Goal: Task Accomplishment & Management: Manage account settings

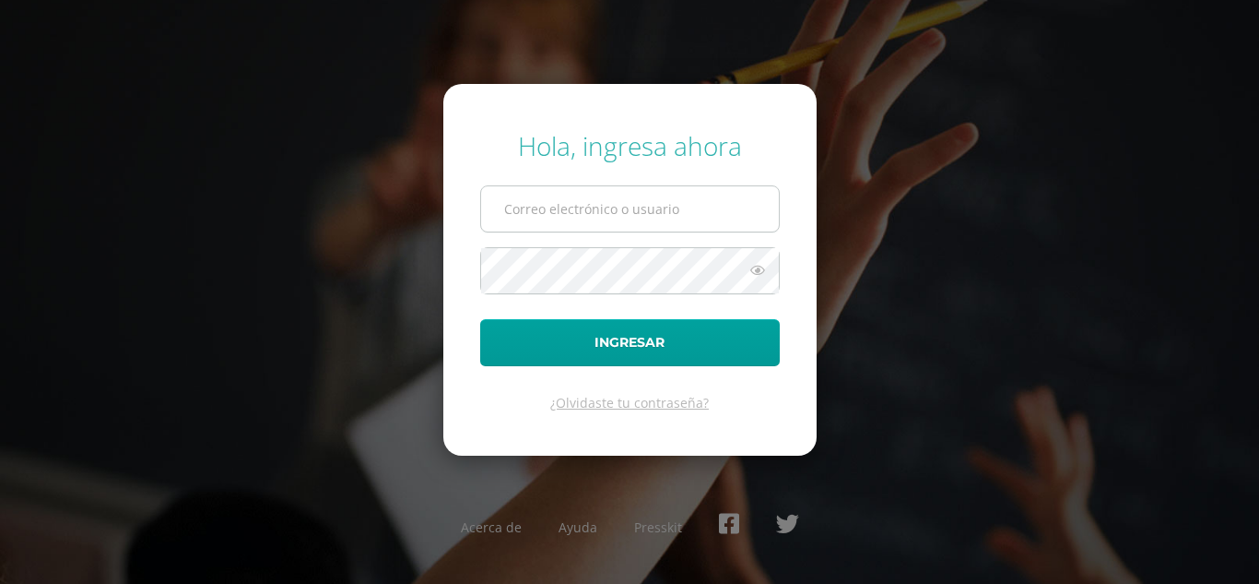
click at [724, 219] on input "text" at bounding box center [630, 208] width 298 height 45
type input "alejandro_zavala@donbosco.edu.gt"
click at [639, 295] on form "Hola, ingresa ahora alejandro_zavala@donbosco.edu.gt Ingresar ¿Olvidaste tu con…" at bounding box center [629, 269] width 373 height 371
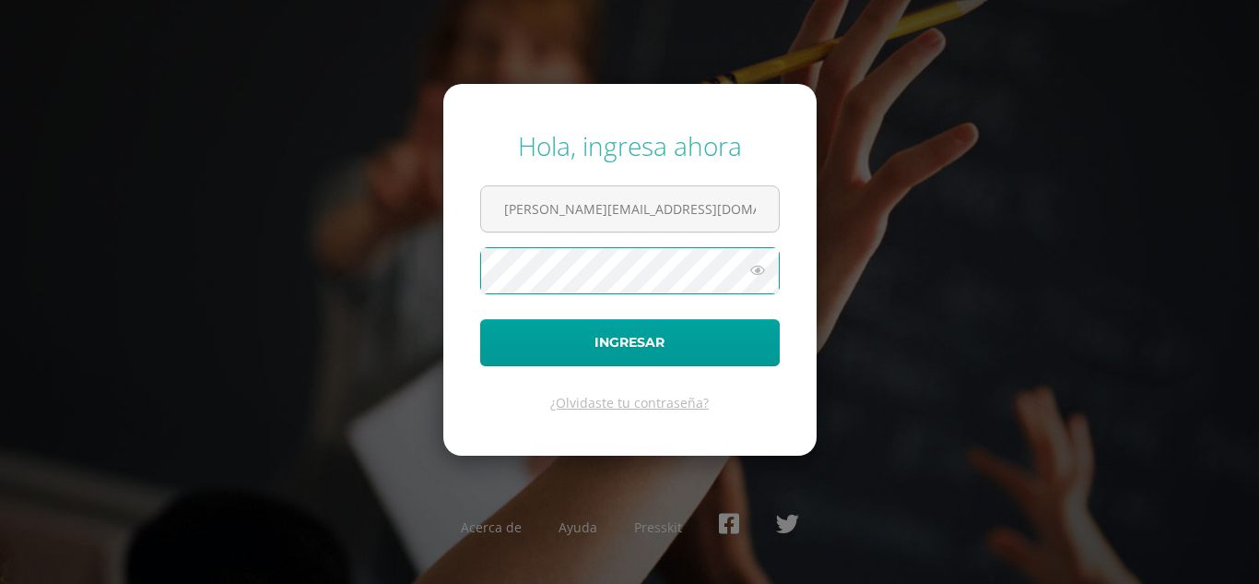
click at [480, 319] on button "Ingresar" at bounding box center [630, 342] width 300 height 47
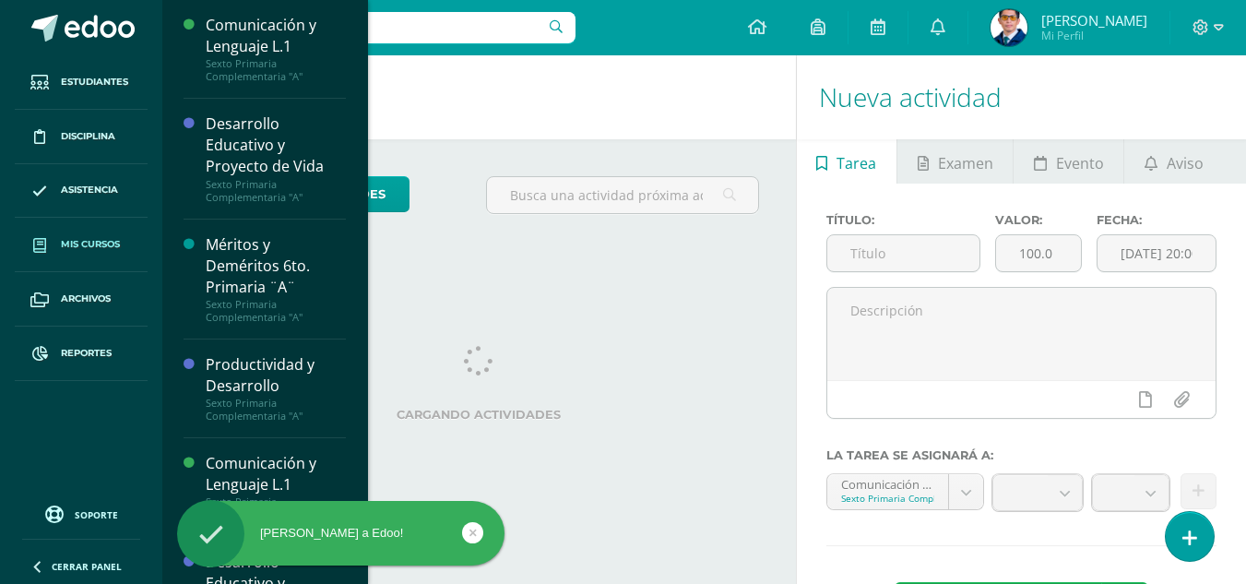
click at [100, 226] on link "Mis cursos" at bounding box center [81, 245] width 133 height 54
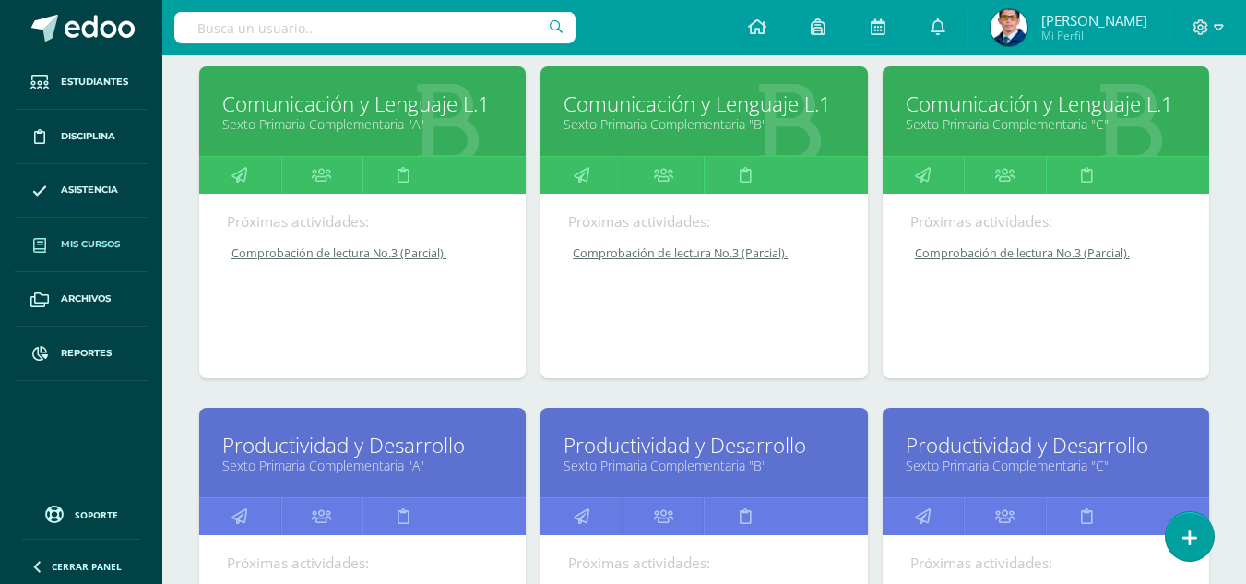
scroll to position [369, 0]
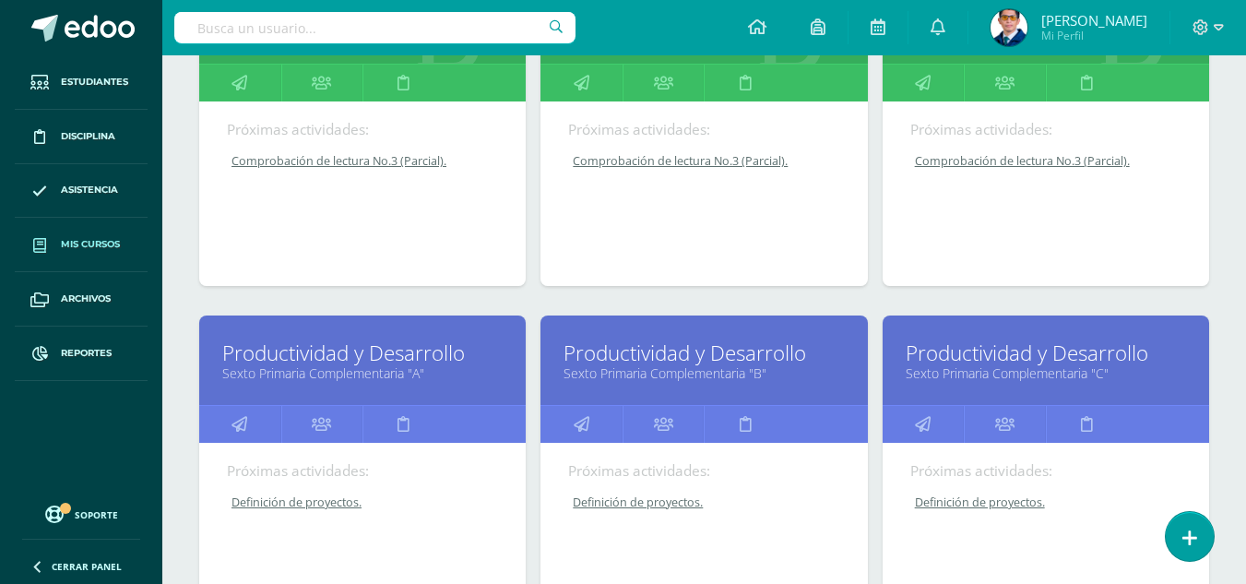
click at [402, 375] on link "Sexto Primaria Complementaria "A"" at bounding box center [362, 373] width 280 height 18
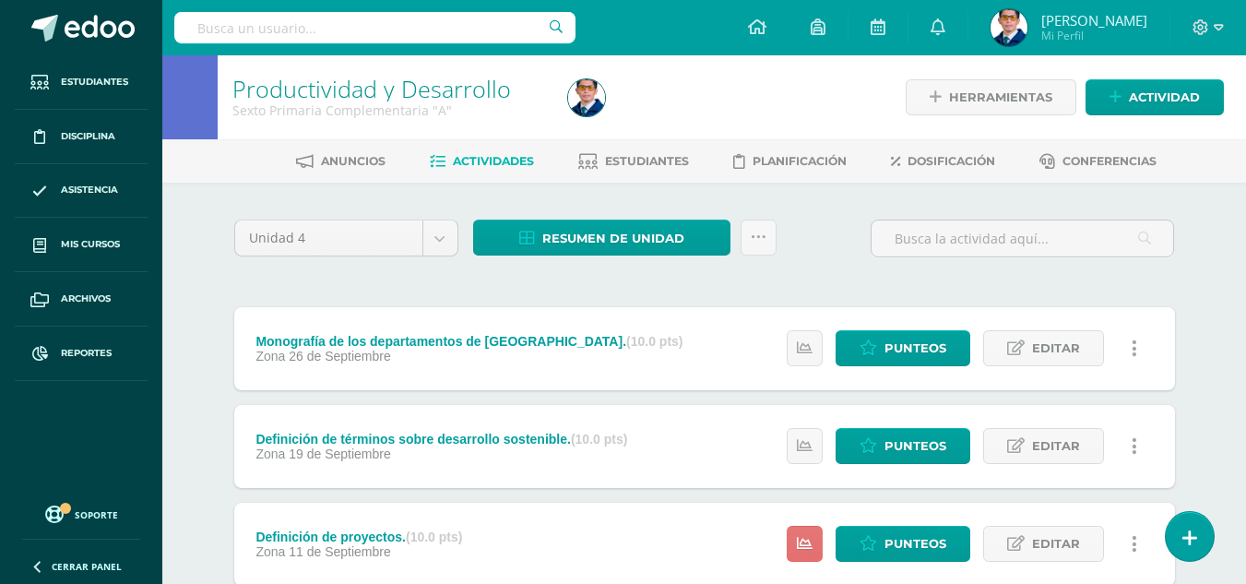
scroll to position [92, 0]
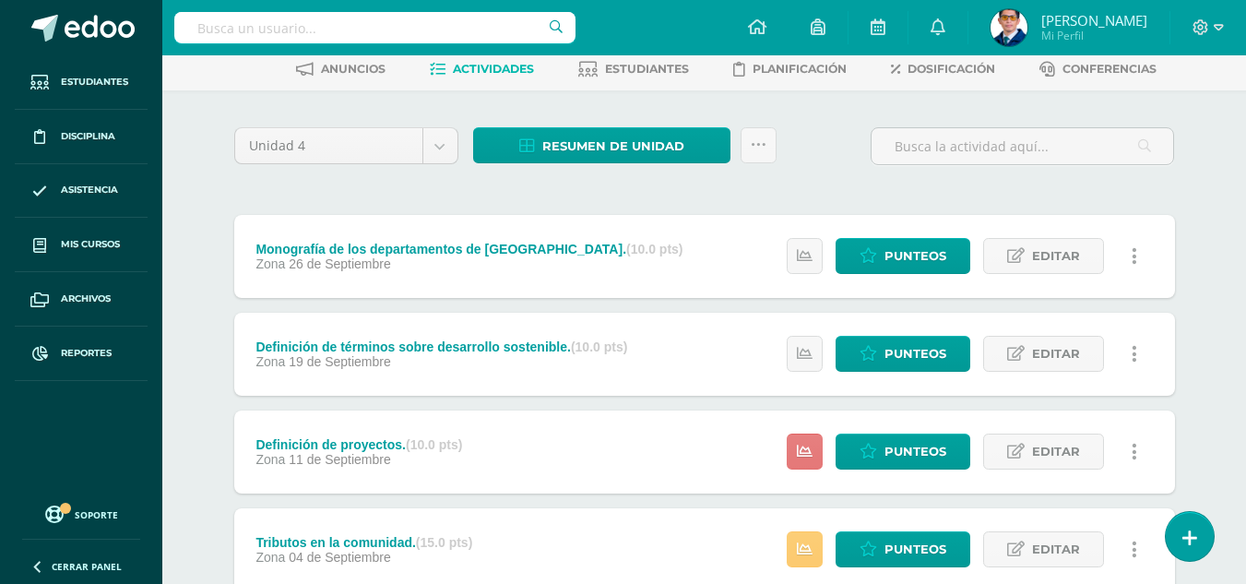
click at [811, 466] on link at bounding box center [804, 451] width 36 height 36
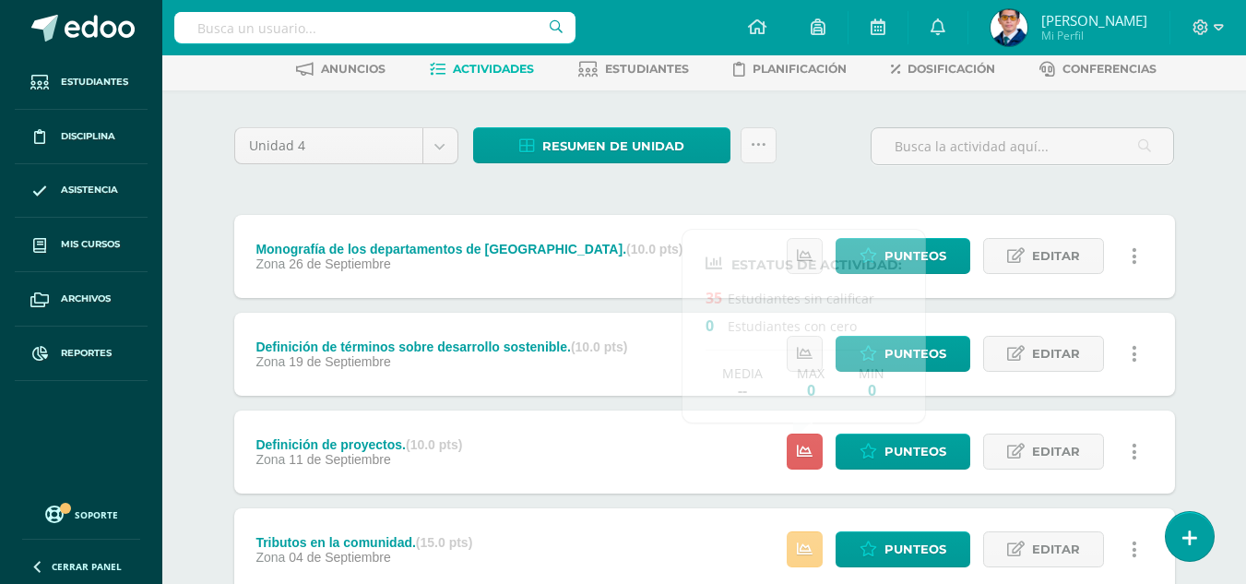
click at [815, 552] on link at bounding box center [804, 549] width 36 height 36
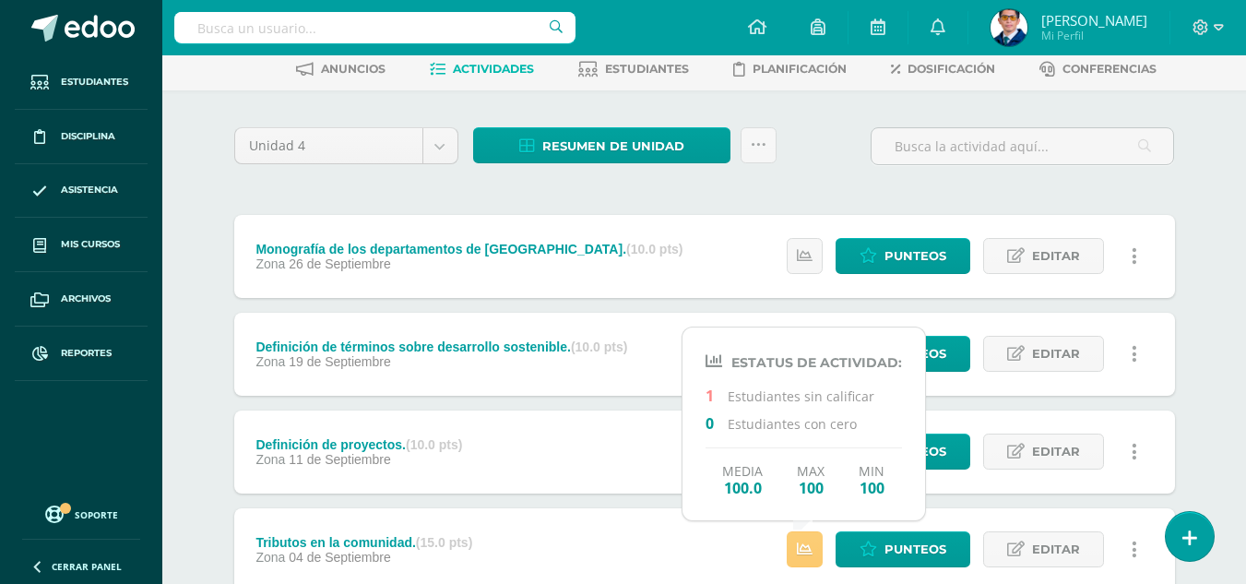
click at [1212, 435] on div "Productividad y Desarrollo Sexto Primaria Complementaria "A" Herramientas Detal…" at bounding box center [703, 533] width 1083 height 1141
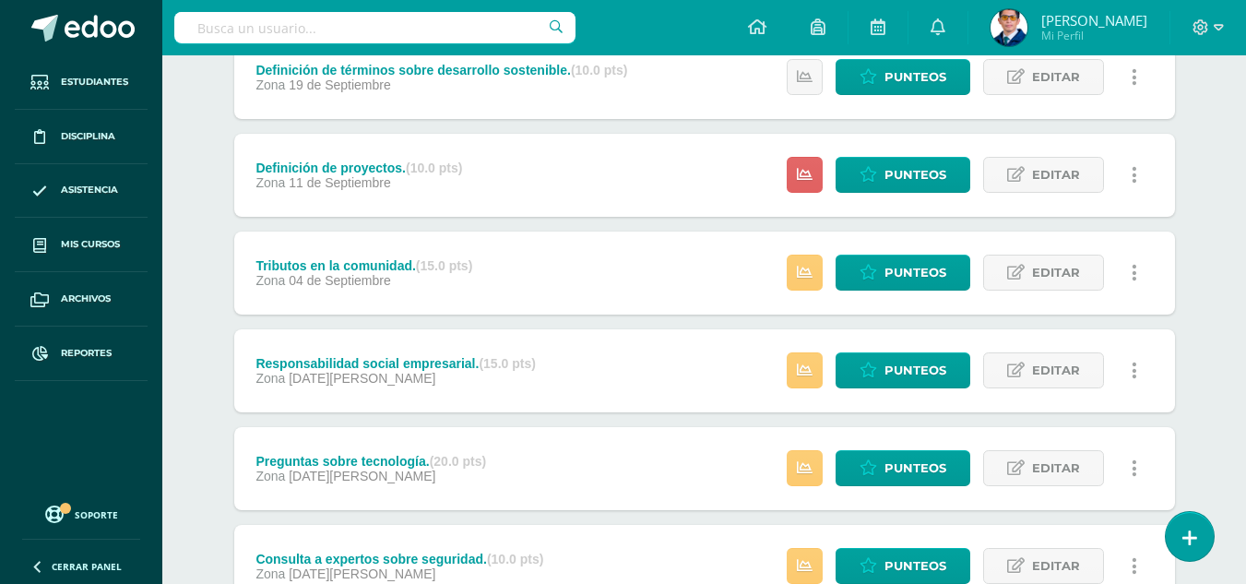
scroll to position [553, 0]
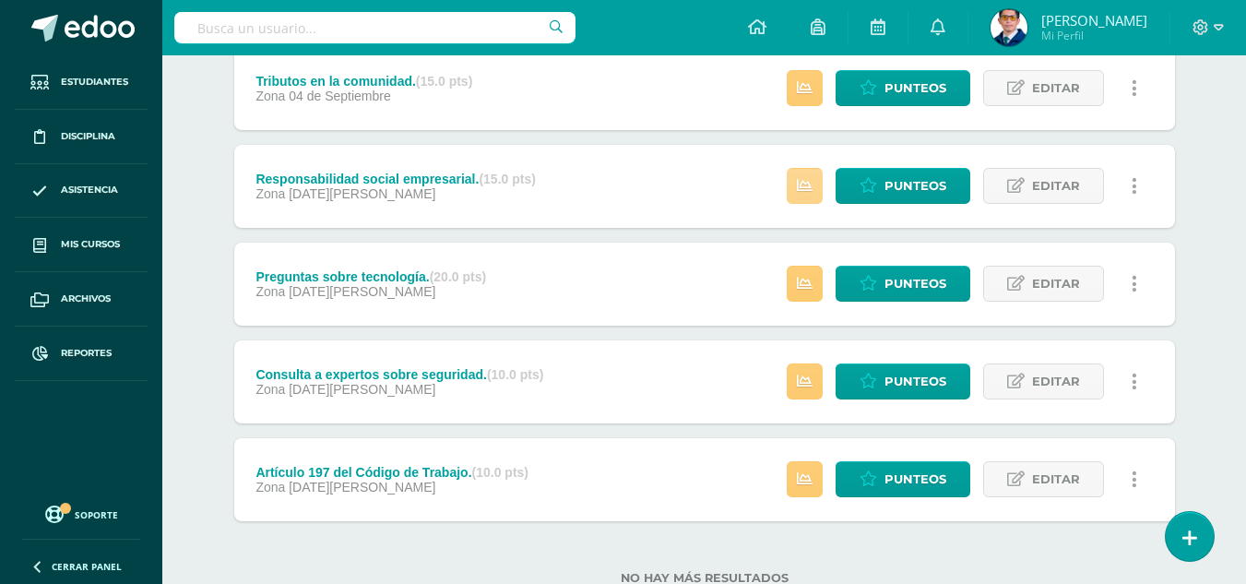
click at [821, 187] on link at bounding box center [804, 186] width 36 height 36
click at [808, 293] on link at bounding box center [804, 284] width 36 height 36
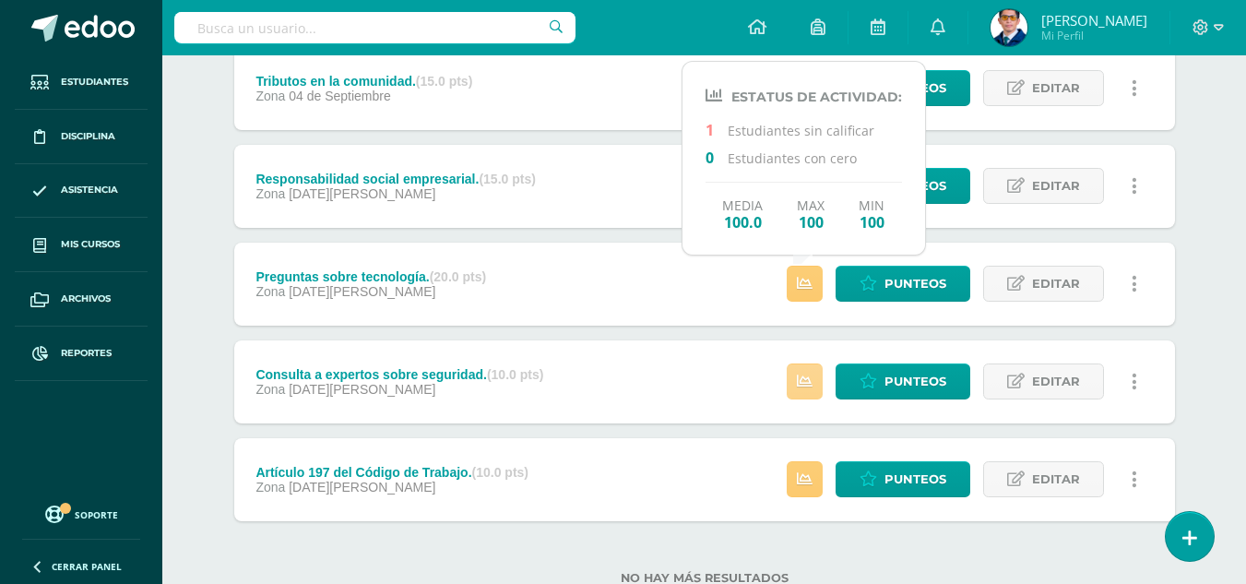
click at [814, 385] on link at bounding box center [804, 381] width 36 height 36
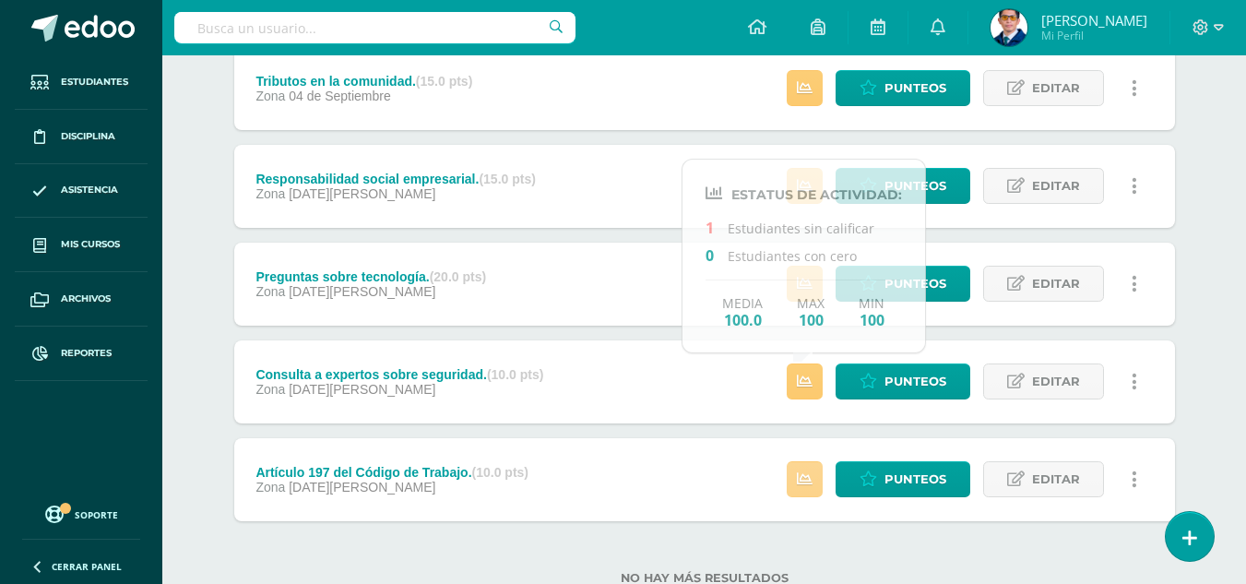
click at [805, 485] on icon at bounding box center [805, 479] width 16 height 16
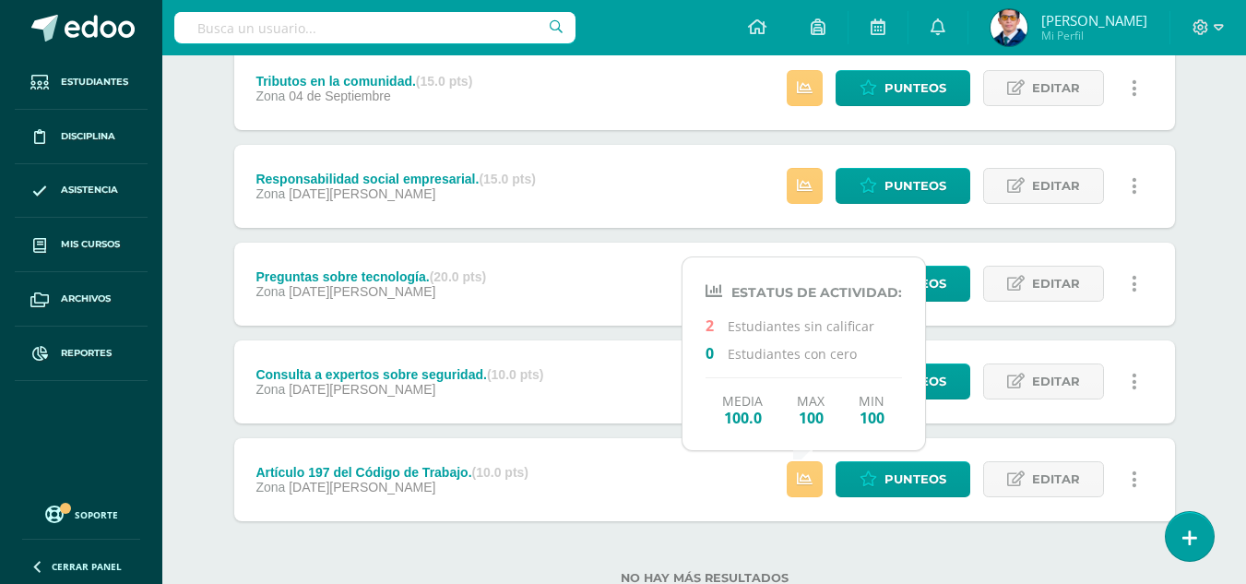
click at [917, 553] on div "No hay más resultados" at bounding box center [704, 564] width 940 height 86
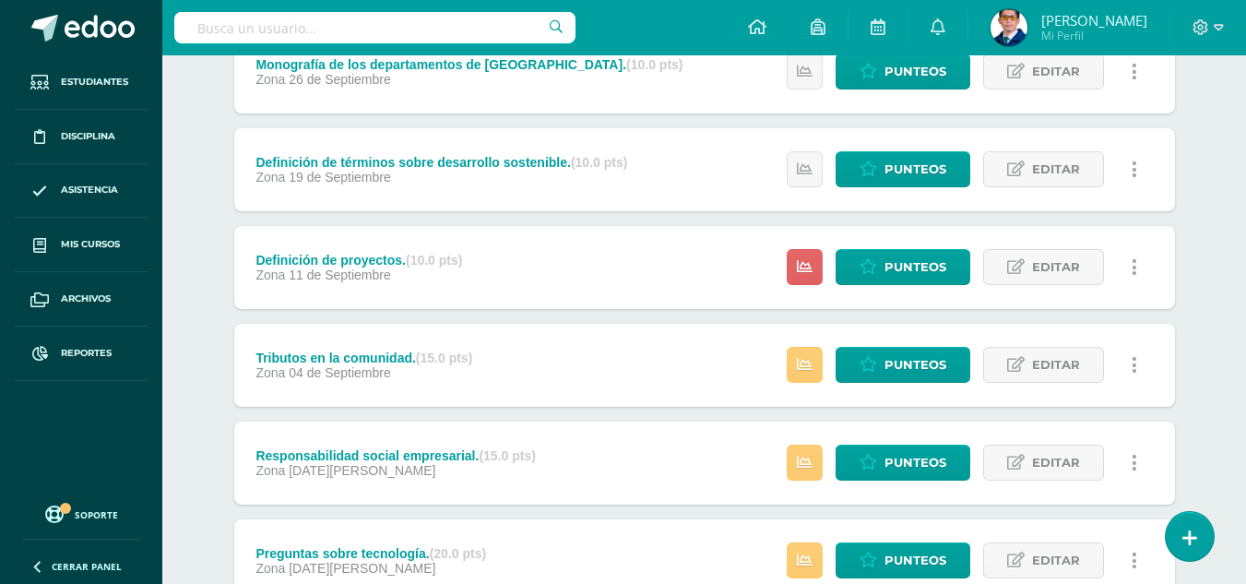
scroll to position [184, 0]
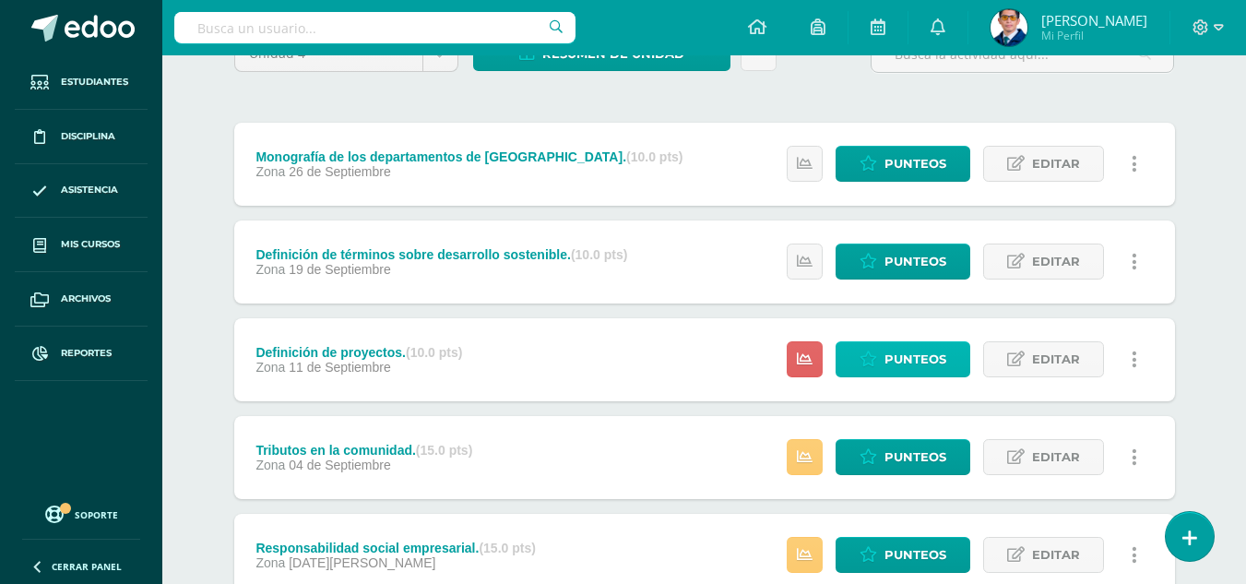
click at [920, 369] on span "Punteos" at bounding box center [915, 359] width 62 height 34
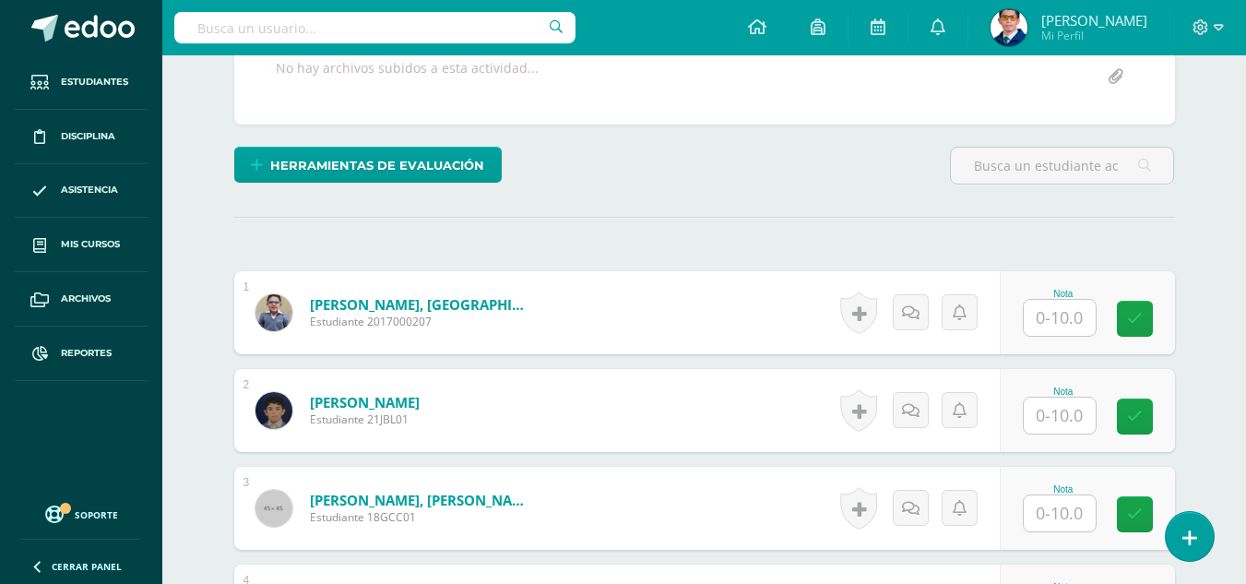
scroll to position [462, 0]
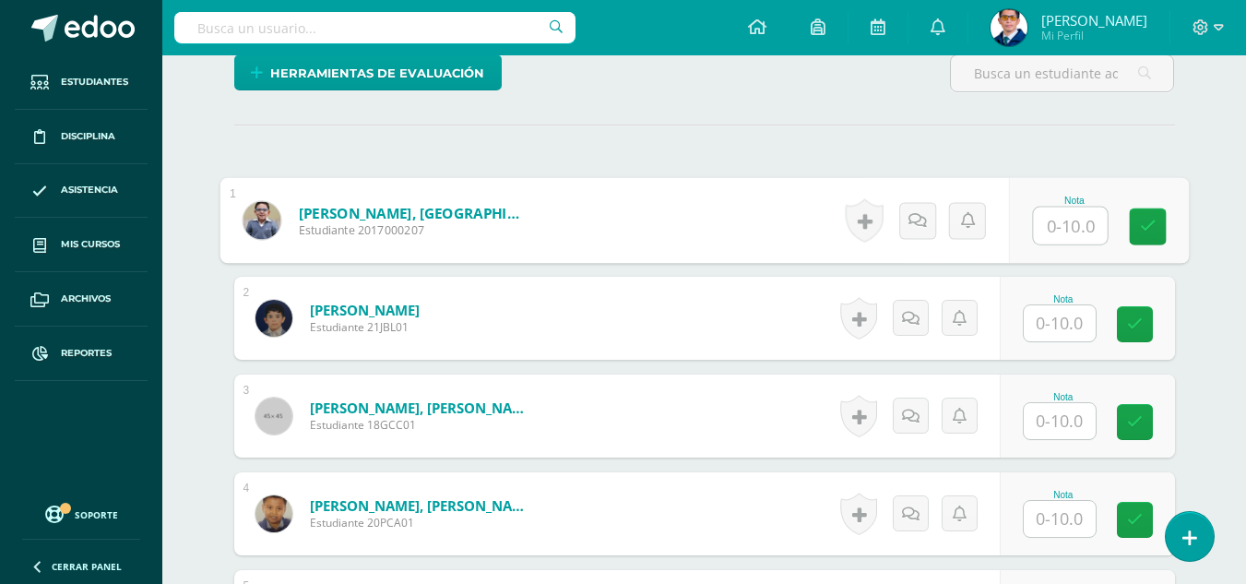
click at [1078, 220] on input "text" at bounding box center [1070, 225] width 74 height 37
type input "10"
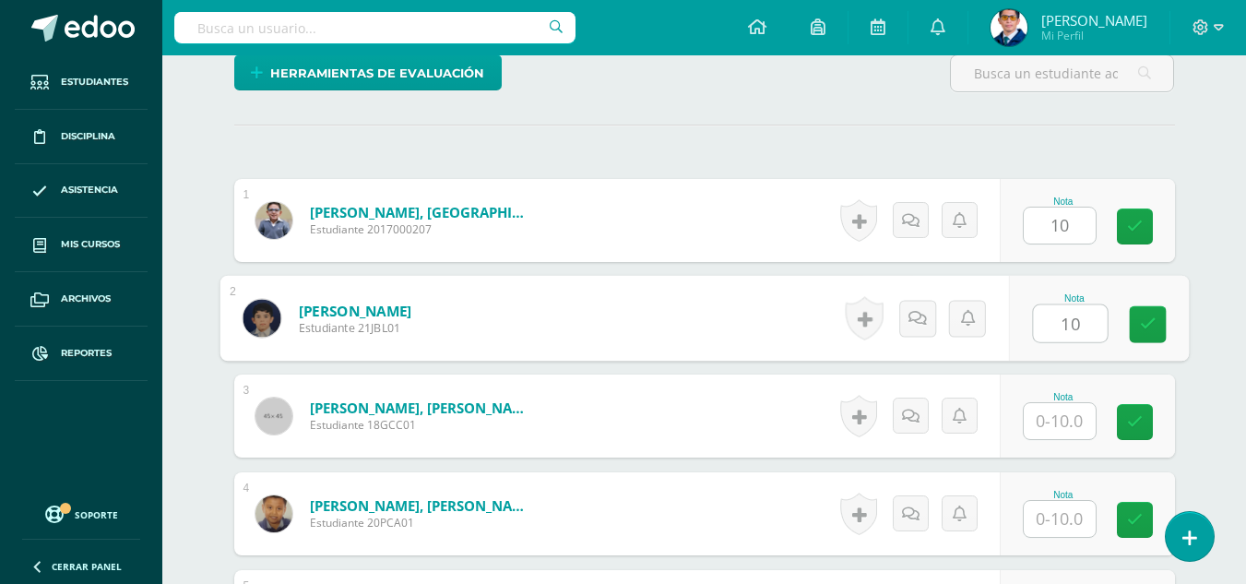
type input "10"
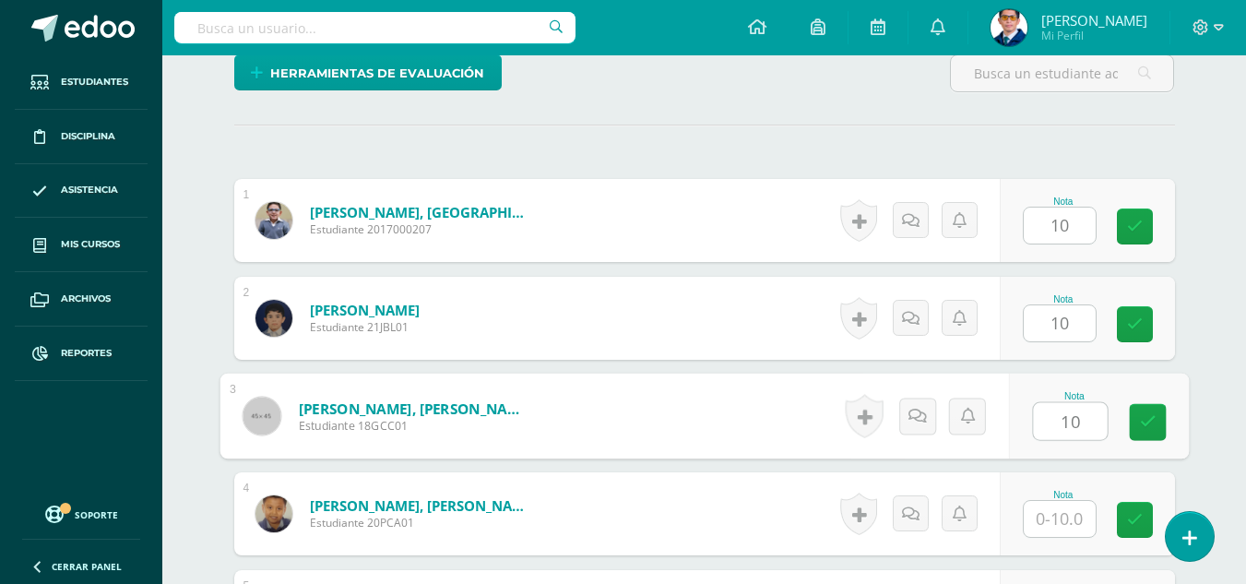
type input "10"
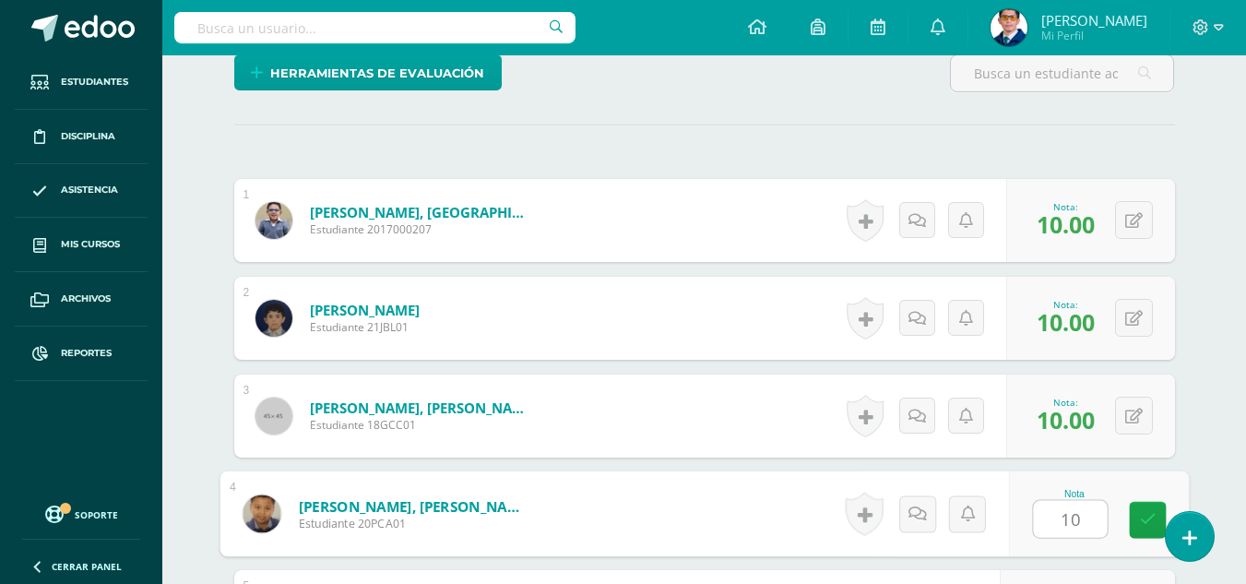
type input "10"
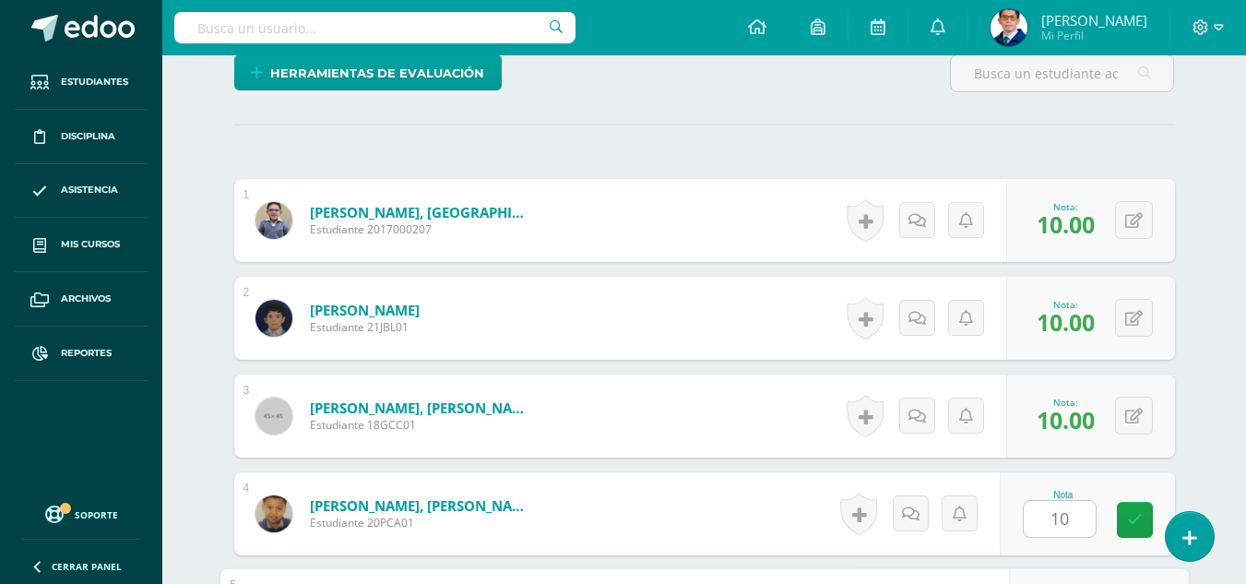
scroll to position [787, 0]
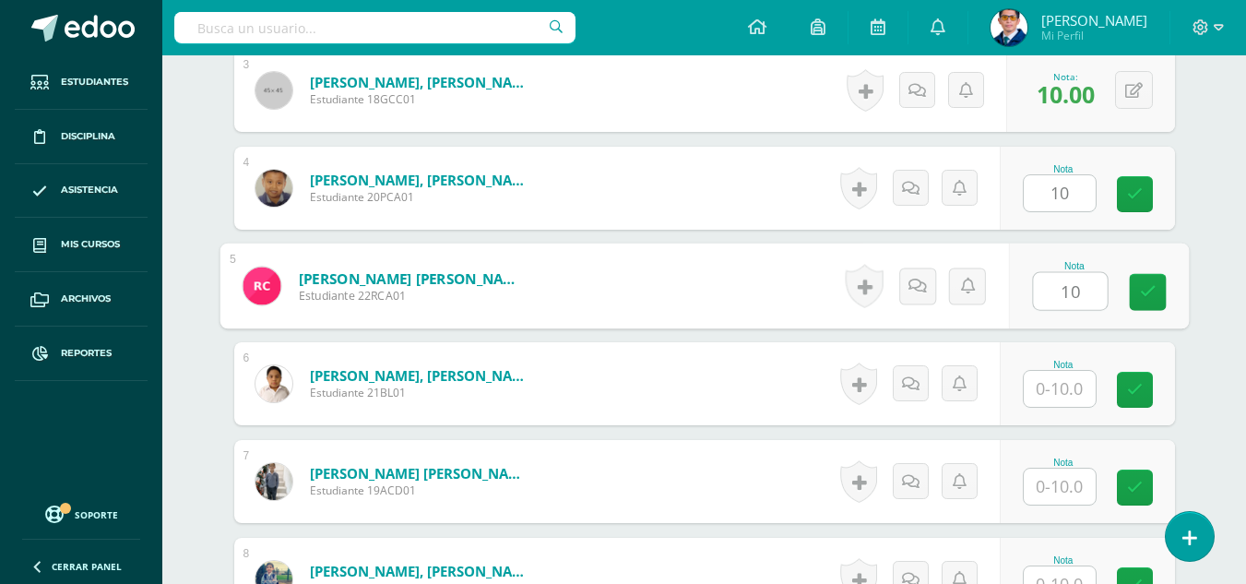
type input "10"
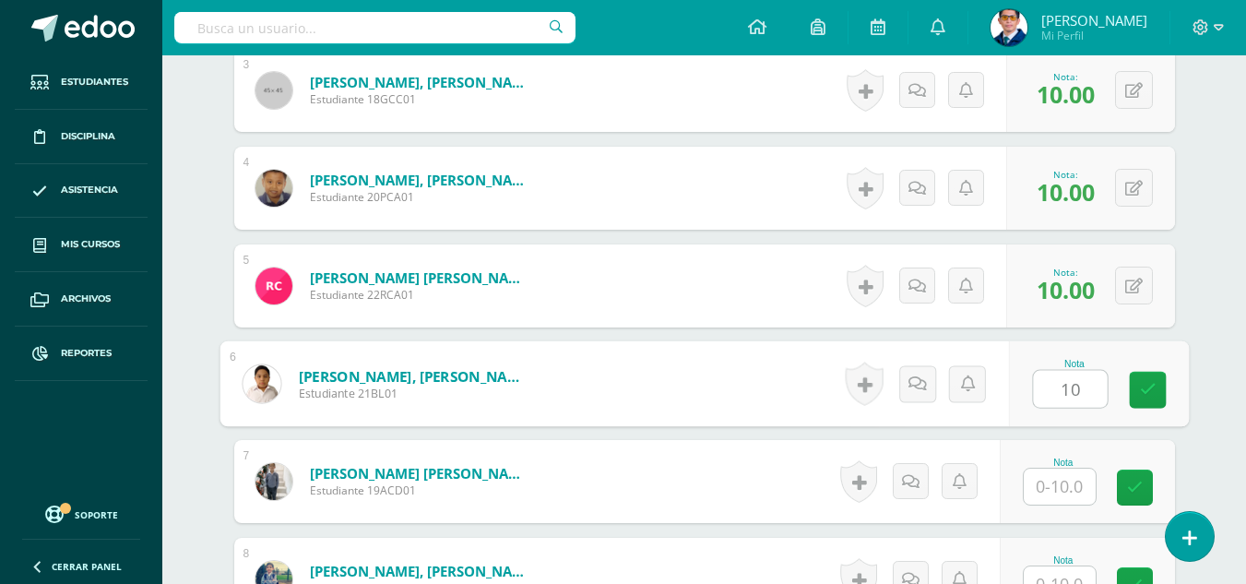
type input "10"
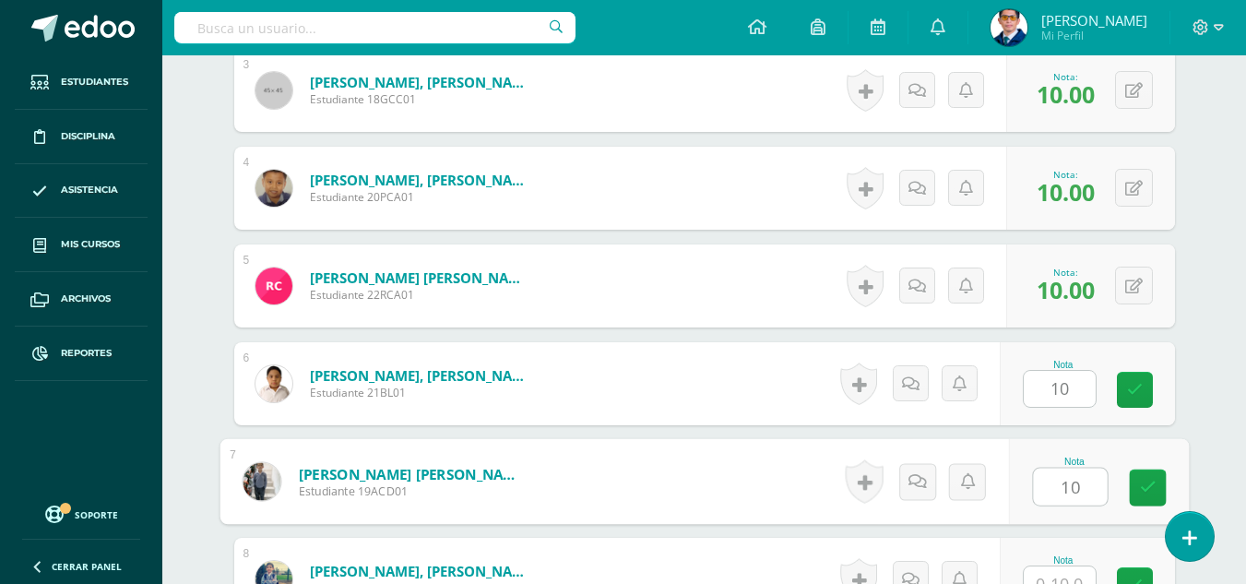
type input "10"
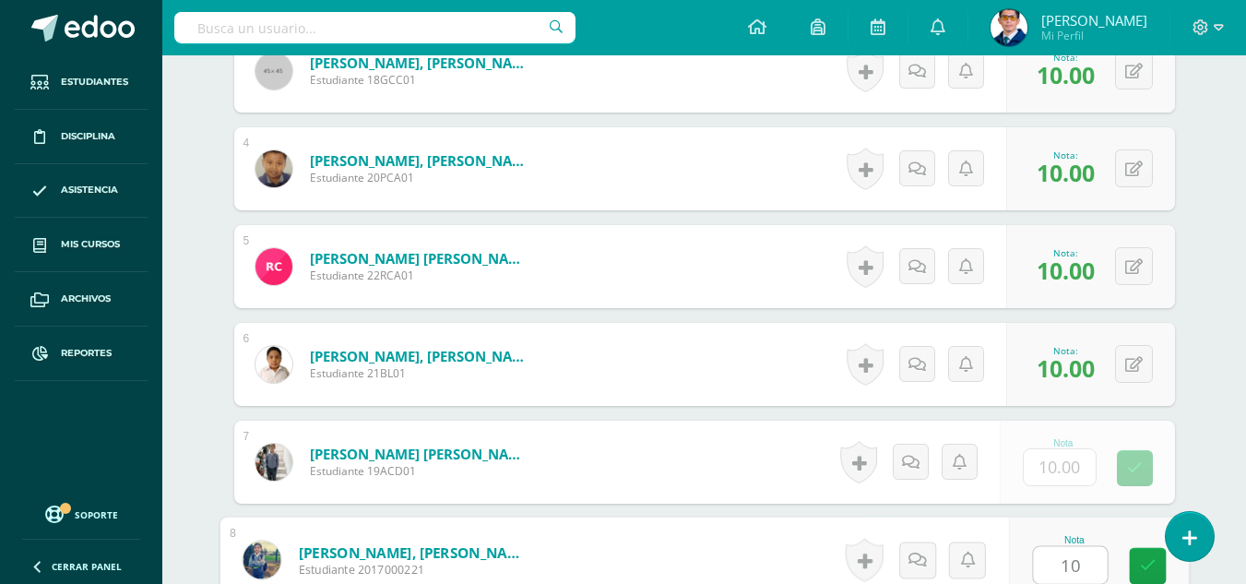
type input "10"
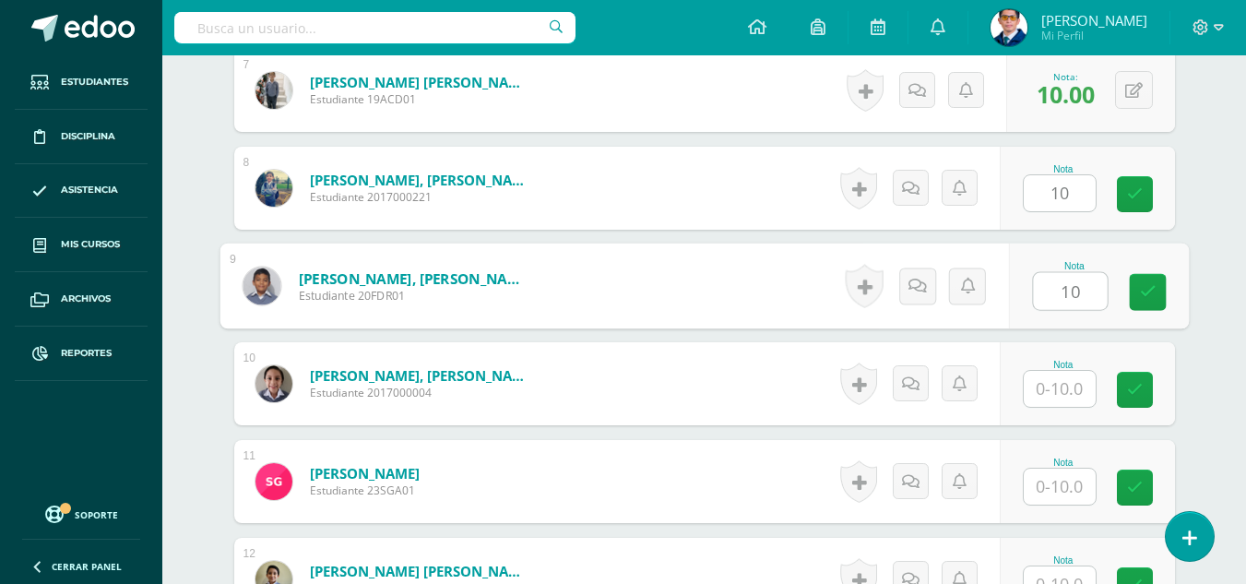
type input "10"
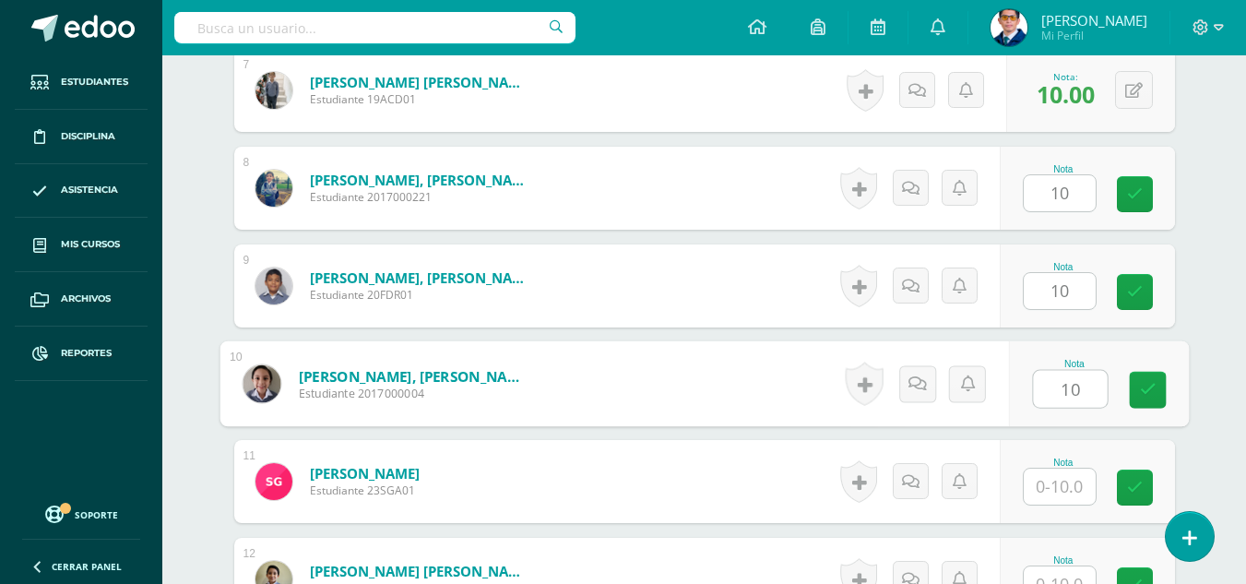
type input "10"
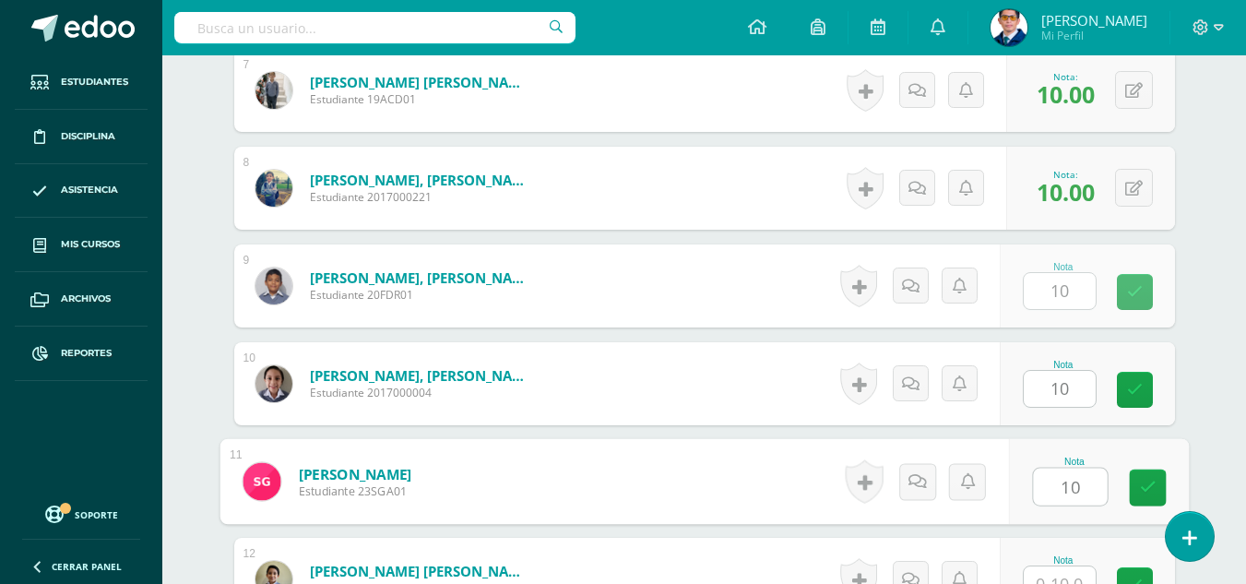
type input "10"
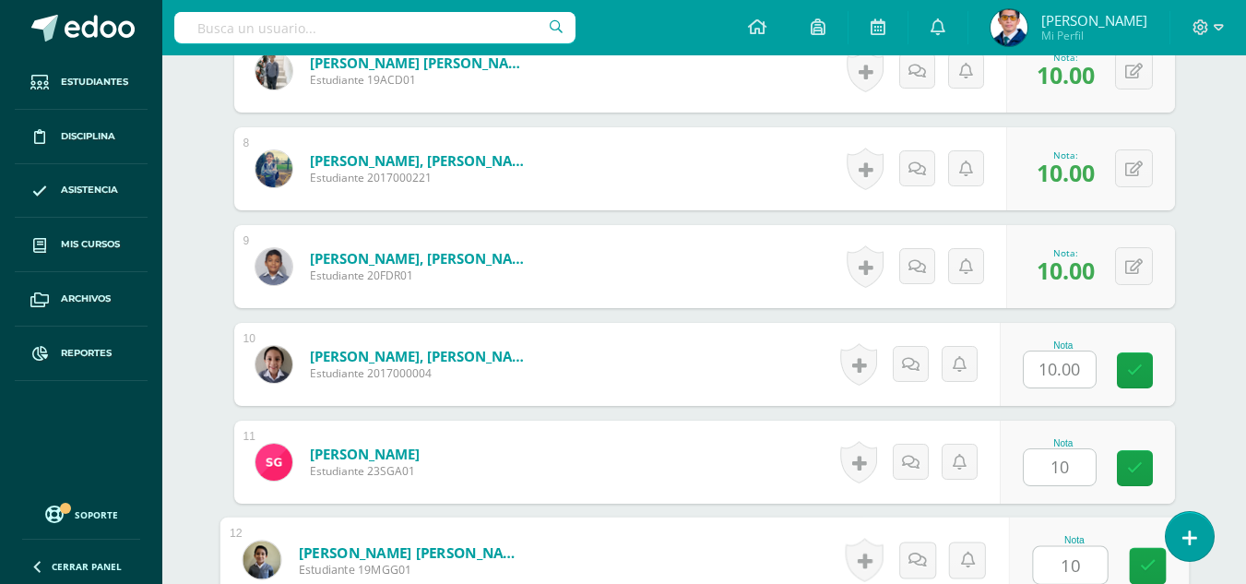
type input "10"
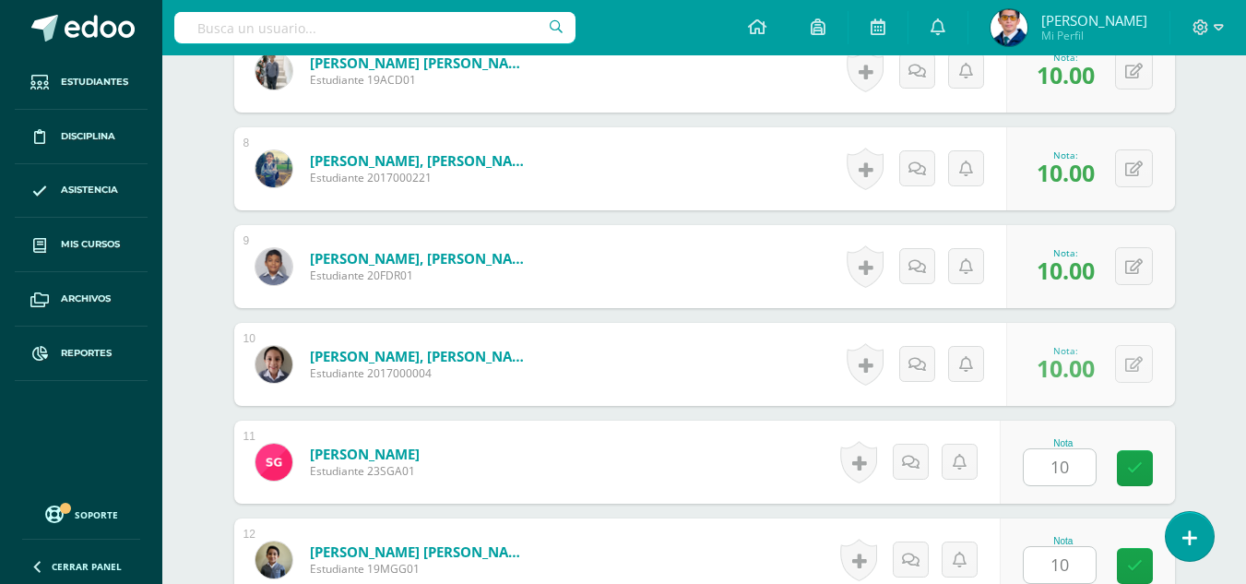
scroll to position [1569, 0]
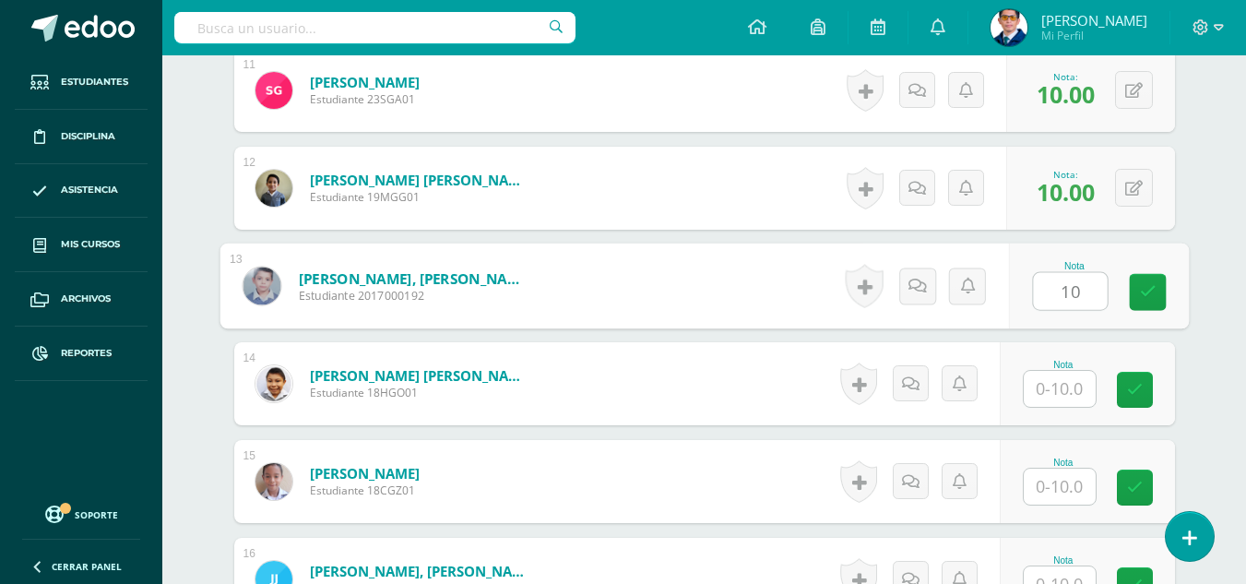
type input "10"
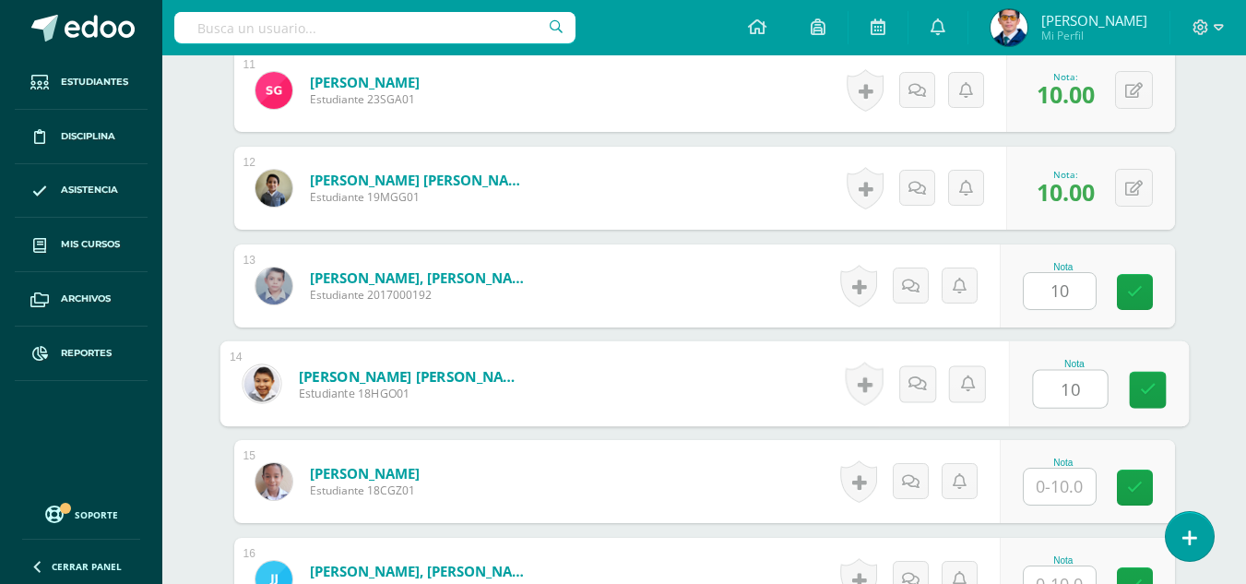
type input "10"
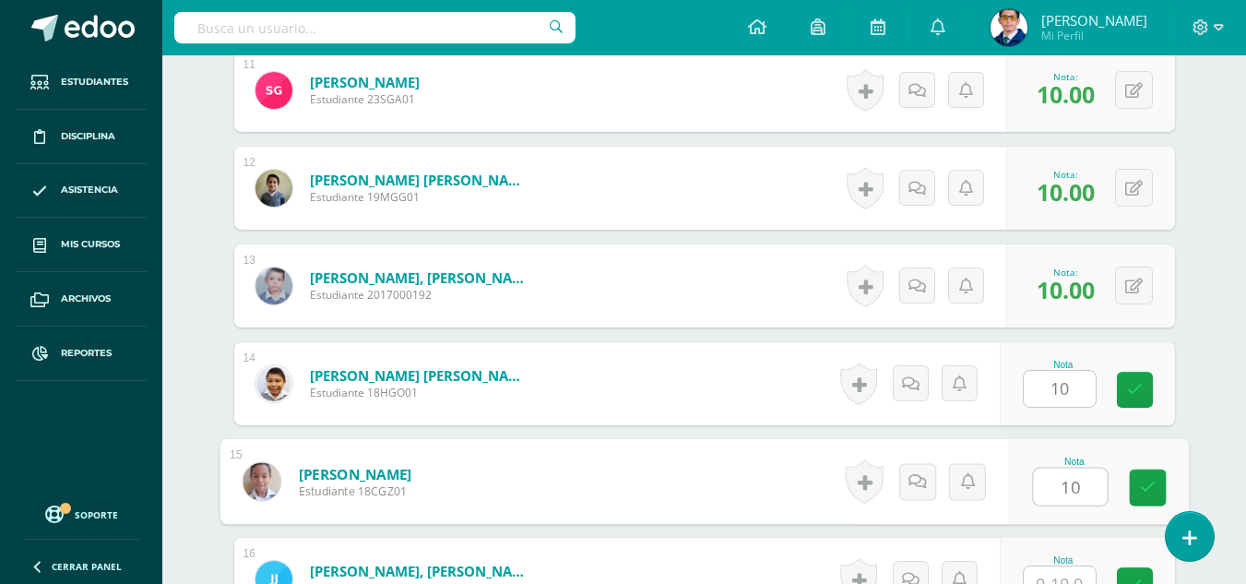
type input "10"
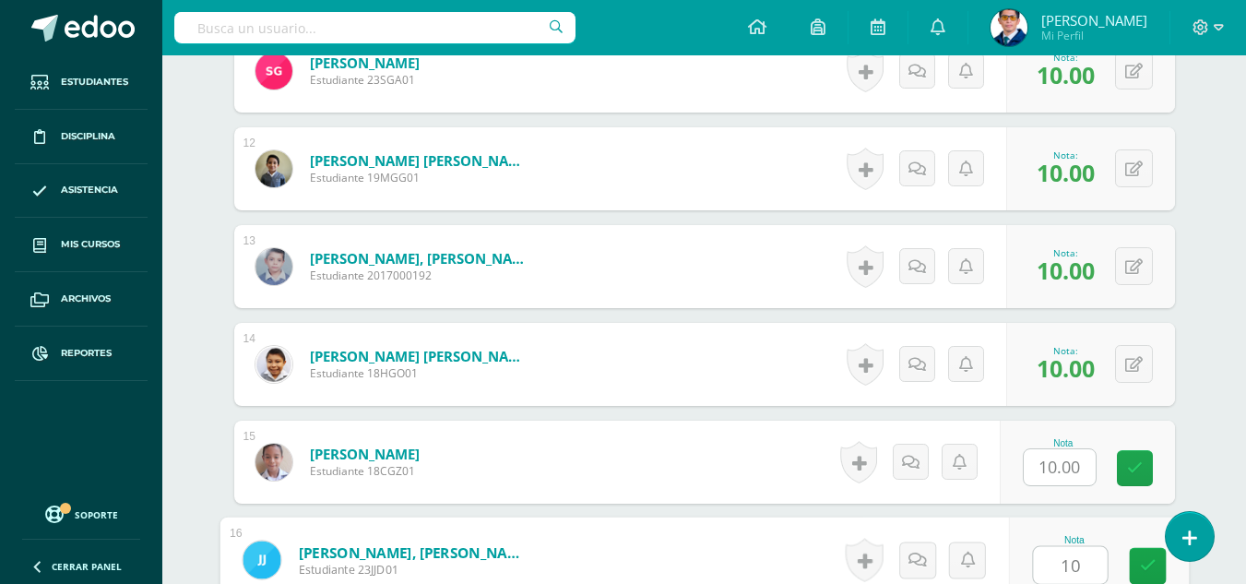
type input "10"
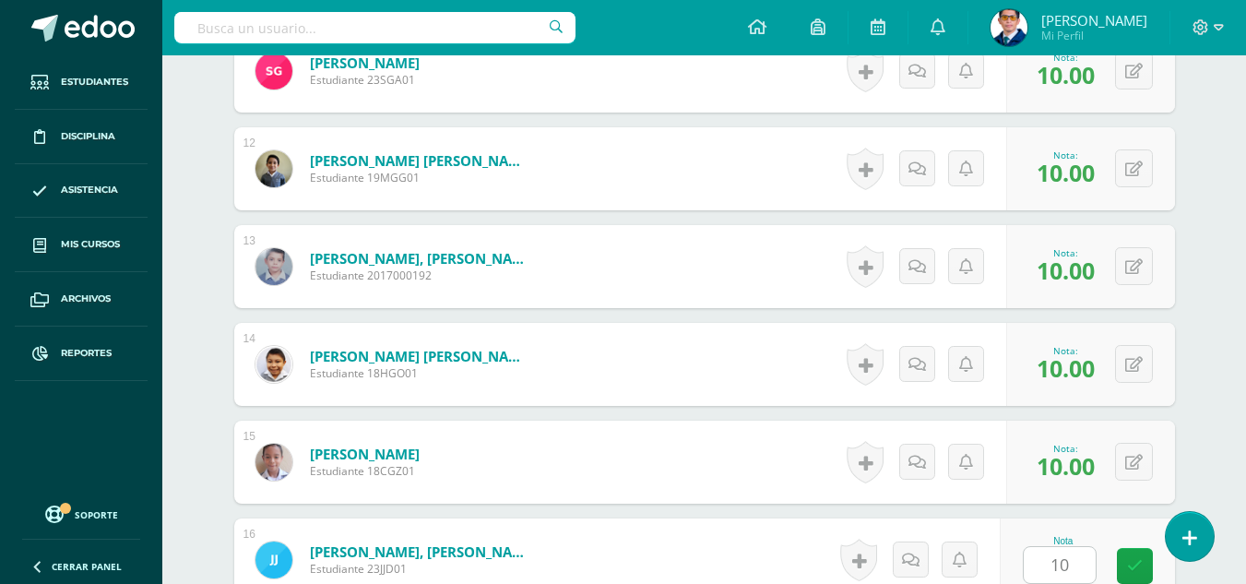
scroll to position [1960, 0]
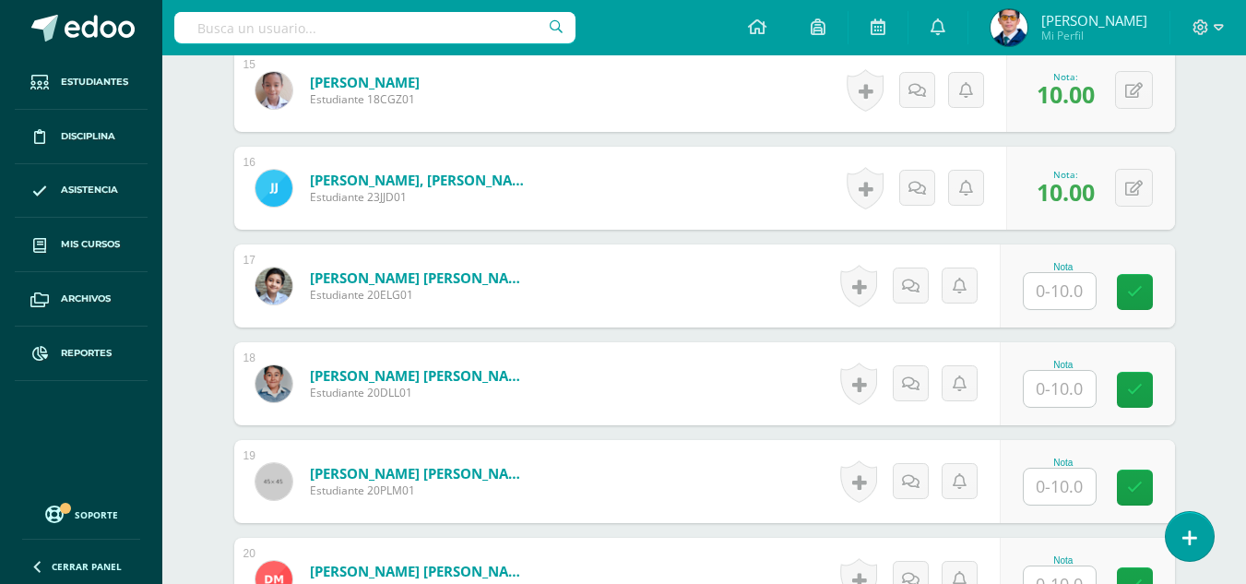
click at [1061, 366] on div "Nota" at bounding box center [1062, 365] width 81 height 10
click at [1079, 382] on input "text" at bounding box center [1059, 389] width 72 height 36
type input "10"
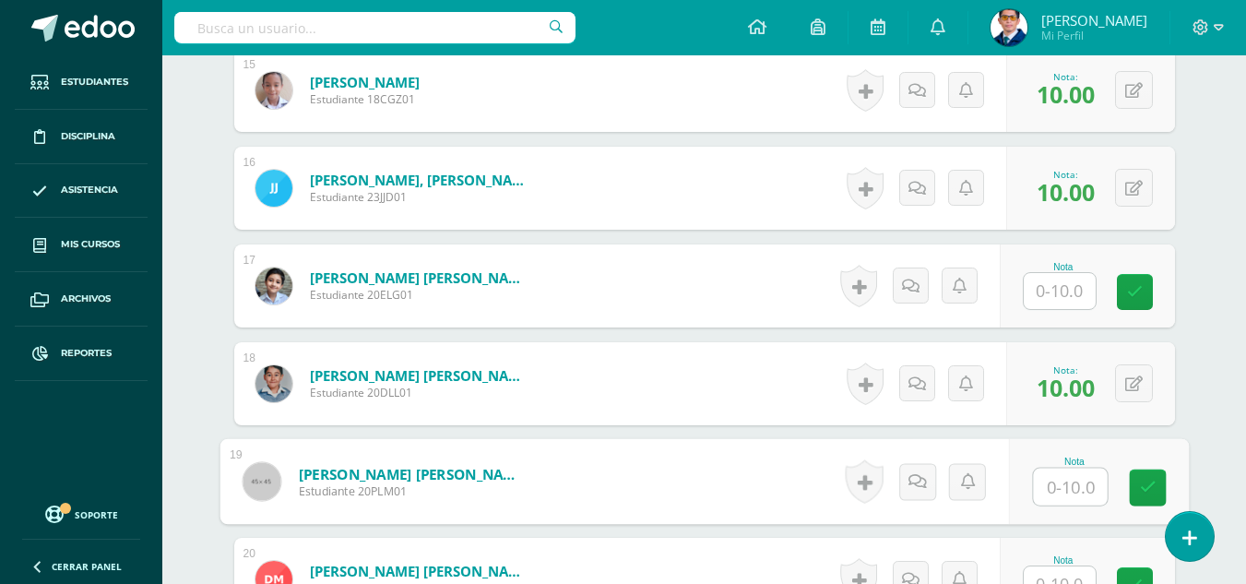
scroll to position [2052, 0]
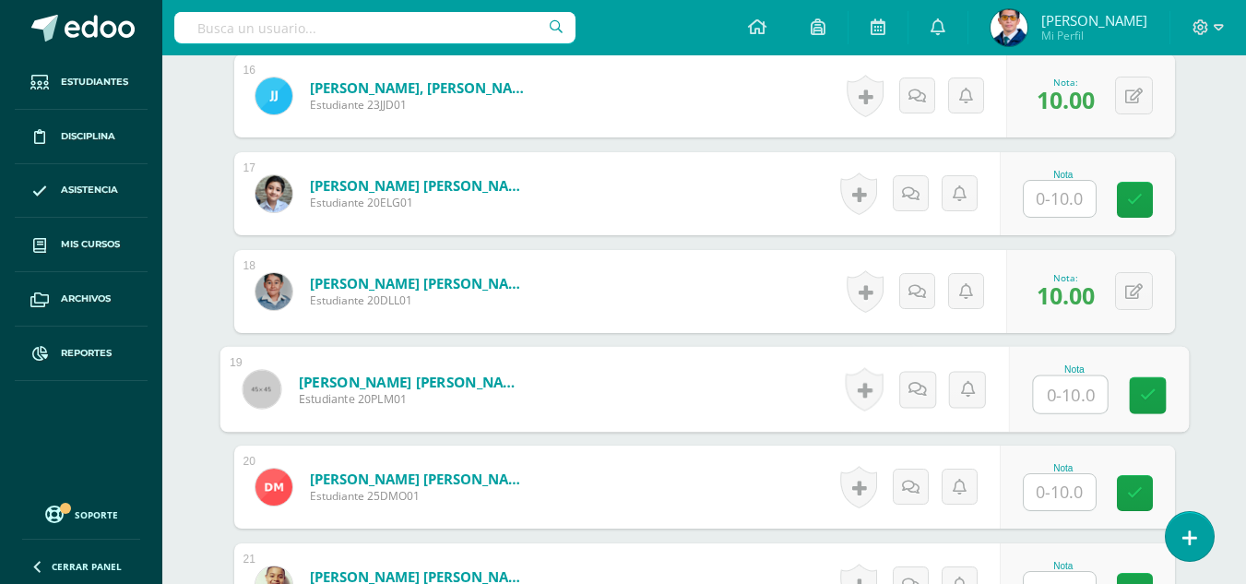
click at [1053, 499] on input "text" at bounding box center [1059, 492] width 72 height 36
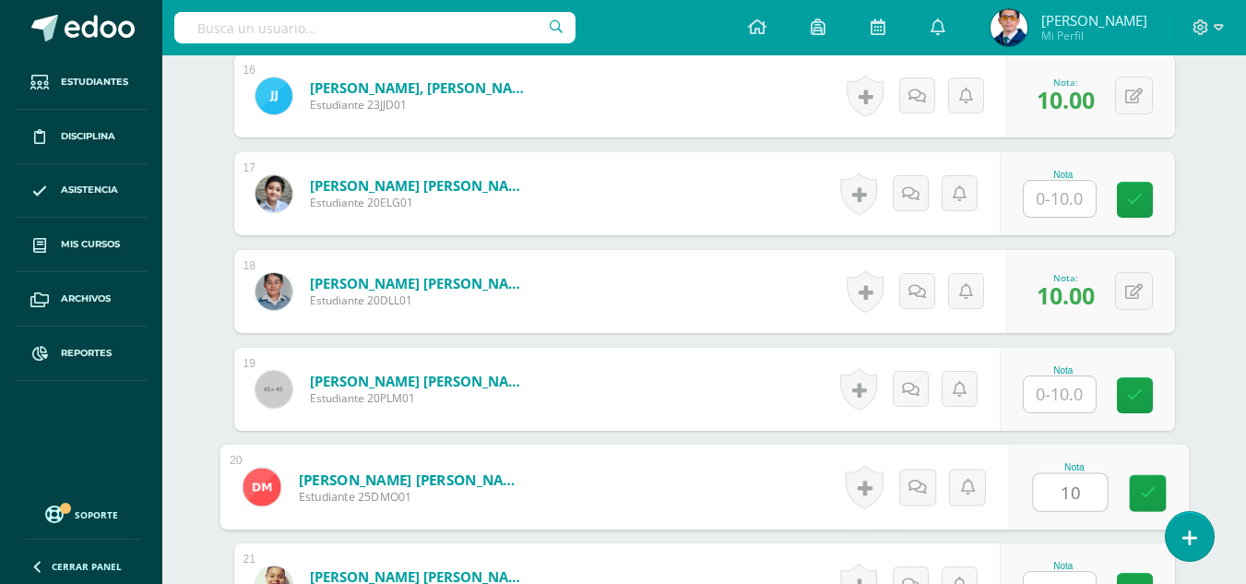
type input "10"
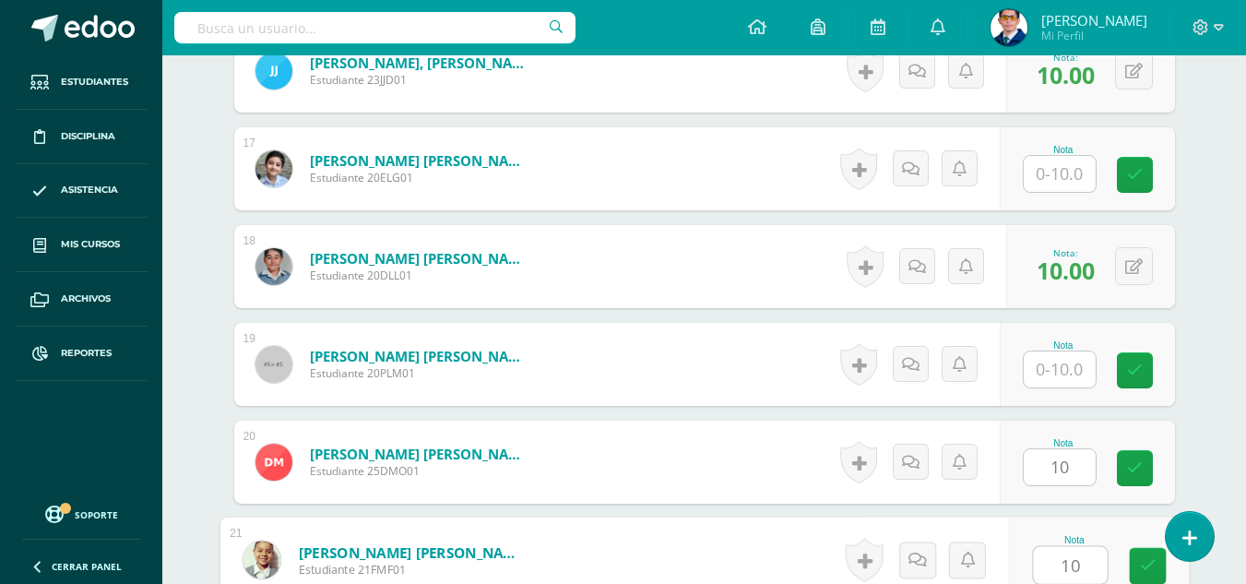
type input "10"
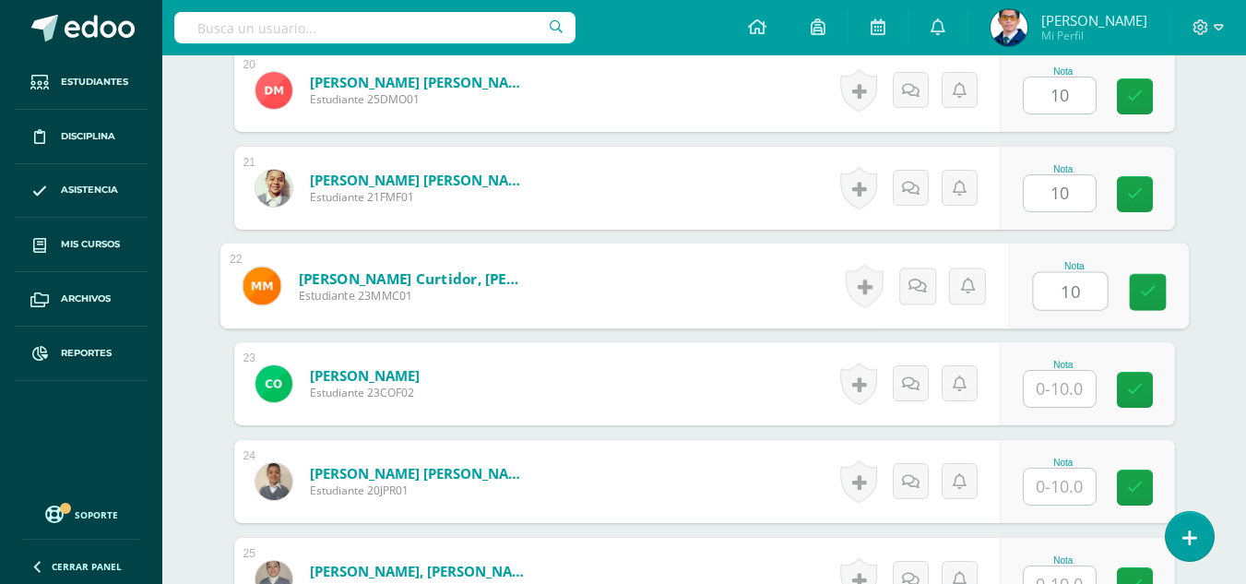
type input "10"
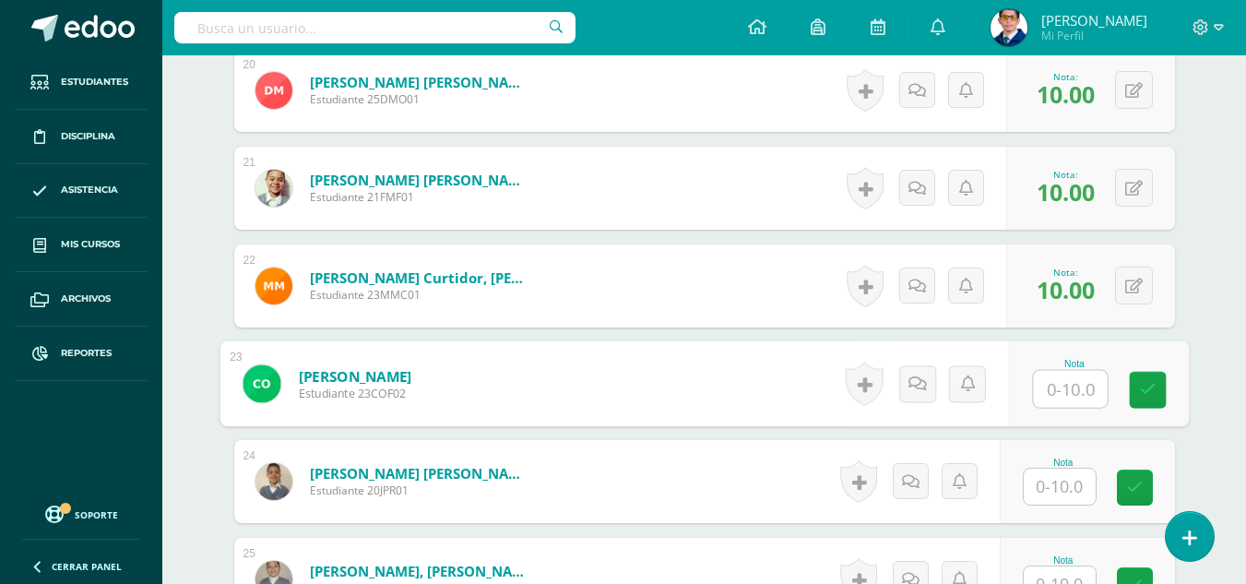
click at [1087, 481] on input "text" at bounding box center [1059, 486] width 72 height 36
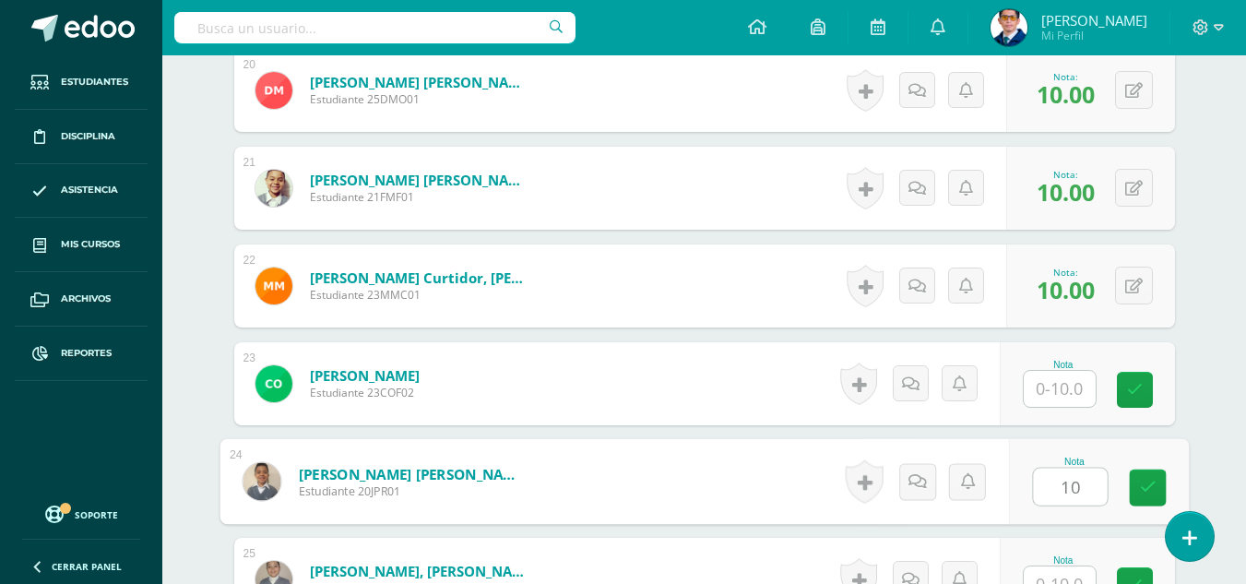
type input "10"
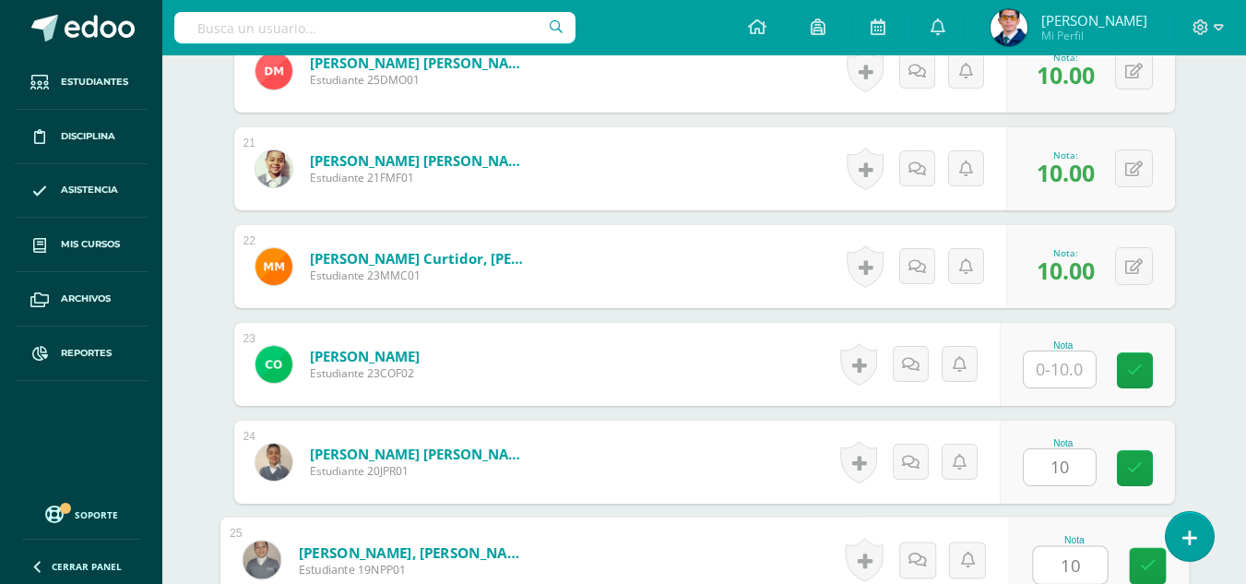
type input "10"
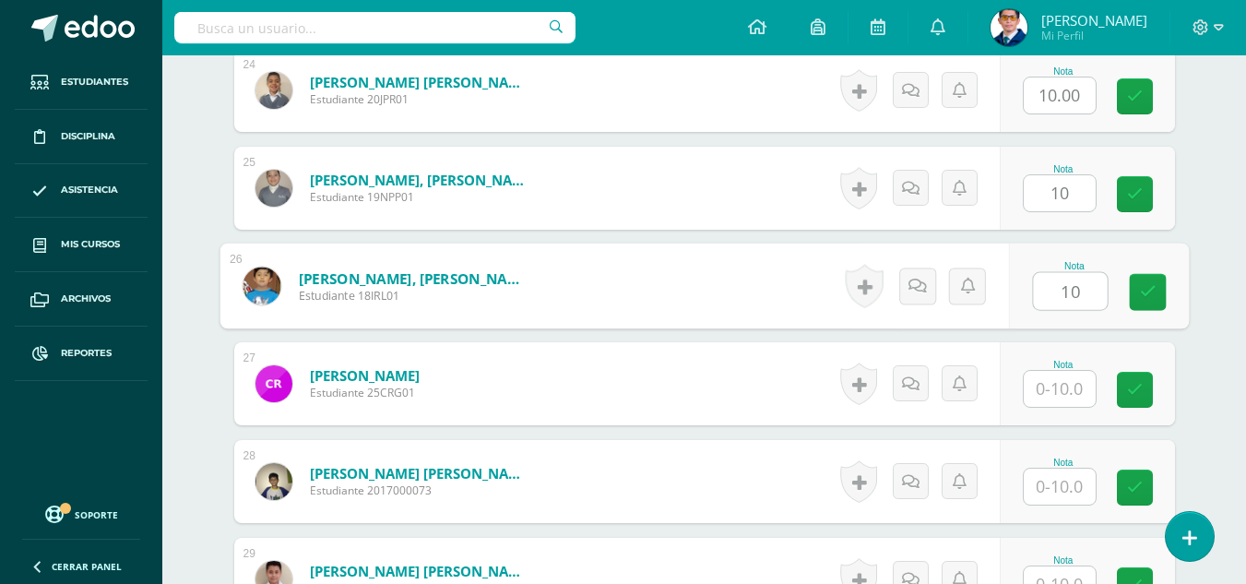
type input "10"
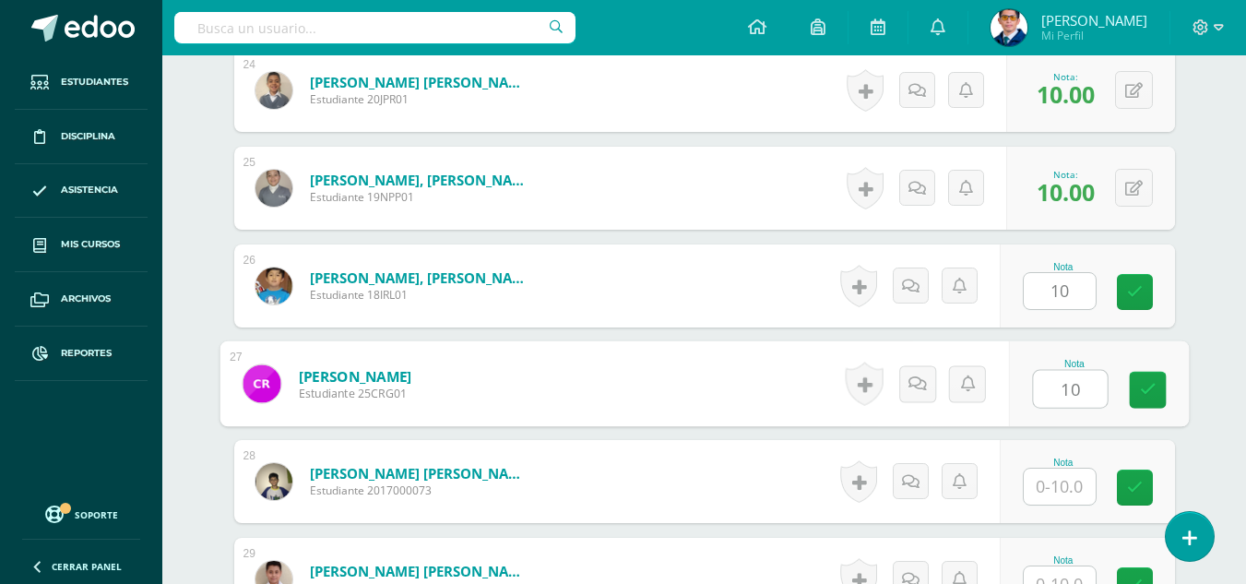
type input "10"
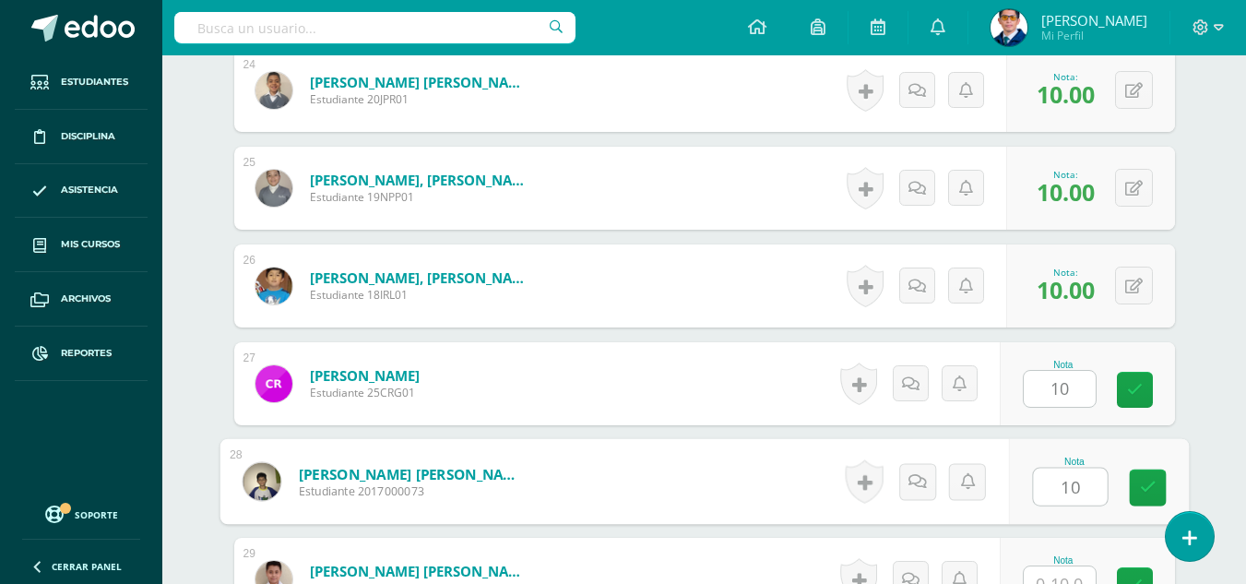
type input "10"
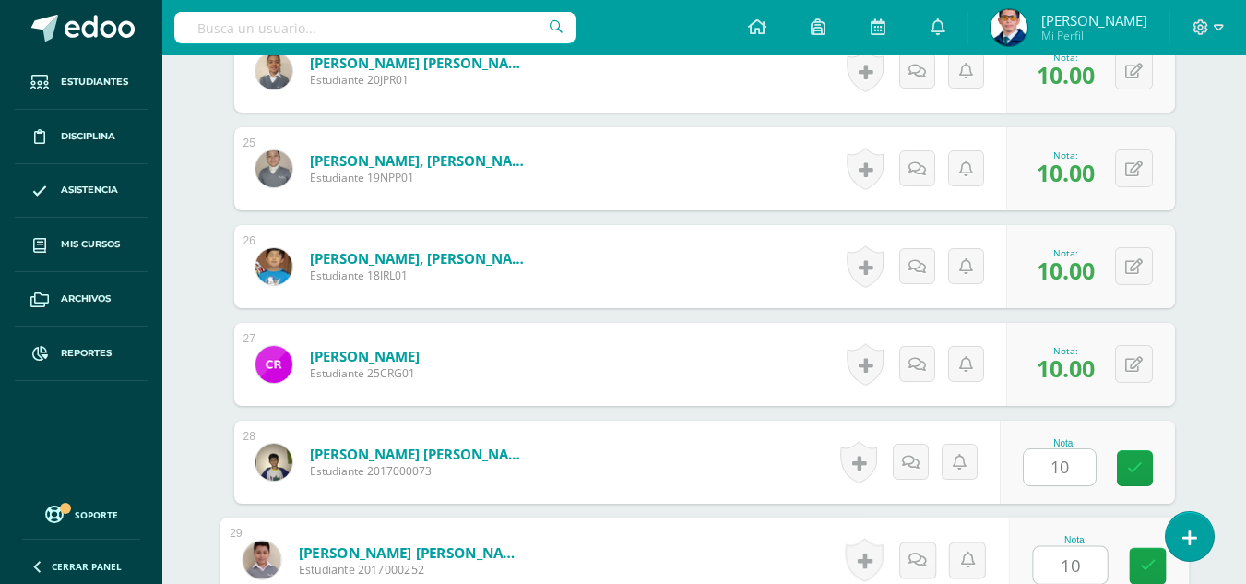
type input "10"
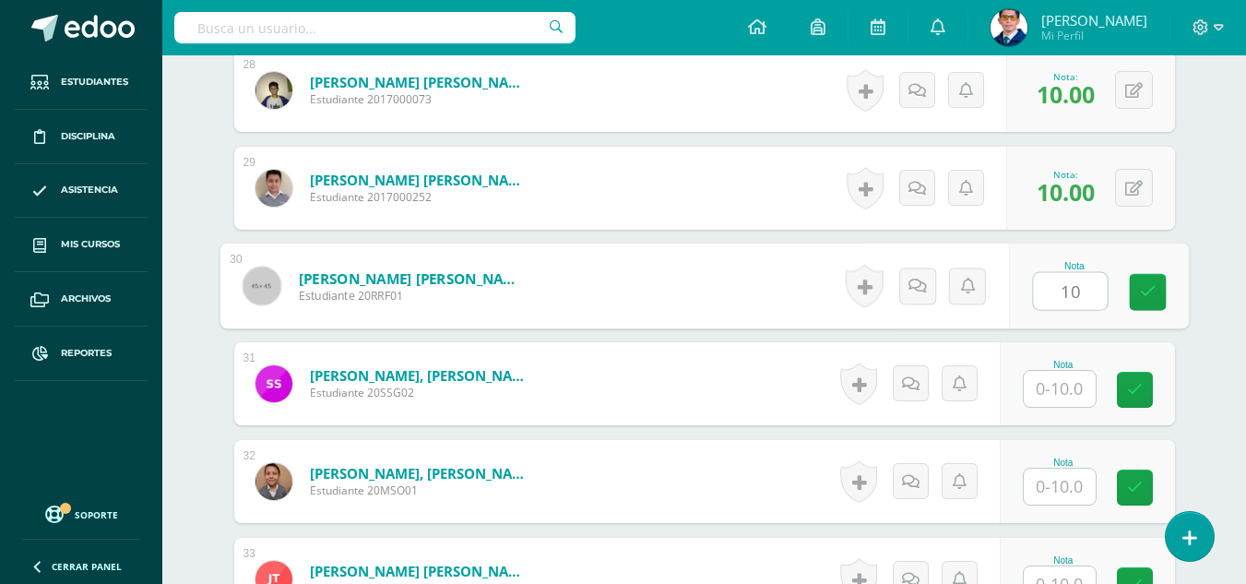
type input "10"
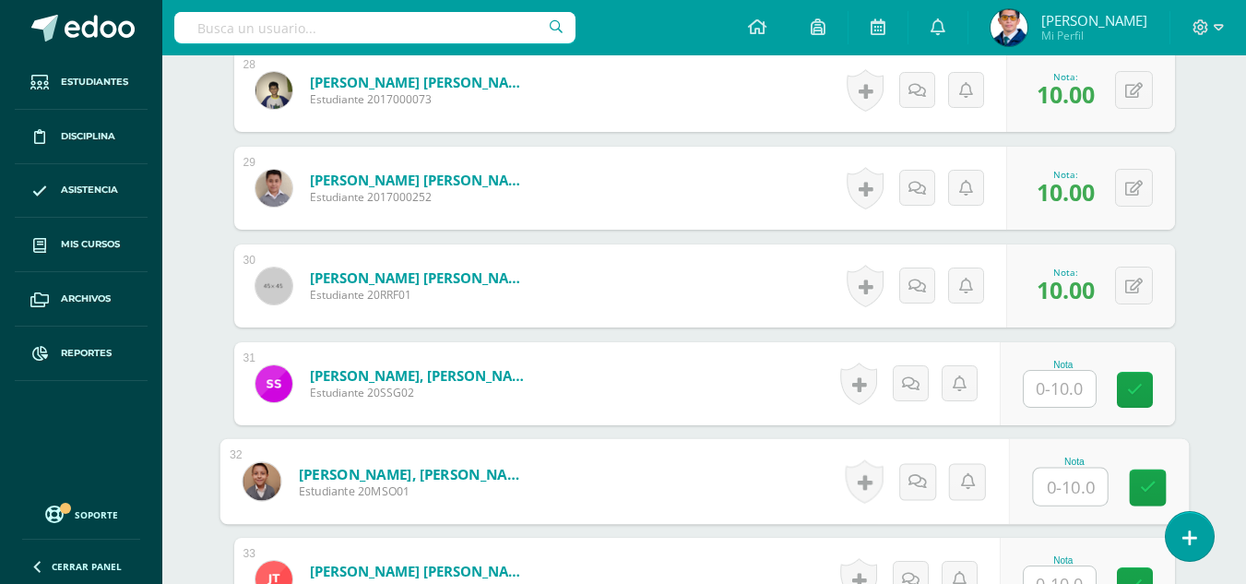
click at [1073, 495] on input "text" at bounding box center [1070, 486] width 74 height 37
type input "10"
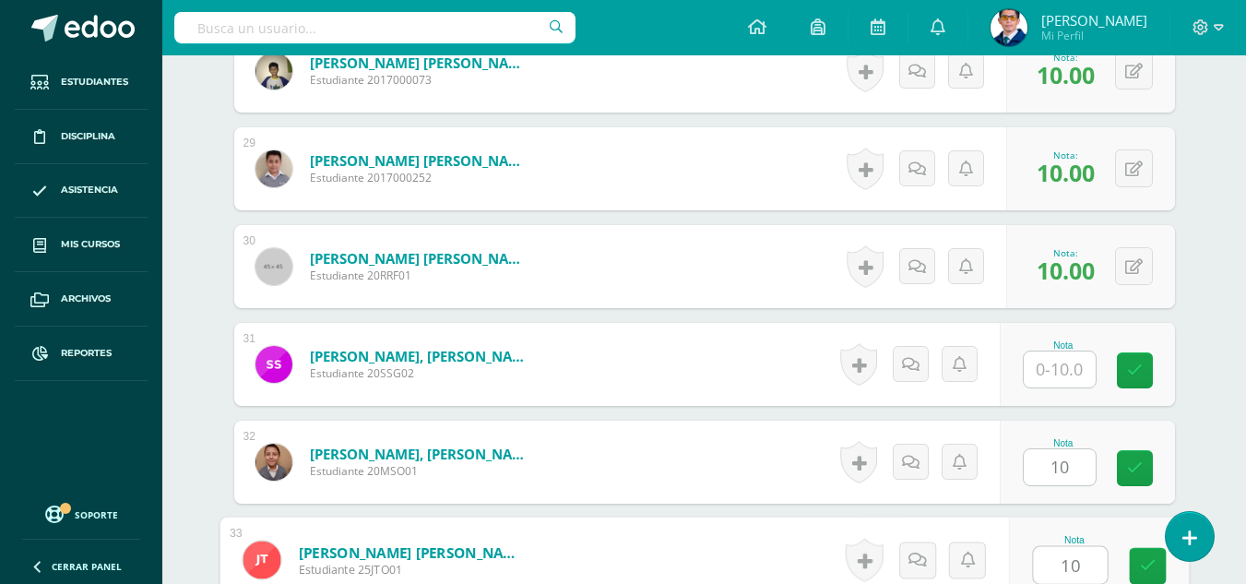
type input "10"
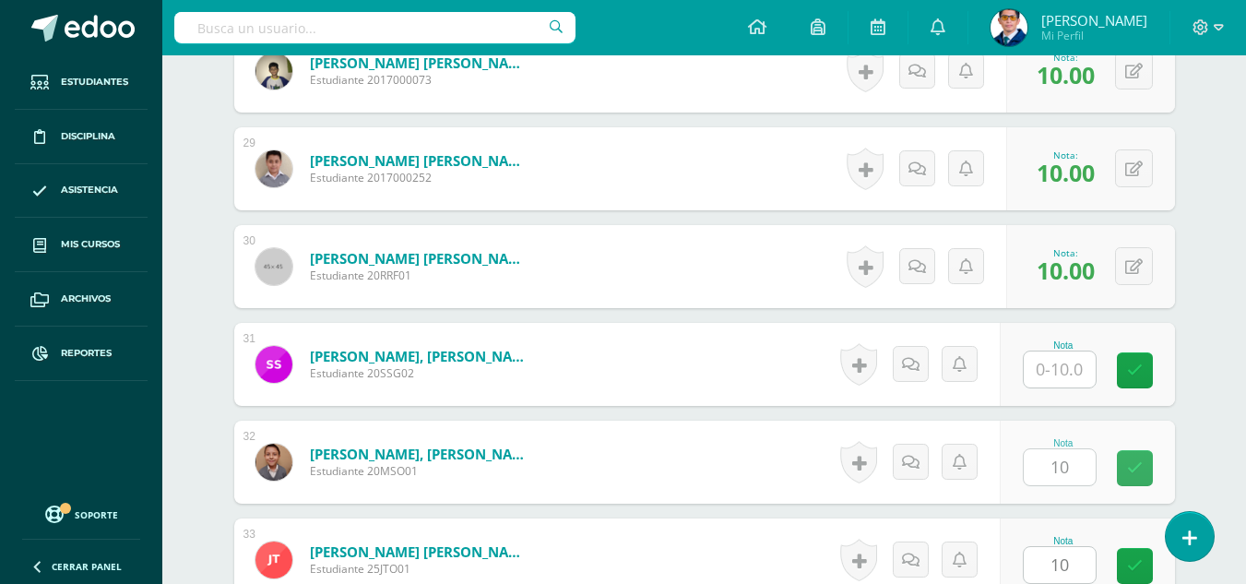
scroll to position [3621, 0]
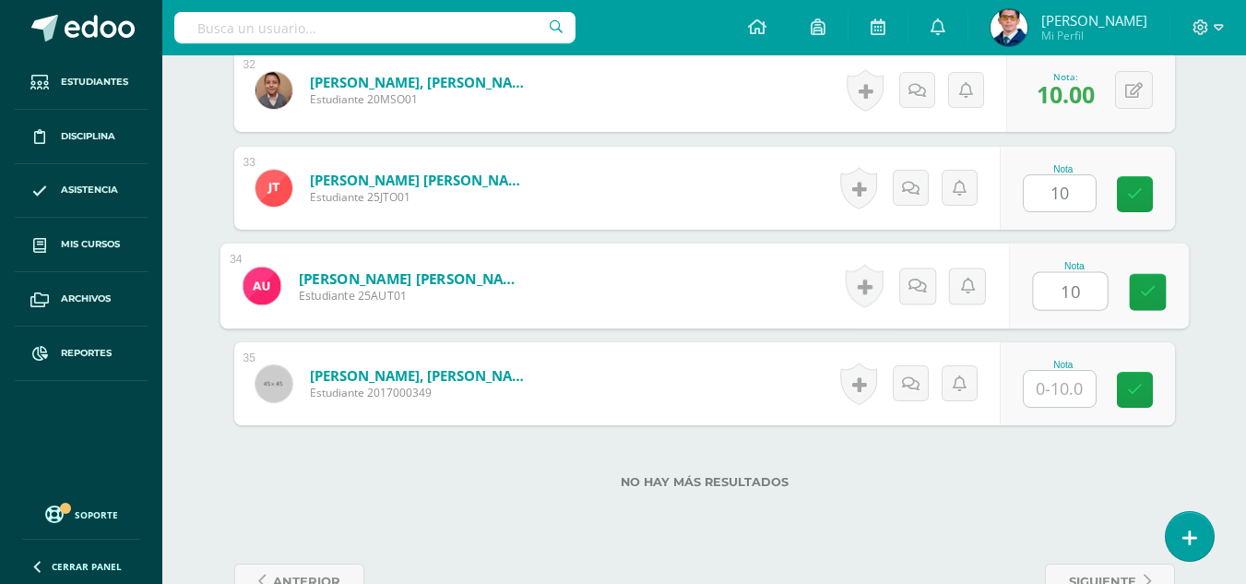
type input "10"
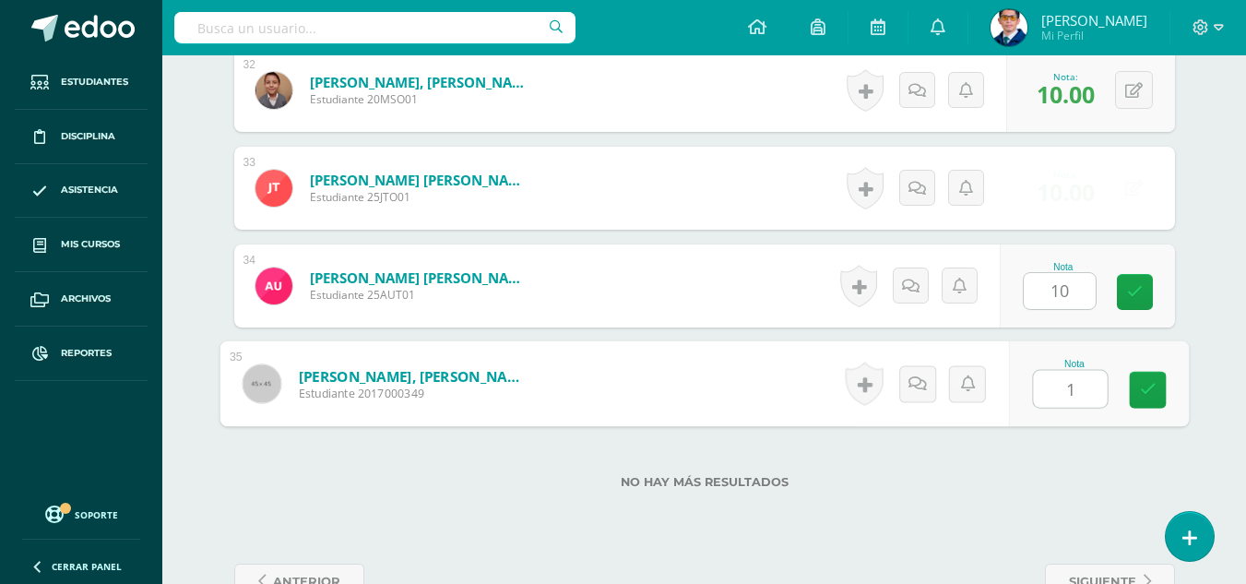
type input "10"
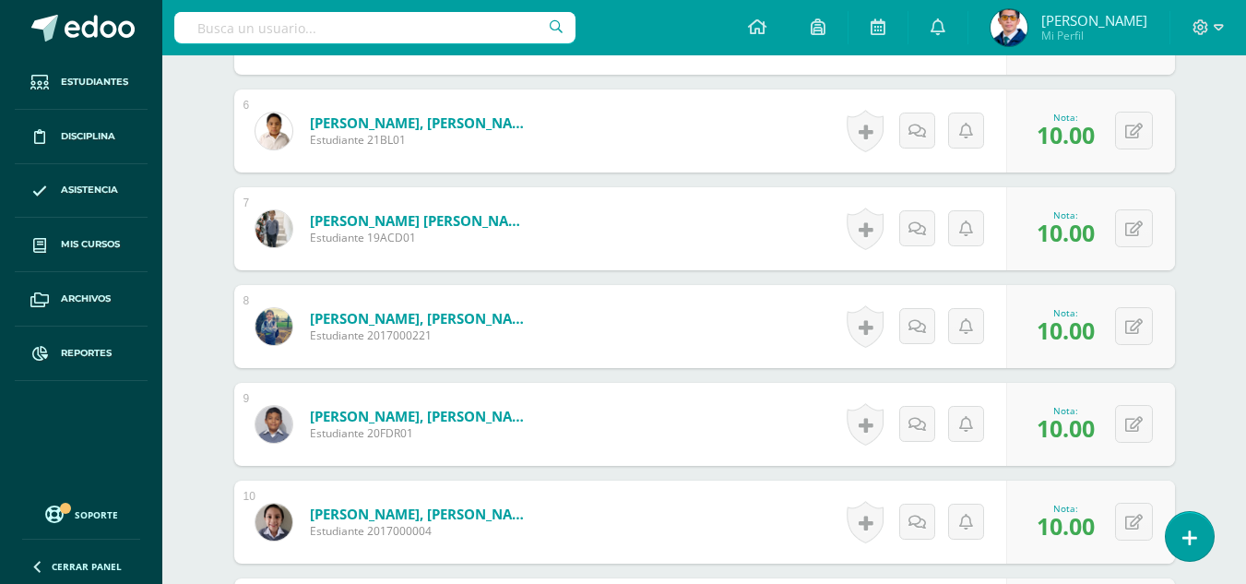
scroll to position [395, 0]
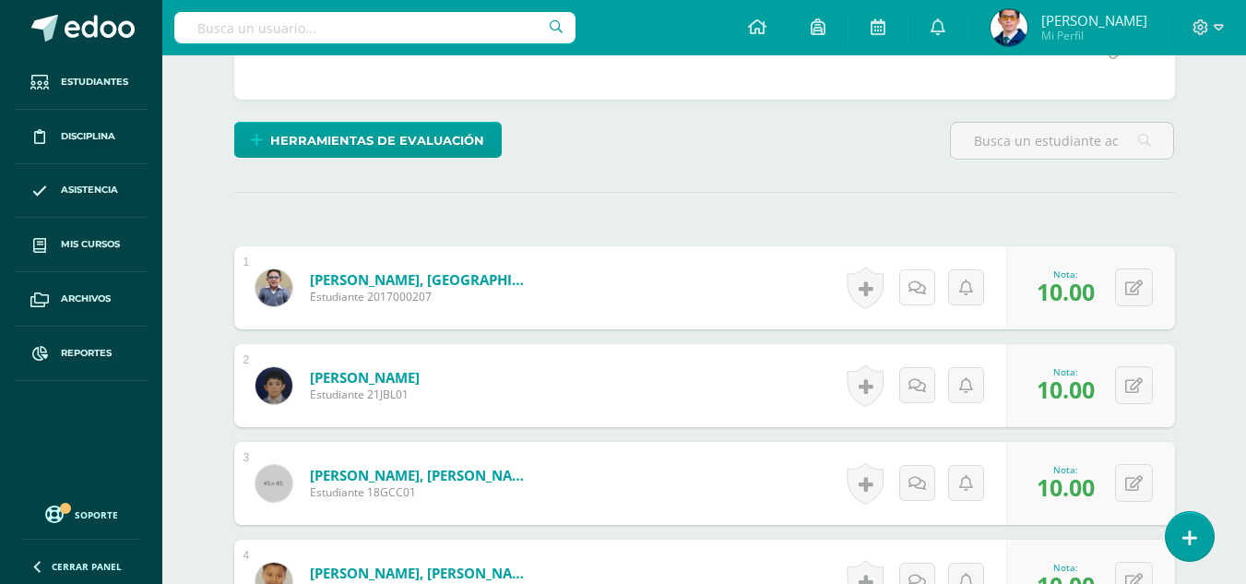
click at [918, 291] on icon at bounding box center [917, 288] width 18 height 16
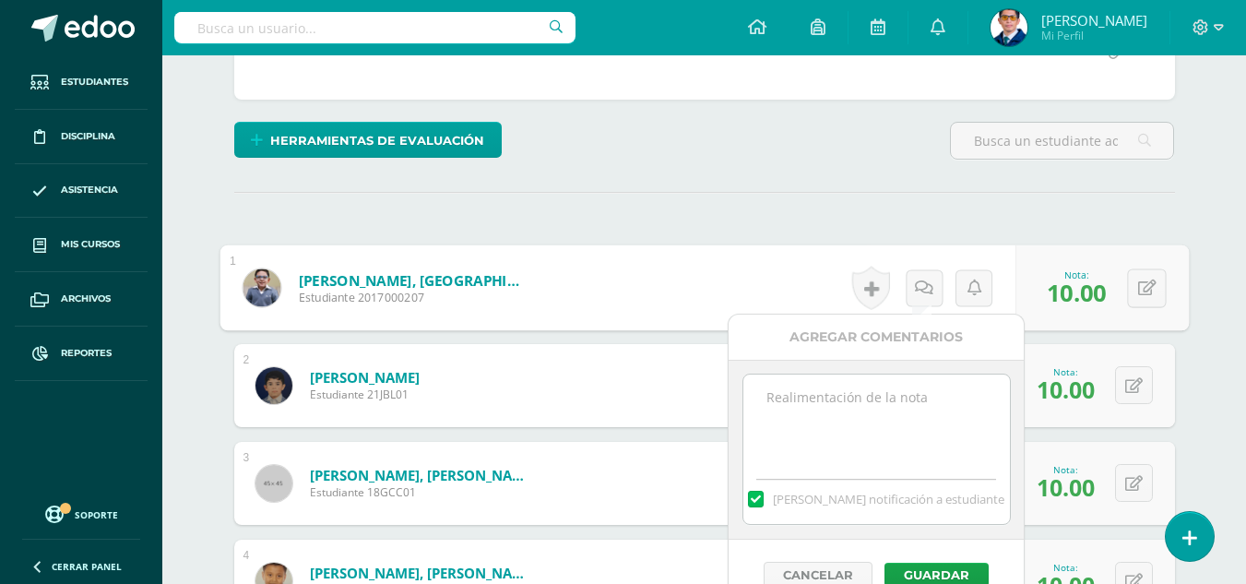
click at [903, 372] on div "[PERSON_NAME] notificación a estudiante" at bounding box center [875, 450] width 295 height 180
click at [908, 431] on textarea at bounding box center [876, 420] width 266 height 92
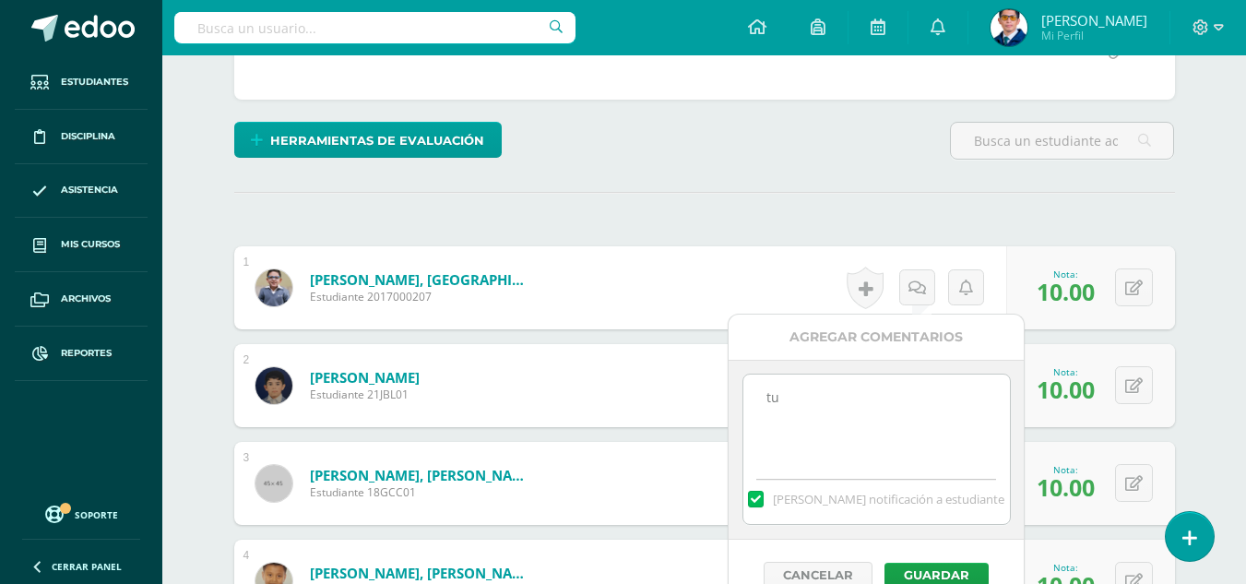
type textarea "t"
drag, startPoint x: 961, startPoint y: 396, endPoint x: 598, endPoint y: 396, distance: 362.3
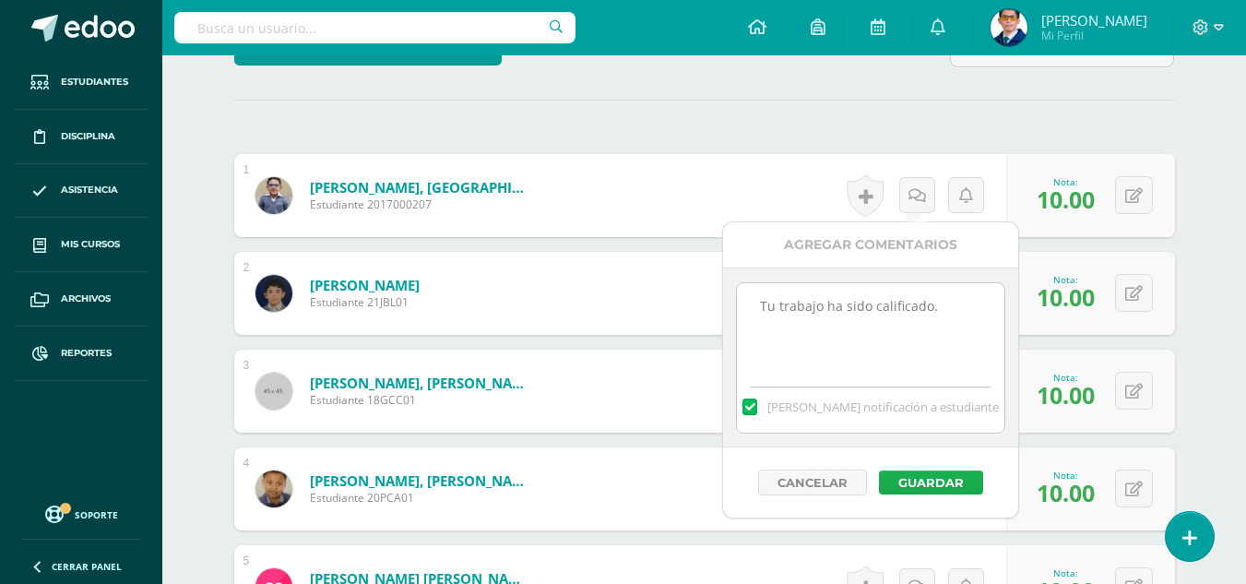
type textarea "Tu trabajo ha sido calificado."
click at [944, 483] on button "Guardar" at bounding box center [931, 482] width 104 height 24
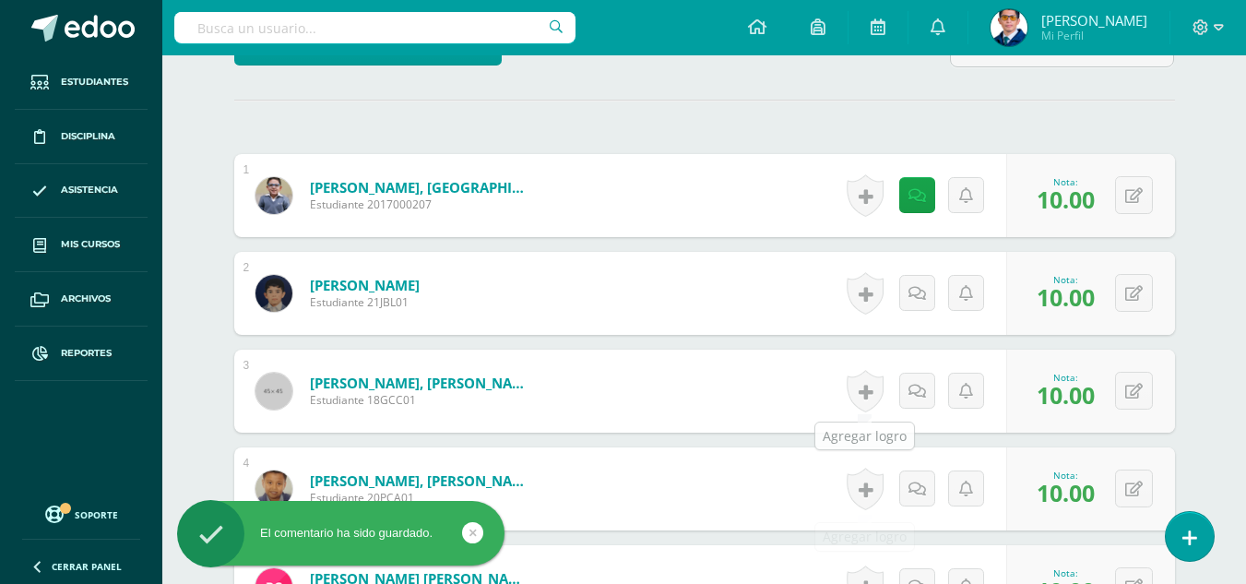
scroll to position [579, 0]
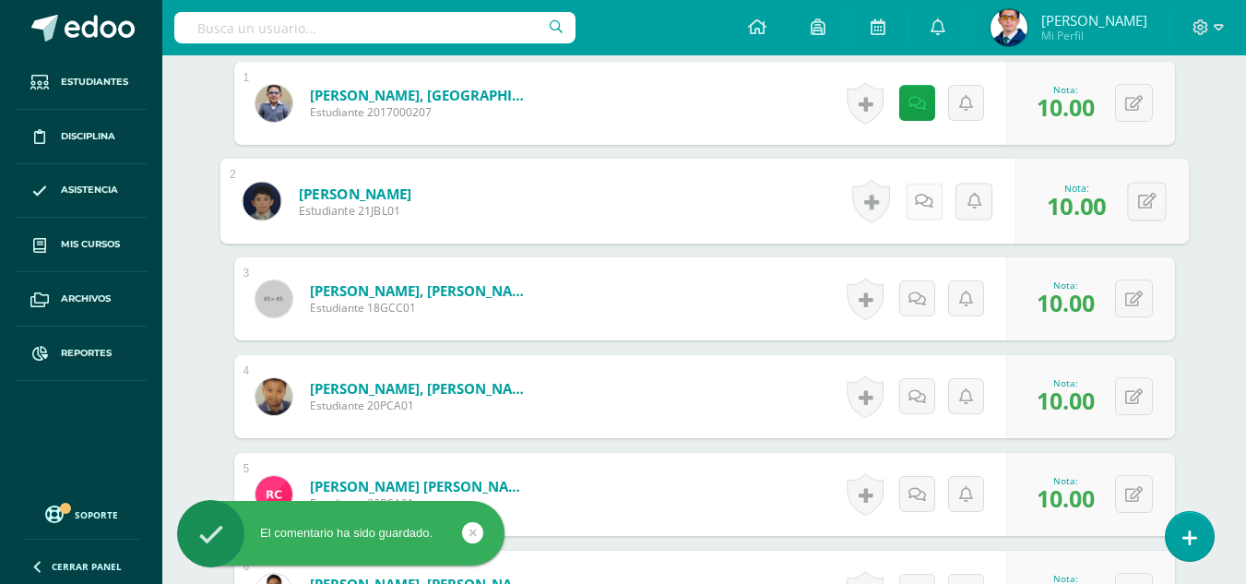
click at [904, 203] on link at bounding box center [922, 201] width 37 height 37
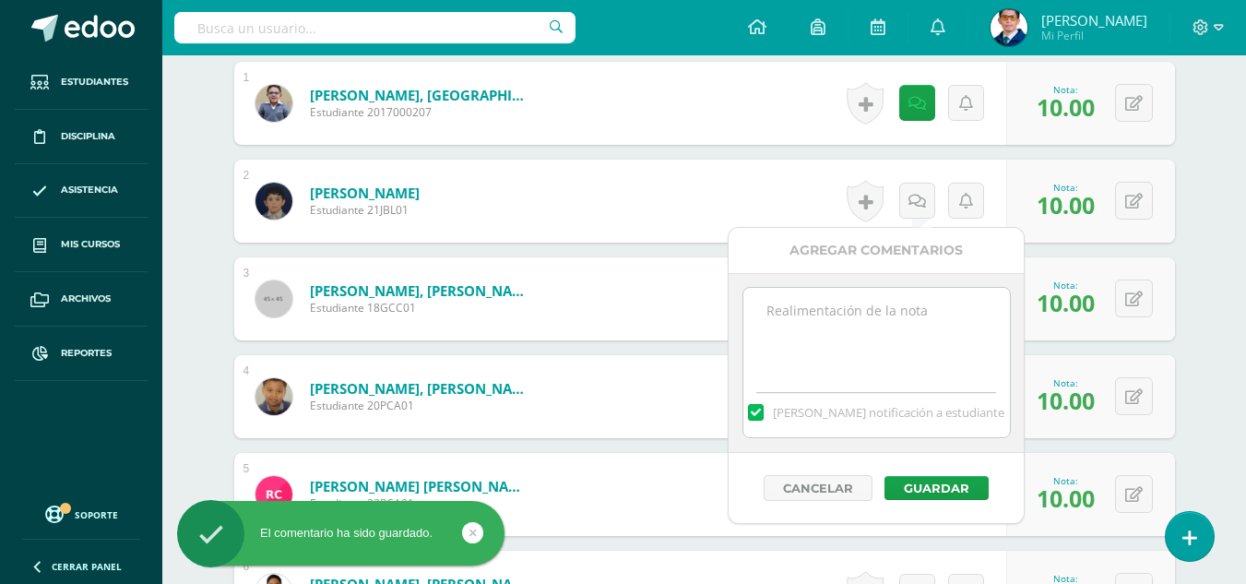
click at [905, 328] on textarea at bounding box center [876, 334] width 266 height 92
paste textarea "Tu trabajo ha sido calificado."
type textarea "Tu trabajo ha sido calificado."
click at [942, 482] on button "Guardar" at bounding box center [936, 488] width 104 height 24
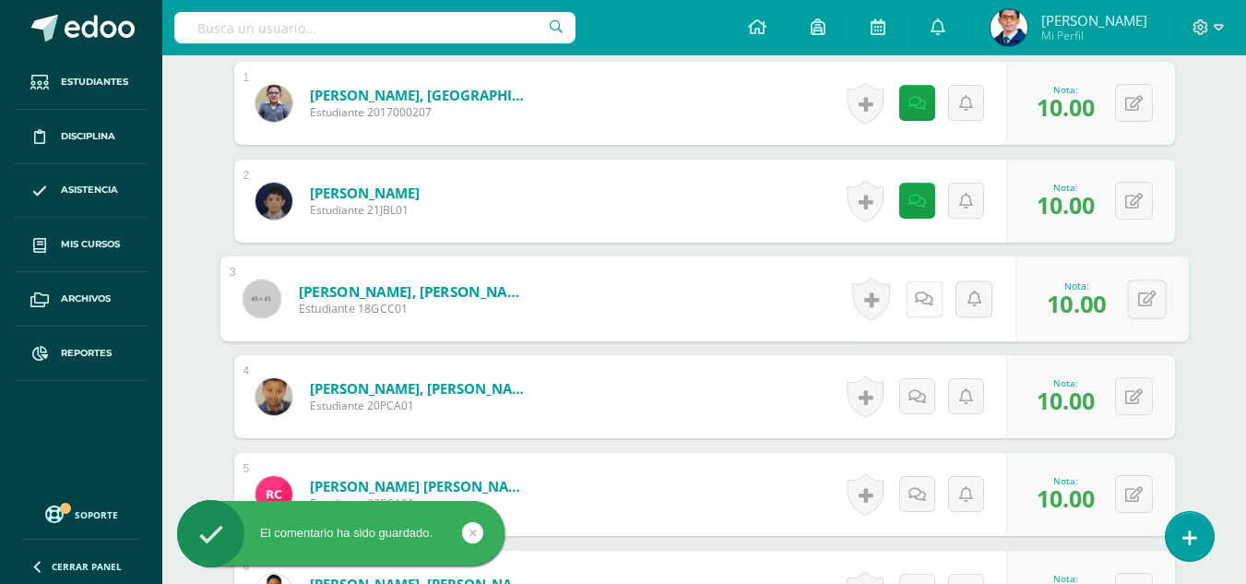
click at [927, 304] on link at bounding box center [922, 298] width 37 height 37
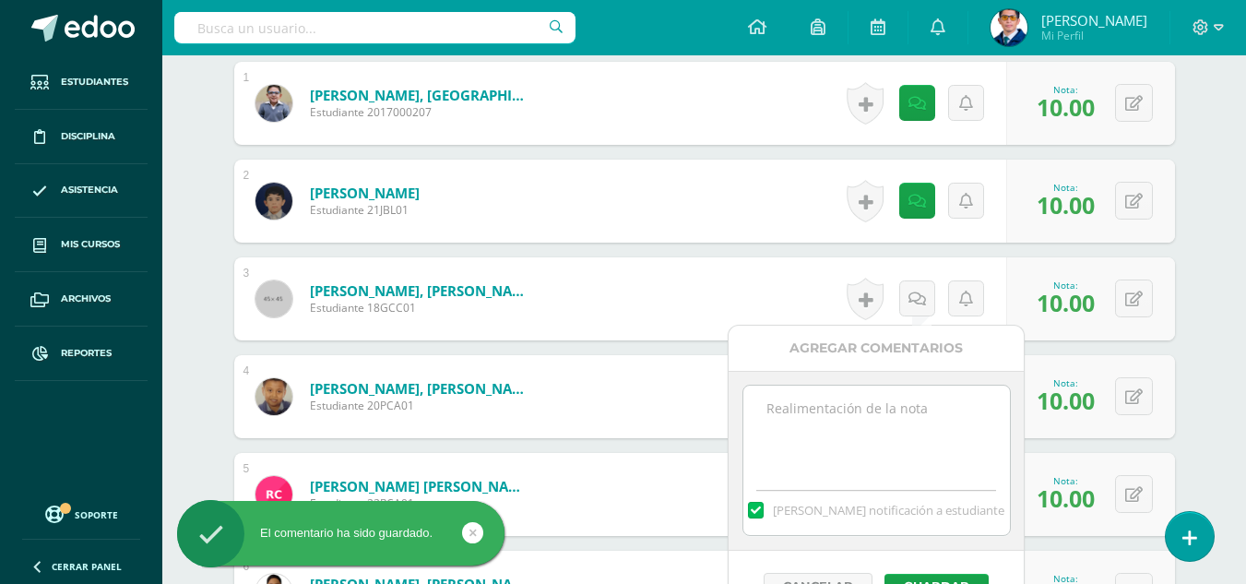
click at [900, 435] on textarea at bounding box center [876, 431] width 266 height 92
paste textarea "Tu trabajo ha sido calificado."
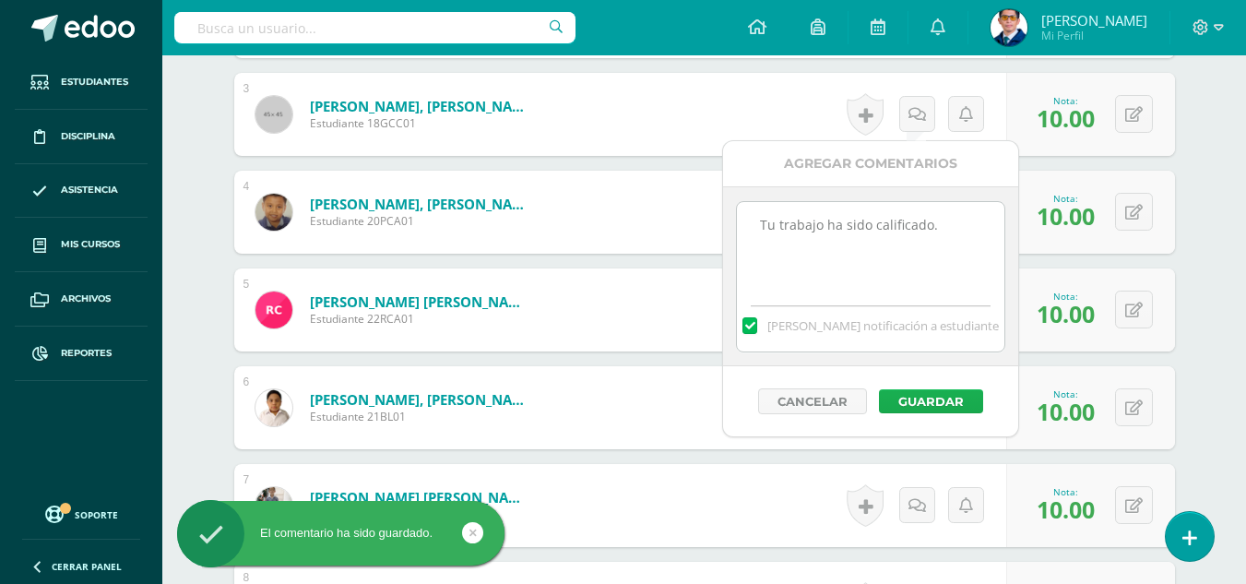
type textarea "Tu trabajo ha sido calificado."
click at [923, 402] on button "Guardar" at bounding box center [931, 401] width 104 height 24
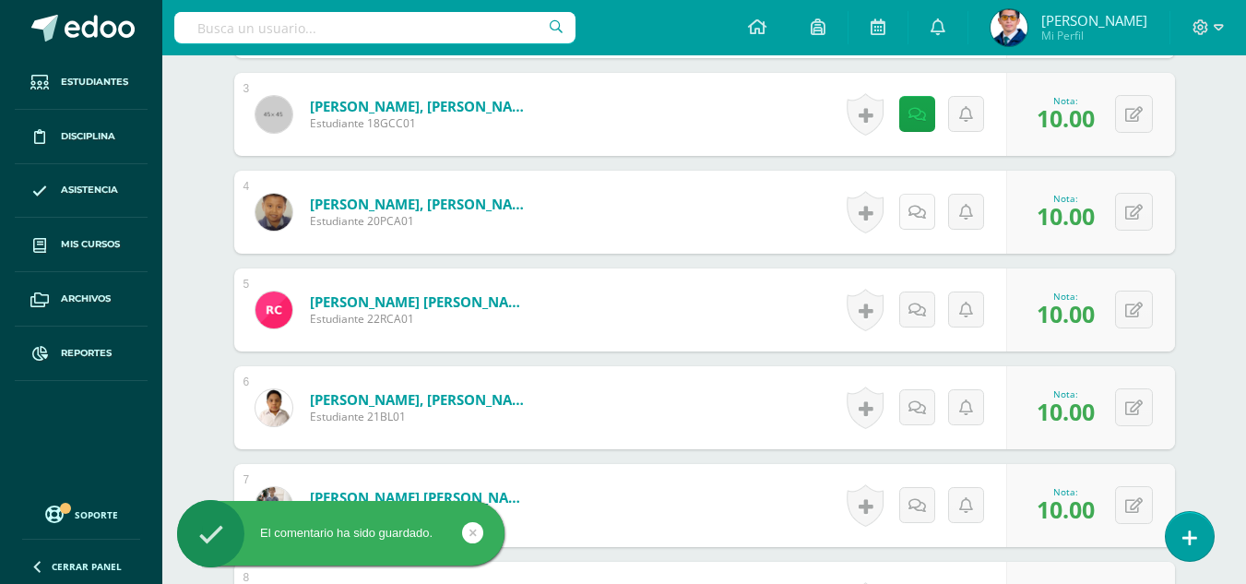
click at [918, 221] on link at bounding box center [917, 212] width 36 height 36
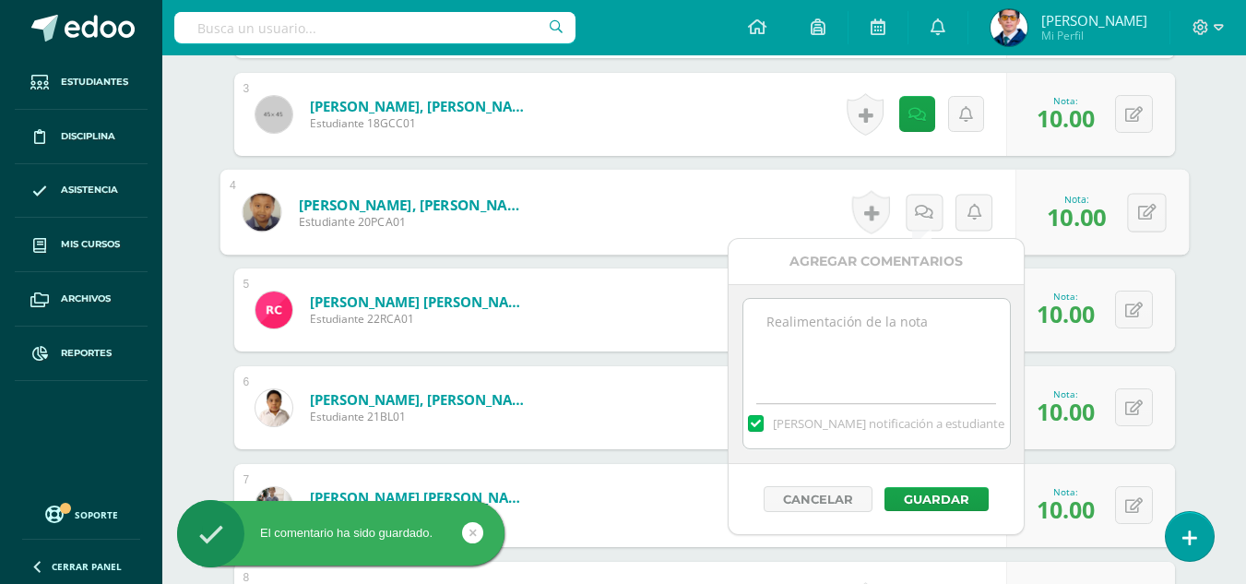
paste textarea "Tu trabajo ha sido calificado."
click at [898, 362] on textarea at bounding box center [876, 345] width 266 height 92
type textarea "Tu trabajo ha sido calificado."
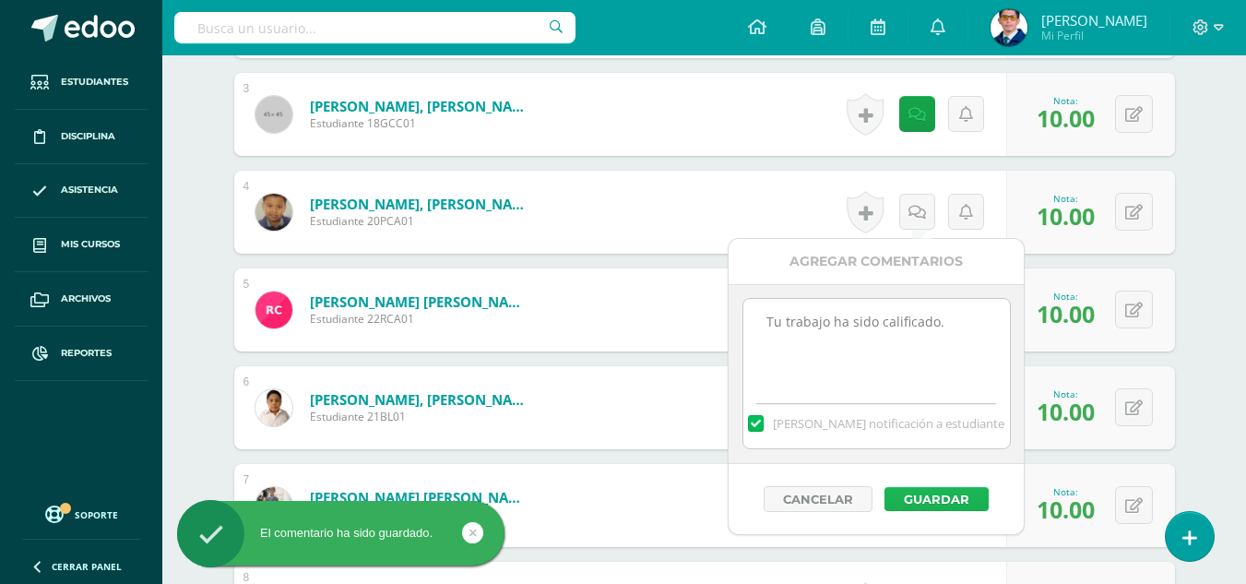
click at [947, 500] on button "Guardar" at bounding box center [936, 499] width 104 height 24
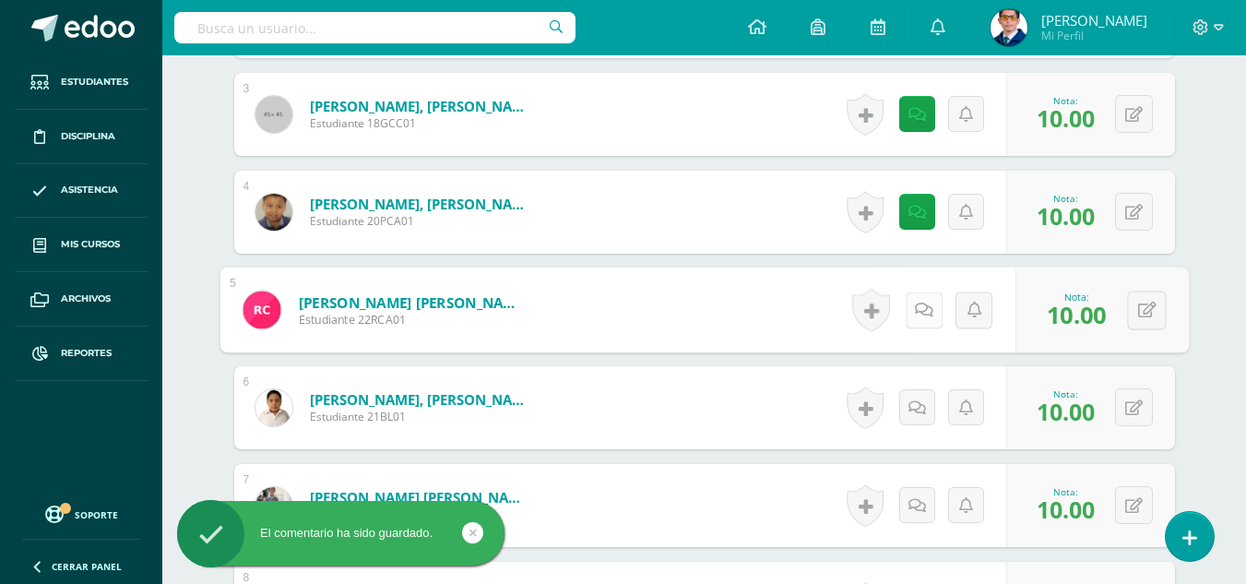
click at [925, 307] on link at bounding box center [922, 309] width 37 height 37
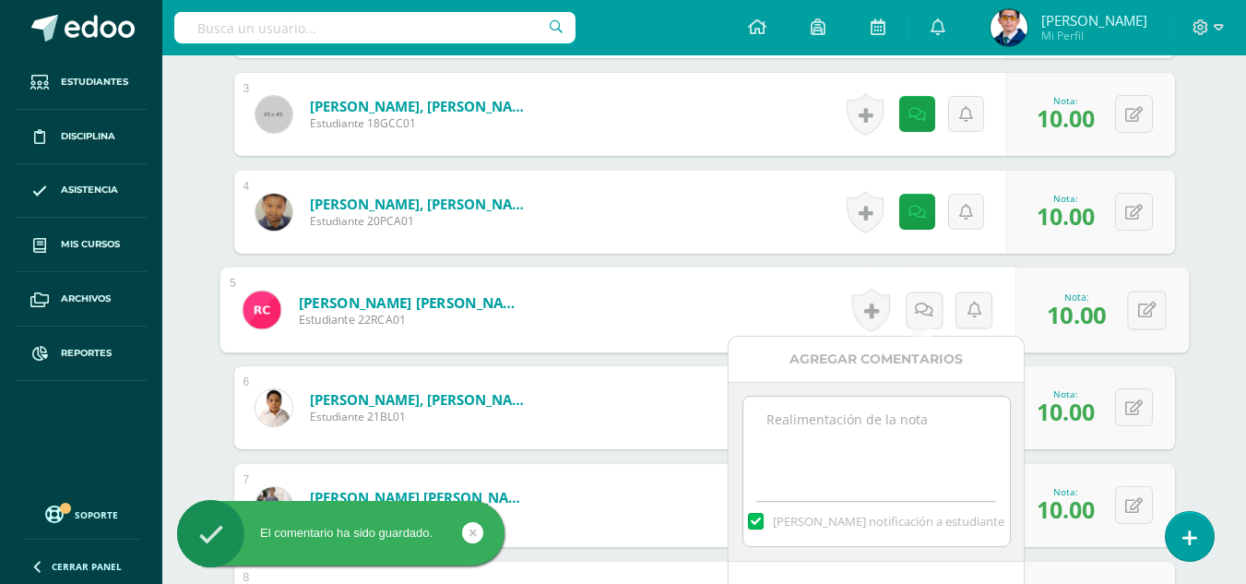
paste textarea "Tu trabajo ha sido calificado."
click at [916, 439] on textarea "Tu trabajo ha sido calificado." at bounding box center [876, 442] width 266 height 92
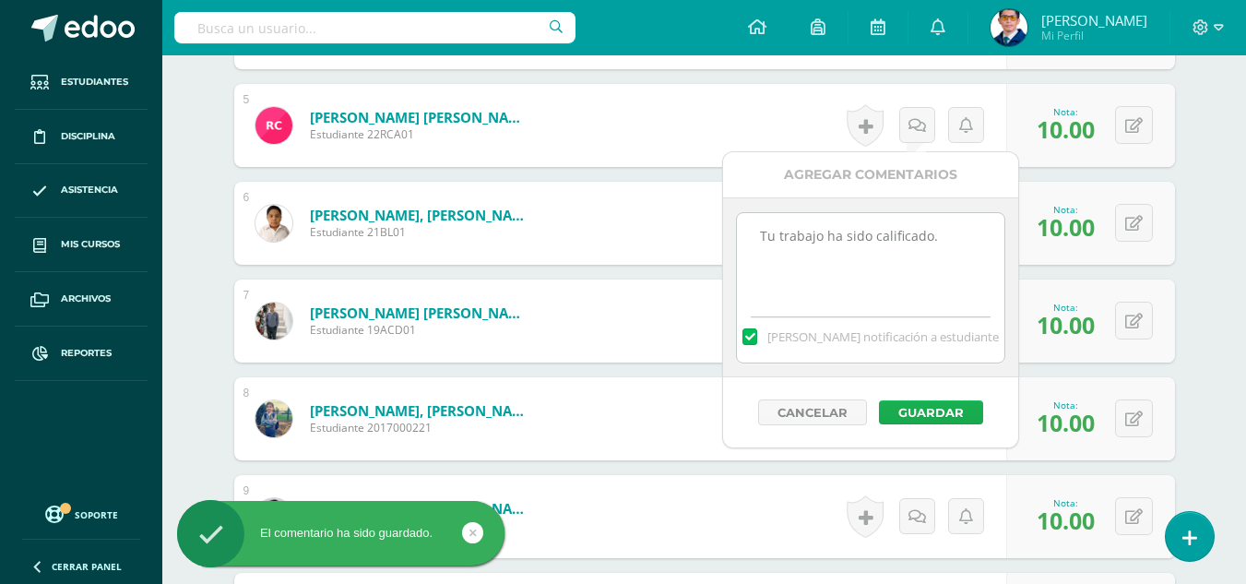
type textarea "Tu trabajo ha sido calificado."
click at [927, 414] on button "Guardar" at bounding box center [931, 412] width 104 height 24
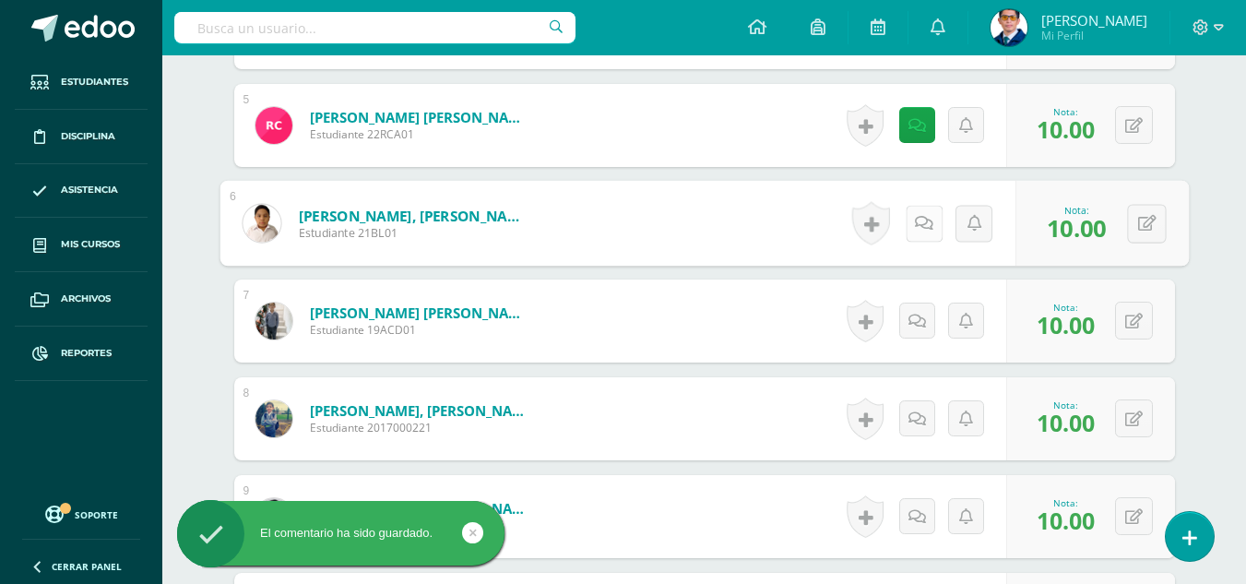
click at [919, 219] on icon at bounding box center [924, 223] width 18 height 16
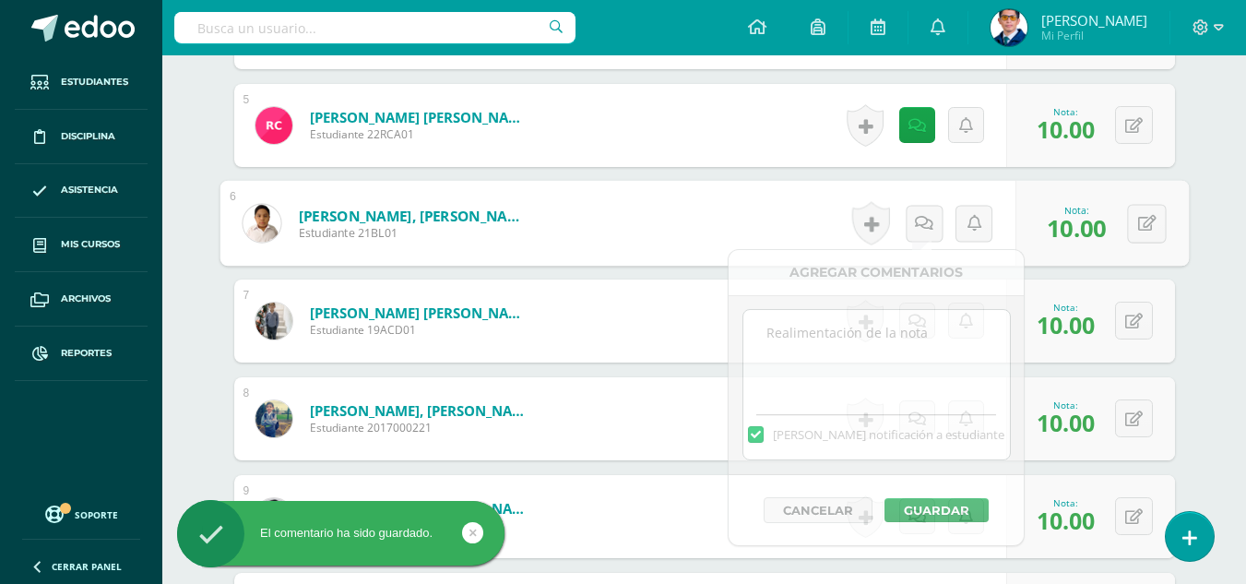
paste textarea "Tu trabajo ha sido calificado."
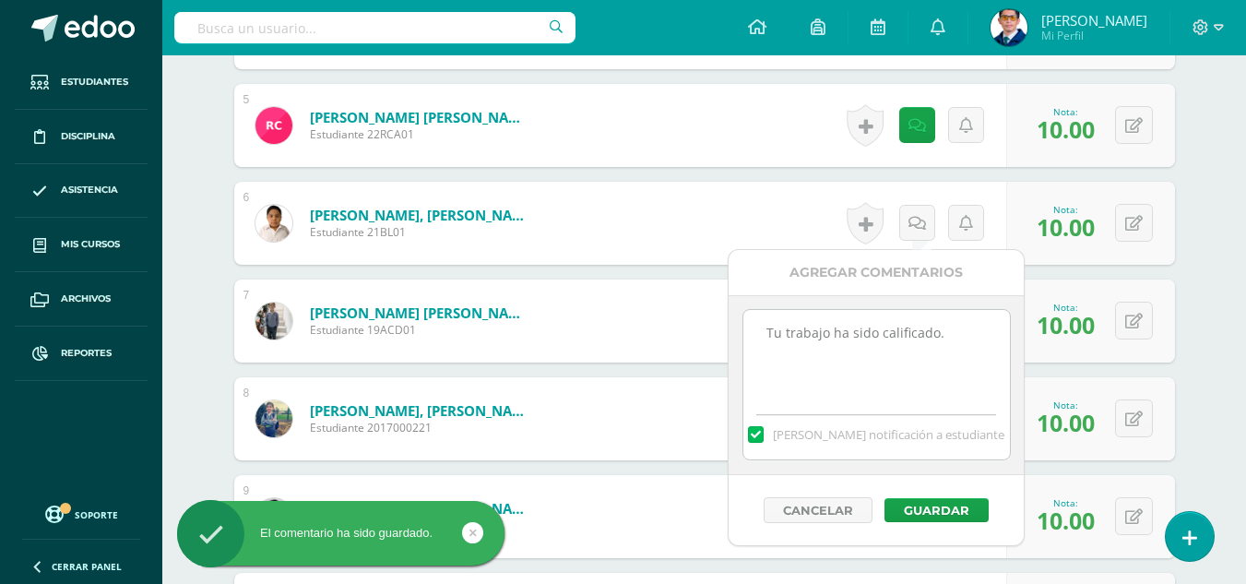
click at [906, 352] on textarea "Tu trabajo ha sido calificado." at bounding box center [876, 356] width 266 height 92
type textarea "Tu trabajo ha sido calificado."
click at [958, 502] on button "Guardar" at bounding box center [936, 510] width 104 height 24
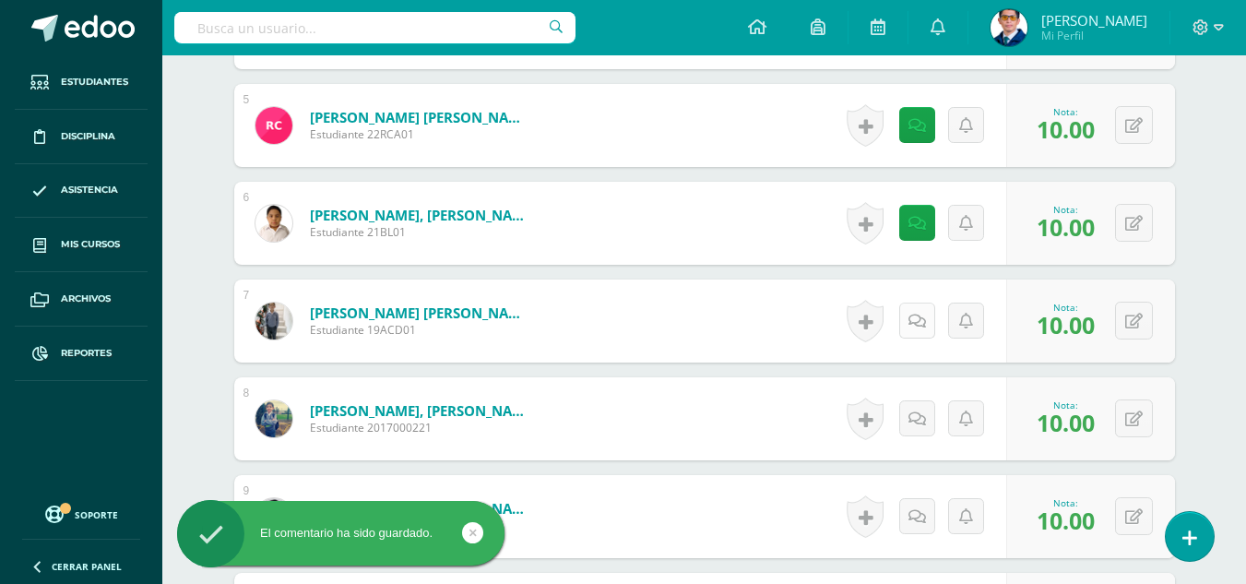
click at [921, 308] on link at bounding box center [917, 320] width 36 height 36
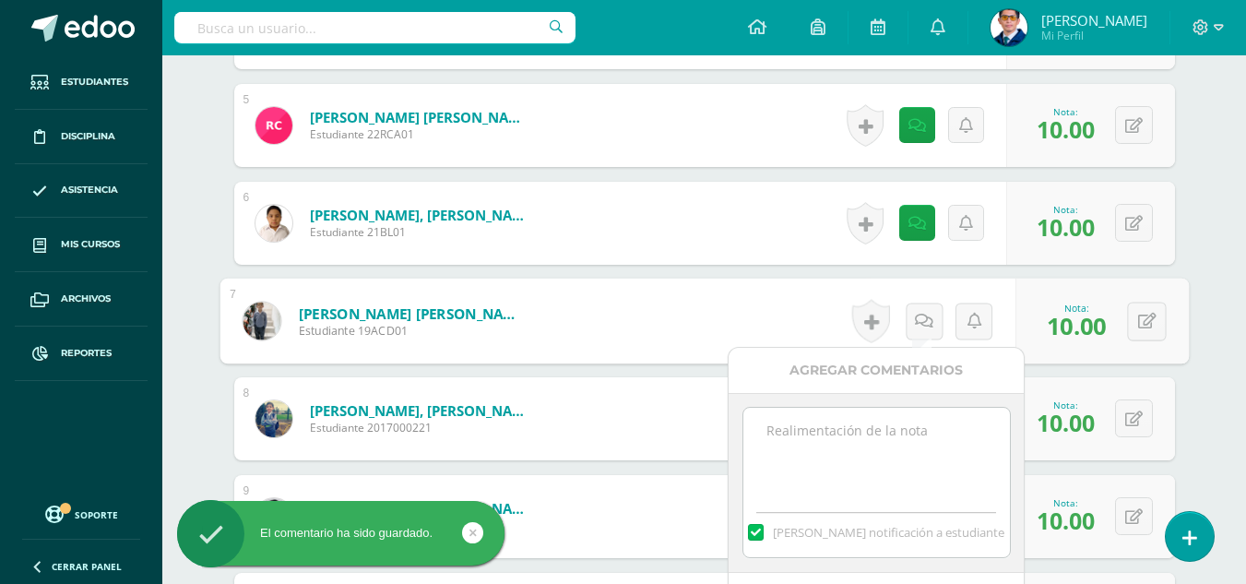
click at [922, 432] on textarea at bounding box center [876, 453] width 266 height 92
paste textarea "Tu trabajo ha sido calificado."
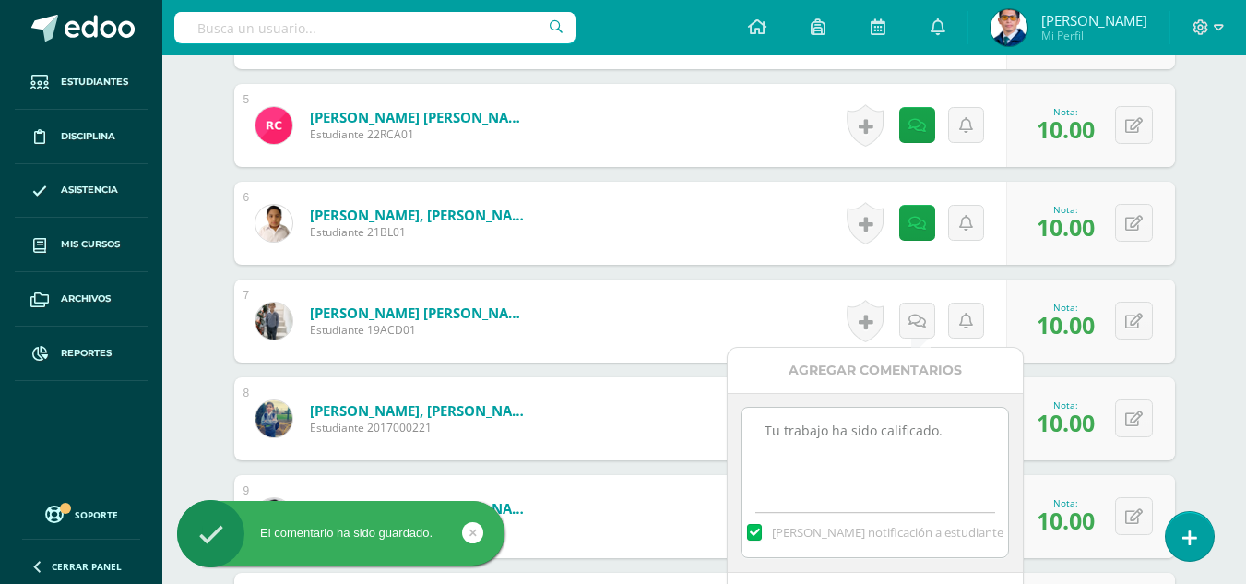
scroll to position [1132, 0]
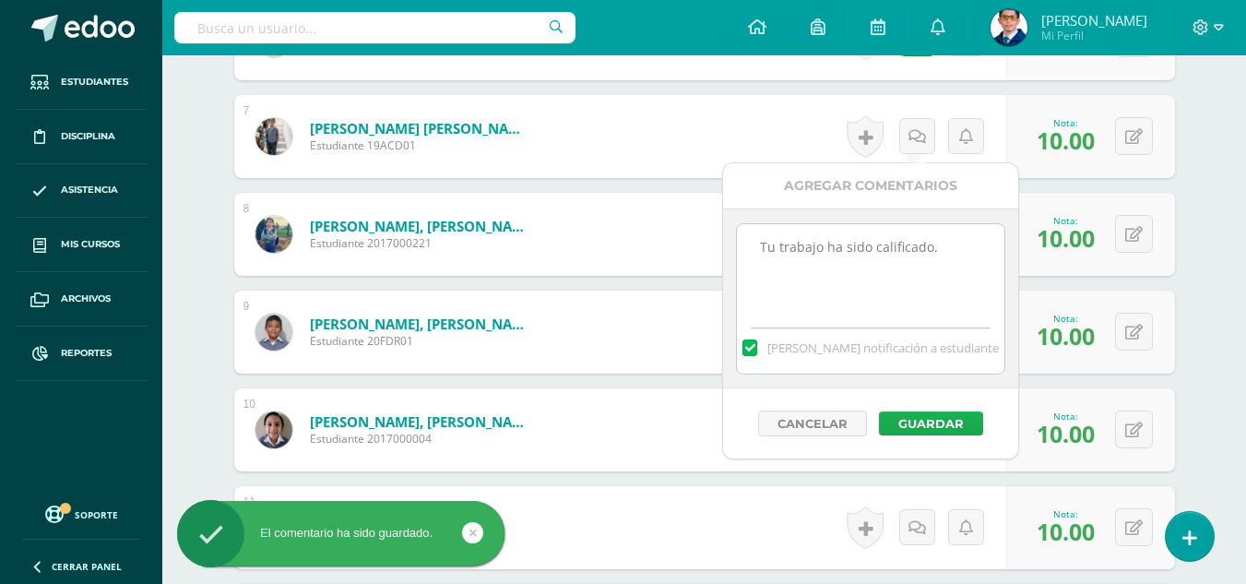
type textarea "Tu trabajo ha sido calificado."
click at [922, 427] on button "Guardar" at bounding box center [931, 423] width 104 height 24
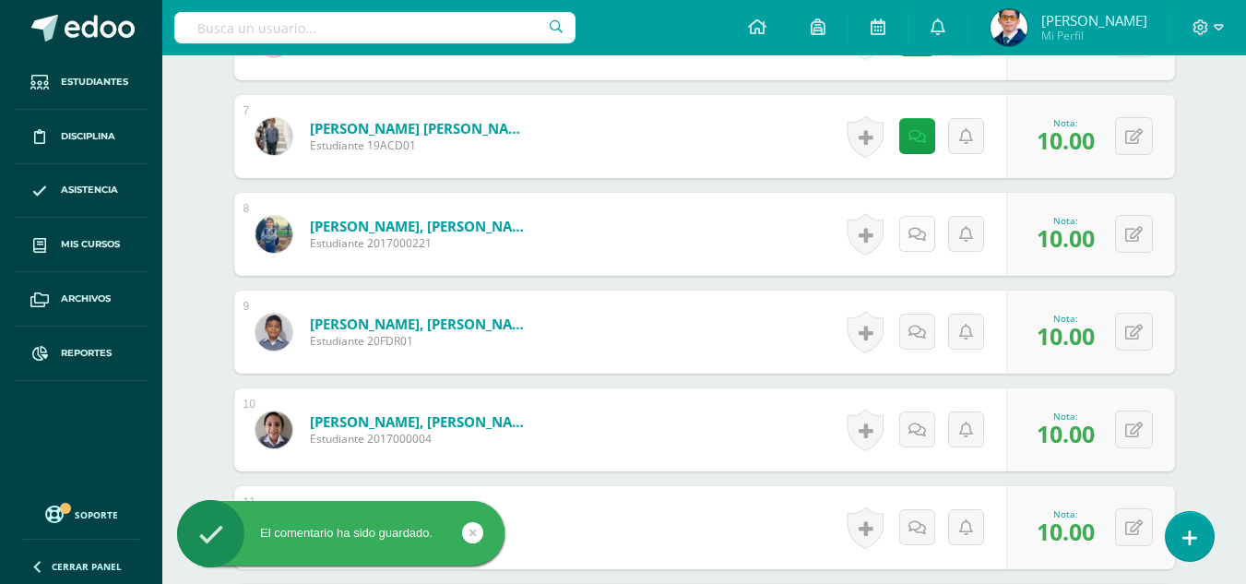
click at [914, 244] on link at bounding box center [917, 234] width 36 height 36
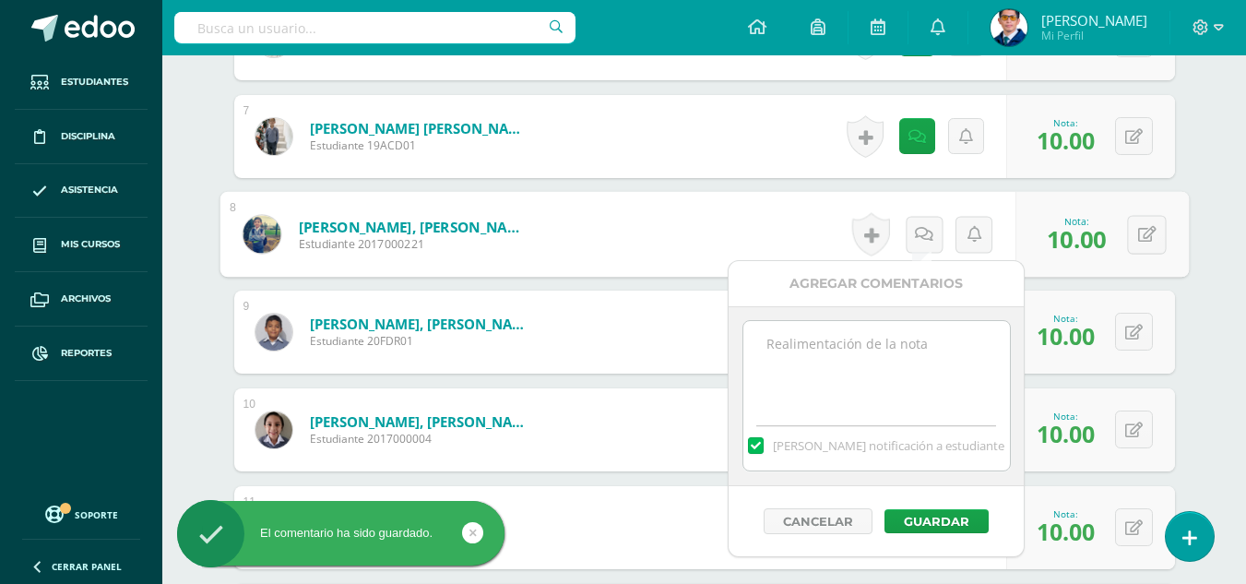
paste textarea "Tu trabajo ha sido calificado."
click at [893, 376] on textarea "Tu trabajo ha sido calificado." at bounding box center [876, 367] width 266 height 92
type textarea "Tu trabajo ha sido calificado."
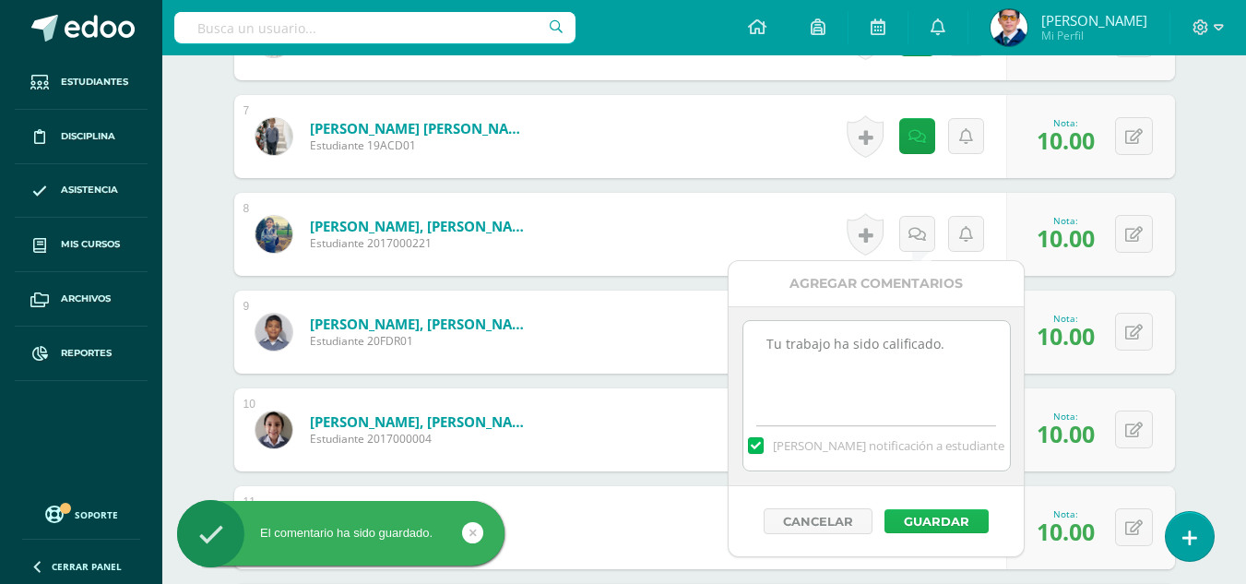
click at [938, 514] on button "Guardar" at bounding box center [936, 521] width 104 height 24
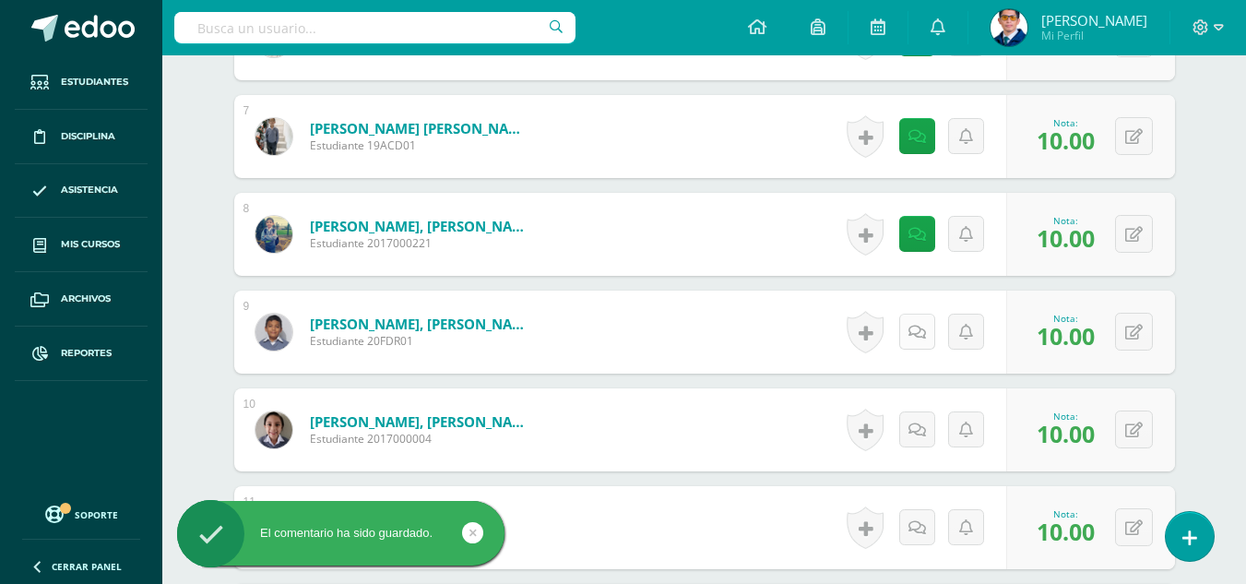
click at [920, 331] on icon at bounding box center [917, 333] width 18 height 16
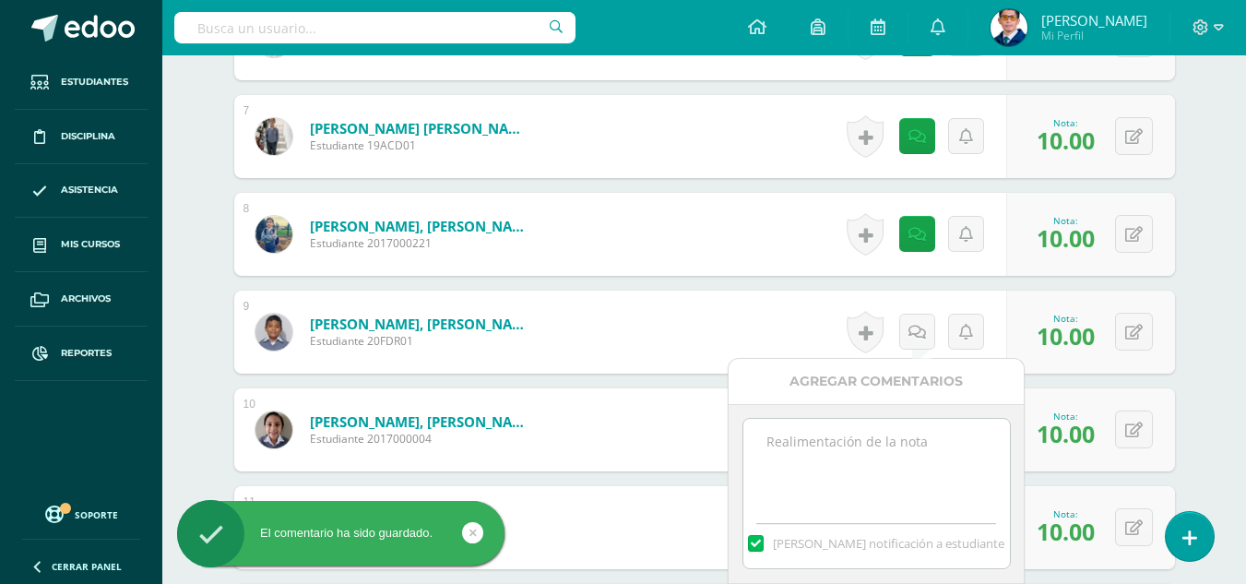
paste textarea "Tu trabajo ha sido calificado."
click at [909, 431] on textarea "Tu trabajo ha sido calificado." at bounding box center [876, 465] width 266 height 92
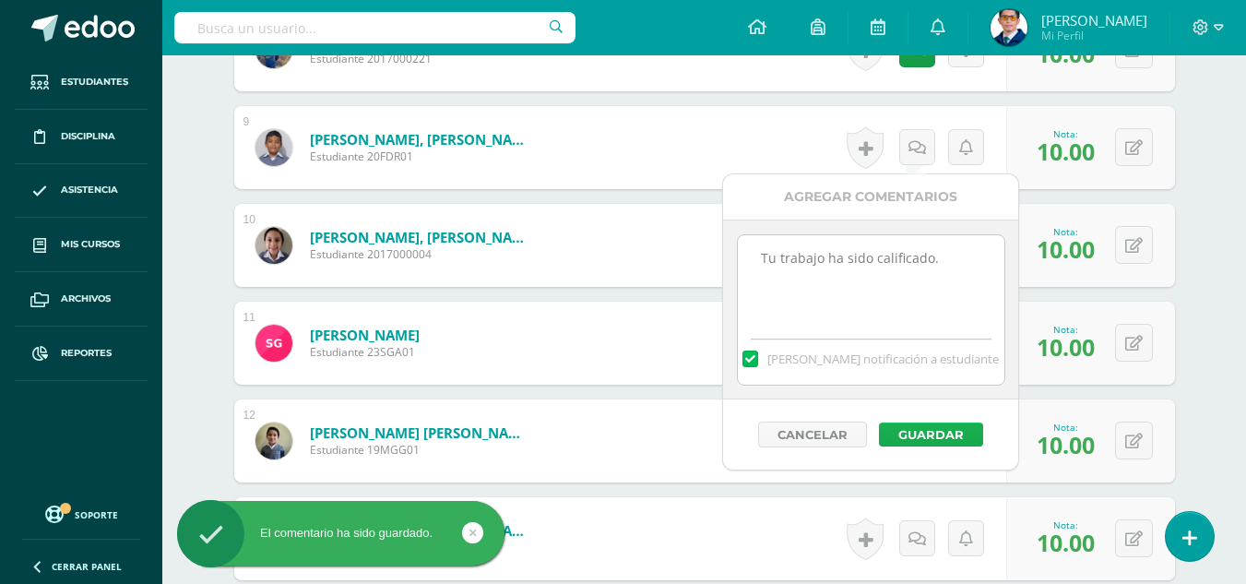
type textarea "Tu trabajo ha sido calificado."
click at [923, 441] on button "Guardar" at bounding box center [931, 434] width 104 height 24
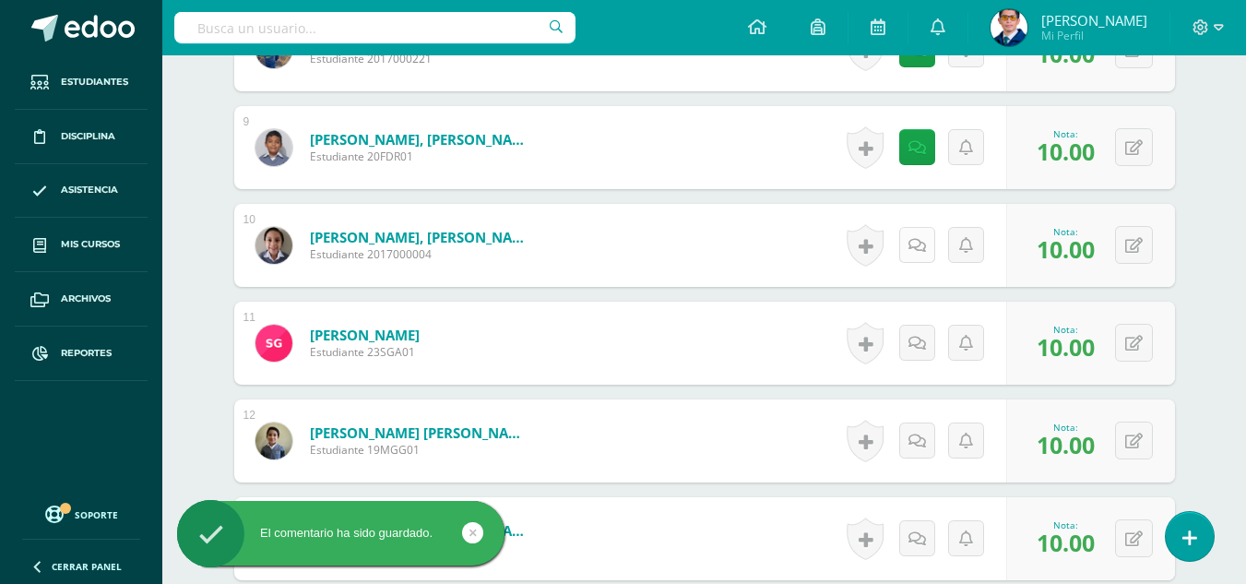
click at [925, 249] on link at bounding box center [917, 245] width 36 height 36
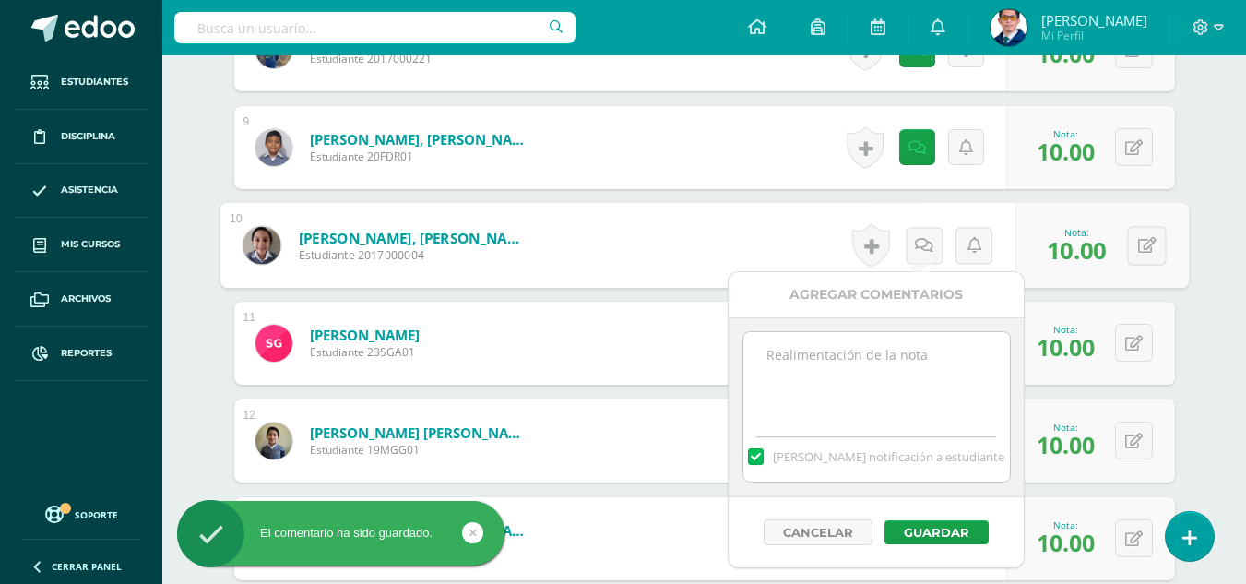
paste textarea "Tu trabajo ha sido calificado."
click at [912, 385] on textarea "Tu trabajo ha sido calificado." at bounding box center [876, 378] width 266 height 92
type textarea "Tu trabajo ha sido calificado."
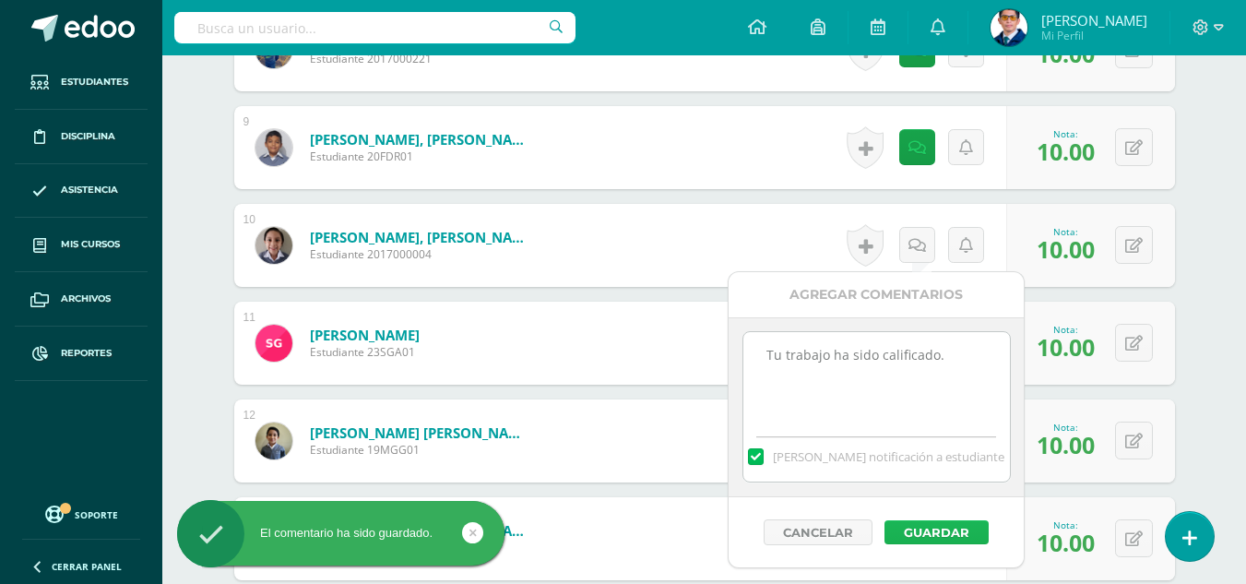
click at [947, 524] on button "Guardar" at bounding box center [936, 532] width 104 height 24
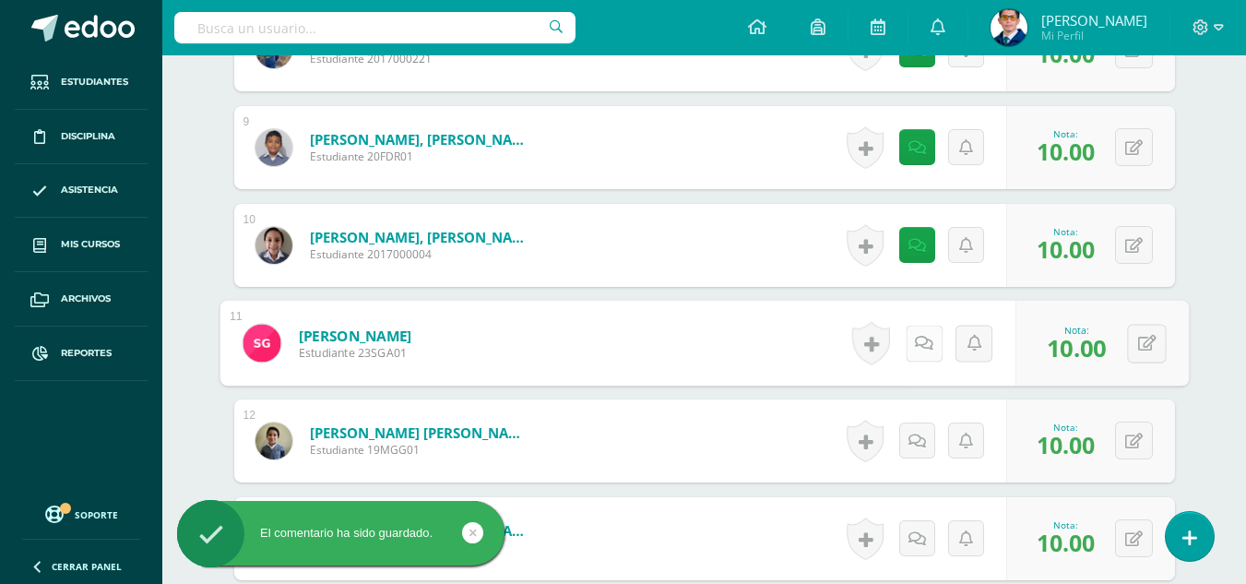
click at [924, 336] on icon at bounding box center [924, 343] width 18 height 16
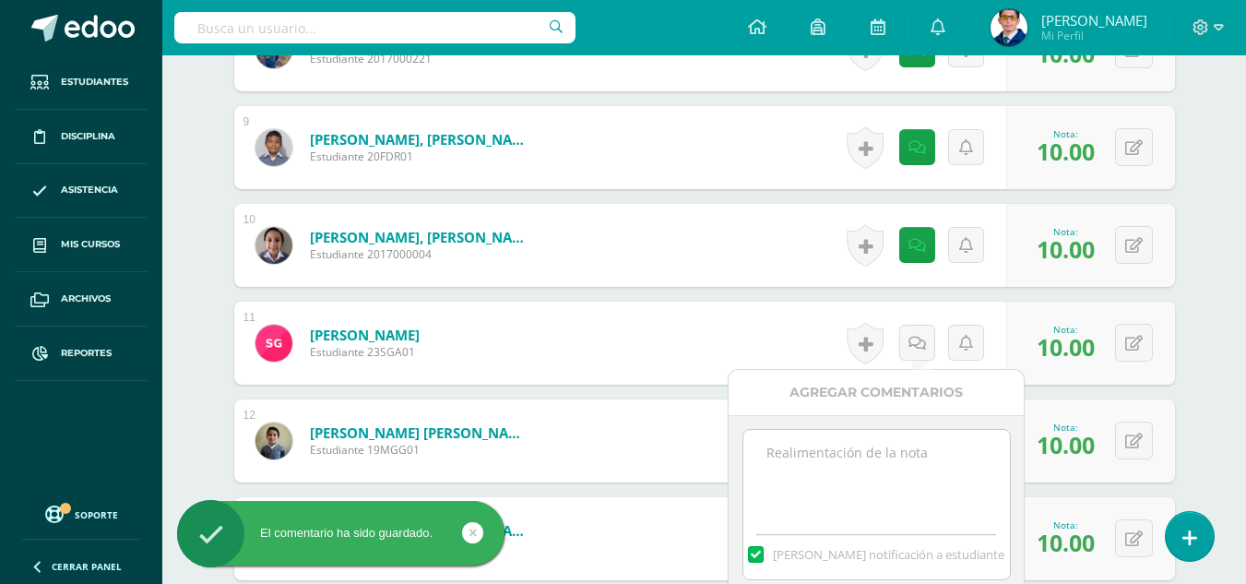
click at [931, 449] on textarea at bounding box center [876, 476] width 266 height 92
paste textarea "Tu trabajo ha sido calificado."
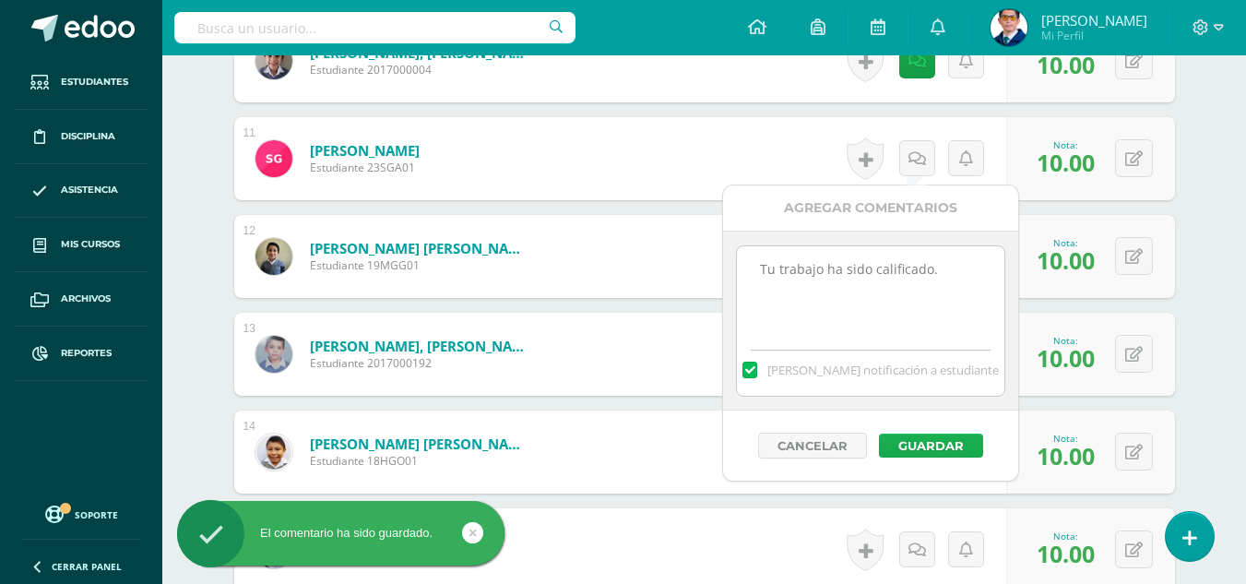
type textarea "Tu trabajo ha sido calificado."
click at [932, 442] on button "Guardar" at bounding box center [931, 445] width 104 height 24
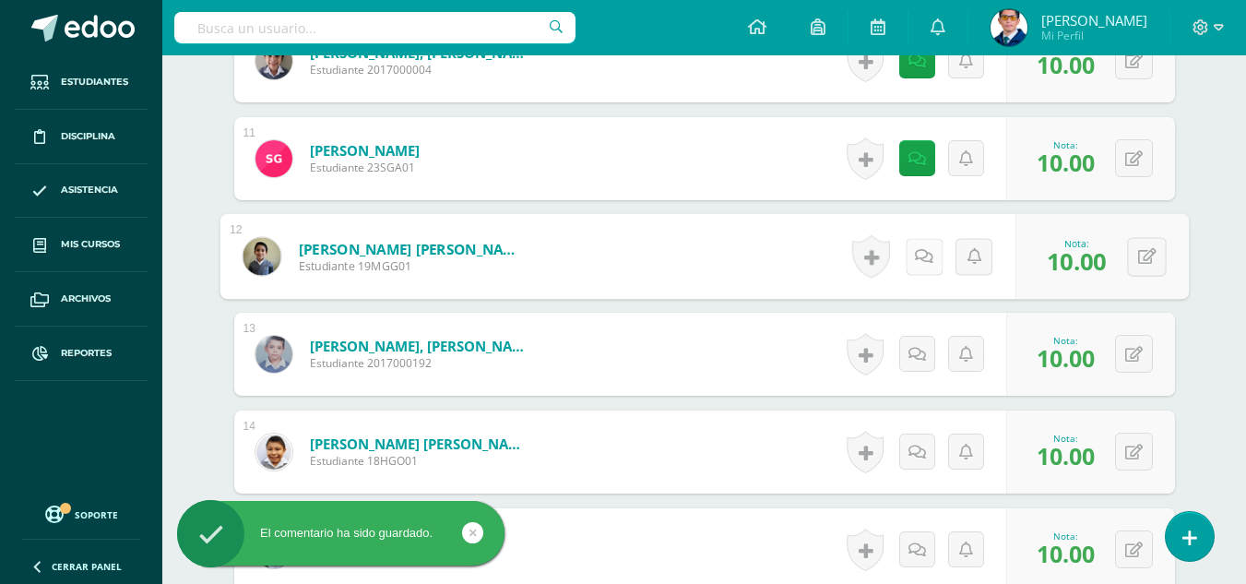
click at [927, 256] on link at bounding box center [922, 256] width 37 height 37
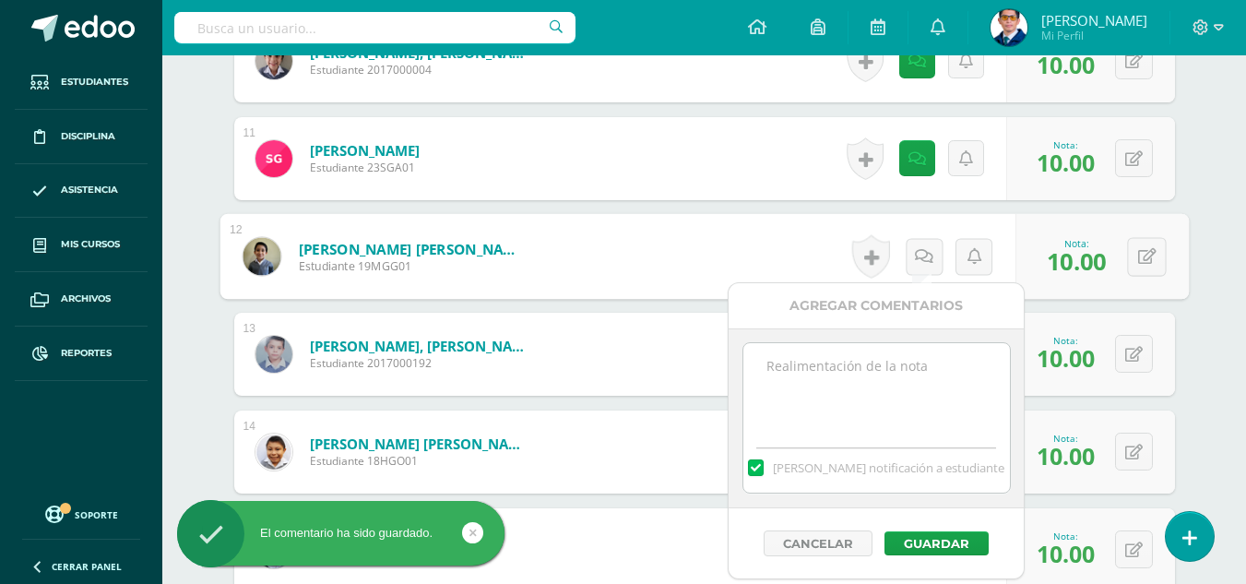
click at [946, 443] on div "Mandar notificación a estudiante" at bounding box center [876, 463] width 266 height 57
paste textarea "Tu trabajo ha sido calificado."
click at [935, 412] on textarea "Tu trabajo ha sido calificado." at bounding box center [876, 389] width 266 height 92
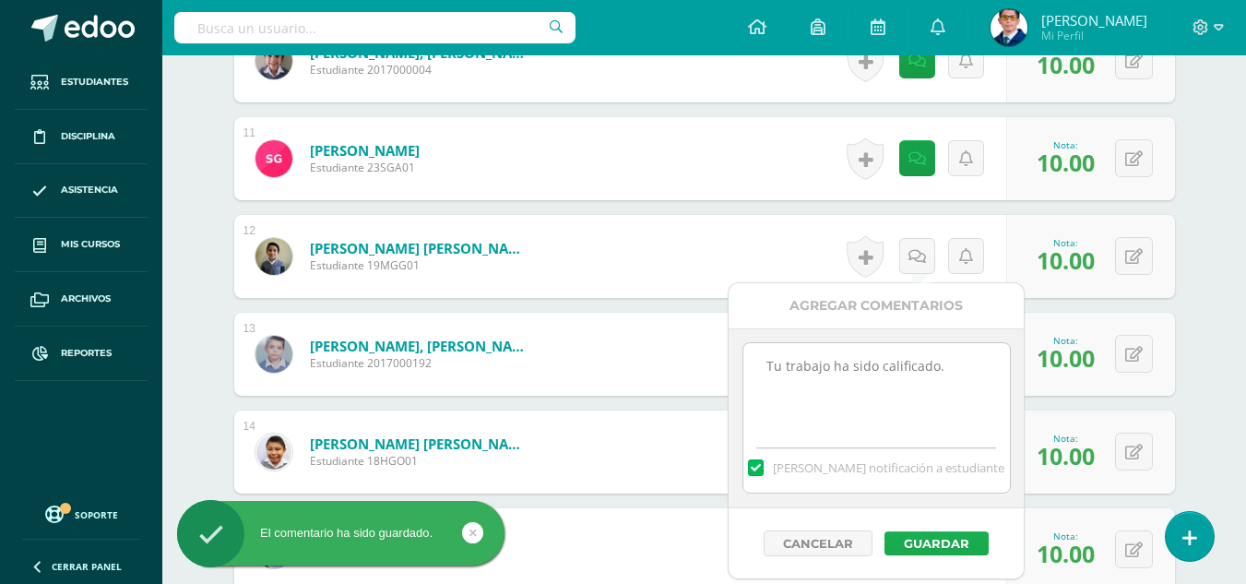
type textarea "Tu trabajo ha sido calificado."
click at [940, 531] on button "Guardar" at bounding box center [936, 543] width 104 height 24
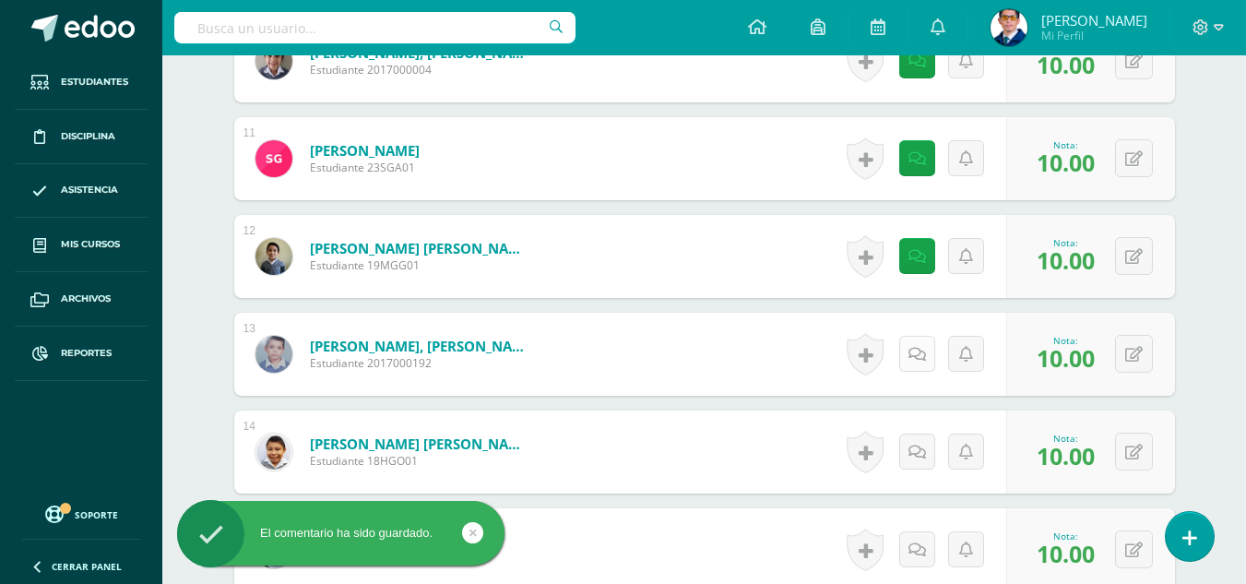
click at [926, 364] on link at bounding box center [917, 354] width 36 height 36
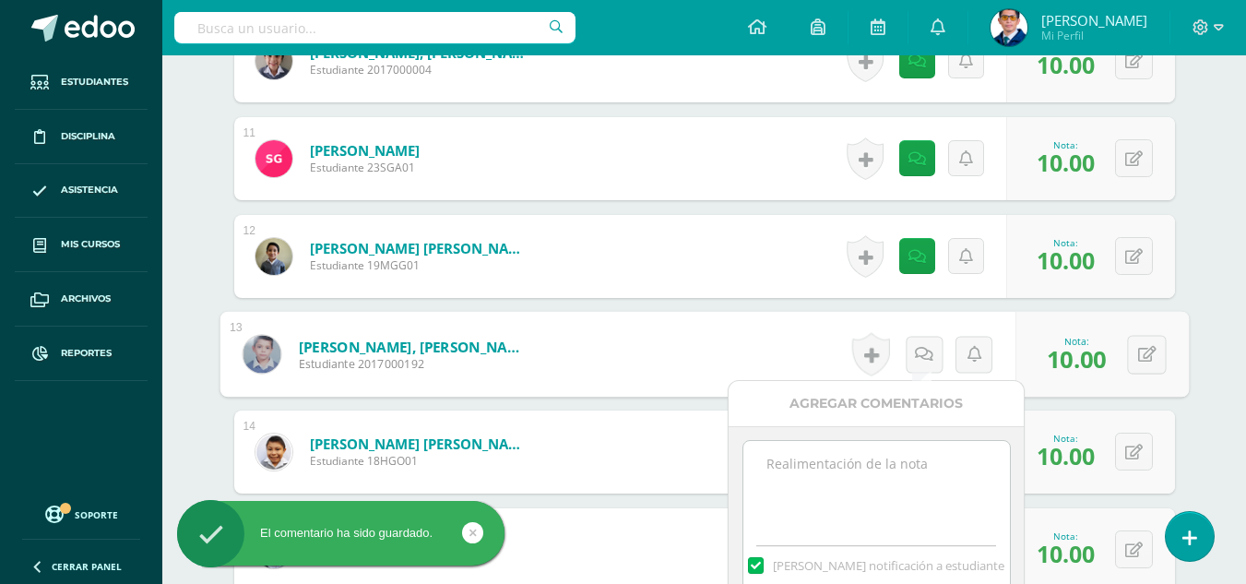
click at [923, 478] on textarea at bounding box center [876, 487] width 266 height 92
paste textarea "Tu trabajo ha sido calificado."
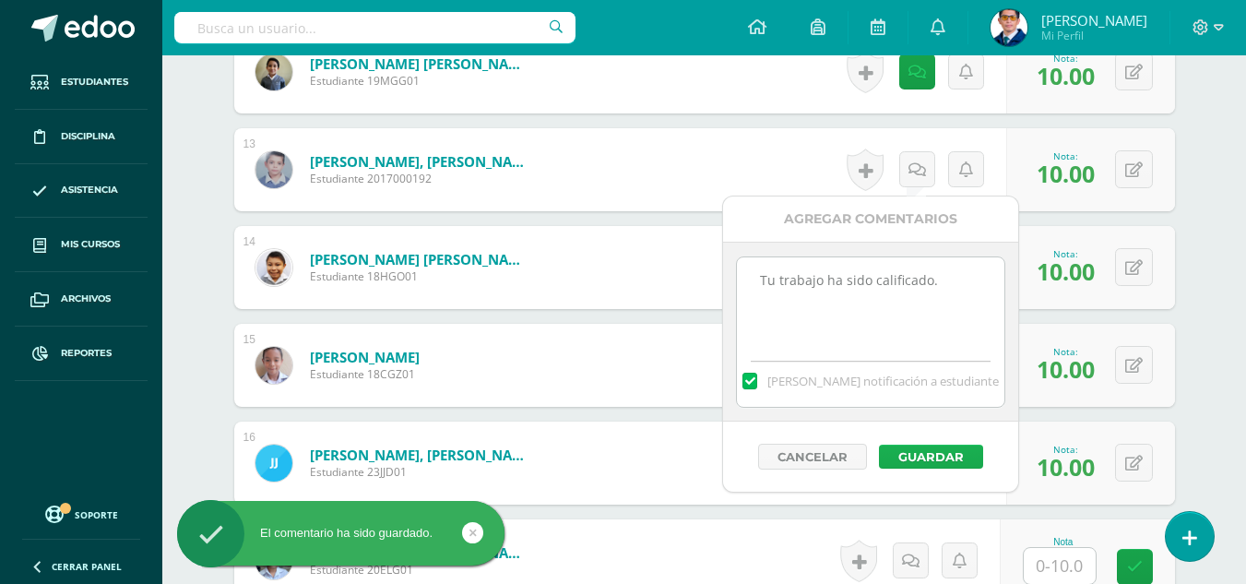
type textarea "Tu trabajo ha sido calificado."
click at [923, 450] on button "Guardar" at bounding box center [931, 456] width 104 height 24
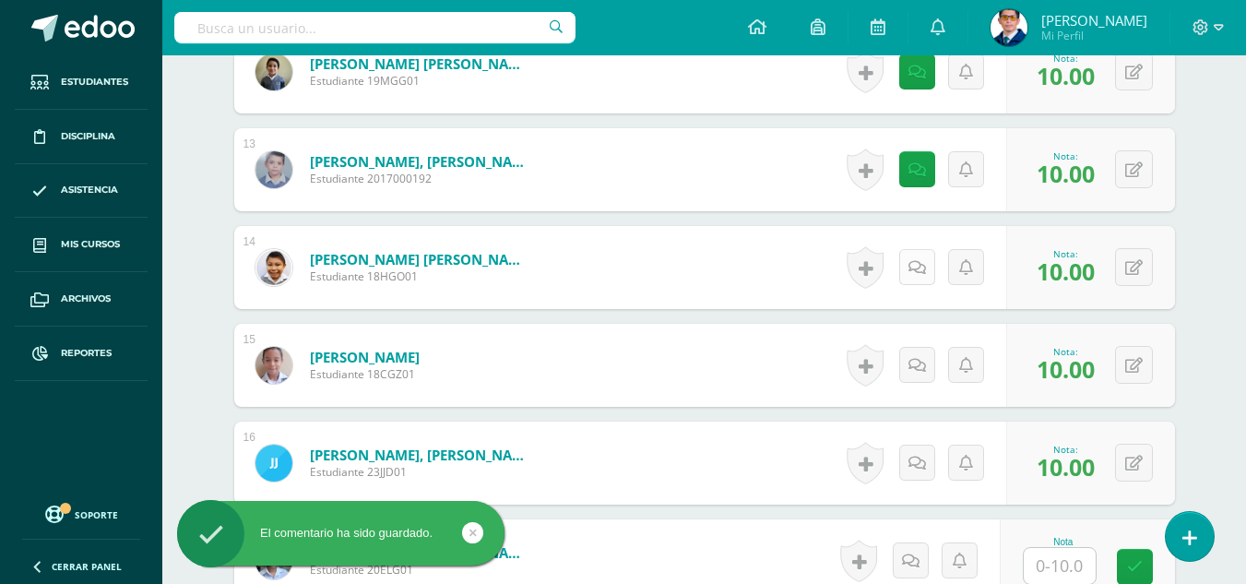
click at [913, 260] on icon at bounding box center [917, 268] width 18 height 16
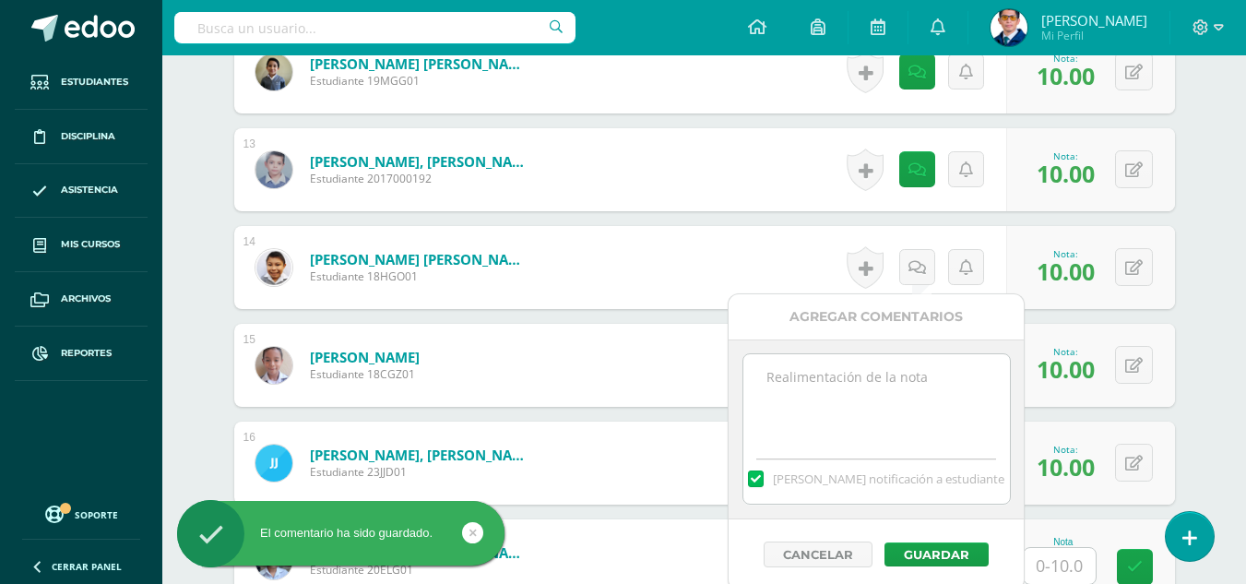
paste textarea "Tu trabajo ha sido calificado."
click at [906, 418] on textarea at bounding box center [876, 400] width 266 height 92
type textarea "Tu trabajo ha sido calificado."
click at [926, 545] on button "Guardar" at bounding box center [936, 554] width 104 height 24
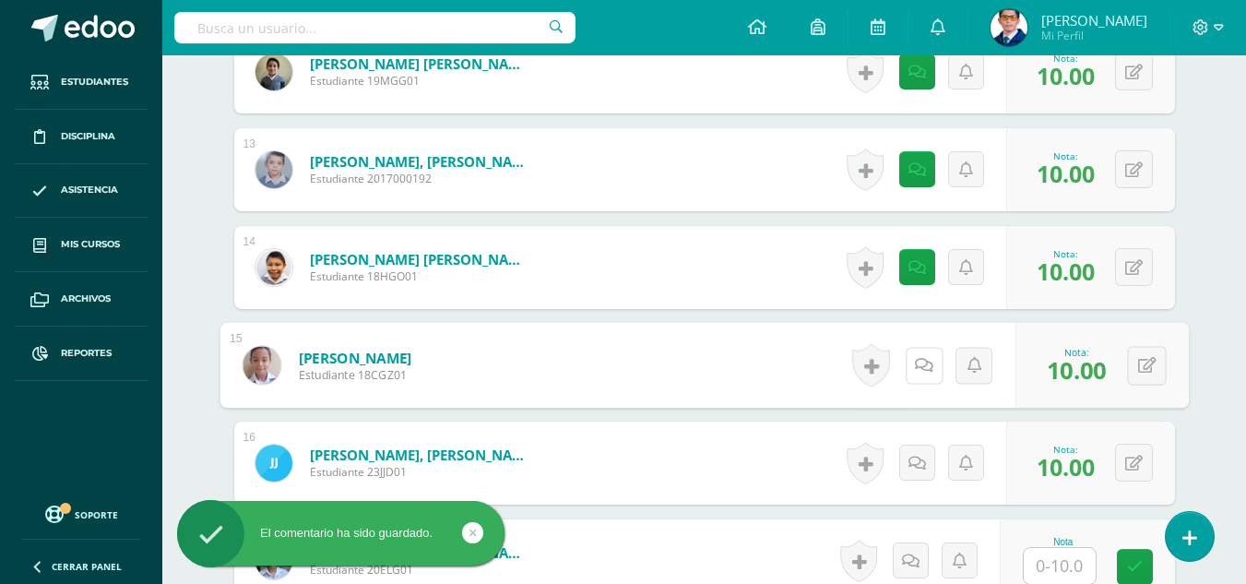
drag, startPoint x: 927, startPoint y: 373, endPoint x: 922, endPoint y: 414, distance: 40.8
click at [926, 373] on link at bounding box center [922, 365] width 37 height 37
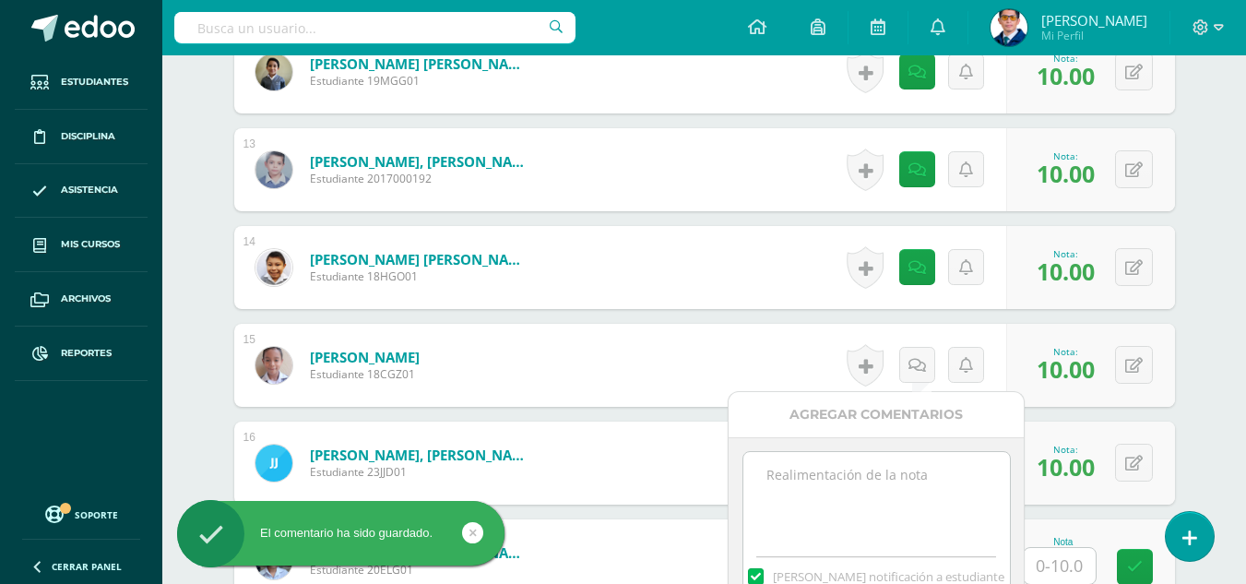
click at [909, 472] on textarea at bounding box center [876, 498] width 266 height 92
paste textarea "Tu trabajo ha sido calificado."
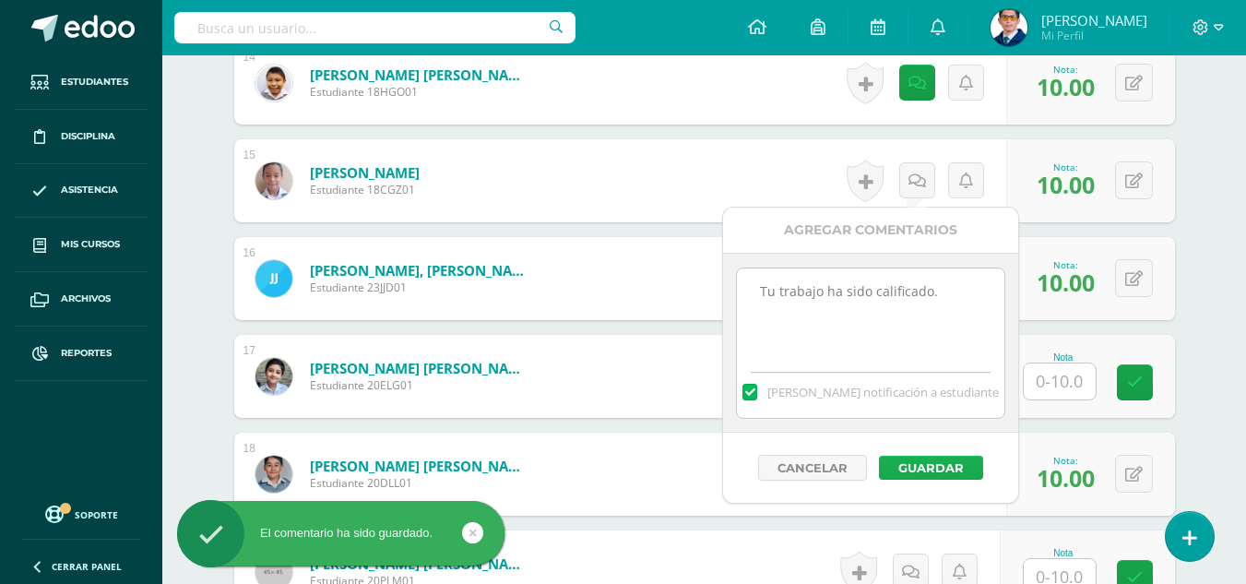
type textarea "Tu trabajo ha sido calificado."
click at [906, 457] on button "Guardar" at bounding box center [931, 467] width 104 height 24
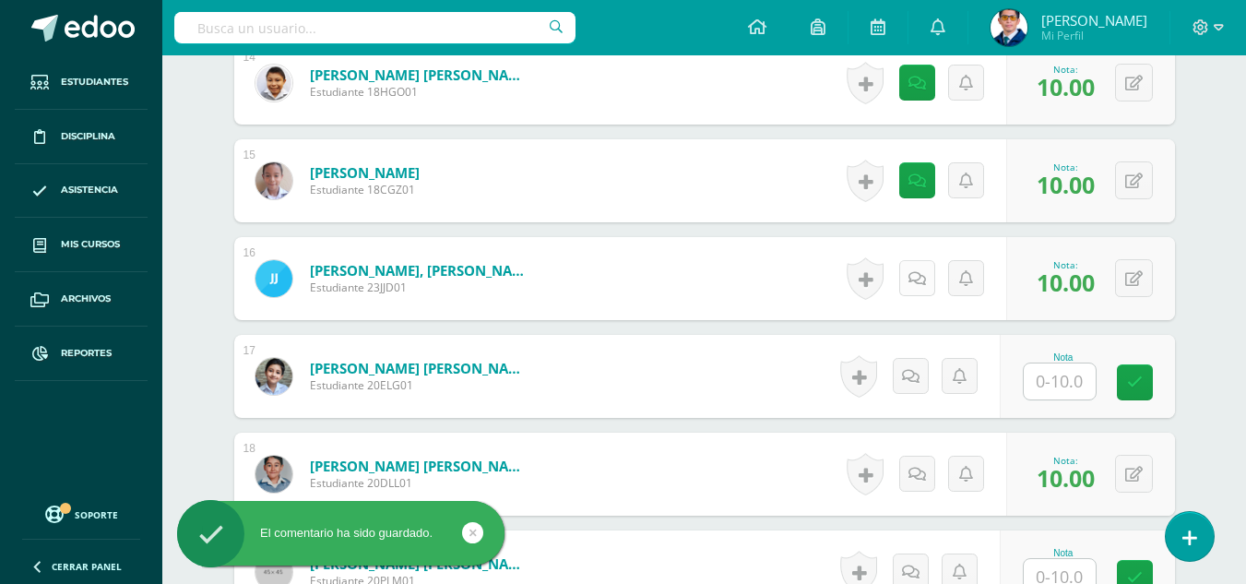
click at [917, 282] on icon at bounding box center [917, 279] width 18 height 16
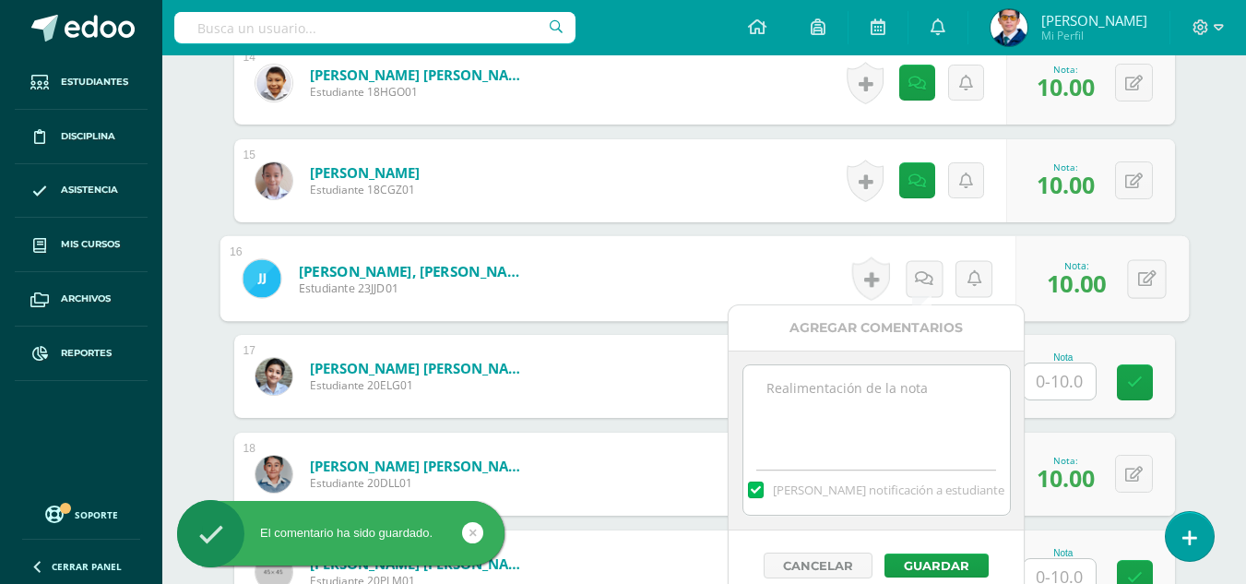
click at [899, 416] on textarea at bounding box center [876, 411] width 266 height 92
paste textarea "Tu trabajo ha sido calificado."
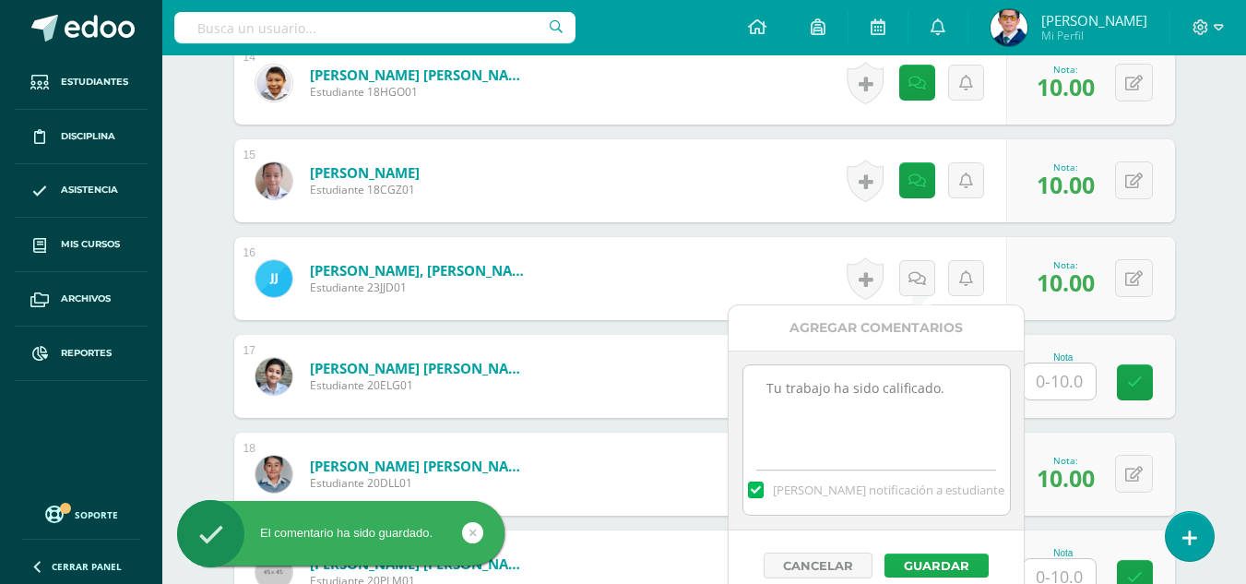
type textarea "Tu trabajo ha sido calificado."
click at [935, 567] on button "Guardar" at bounding box center [936, 565] width 104 height 24
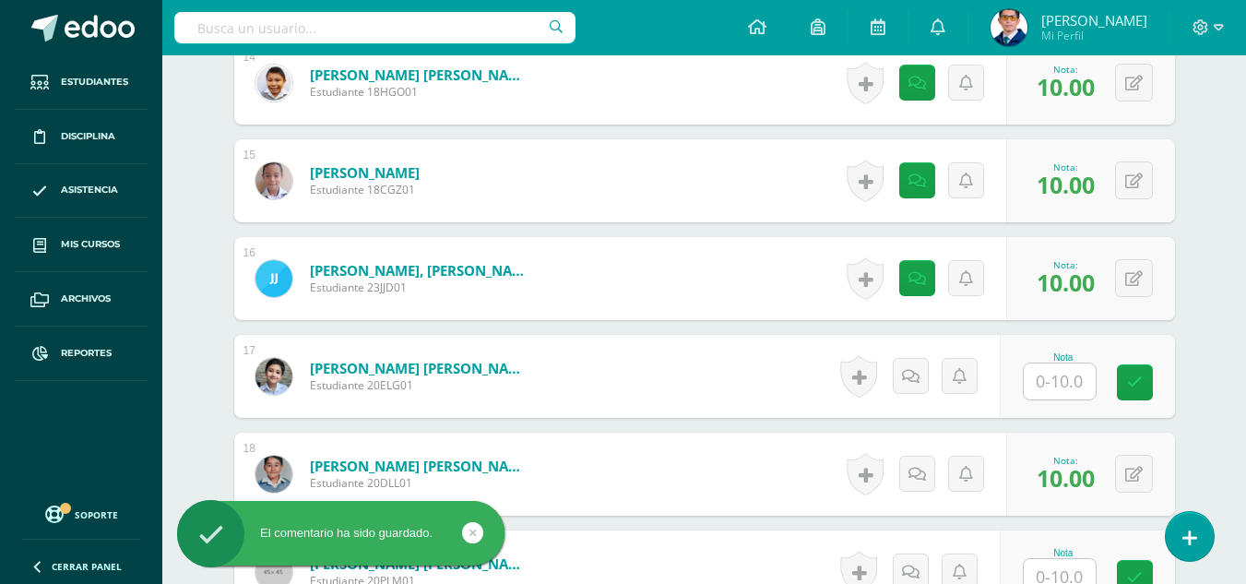
scroll to position [2054, 0]
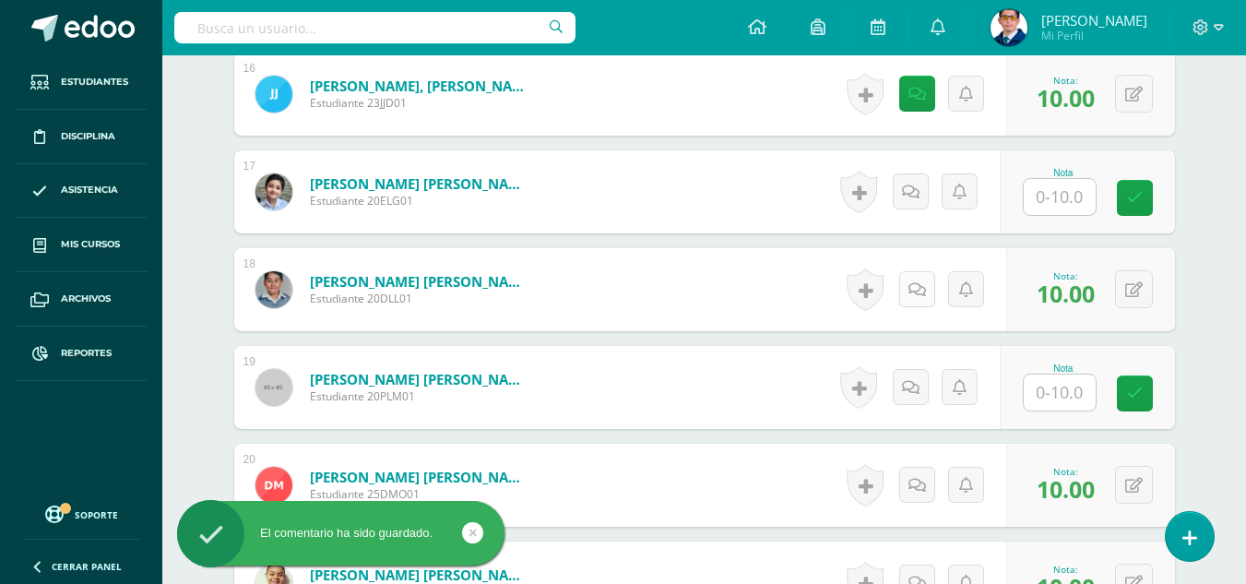
click at [906, 290] on link at bounding box center [917, 289] width 36 height 36
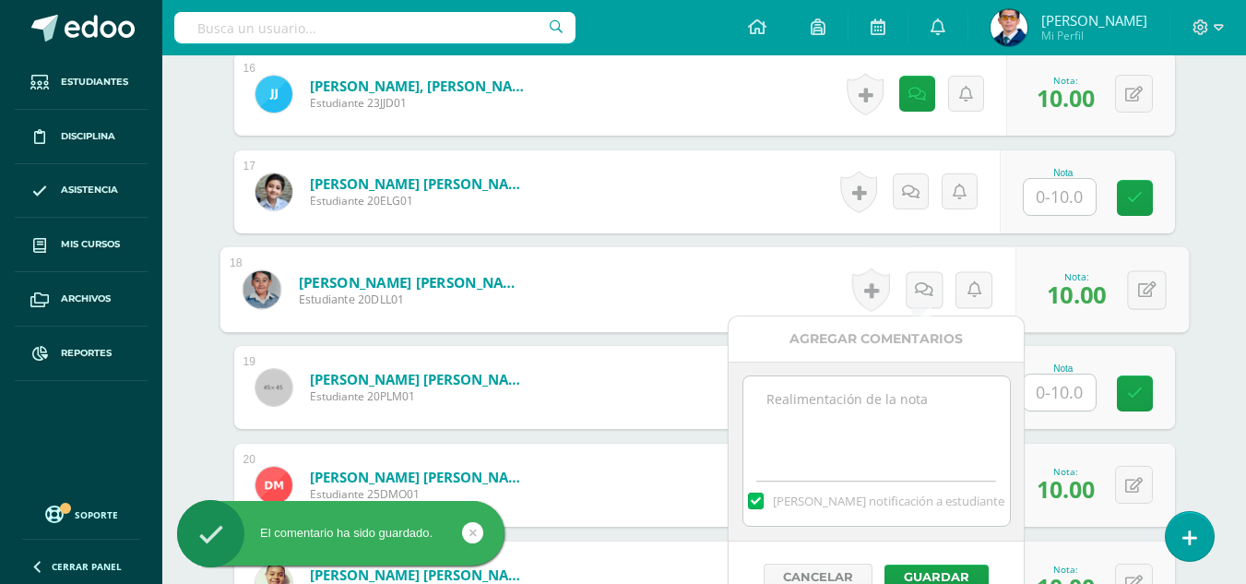
paste textarea "Tu trabajo ha sido calificado."
click at [904, 424] on textarea "Tu trabajo ha sido calificado." at bounding box center [876, 422] width 266 height 92
type textarea "Tu trabajo ha sido calificado."
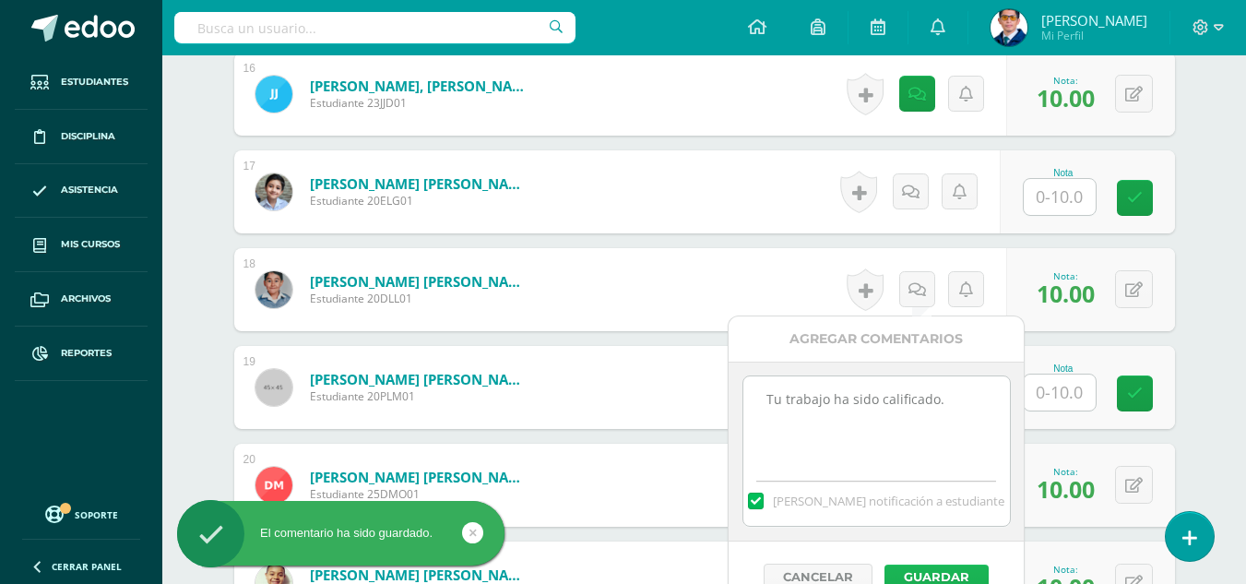
click at [931, 574] on button "Guardar" at bounding box center [936, 576] width 104 height 24
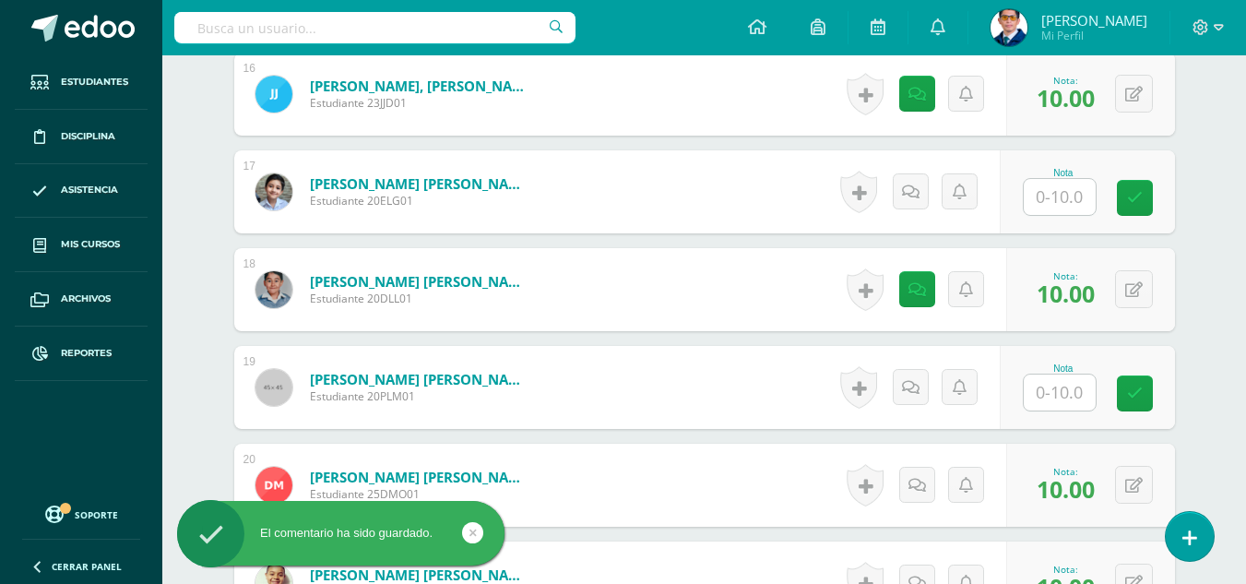
scroll to position [2238, 0]
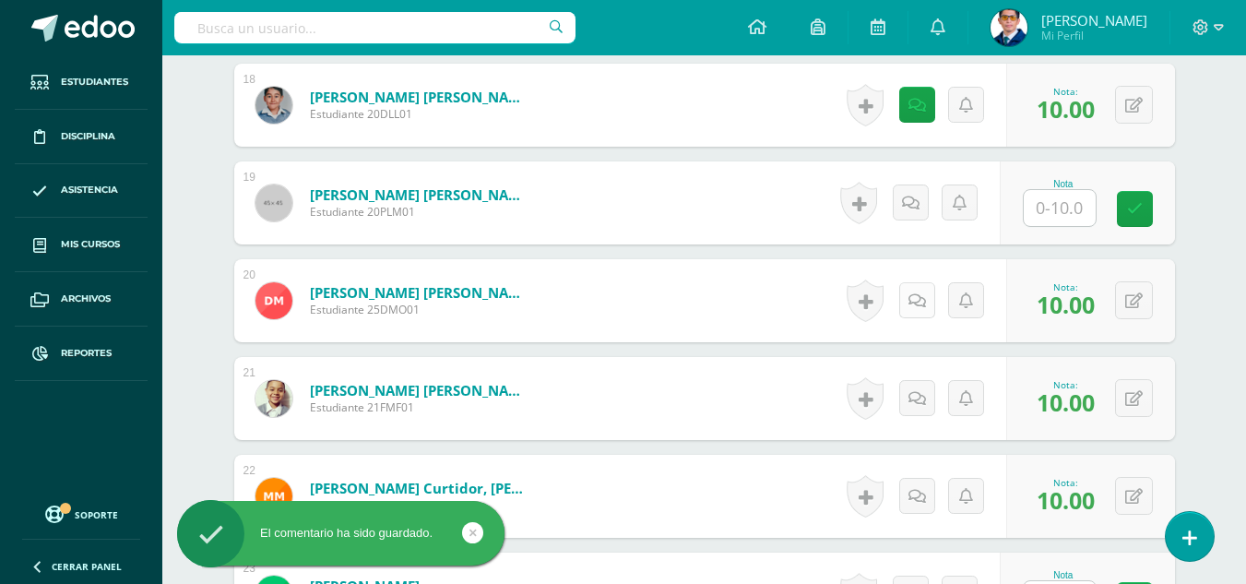
click at [915, 304] on icon at bounding box center [917, 301] width 18 height 16
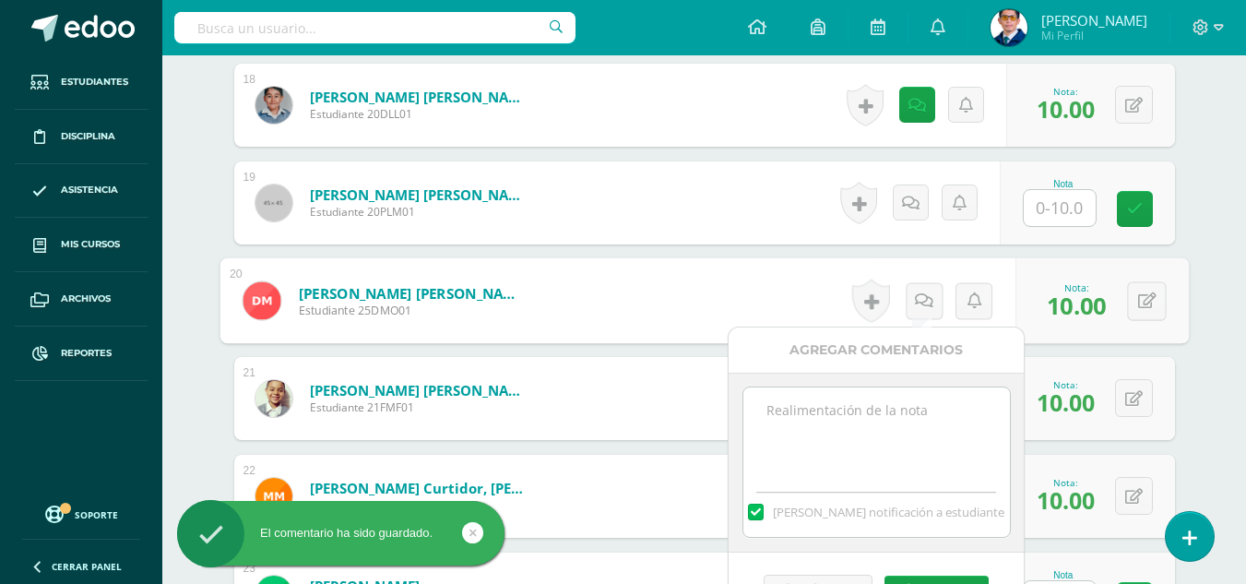
paste textarea "Tu trabajo ha sido calificado."
click at [927, 438] on textarea at bounding box center [876, 433] width 266 height 92
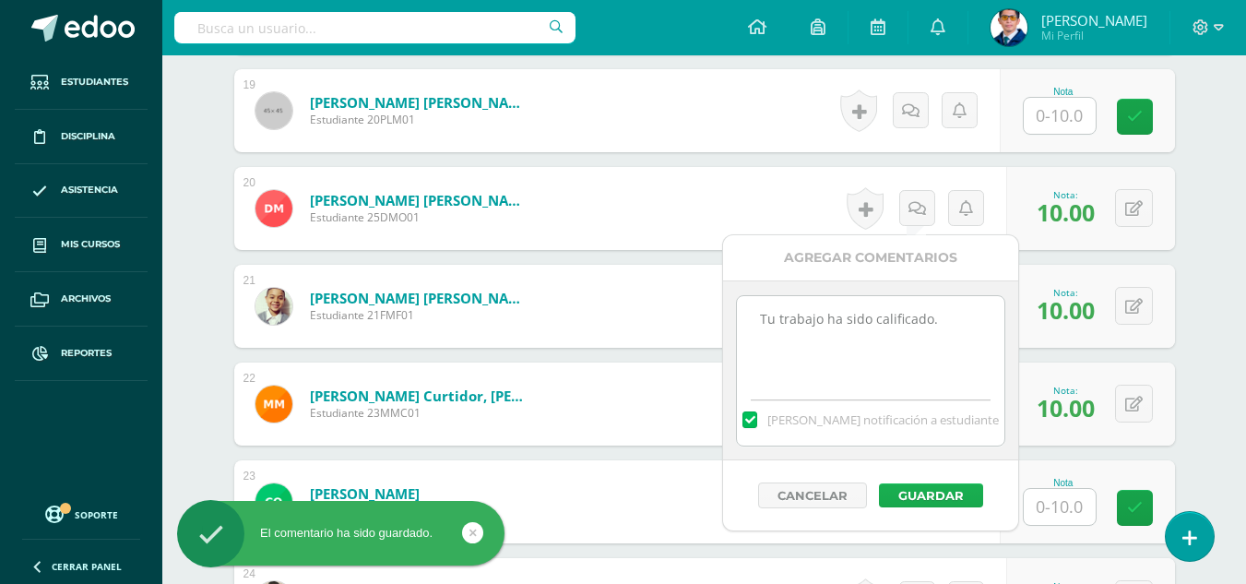
type textarea "Tu trabajo ha sido calificado."
click at [941, 503] on button "Guardar" at bounding box center [931, 495] width 104 height 24
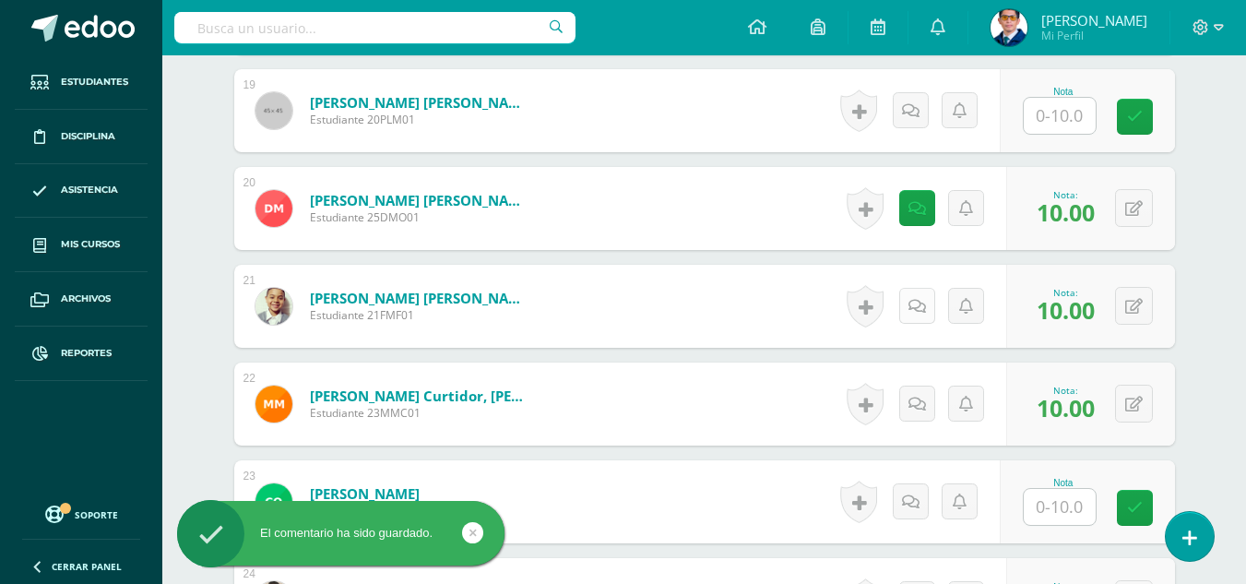
click at [920, 317] on link at bounding box center [917, 306] width 36 height 36
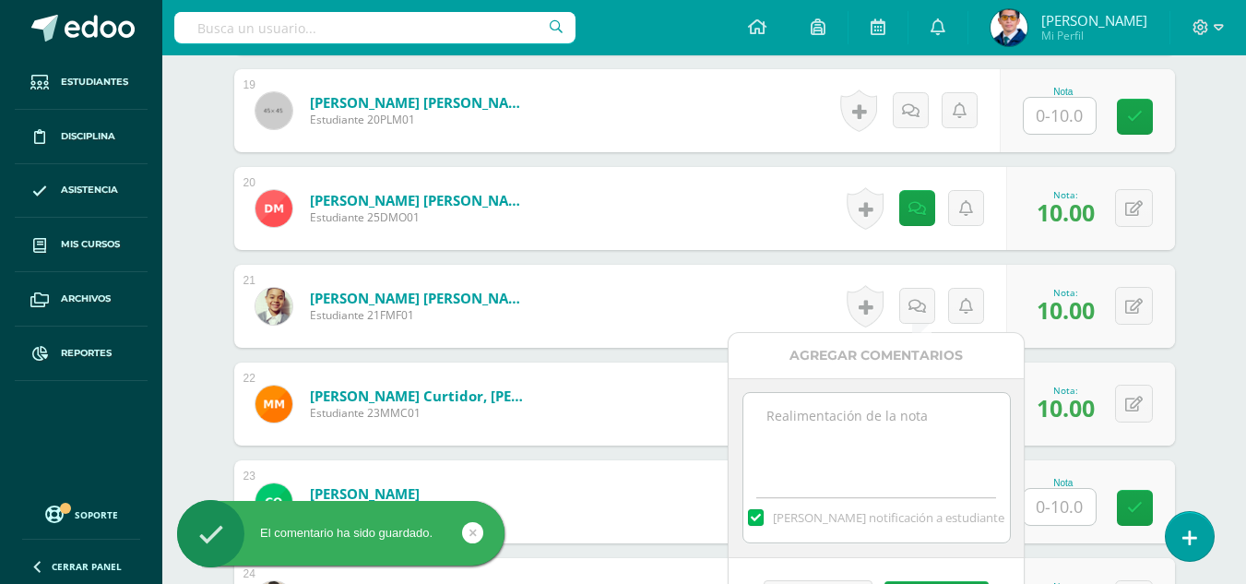
paste textarea "Tu trabajo ha sido calificado."
click at [901, 398] on textarea "Tu trabajo ha sido calificado." at bounding box center [876, 439] width 266 height 92
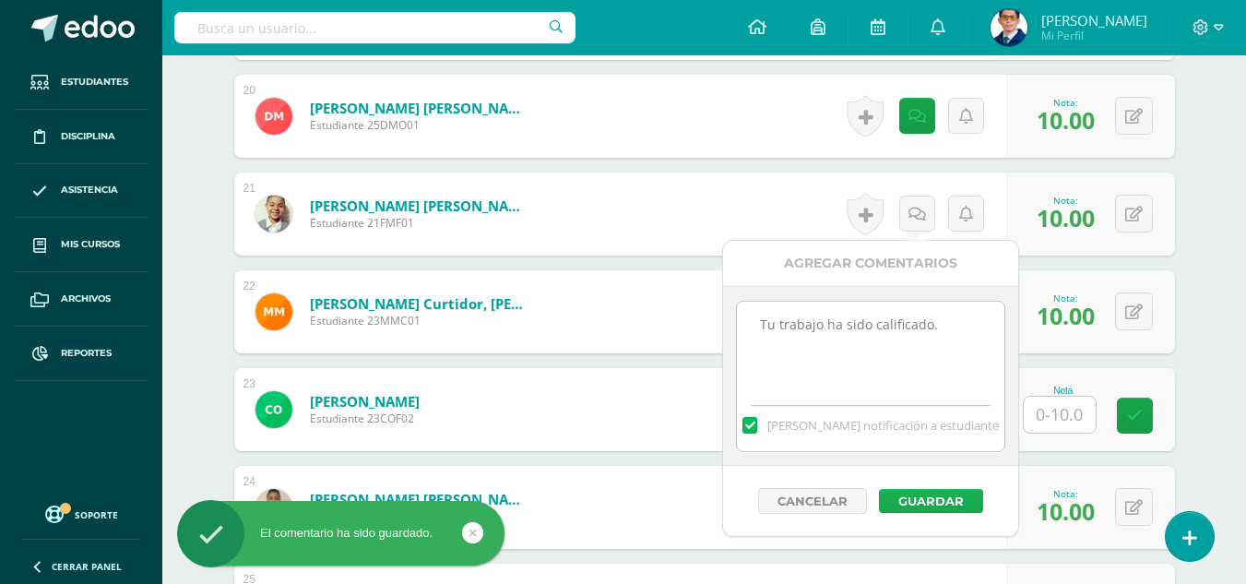
type textarea "Tu trabajo ha sido calificado."
click at [951, 494] on button "Guardar" at bounding box center [931, 501] width 104 height 24
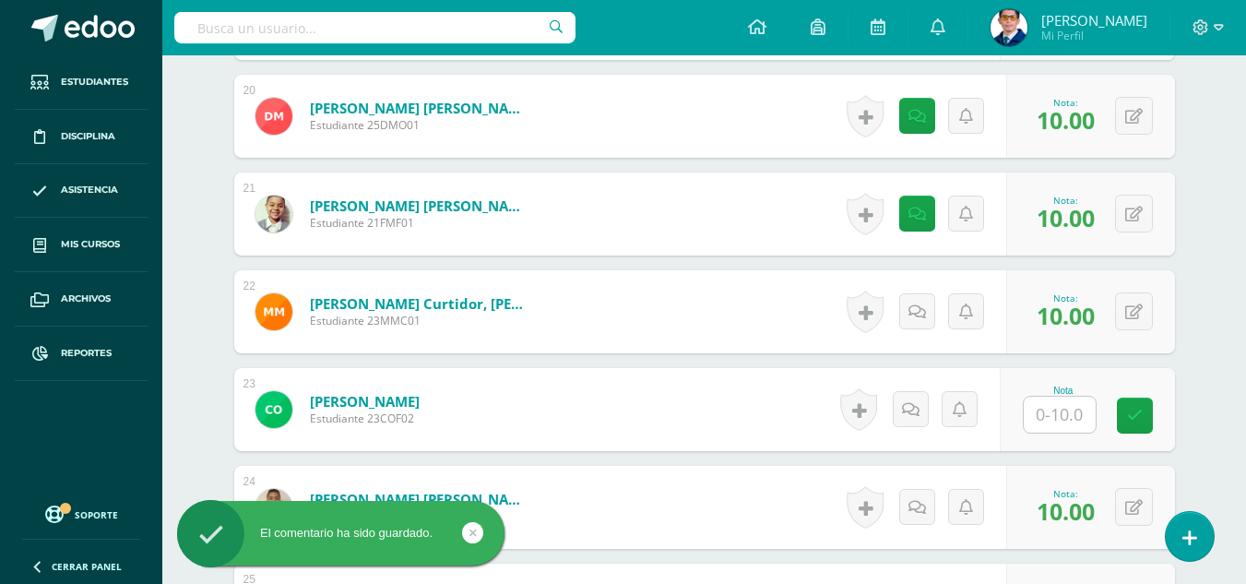
click at [918, 331] on div "Historial de actividad No hay historial para esta actividad Agregar Comentarios…" at bounding box center [923, 311] width 166 height 83
click at [919, 324] on link at bounding box center [922, 311] width 37 height 37
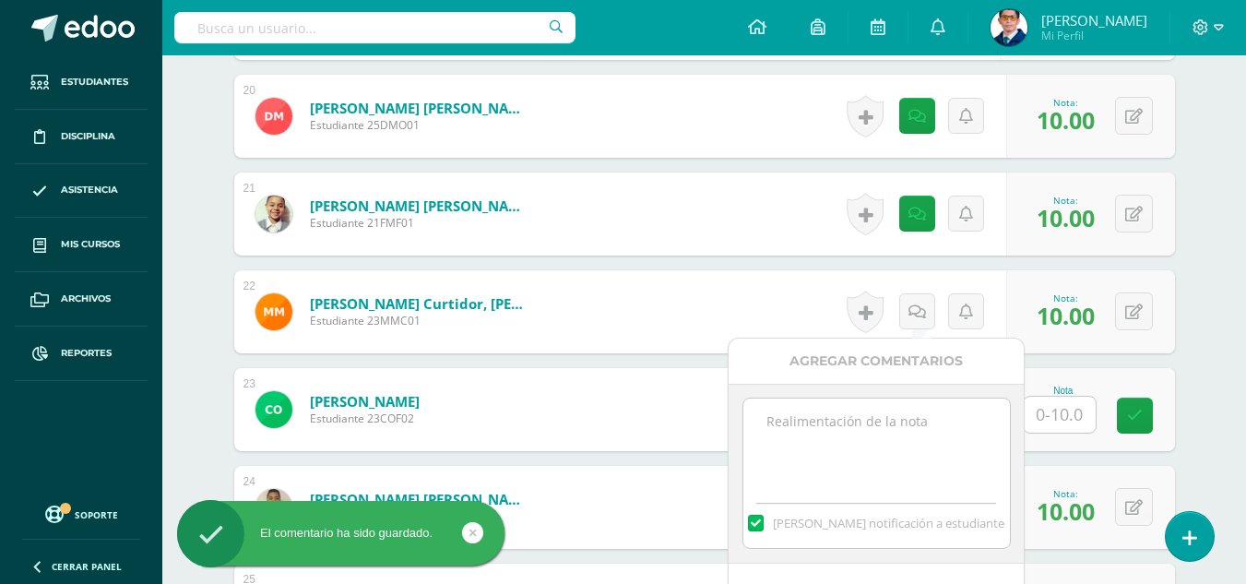
paste textarea "Tu trabajo ha sido calificado."
click at [918, 425] on textarea at bounding box center [876, 444] width 266 height 92
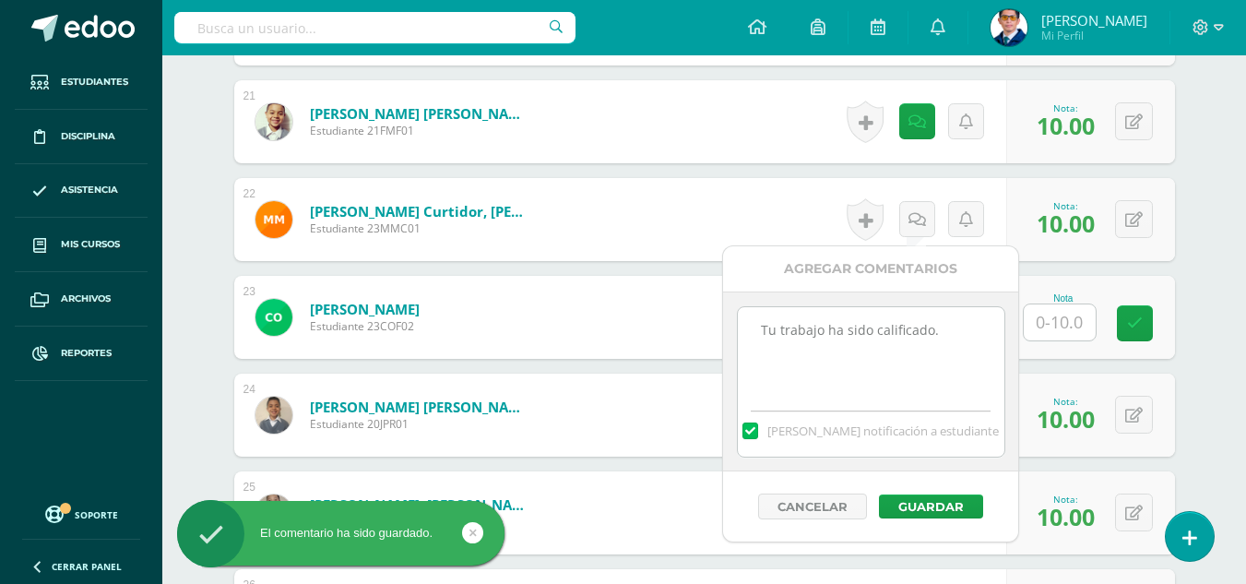
scroll to position [2607, 0]
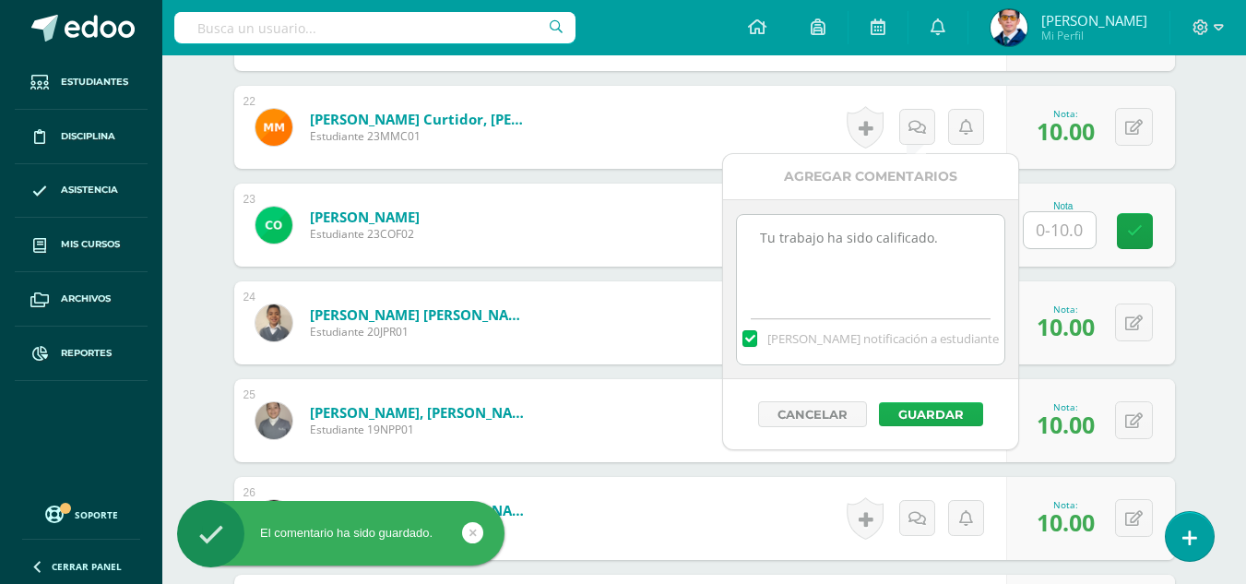
type textarea "Tu trabajo ha sido calificado."
click at [941, 417] on button "Guardar" at bounding box center [931, 414] width 104 height 24
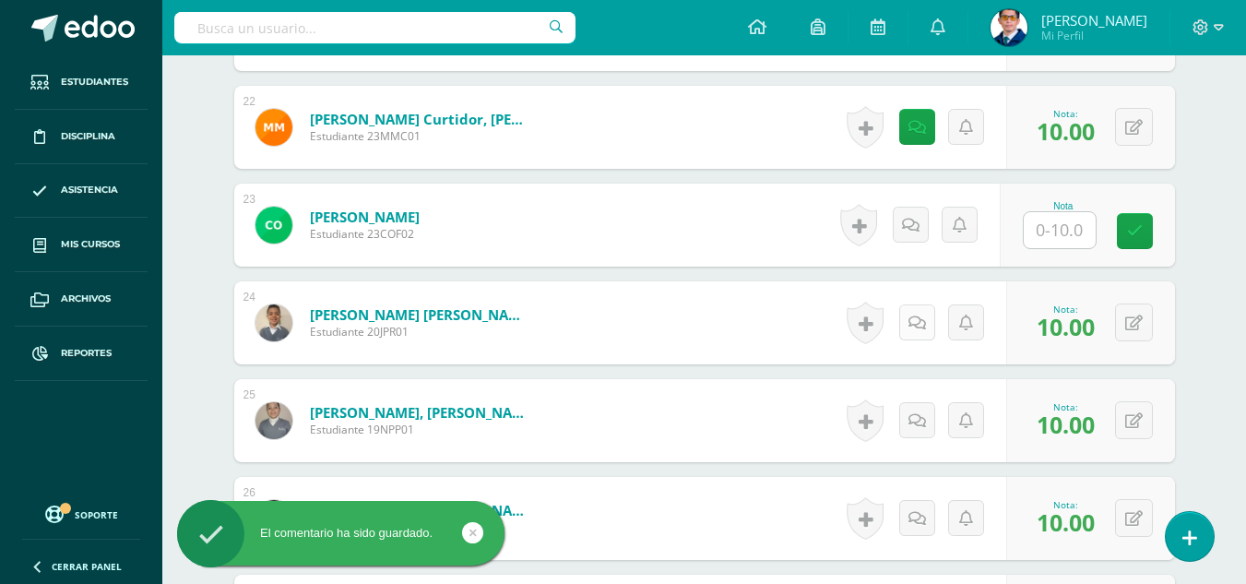
click at [925, 335] on link at bounding box center [917, 322] width 36 height 36
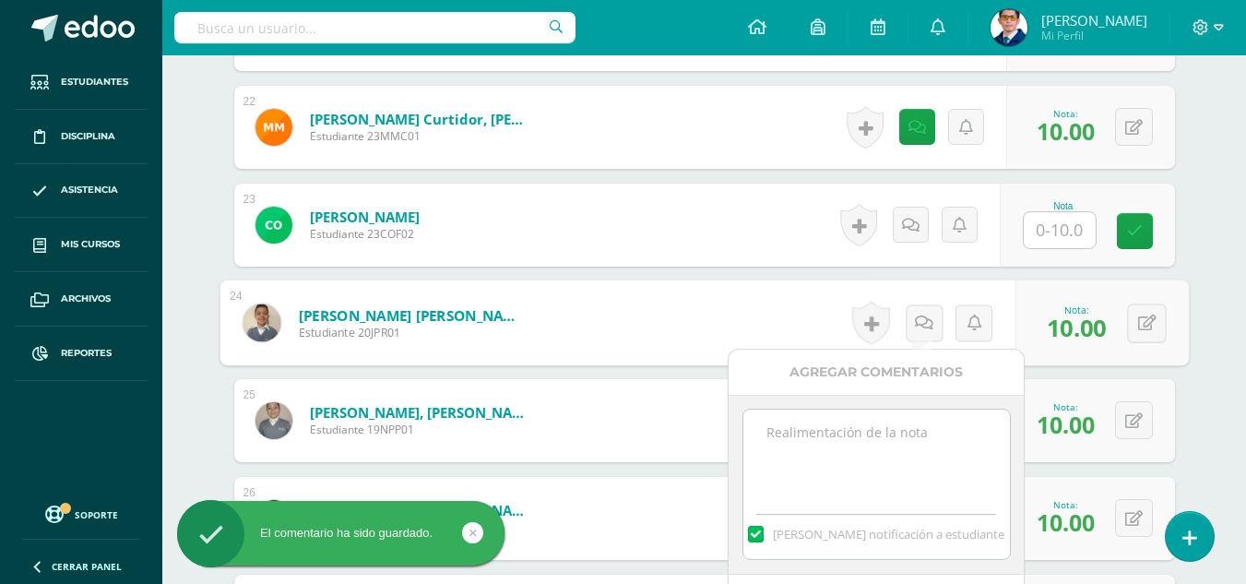
paste textarea "Tu trabajo ha sido calificado."
click at [894, 473] on textarea "Tu trabajo ha sido calificado." at bounding box center [876, 455] width 266 height 92
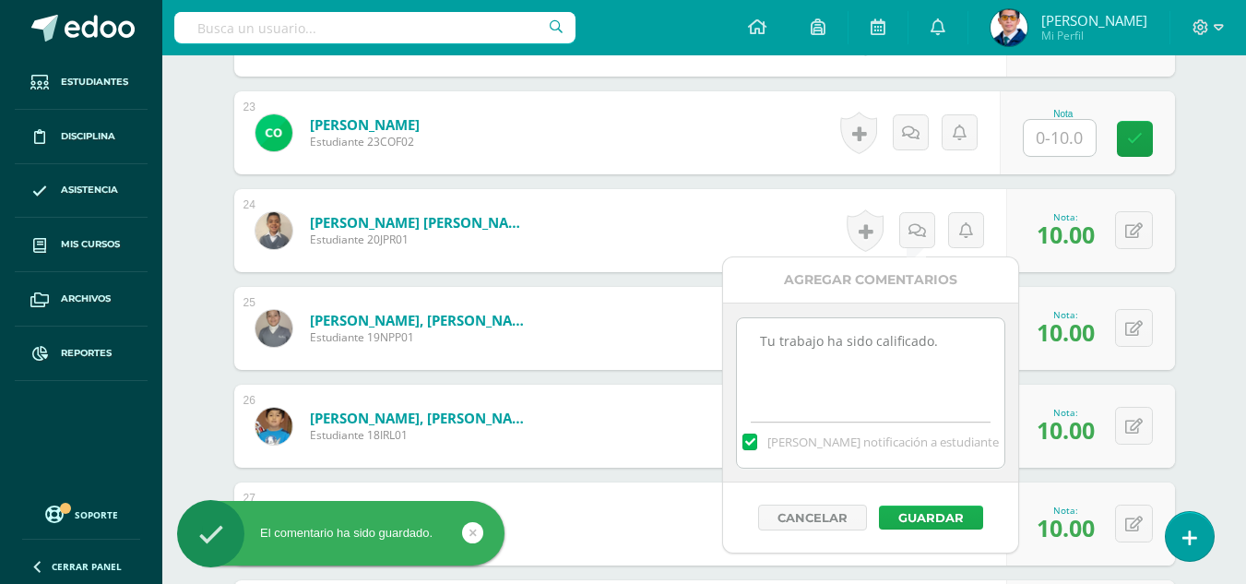
type textarea "Tu trabajo ha sido calificado."
click at [935, 516] on button "Guardar" at bounding box center [931, 517] width 104 height 24
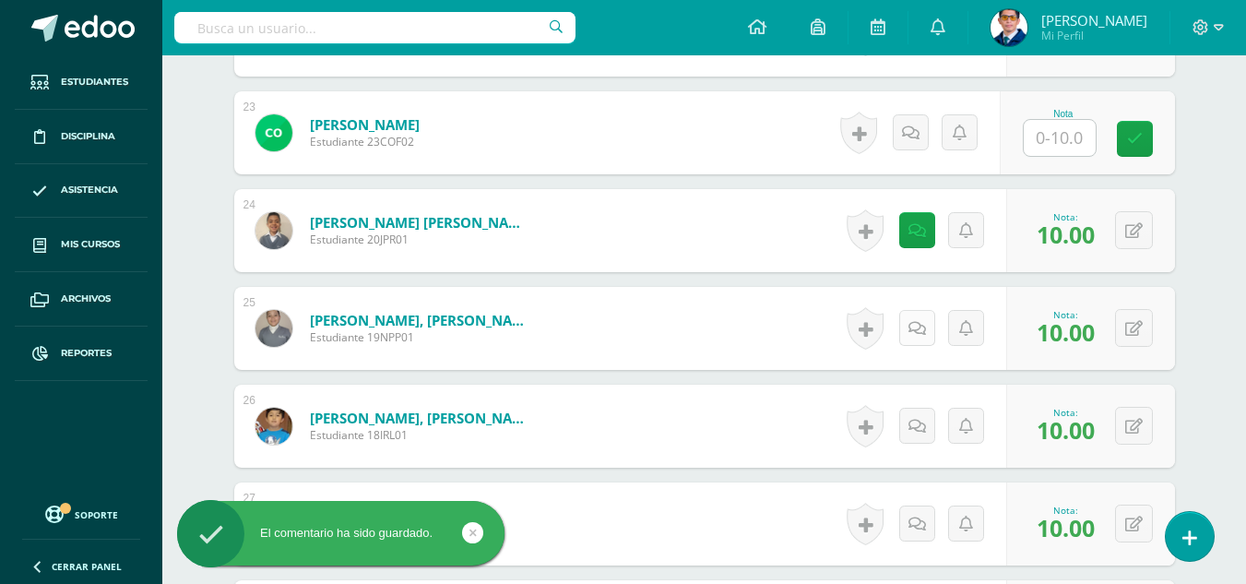
click at [915, 329] on icon at bounding box center [917, 329] width 18 height 16
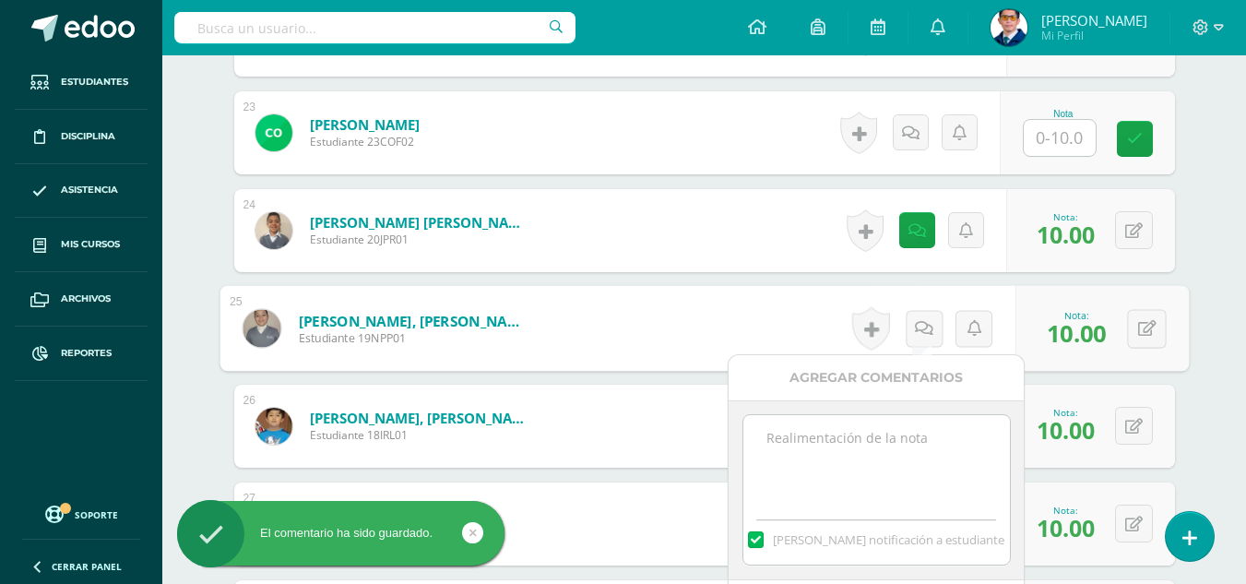
paste textarea "Tu trabajo ha sido calificado."
click at [918, 504] on textarea at bounding box center [876, 461] width 266 height 92
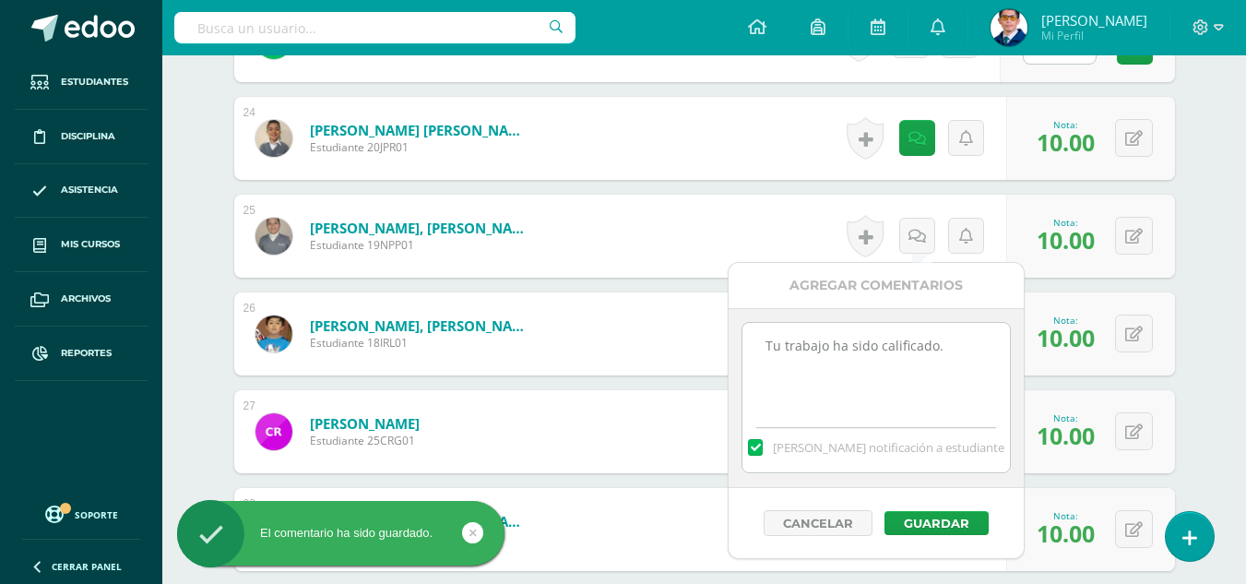
scroll to position [2884, 0]
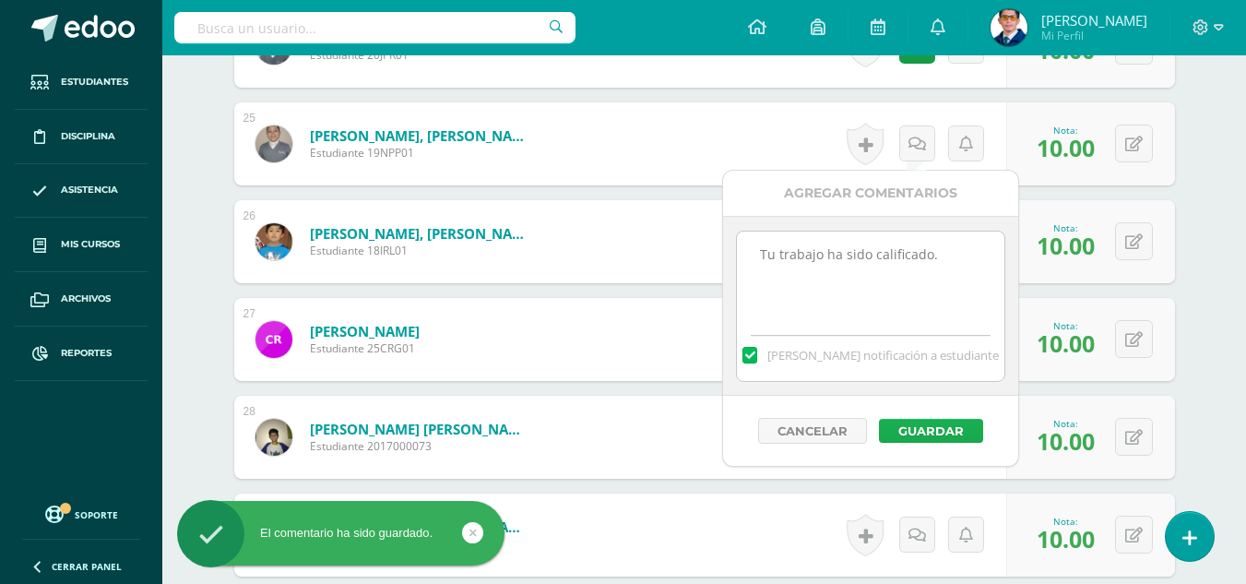
type textarea "Tu trabajo ha sido calificado."
click at [954, 431] on button "Guardar" at bounding box center [931, 431] width 104 height 24
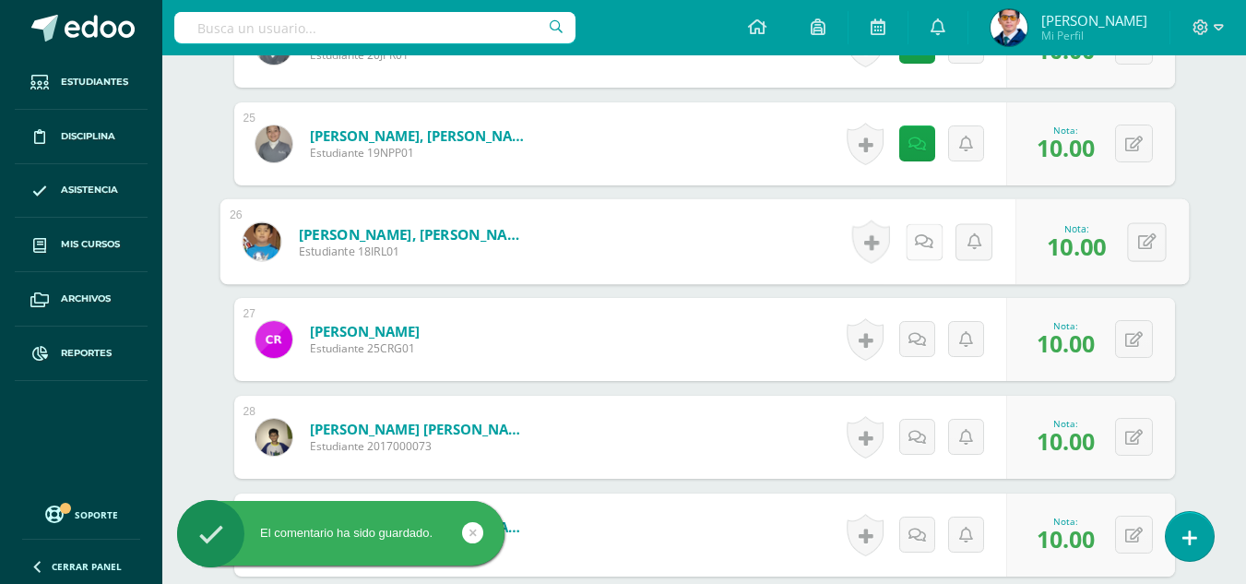
click at [925, 251] on link at bounding box center [922, 241] width 37 height 37
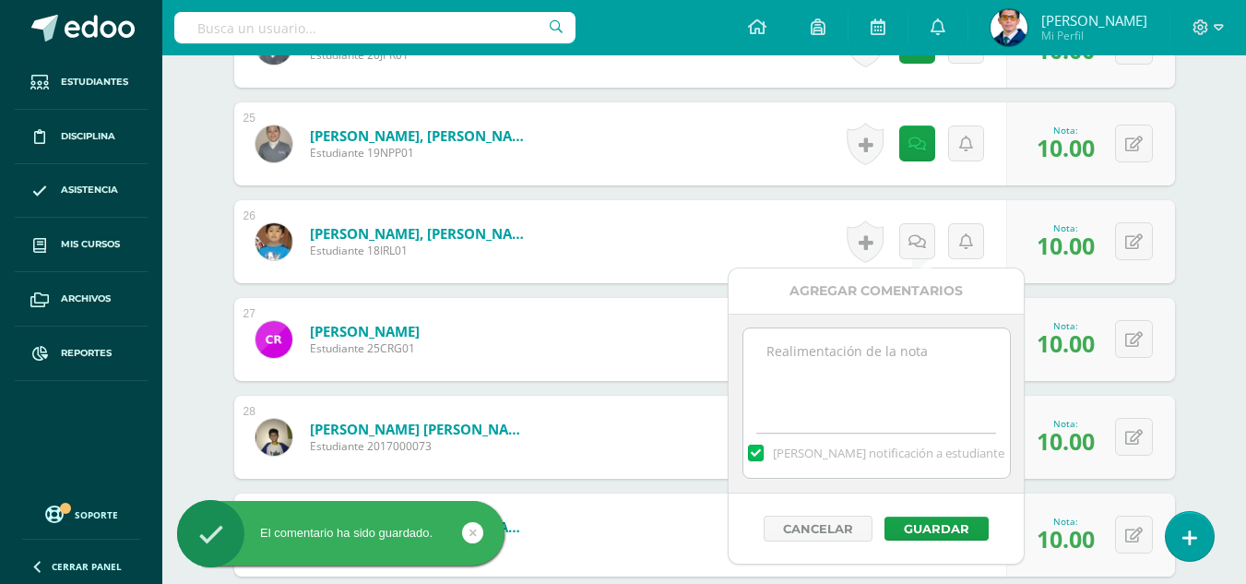
paste textarea "Tu trabajo ha sido calificado."
click at [898, 350] on textarea "Tu trabajo ha sido calificado." at bounding box center [876, 374] width 266 height 92
type textarea "Tu trabajo ha sido calificado."
click at [926, 524] on button "Guardar" at bounding box center [936, 528] width 104 height 24
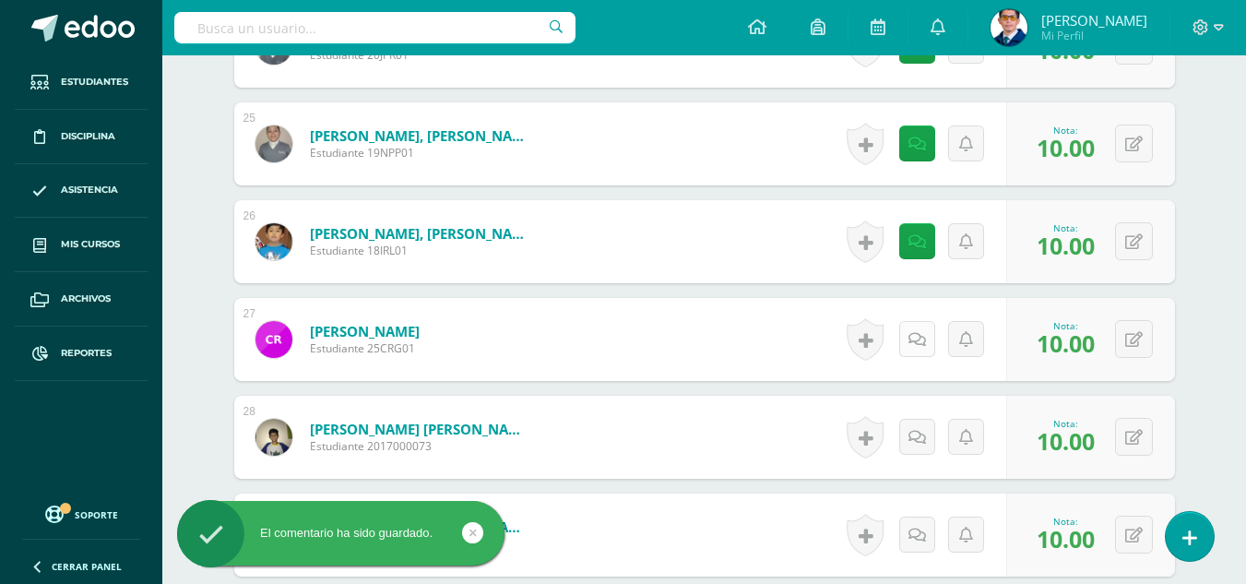
click at [924, 332] on icon at bounding box center [917, 340] width 18 height 16
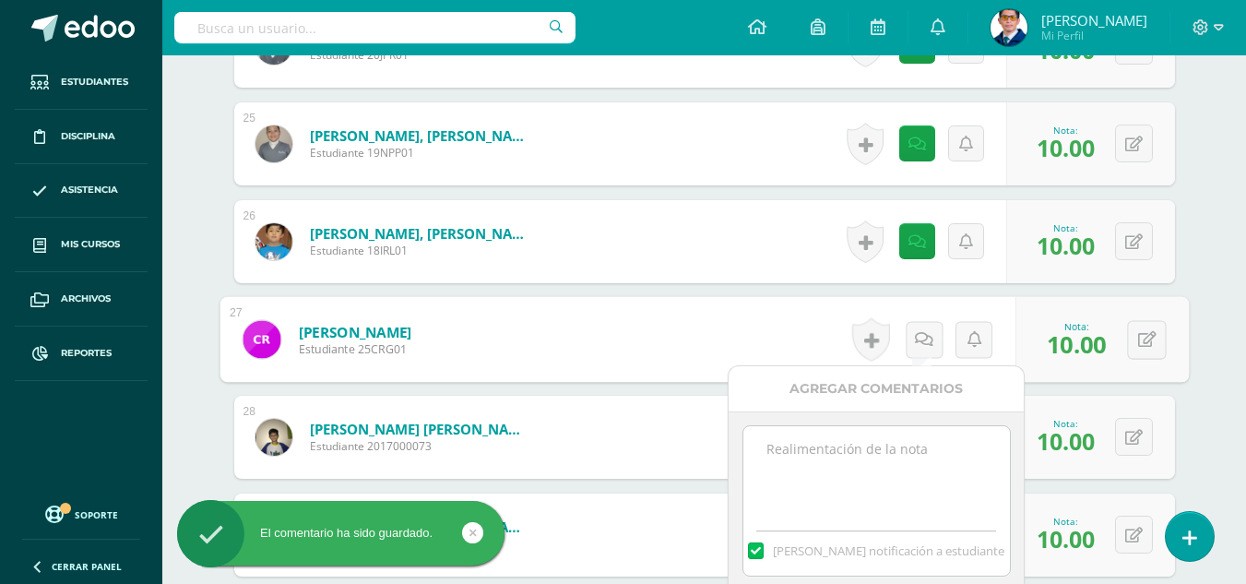
click at [914, 459] on textarea at bounding box center [876, 472] width 266 height 92
paste textarea "Tu trabajo ha sido calificado."
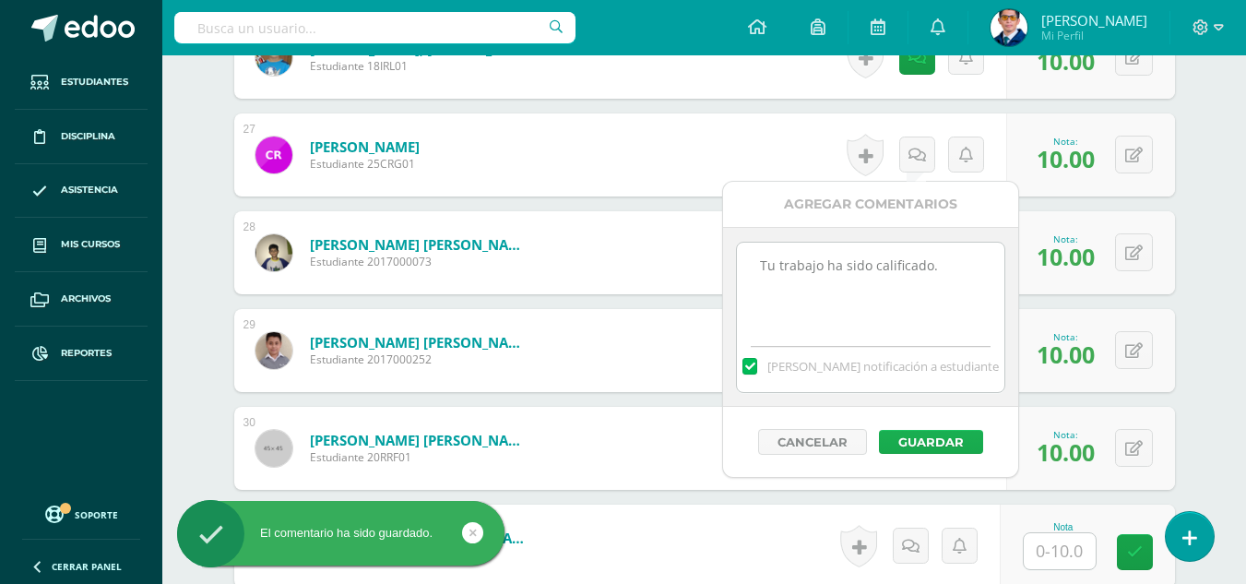
type textarea "Tu trabajo ha sido calificado."
click at [930, 439] on button "Guardar" at bounding box center [931, 442] width 104 height 24
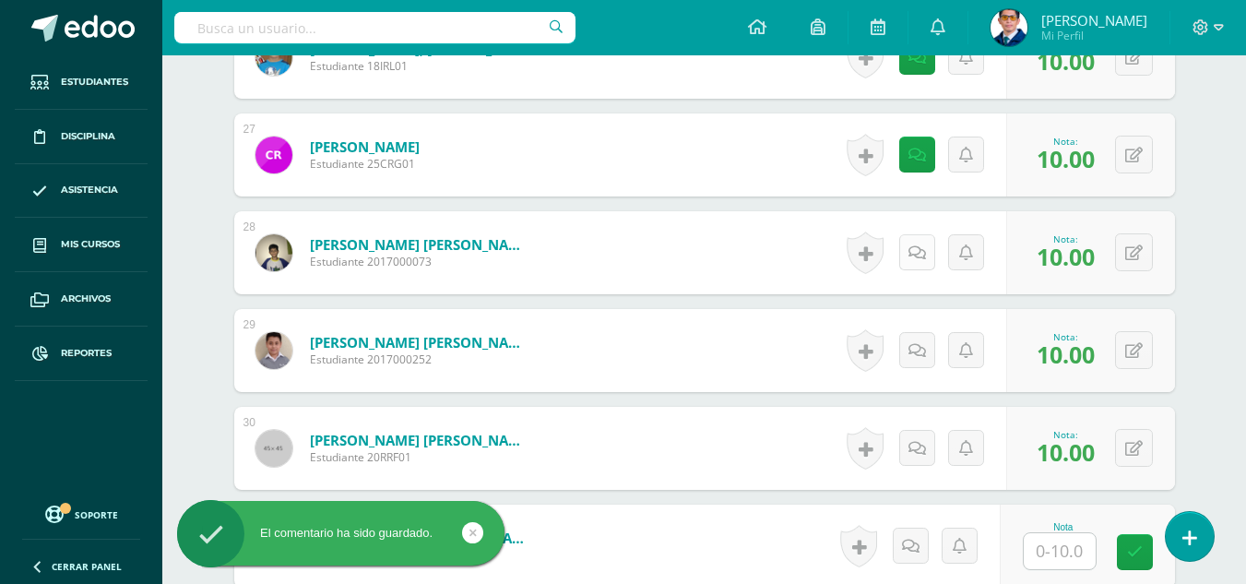
click at [909, 256] on link at bounding box center [917, 252] width 36 height 36
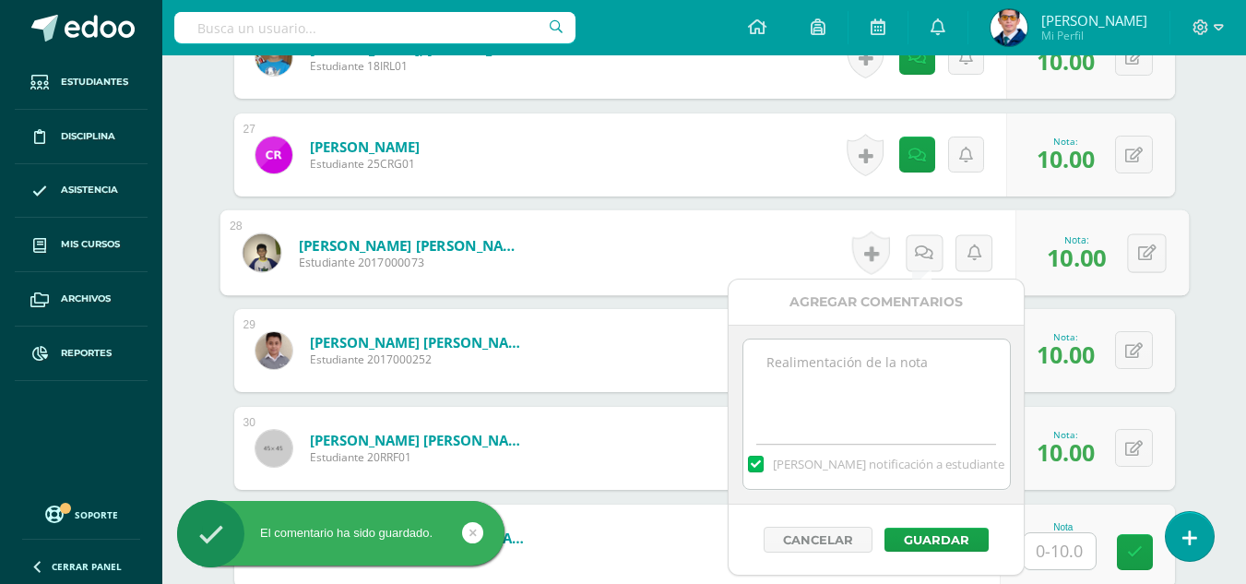
paste textarea "Tu trabajo ha sido calificado."
click at [918, 421] on textarea "Tu trabajo ha sido calificado." at bounding box center [876, 385] width 266 height 92
type textarea "Tu trabajo ha sido calificado."
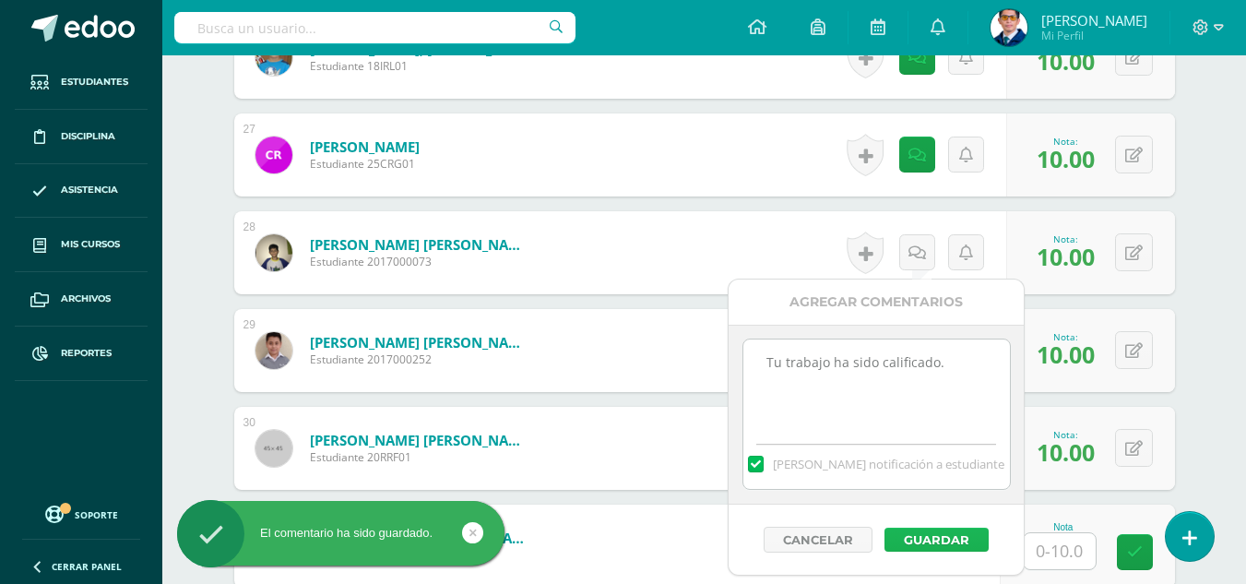
click at [914, 532] on button "Guardar" at bounding box center [936, 539] width 104 height 24
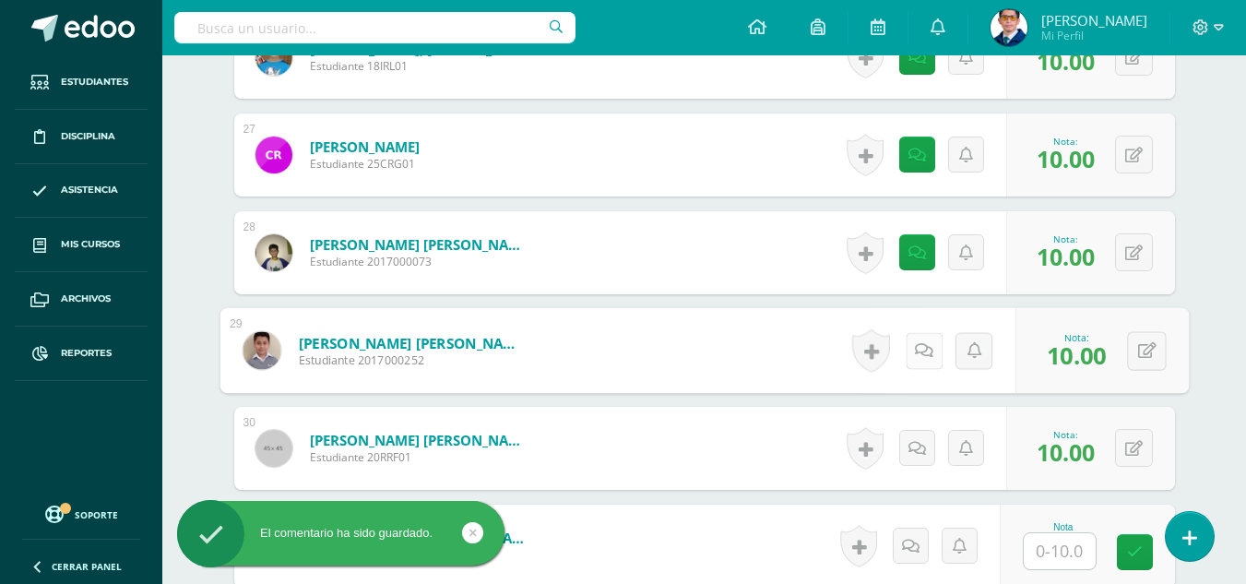
click at [933, 349] on link at bounding box center [922, 350] width 37 height 37
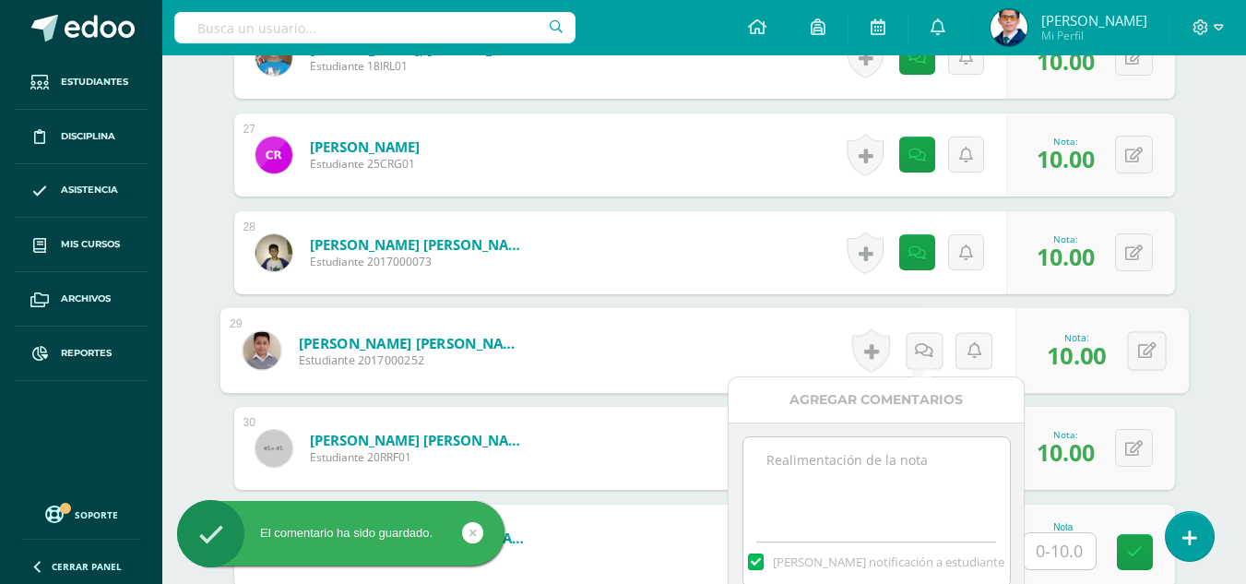
click at [958, 492] on textarea at bounding box center [876, 483] width 266 height 92
paste textarea "Tu trabajo ha sido calificado."
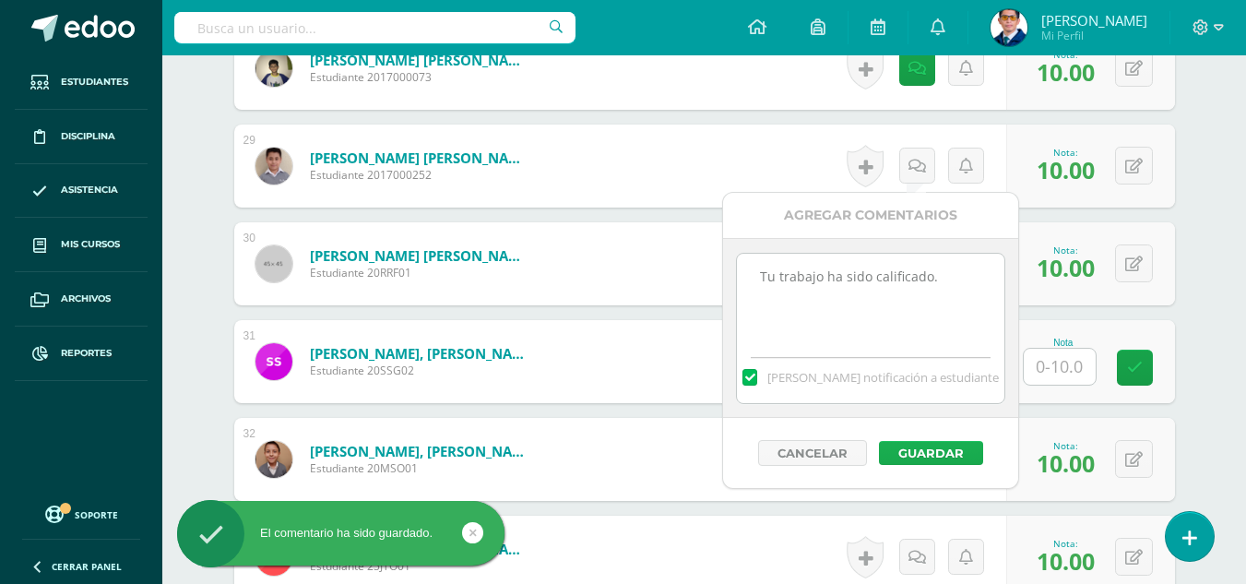
type textarea "Tu trabajo ha sido calificado."
click at [947, 447] on button "Guardar" at bounding box center [931, 453] width 104 height 24
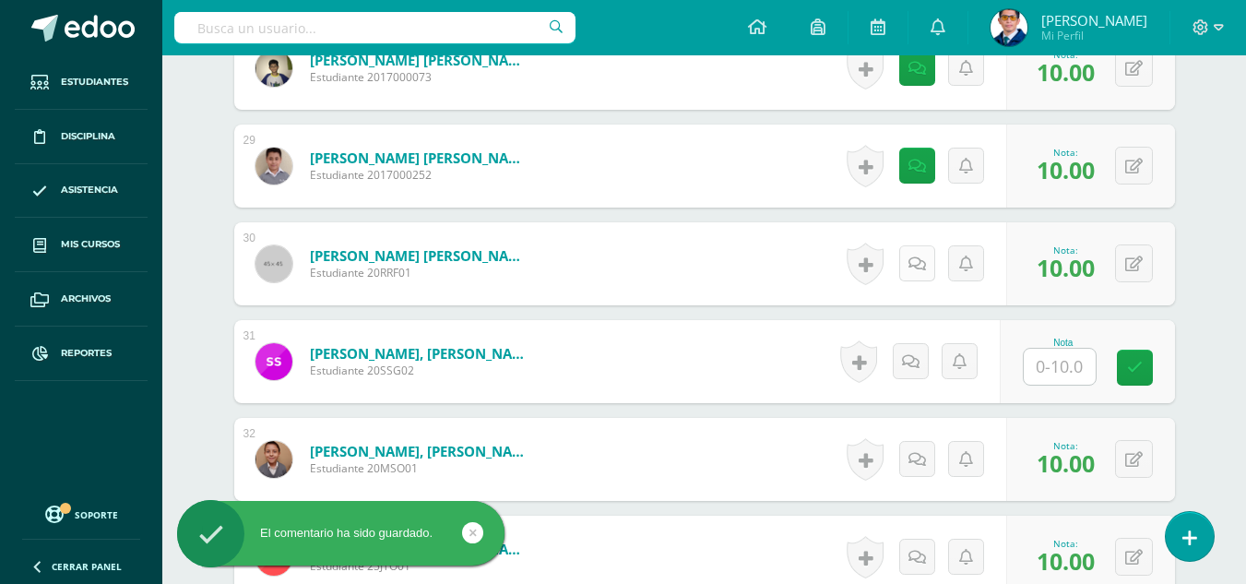
click at [927, 266] on link at bounding box center [917, 263] width 36 height 36
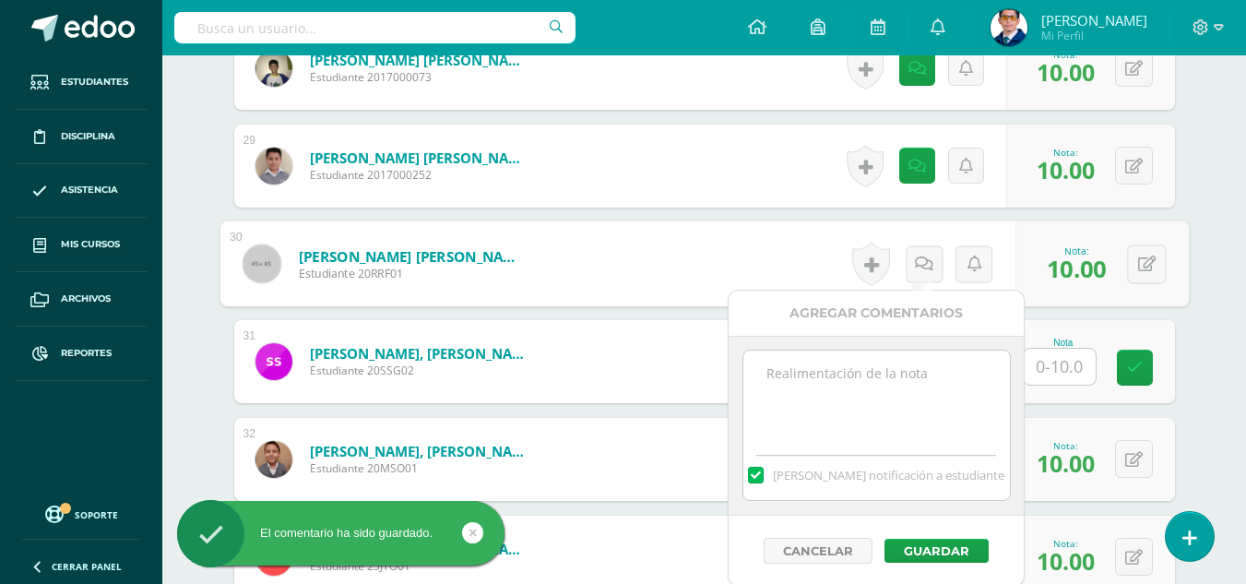
paste textarea "Tu trabajo ha sido calificado."
click at [912, 383] on textarea "Tu trabajo ha sido calificado." at bounding box center [876, 396] width 266 height 92
type textarea "Tu trabajo ha sido calificado."
click at [948, 521] on div "Cancelar Guardar" at bounding box center [875, 550] width 295 height 70
click at [946, 542] on button "Guardar" at bounding box center [936, 550] width 104 height 24
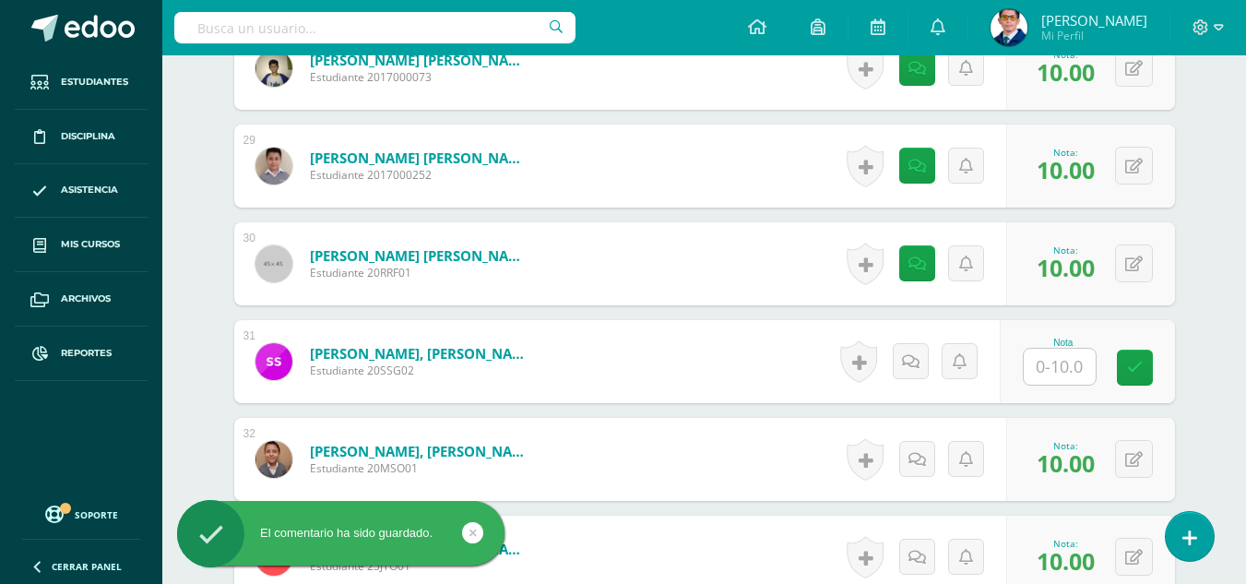
scroll to position [3437, 0]
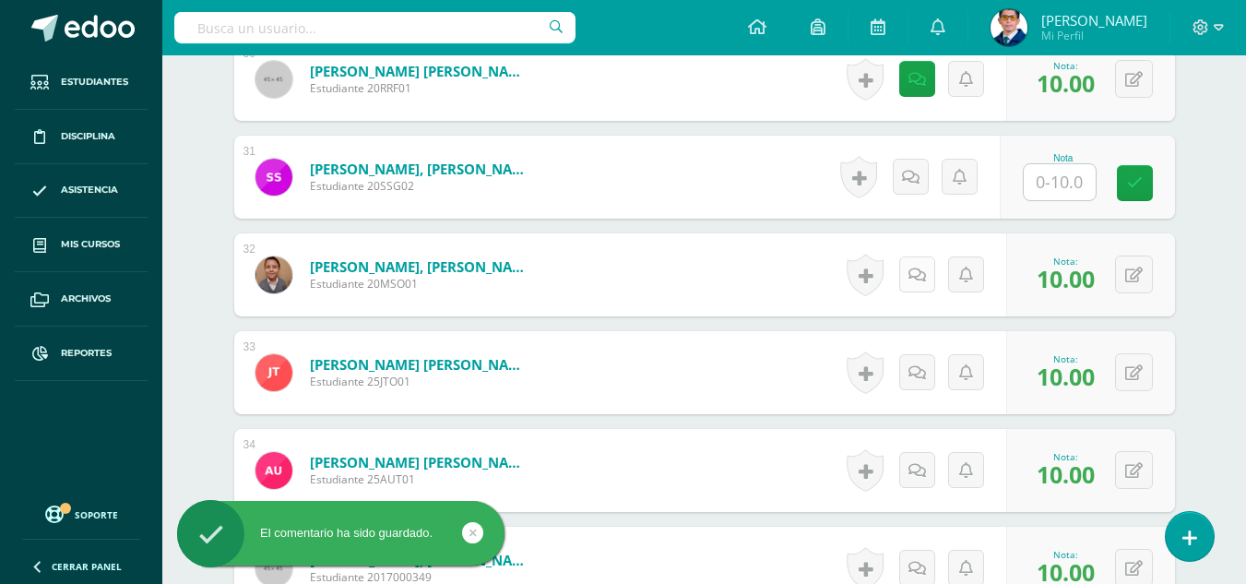
click at [909, 273] on link at bounding box center [917, 274] width 36 height 36
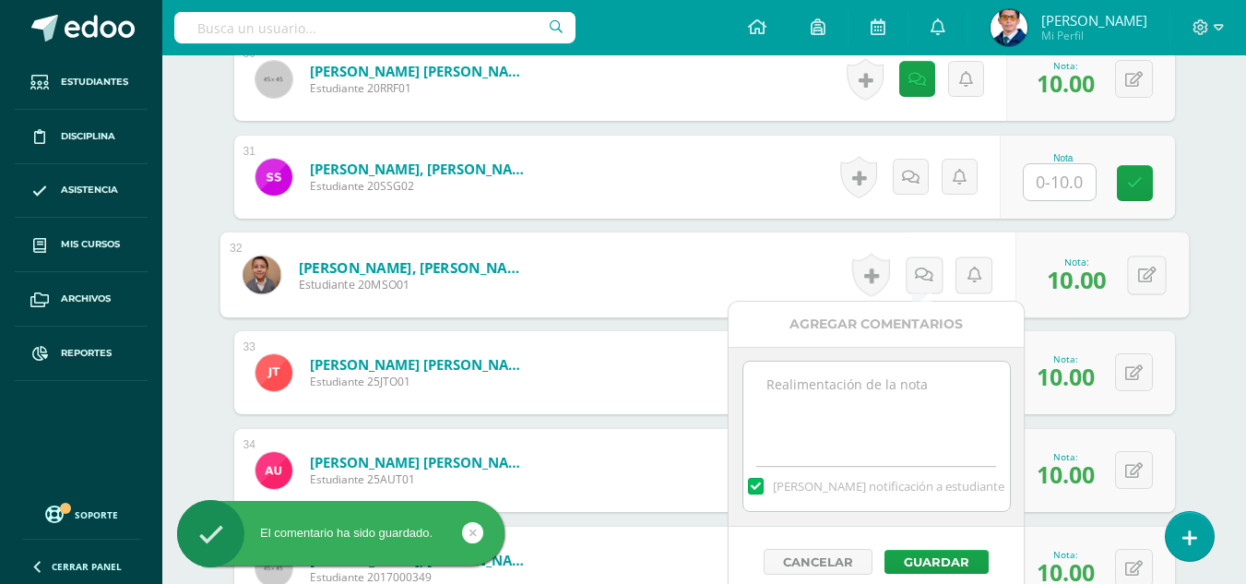
paste textarea "Tu trabajo ha sido calificado."
click at [907, 411] on textarea "Tu trabajo ha sido calificado." at bounding box center [876, 407] width 266 height 92
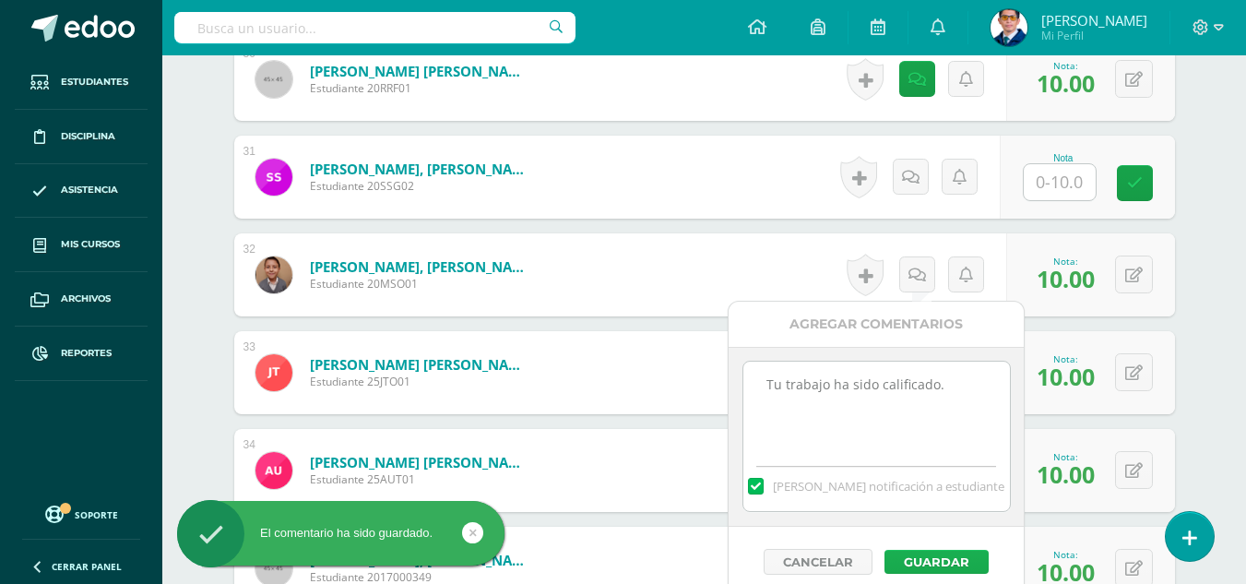
type textarea "Tu trabajo ha sido calificado."
click at [939, 555] on button "Guardar" at bounding box center [936, 561] width 104 height 24
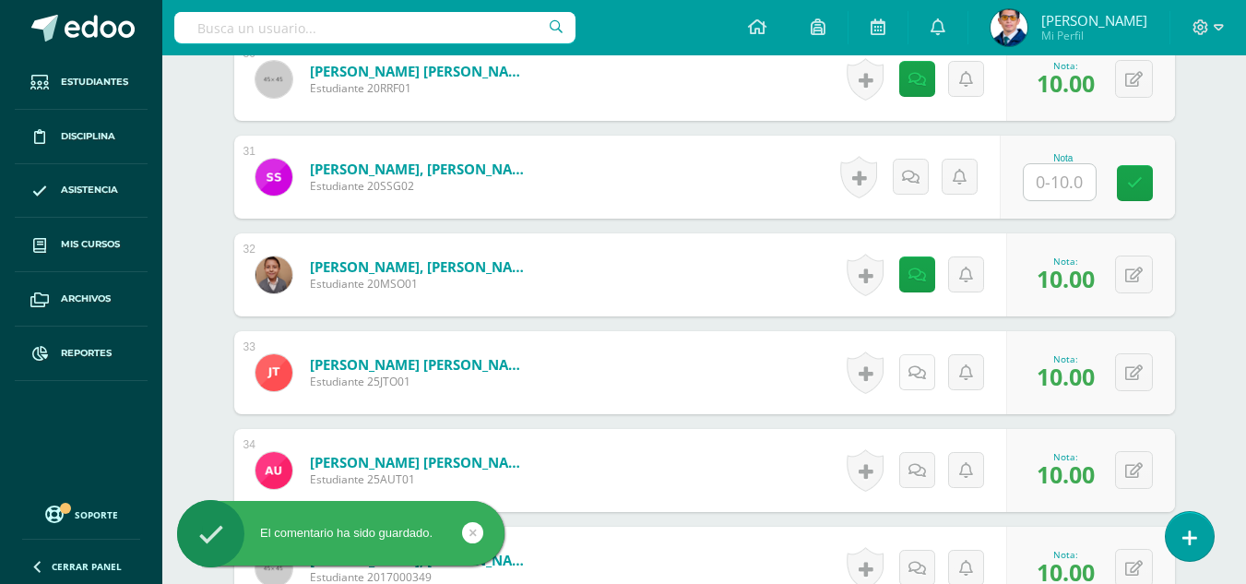
click at [920, 366] on icon at bounding box center [917, 373] width 18 height 16
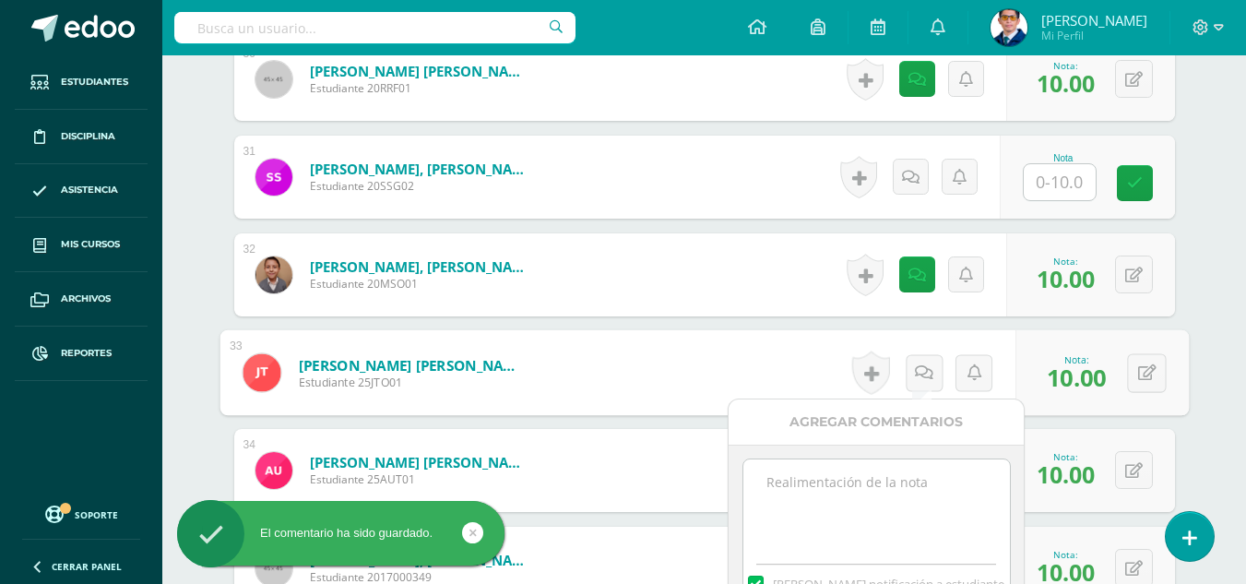
paste textarea "Tu trabajo ha sido calificado."
click at [903, 482] on textarea "Tu trabajo ha sido calificado." at bounding box center [876, 505] width 266 height 92
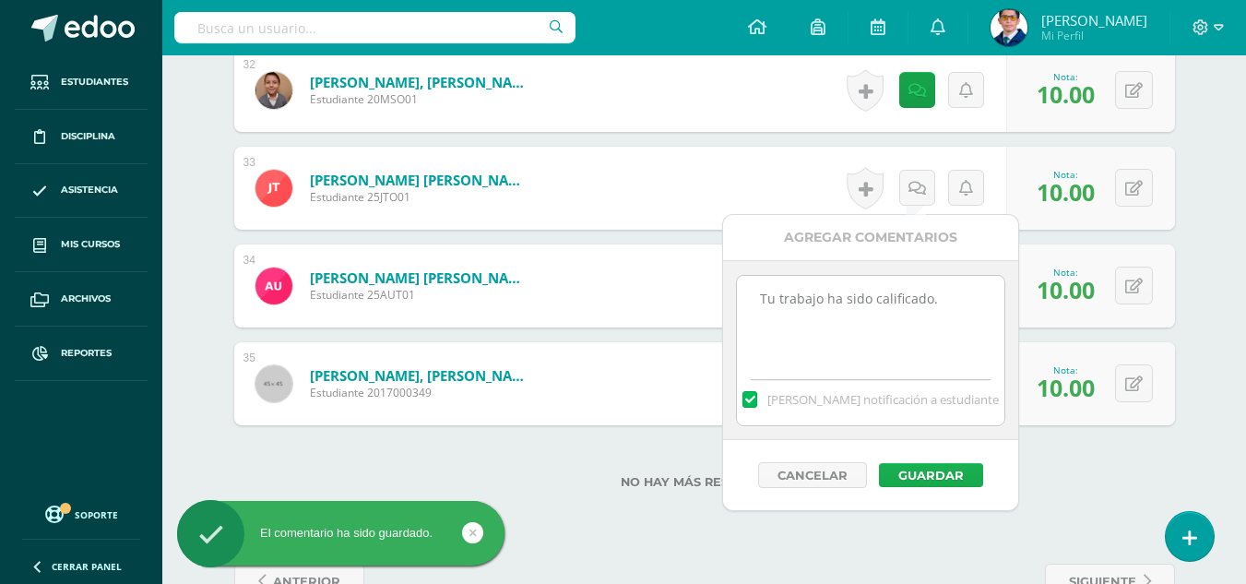
type textarea "Tu trabajo ha sido calificado."
click at [939, 474] on button "Guardar" at bounding box center [931, 475] width 104 height 24
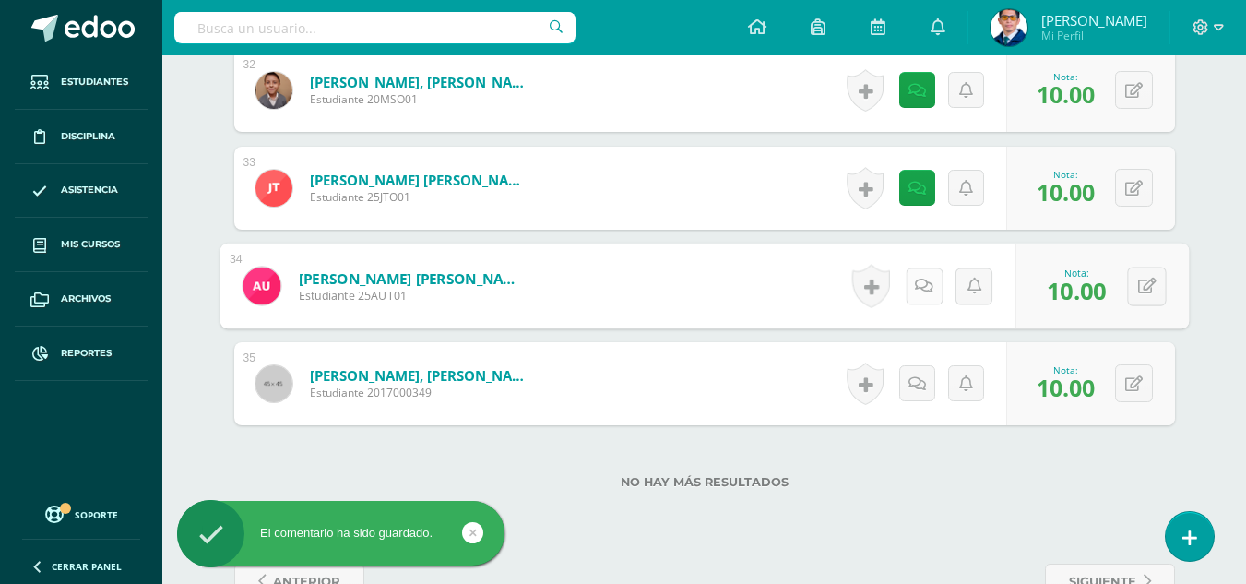
click at [916, 277] on icon at bounding box center [924, 285] width 18 height 16
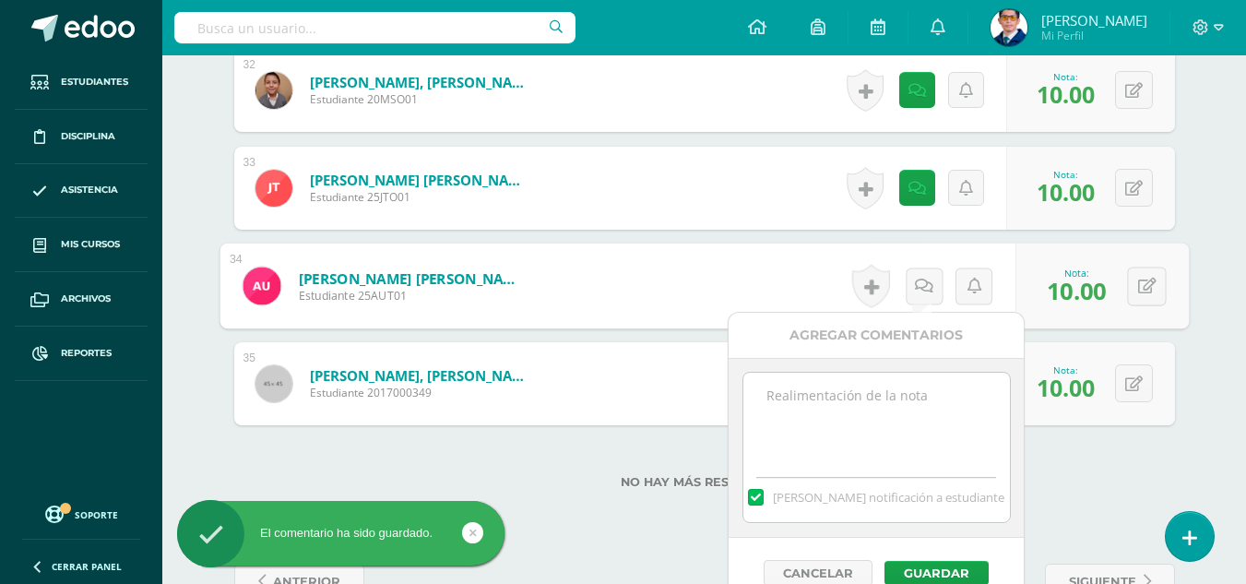
paste textarea "Tu trabajo ha sido calificado."
click at [918, 400] on textarea "Tu trabajo ha sido calificado." at bounding box center [876, 418] width 266 height 92
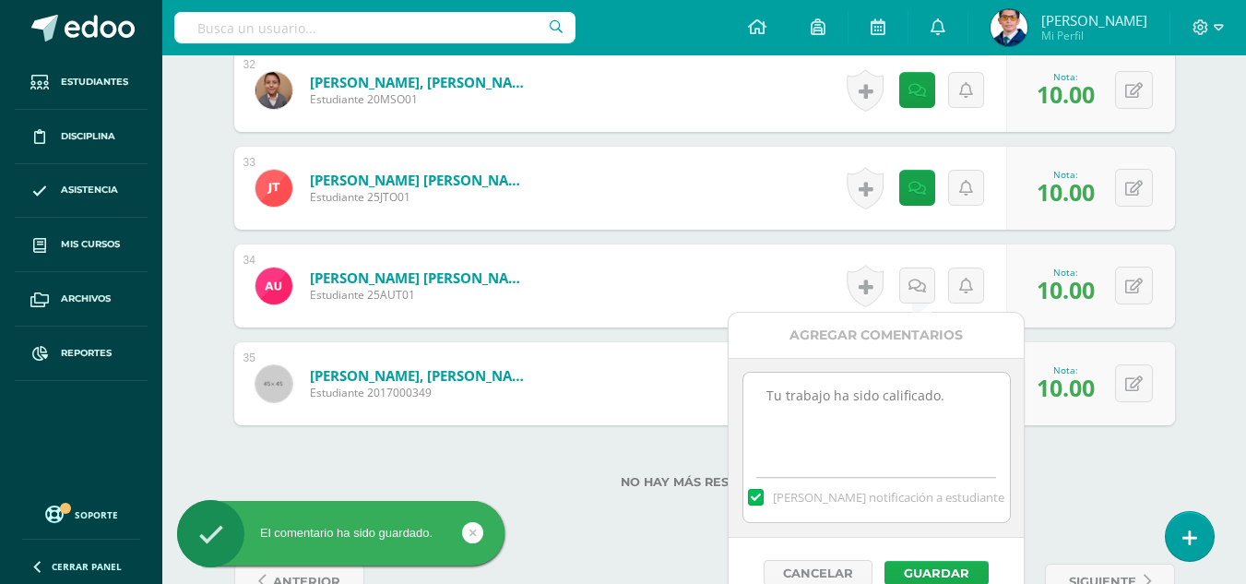
type textarea "Tu trabajo ha sido calificado."
click at [922, 572] on button "Guardar" at bounding box center [936, 573] width 104 height 24
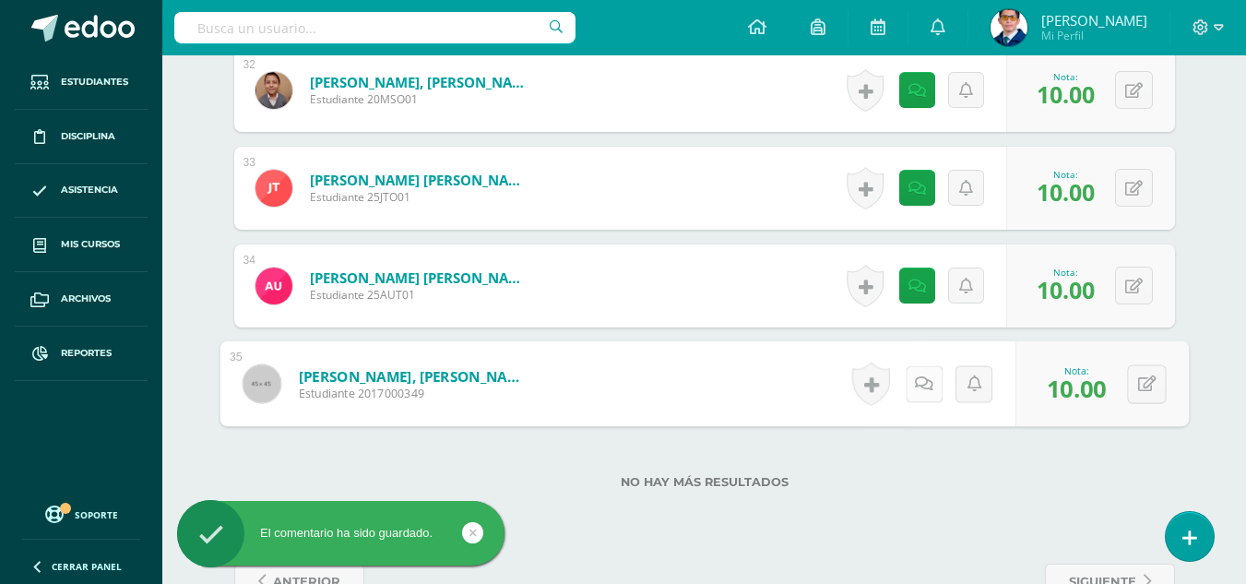
click at [926, 385] on link at bounding box center [922, 383] width 37 height 37
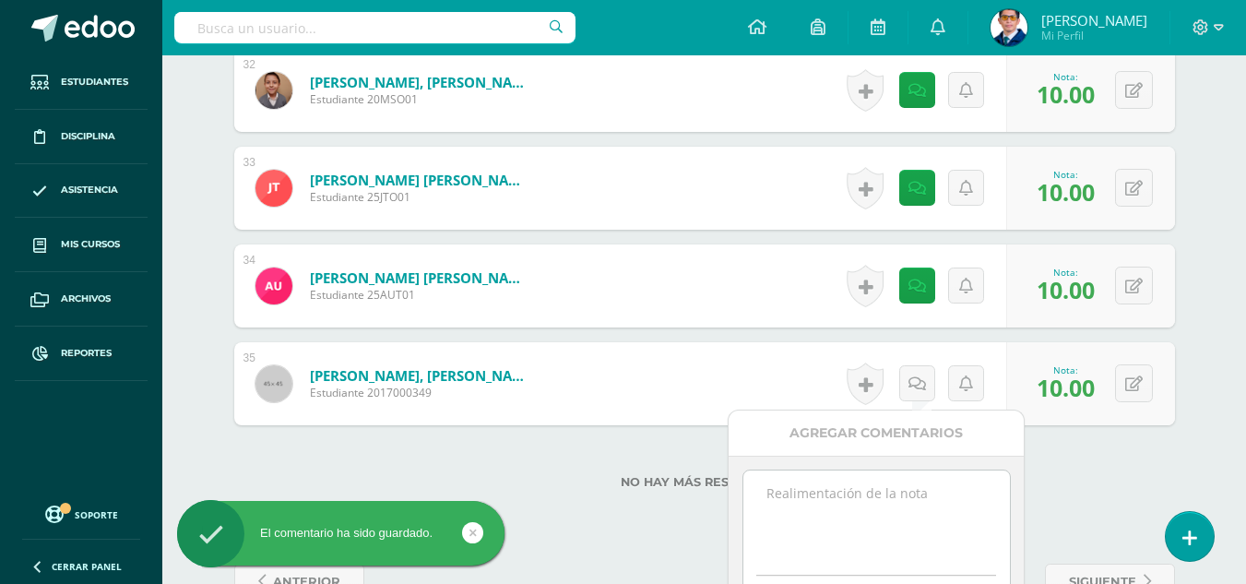
paste textarea "Tu trabajo ha sido calificado."
click at [897, 496] on textarea "Tu trabajo ha sido calificado." at bounding box center [876, 516] width 266 height 92
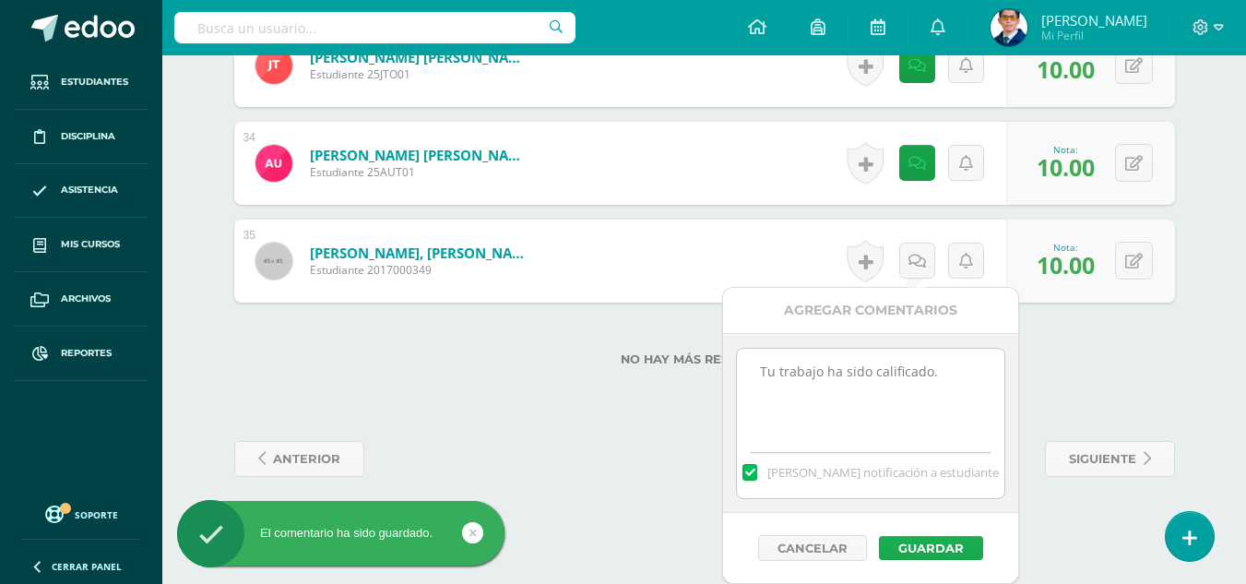
type textarea "Tu trabajo ha sido calificado."
click at [933, 536] on button "Guardar" at bounding box center [931, 548] width 104 height 24
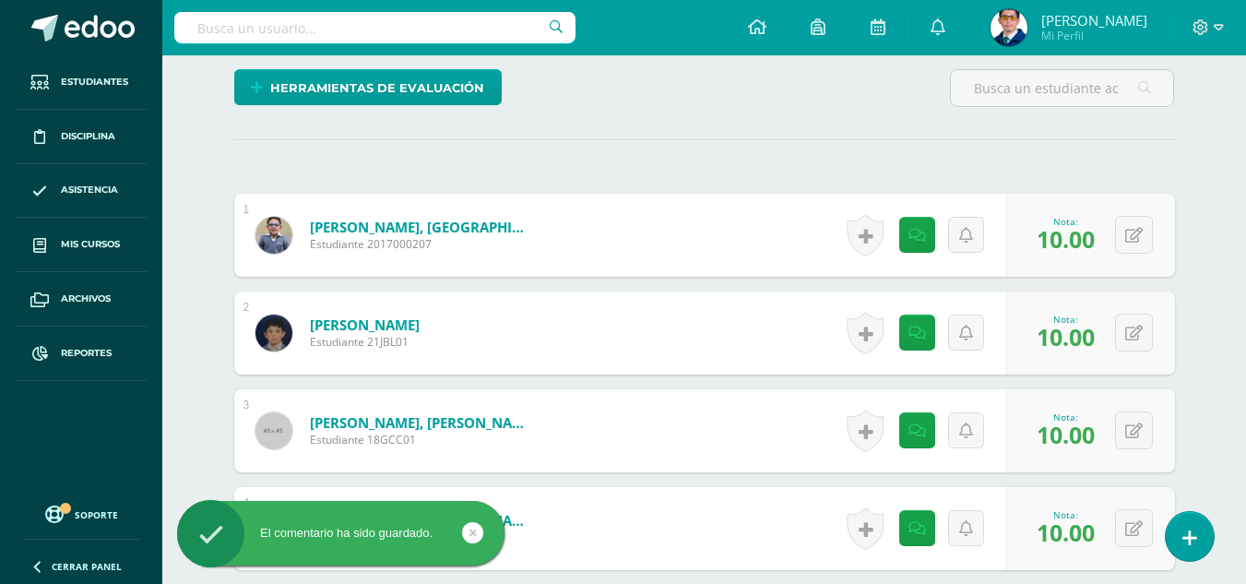
scroll to position [0, 0]
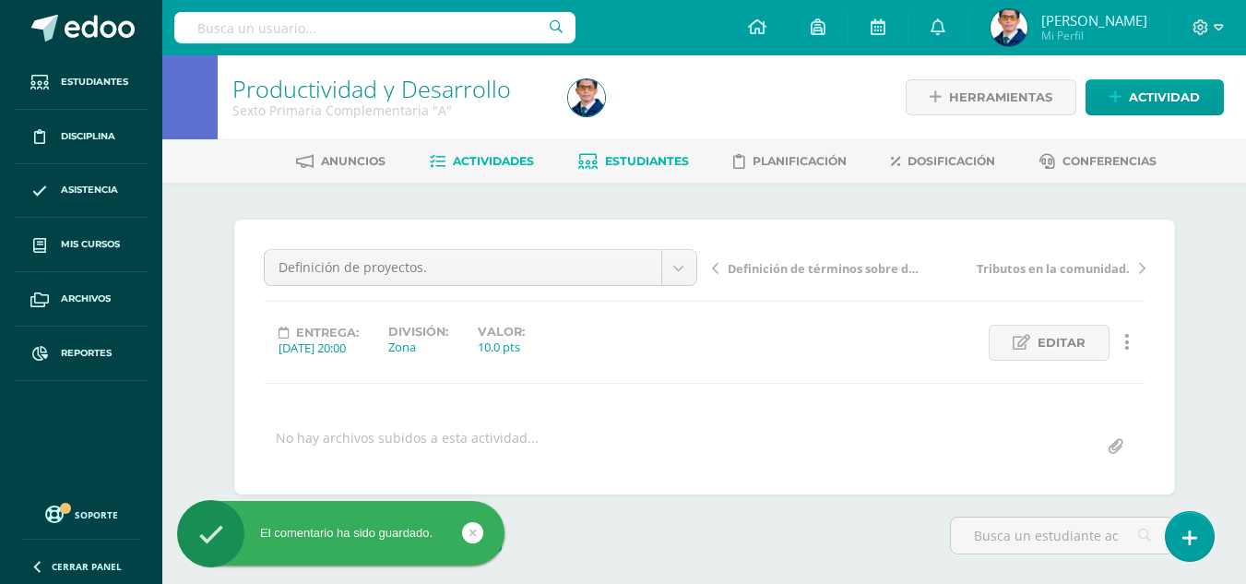
click at [617, 156] on span "Estudiantes" at bounding box center [647, 161] width 84 height 14
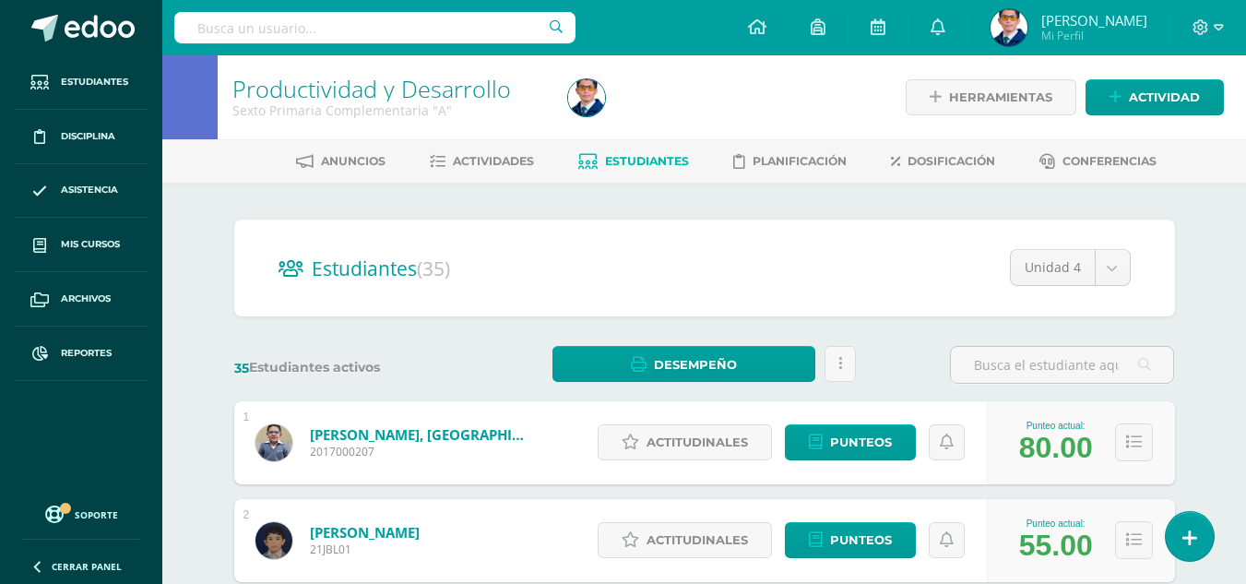
scroll to position [184, 0]
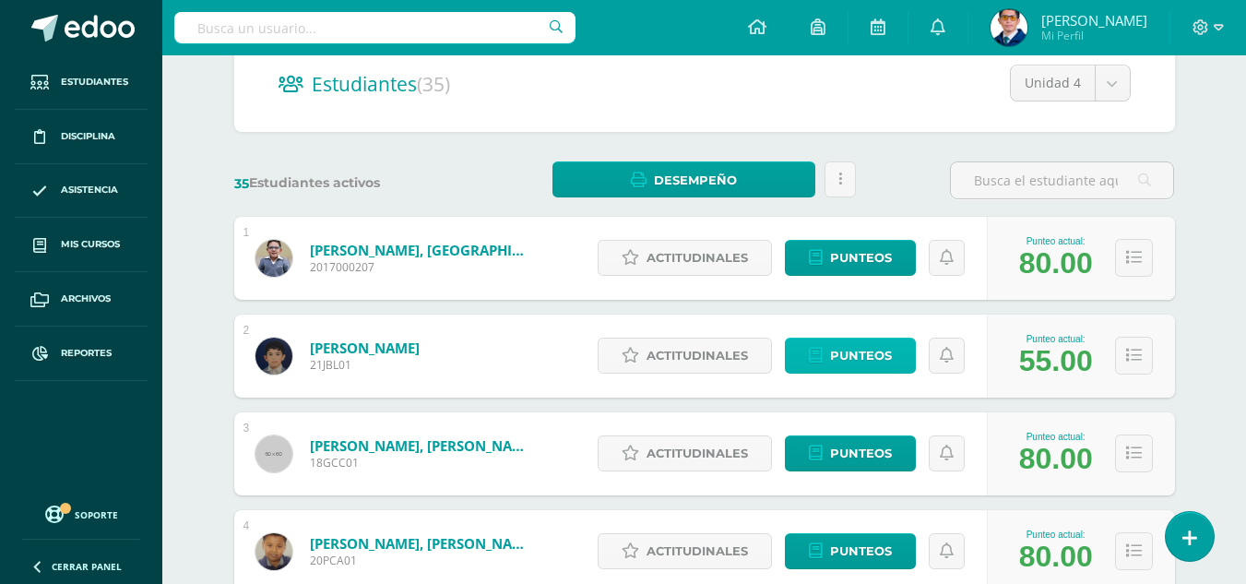
click at [843, 363] on span "Punteos" at bounding box center [861, 355] width 62 height 34
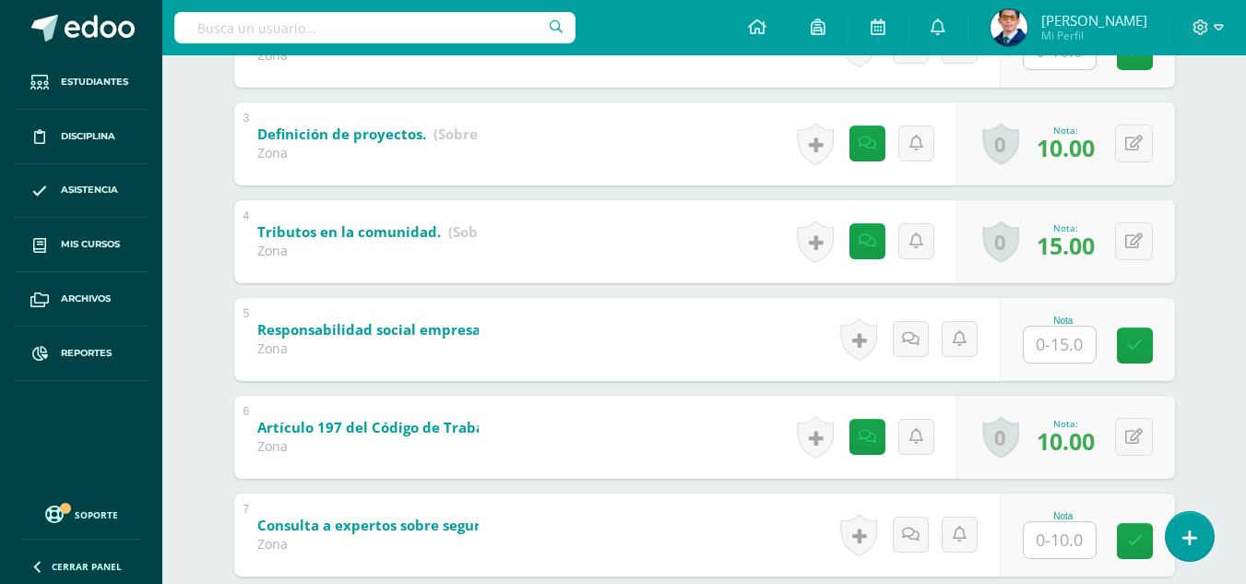
scroll to position [645, 0]
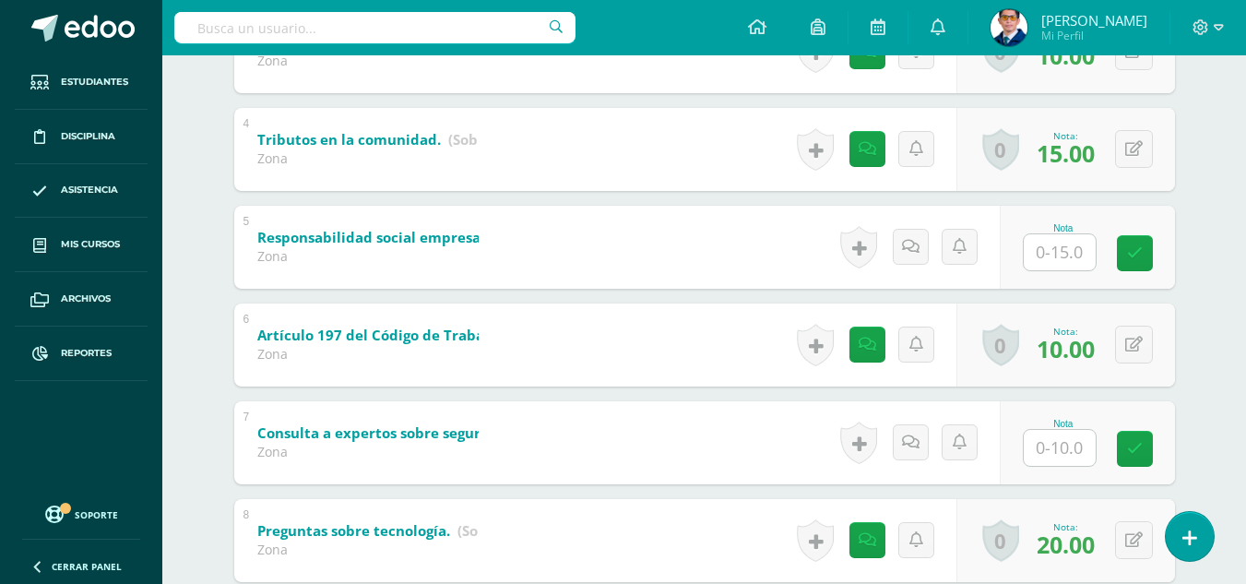
click at [1064, 443] on input "text" at bounding box center [1059, 448] width 72 height 36
type input "10"
click at [1154, 447] on icon at bounding box center [1147, 449] width 17 height 16
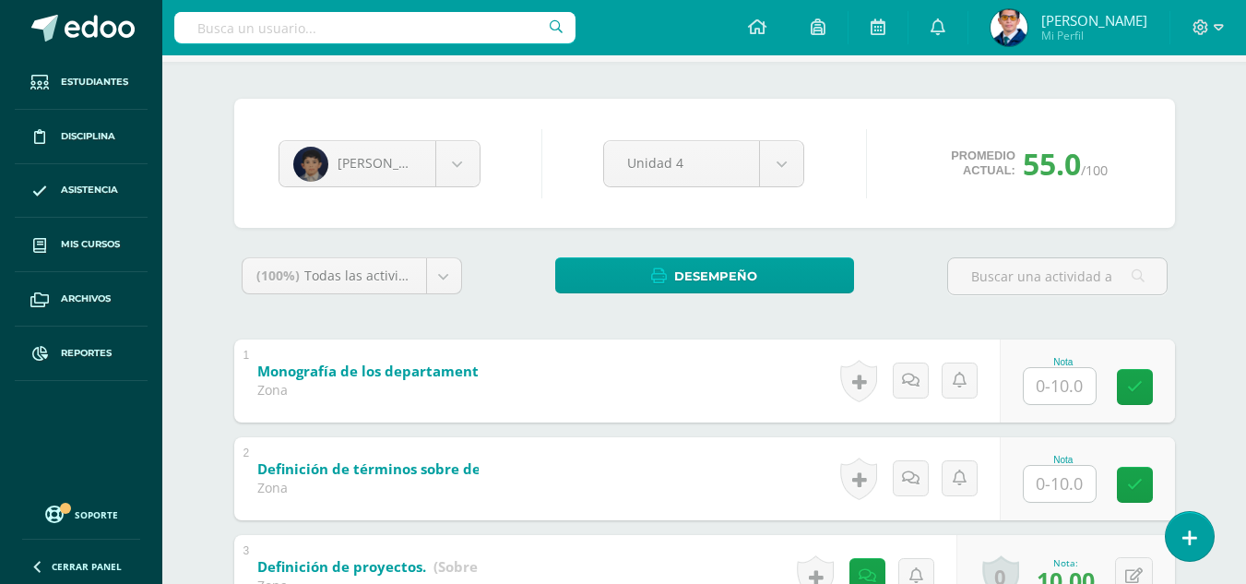
scroll to position [0, 0]
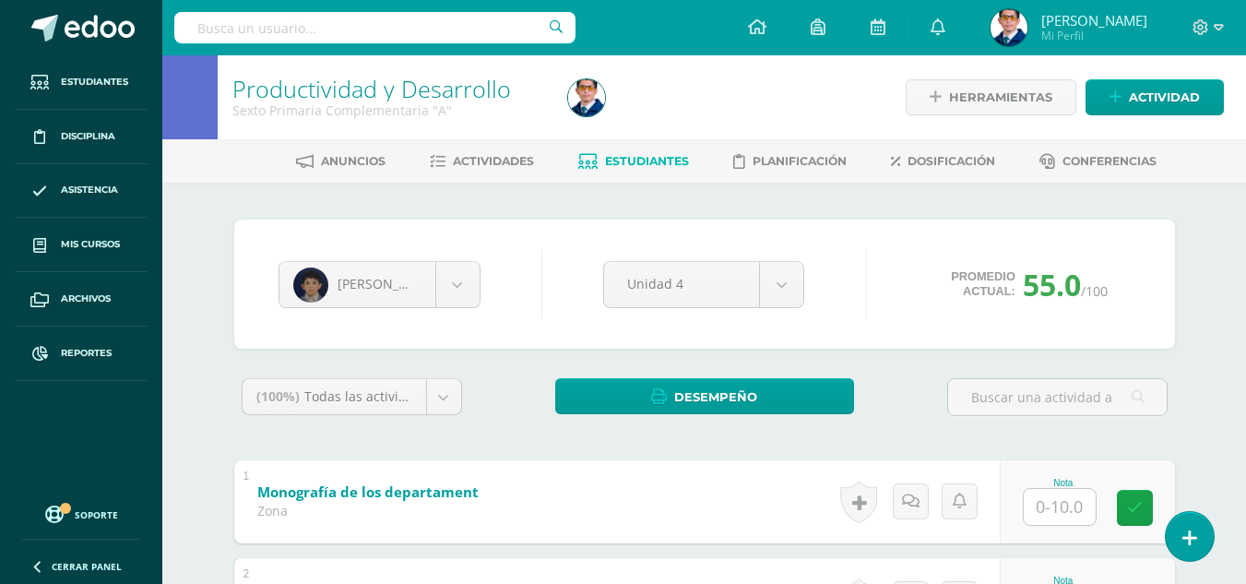
click at [606, 163] on span "Estudiantes" at bounding box center [647, 161] width 84 height 14
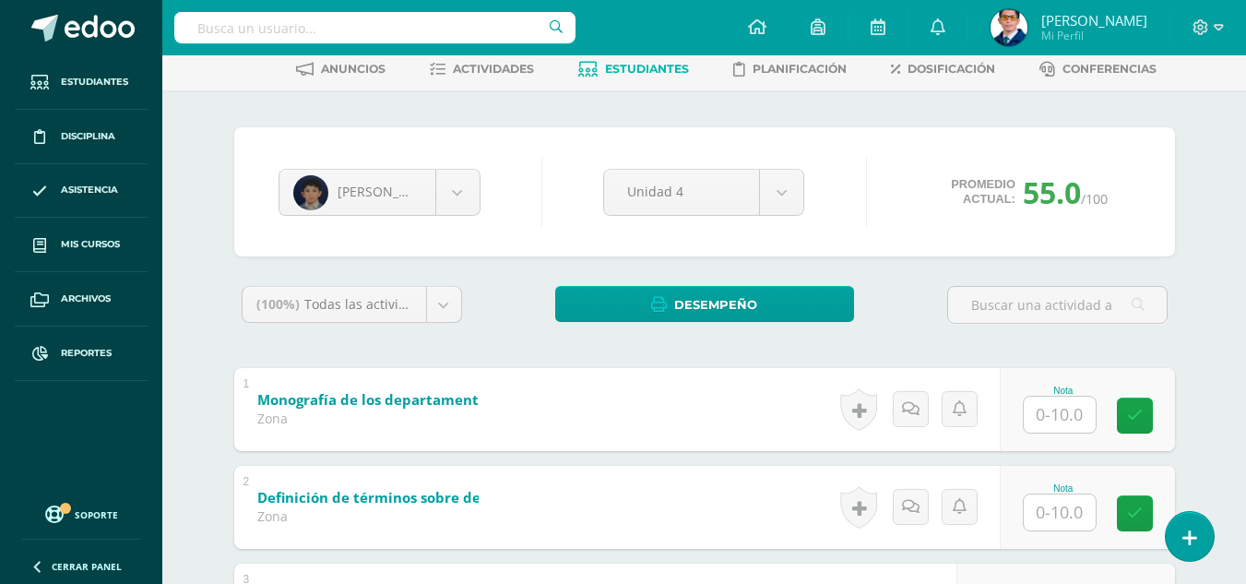
scroll to position [369, 0]
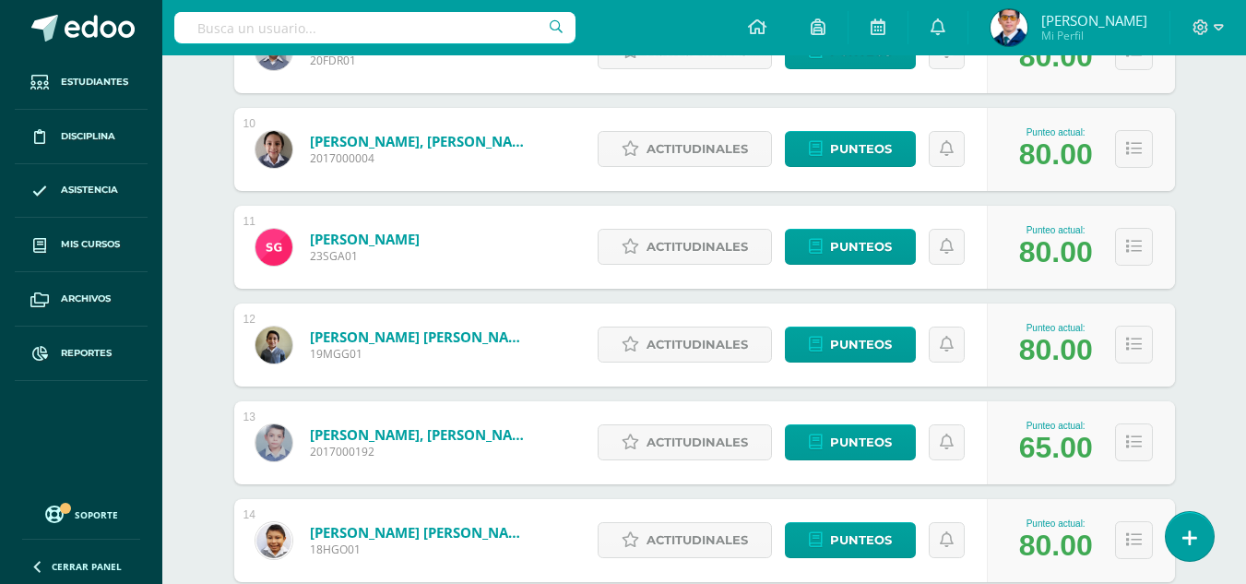
scroll to position [1265, 0]
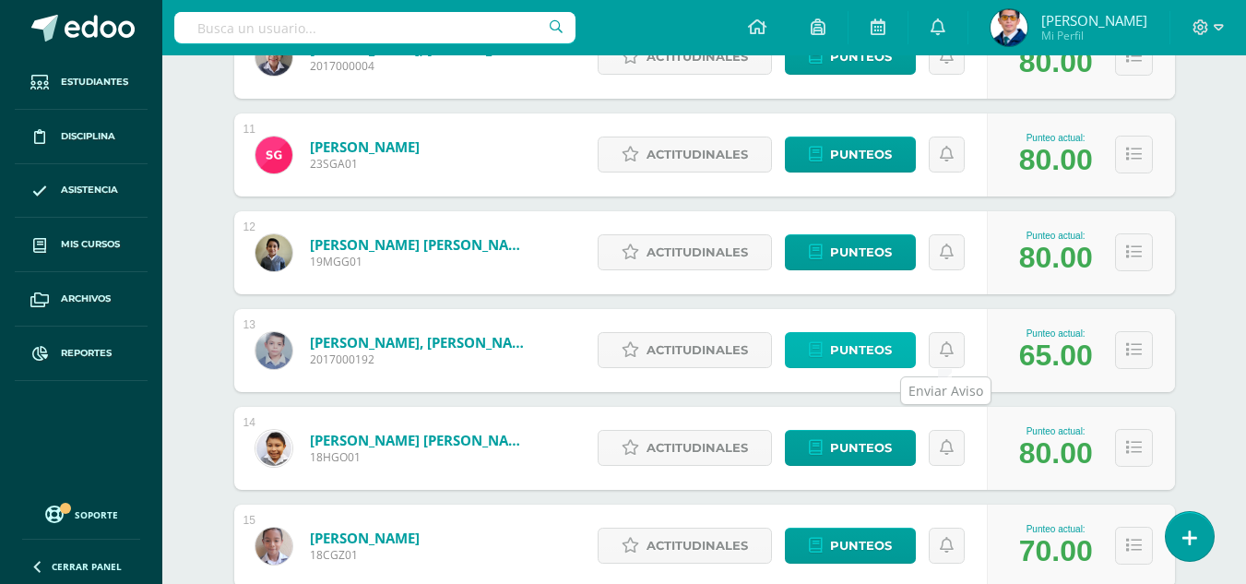
click at [887, 353] on span "Punteos" at bounding box center [861, 350] width 62 height 34
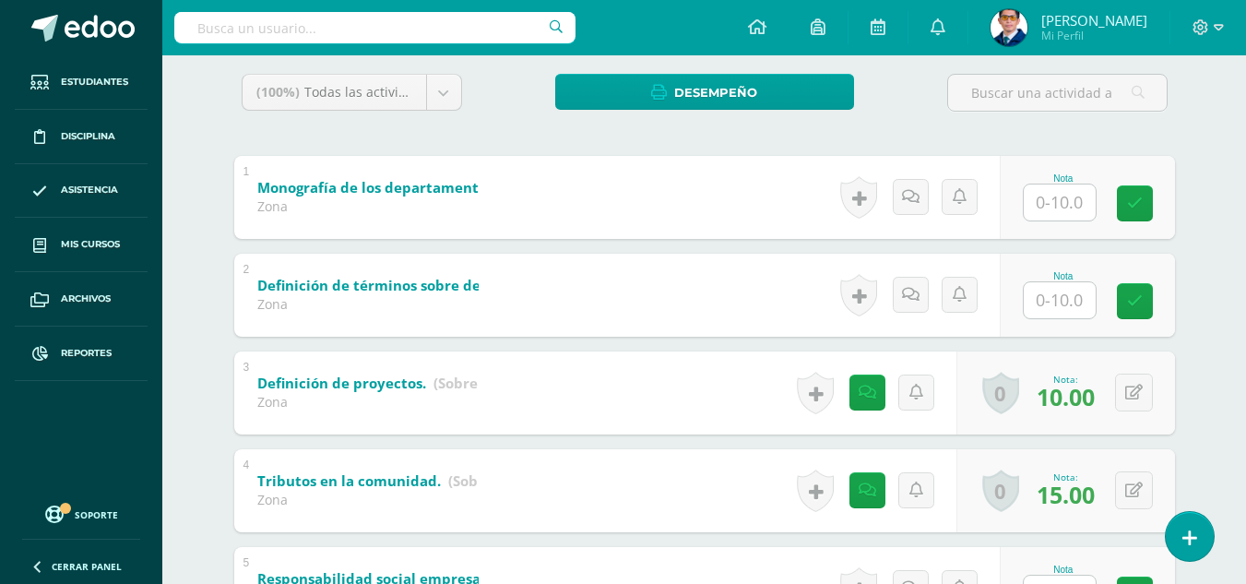
scroll to position [489, 0]
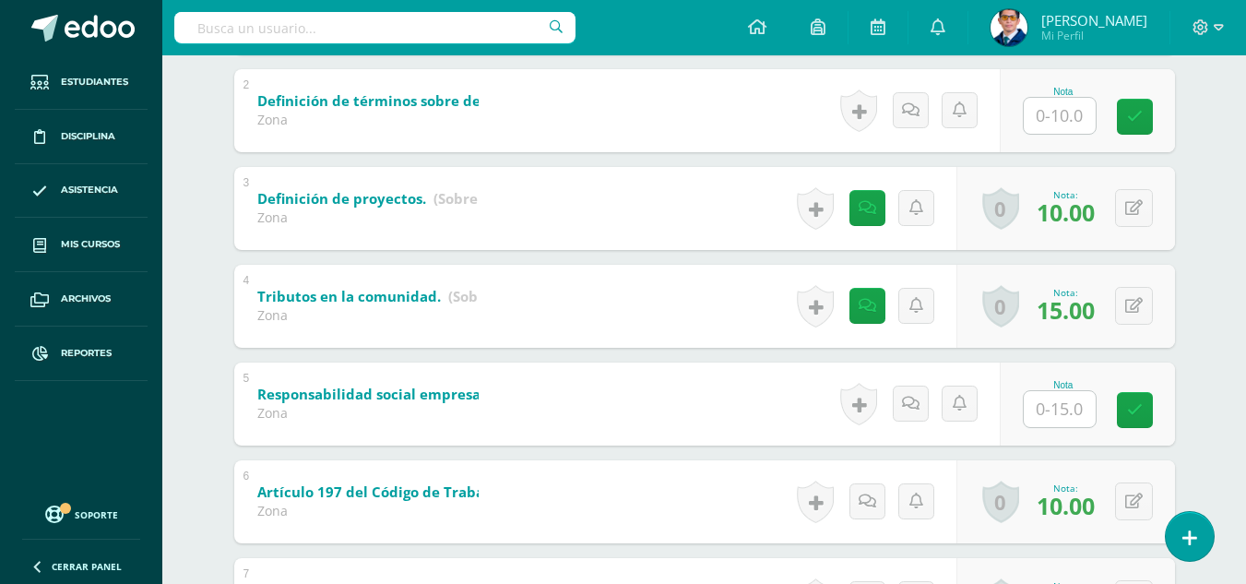
click at [1057, 425] on input "text" at bounding box center [1059, 409] width 72 height 36
type input "1"
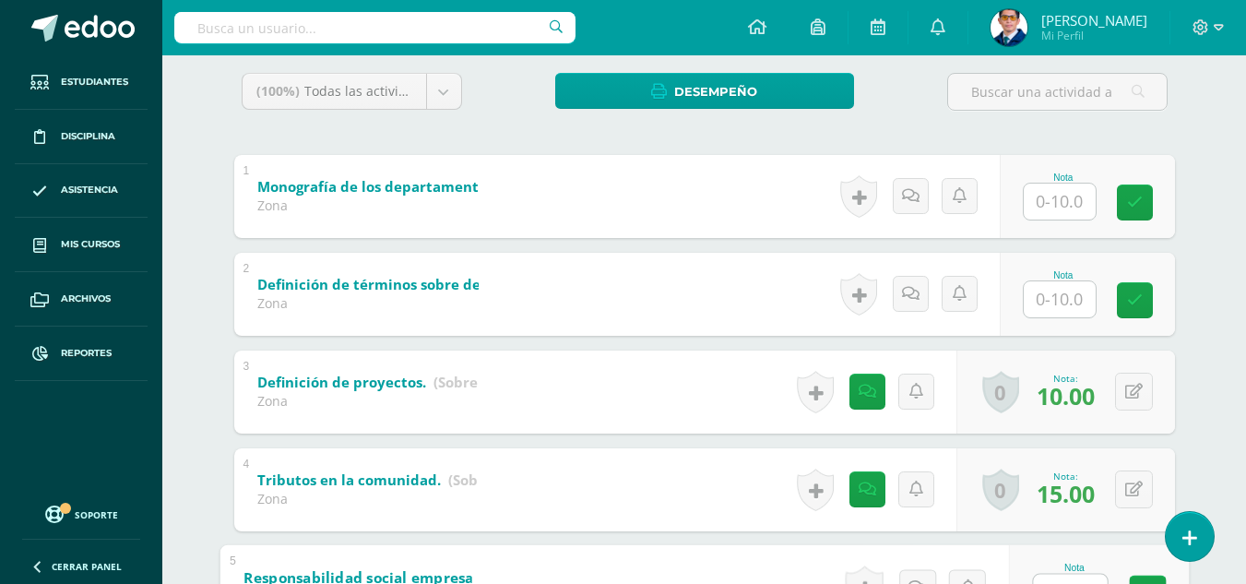
scroll to position [0, 0]
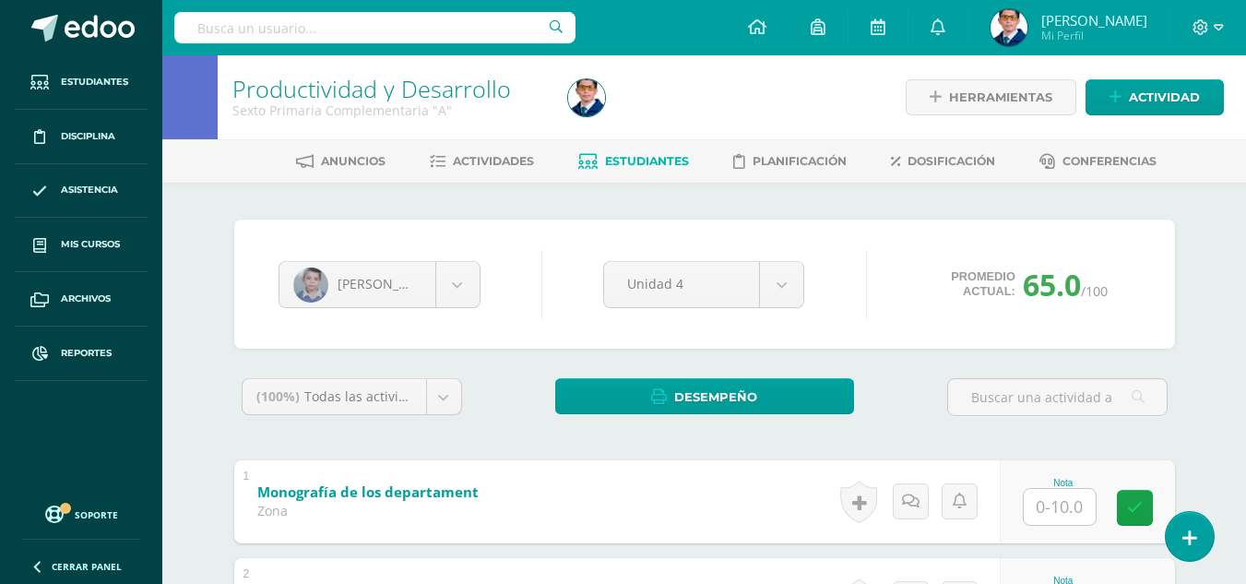
click at [634, 151] on link "Estudiantes" at bounding box center [633, 162] width 111 height 30
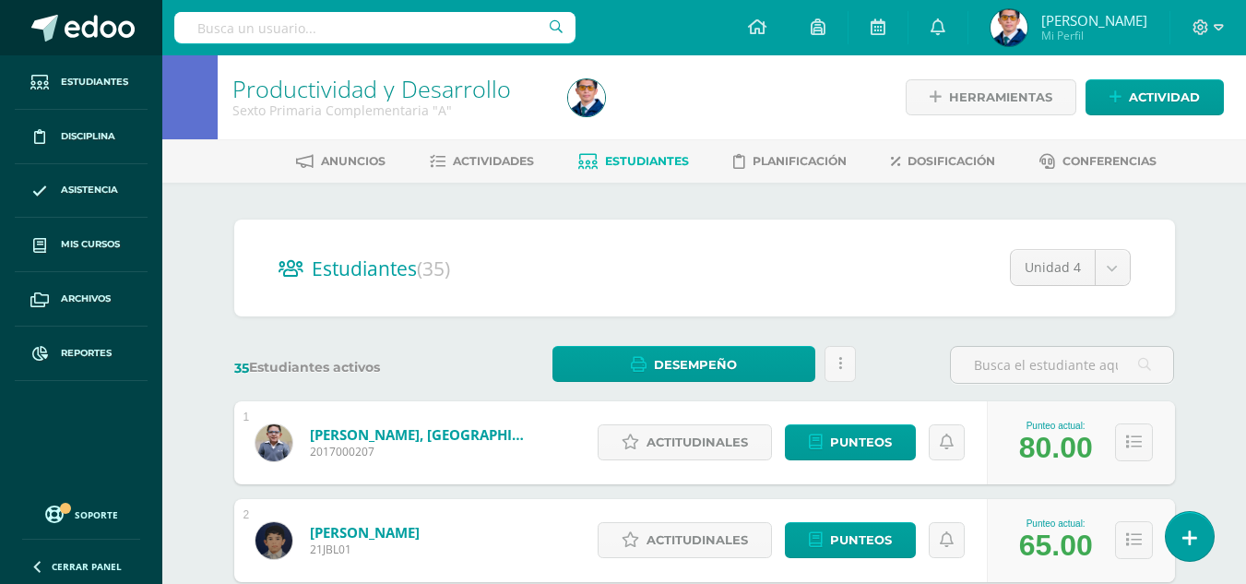
click at [72, 33] on span at bounding box center [100, 29] width 70 height 28
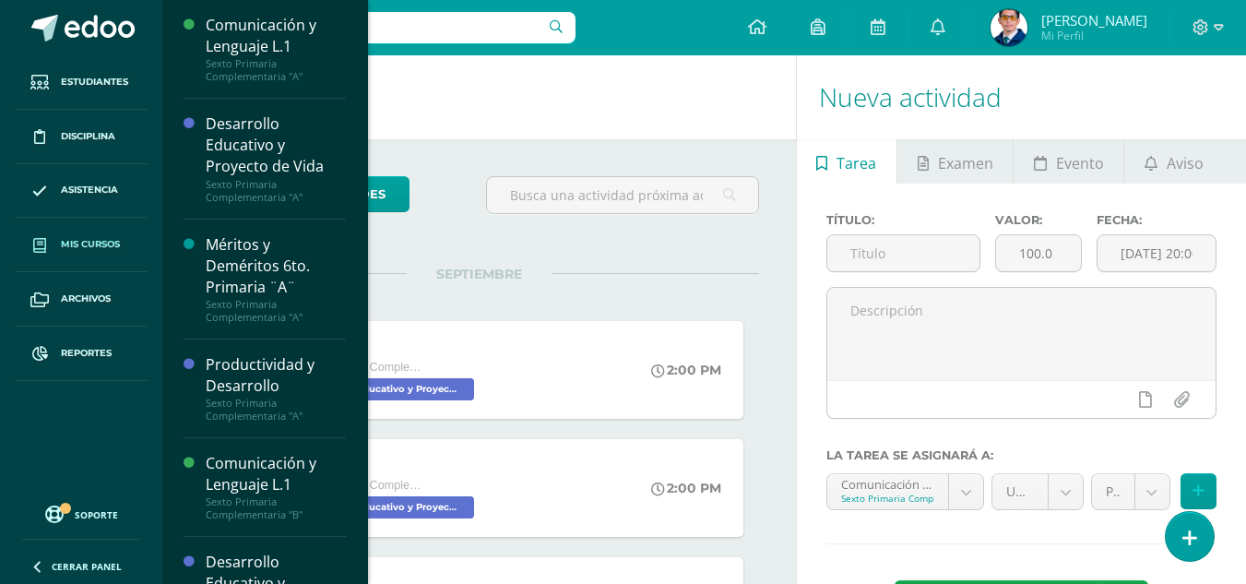
click at [108, 236] on link "Mis cursos" at bounding box center [81, 245] width 133 height 54
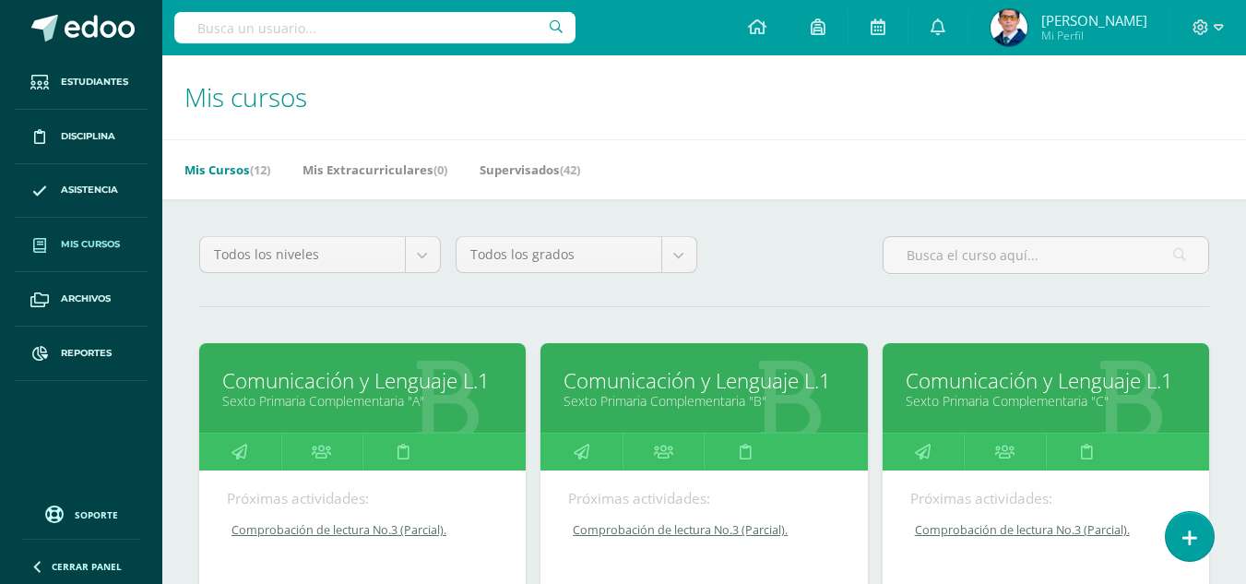
scroll to position [461, 0]
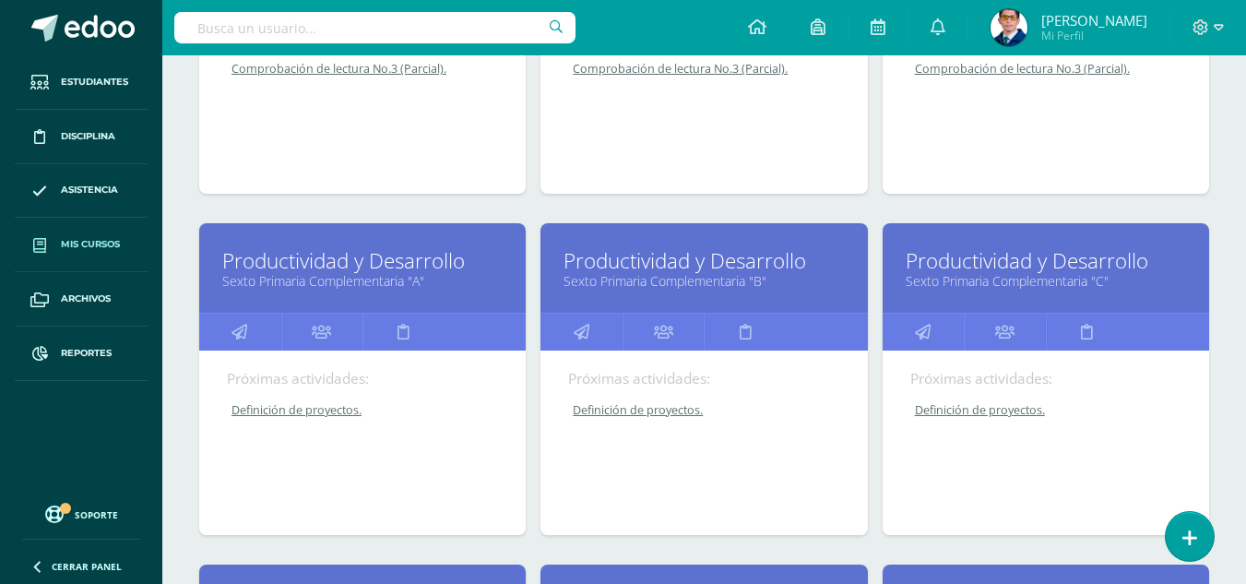
click at [1032, 278] on link "Sexto Primaria Complementaria "C"" at bounding box center [1045, 281] width 280 height 18
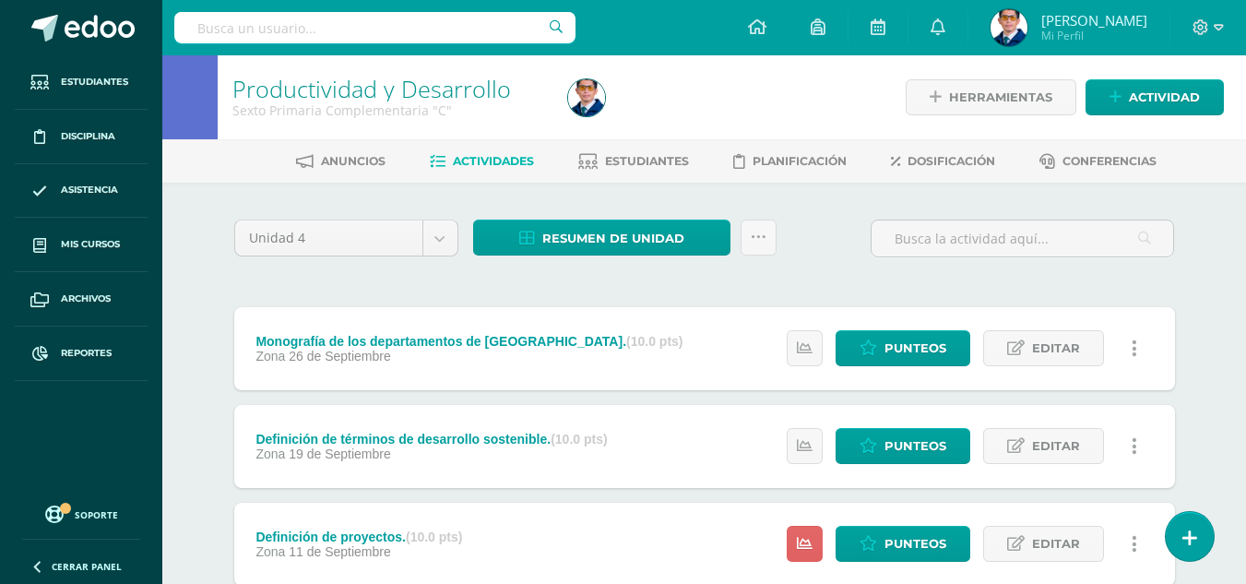
scroll to position [277, 0]
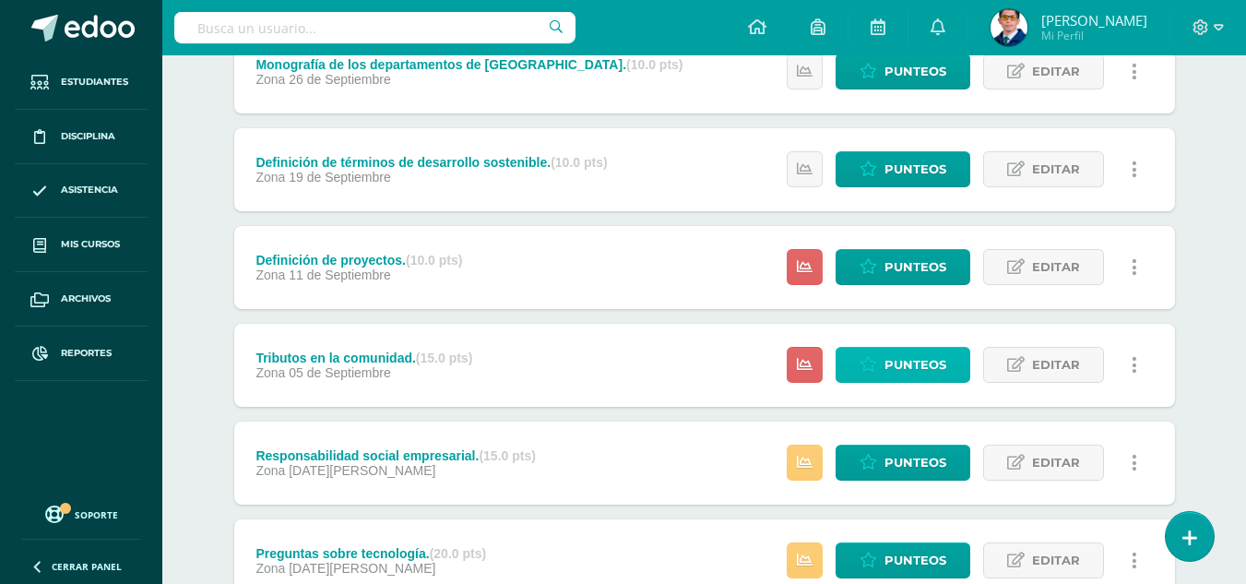
click at [889, 364] on span "Punteos" at bounding box center [915, 365] width 62 height 34
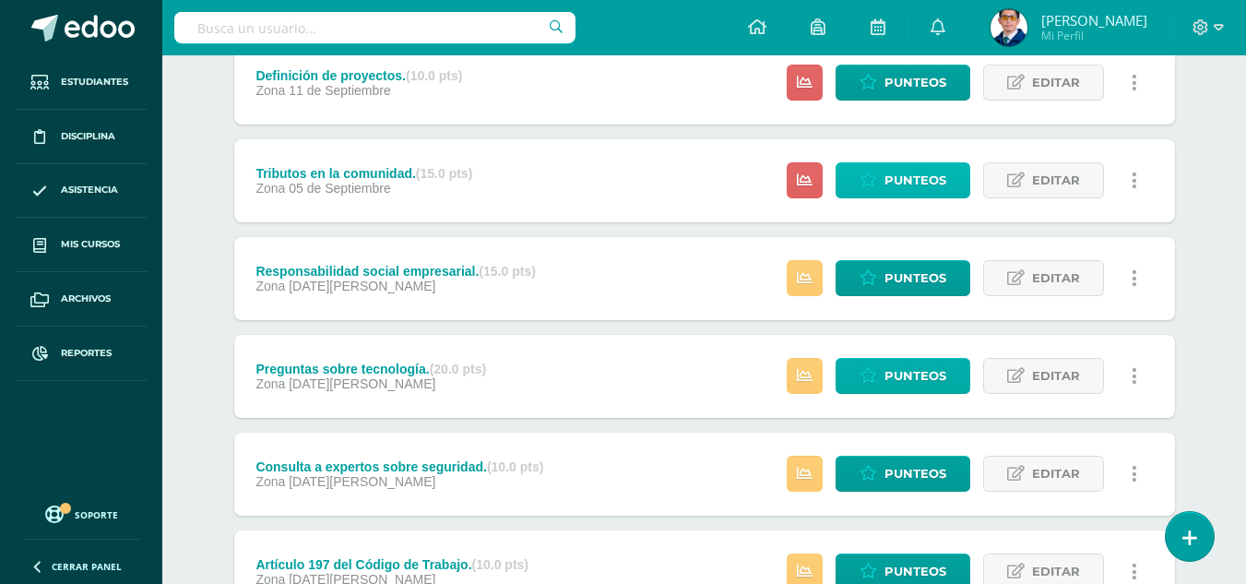
scroll to position [613, 0]
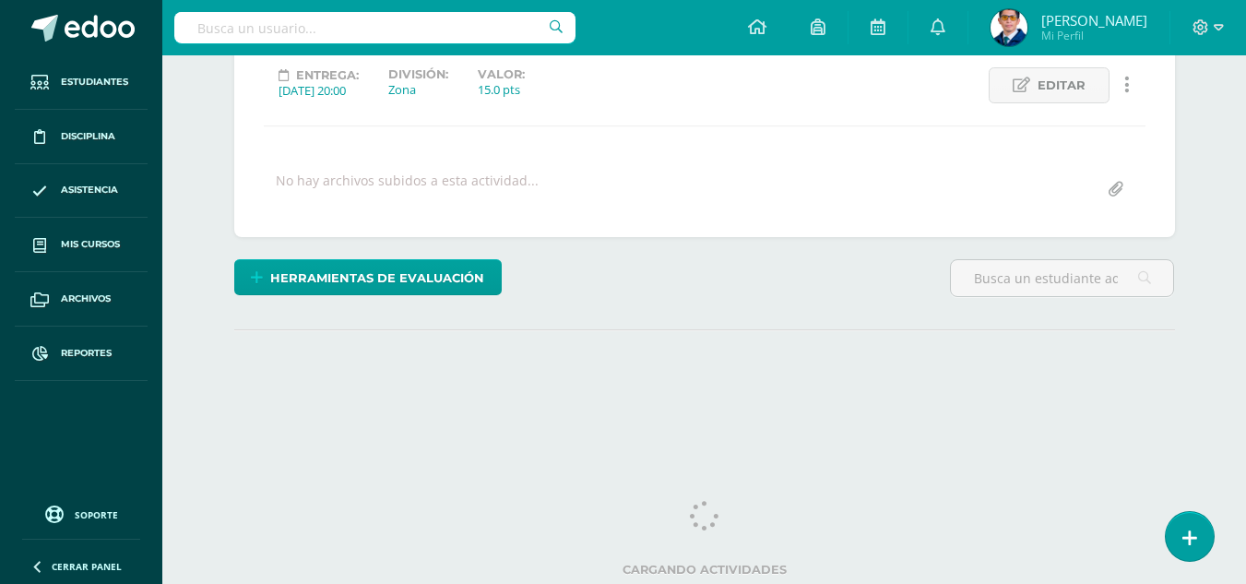
scroll to position [257, 0]
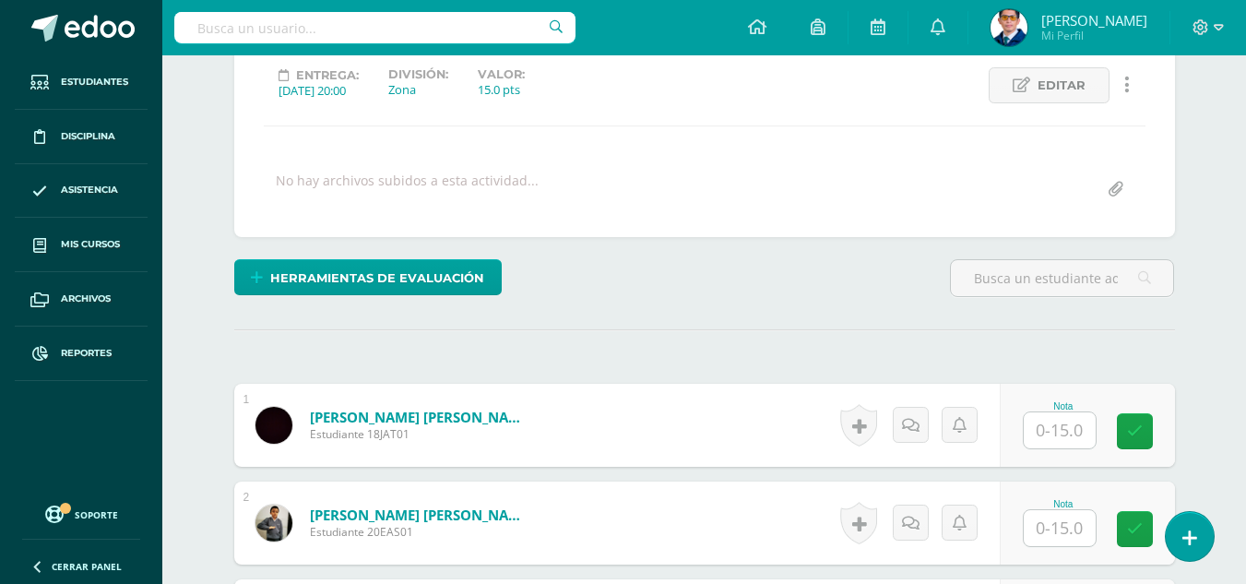
click at [1045, 431] on input "text" at bounding box center [1059, 430] width 72 height 36
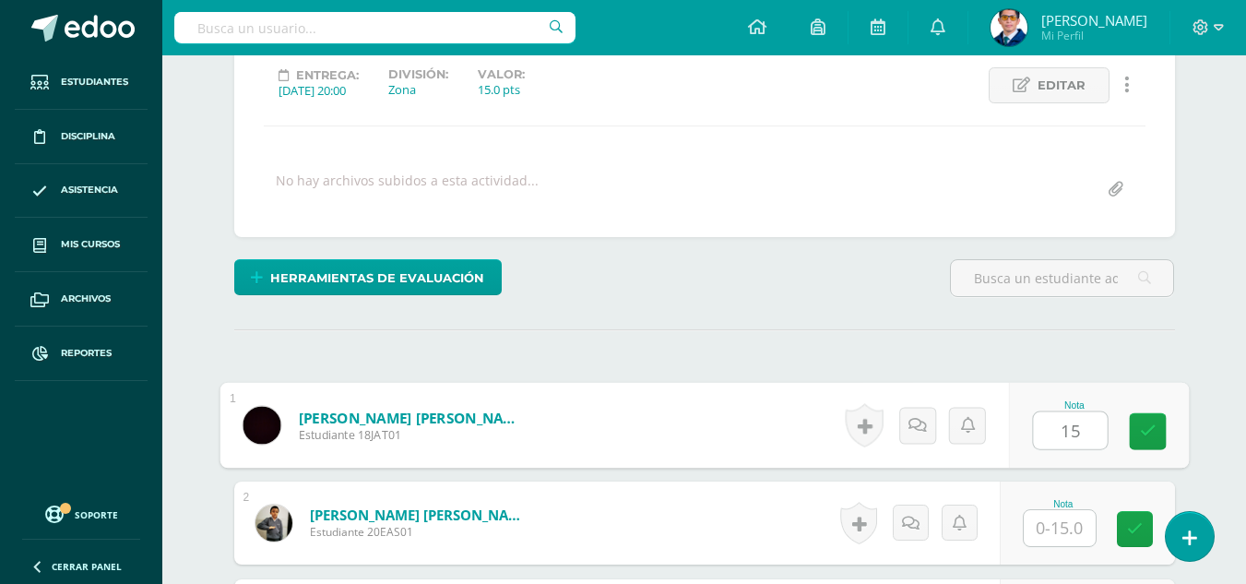
type input "15"
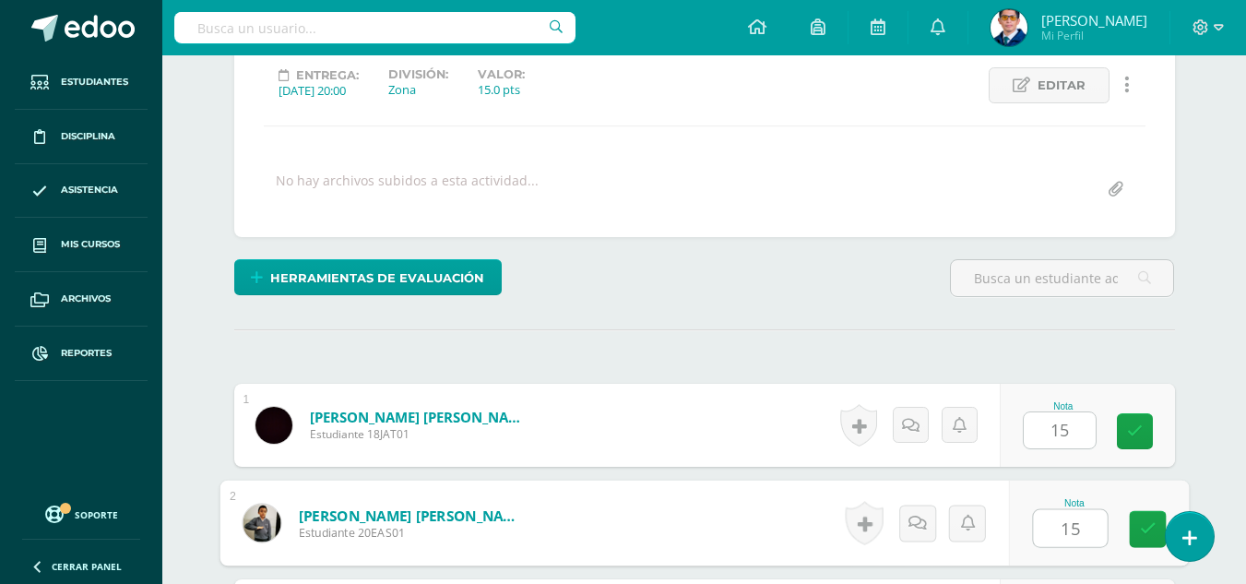
type input "15"
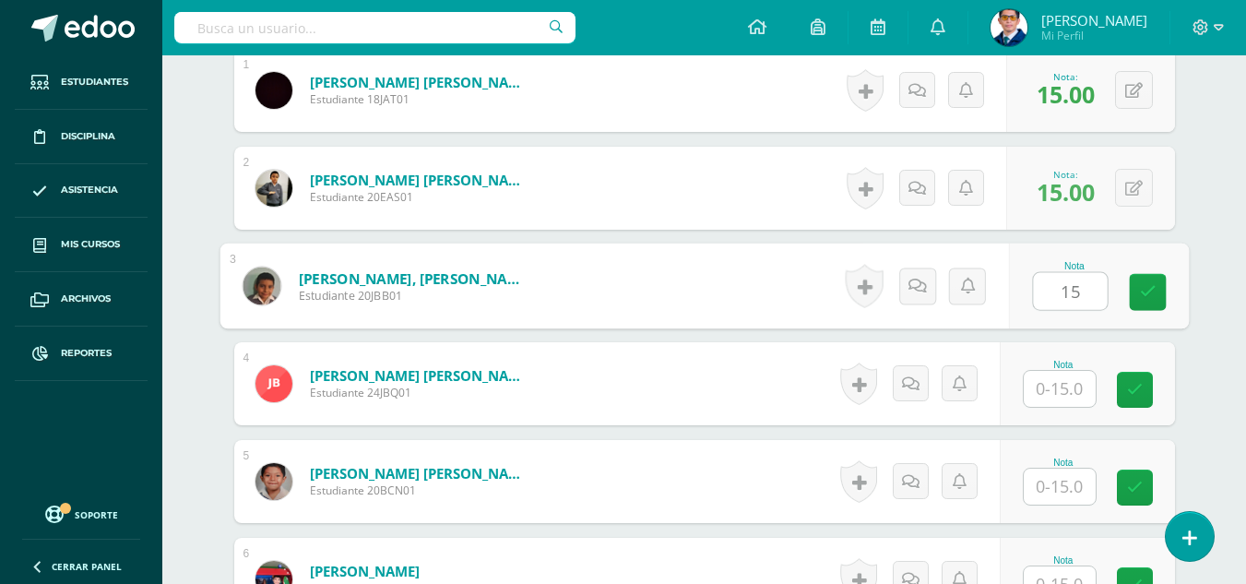
type input "15"
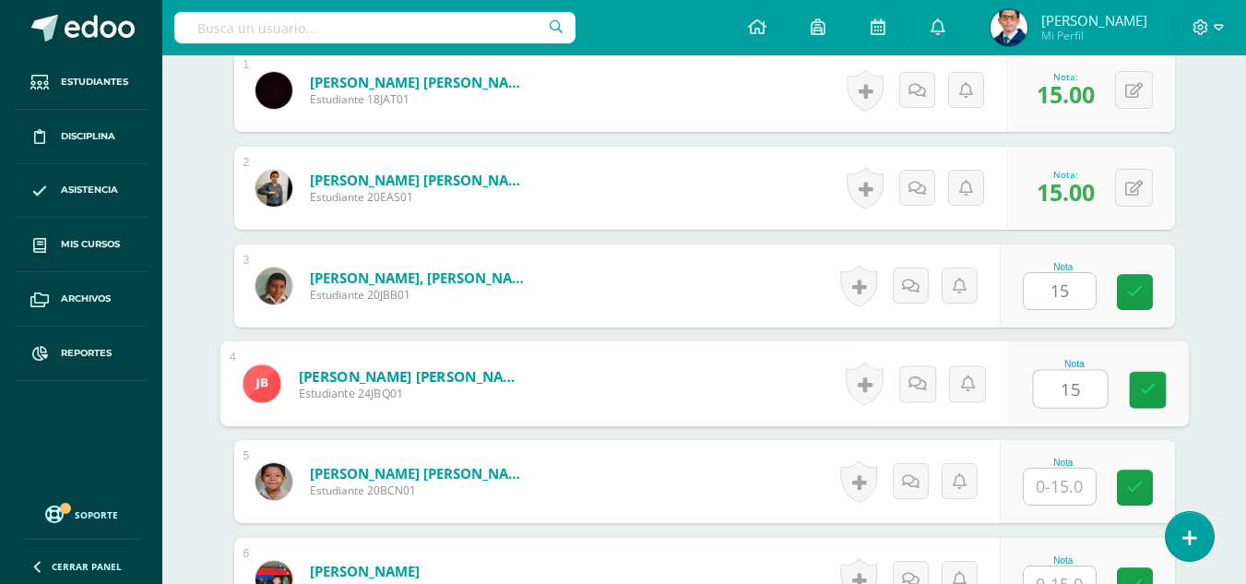
type input "15"
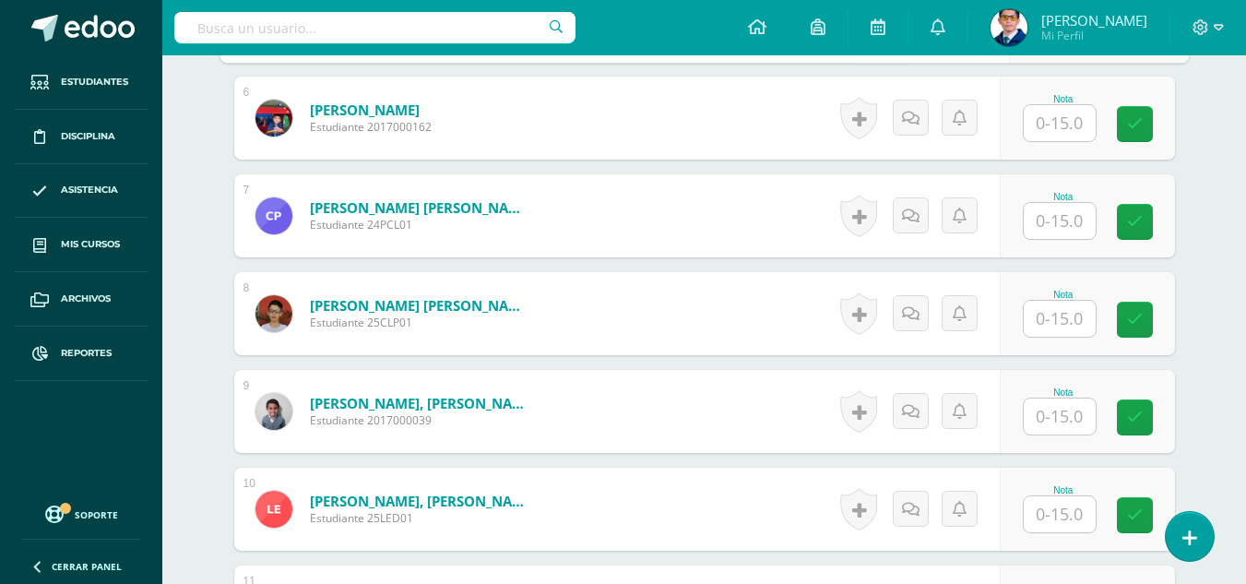
scroll to position [1145, 0]
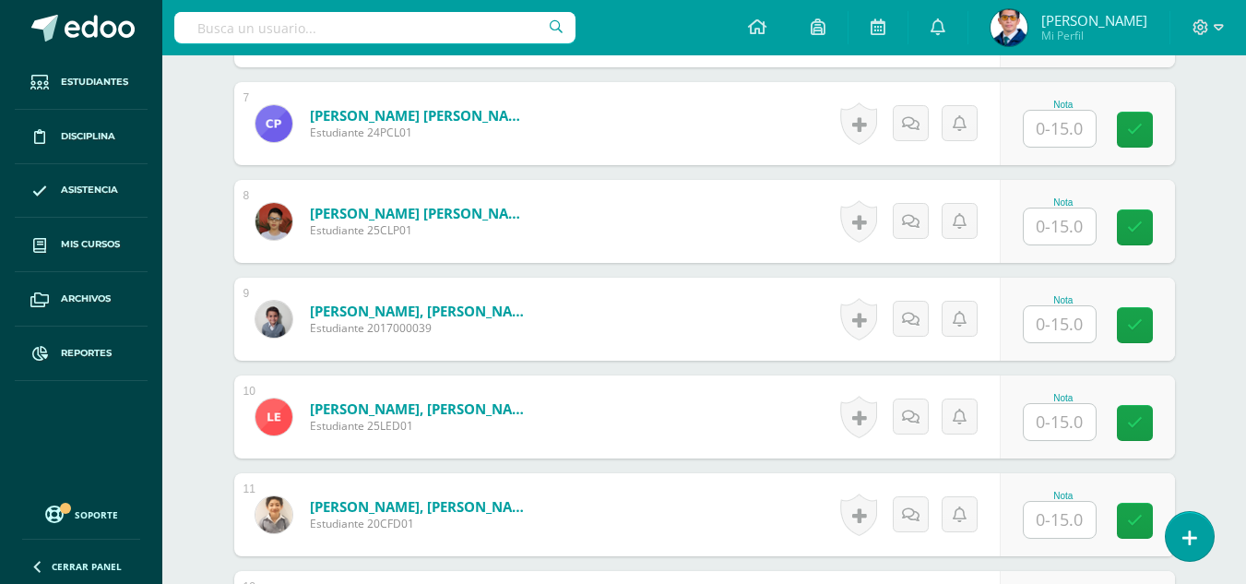
type input "15"
click at [1069, 413] on input "text" at bounding box center [1070, 422] width 74 height 37
type input "15"
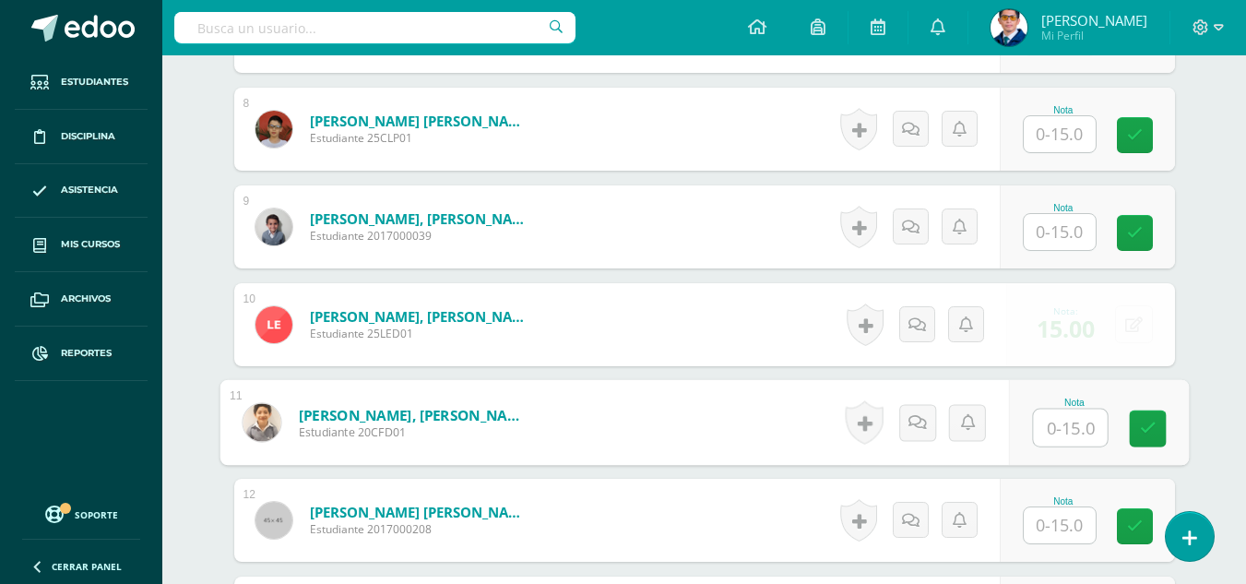
scroll to position [1422, 0]
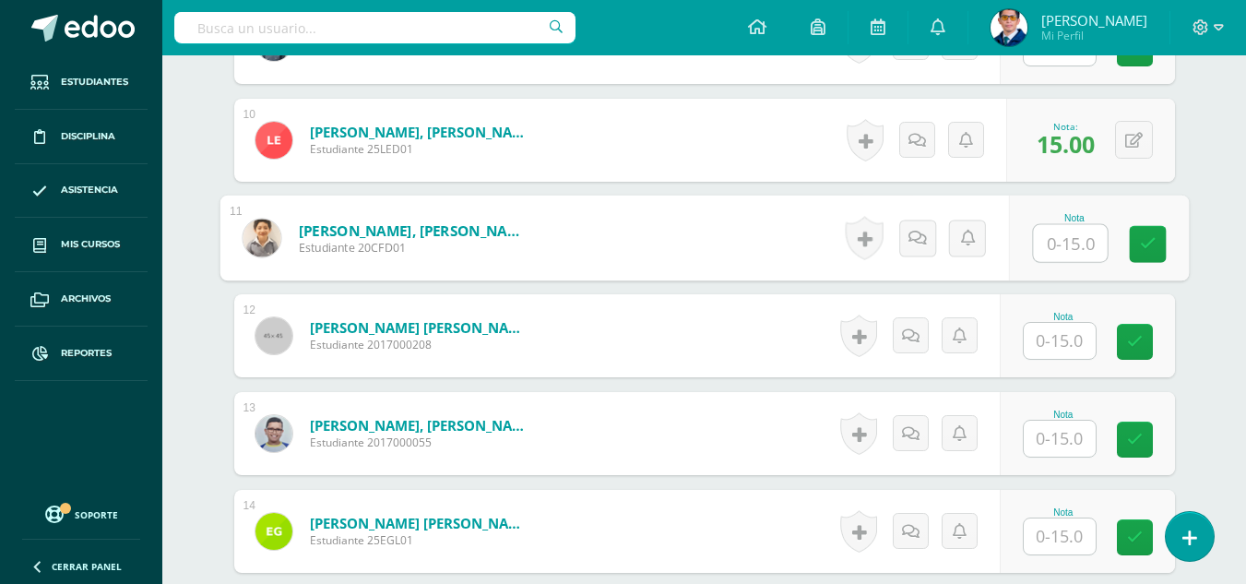
click at [1039, 343] on input "text" at bounding box center [1059, 341] width 72 height 36
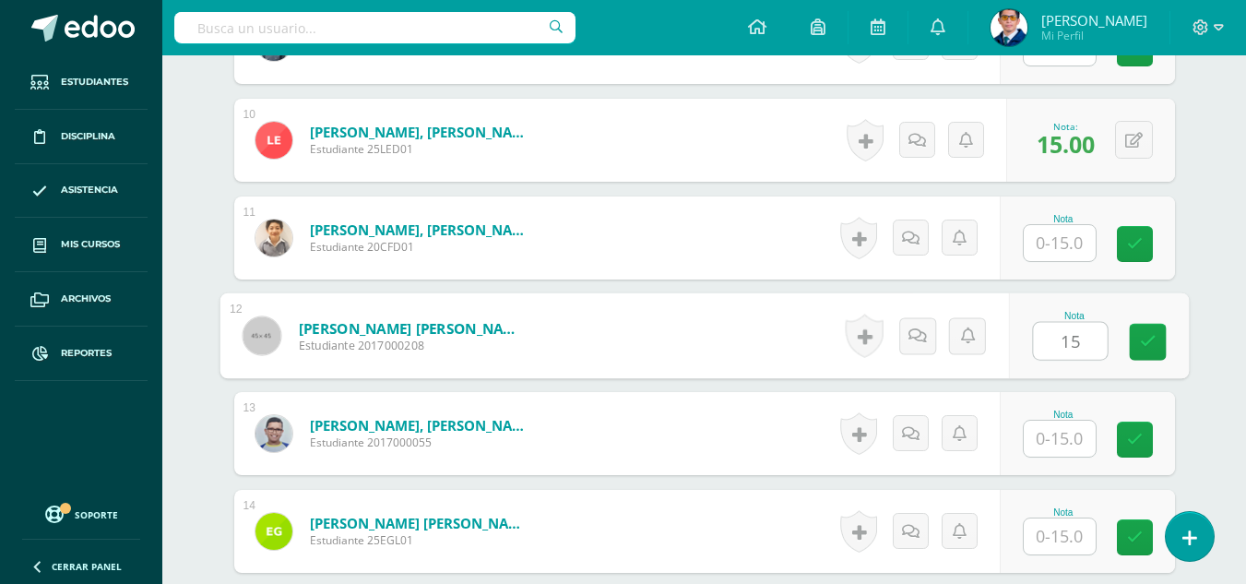
type input "15"
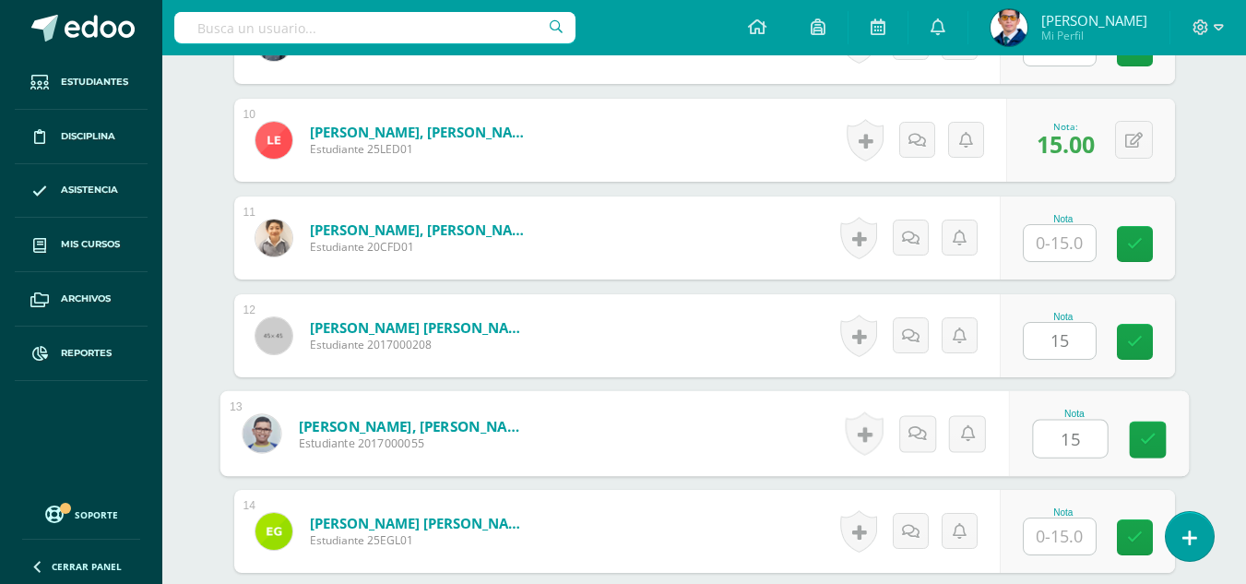
type input "15"
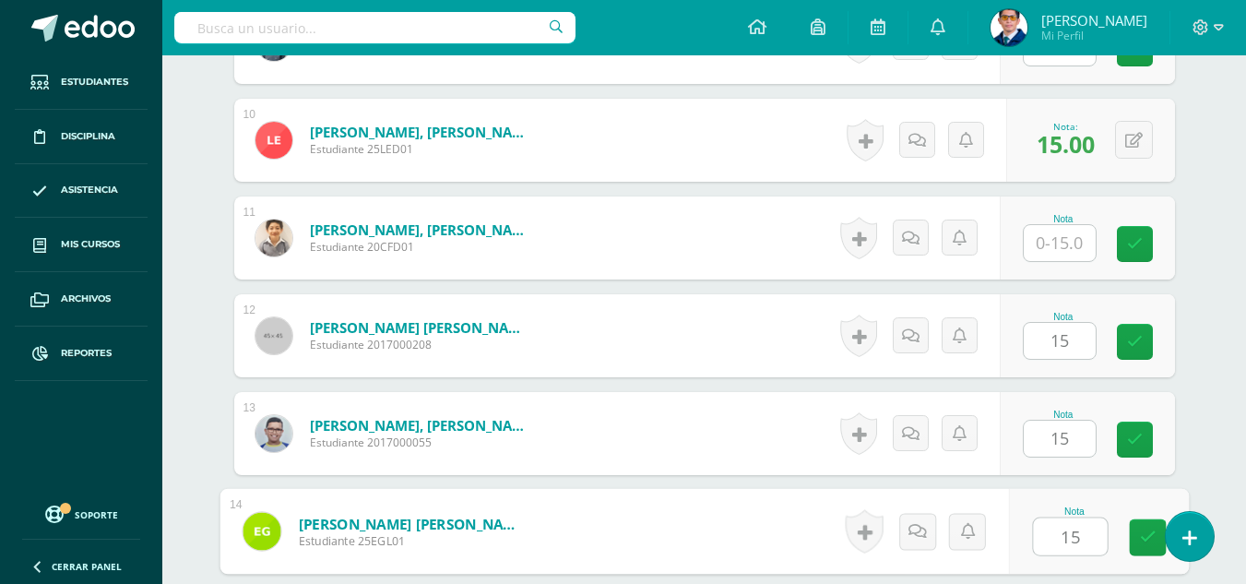
type input "15"
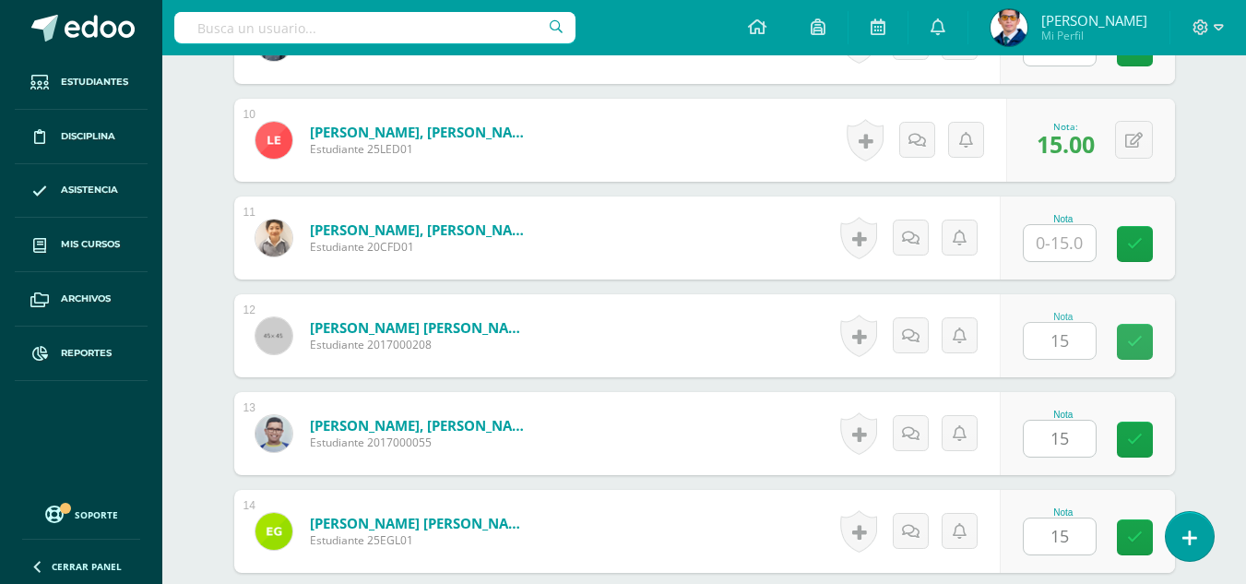
scroll to position [1765, 0]
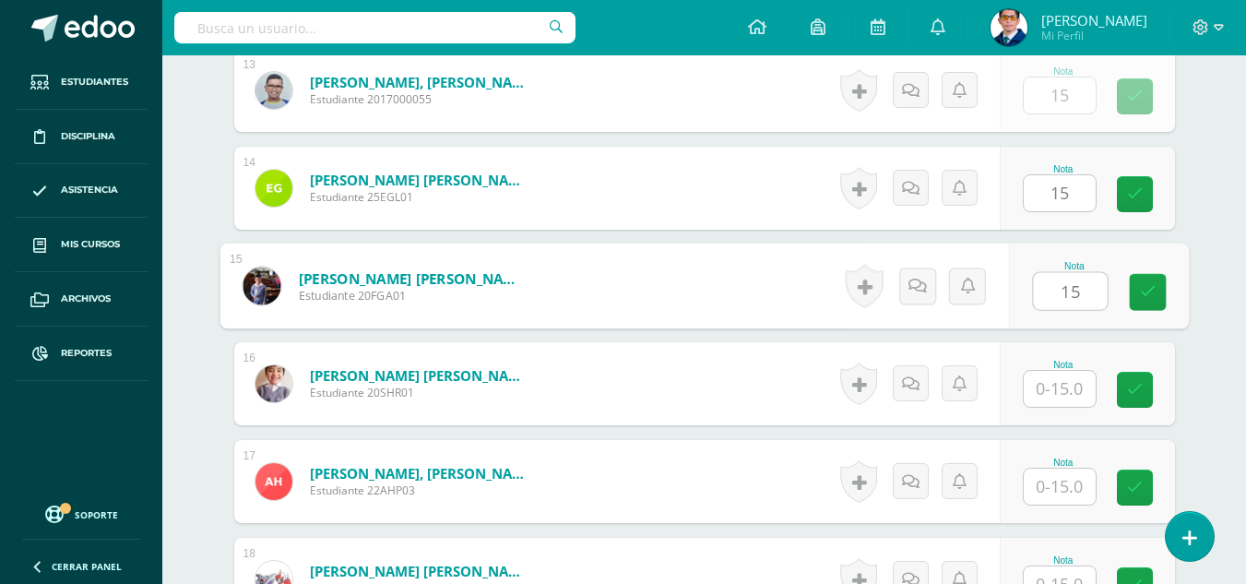
type input "15"
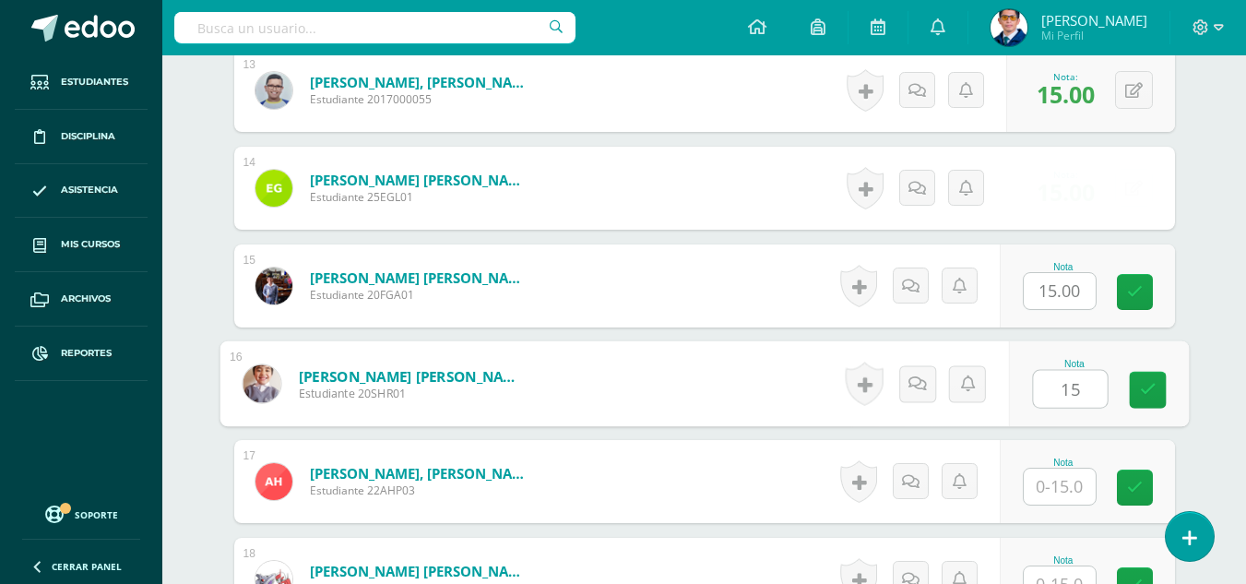
type input "15"
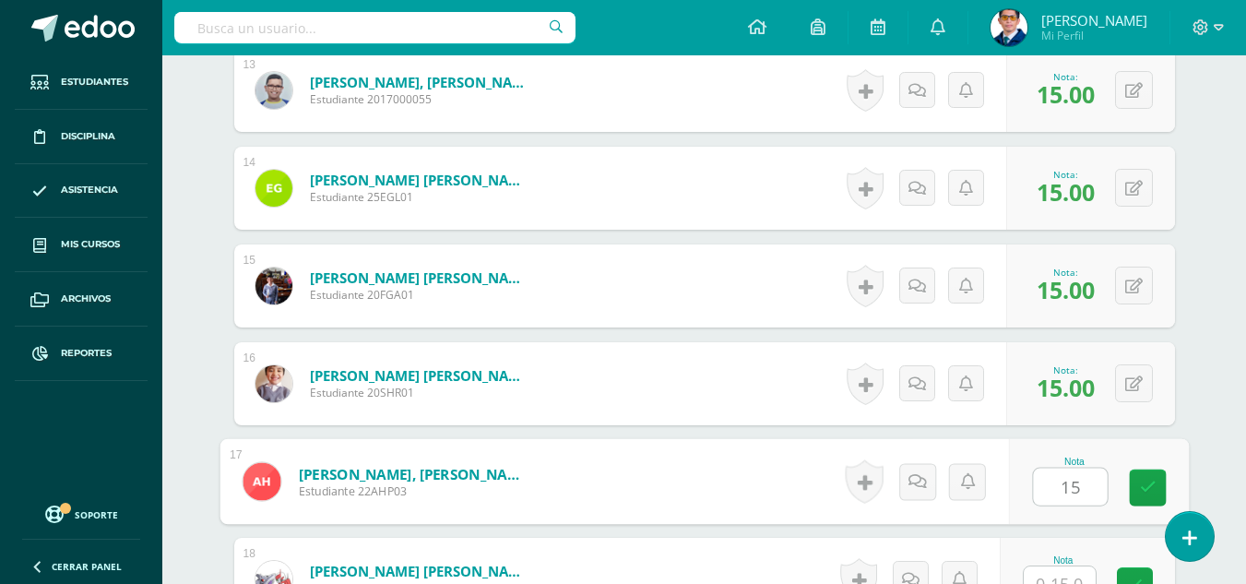
type input "15"
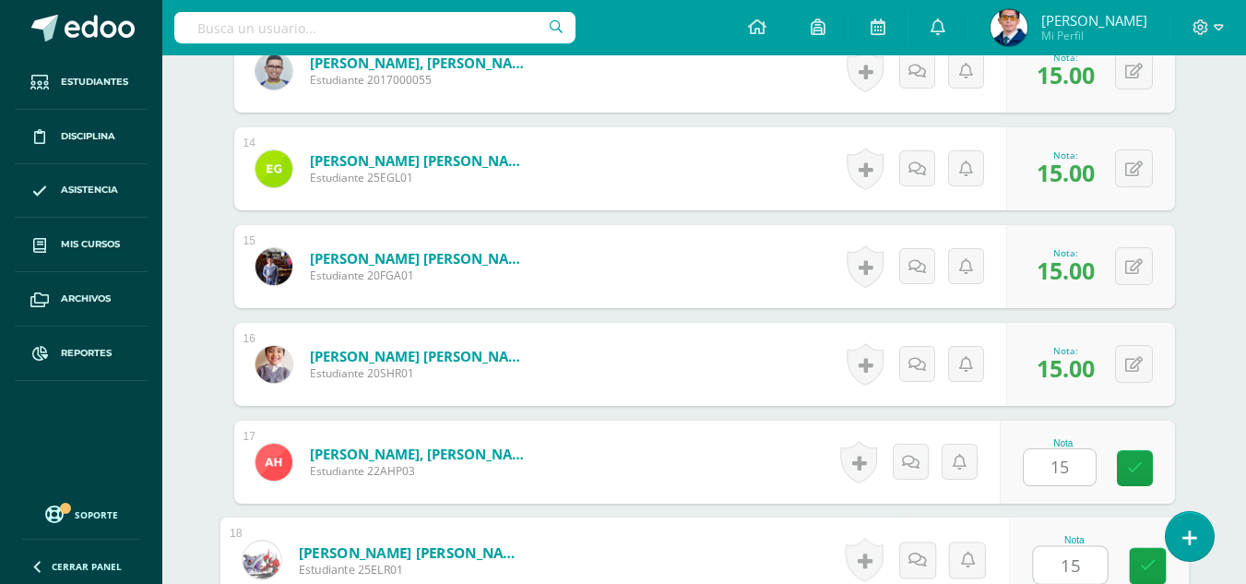
type input "15"
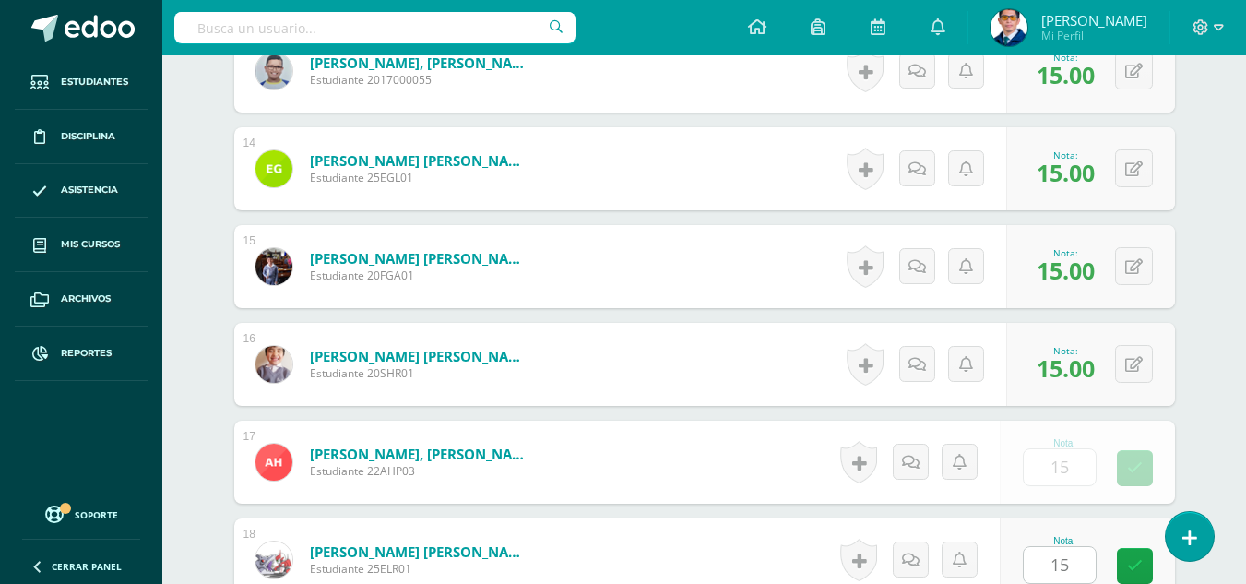
scroll to position [2155, 0]
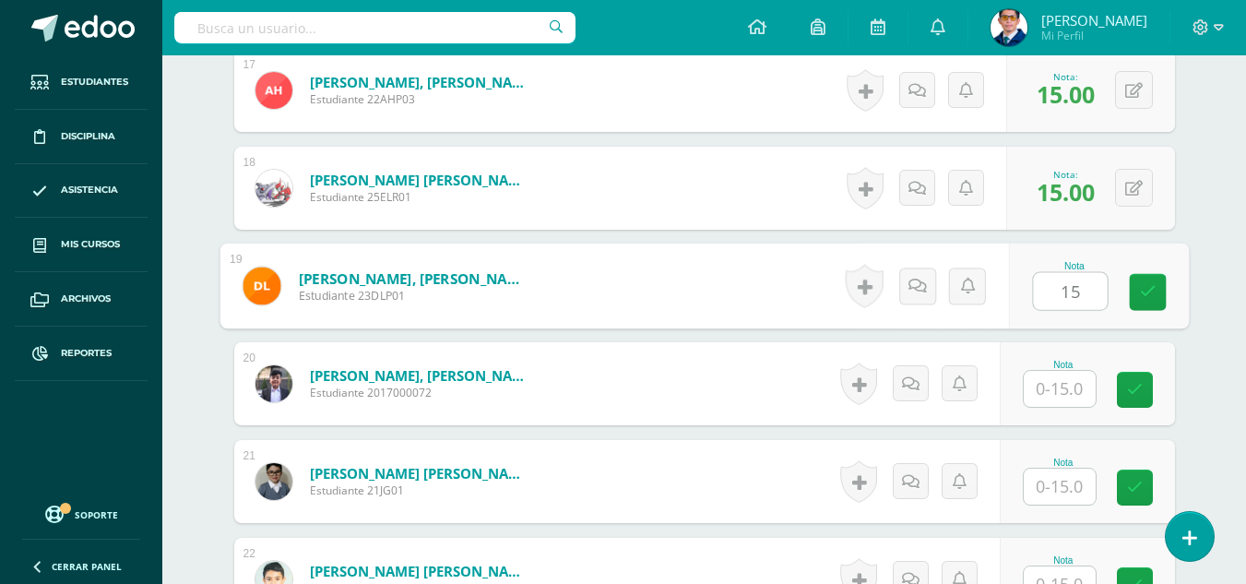
type input "15"
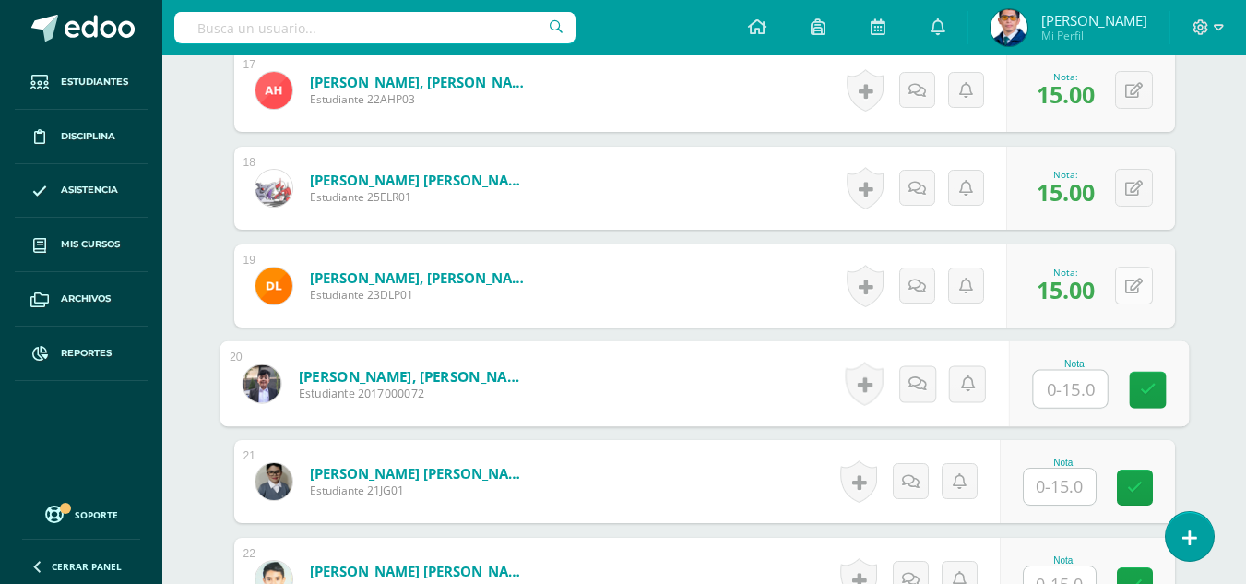
click at [1139, 291] on icon at bounding box center [1134, 286] width 18 height 16
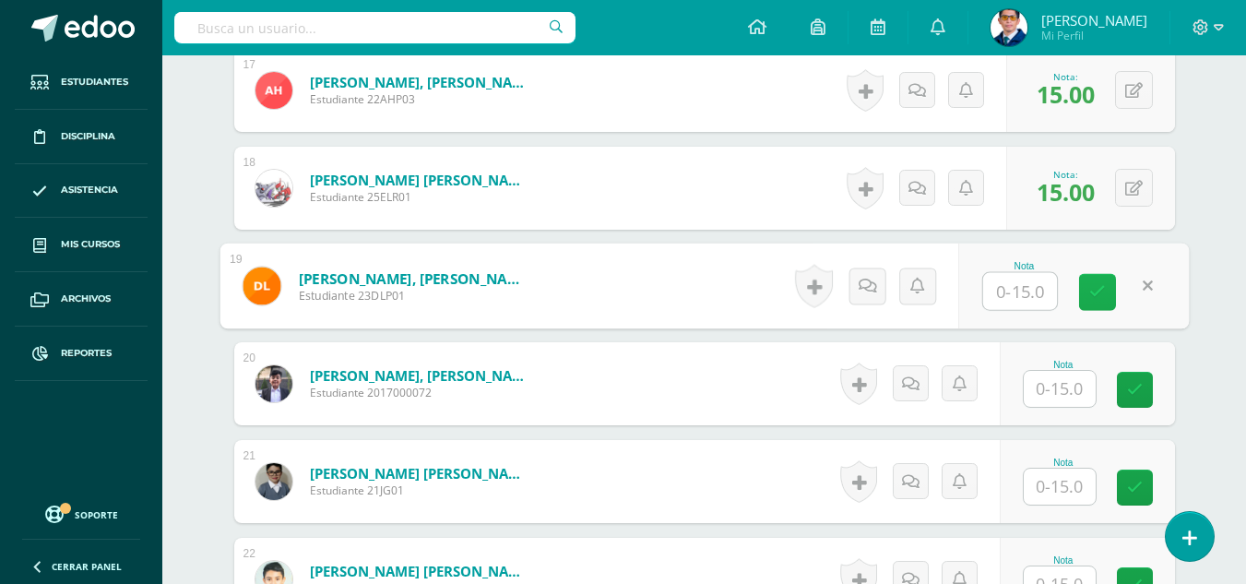
click at [1108, 293] on link at bounding box center [1097, 292] width 37 height 37
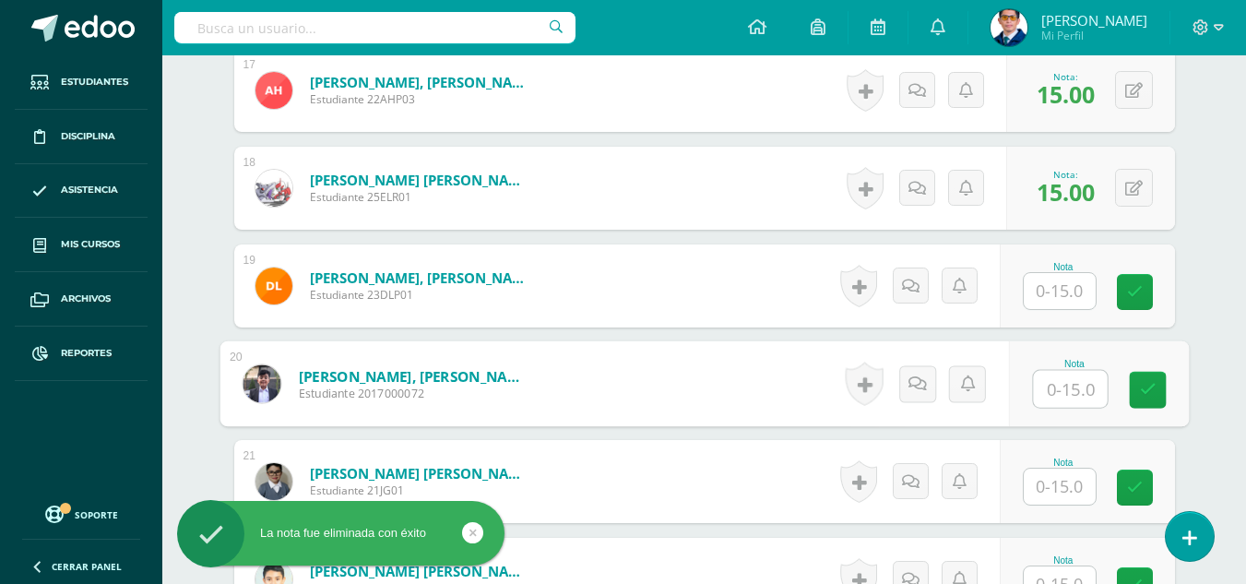
click at [1068, 381] on input "text" at bounding box center [1070, 389] width 74 height 37
click at [1068, 490] on input "text" at bounding box center [1059, 486] width 72 height 36
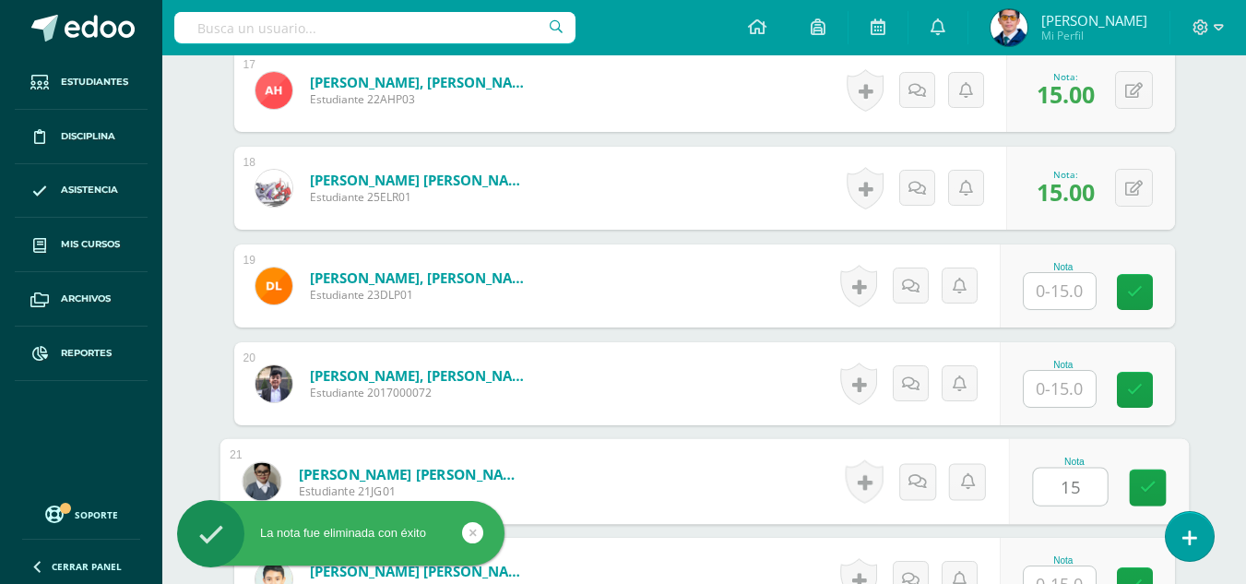
type input "15"
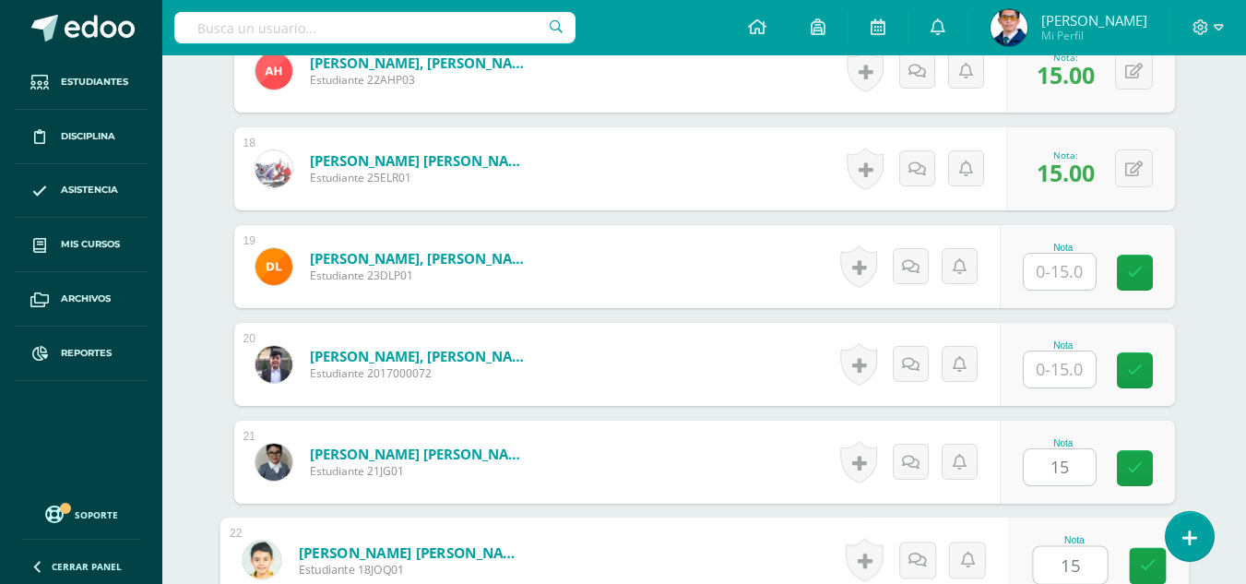
type input "15"
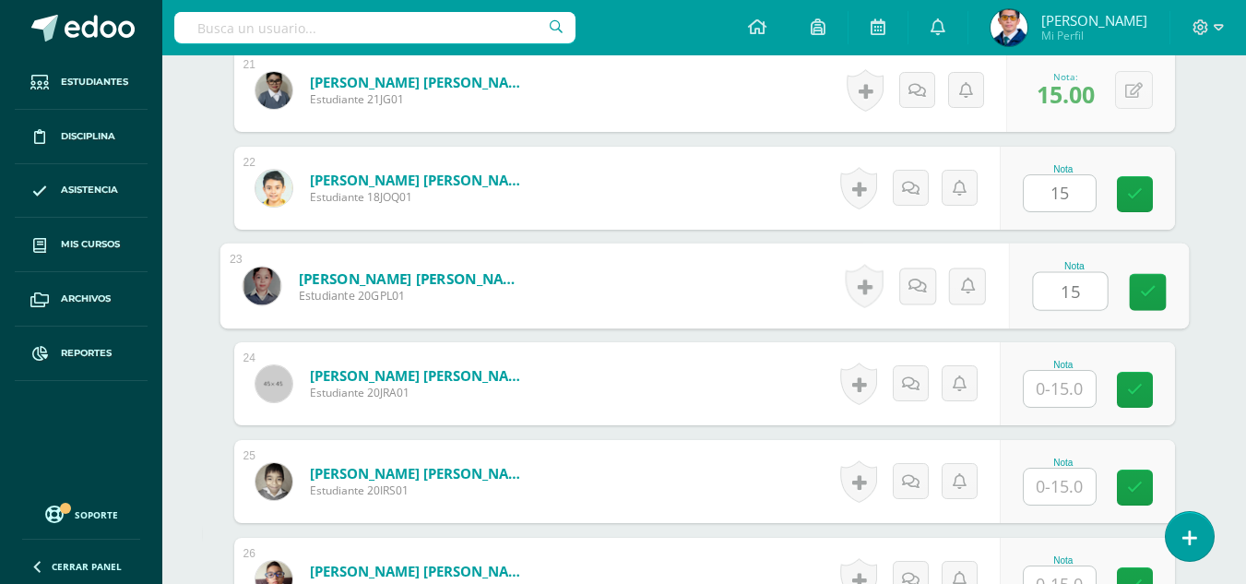
type input "15"
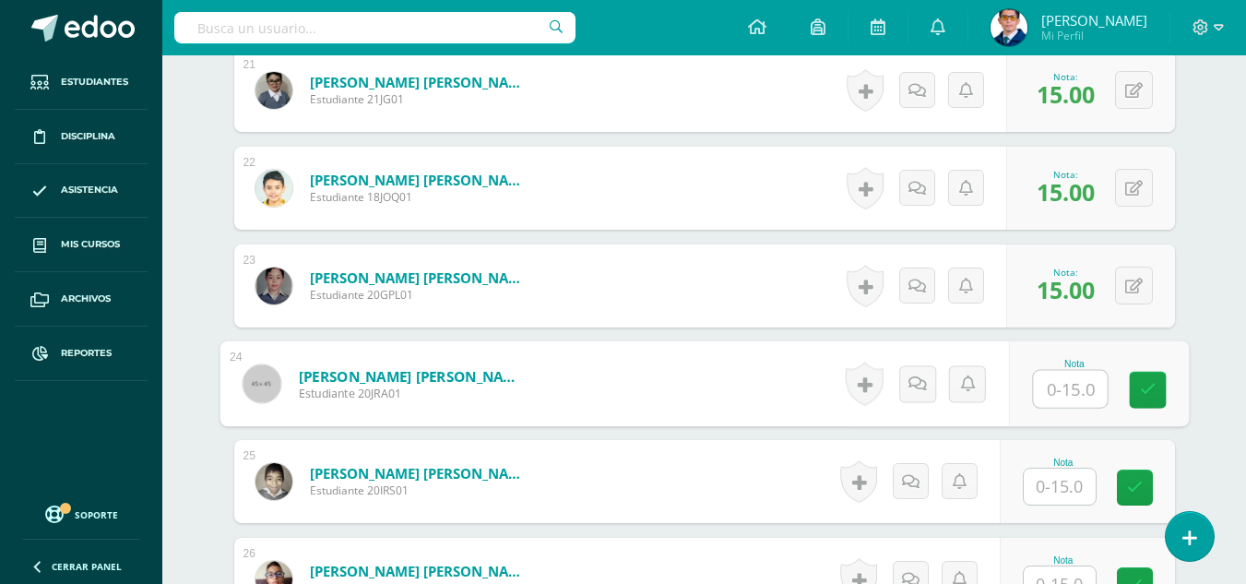
click at [1079, 489] on input "text" at bounding box center [1059, 486] width 72 height 36
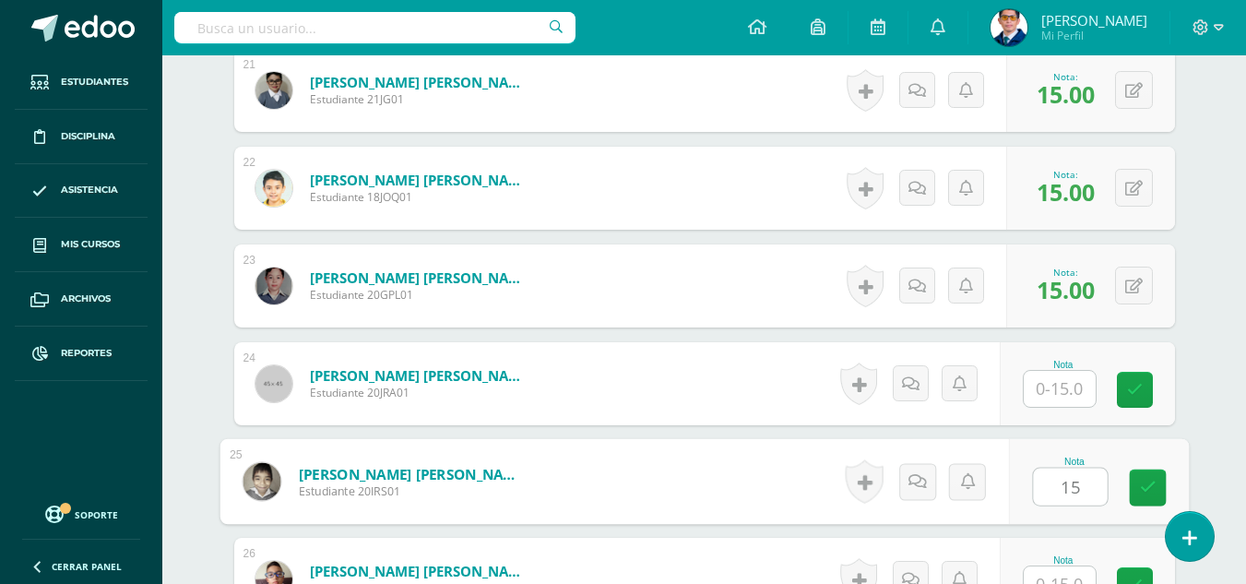
type input "15"
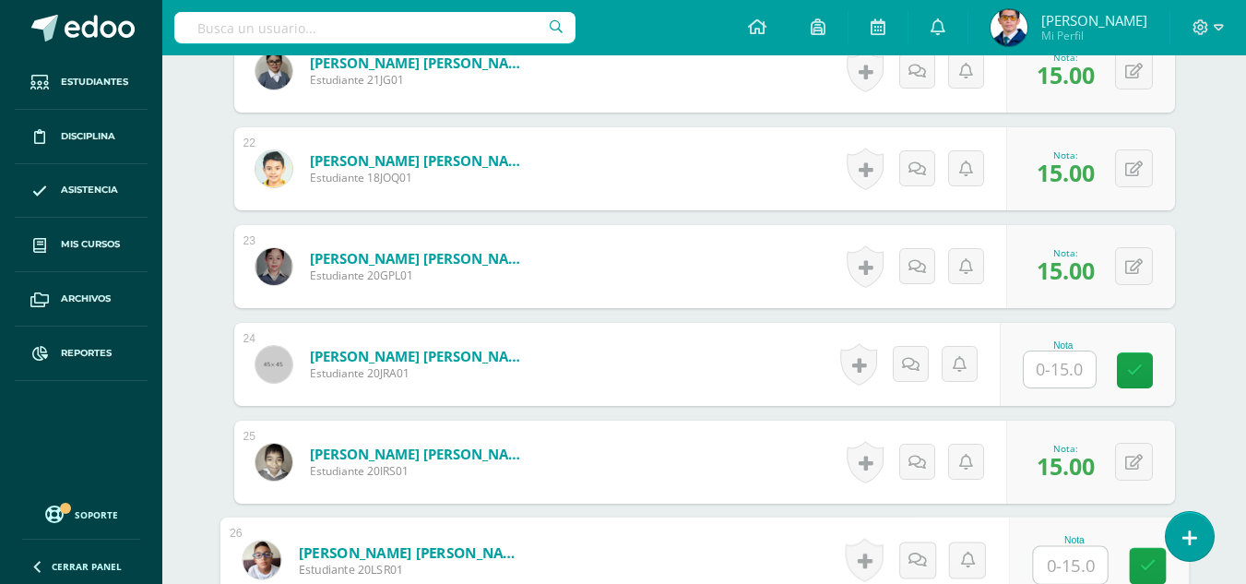
scroll to position [2658, 0]
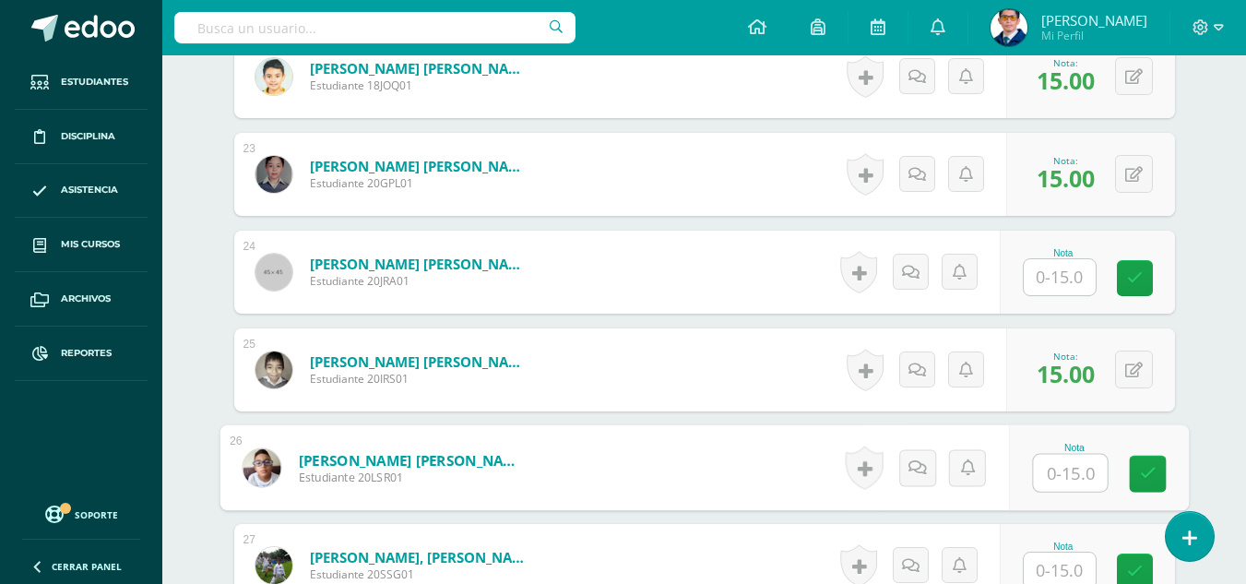
click at [1051, 559] on input "text" at bounding box center [1059, 570] width 72 height 36
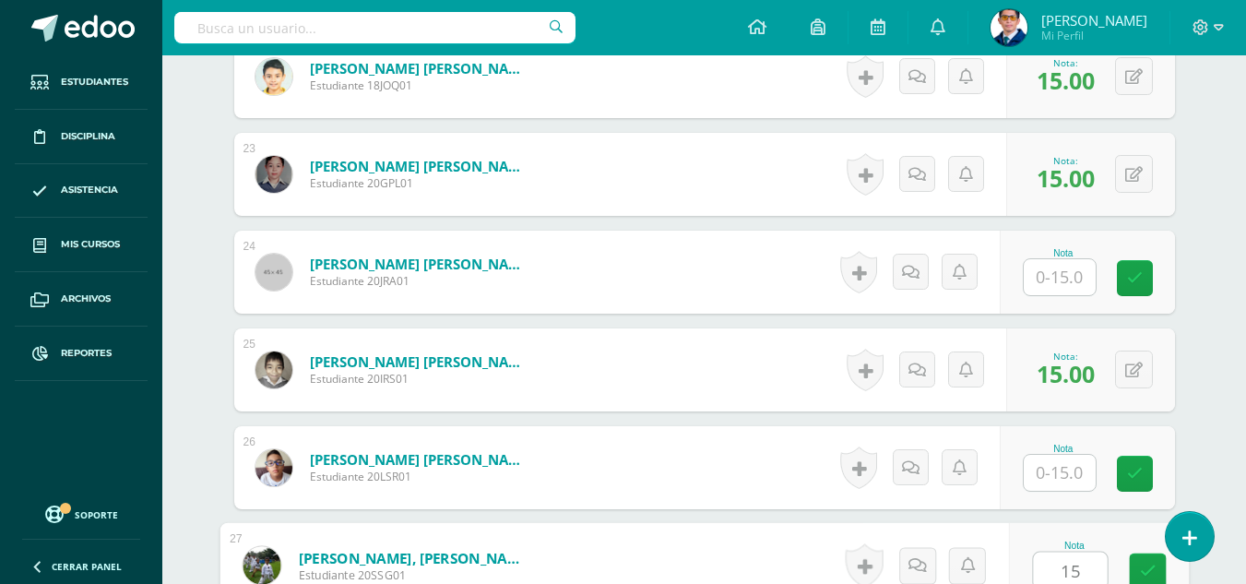
type input "15"
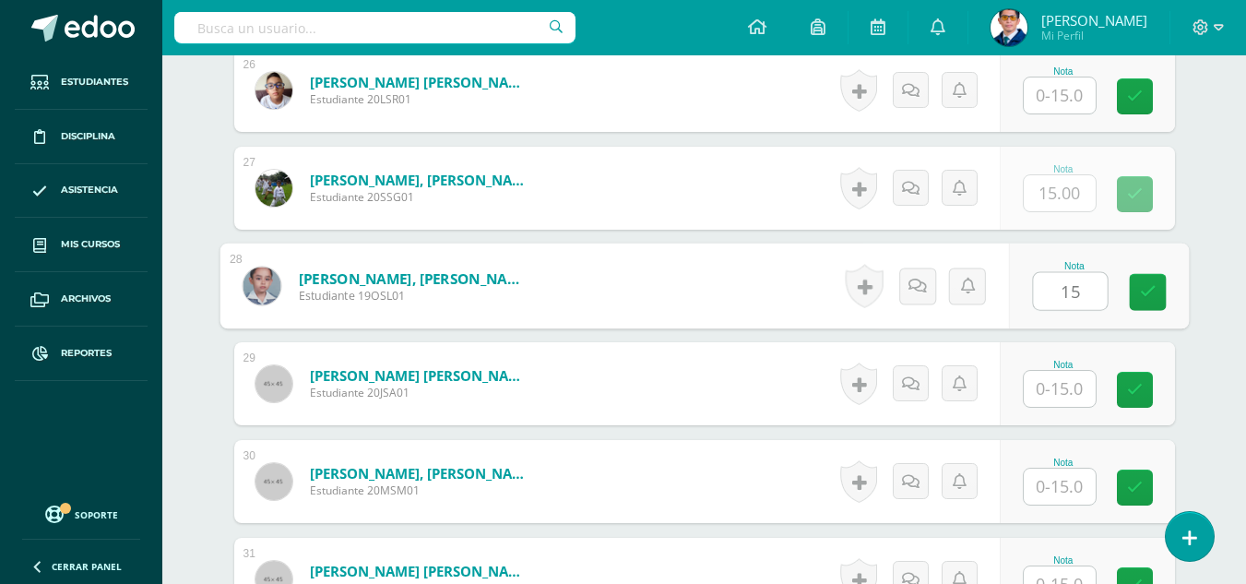
type input "15"
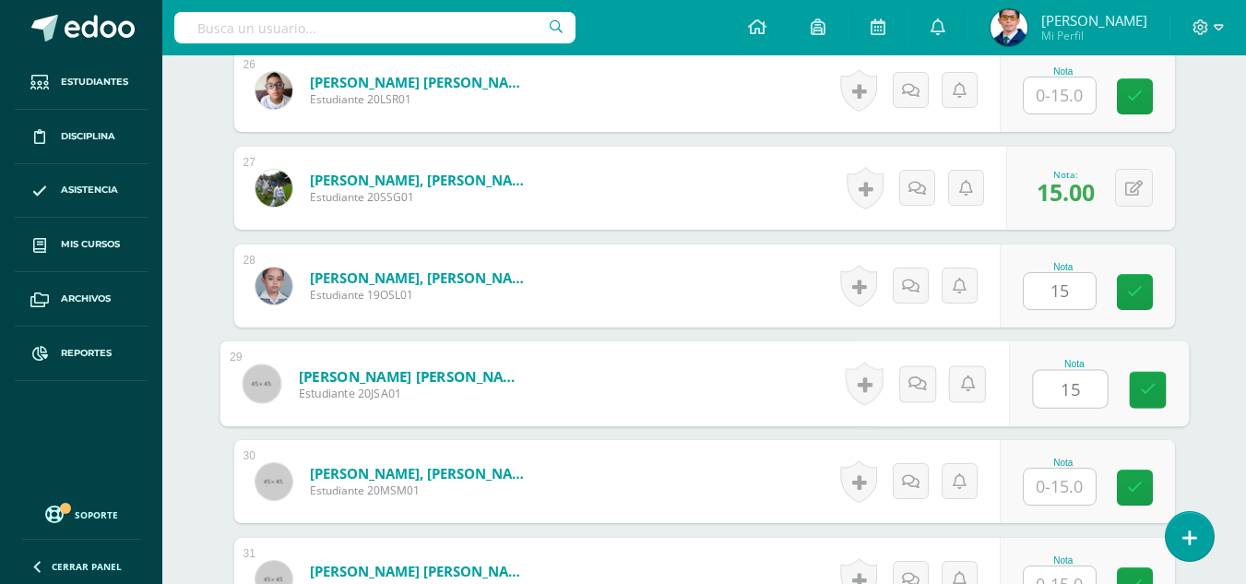
type input "15"
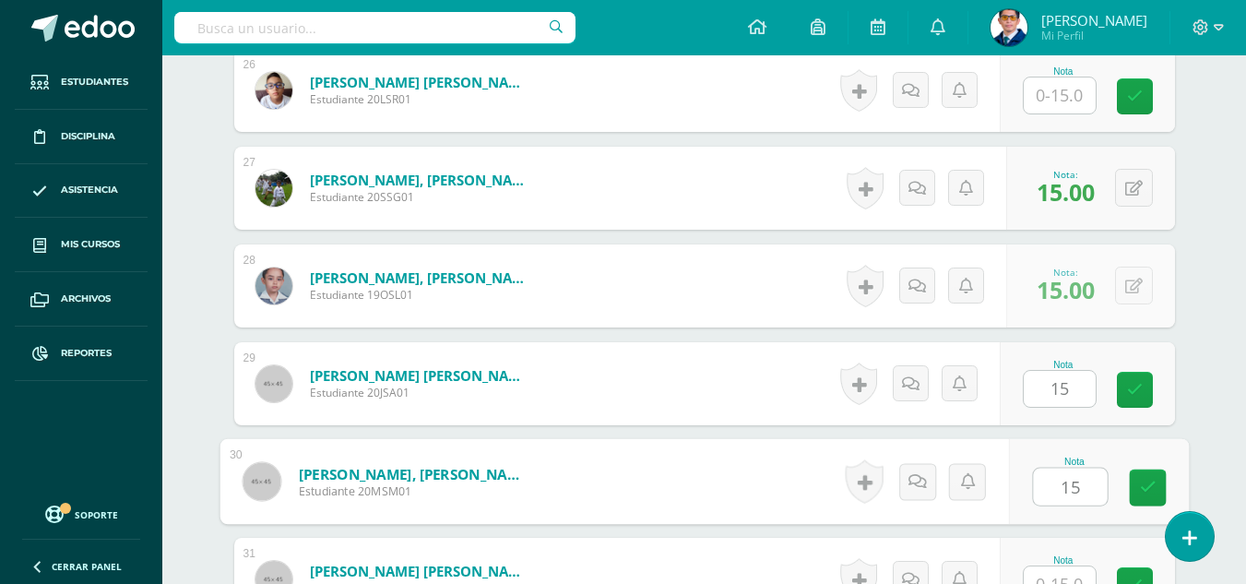
type input "15"
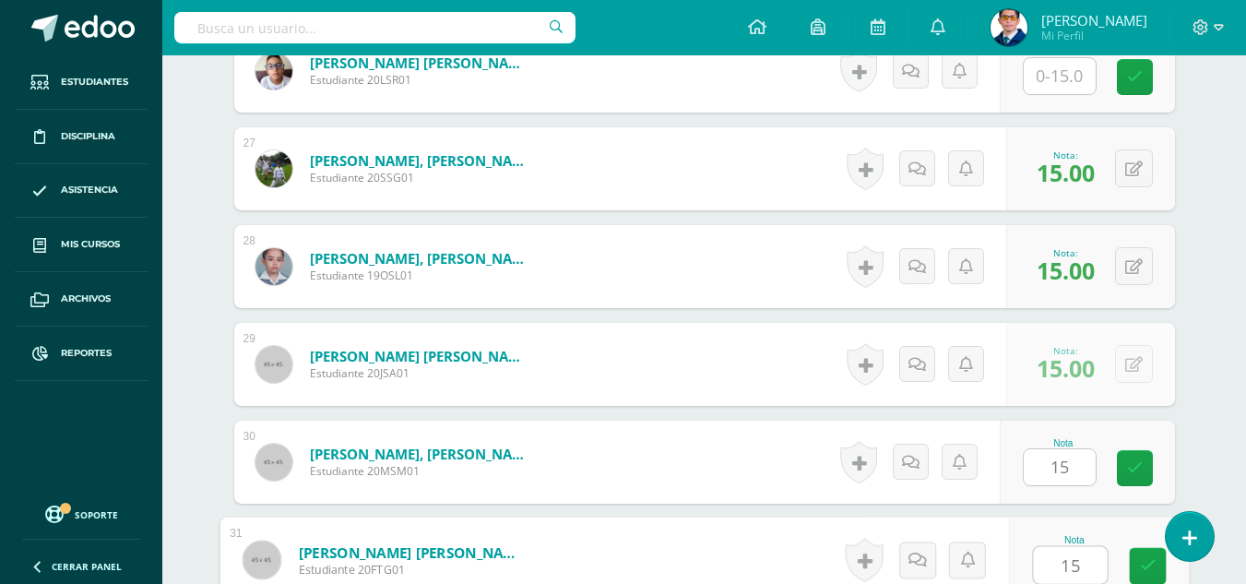
type input "15"
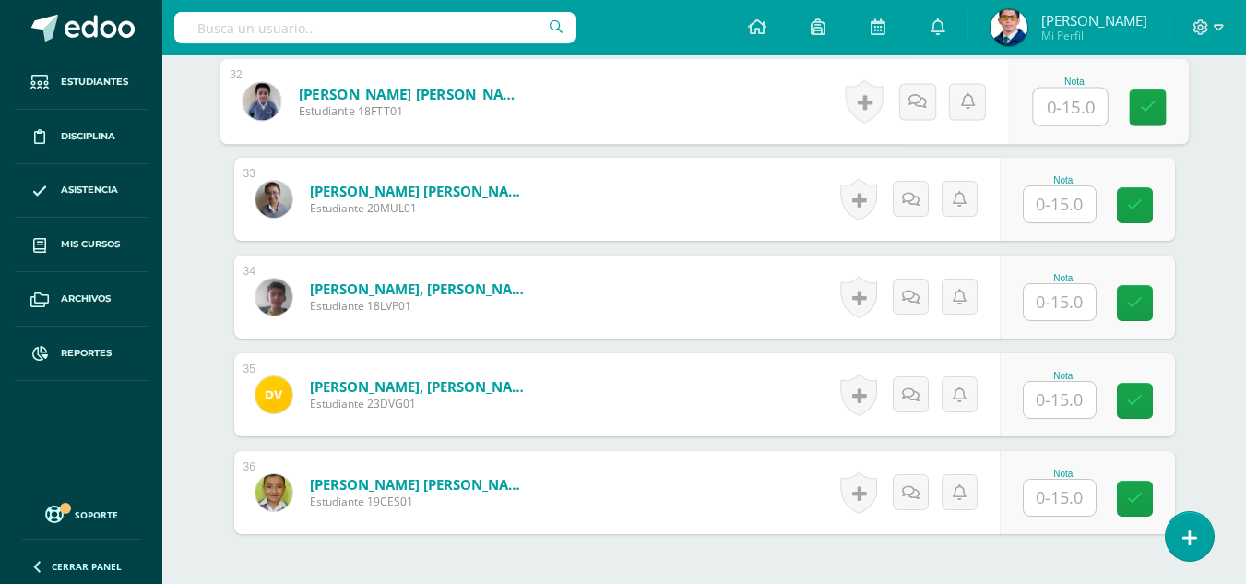
scroll to position [3426, 0]
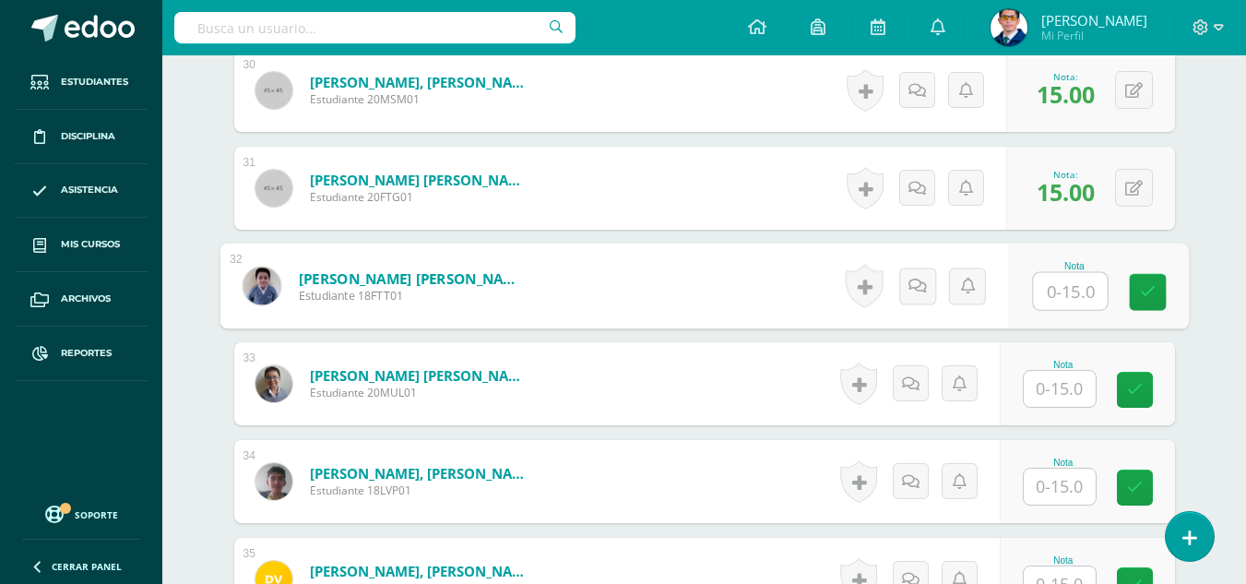
click at [1065, 372] on input "text" at bounding box center [1059, 389] width 72 height 36
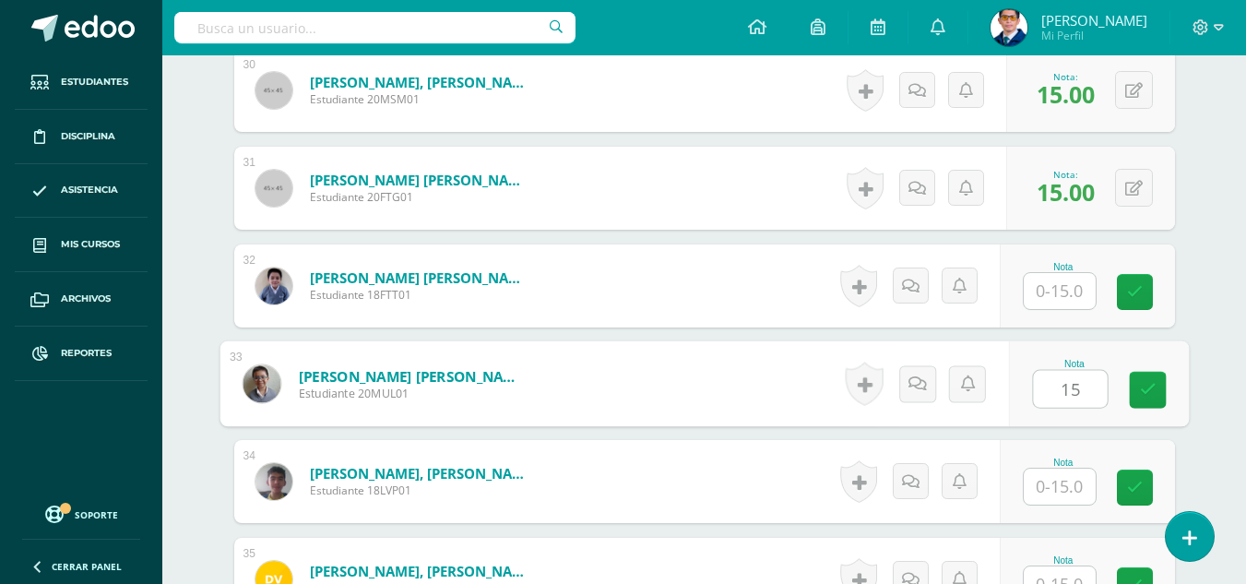
type input "15"
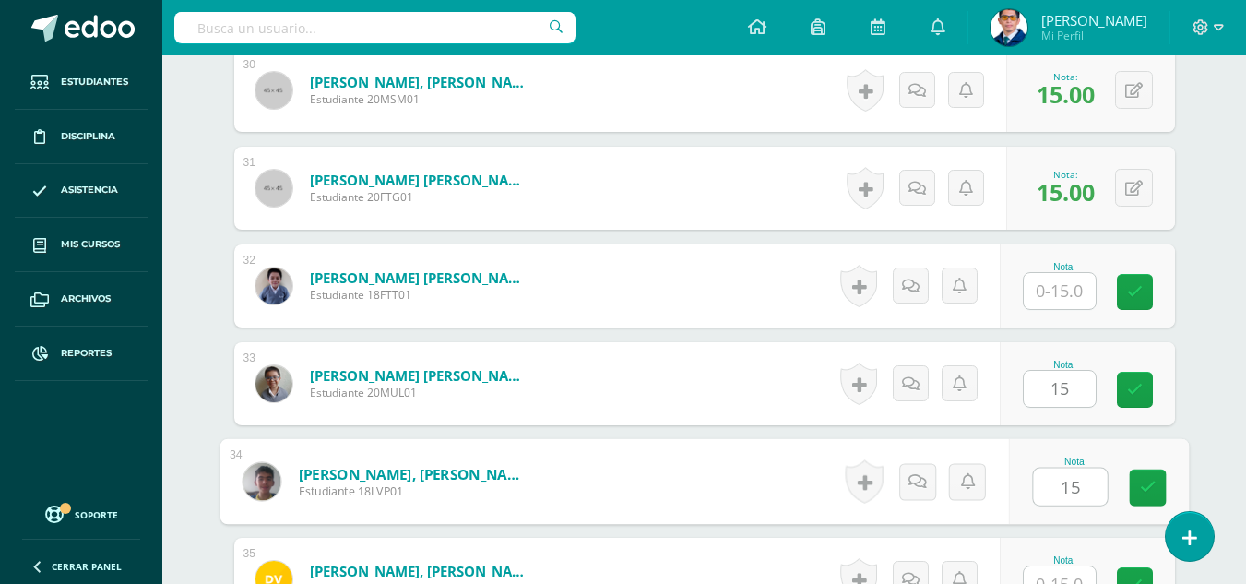
type input "15"
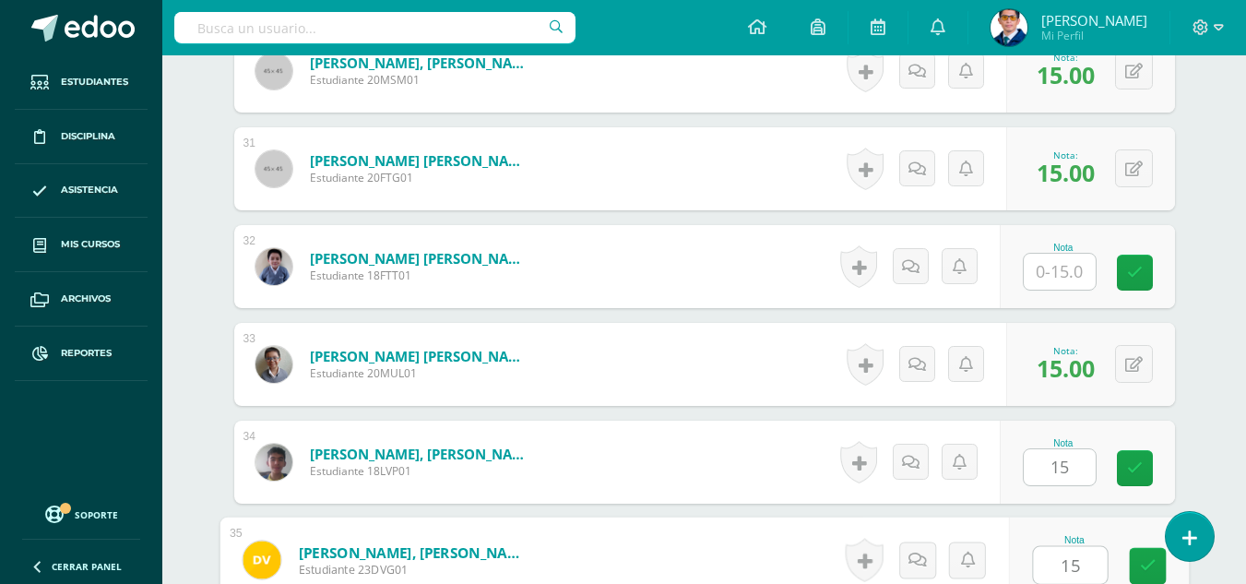
type input "15"
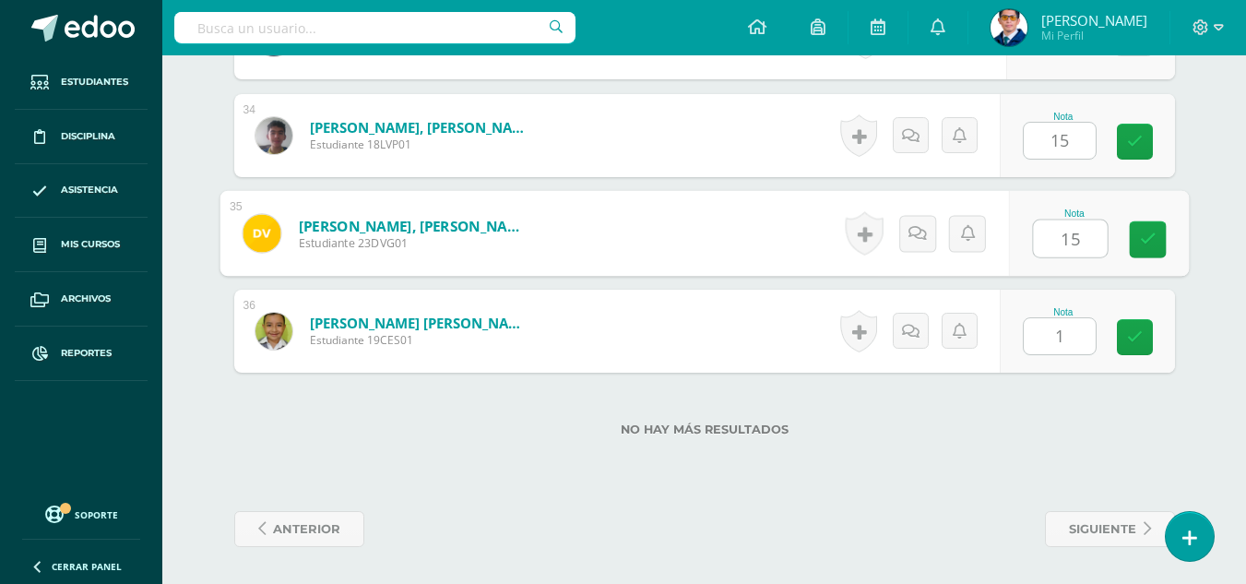
type input "15"
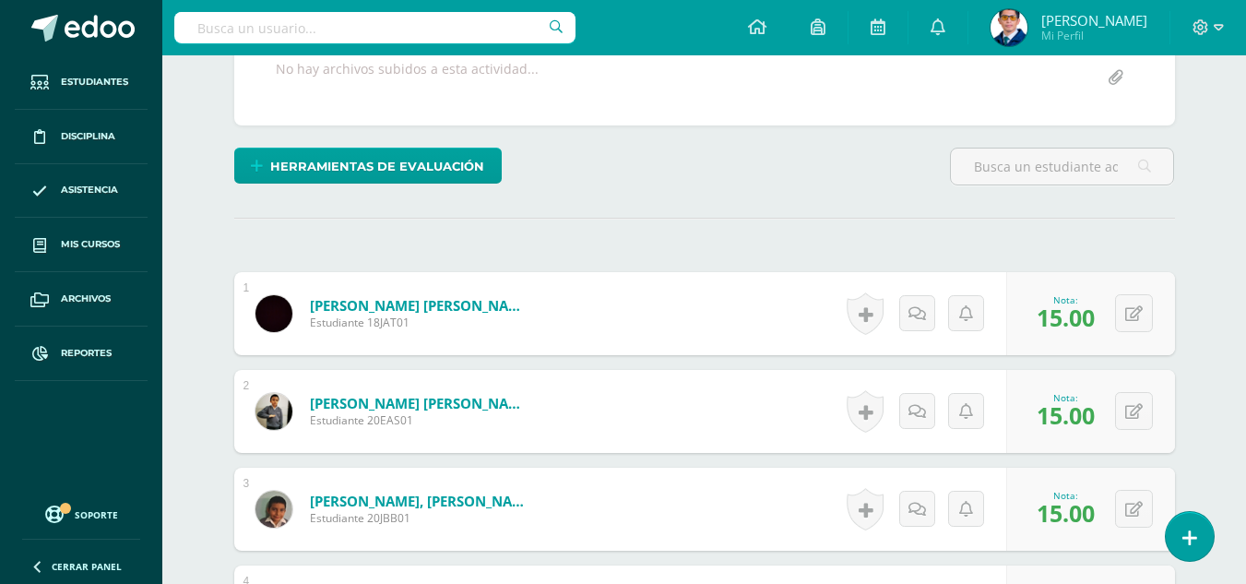
scroll to position [461, 0]
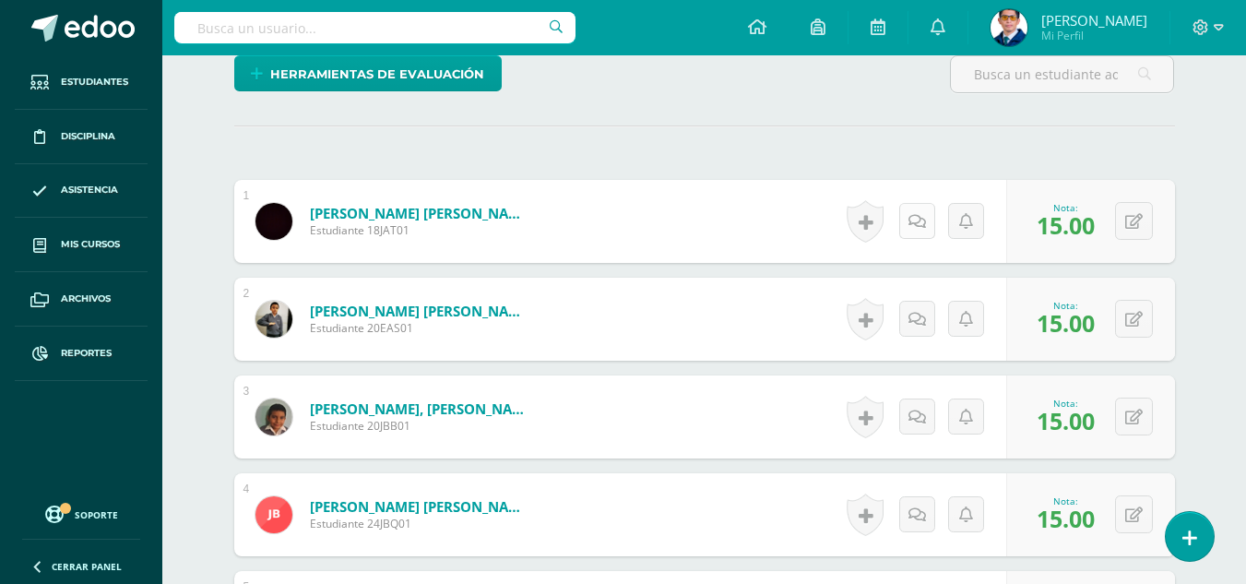
click at [912, 209] on link at bounding box center [917, 221] width 36 height 36
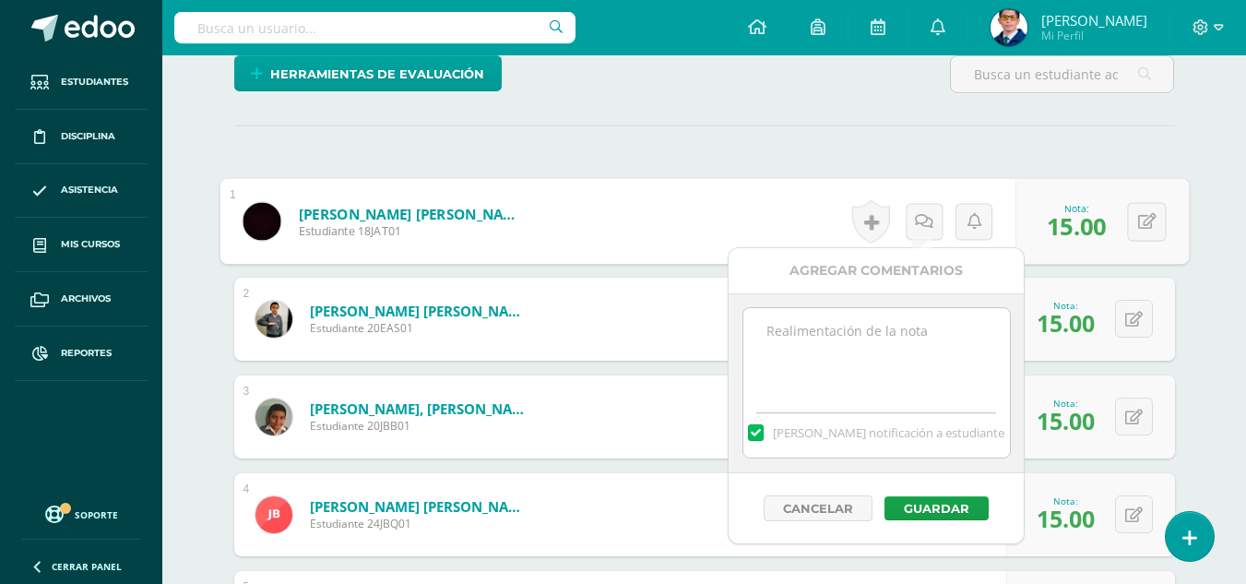
click at [912, 337] on textarea at bounding box center [876, 354] width 266 height 92
drag, startPoint x: 961, startPoint y: 332, endPoint x: 618, endPoint y: 331, distance: 343.0
type textarea "Tu trabajo ha sido calificado."
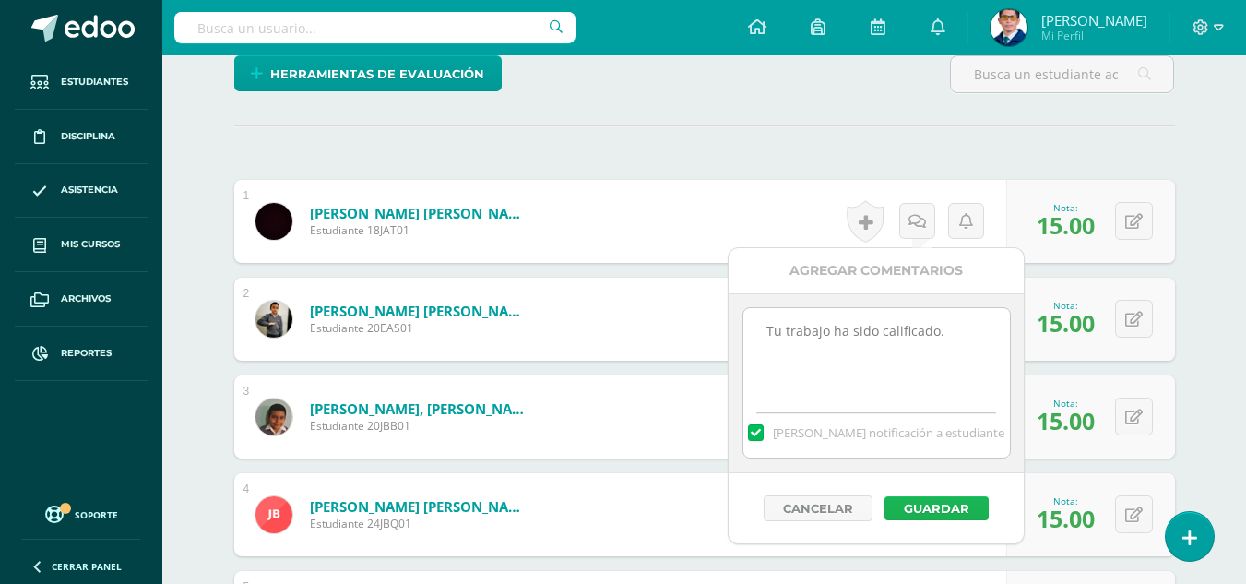
click at [959, 510] on button "Guardar" at bounding box center [936, 508] width 104 height 24
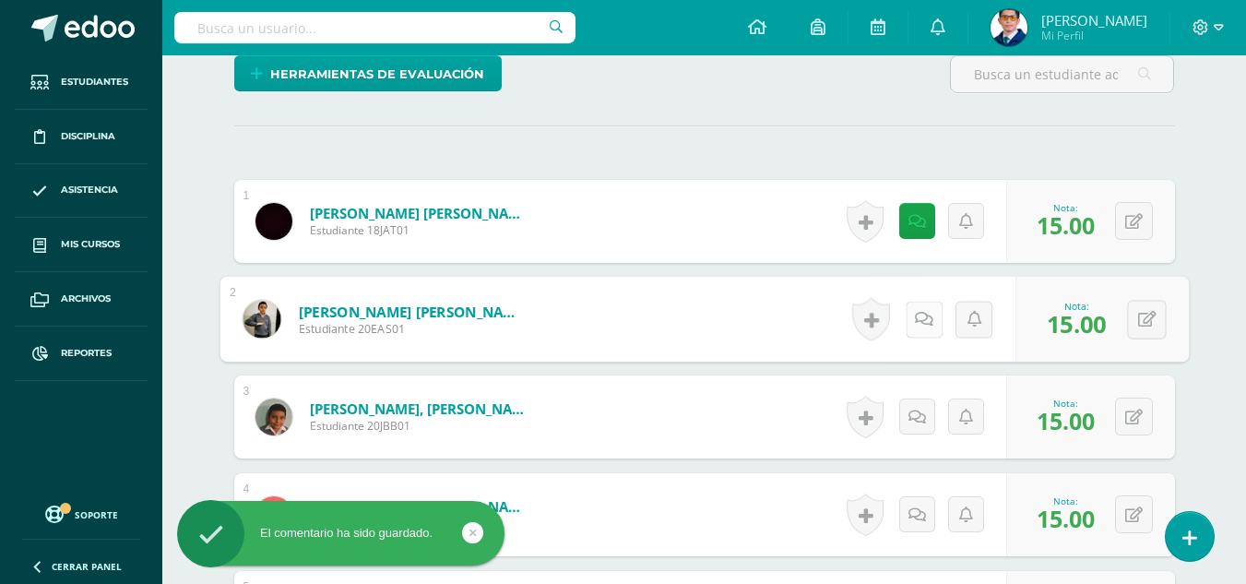
click at [925, 331] on link at bounding box center [922, 319] width 37 height 37
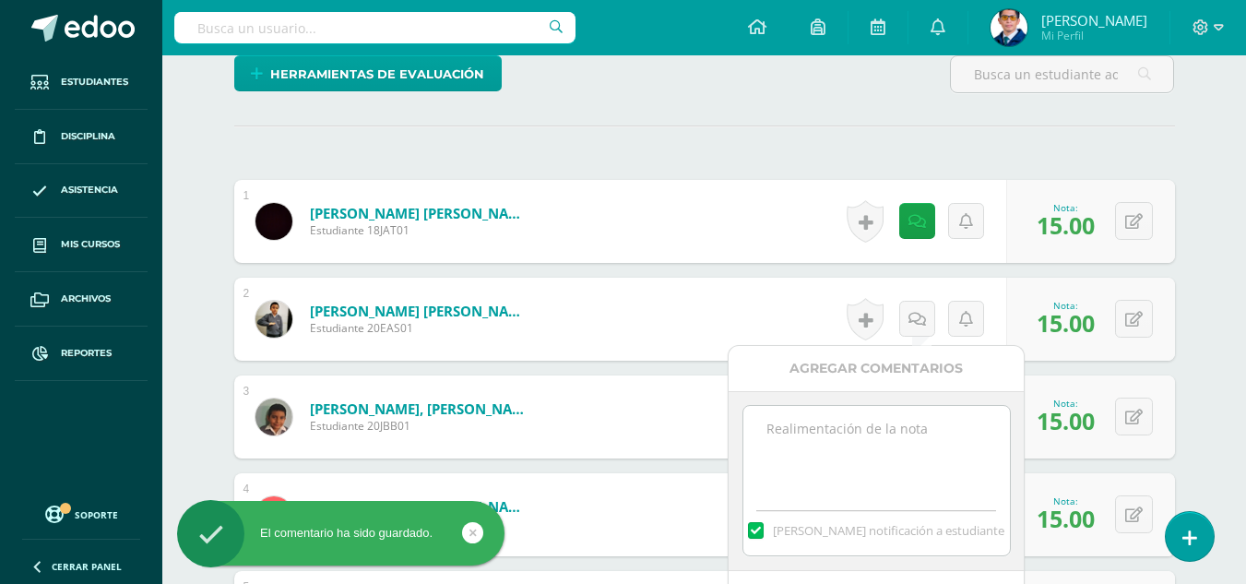
paste textarea "Tu trabajo ha sido calificado."
click at [919, 422] on textarea "Tu trabajo ha sido calificado." at bounding box center [876, 452] width 266 height 92
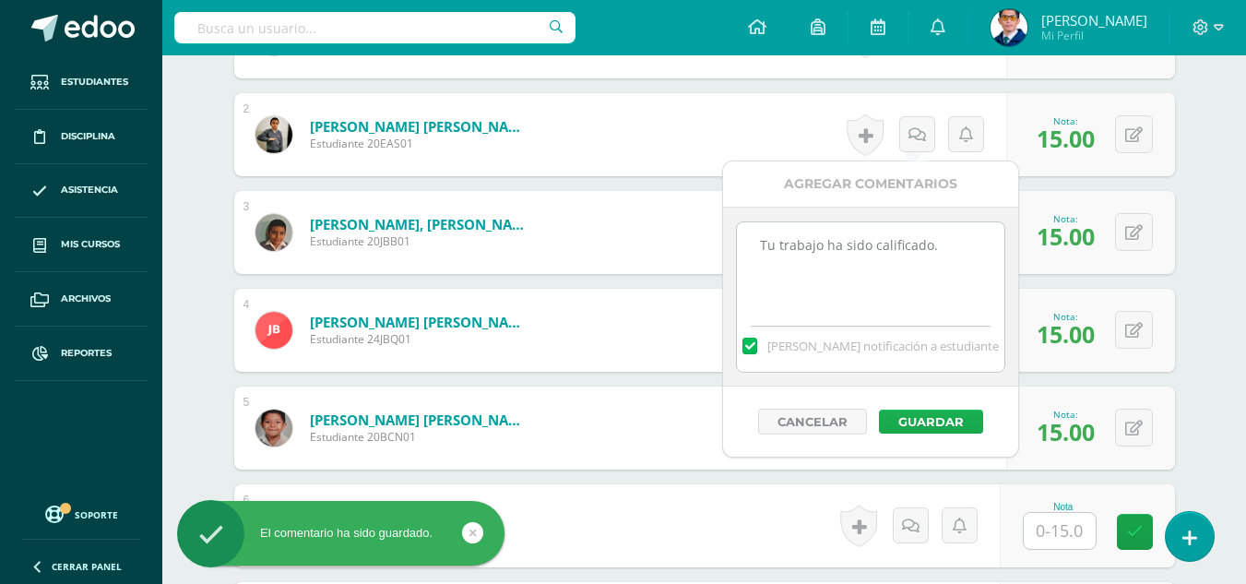
type textarea "Tu trabajo ha sido calificado."
click at [930, 412] on button "Guardar" at bounding box center [931, 421] width 104 height 24
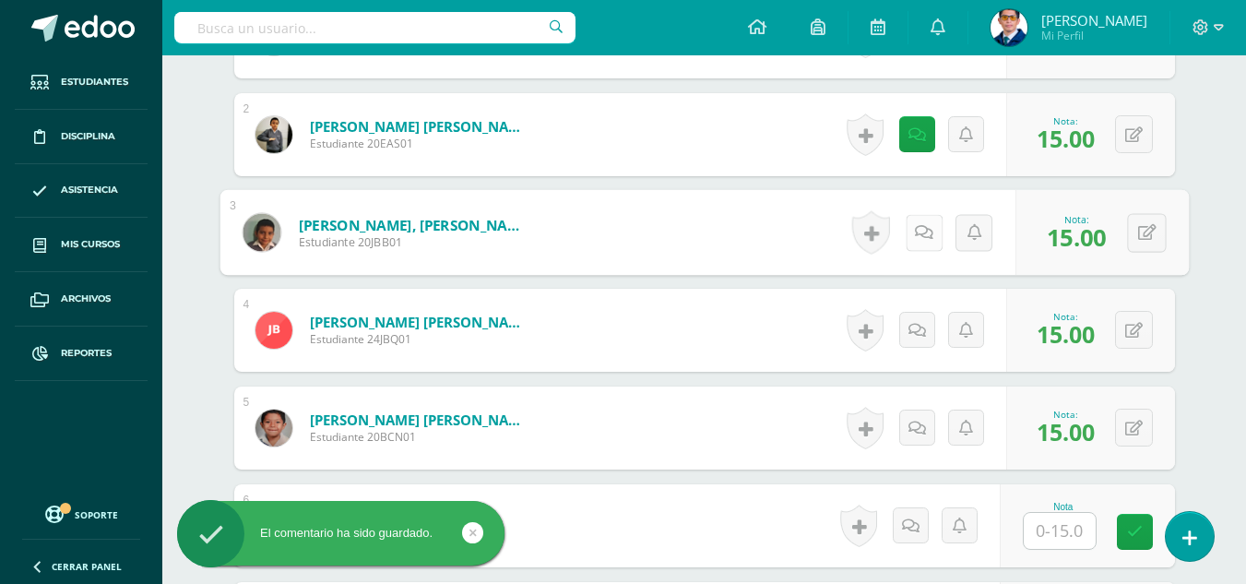
click at [913, 228] on link at bounding box center [922, 232] width 37 height 37
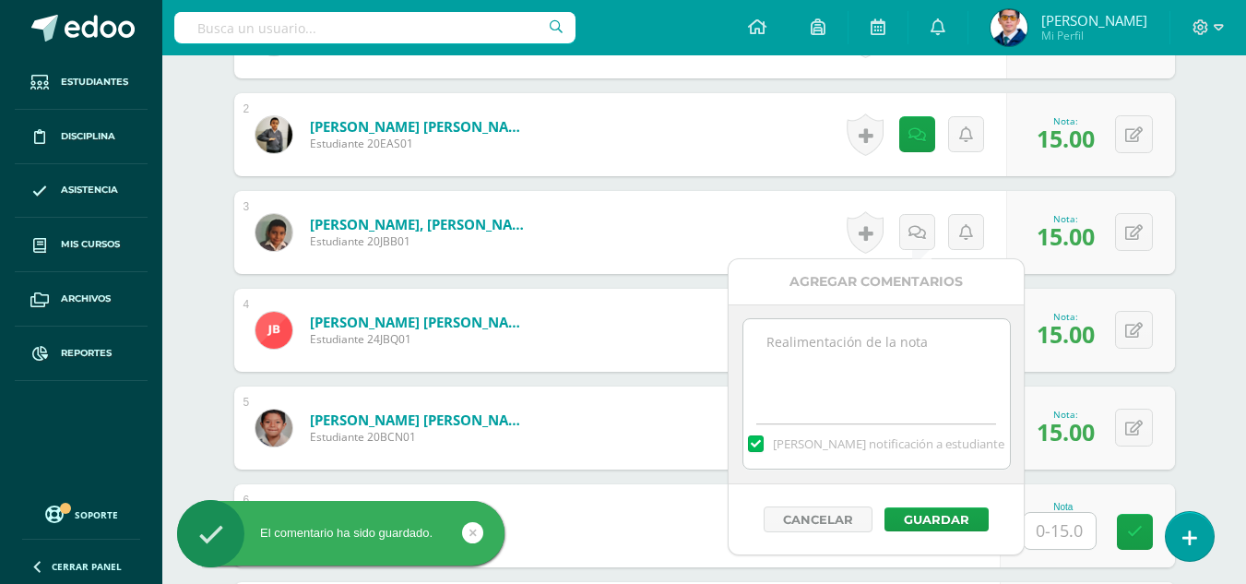
paste textarea "Tu trabajo ha sido calificado."
click at [892, 362] on textarea "Tu trabajo ha sido calificado." at bounding box center [876, 365] width 266 height 92
type textarea "Tu trabajo ha sido calificado."
click at [929, 494] on div "Cancelar Guardar" at bounding box center [875, 519] width 295 height 70
click at [931, 509] on button "Guardar" at bounding box center [936, 519] width 104 height 24
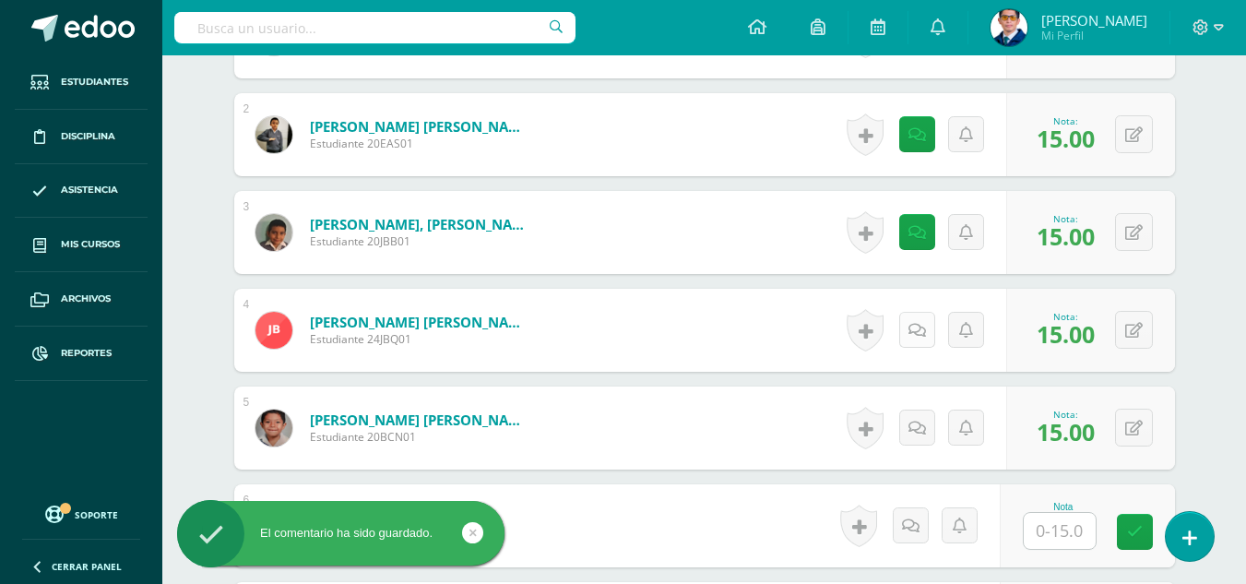
click at [921, 338] on link at bounding box center [917, 330] width 36 height 36
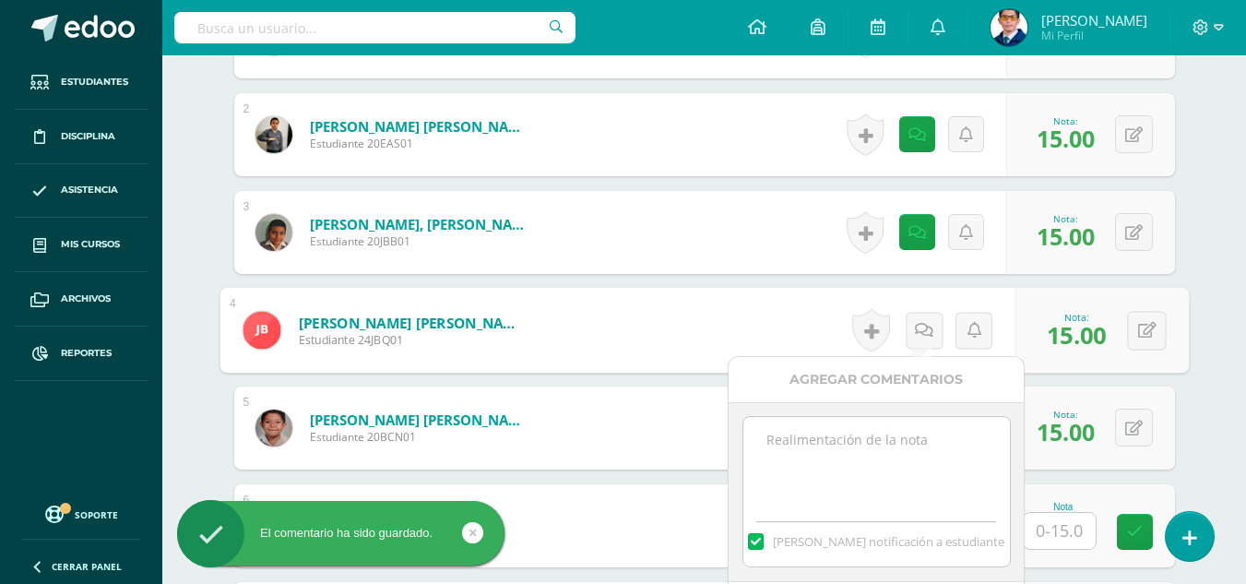
paste textarea "Tu trabajo ha sido calificado."
click at [932, 438] on textarea at bounding box center [876, 463] width 266 height 92
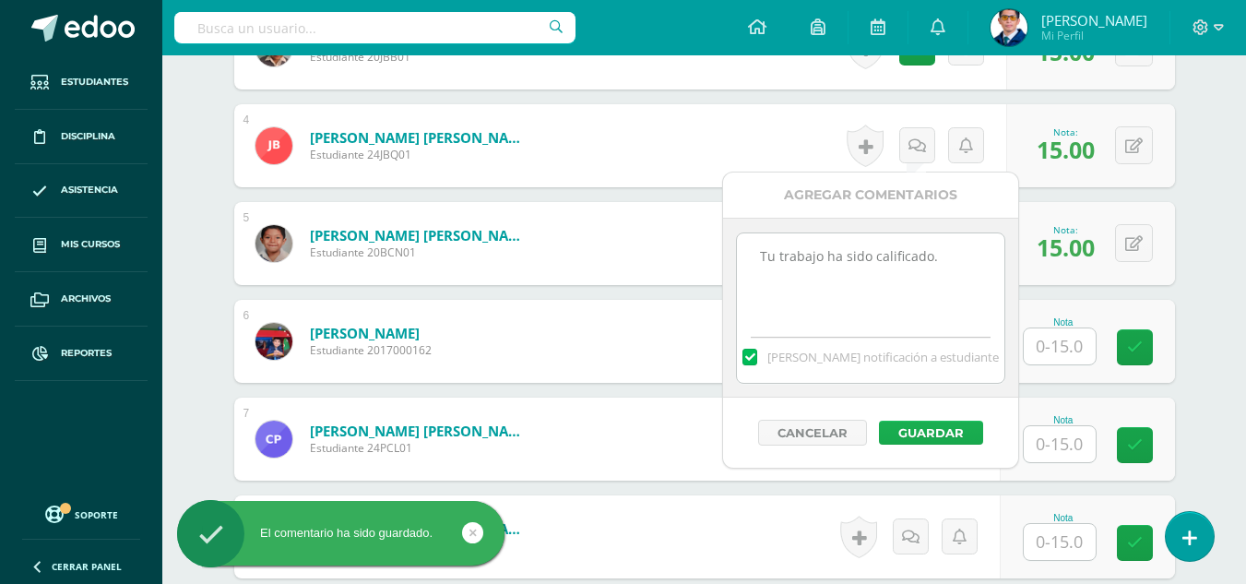
type textarea "Tu trabajo ha sido calificado."
click at [943, 427] on button "Guardar" at bounding box center [931, 432] width 104 height 24
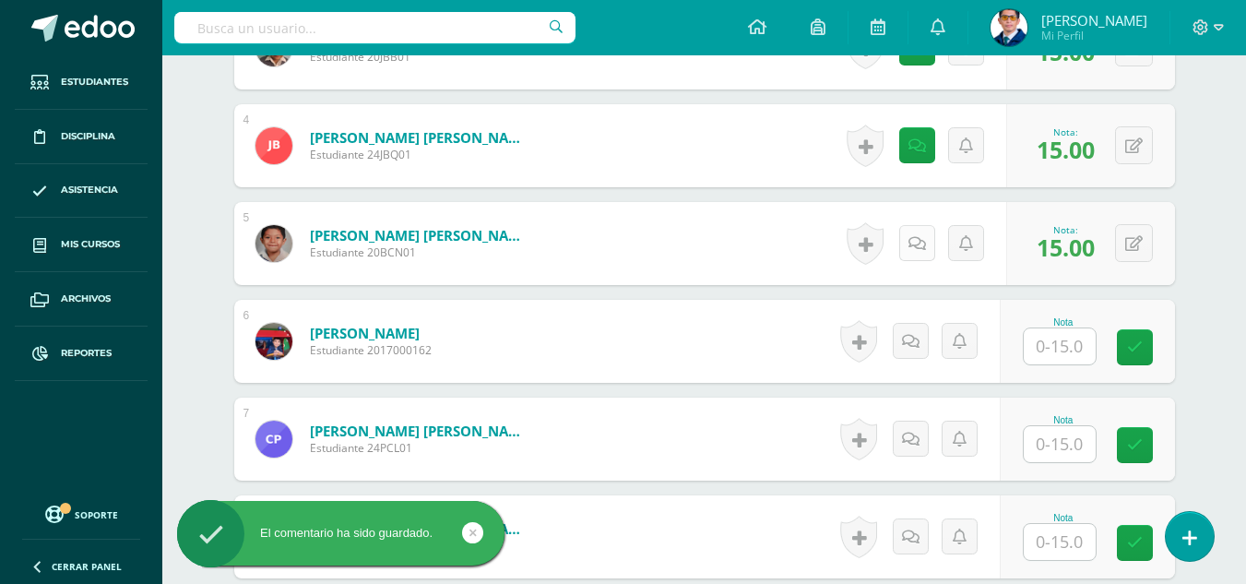
click at [920, 249] on icon at bounding box center [917, 244] width 18 height 16
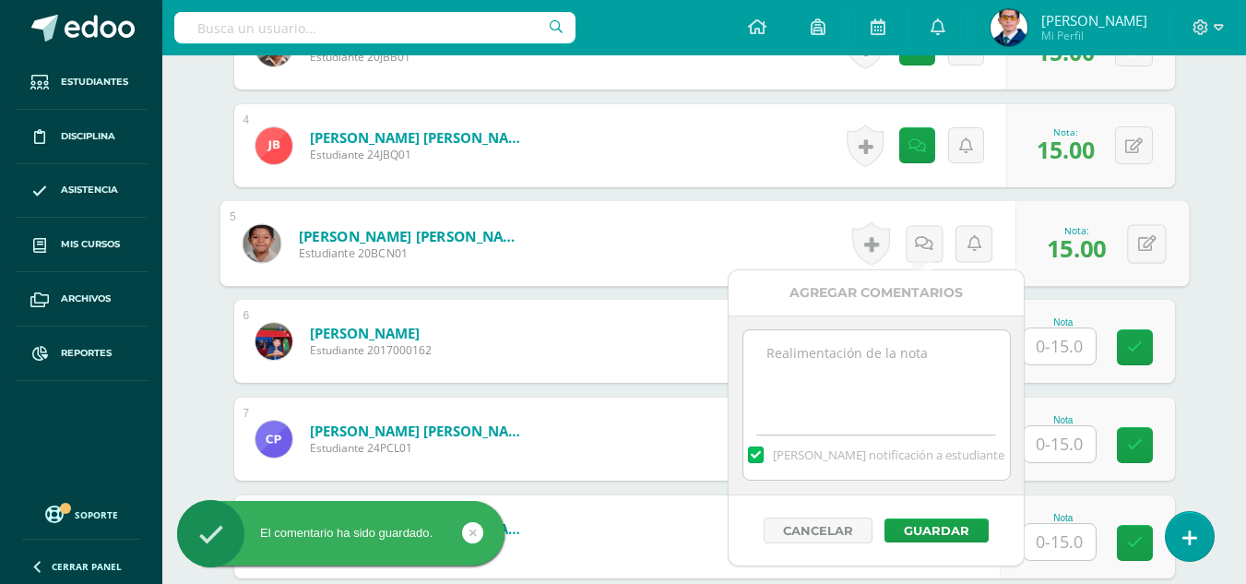
paste textarea "Tu trabajo ha sido calificado."
click at [906, 390] on textarea at bounding box center [876, 376] width 266 height 92
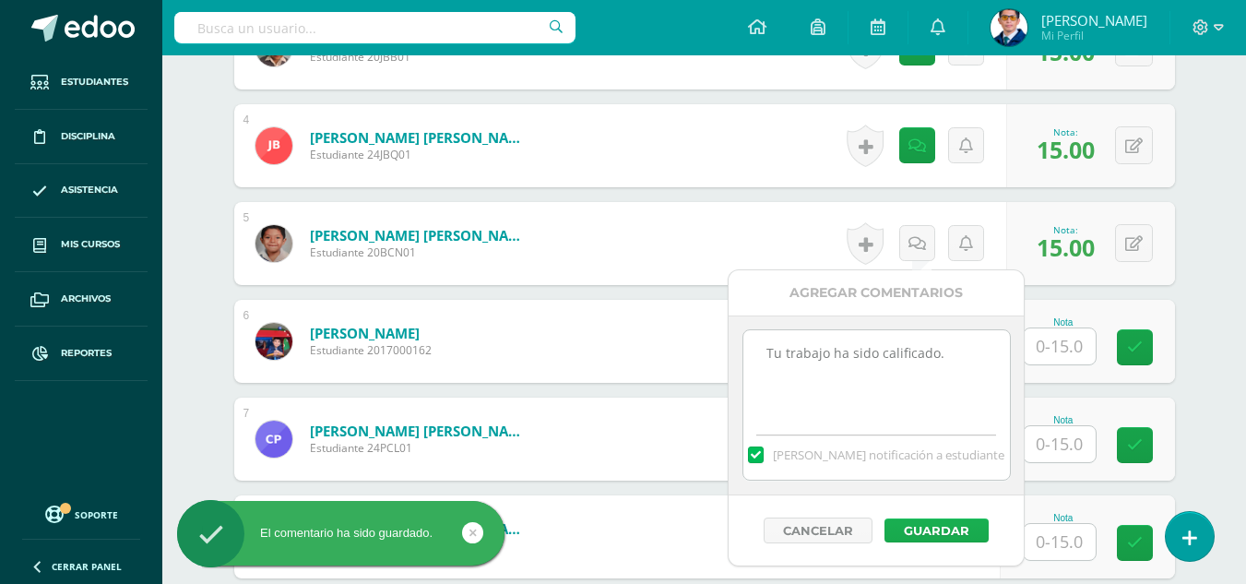
type textarea "Tu trabajo ha sido calificado."
click at [946, 530] on button "Guardar" at bounding box center [936, 530] width 104 height 24
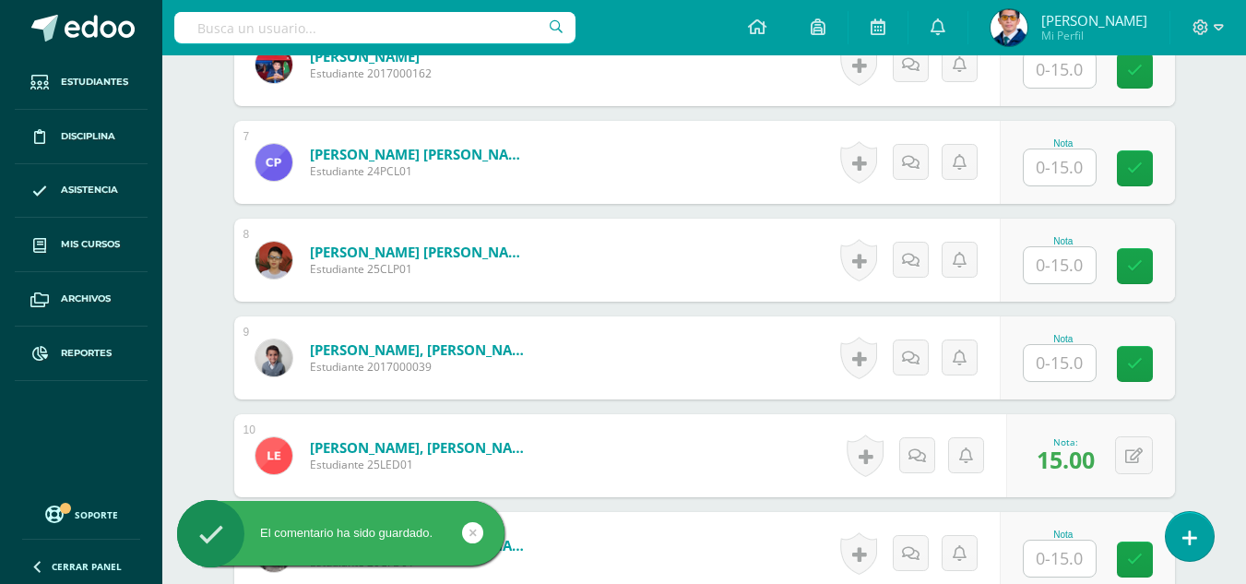
scroll to position [1291, 0]
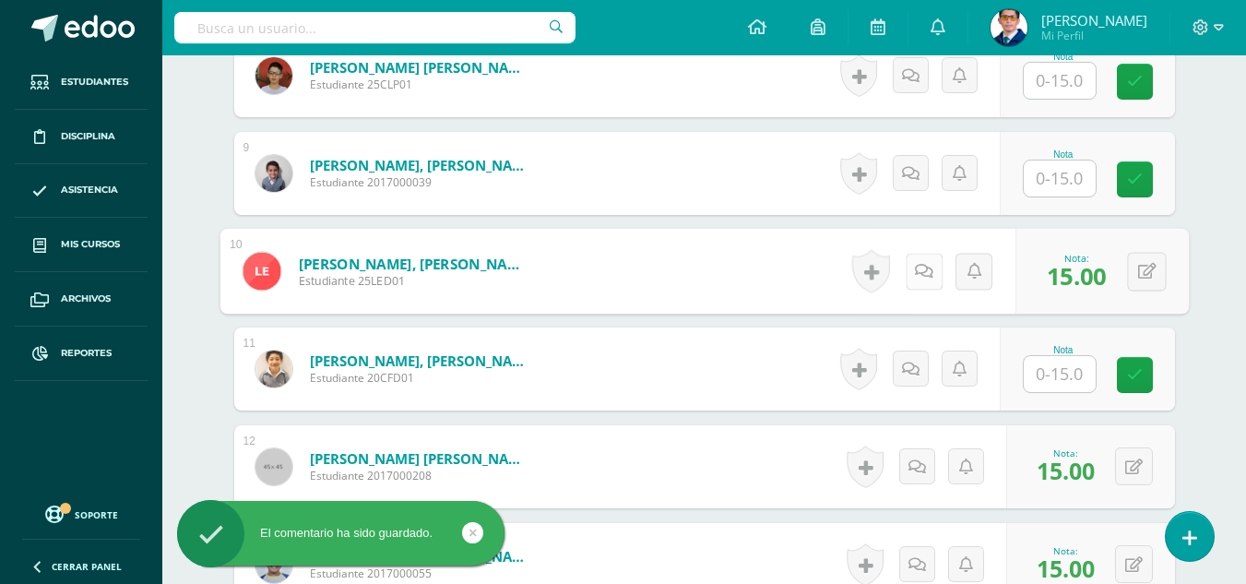
click at [906, 257] on link at bounding box center [922, 271] width 37 height 37
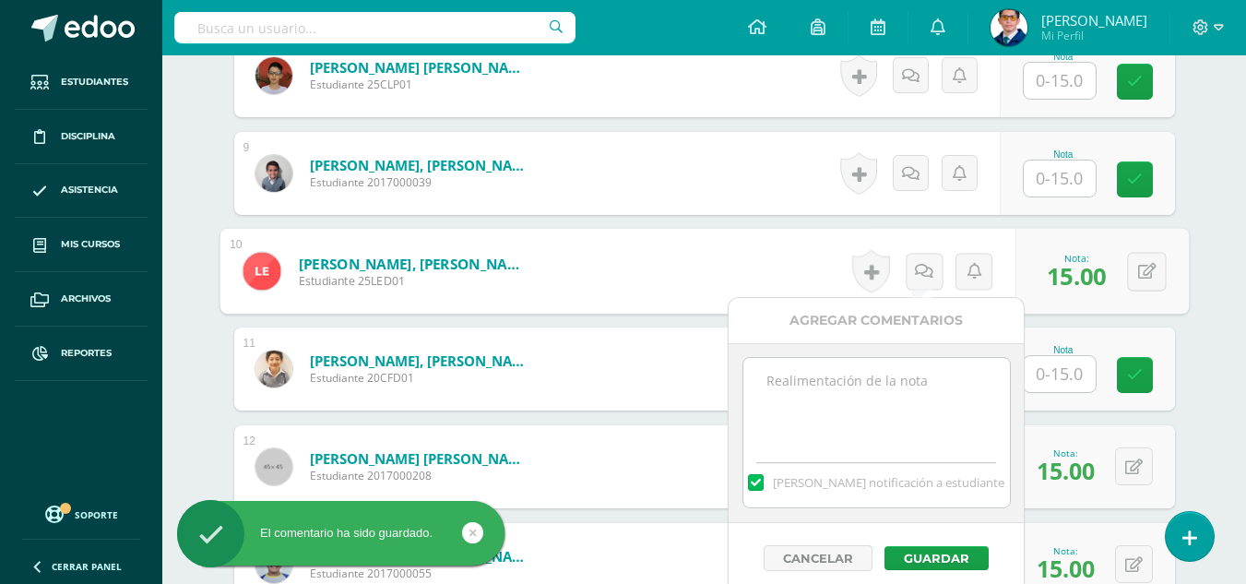
click at [891, 405] on textarea at bounding box center [876, 404] width 266 height 92
paste textarea "Tu trabajo ha sido calificado."
type textarea "Tu trabajo ha sido calificado."
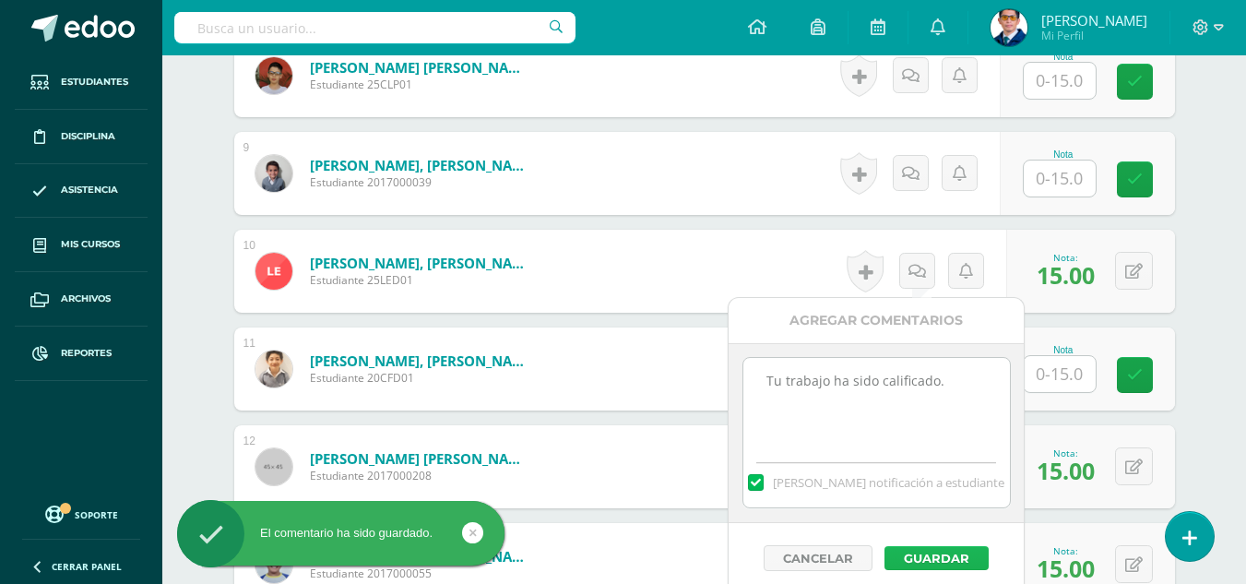
click at [937, 557] on button "Guardar" at bounding box center [936, 558] width 104 height 24
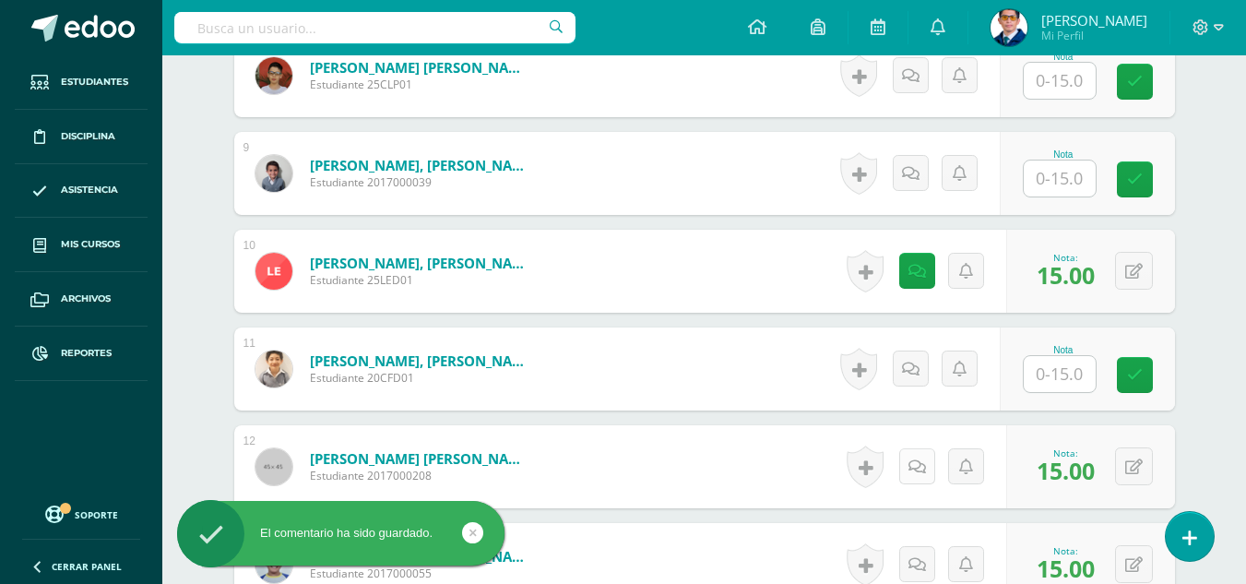
click at [930, 473] on link at bounding box center [917, 466] width 36 height 36
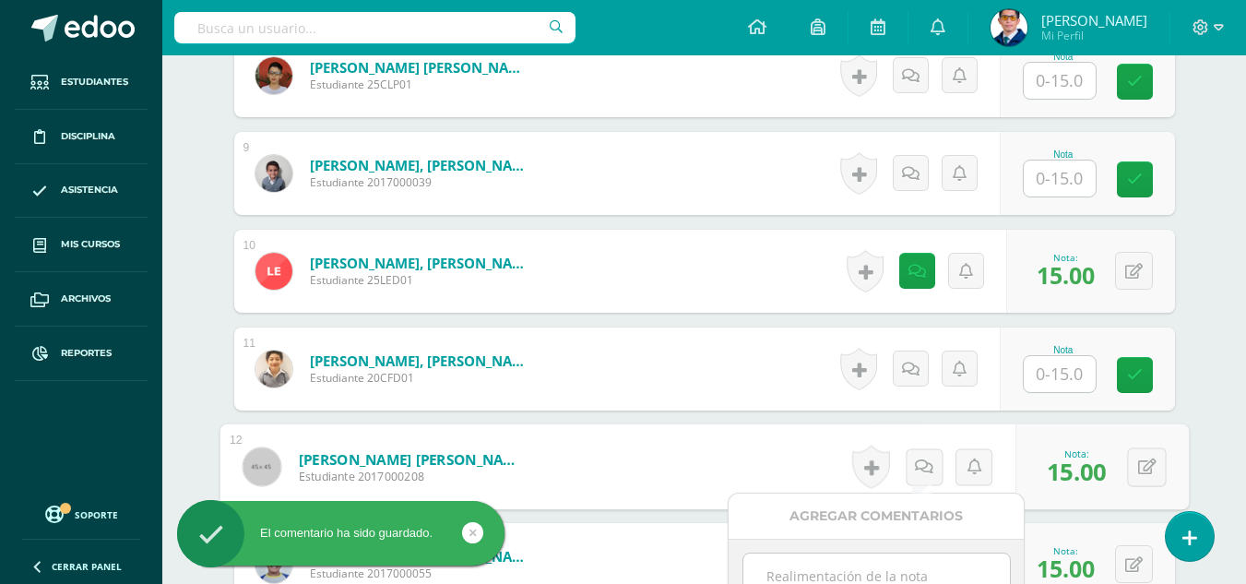
paste textarea "Tu trabajo ha sido calificado."
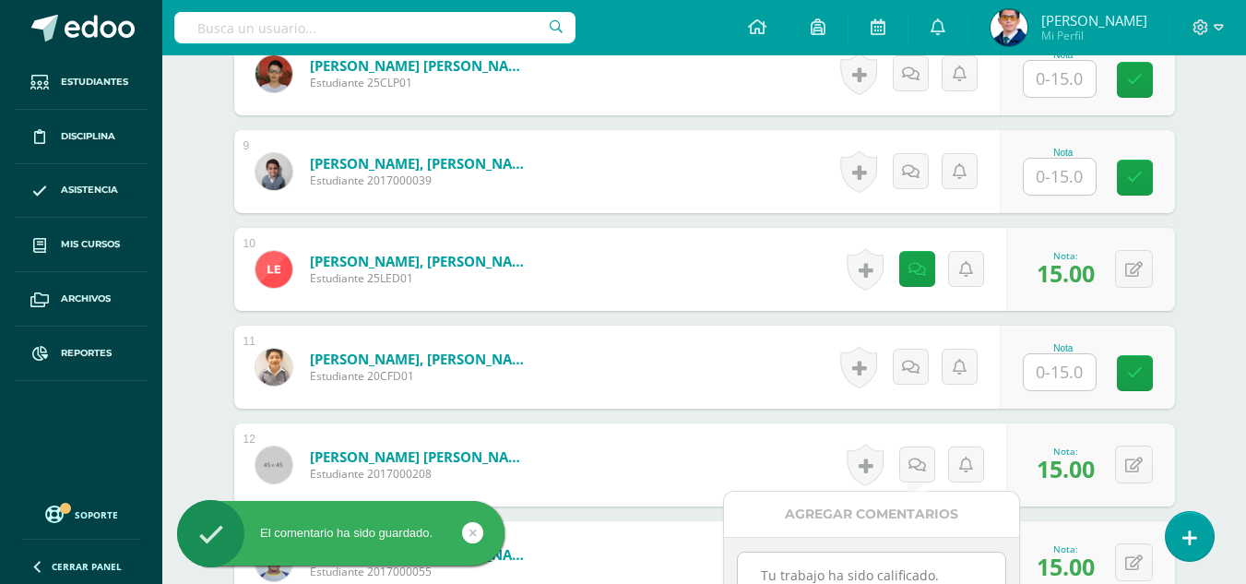
scroll to position [1477, 0]
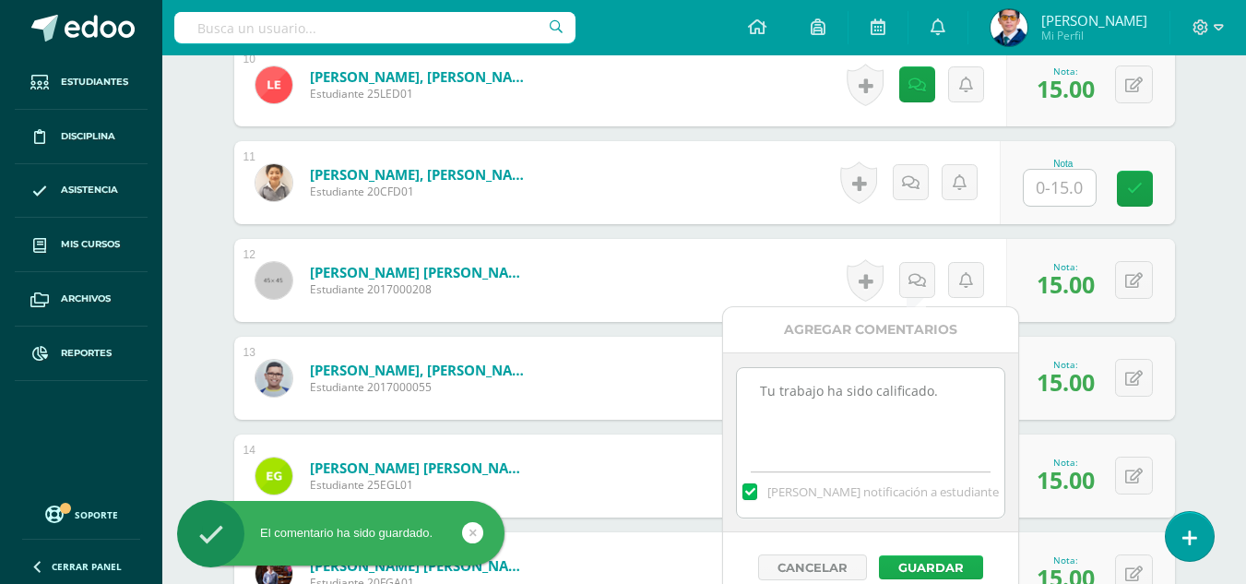
type textarea "Tu trabajo ha sido calificado."
click at [939, 563] on button "Guardar" at bounding box center [931, 567] width 104 height 24
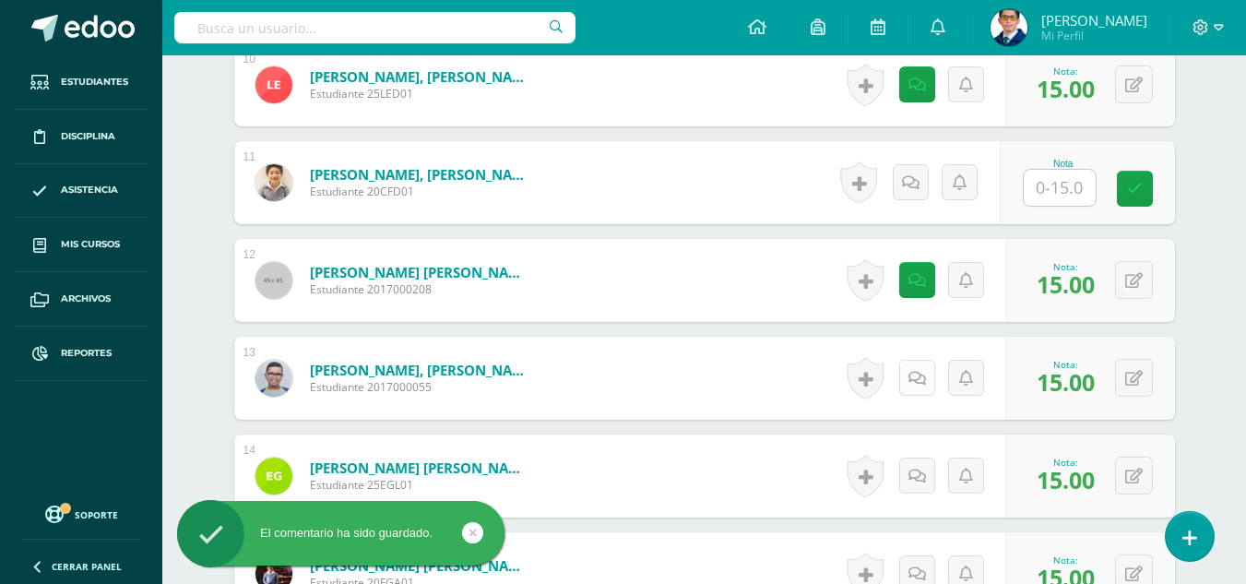
click at [930, 385] on link at bounding box center [917, 378] width 36 height 36
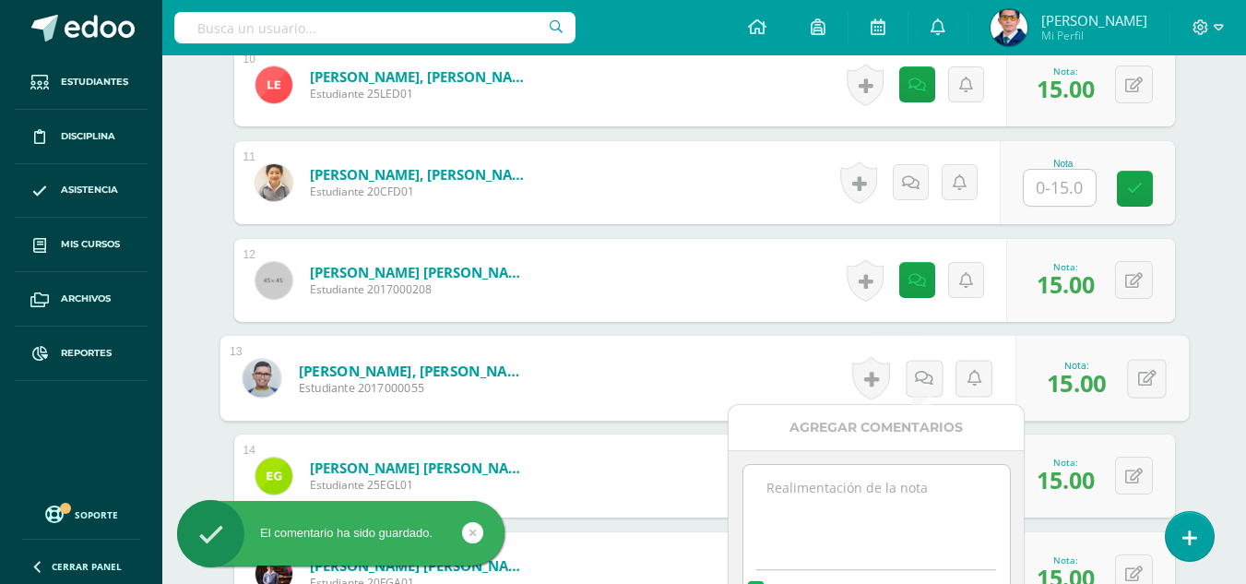
paste textarea "Tu trabajo ha sido calificado."
click at [932, 483] on textarea at bounding box center [876, 511] width 266 height 92
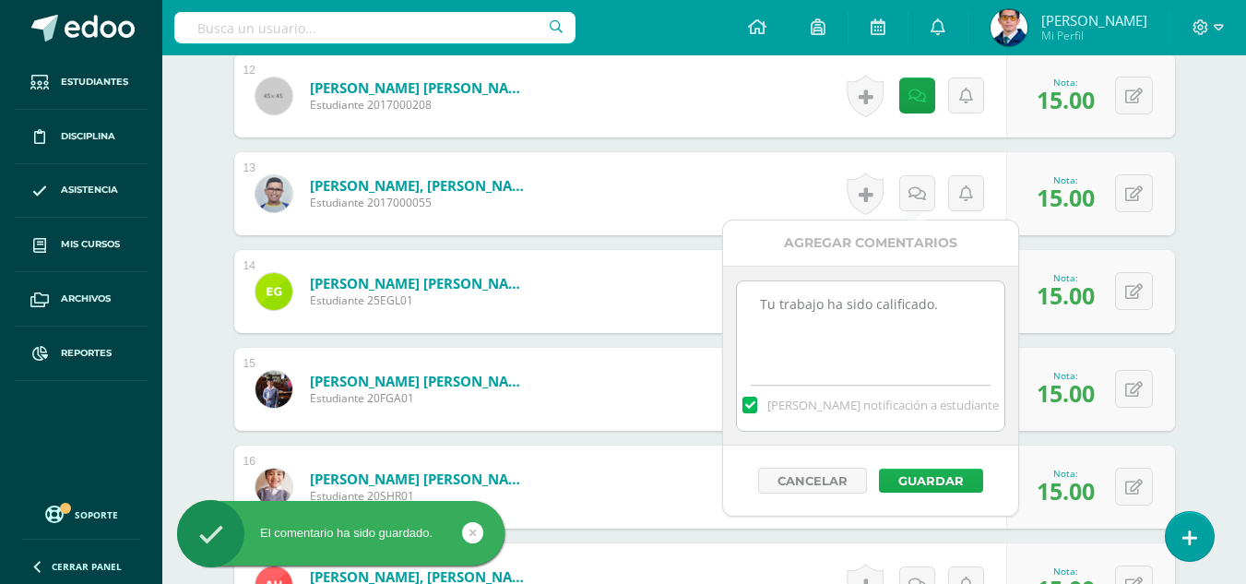
type textarea "Tu trabajo ha sido calificado."
click at [936, 475] on button "Guardar" at bounding box center [931, 480] width 104 height 24
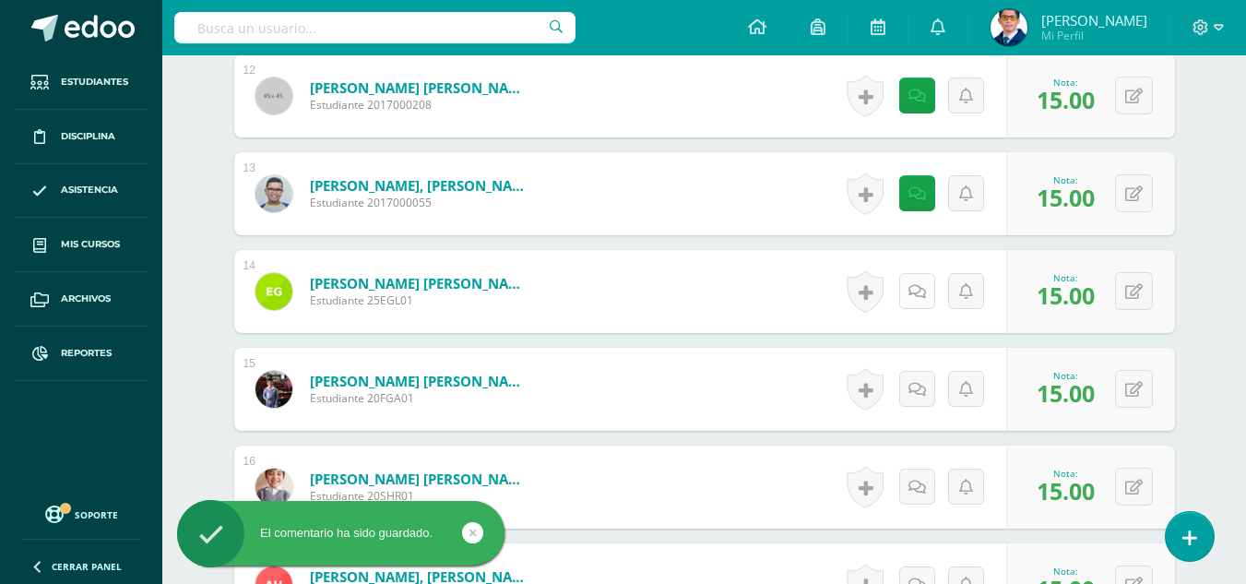
click at [926, 297] on link at bounding box center [917, 291] width 36 height 36
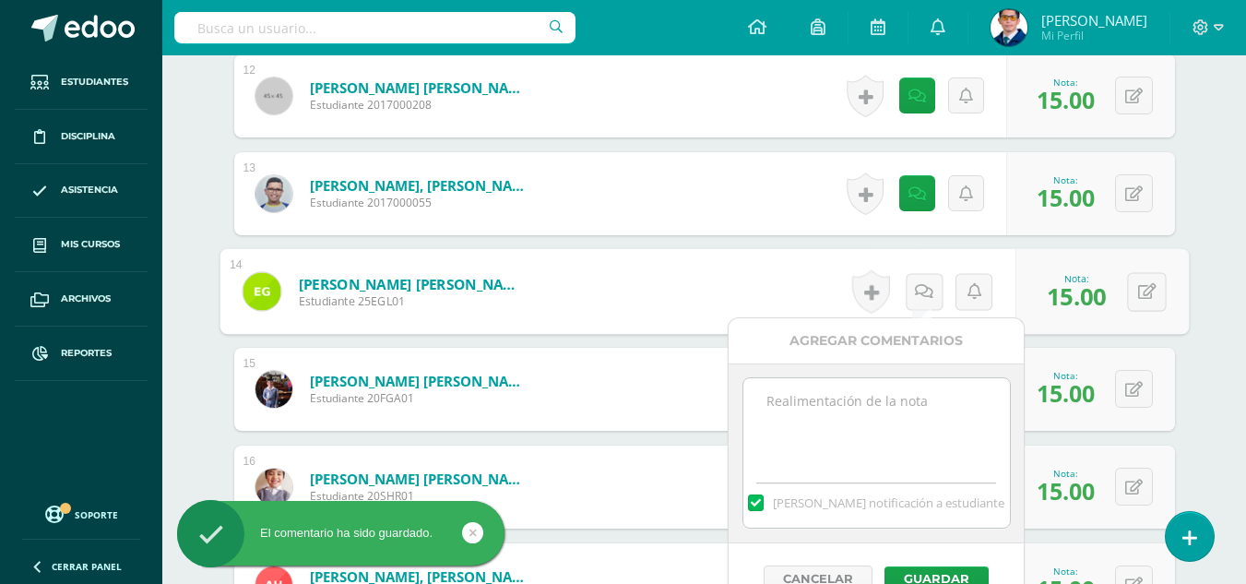
click at [939, 384] on textarea at bounding box center [876, 424] width 266 height 92
paste textarea "Tu trabajo ha sido calificado."
type textarea "Tu trabajo ha sido calificado."
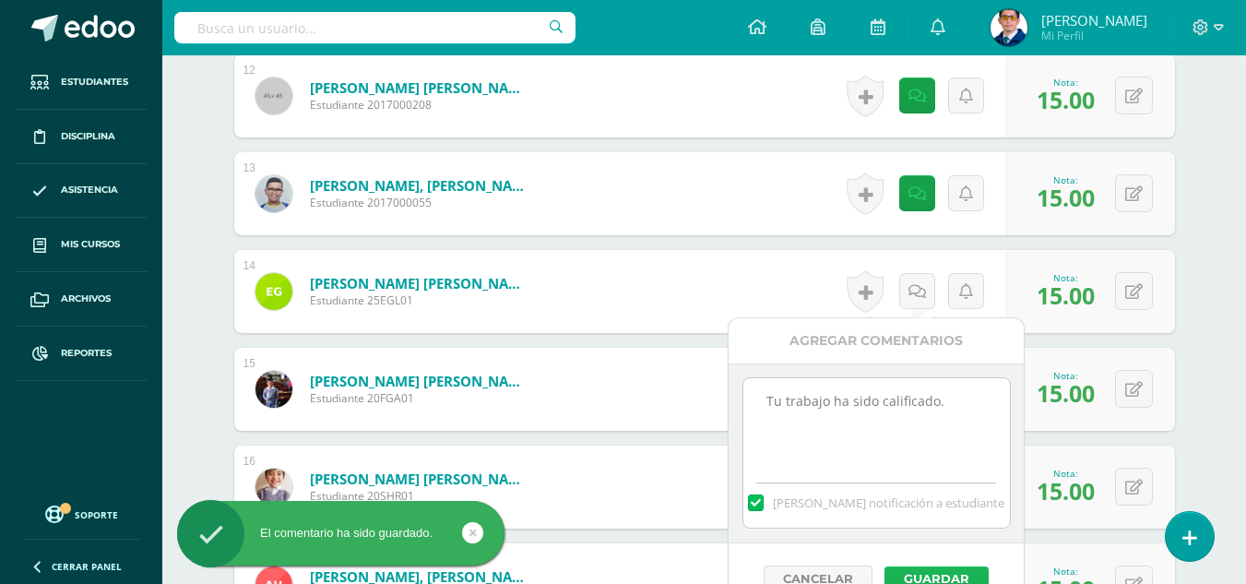
click at [955, 572] on button "Guardar" at bounding box center [936, 578] width 104 height 24
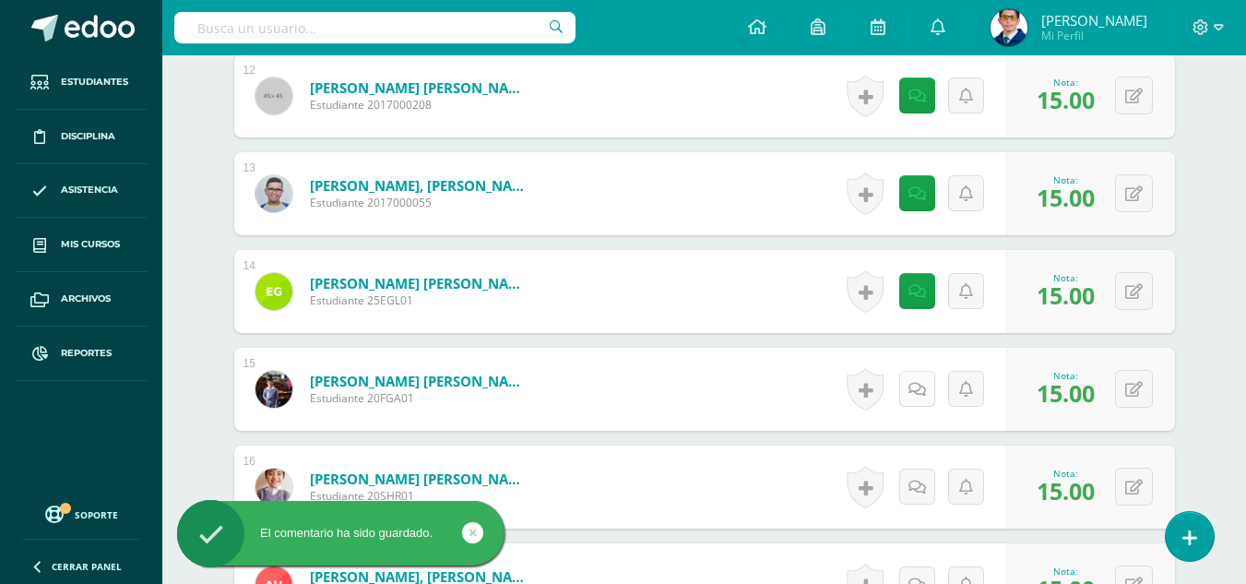
click at [911, 396] on link at bounding box center [917, 389] width 36 height 36
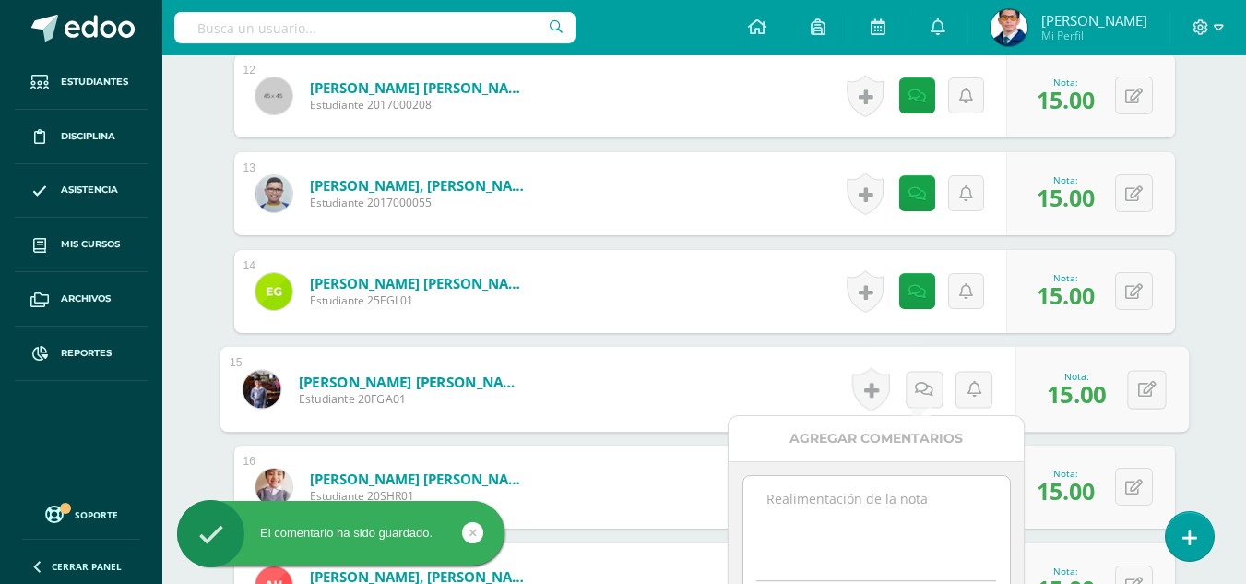
paste textarea "Tu trabajo ha sido calificado."
click at [921, 504] on textarea at bounding box center [876, 522] width 266 height 92
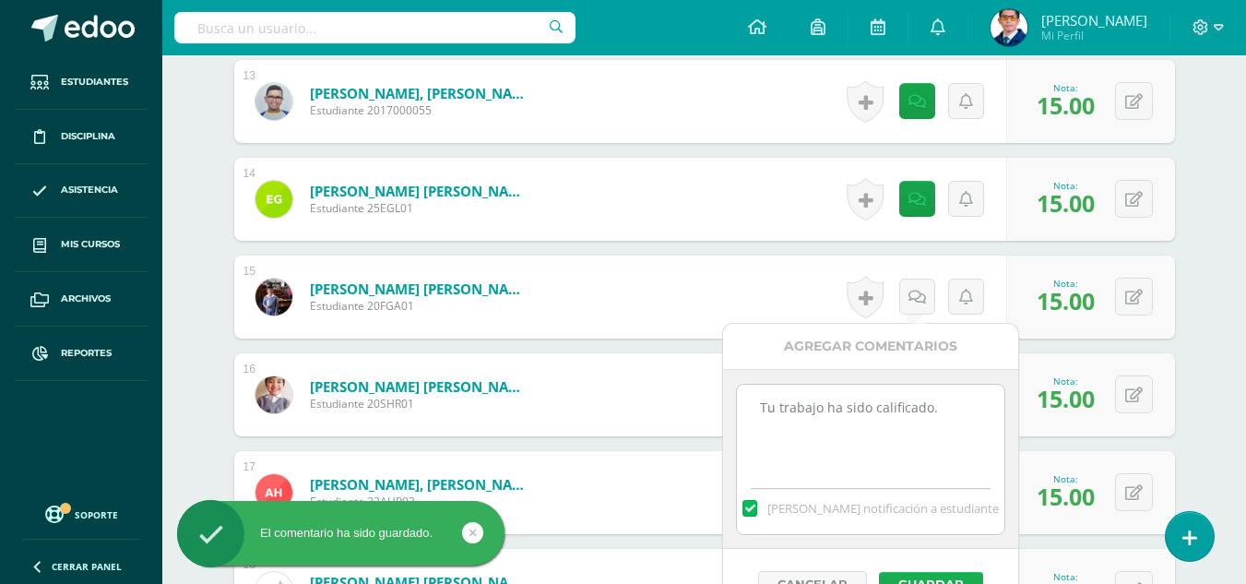
type textarea "Tu trabajo ha sido calificado."
click at [950, 577] on button "Guardar" at bounding box center [931, 584] width 104 height 24
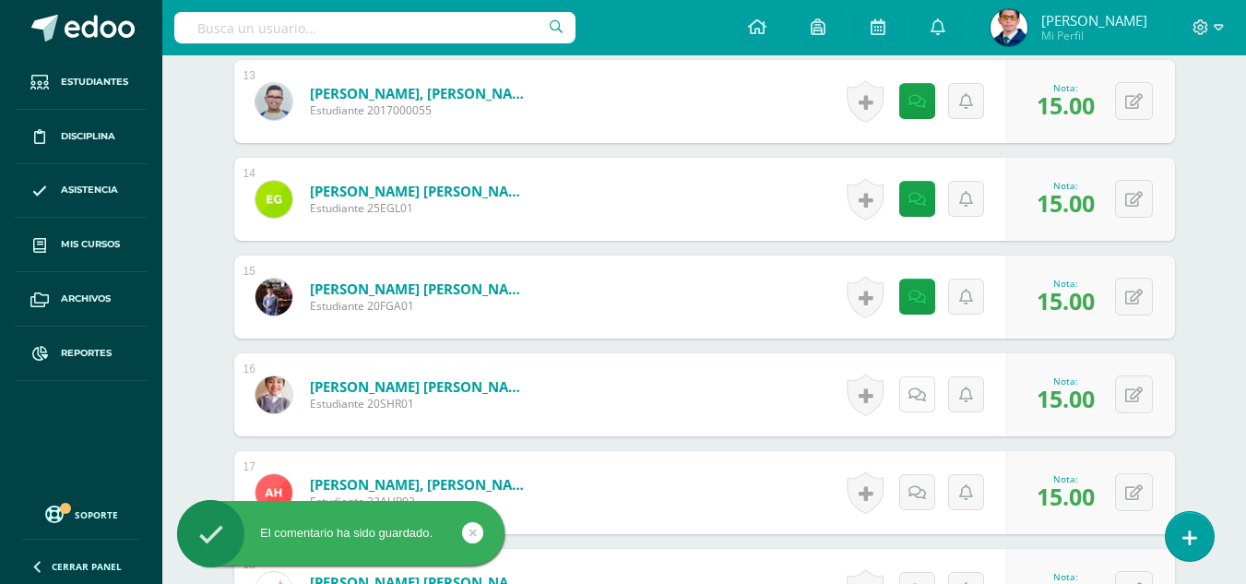
click at [918, 382] on link at bounding box center [917, 394] width 36 height 36
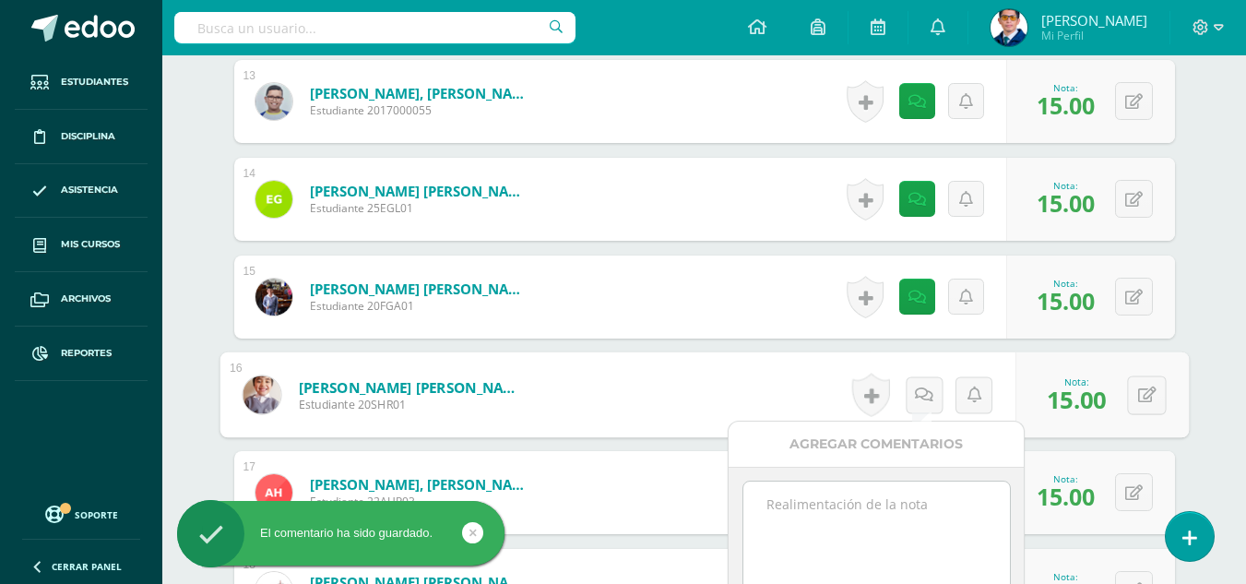
paste textarea "Tu trabajo ha sido calificado."
click at [938, 502] on textarea "Tu trabajo ha sido calificado." at bounding box center [876, 527] width 266 height 92
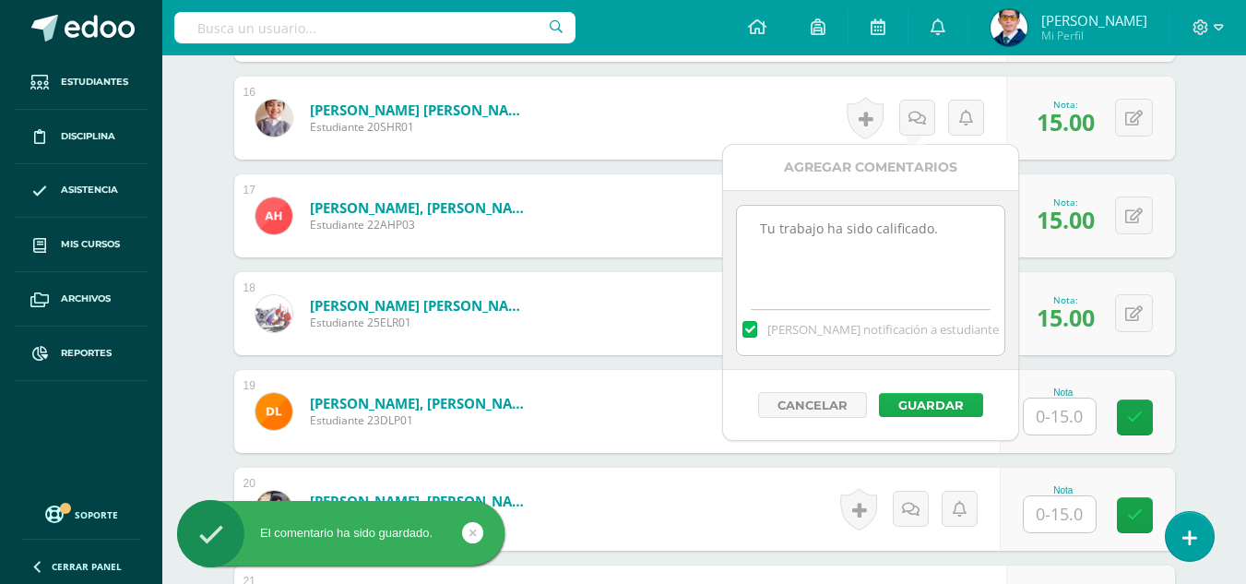
type textarea "Tu trabajo ha sido calificado."
click at [963, 400] on button "Guardar" at bounding box center [931, 405] width 104 height 24
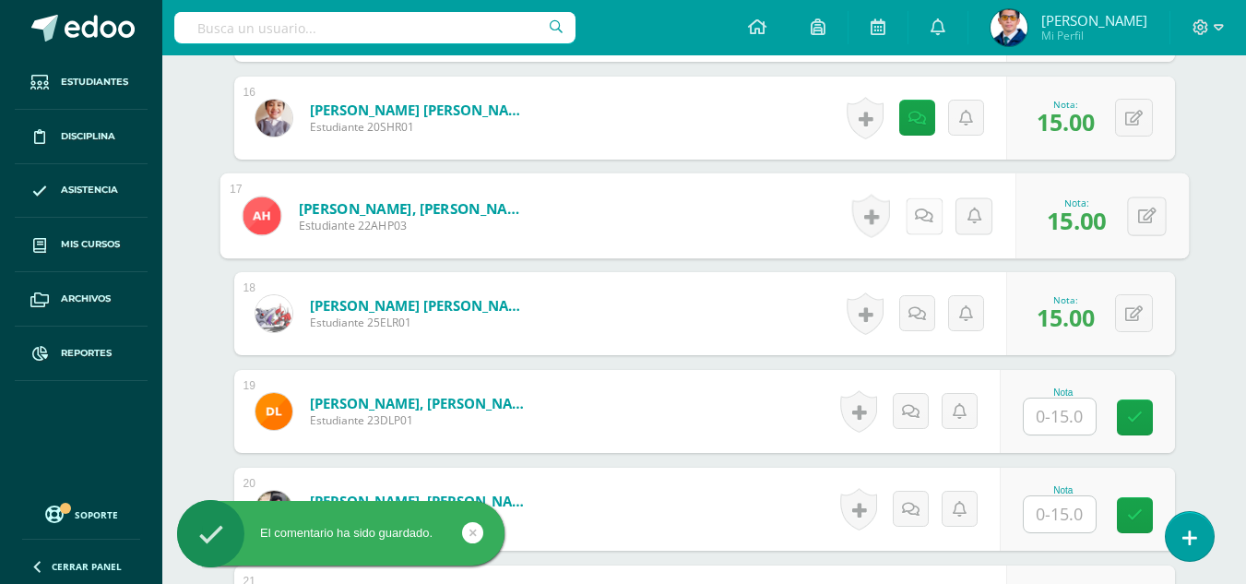
click at [928, 218] on link at bounding box center [922, 215] width 37 height 37
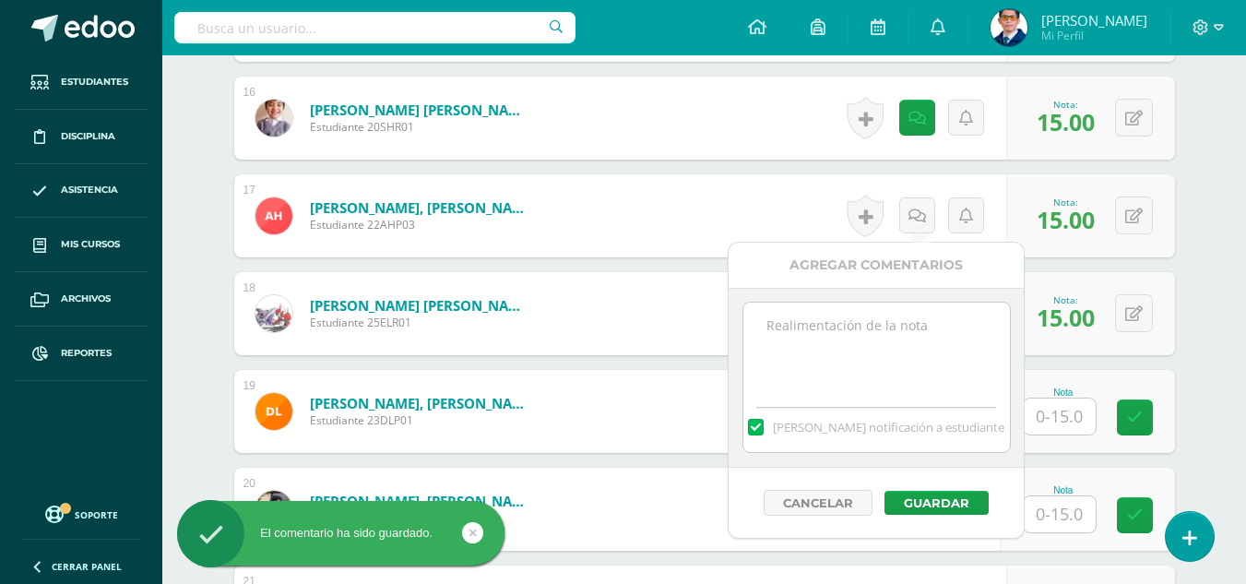
paste textarea "Tu trabajo ha sido calificado."
click at [933, 355] on textarea "Tu trabajo ha sido calificado." at bounding box center [876, 348] width 266 height 92
type textarea "Tu trabajo ha sido calificado."
click at [949, 501] on button "Guardar" at bounding box center [936, 502] width 104 height 24
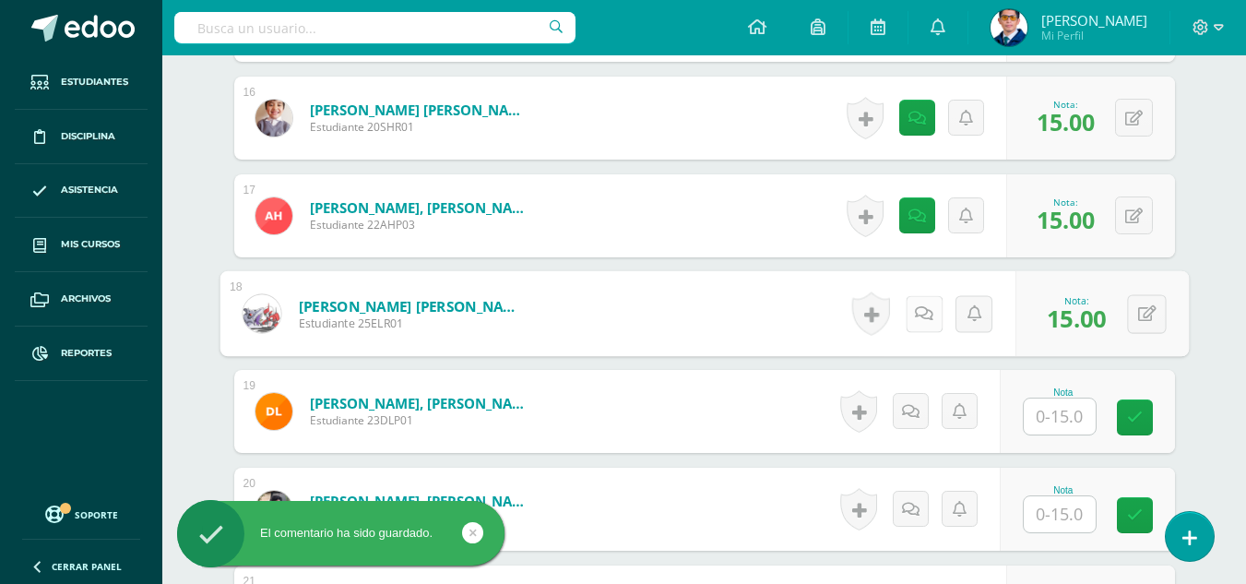
click at [915, 317] on icon at bounding box center [924, 313] width 18 height 16
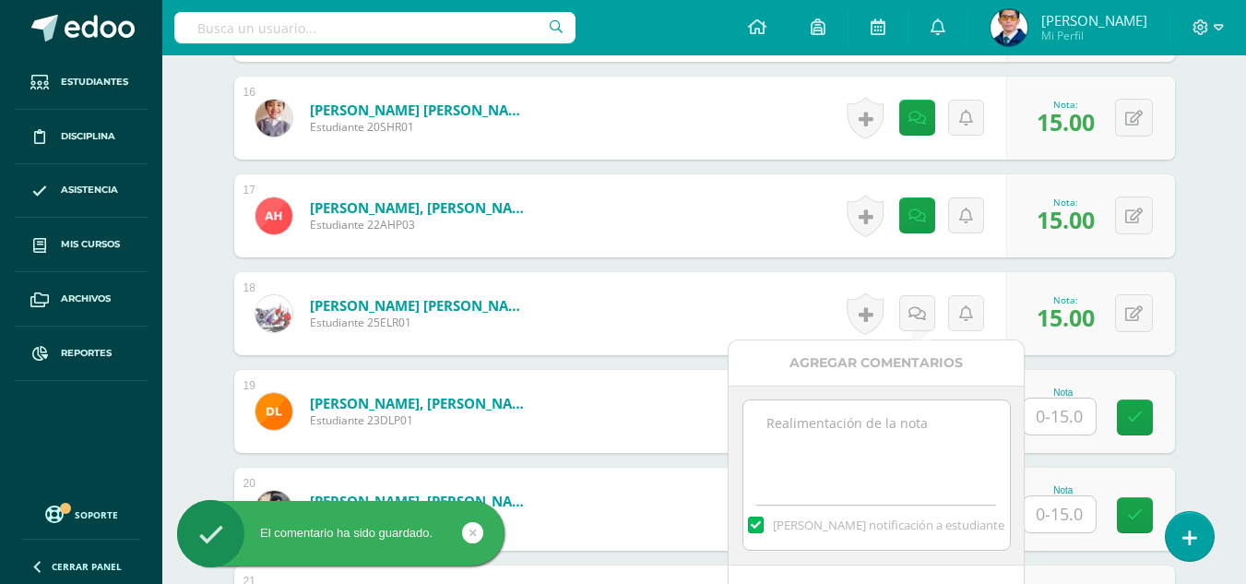
paste textarea "Tu trabajo ha sido calificado."
click at [908, 432] on textarea "Tu trabajo ha sido calificado." at bounding box center [876, 446] width 266 height 92
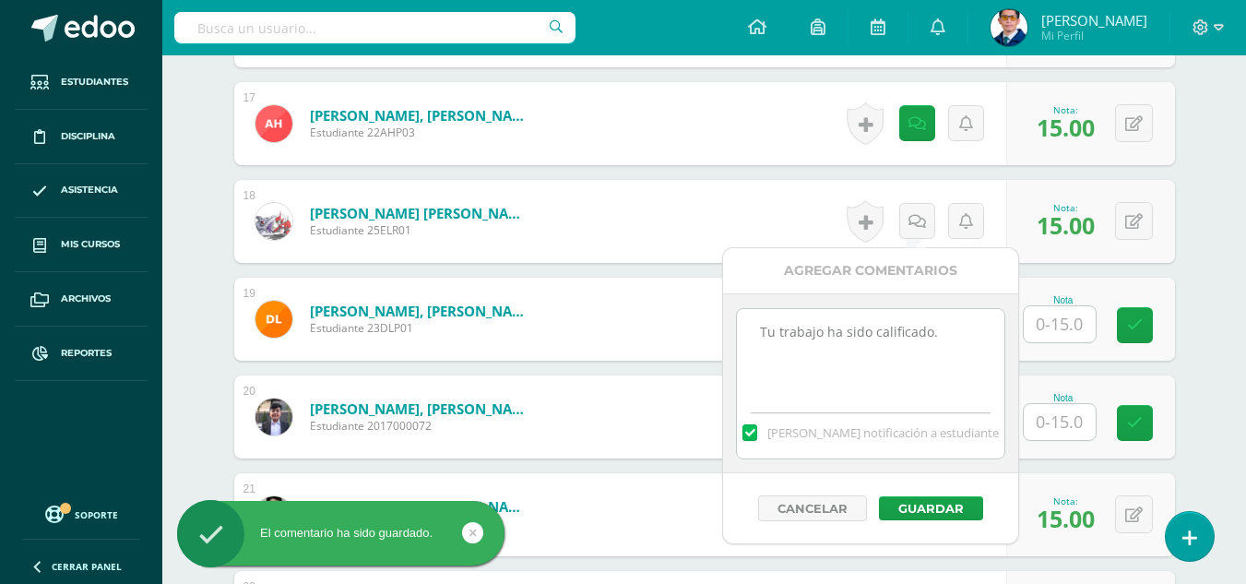
type textarea "Tu trabajo ha sido calificado."
click at [945, 494] on div "Cancelar Guardar" at bounding box center [870, 508] width 295 height 70
click at [945, 496] on button "Guardar" at bounding box center [931, 508] width 104 height 24
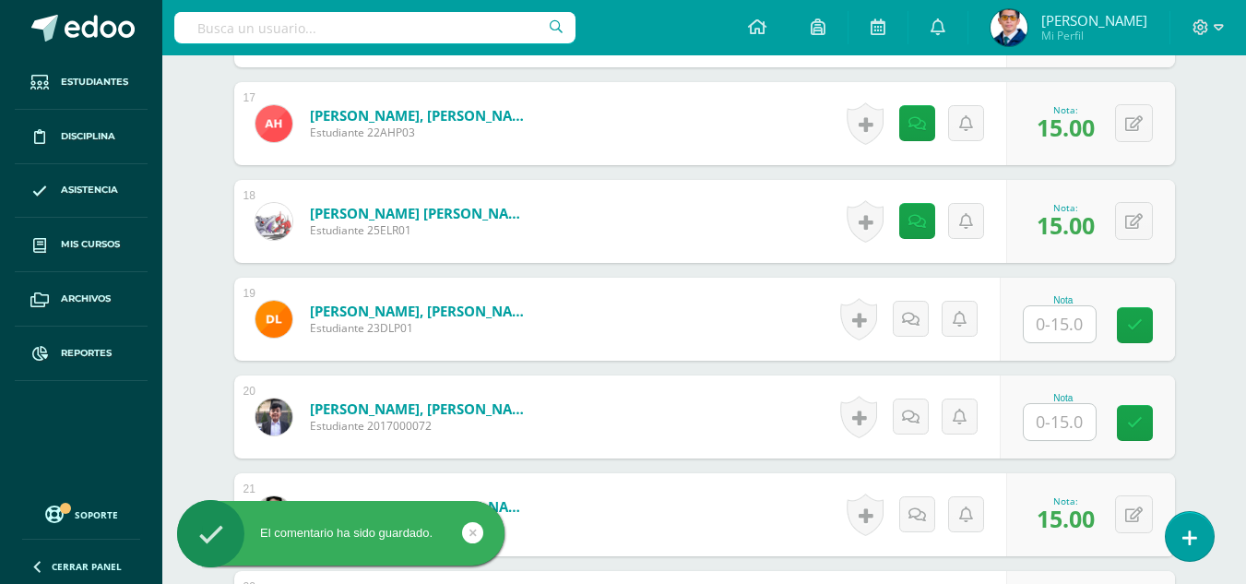
scroll to position [2399, 0]
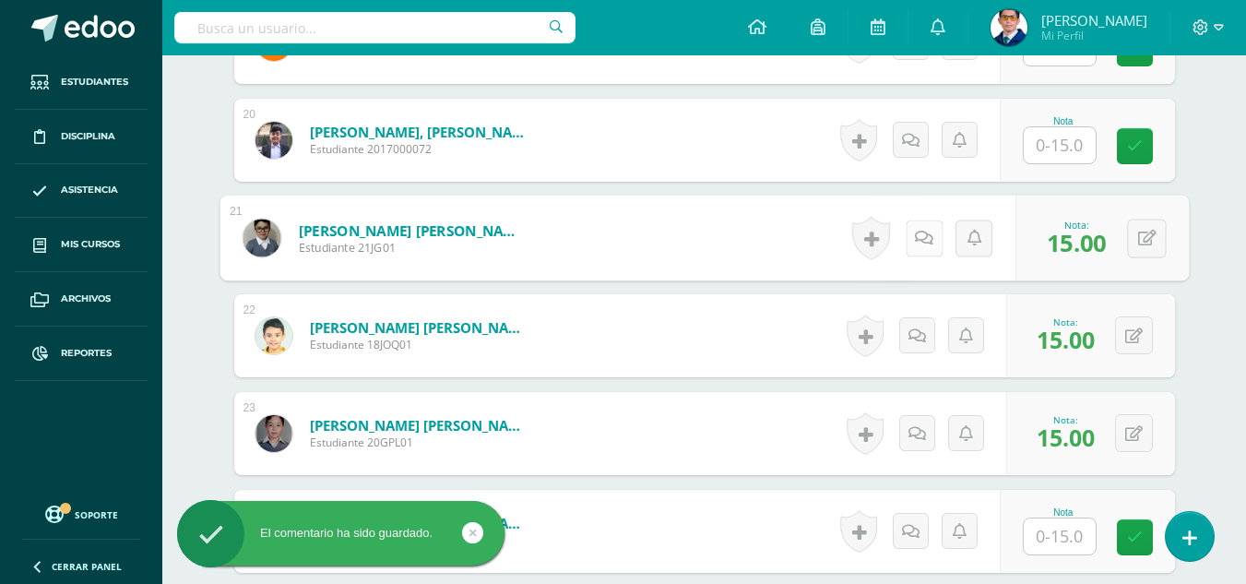
click at [906, 242] on link at bounding box center [922, 237] width 37 height 37
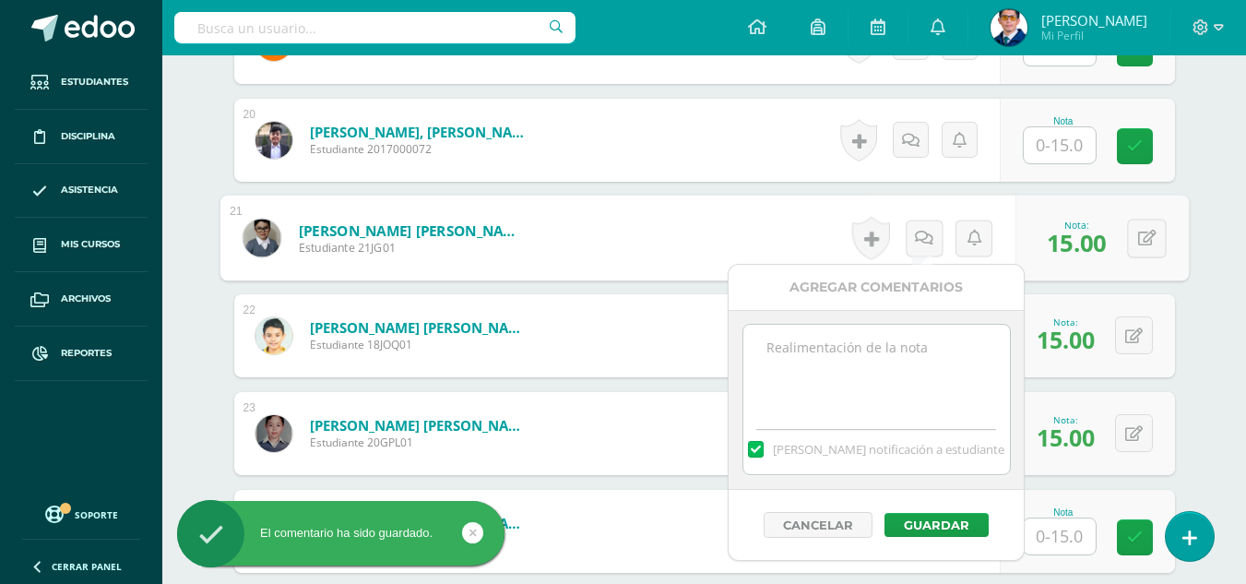
click at [915, 325] on textarea at bounding box center [876, 371] width 266 height 92
paste textarea "Tu trabajo ha sido calificado."
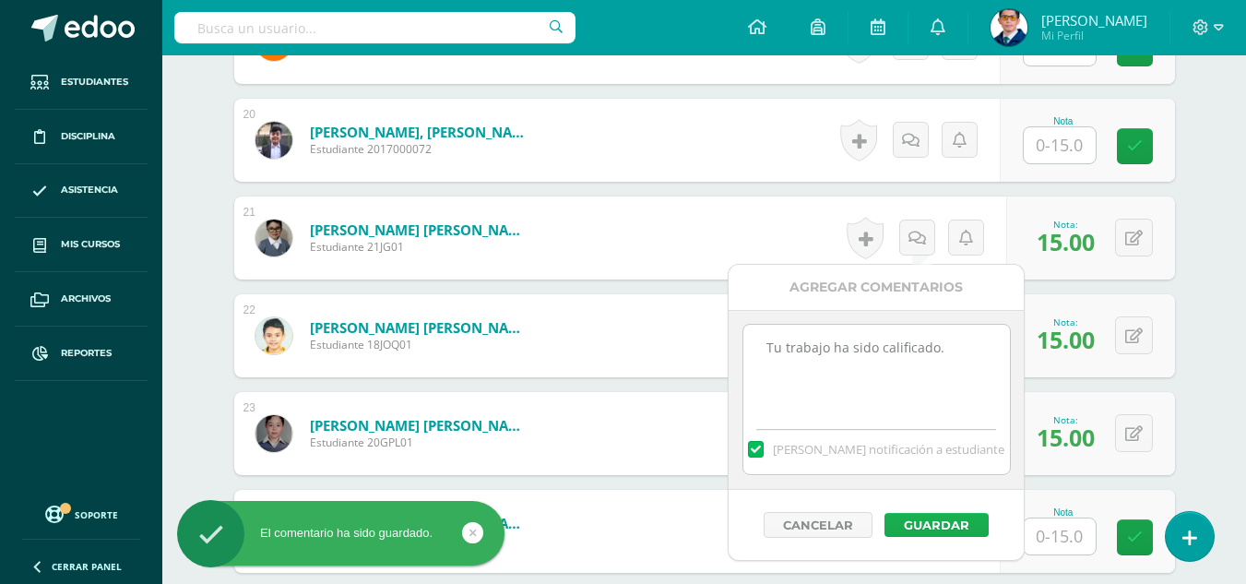
type textarea "Tu trabajo ha sido calificado."
click at [951, 525] on button "Guardar" at bounding box center [936, 525] width 104 height 24
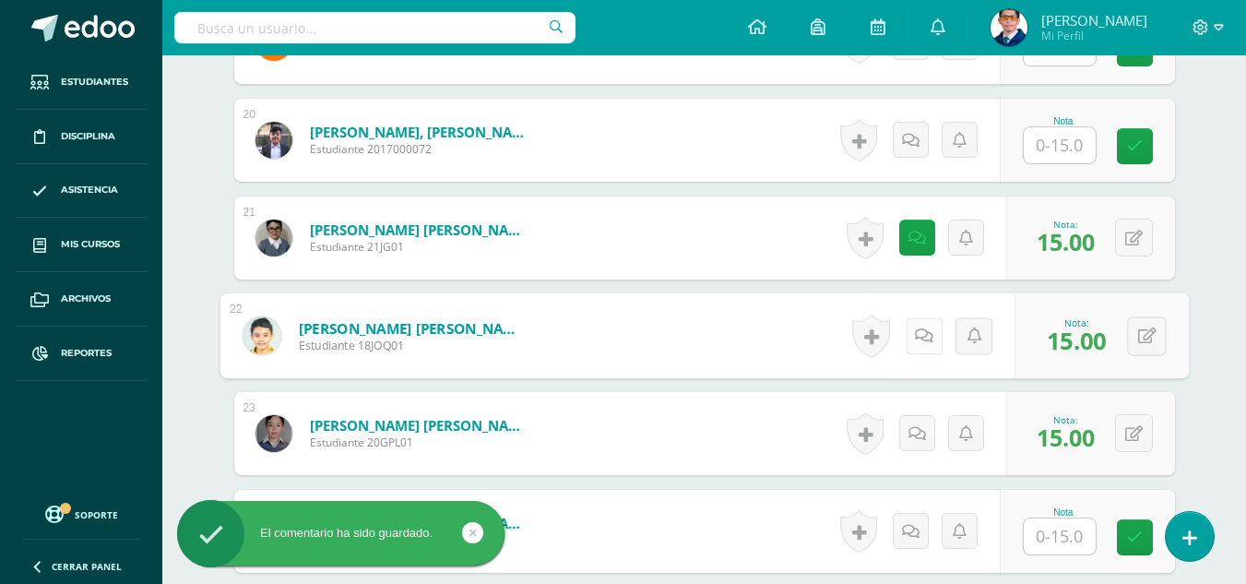
click at [930, 339] on link at bounding box center [922, 335] width 37 height 37
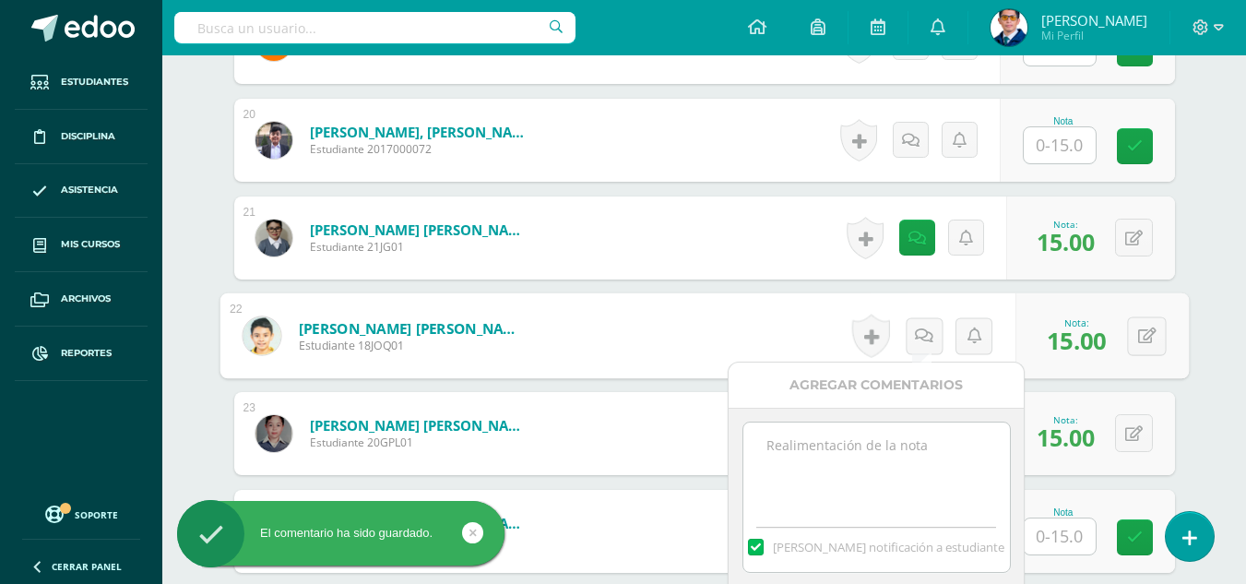
paste textarea "Tu trabajo ha sido calificado."
click at [943, 449] on textarea "Tu trabajo ha sido calificado." at bounding box center [876, 468] width 266 height 92
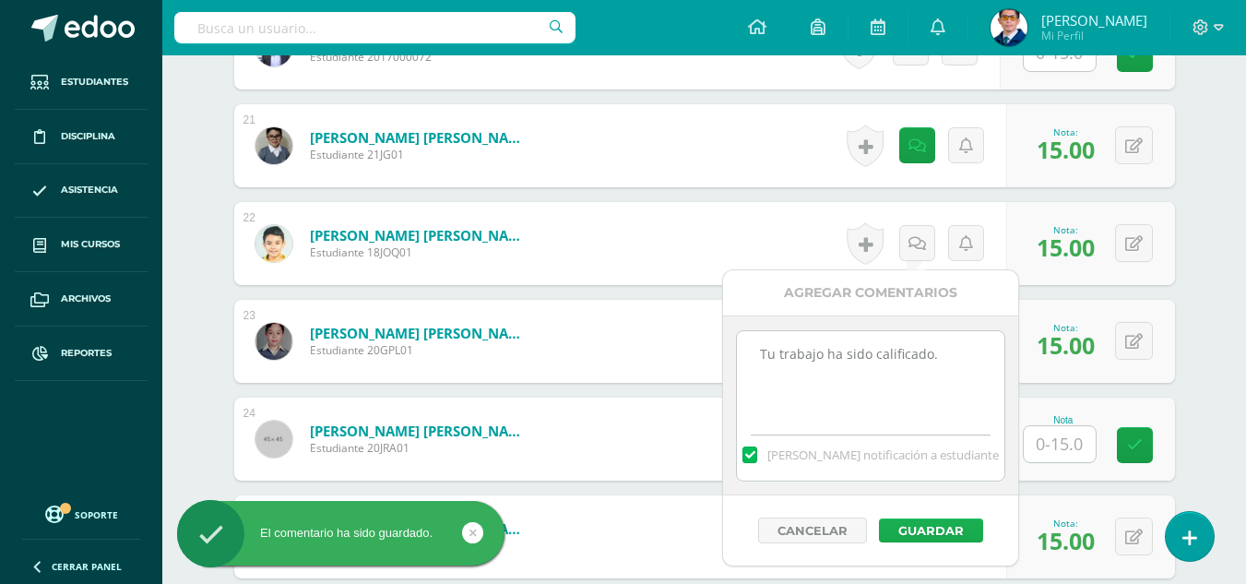
type textarea "Tu trabajo ha sido calificado."
click at [951, 537] on button "Guardar" at bounding box center [931, 530] width 104 height 24
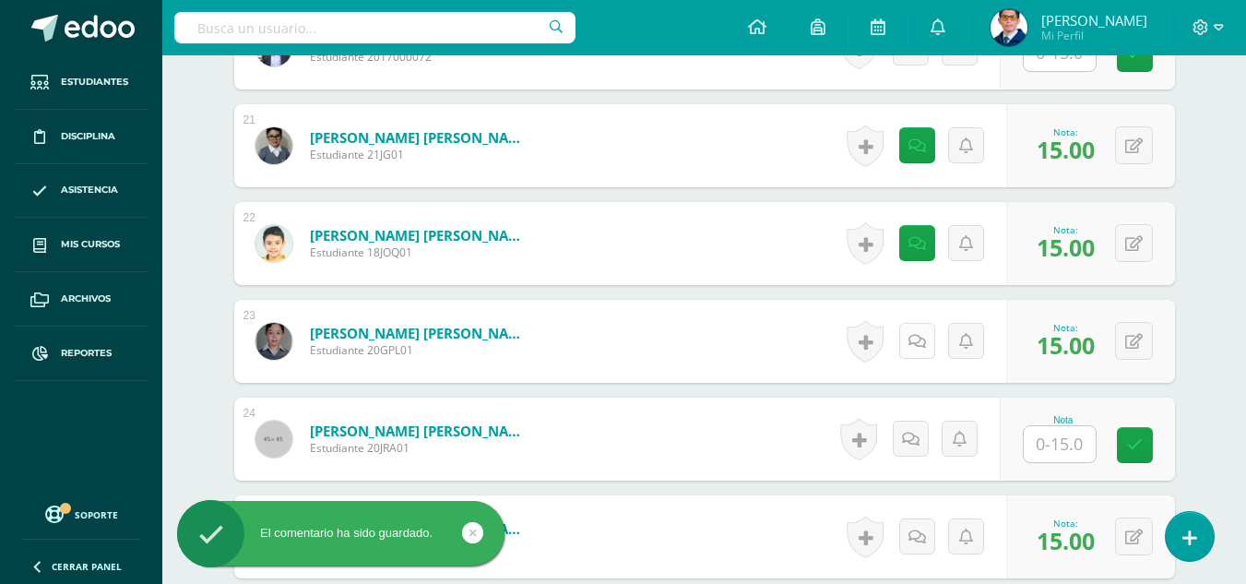
click at [917, 337] on icon at bounding box center [917, 342] width 18 height 16
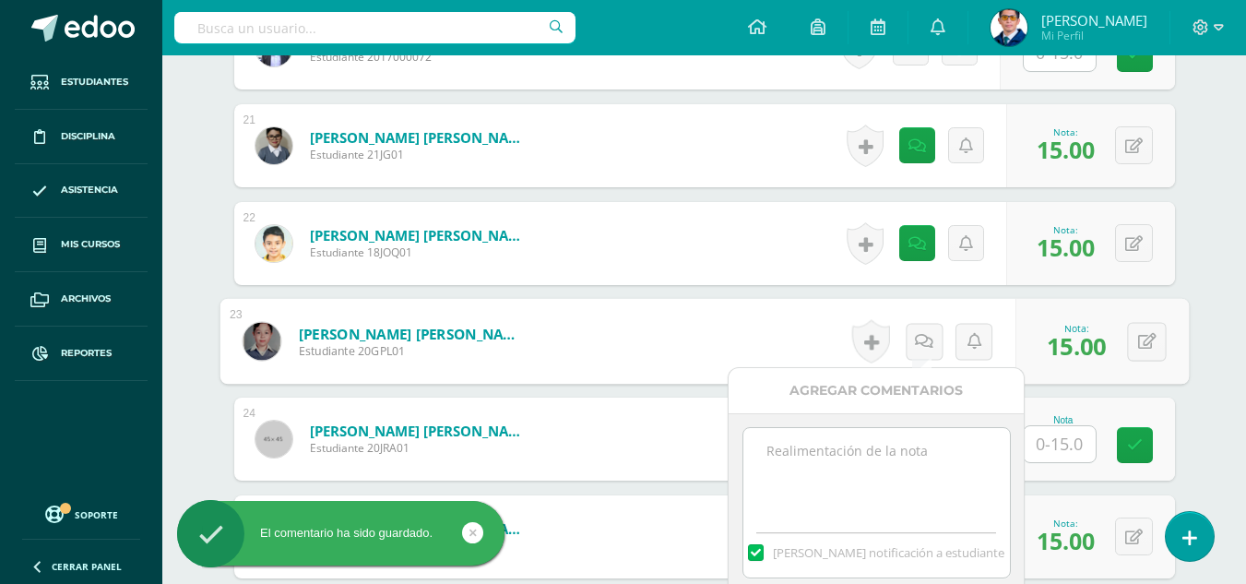
paste textarea "Tu trabajo ha sido calificado."
click at [936, 470] on textarea at bounding box center [876, 474] width 266 height 92
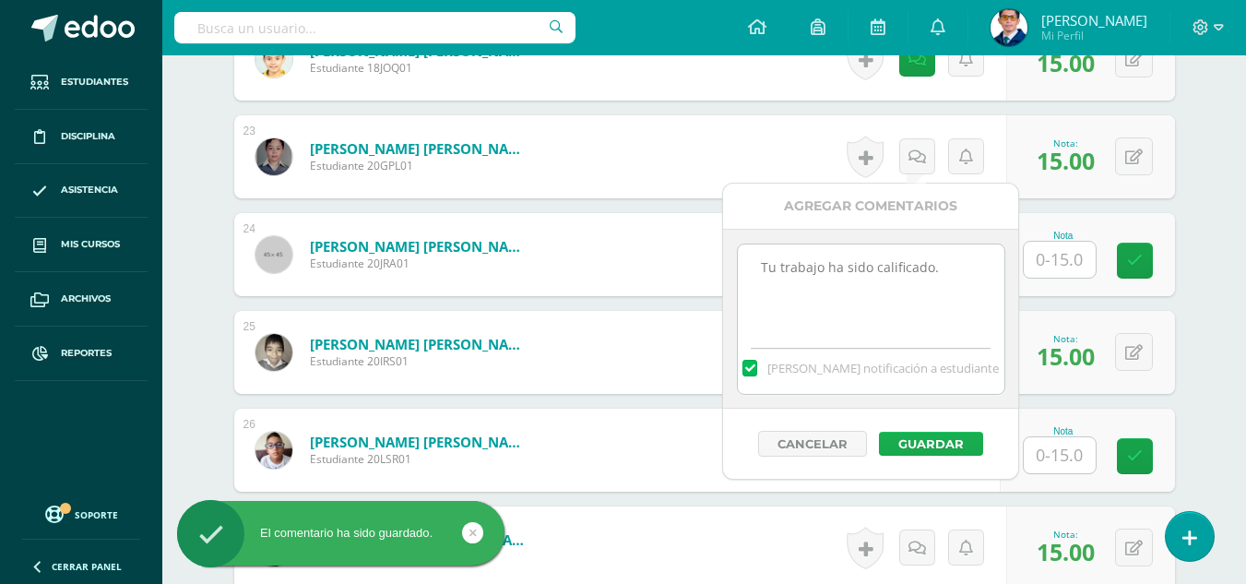
type textarea "Tu trabajo ha sido calificado."
click at [946, 442] on button "Guardar" at bounding box center [931, 443] width 104 height 24
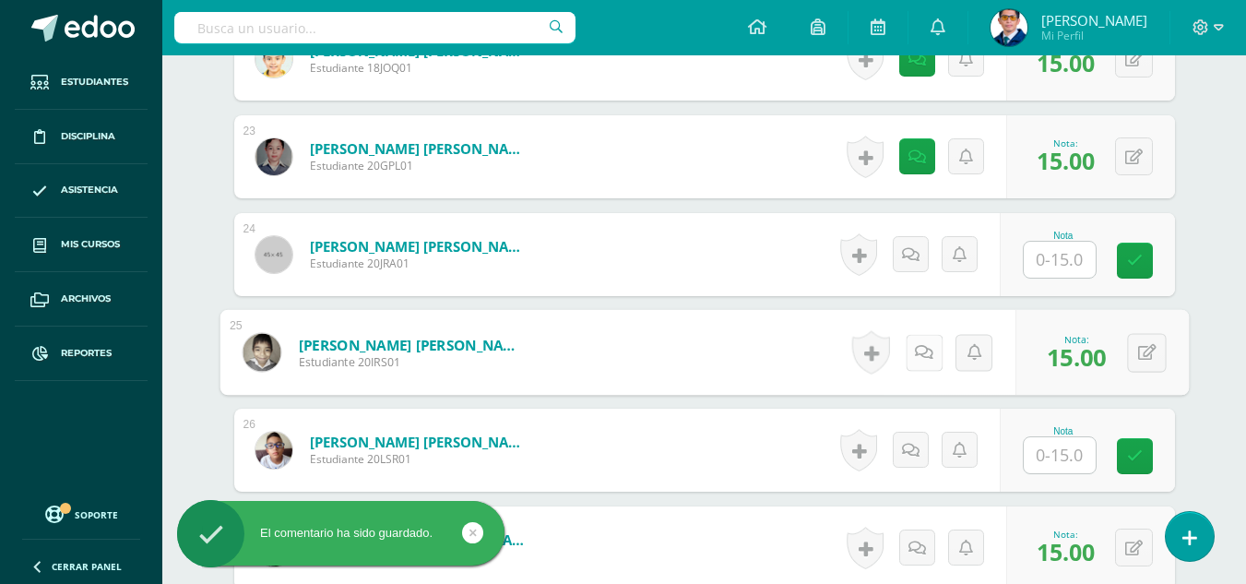
click at [928, 354] on link at bounding box center [922, 352] width 37 height 37
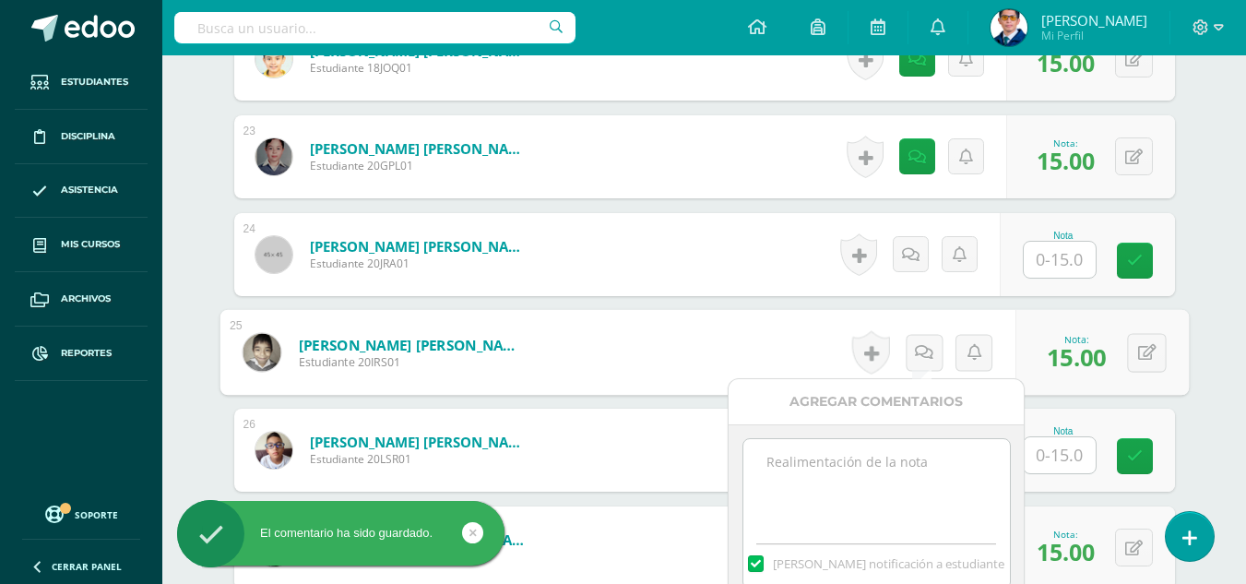
paste textarea "Tu trabajo ha sido calificado."
click at [930, 480] on textarea at bounding box center [876, 485] width 266 height 92
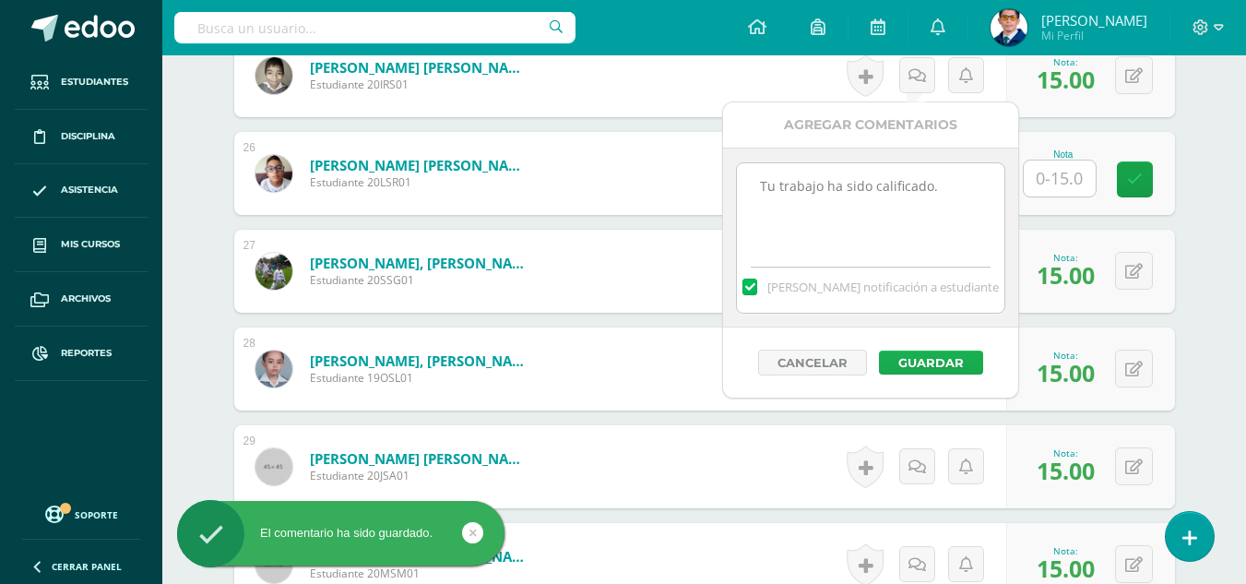
type textarea "Tu trabajo ha sido calificado."
click at [943, 360] on button "Guardar" at bounding box center [931, 362] width 104 height 24
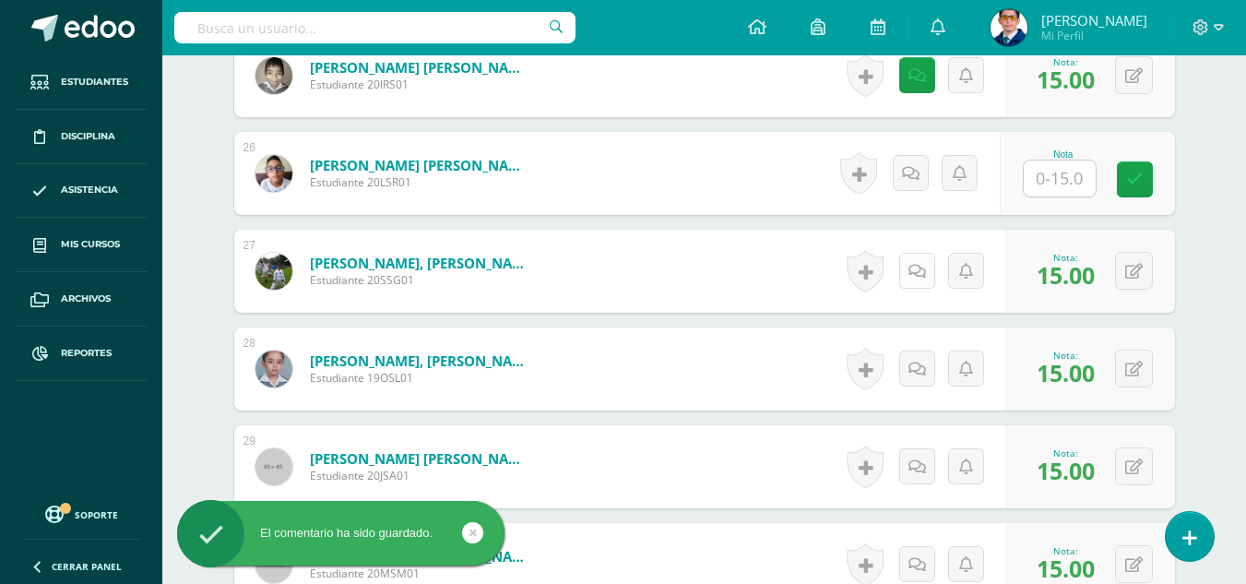
click at [912, 268] on icon at bounding box center [917, 272] width 18 height 16
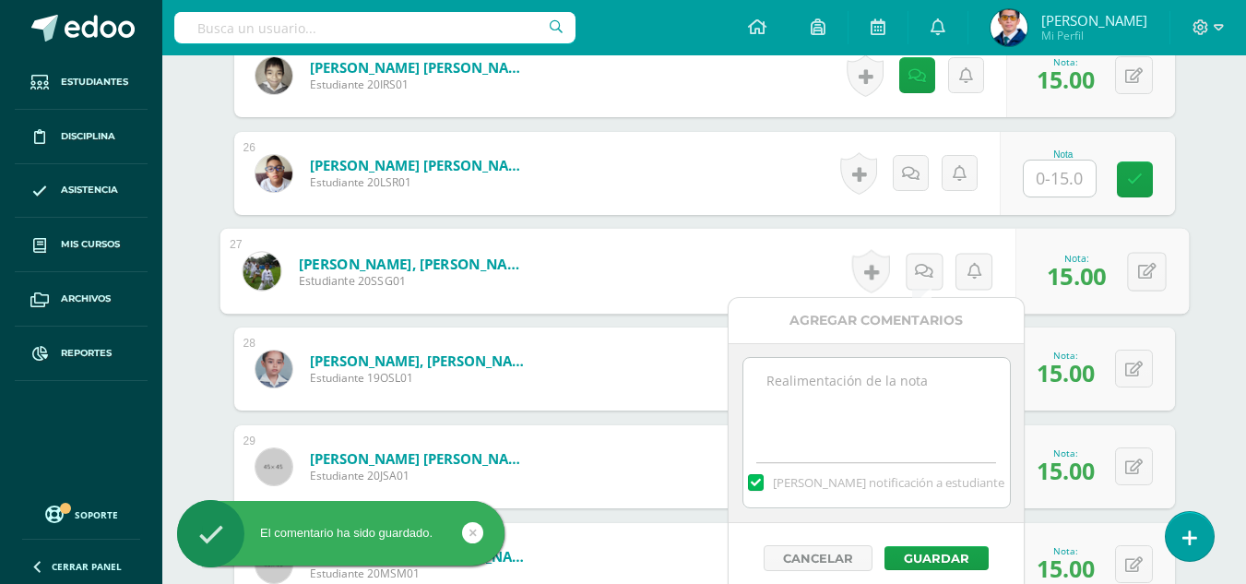
click at [913, 375] on textarea at bounding box center [876, 404] width 266 height 92
paste textarea "Tu trabajo ha sido calificado."
type textarea "Tu trabajo ha sido calificado."
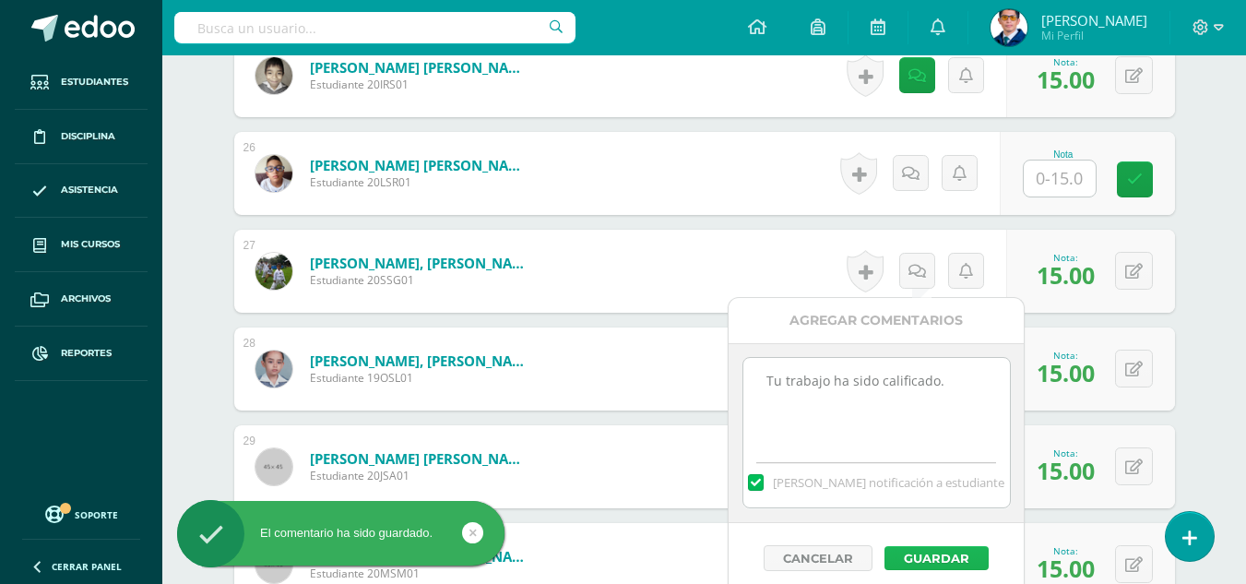
click at [933, 548] on button "Guardar" at bounding box center [936, 558] width 104 height 24
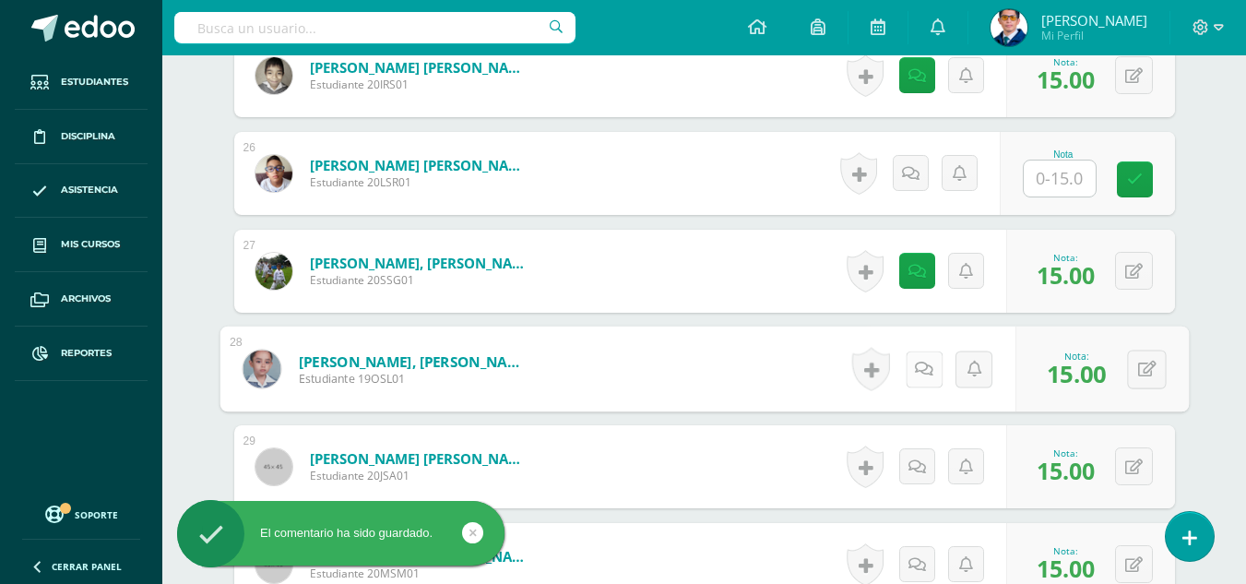
click at [910, 380] on link at bounding box center [922, 368] width 37 height 37
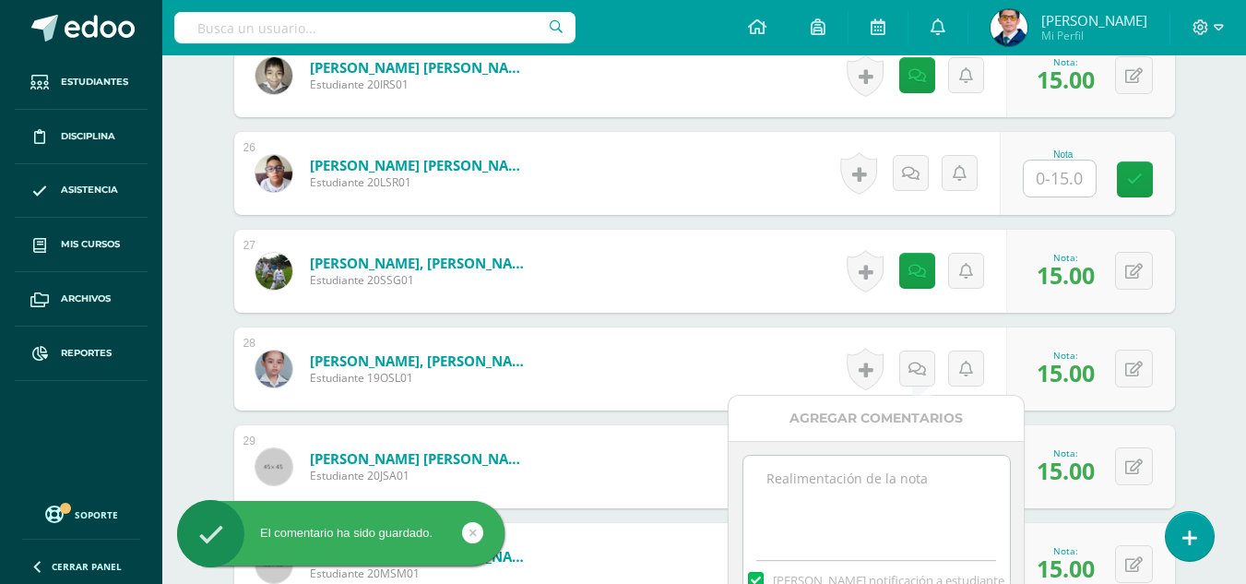
paste textarea "Tu trabajo ha sido calificado."
click at [904, 460] on textarea "Tu trabajo ha sido calificado." at bounding box center [876, 501] width 266 height 92
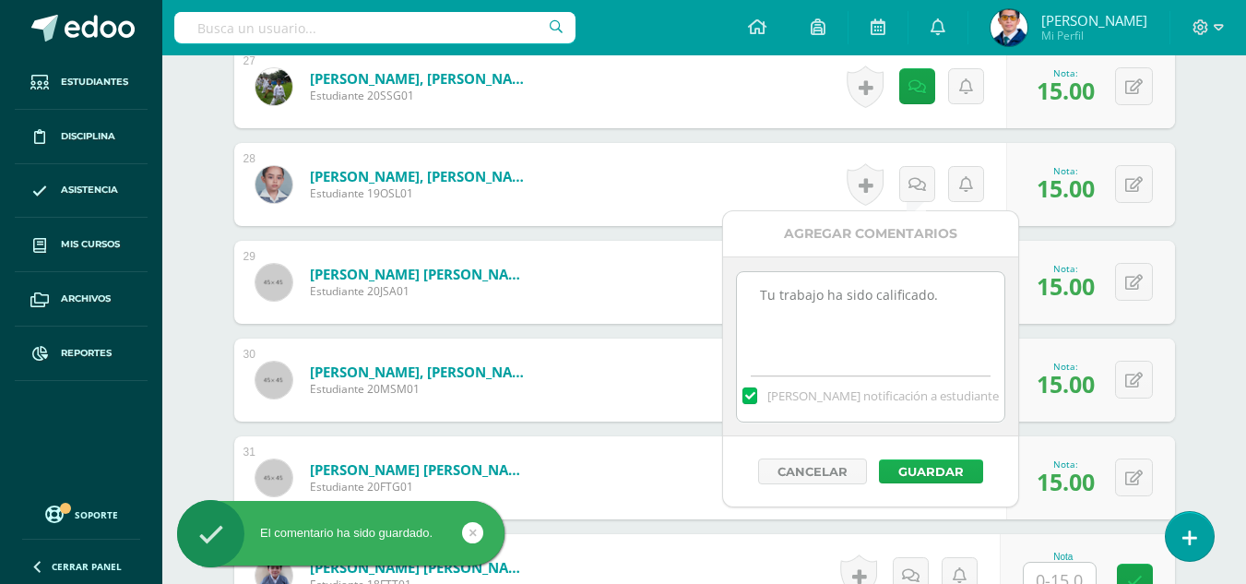
type textarea "Tu trabajo ha sido calificado."
click at [924, 475] on button "Guardar" at bounding box center [931, 471] width 104 height 24
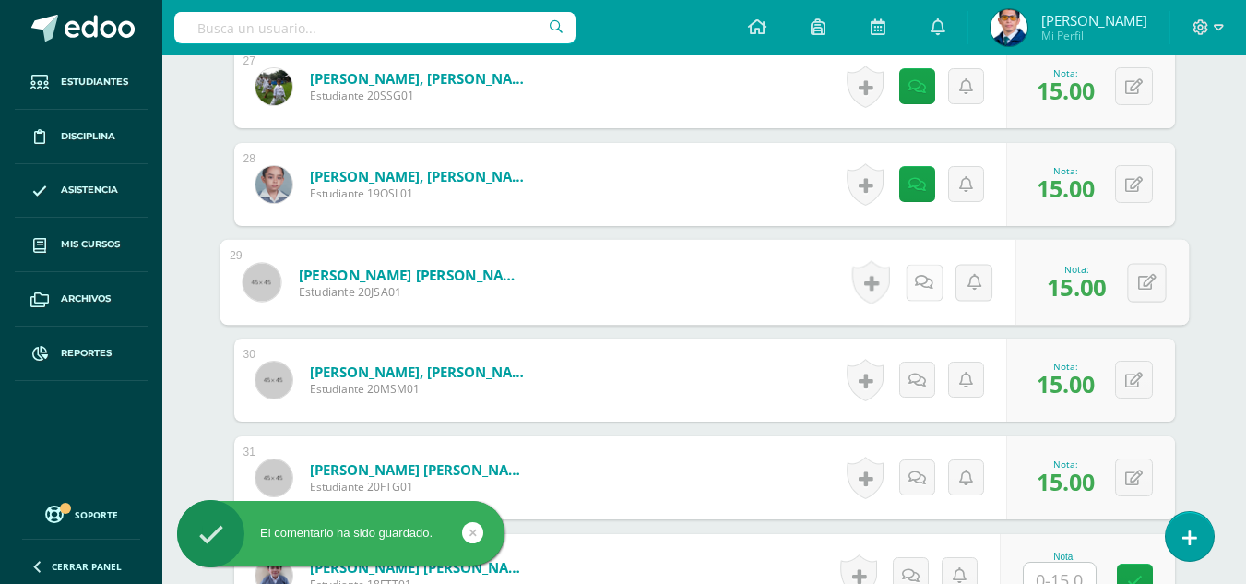
click at [915, 286] on icon at bounding box center [924, 282] width 18 height 16
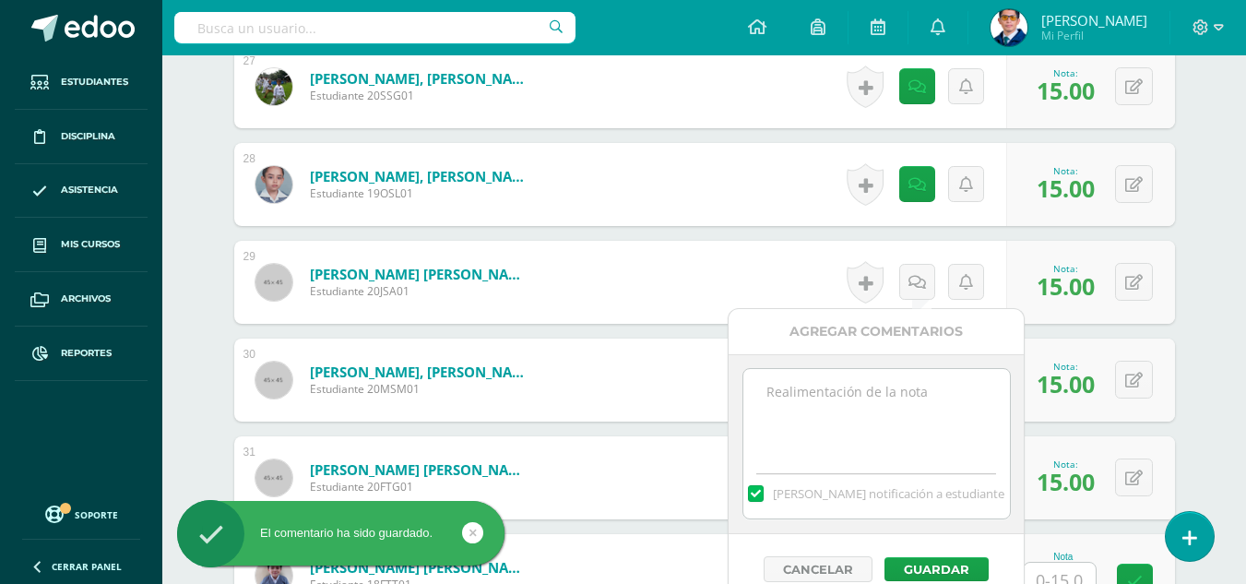
paste textarea "Tu trabajo ha sido calificado."
click at [937, 371] on textarea at bounding box center [876, 415] width 266 height 92
type textarea "Tu trabajo ha sido calificado."
click at [949, 561] on button "Guardar" at bounding box center [936, 569] width 104 height 24
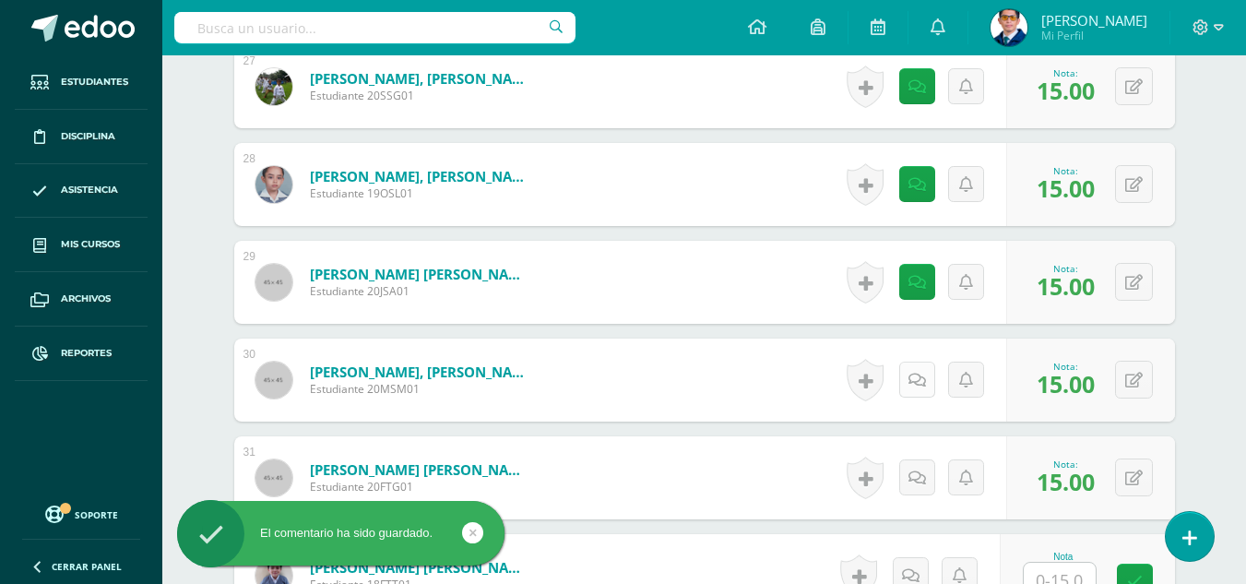
click at [925, 392] on link at bounding box center [917, 379] width 36 height 36
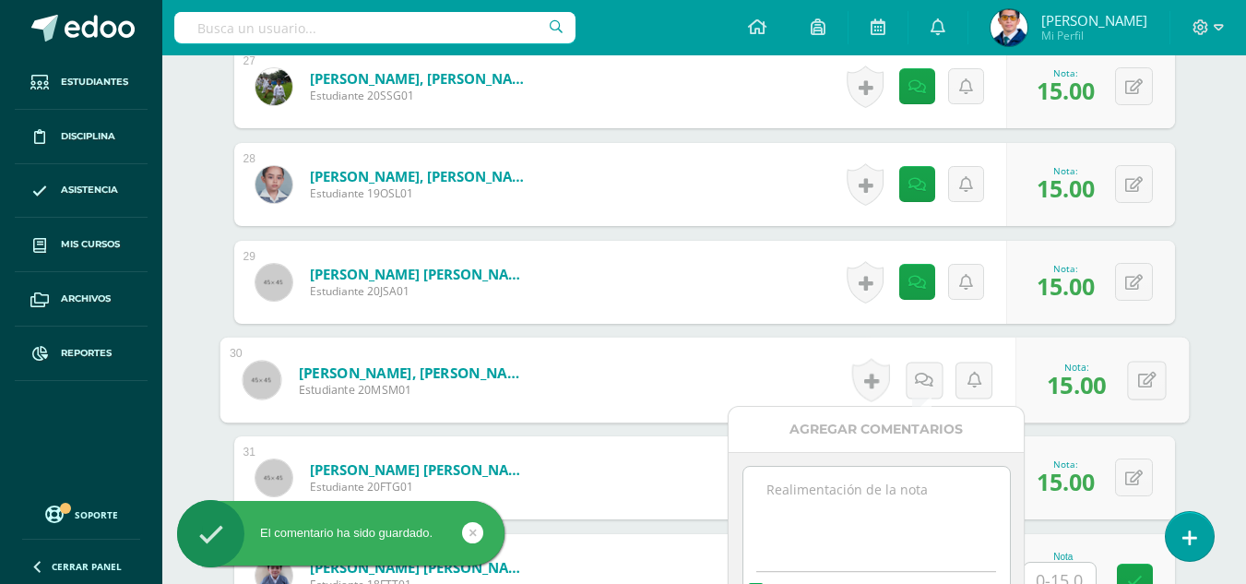
paste textarea "Tu trabajo ha sido calificado."
click at [933, 478] on textarea at bounding box center [876, 512] width 266 height 92
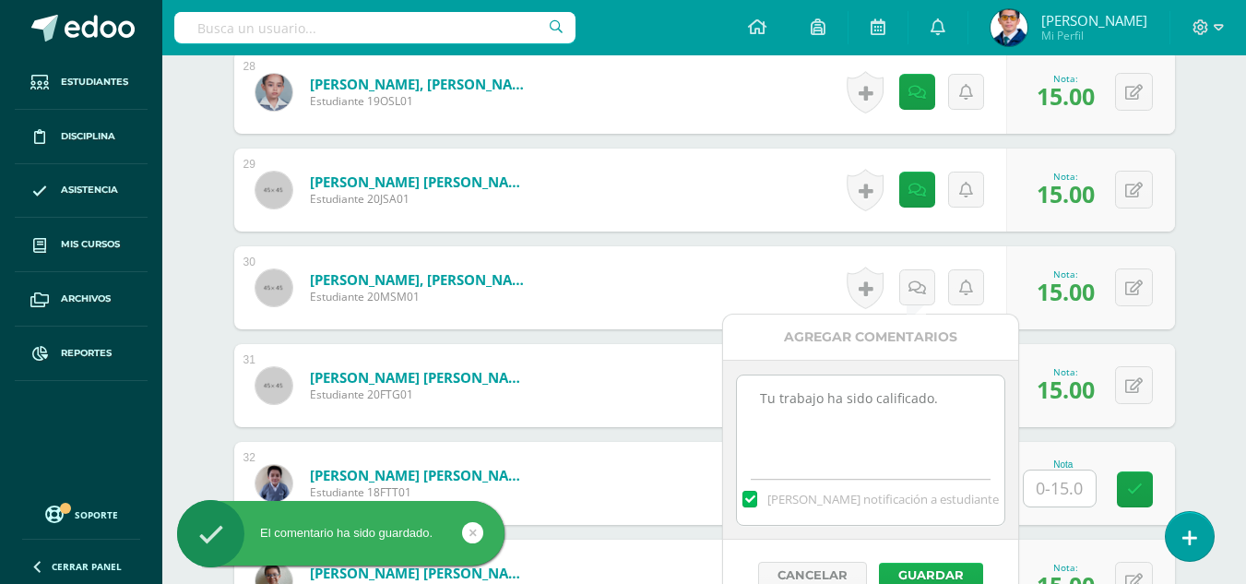
type textarea "Tu trabajo ha sido calificado."
click at [950, 570] on button "Guardar" at bounding box center [931, 574] width 104 height 24
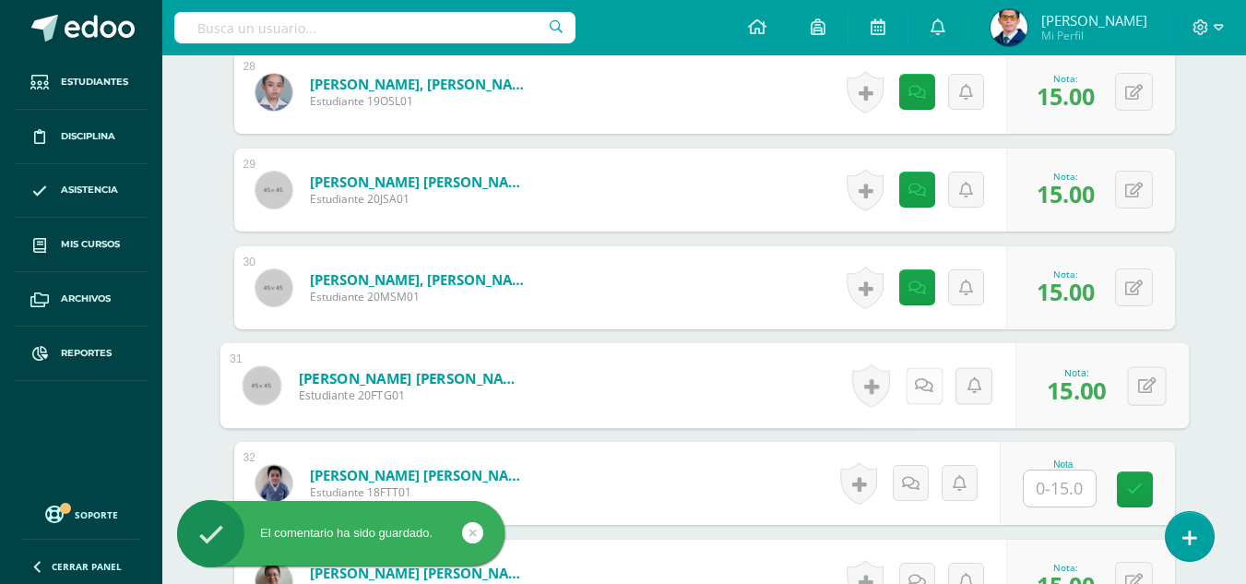
click at [920, 386] on icon at bounding box center [924, 385] width 18 height 16
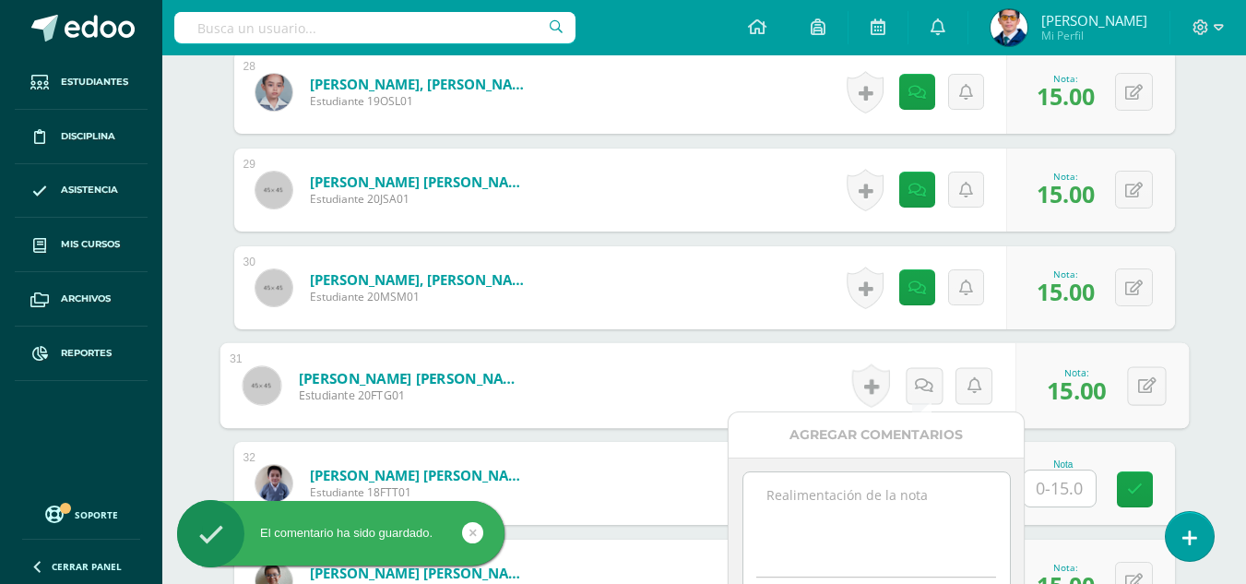
click at [920, 496] on textarea at bounding box center [876, 518] width 266 height 92
paste textarea "Tu trabajo ha sido calificado."
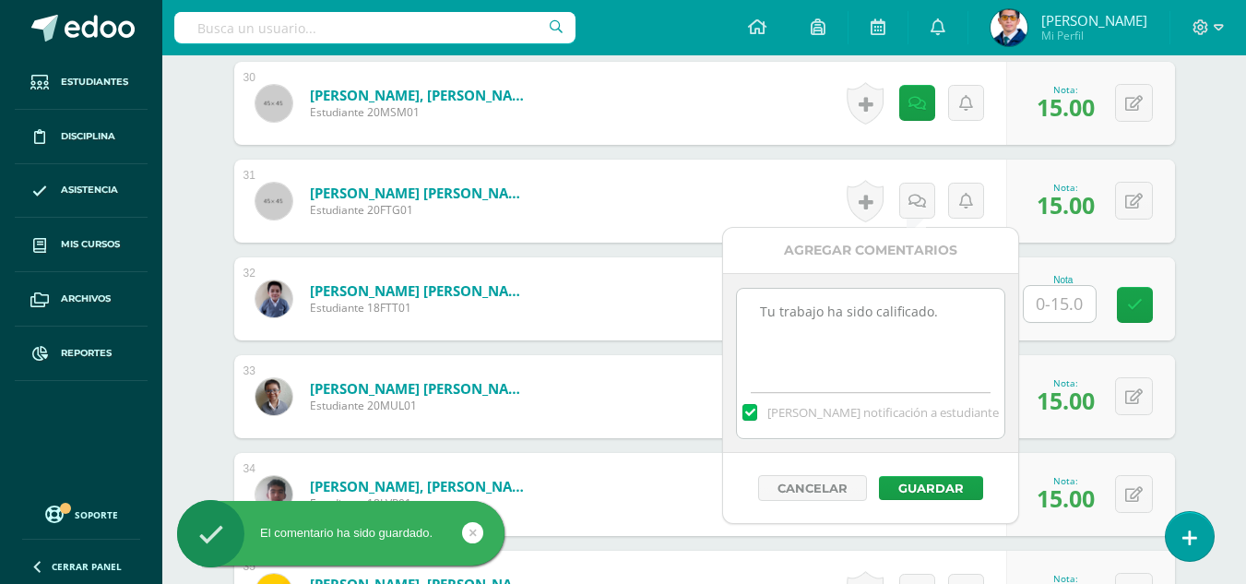
type textarea "Tu trabajo ha sido calificado."
click at [919, 496] on button "Guardar" at bounding box center [931, 488] width 104 height 24
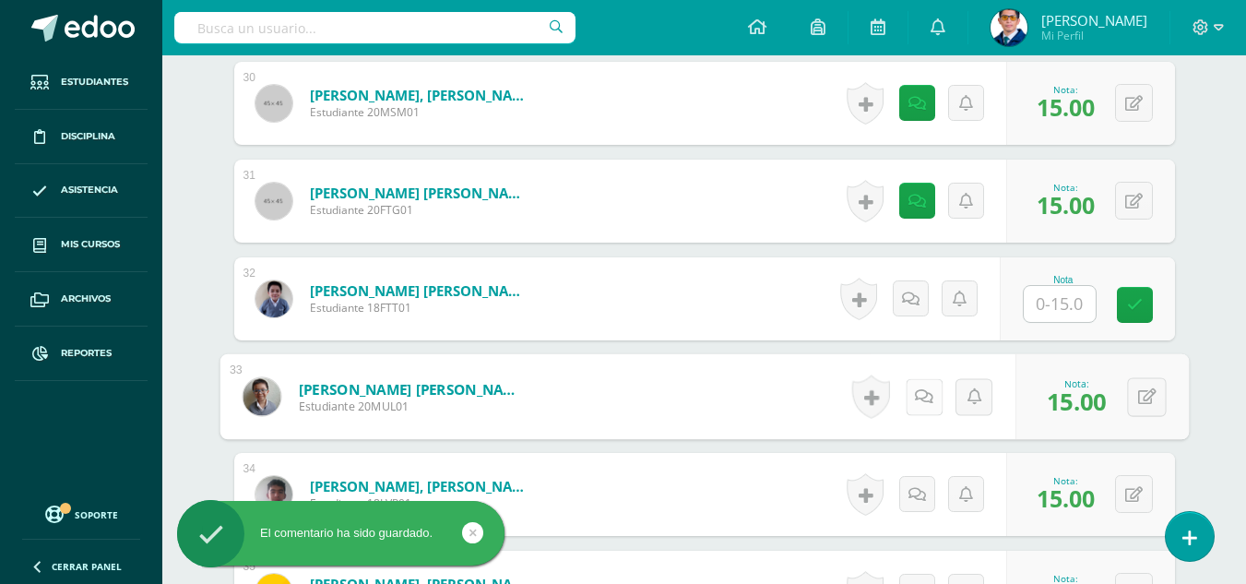
click at [919, 400] on icon at bounding box center [924, 396] width 18 height 16
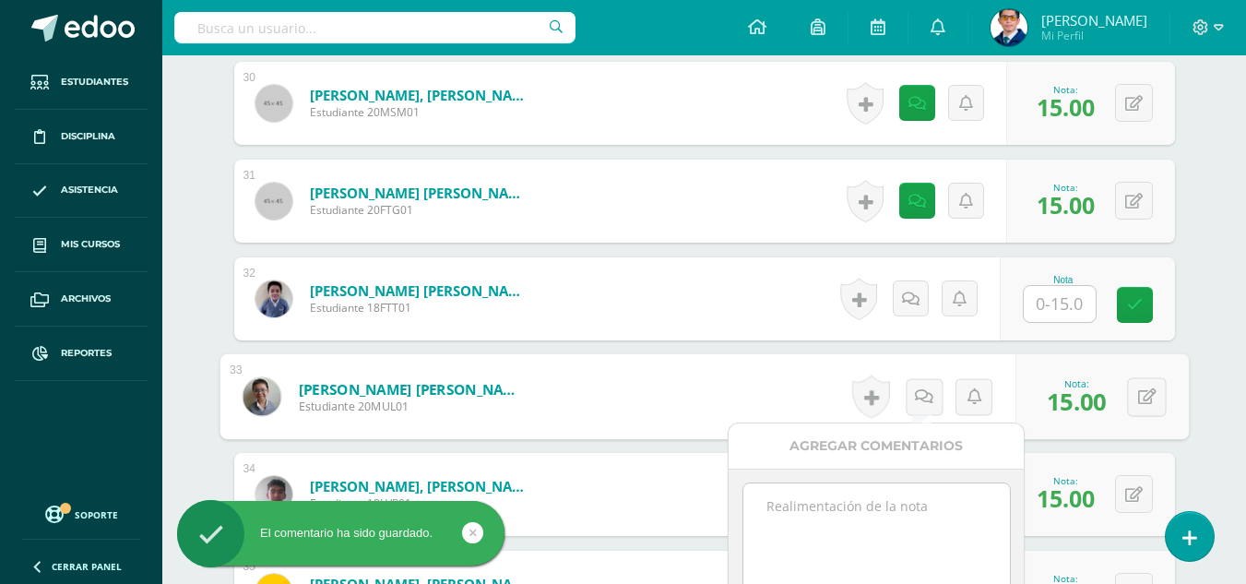
paste textarea "Tu trabajo ha sido calificado."
click at [924, 487] on textarea at bounding box center [876, 529] width 266 height 92
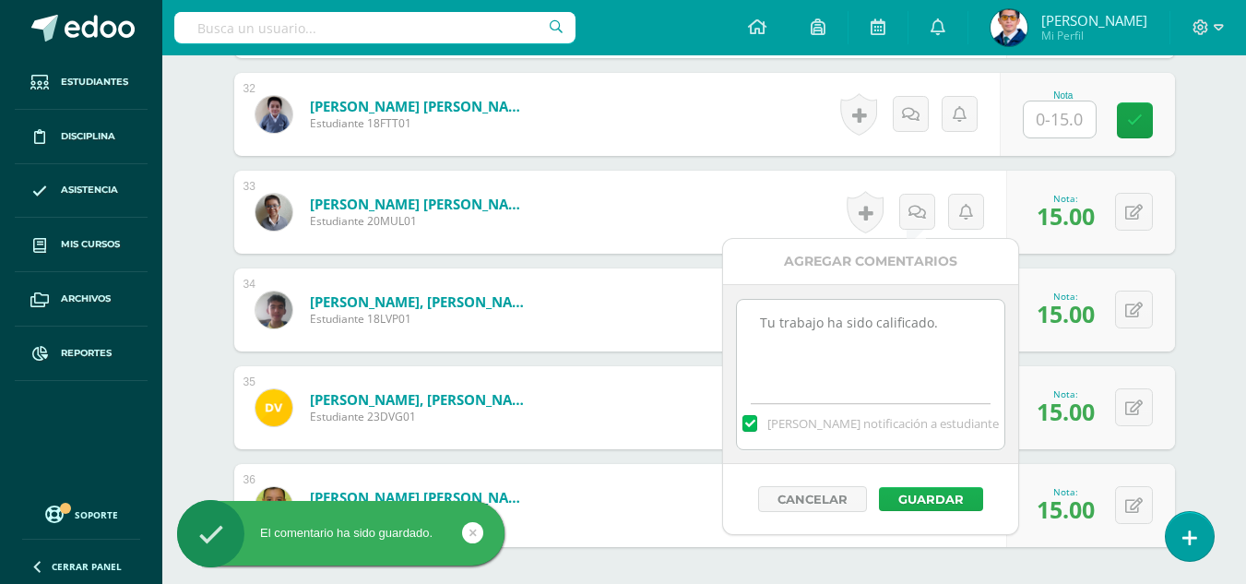
type textarea "Tu trabajo ha sido calificado."
click at [927, 504] on button "Guardar" at bounding box center [931, 499] width 104 height 24
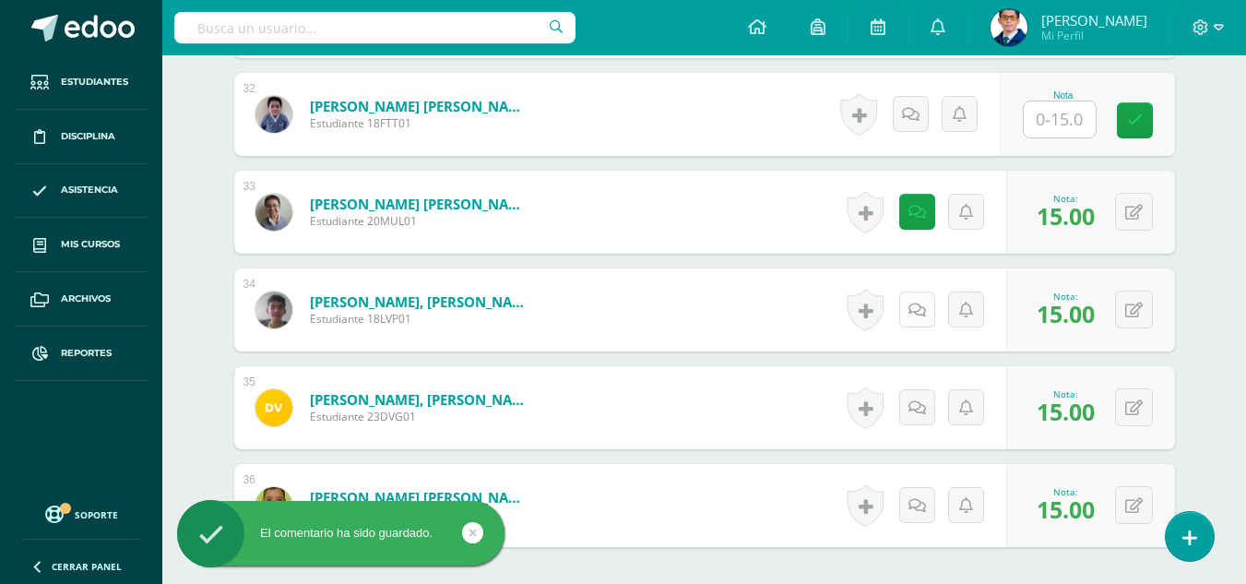
click at [920, 321] on link at bounding box center [917, 309] width 36 height 36
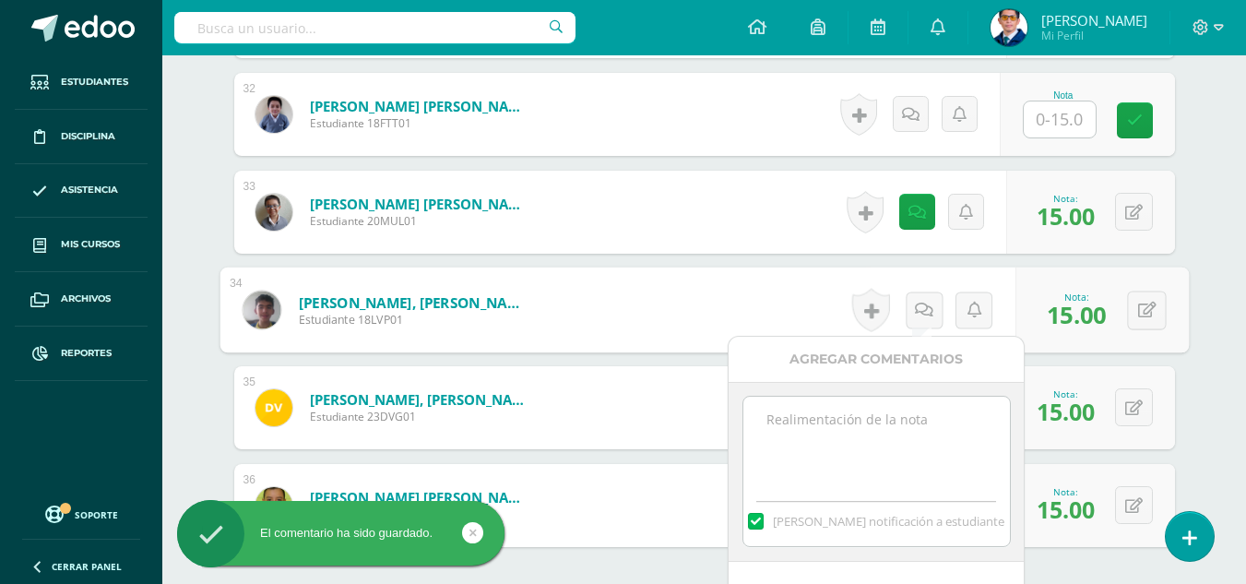
paste textarea "Tu trabajo ha sido calificado."
click at [930, 426] on textarea at bounding box center [876, 442] width 266 height 92
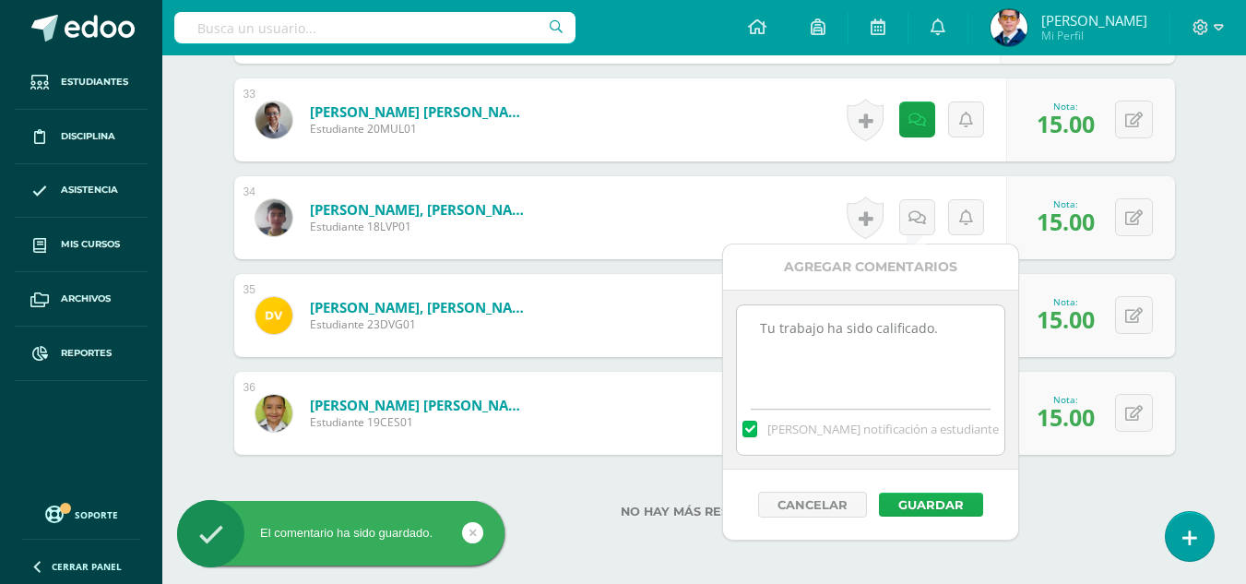
type textarea "Tu trabajo ha sido calificado."
click at [935, 501] on button "Guardar" at bounding box center [931, 504] width 104 height 24
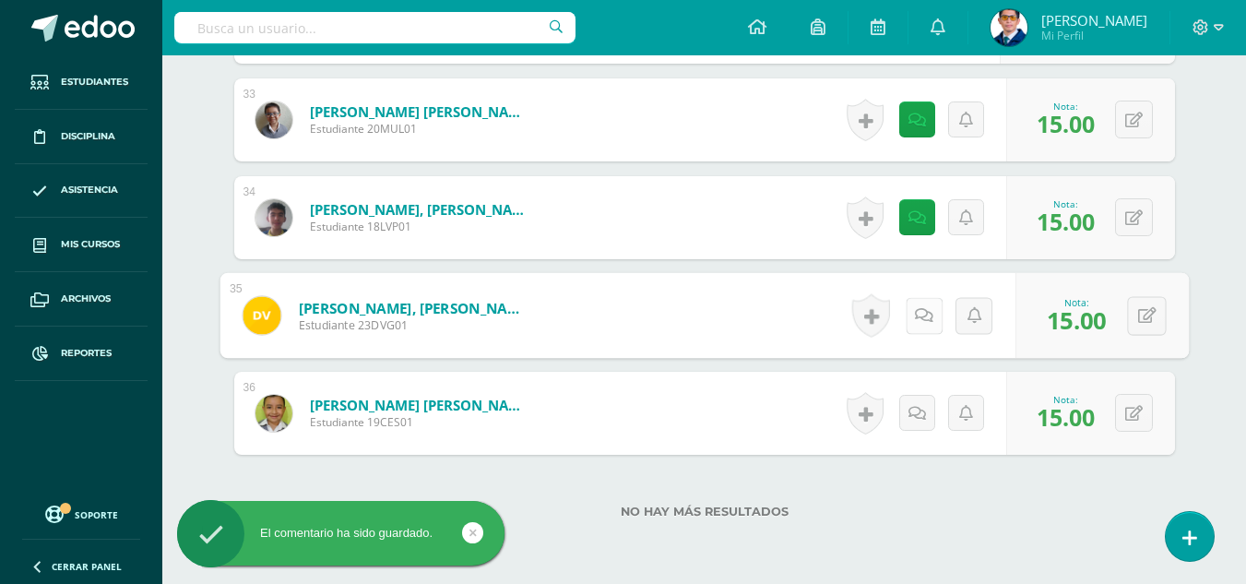
click at [923, 314] on icon at bounding box center [924, 315] width 18 height 16
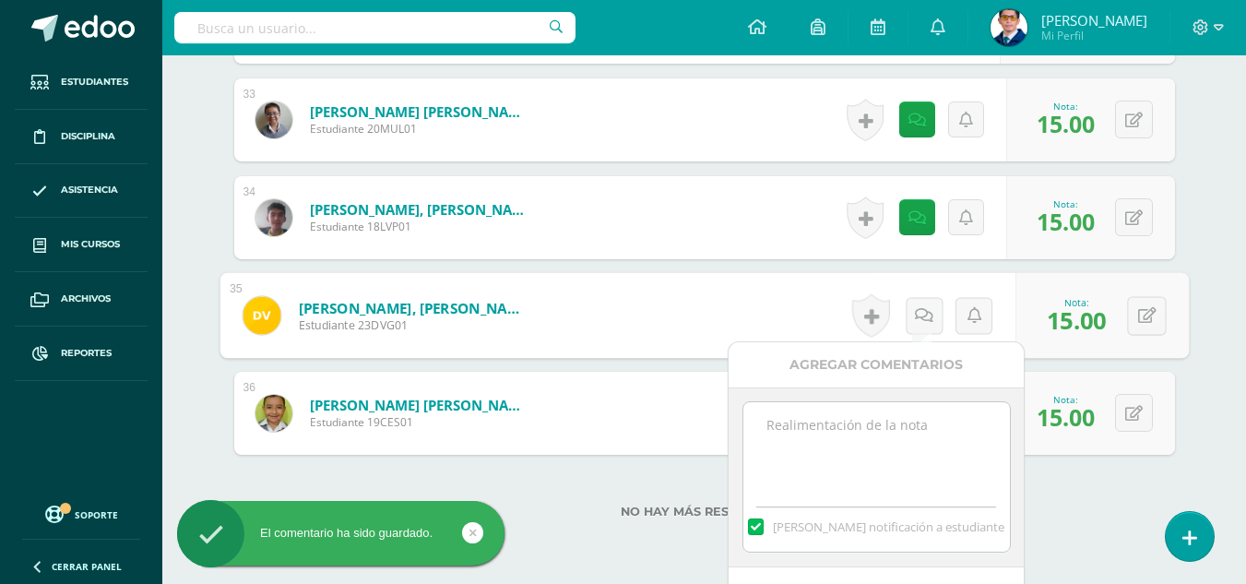
paste textarea "Tu trabajo ha sido calificado."
click at [915, 447] on textarea "Tu trabajo ha sido calificado." at bounding box center [876, 448] width 266 height 92
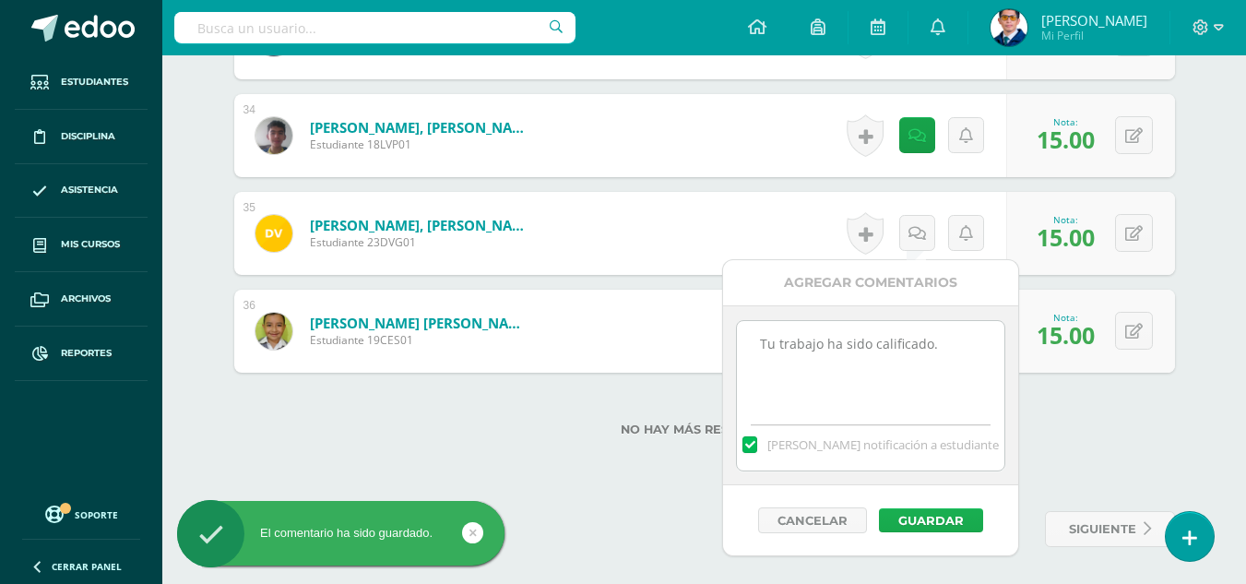
type textarea "Tu trabajo ha sido calificado."
click at [915, 524] on button "Guardar" at bounding box center [931, 520] width 104 height 24
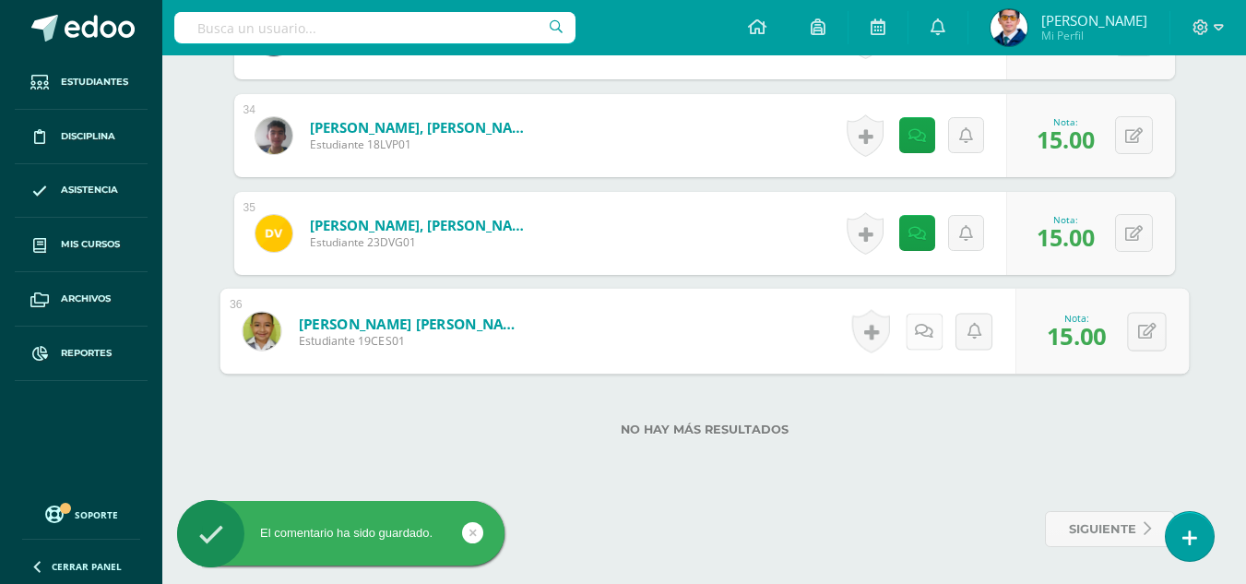
click at [924, 333] on icon at bounding box center [924, 331] width 18 height 16
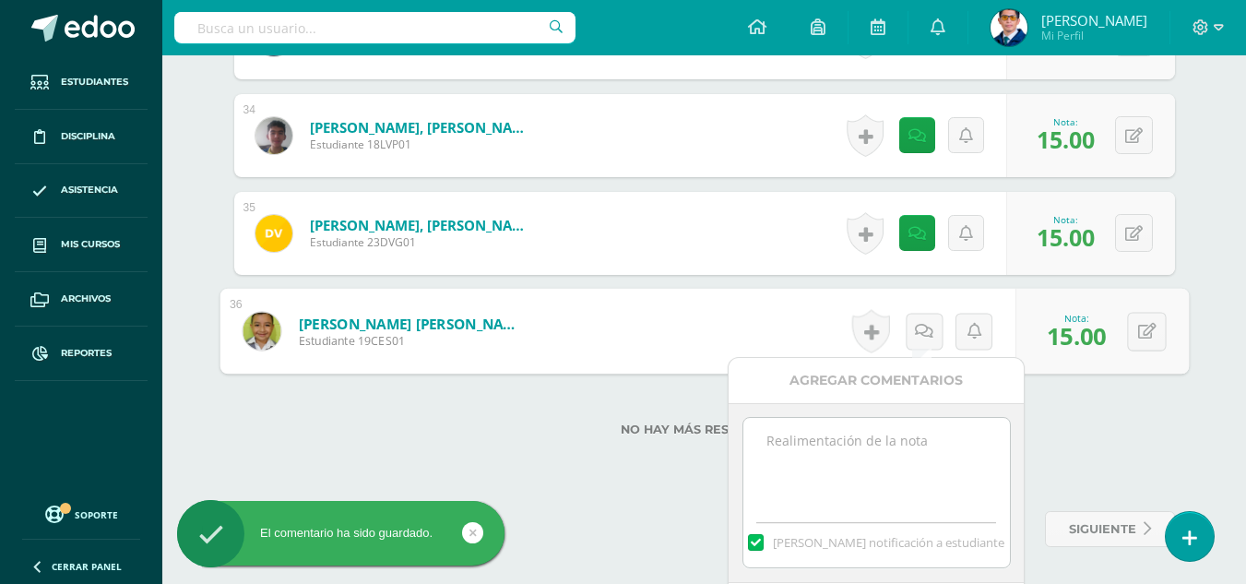
click at [937, 450] on textarea at bounding box center [876, 464] width 266 height 92
paste textarea "Tu trabajo ha sido calificado."
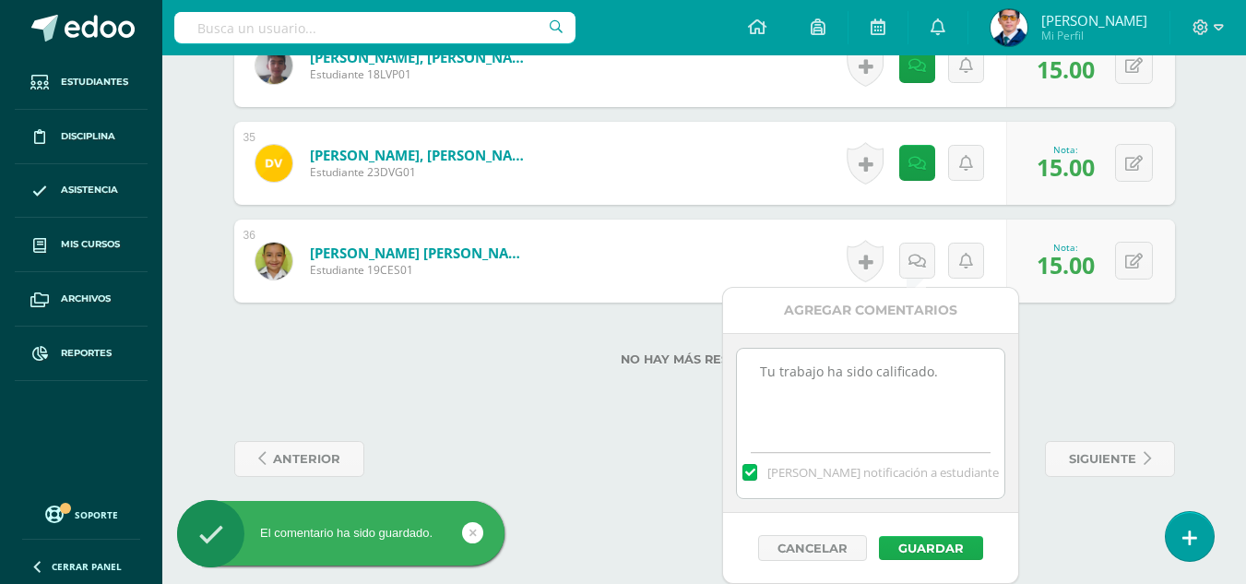
type textarea "Tu trabajo ha sido calificado."
click at [954, 554] on button "Guardar" at bounding box center [931, 548] width 104 height 24
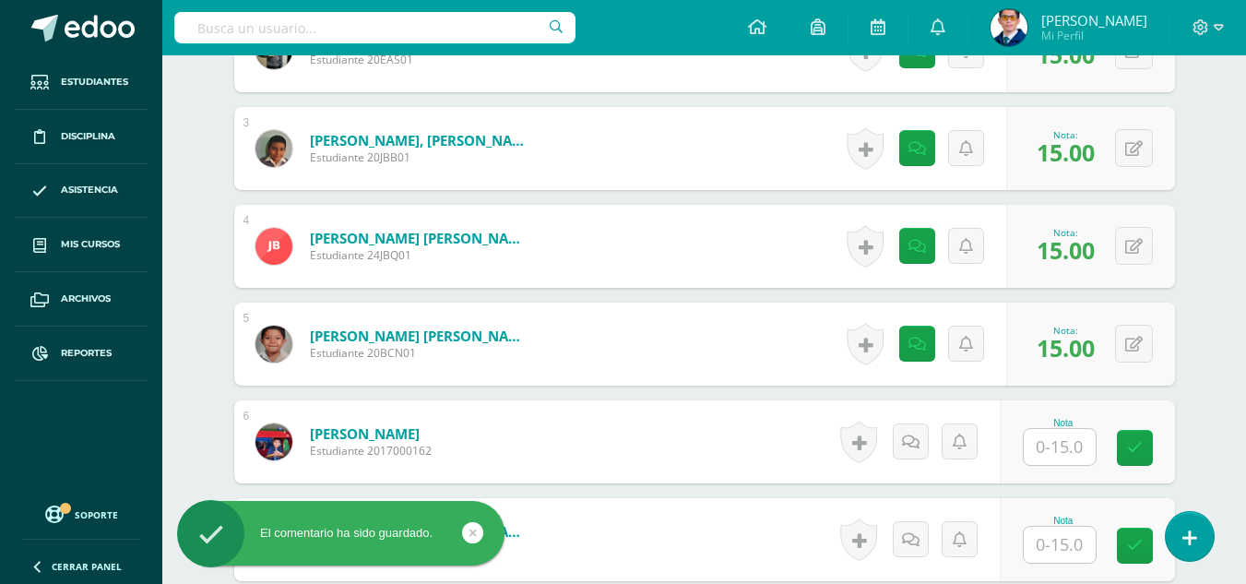
scroll to position [821, 0]
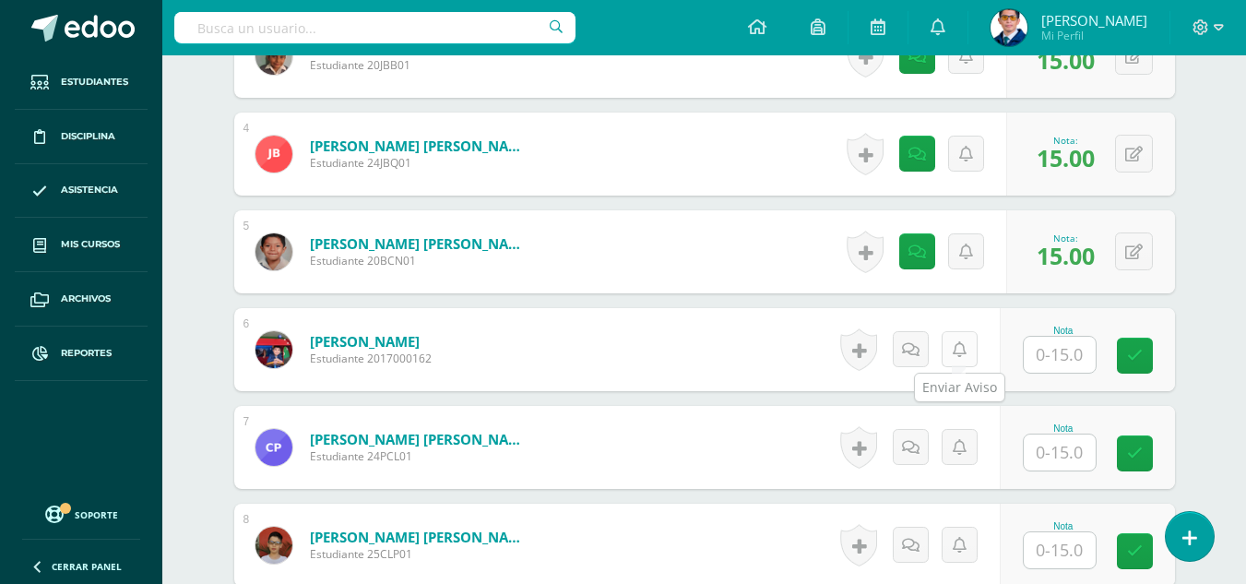
click at [961, 347] on icon at bounding box center [959, 350] width 14 height 16
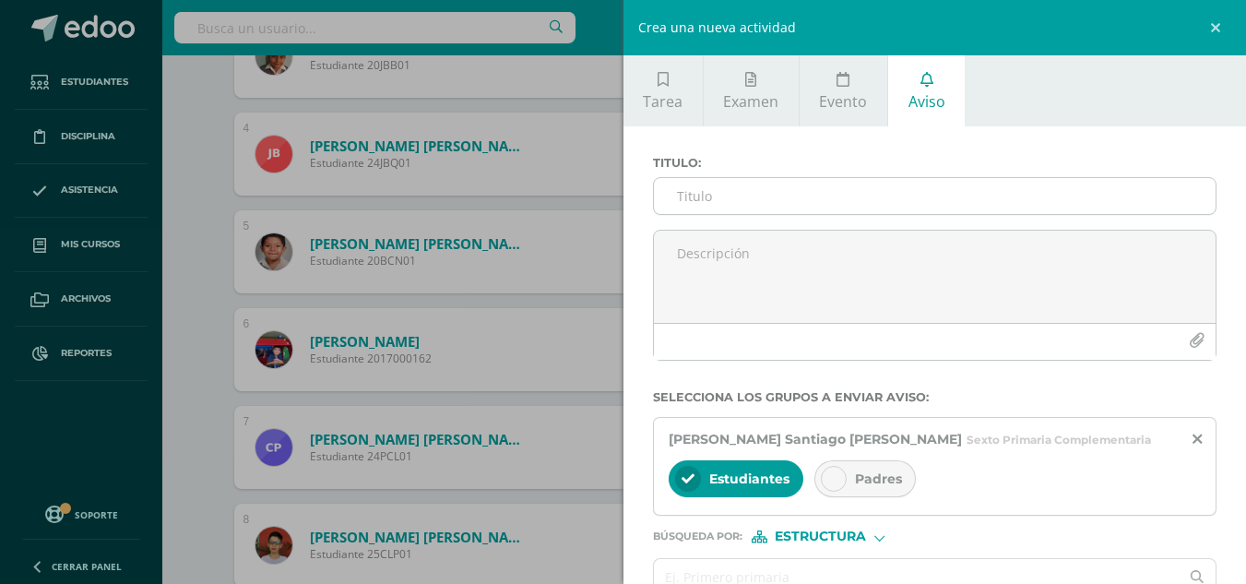
click at [820, 195] on input "Titulo :" at bounding box center [935, 196] width 562 height 36
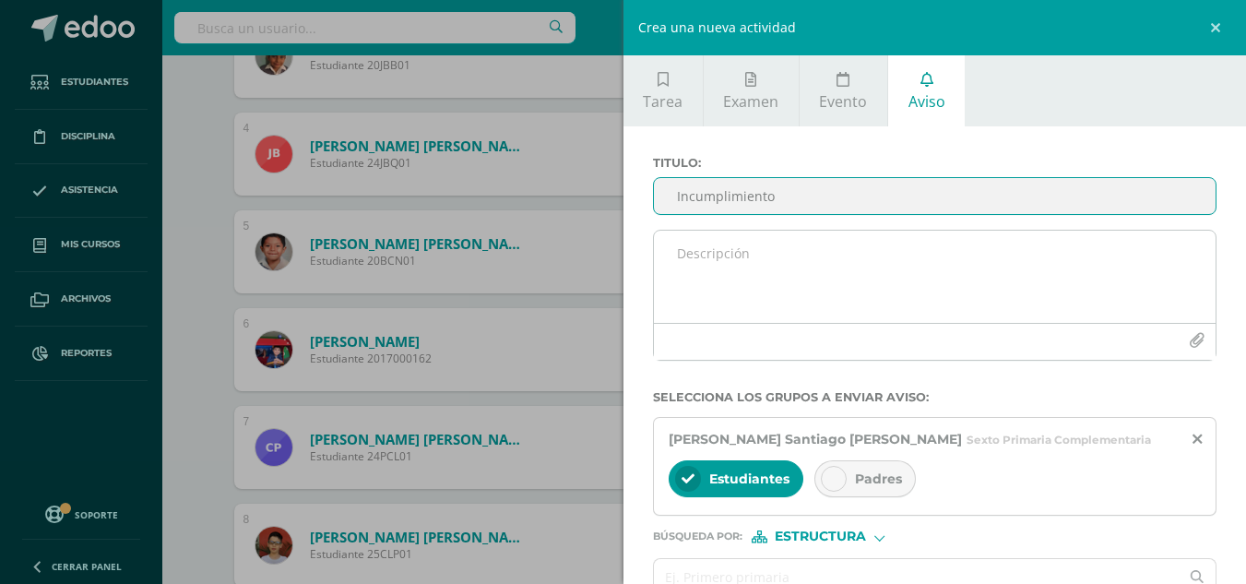
type input "Incumplimiento"
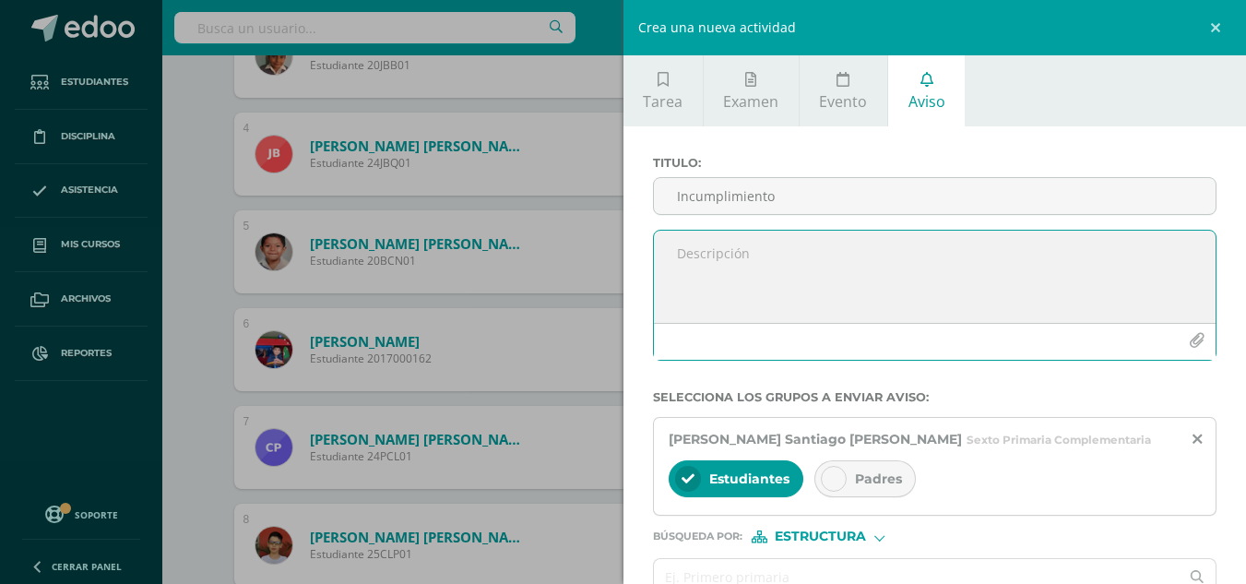
click at [764, 269] on textarea at bounding box center [935, 276] width 562 height 92
drag, startPoint x: 1186, startPoint y: 254, endPoint x: 633, endPoint y: 244, distance: 552.3
click at [633, 244] on div "Titulo : Incumplimiento Por este medio se informa que el estudiante no entregó …" at bounding box center [934, 406] width 623 height 561
type textarea "Por este medio se informa que el estudiante no entregó la tarea el día indicado."
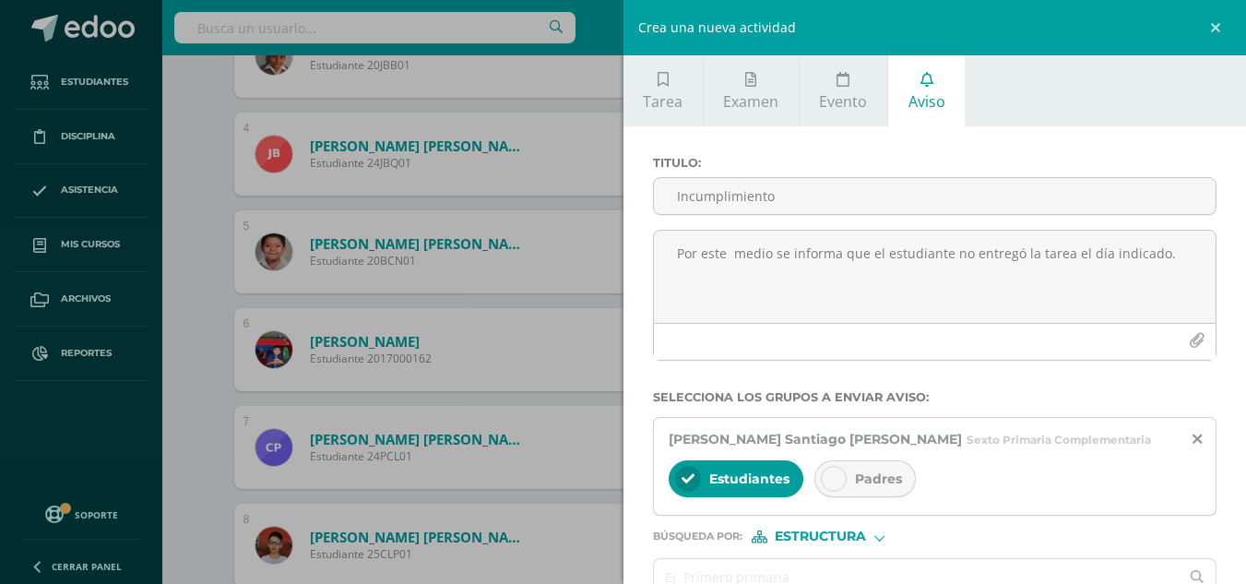
click at [857, 465] on div "Padres" at bounding box center [864, 478] width 101 height 37
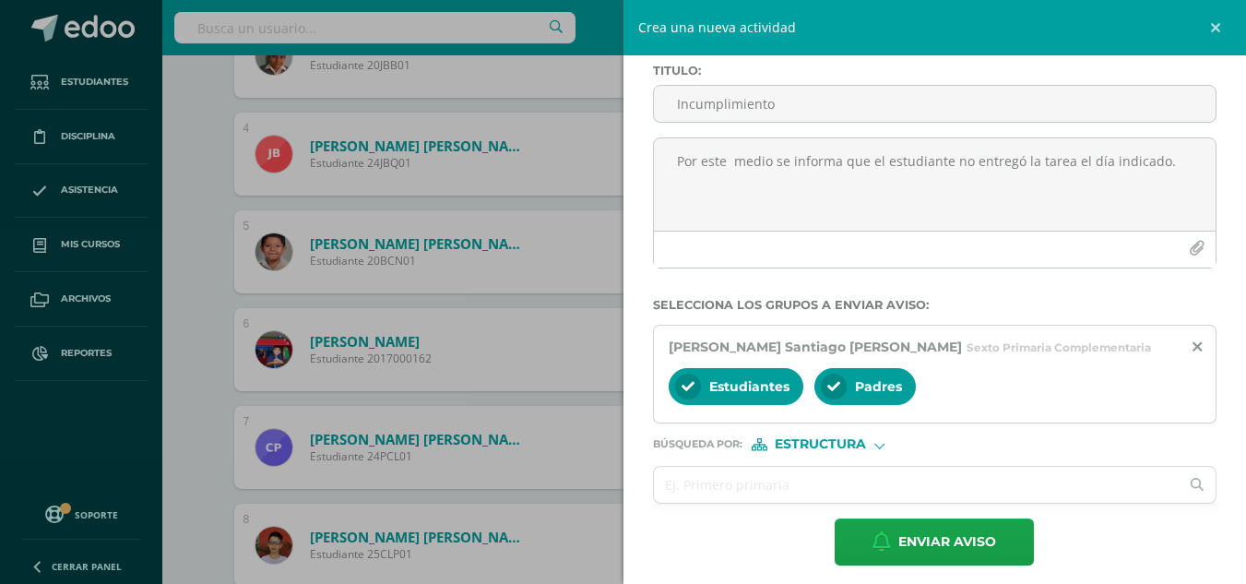
scroll to position [103, 0]
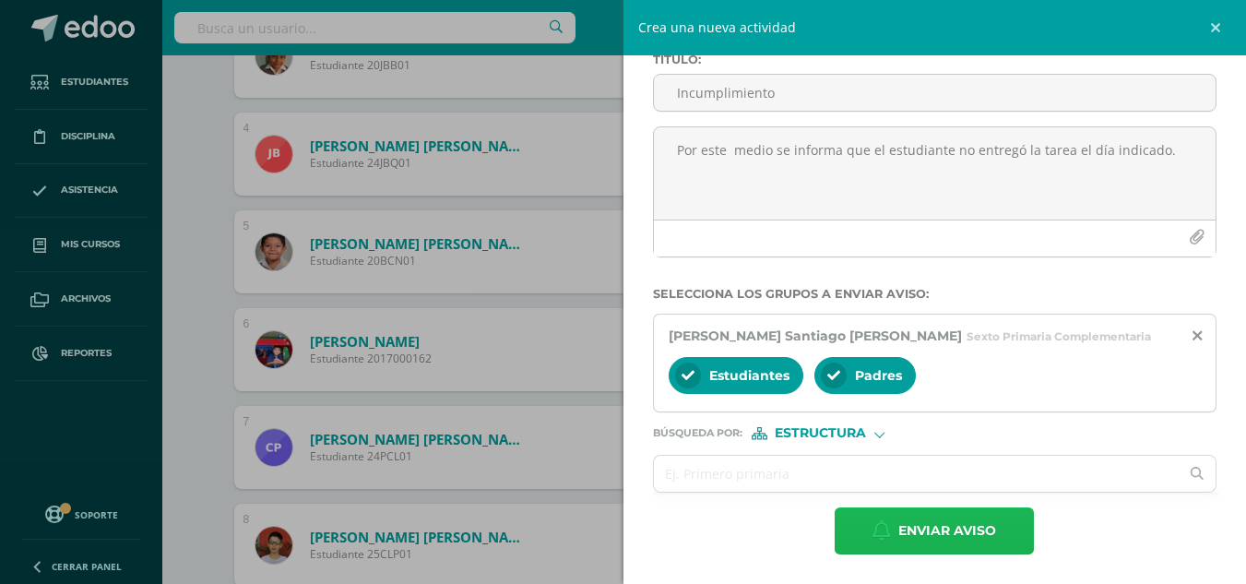
click at [927, 522] on span "Enviar aviso" at bounding box center [947, 530] width 98 height 45
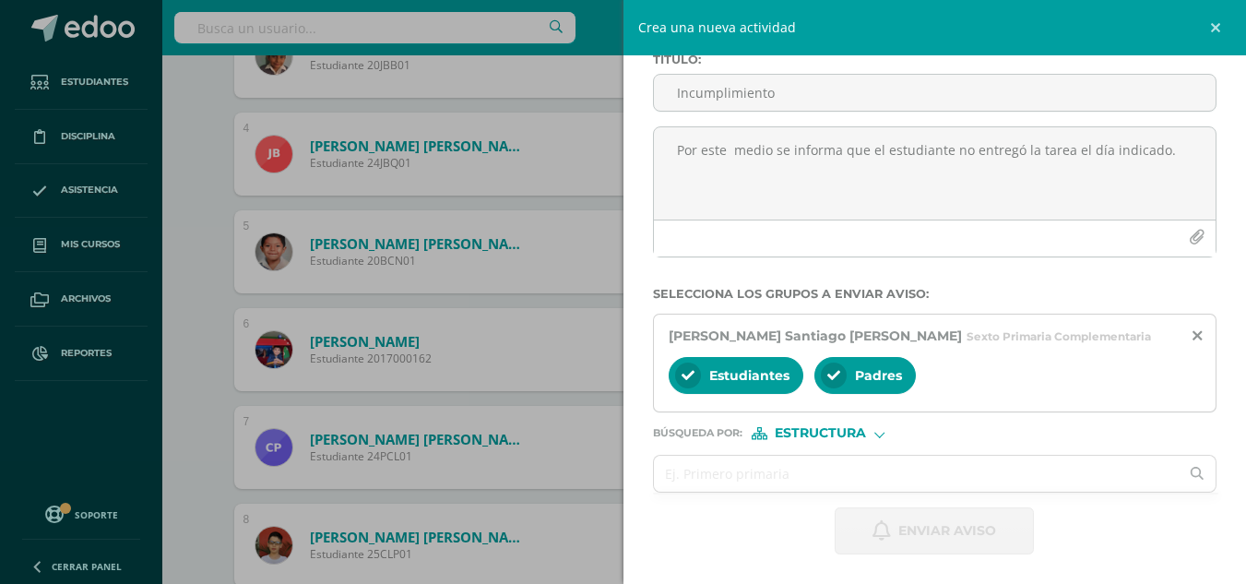
scroll to position [0, 0]
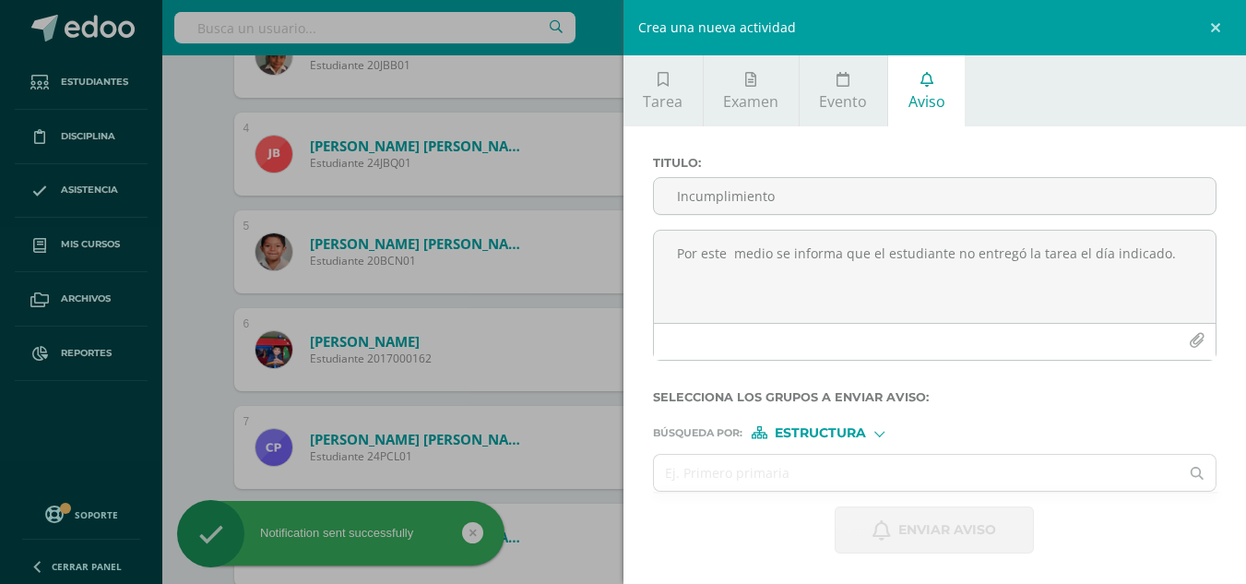
click at [199, 343] on div "Crea una nueva actividad Tarea Examen Evento Aviso Título: Valor: 100.0 Fecha: …" at bounding box center [623, 292] width 1246 height 584
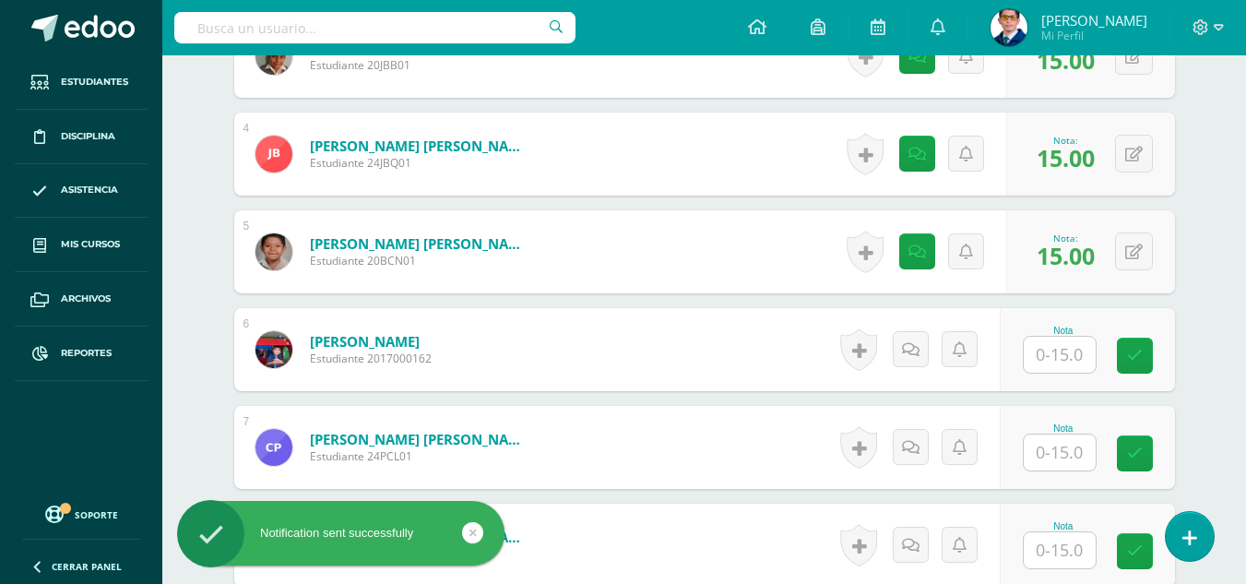
scroll to position [914, 0]
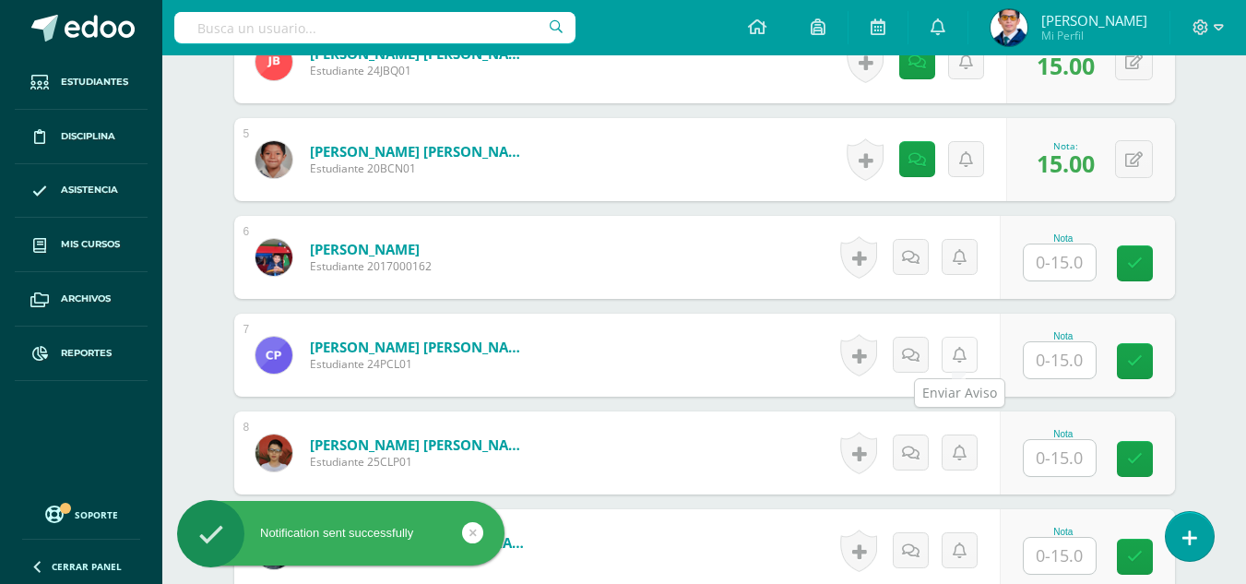
click at [949, 356] on link at bounding box center [959, 355] width 36 height 36
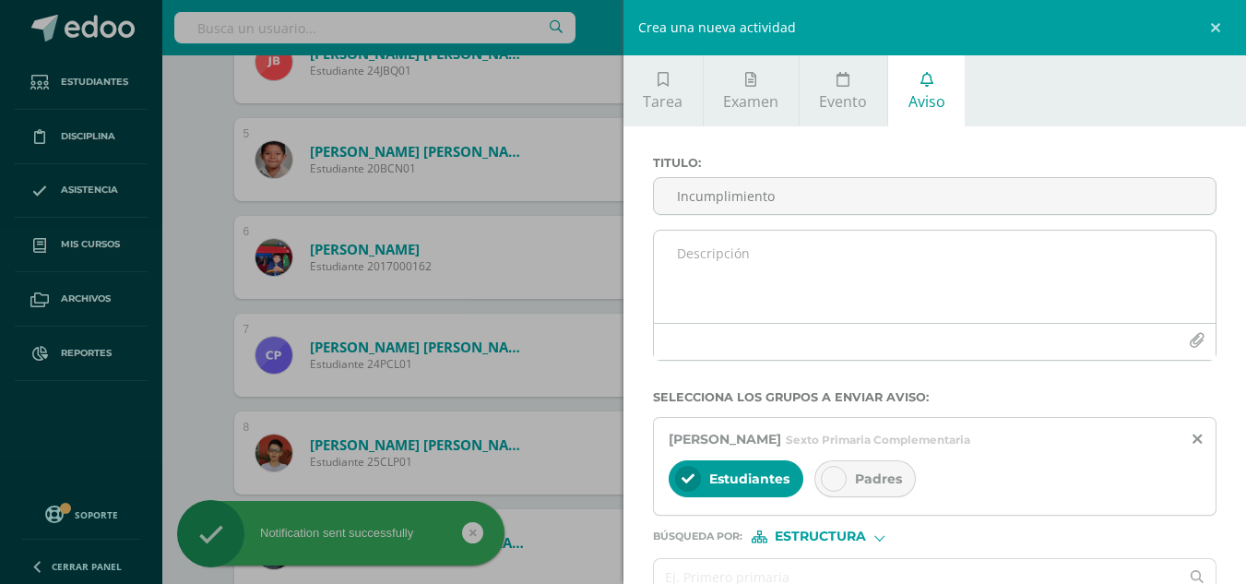
click at [798, 273] on textarea at bounding box center [935, 276] width 562 height 92
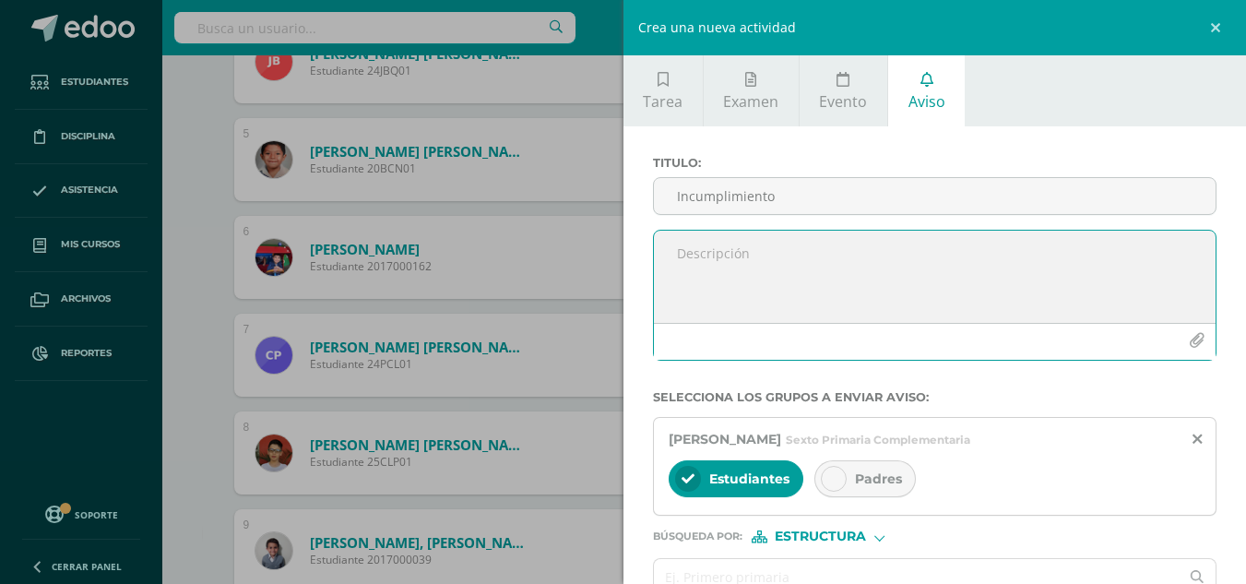
paste textarea "Por este medio se informa que el estudiante no entregó la tarea el día indicado."
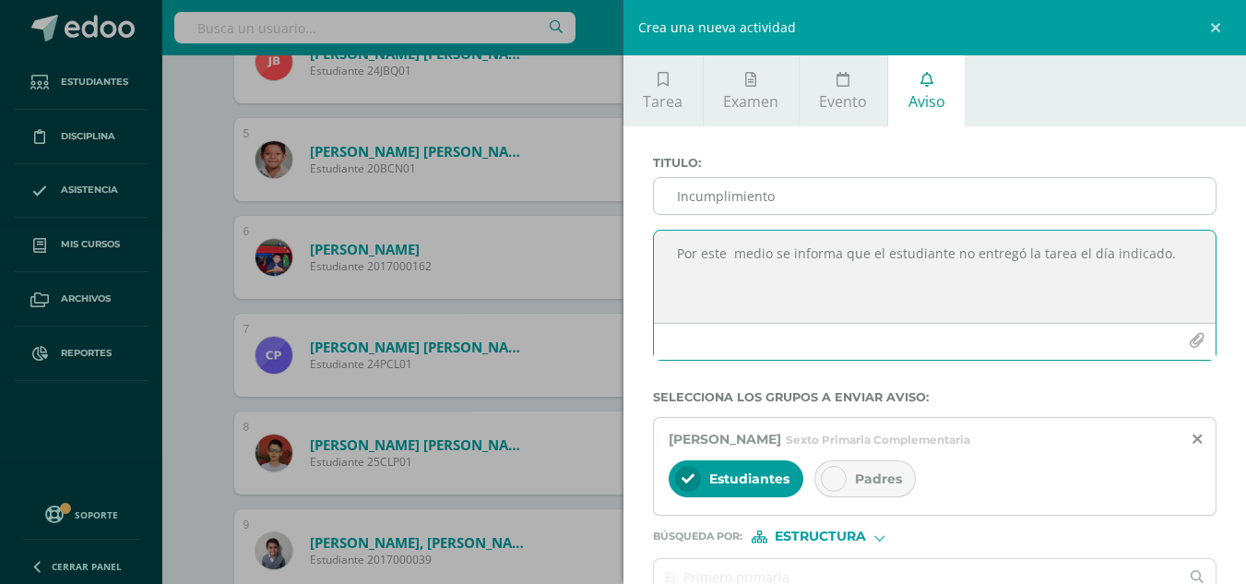
type textarea "Por este medio se informa que el estudiante no entregó la tarea el día indicado."
click at [779, 197] on input "Incumplimiento" at bounding box center [935, 196] width 562 height 36
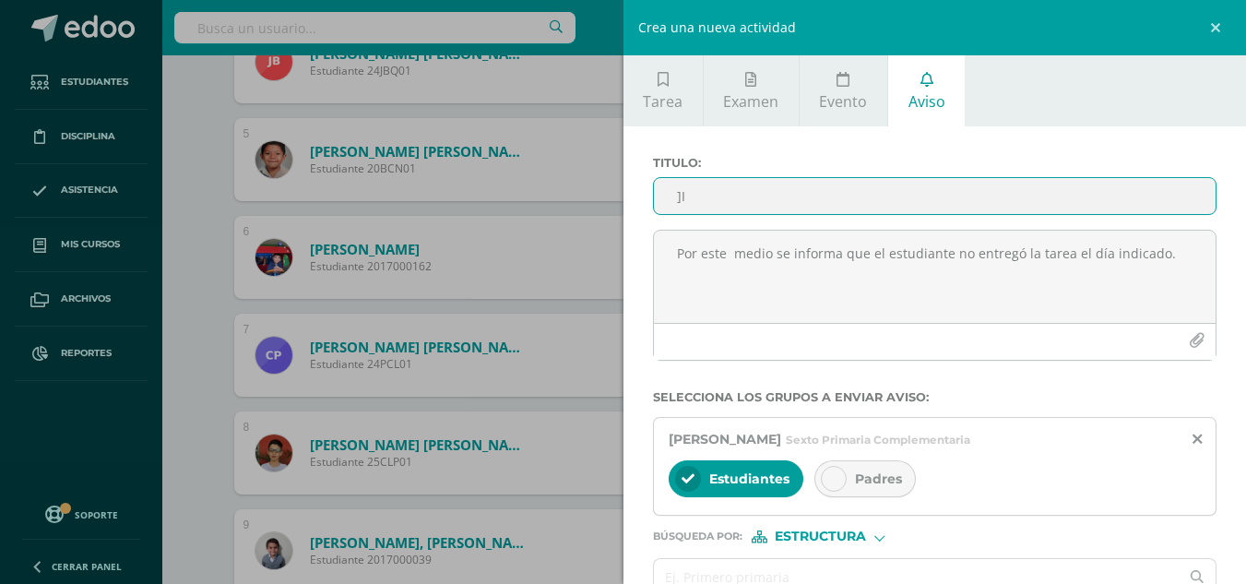
type input "]"
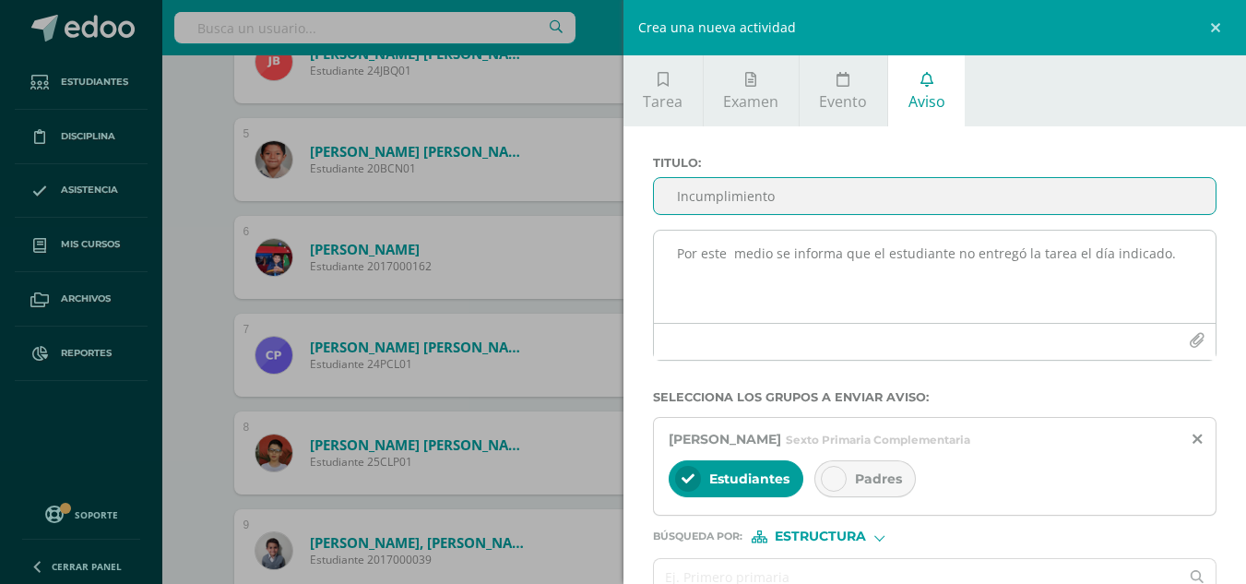
type input "Incumplimiento"
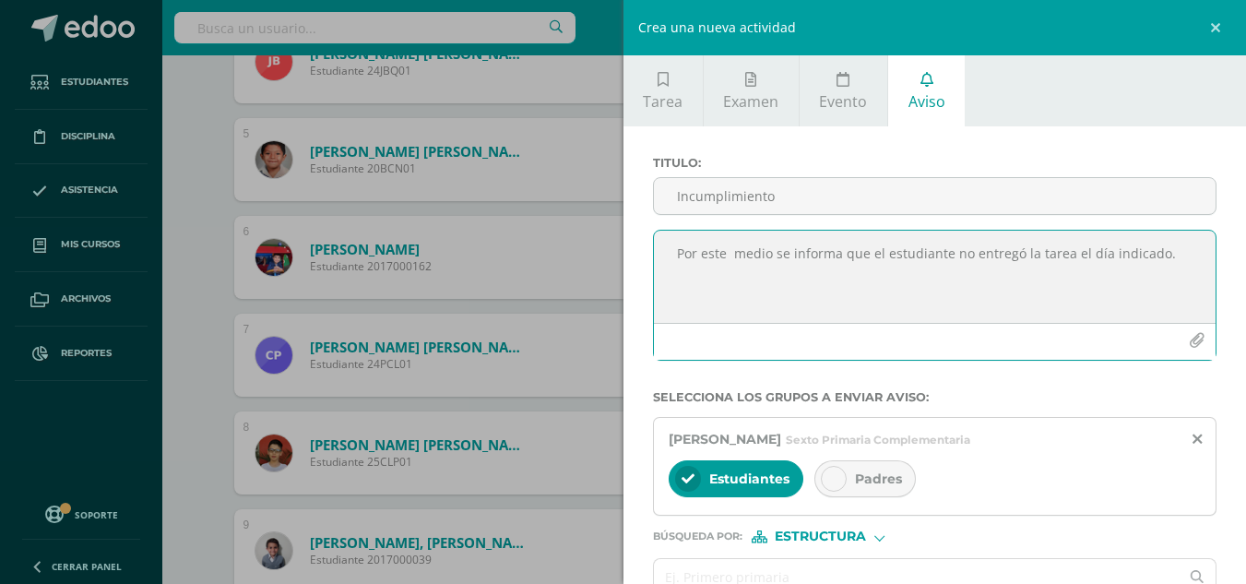
click at [1078, 250] on textarea "Por este medio se informa que el estudiante no entregó la tarea el día indicado." at bounding box center [935, 276] width 562 height 92
type textarea "Por este medio se informa que el estudiante no entregó la tarea de los tipo s d…"
drag, startPoint x: 939, startPoint y: 274, endPoint x: 566, endPoint y: 258, distance: 373.7
click at [566, 258] on div "Crea una nueva actividad Tarea Examen Evento Aviso Título: Valor: 100.0 Fecha: …" at bounding box center [623, 292] width 1246 height 584
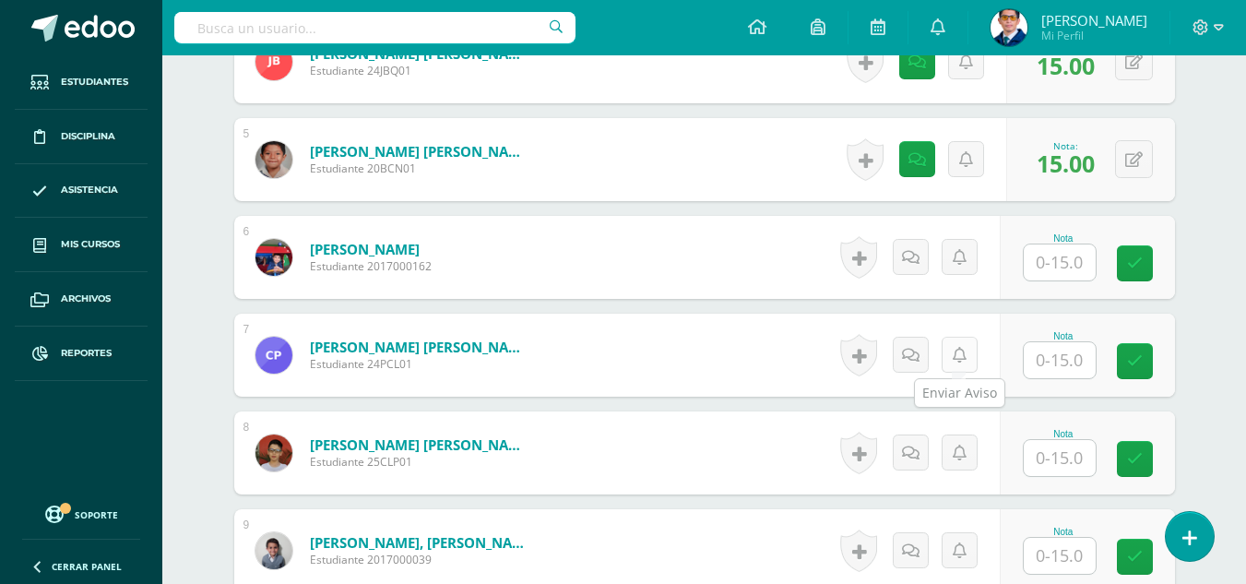
click at [958, 357] on icon at bounding box center [959, 356] width 14 height 16
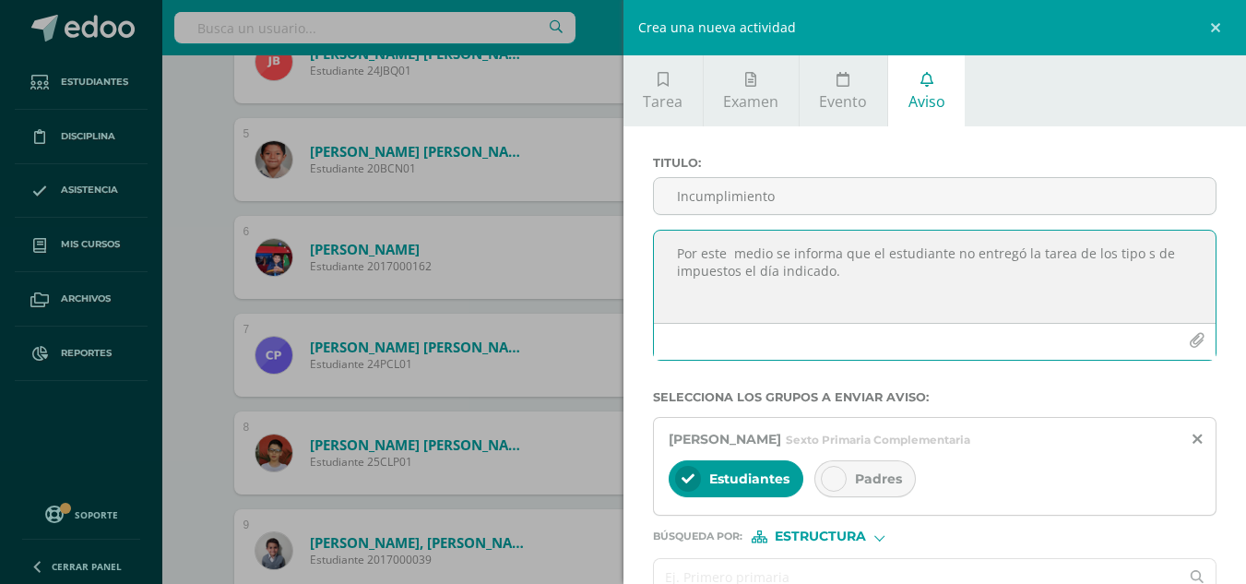
scroll to position [92, 0]
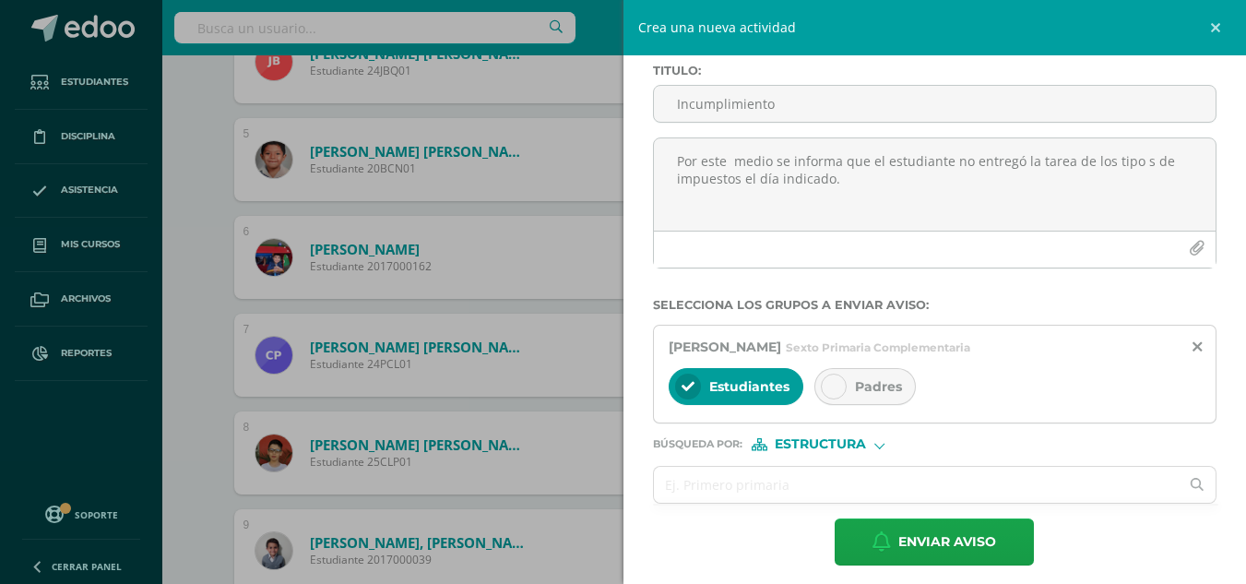
click at [893, 381] on span "Padres" at bounding box center [878, 386] width 47 height 17
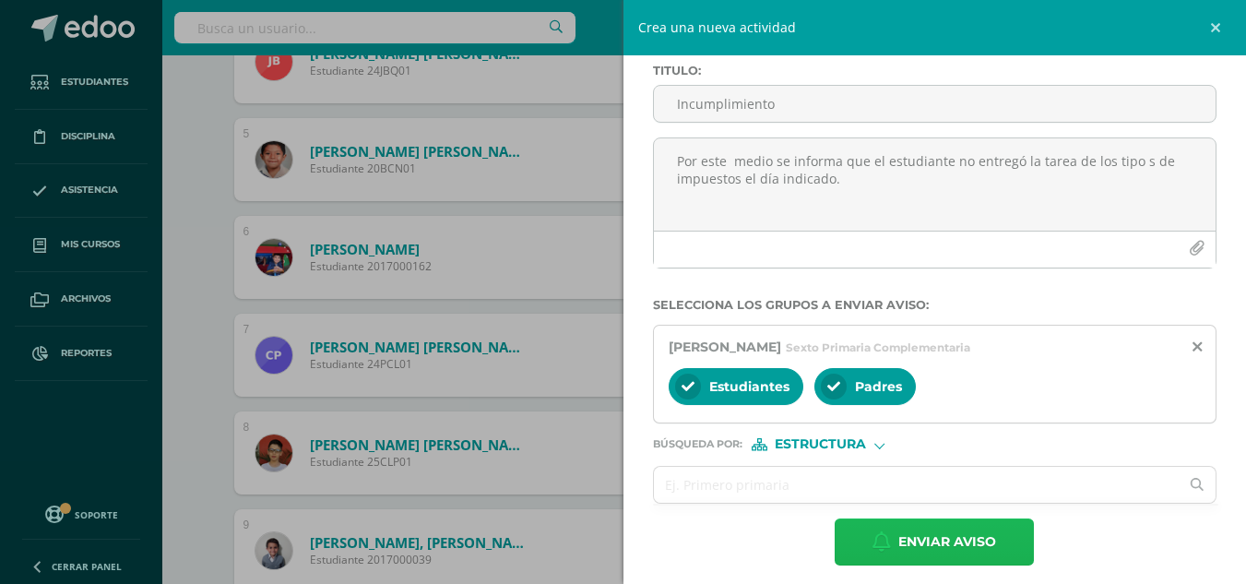
click at [937, 544] on span "Enviar aviso" at bounding box center [947, 541] width 98 height 45
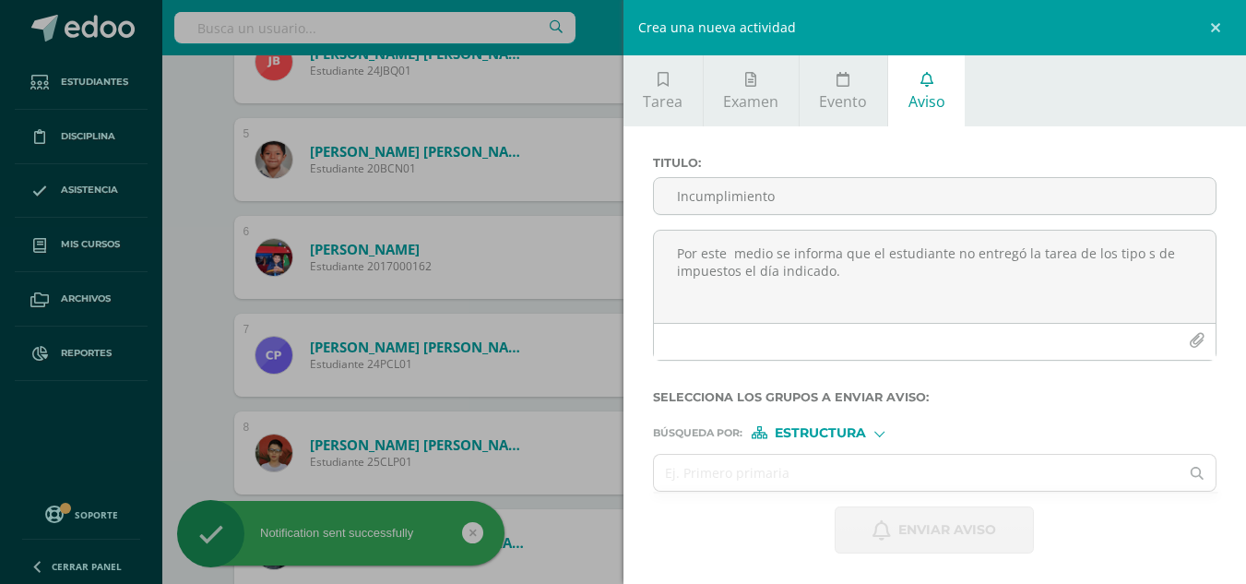
scroll to position [1006, 0]
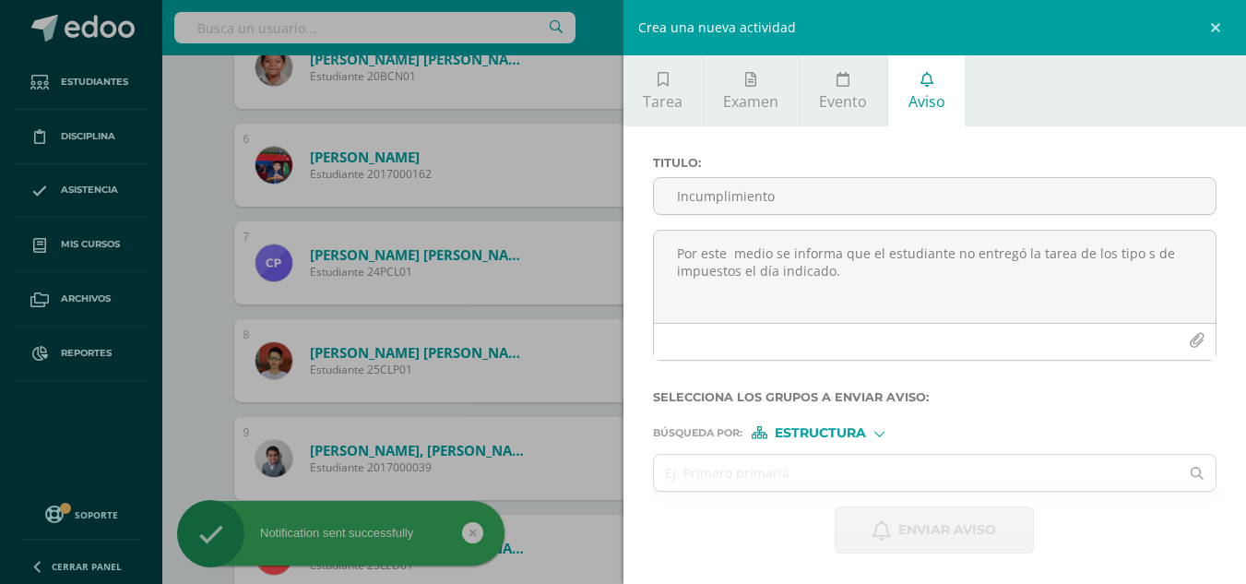
click at [188, 422] on div "Crea una nueva actividad Tarea Examen Evento Aviso Título: Valor: 100.0 Fecha: …" at bounding box center [623, 292] width 1246 height 584
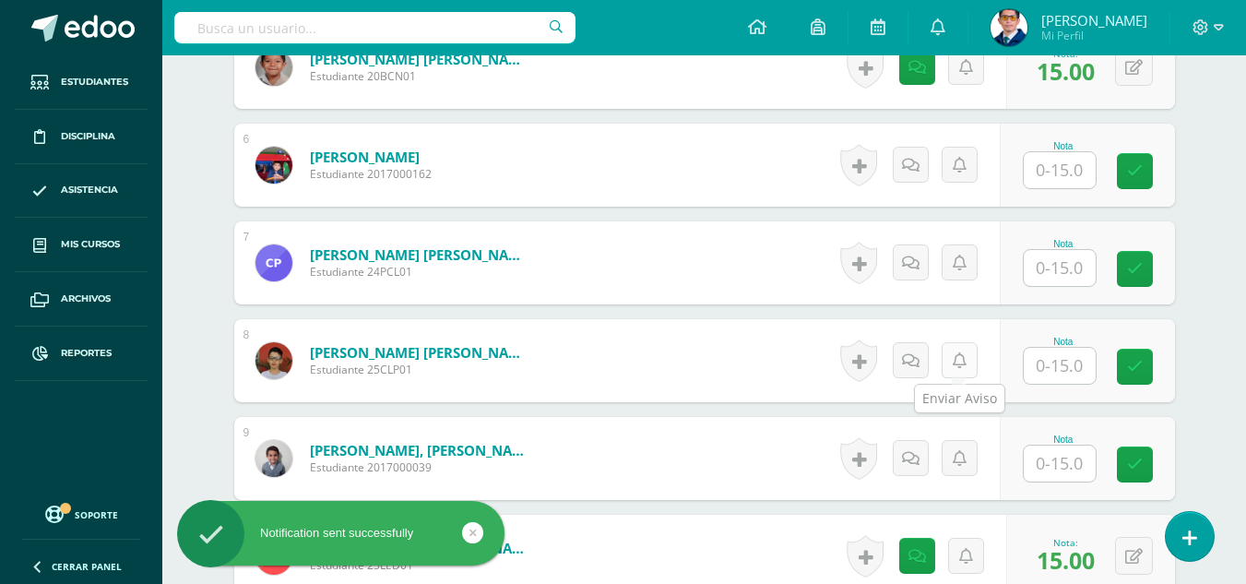
click at [962, 365] on icon at bounding box center [959, 361] width 14 height 16
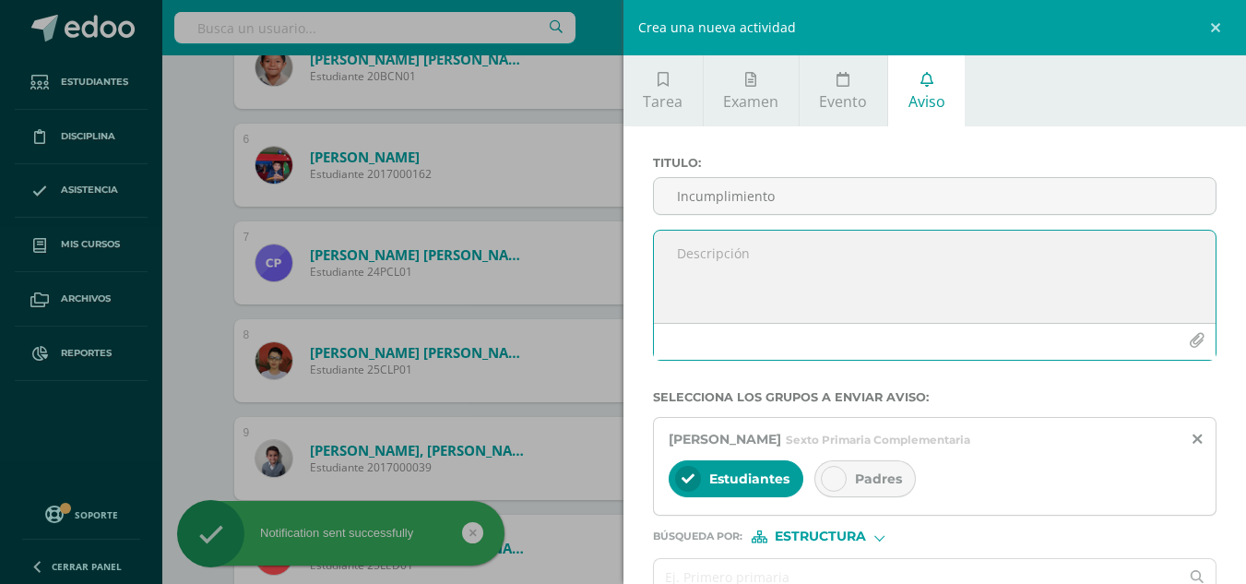
click at [783, 267] on textarea at bounding box center [935, 276] width 562 height 92
paste textarea "Por este medio se informa que el estudiante no entregó la tarea de los tipo s d…"
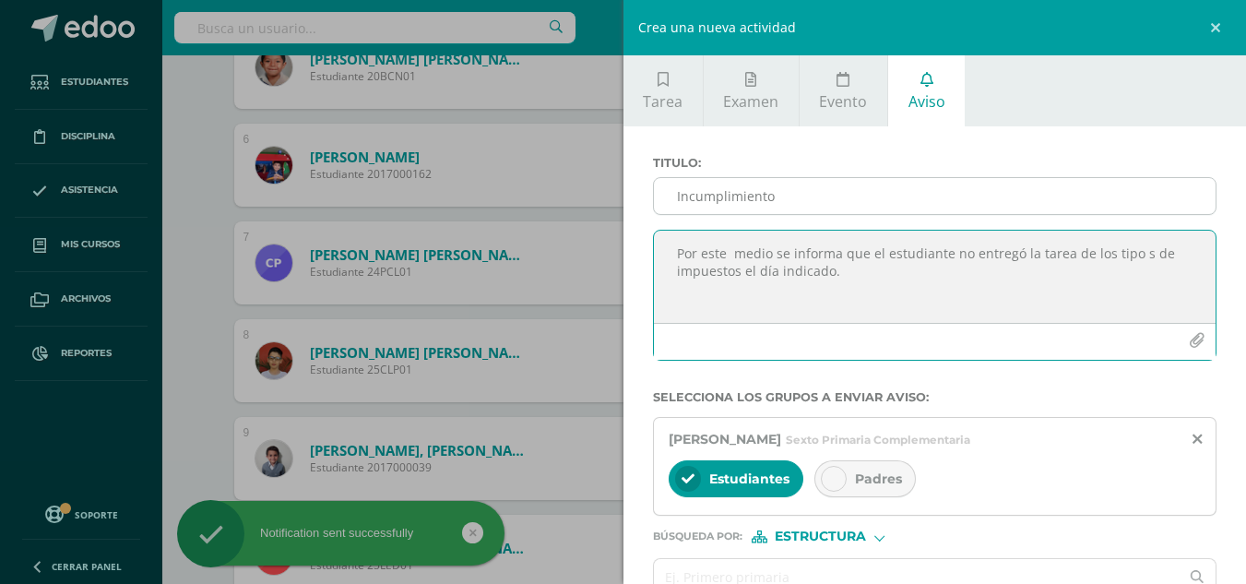
type textarea "Por este medio se informa que el estudiante no entregó la tarea de los tipo s d…"
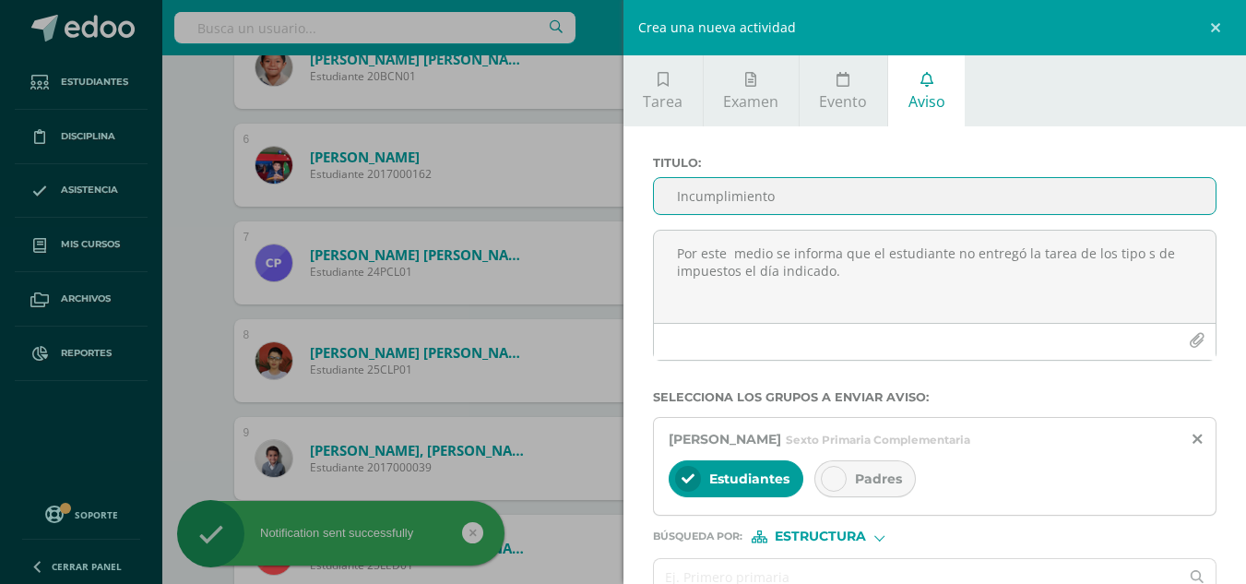
click at [760, 195] on input "Incumplimiento" at bounding box center [935, 196] width 562 height 36
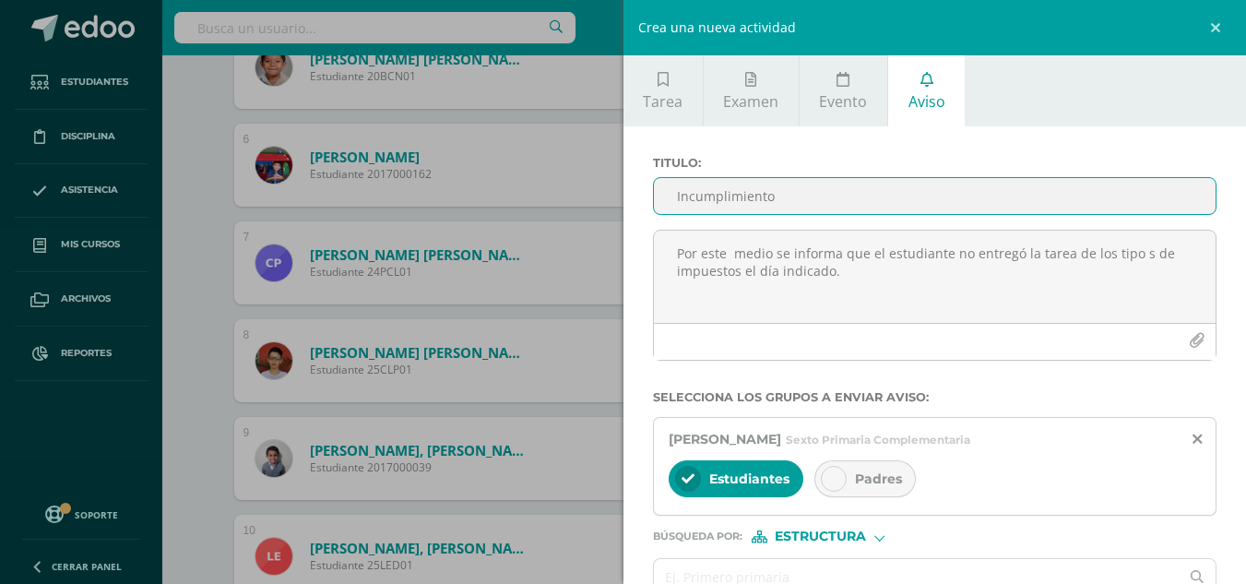
type input "Incumplimiento"
click at [848, 466] on div "Padres" at bounding box center [864, 478] width 101 height 37
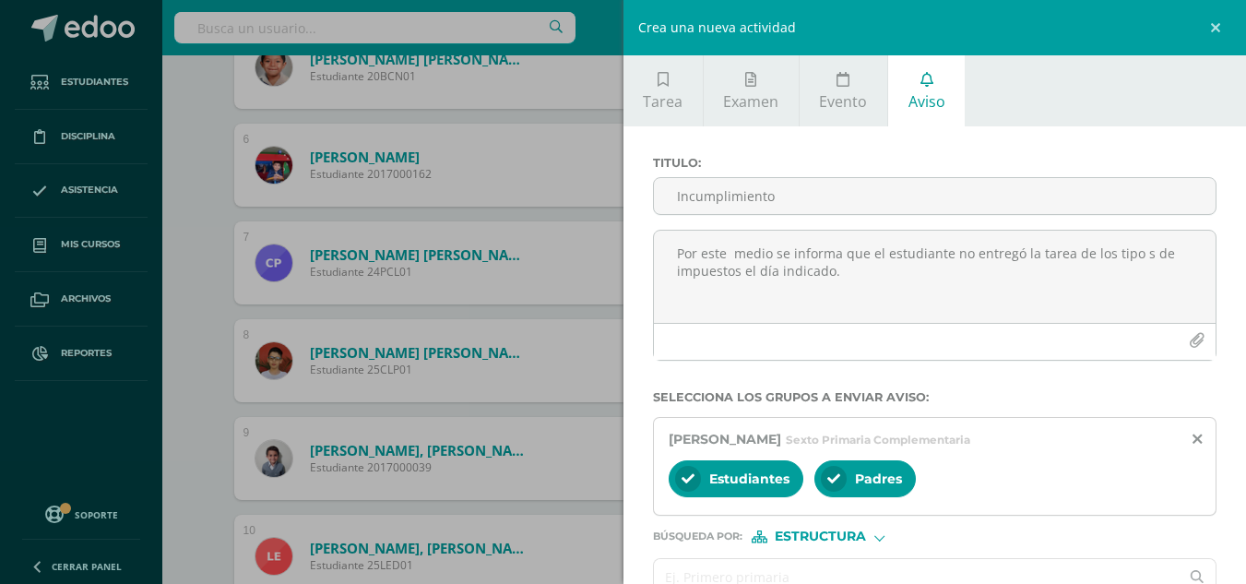
scroll to position [92, 0]
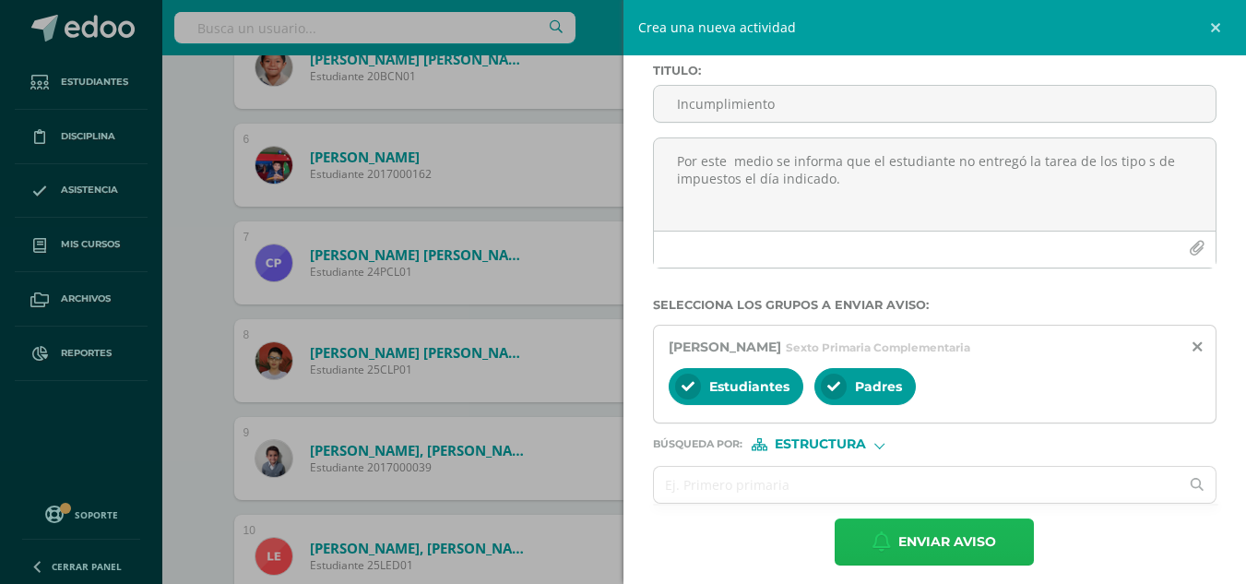
click at [878, 543] on icon "button" at bounding box center [881, 541] width 18 height 20
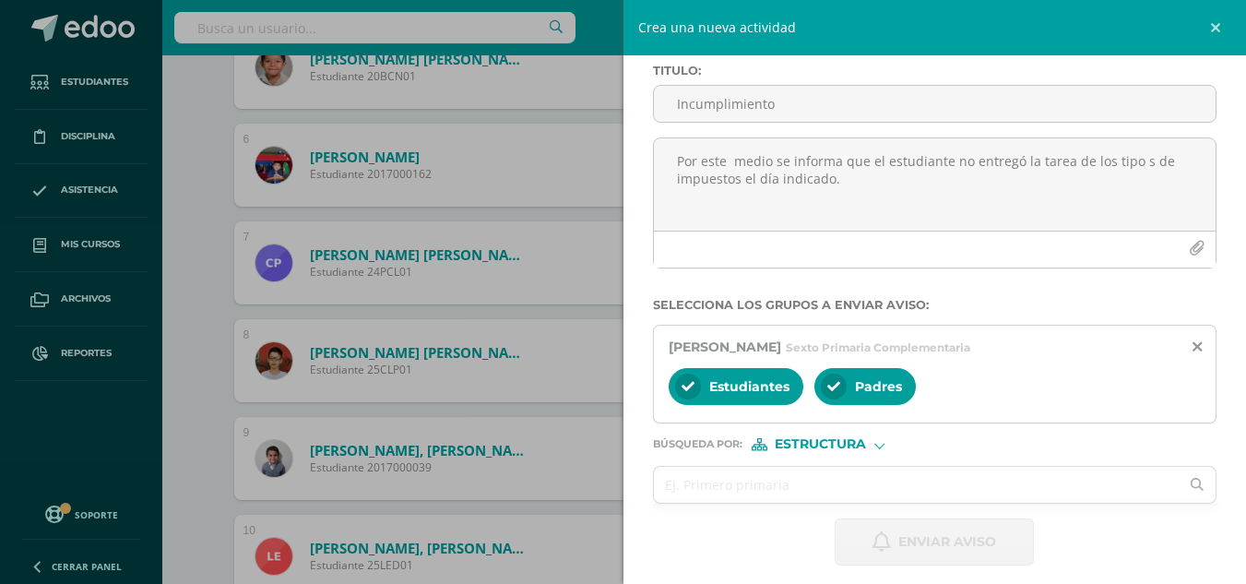
scroll to position [0, 0]
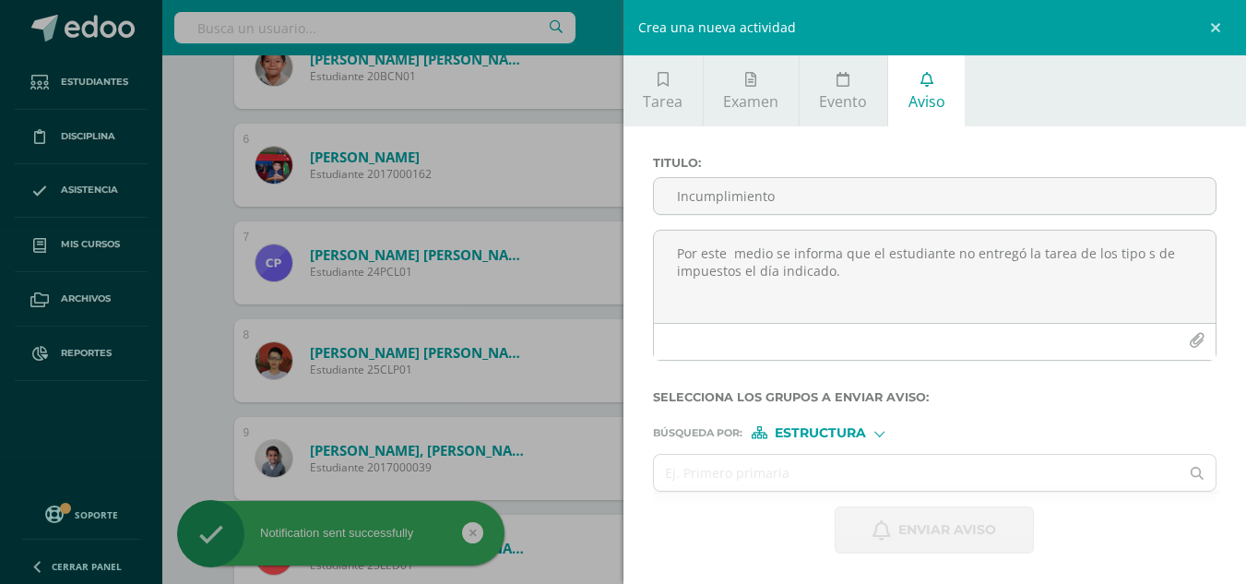
click at [174, 409] on div "Crea una nueva actividad Tarea Examen Evento Aviso Título: Valor: 100.0 Fecha: …" at bounding box center [623, 292] width 1246 height 584
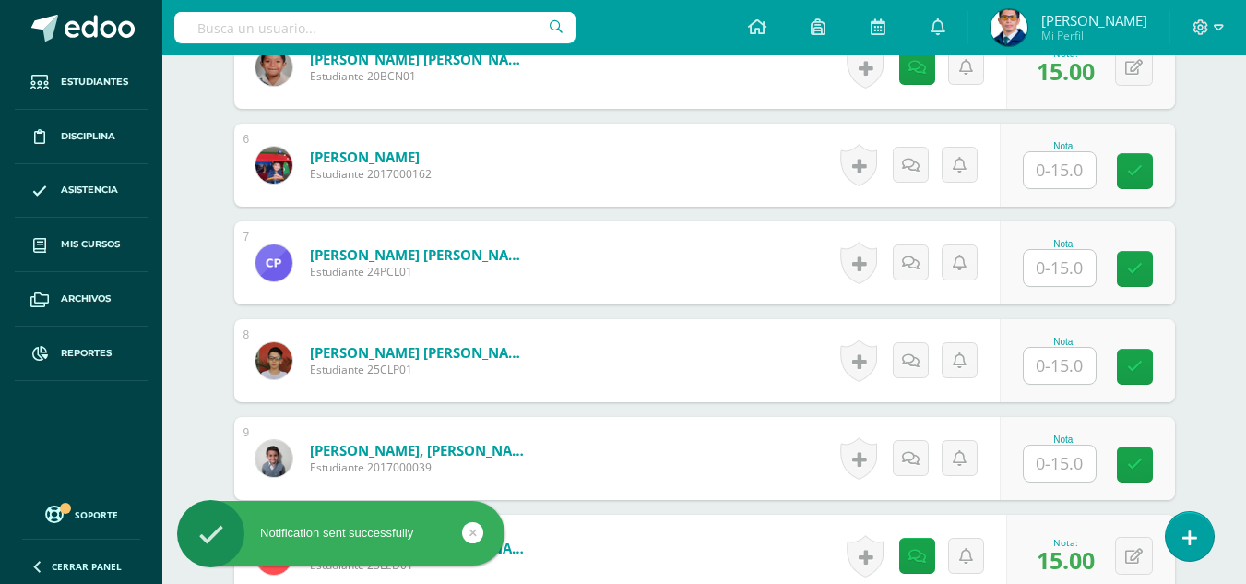
scroll to position [1098, 0]
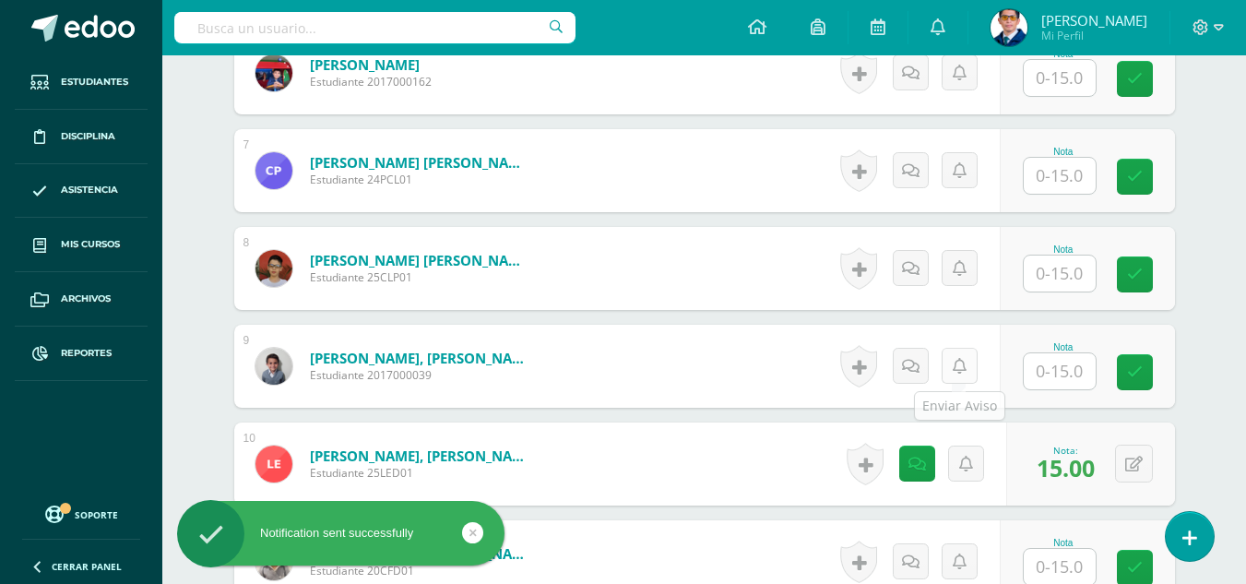
click at [963, 363] on icon at bounding box center [959, 367] width 14 height 16
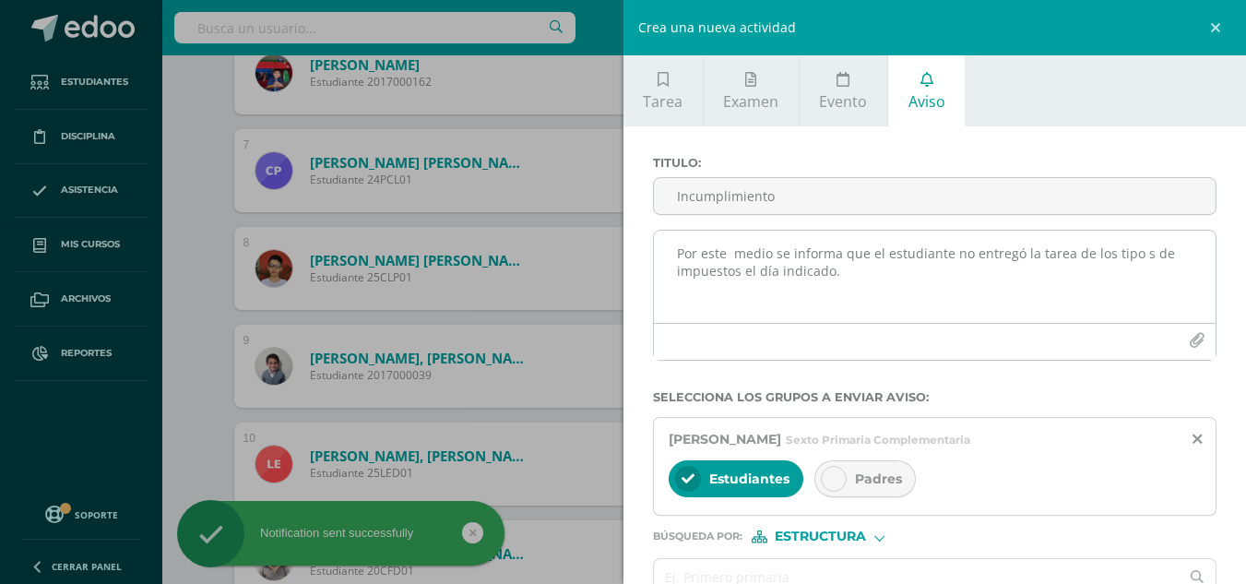
click at [821, 266] on textarea "Por este medio se informa que el estudiante no entregó la tarea de los tipo s d…" at bounding box center [935, 276] width 562 height 92
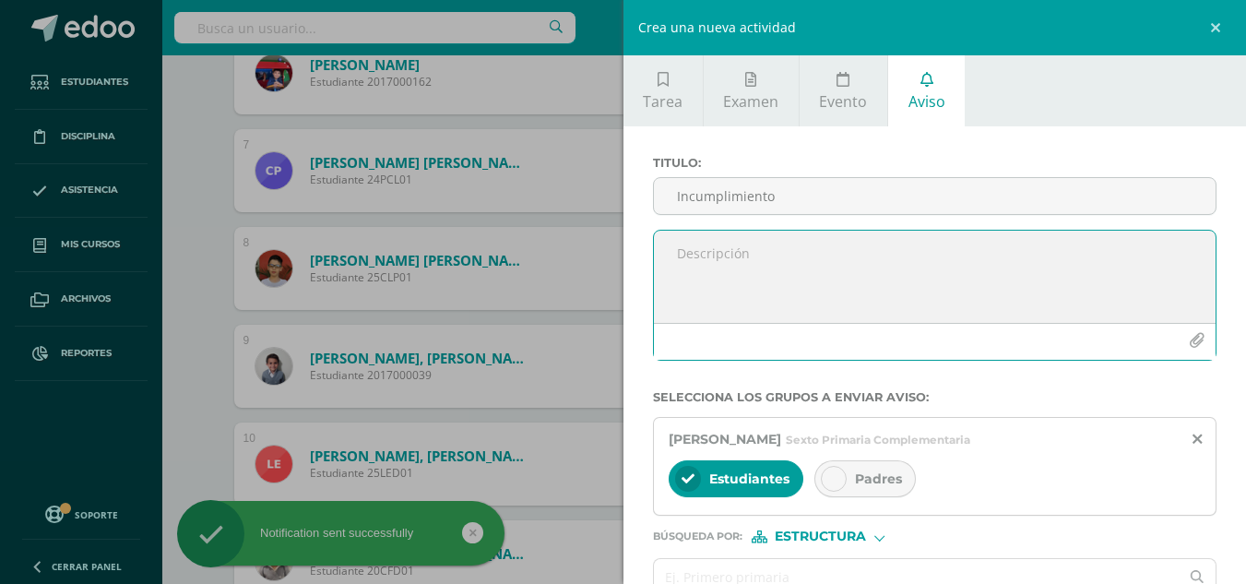
paste textarea "Por este medio se informa que el estudiante no entregó la tarea de los tipo s d…"
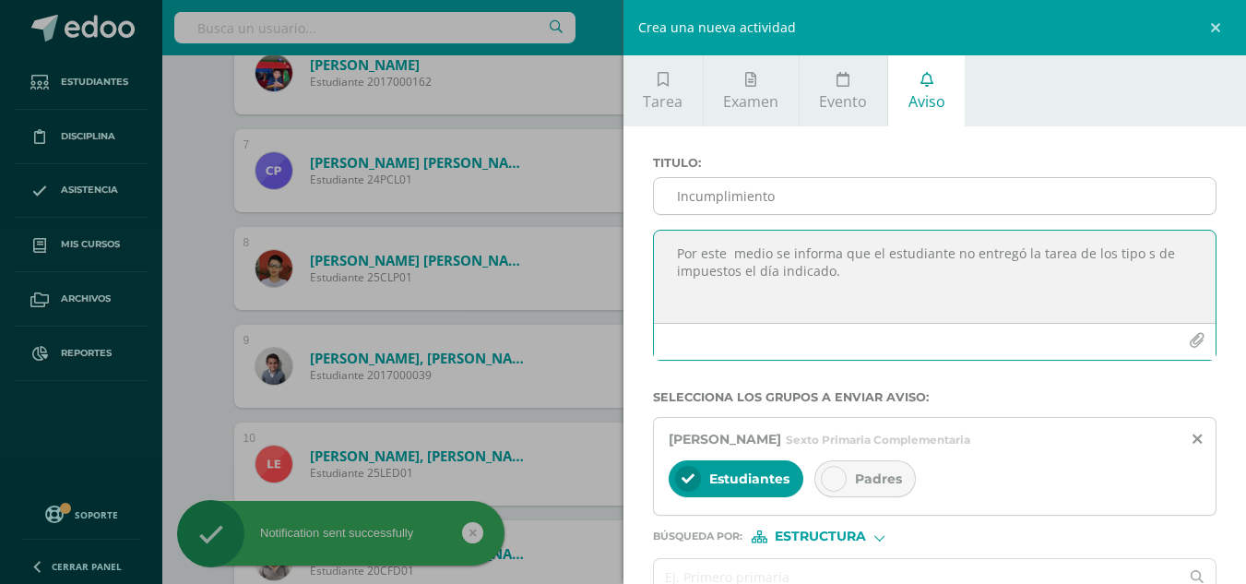
type textarea "Por este medio se informa que el estudiante no entregó la tarea de los tipo s d…"
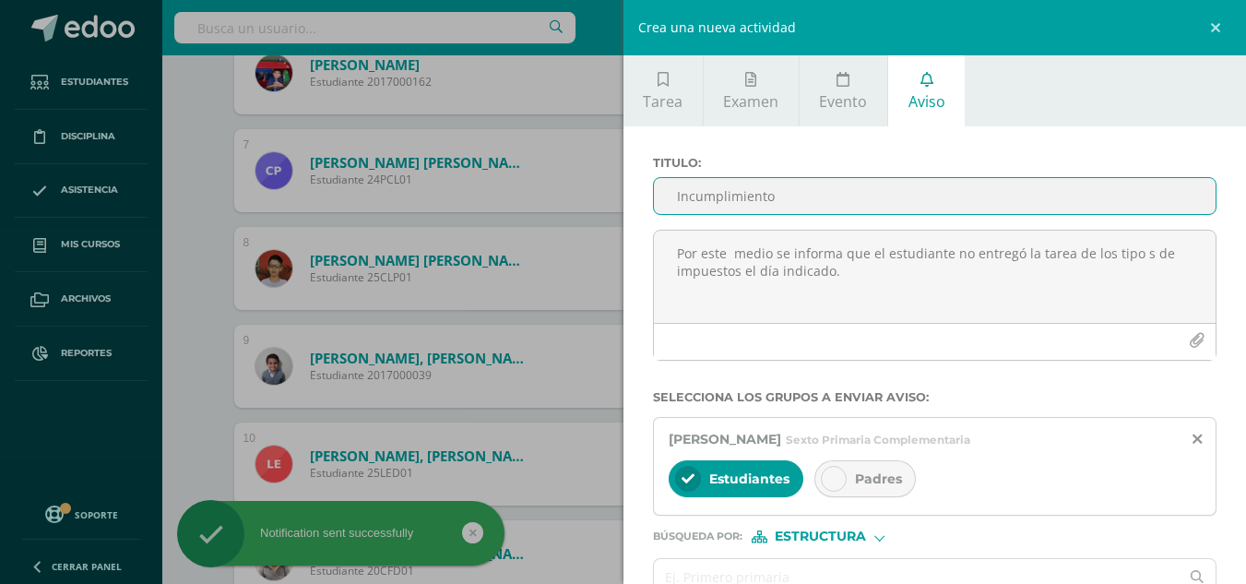
click at [800, 185] on input "Incumplimiento" at bounding box center [935, 196] width 562 height 36
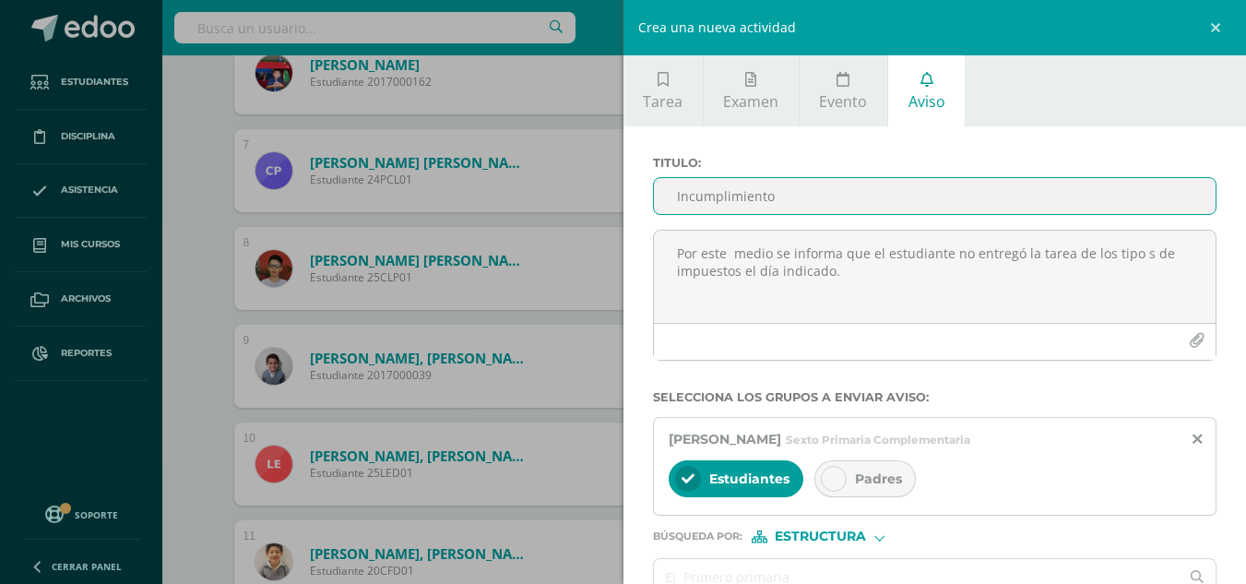
scroll to position [92, 0]
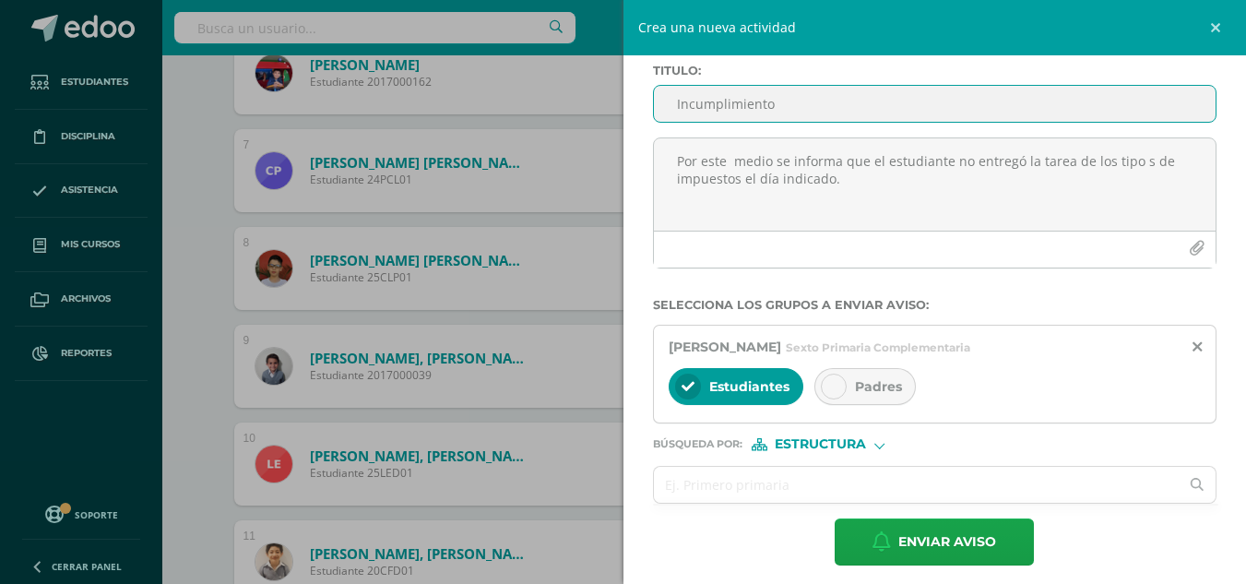
type input "Incumplimiento"
click at [893, 382] on span "Padres" at bounding box center [878, 386] width 47 height 17
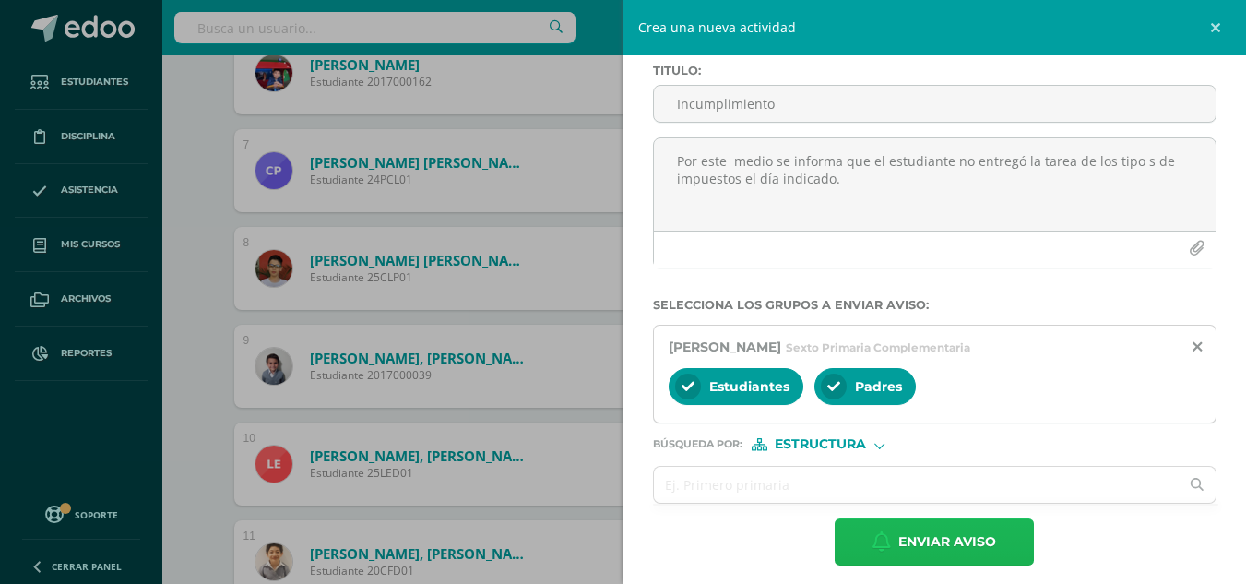
click at [942, 547] on span "Enviar aviso" at bounding box center [947, 541] width 98 height 45
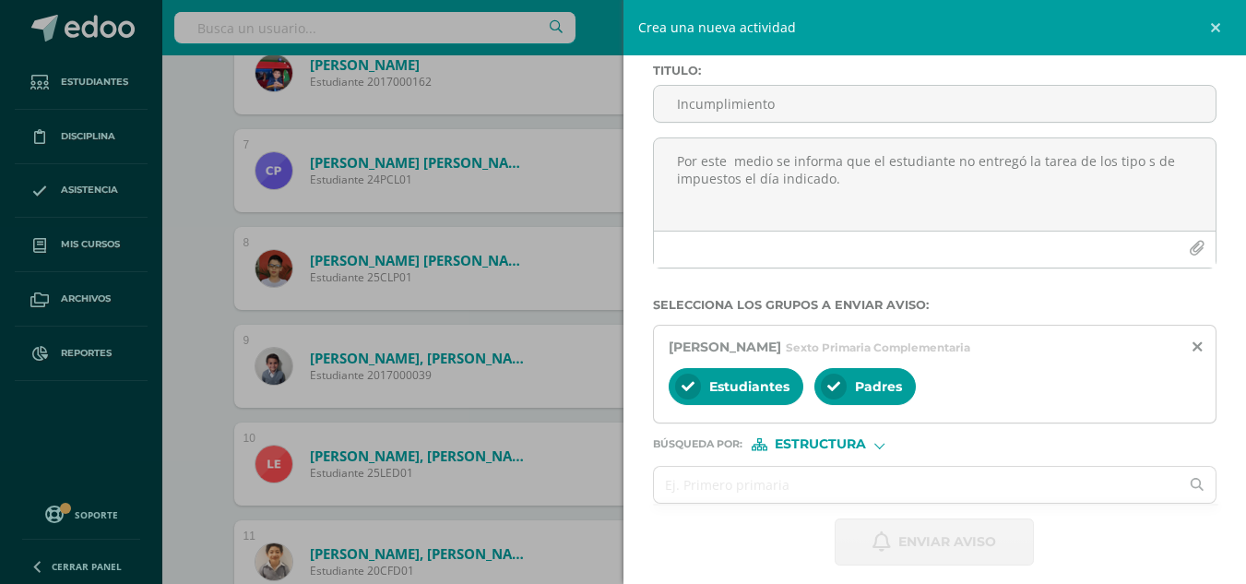
scroll to position [0, 0]
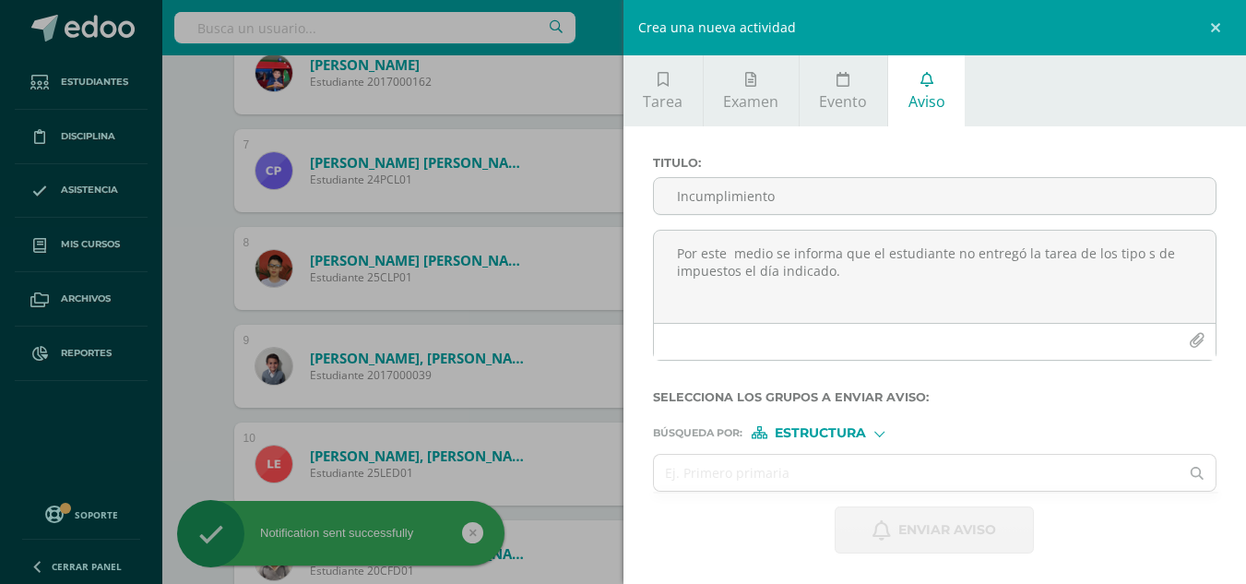
click at [168, 412] on div "Crea una nueva actividad Tarea Examen Evento Aviso Título: Valor: 100.0 Fecha: …" at bounding box center [623, 292] width 1246 height 584
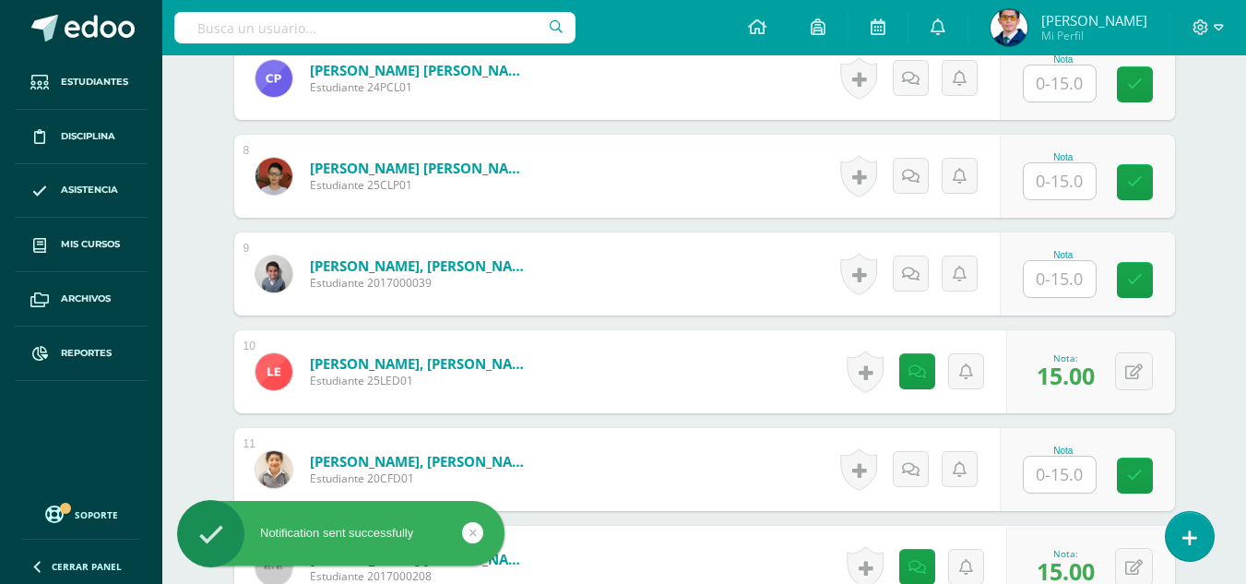
scroll to position [1282, 0]
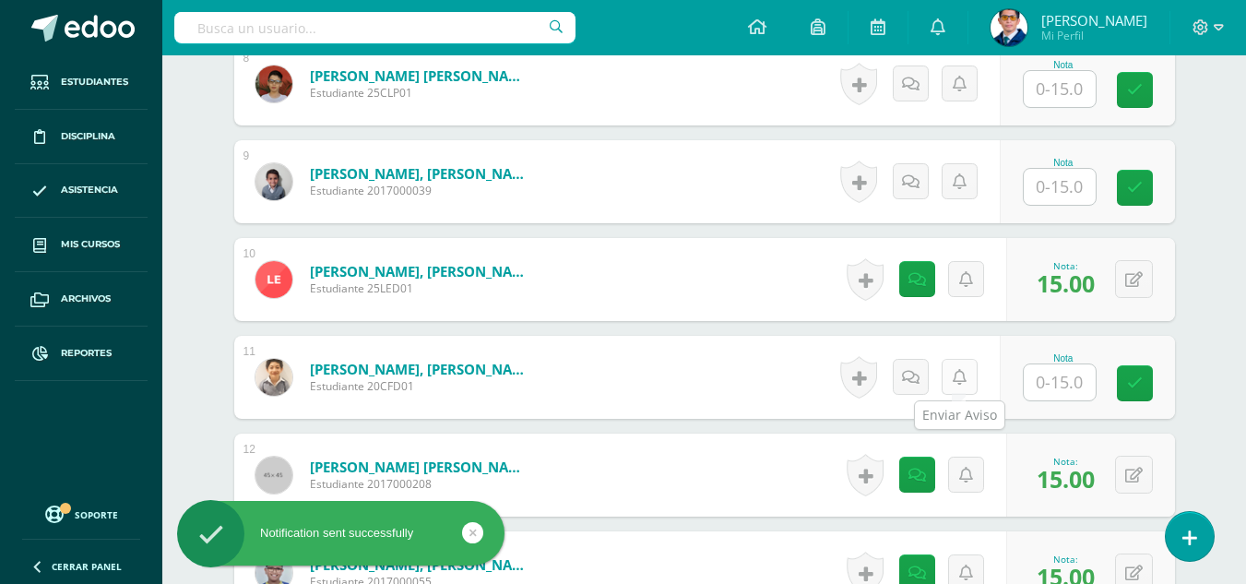
click at [950, 384] on link at bounding box center [959, 377] width 36 height 36
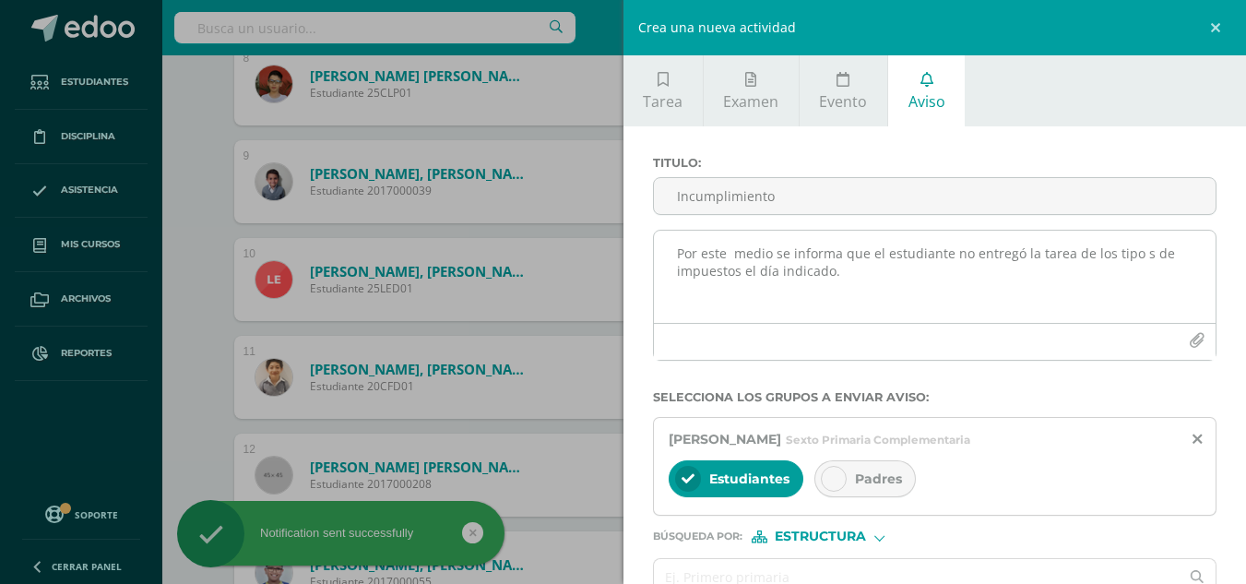
click at [752, 277] on textarea "Por este medio se informa que el estudiante no entregó la tarea de los tipo s d…" at bounding box center [935, 276] width 562 height 92
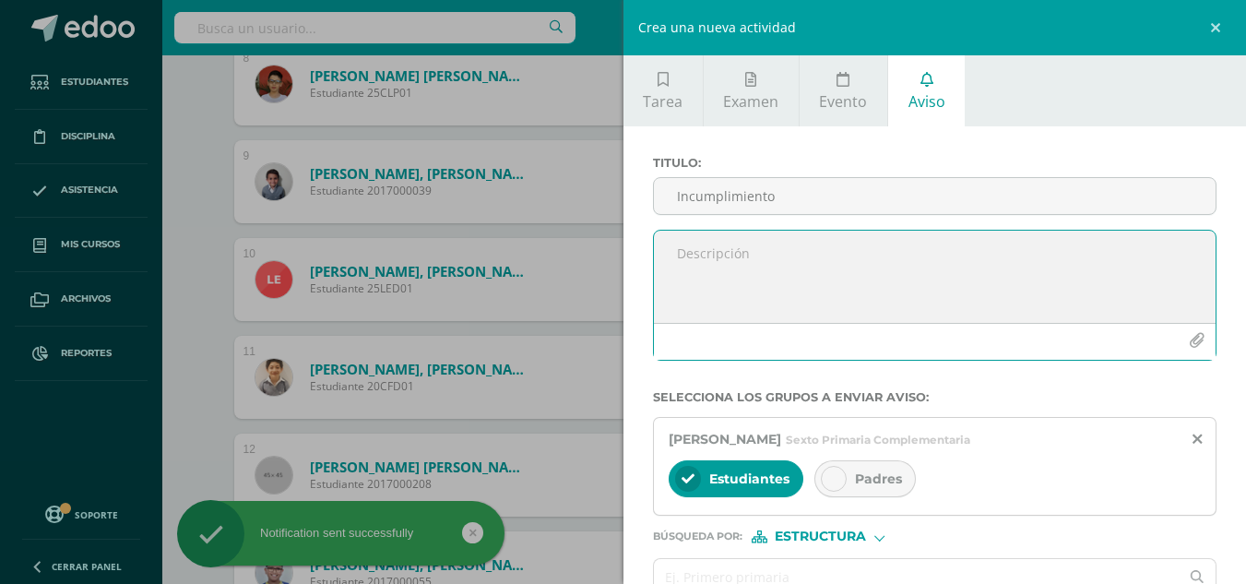
paste textarea "Por este medio se informa que el estudiante no entregó la tarea de los tipo s d…"
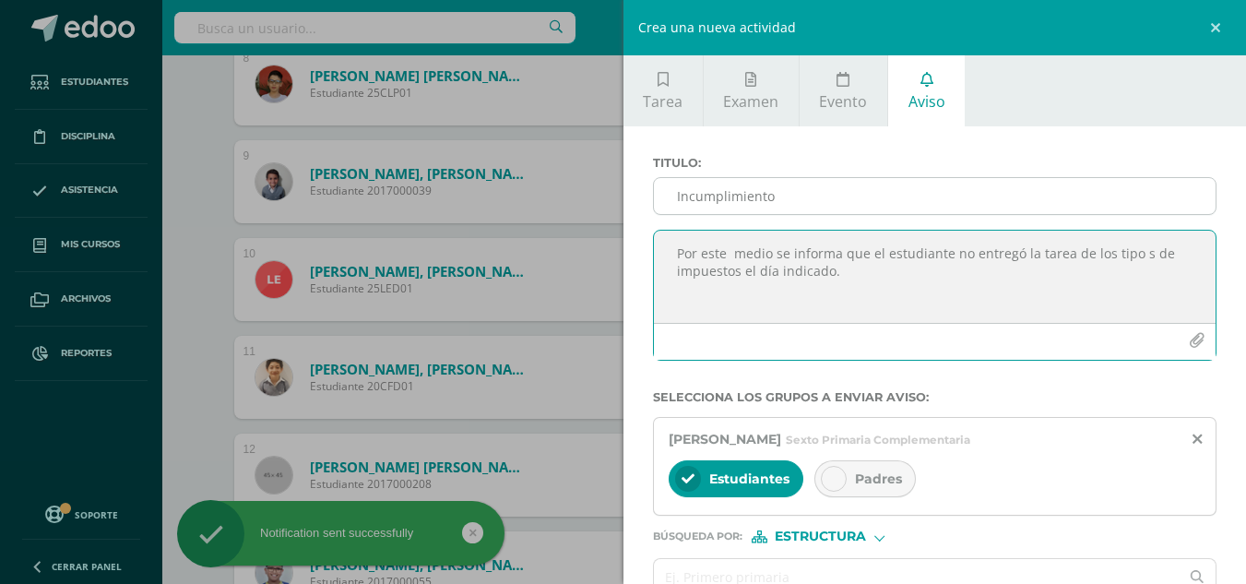
type textarea "Por este medio se informa que el estudiante no entregó la tarea de los tipo s d…"
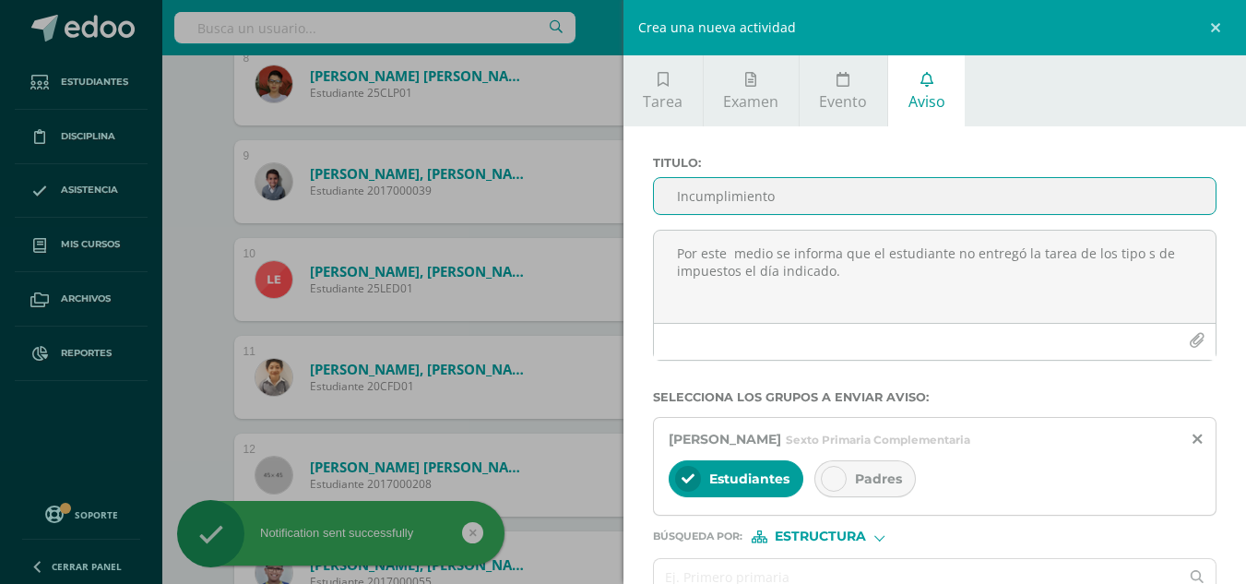
click at [750, 200] on input "Incumplimiento" at bounding box center [935, 196] width 562 height 36
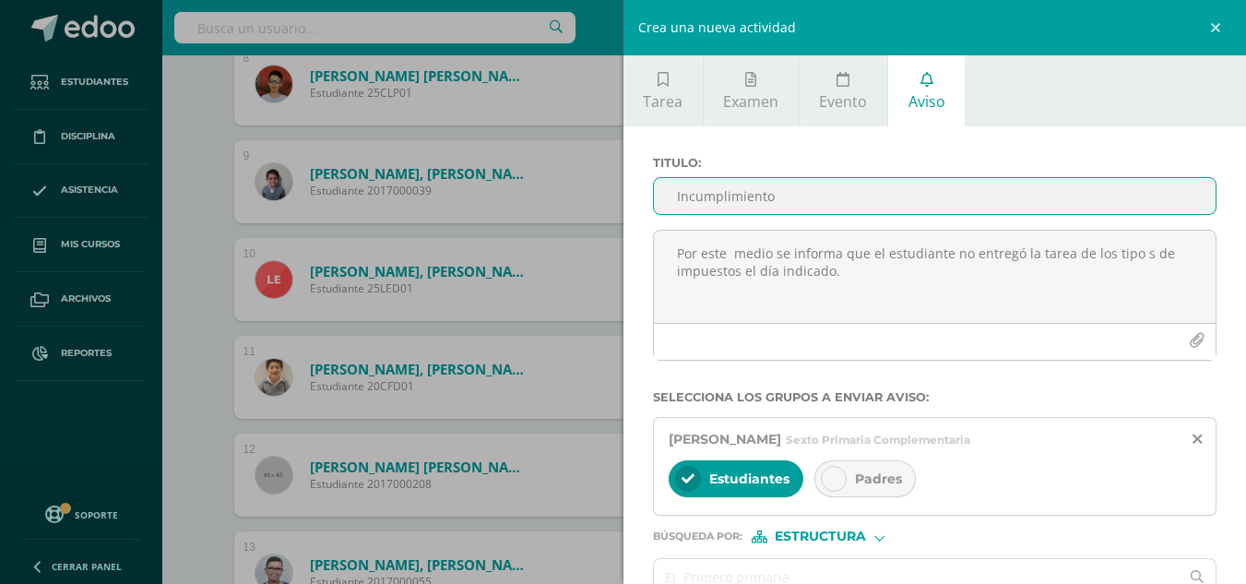
type input "Incumplimiento"
click at [880, 477] on span "Padres" at bounding box center [878, 478] width 47 height 17
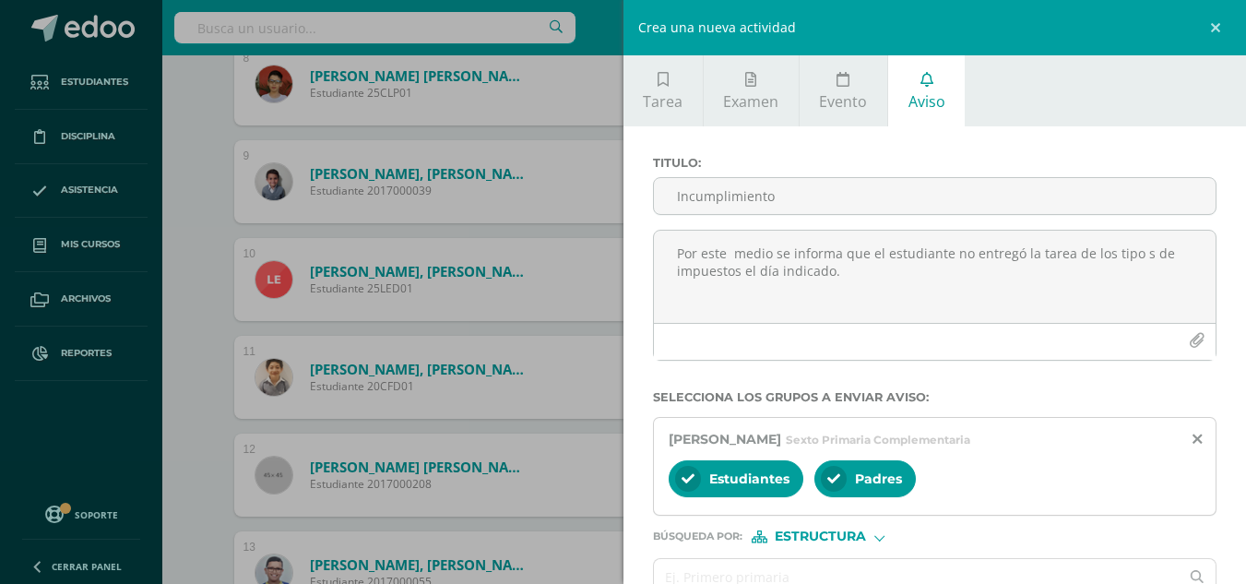
scroll to position [103, 0]
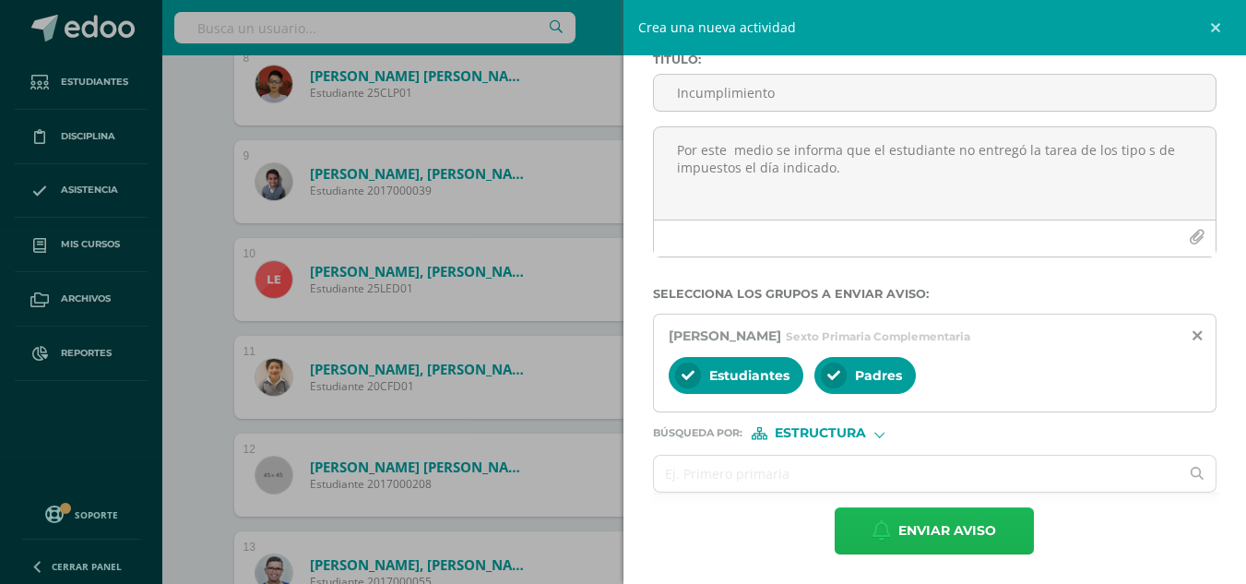
click at [920, 543] on span "Enviar aviso" at bounding box center [947, 530] width 98 height 45
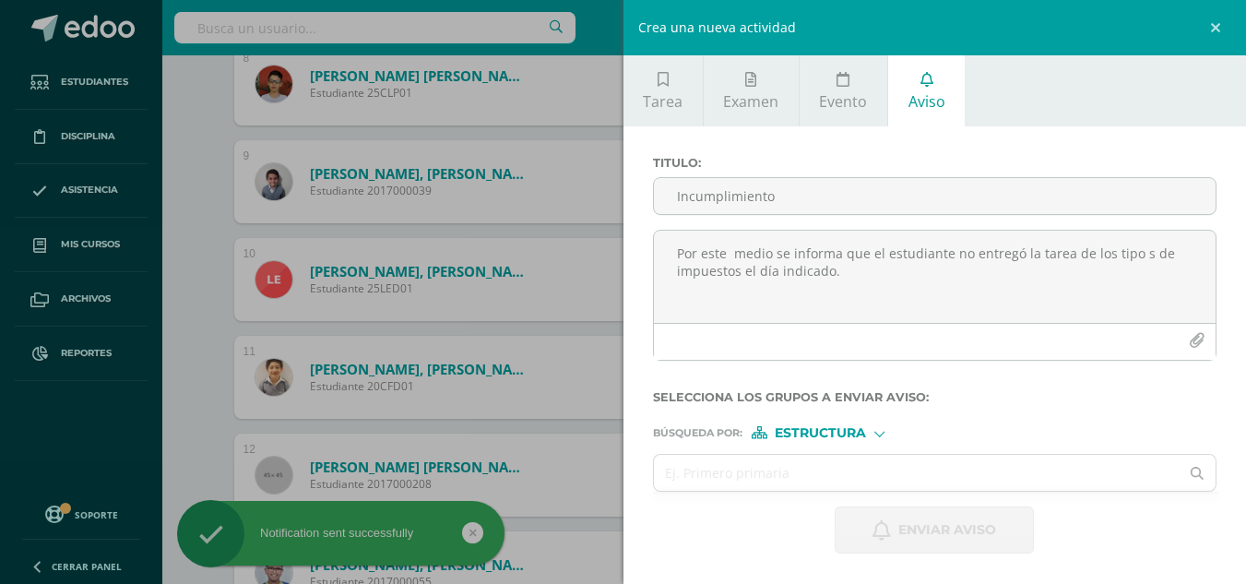
scroll to position [0, 0]
click at [214, 447] on div "Crea una nueva actividad Tarea Examen Evento Aviso Título: Valor: 100.0 Fecha: …" at bounding box center [623, 292] width 1246 height 584
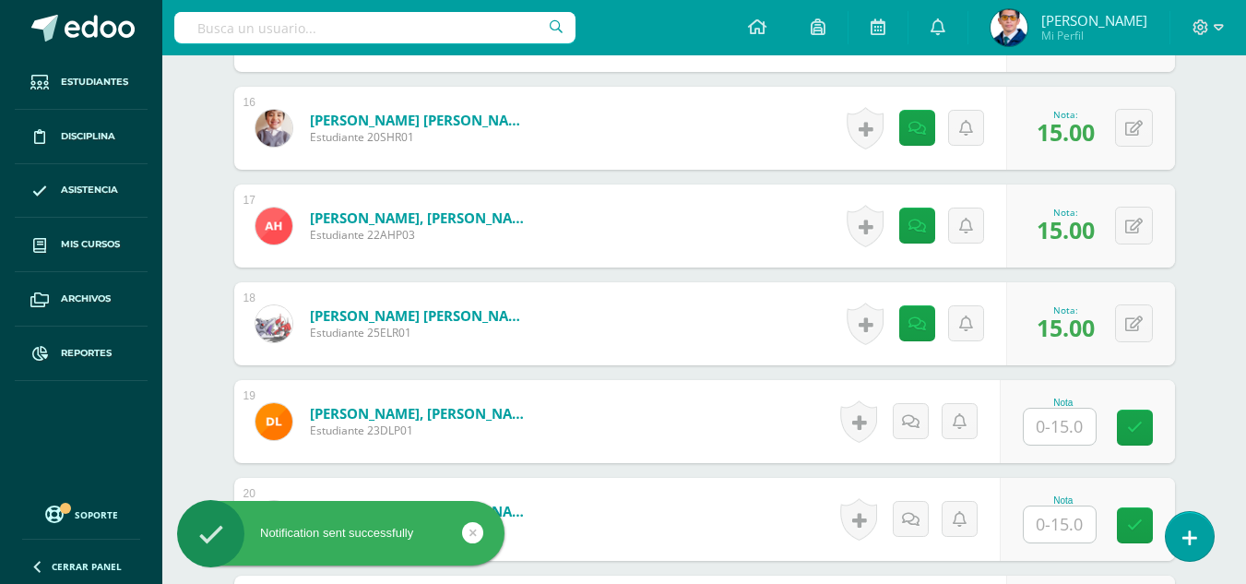
scroll to position [2112, 0]
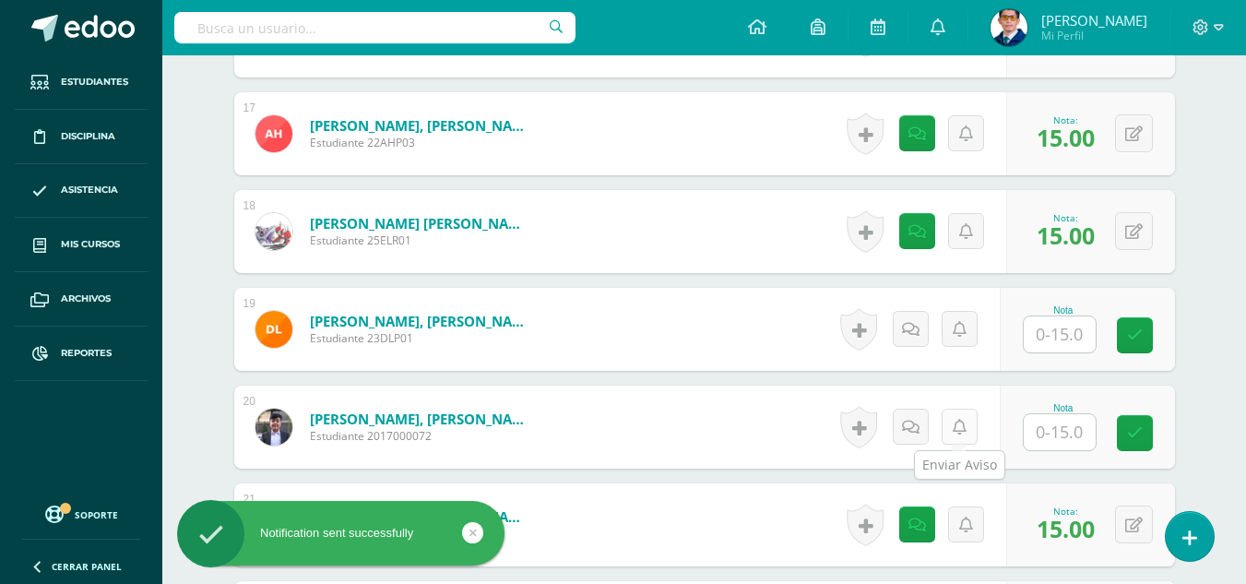
click at [959, 427] on icon at bounding box center [959, 427] width 14 height 16
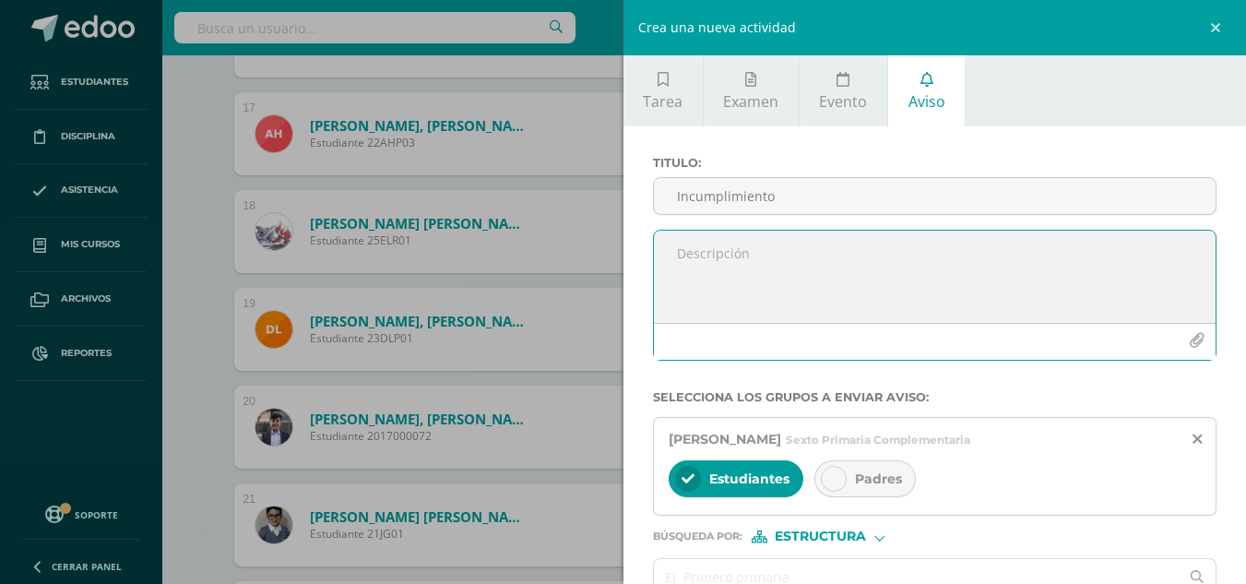
click at [808, 281] on textarea at bounding box center [935, 276] width 562 height 92
paste textarea "Por este medio se informa que el estudiante no entregó la tarea de los tipo s d…"
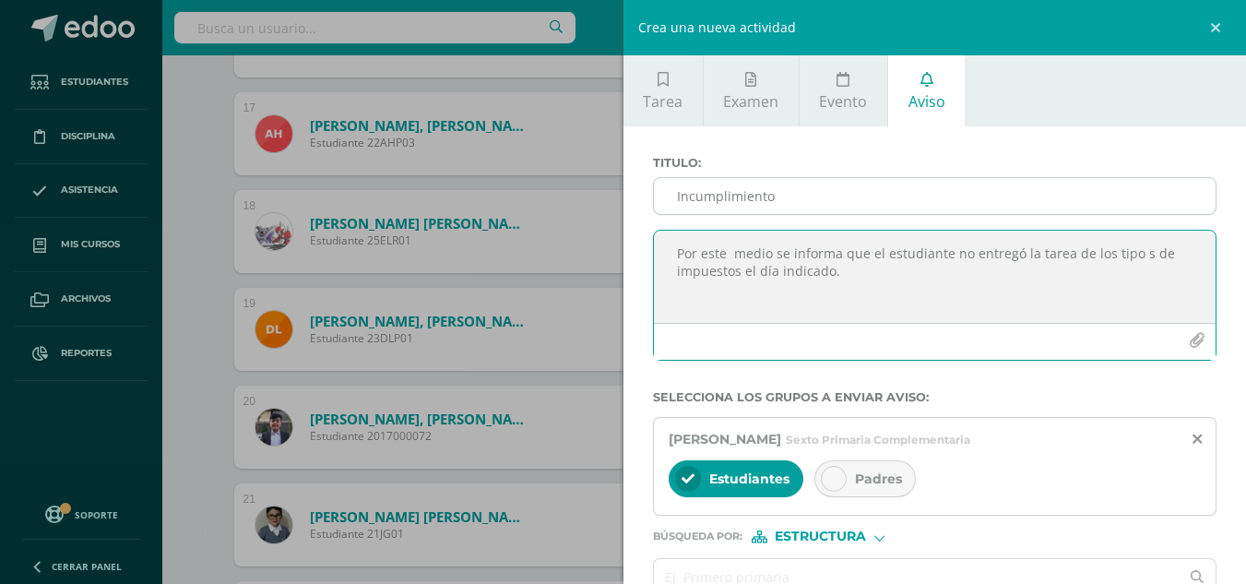
type textarea "Por este medio se informa que el estudiante no entregó la tarea de los tipo s d…"
click at [723, 195] on input "Incumplimiento" at bounding box center [935, 196] width 562 height 36
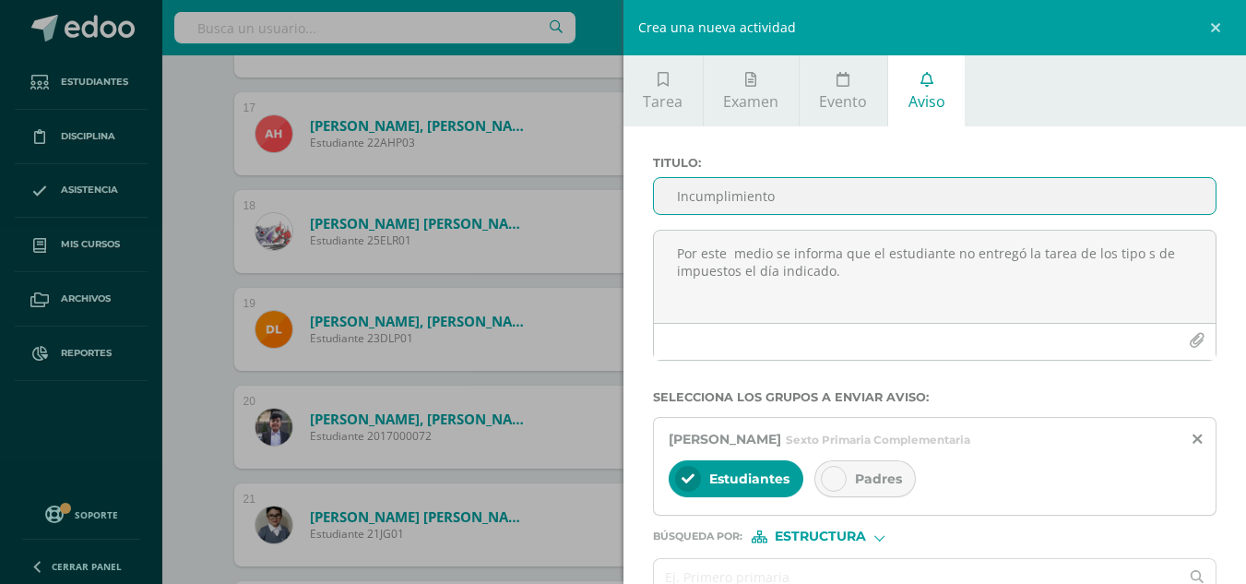
scroll to position [92, 0]
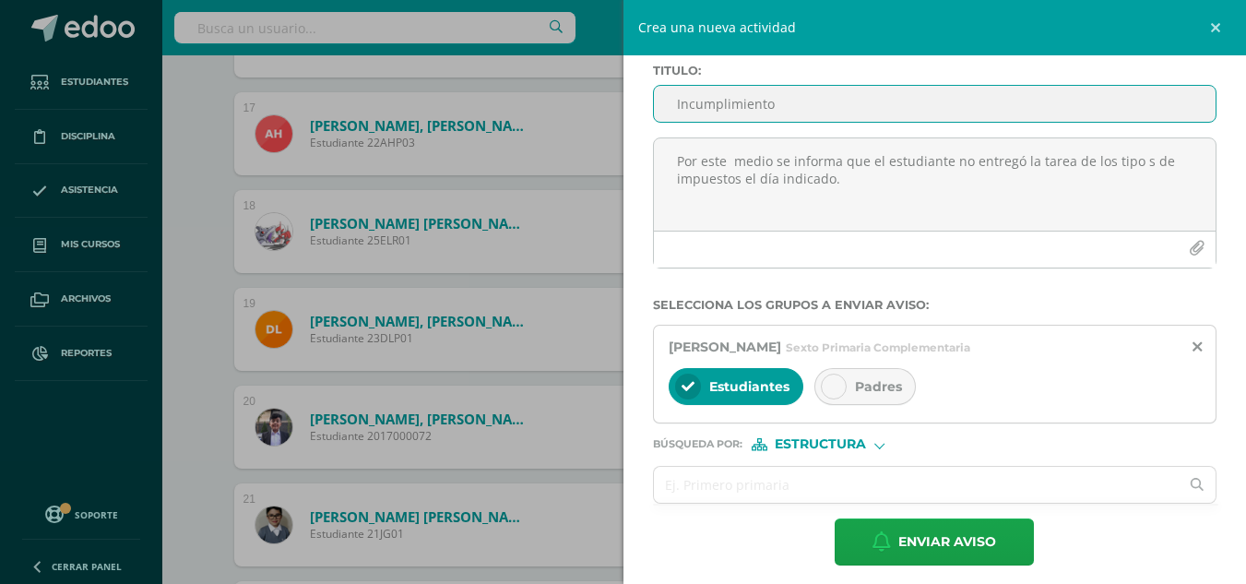
type input "Incumplimiento"
click at [863, 382] on span "Padres" at bounding box center [878, 386] width 47 height 17
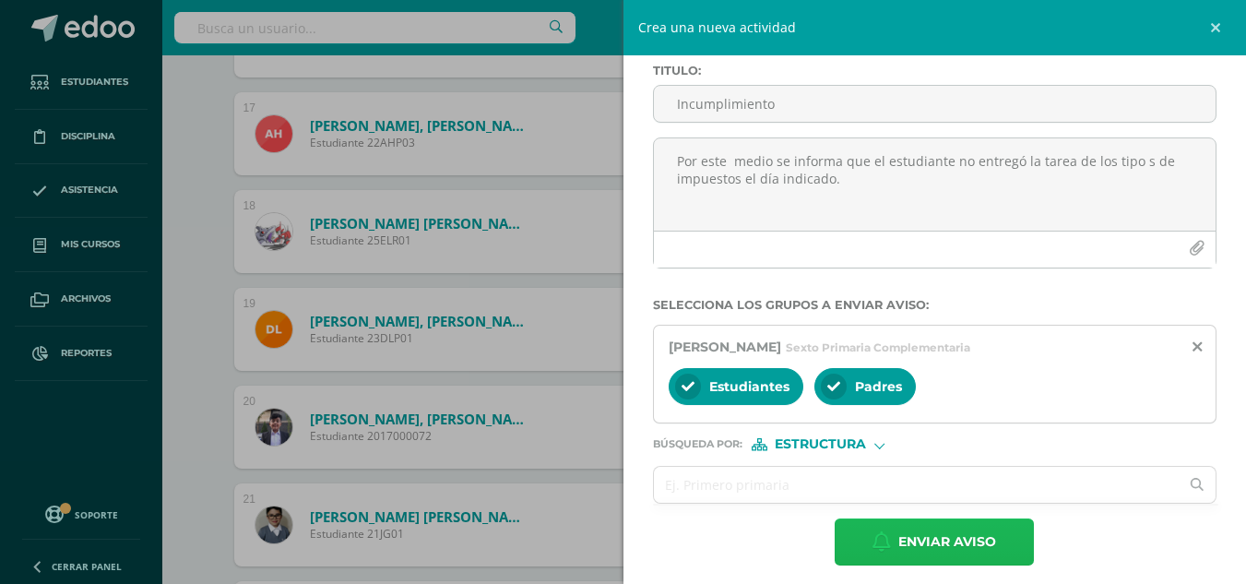
click at [916, 537] on span "Enviar aviso" at bounding box center [947, 541] width 98 height 45
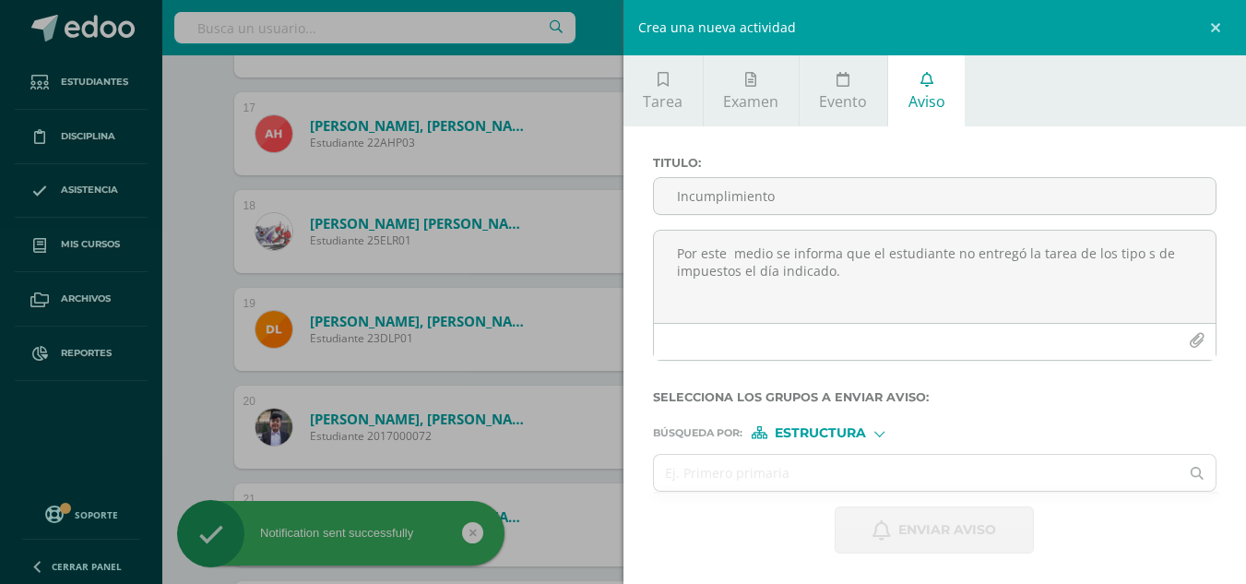
scroll to position [0, 0]
click at [165, 402] on div "Crea una nueva actividad Tarea Examen Evento Aviso Título: Valor: 100.0 Fecha: …" at bounding box center [623, 292] width 1246 height 584
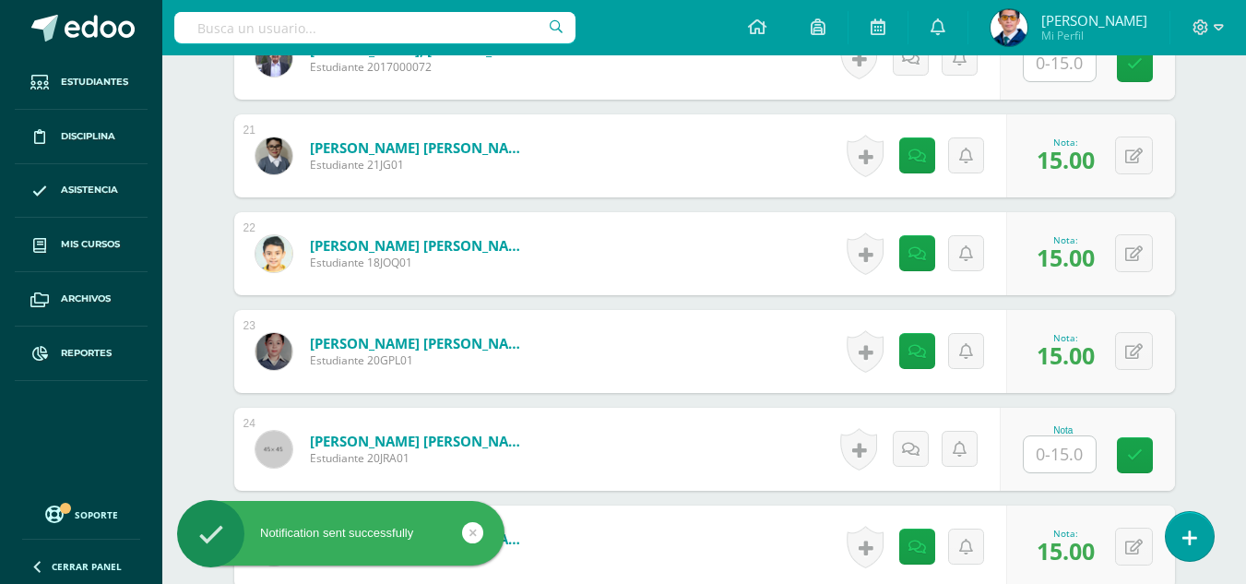
scroll to position [2573, 0]
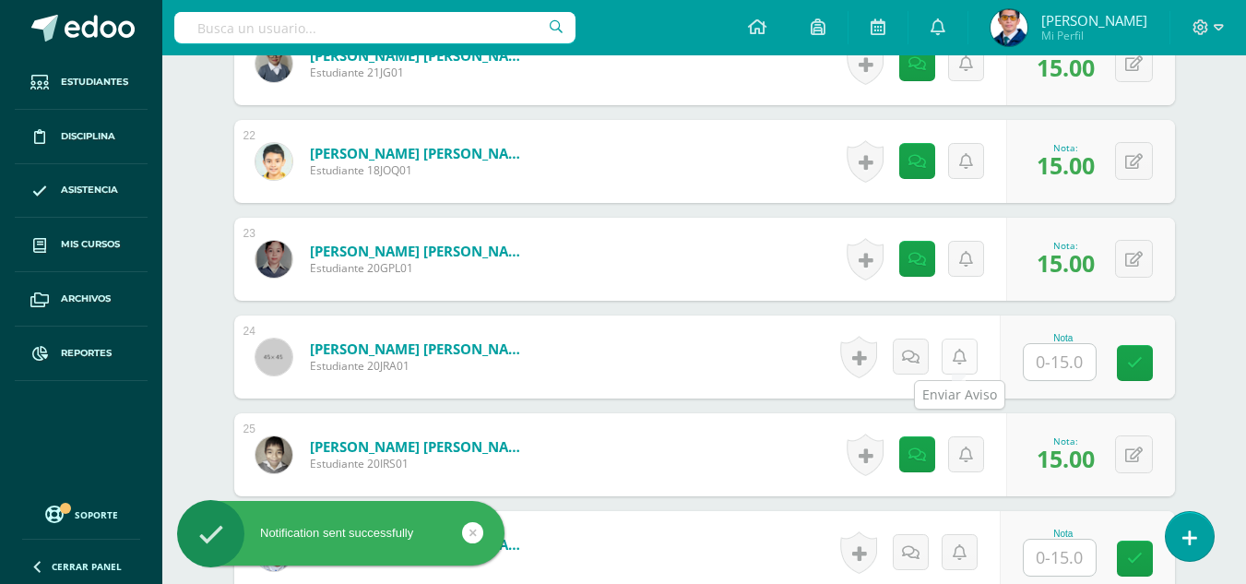
click at [970, 360] on link at bounding box center [959, 356] width 36 height 36
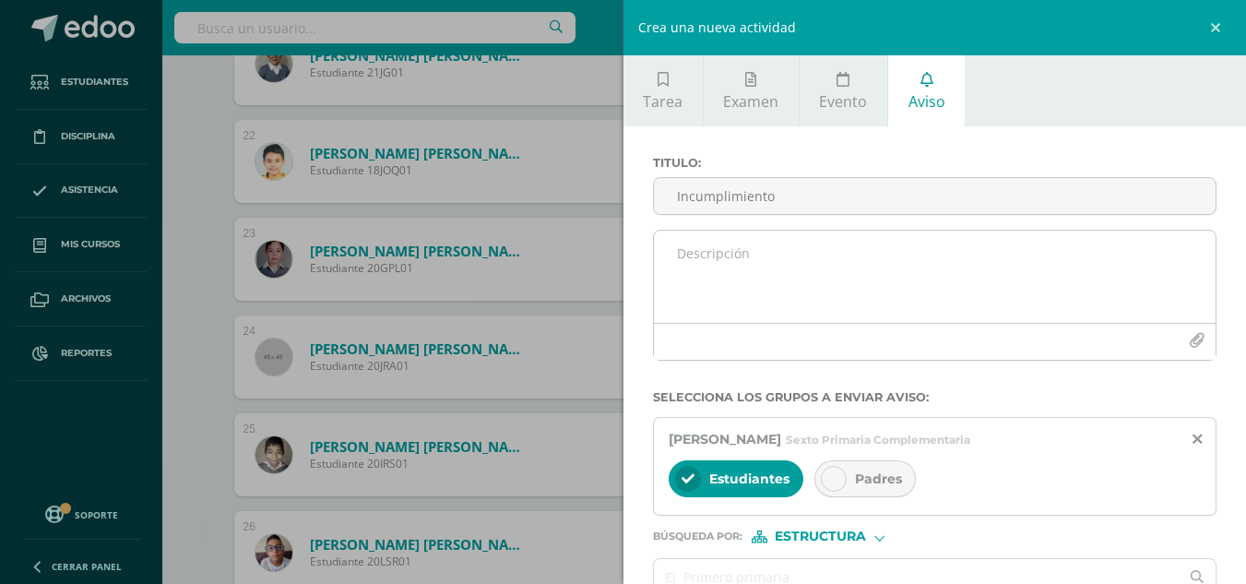
click at [859, 271] on textarea at bounding box center [935, 276] width 562 height 92
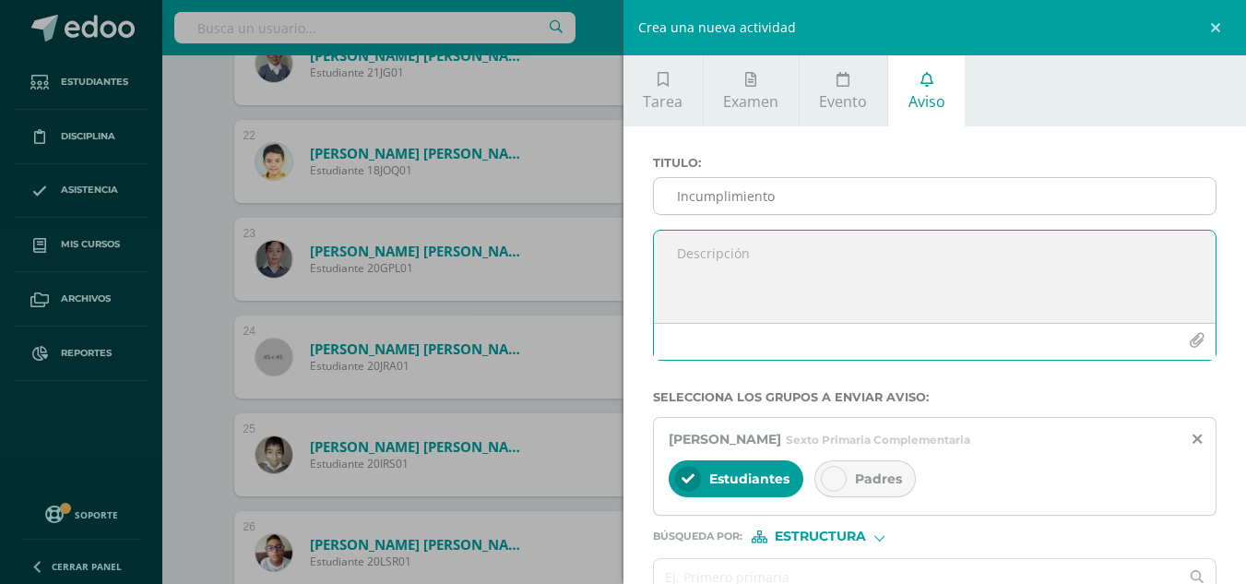
paste textarea "Por este medio se informa que el estudiante no entregó la tarea de los tipo s d…"
type textarea "Por este medio se informa que el estudiante no entregó la tarea de los tipo s d…"
click at [774, 205] on input "Incumplimiento" at bounding box center [935, 196] width 562 height 36
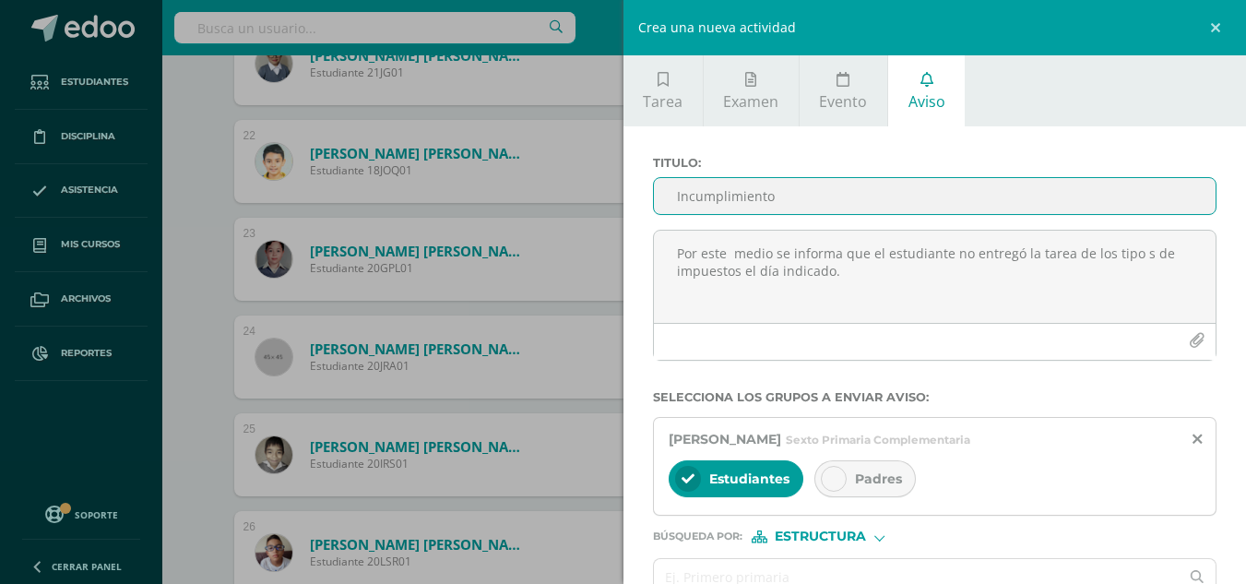
type input "Incumplimiento"
click at [850, 467] on div "Padres" at bounding box center [864, 478] width 101 height 37
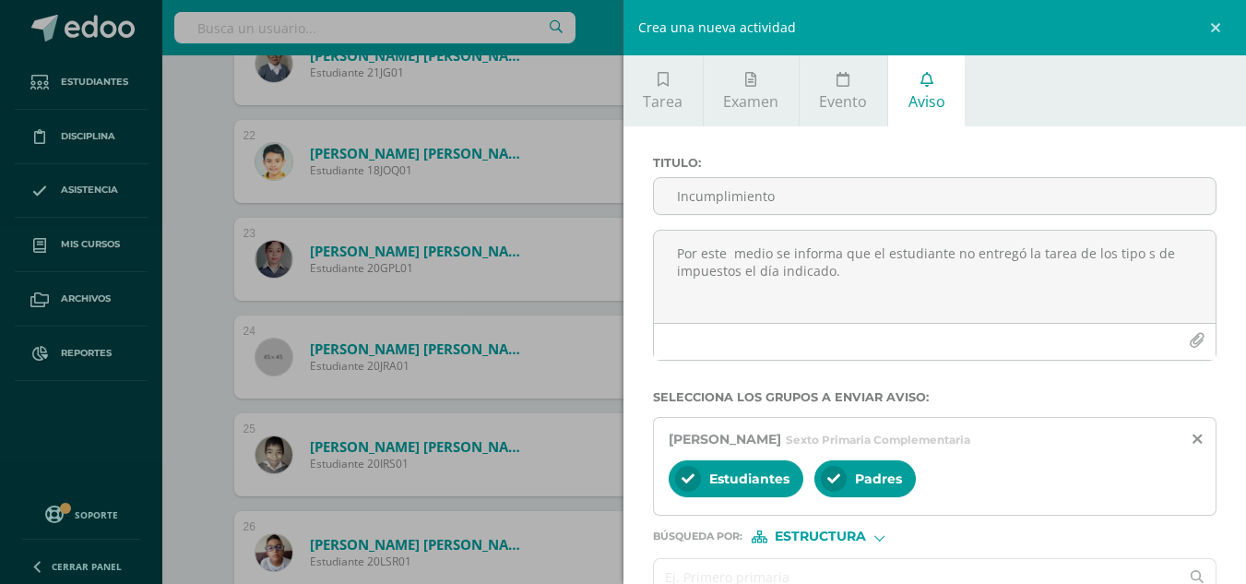
scroll to position [103, 0]
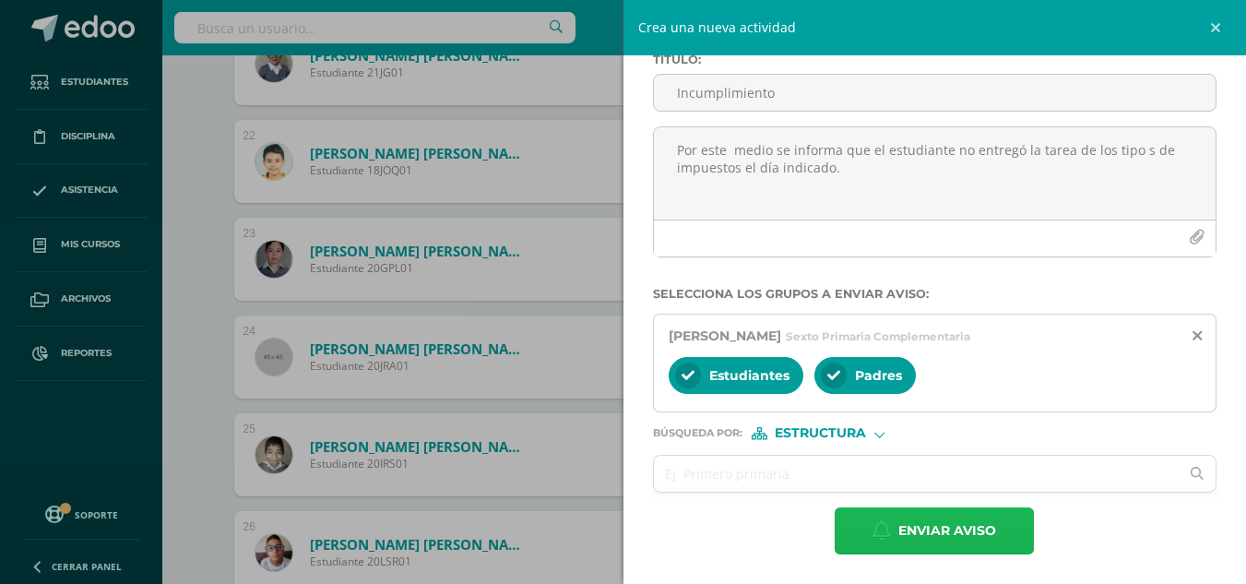
click at [944, 530] on span "Enviar aviso" at bounding box center [947, 530] width 98 height 45
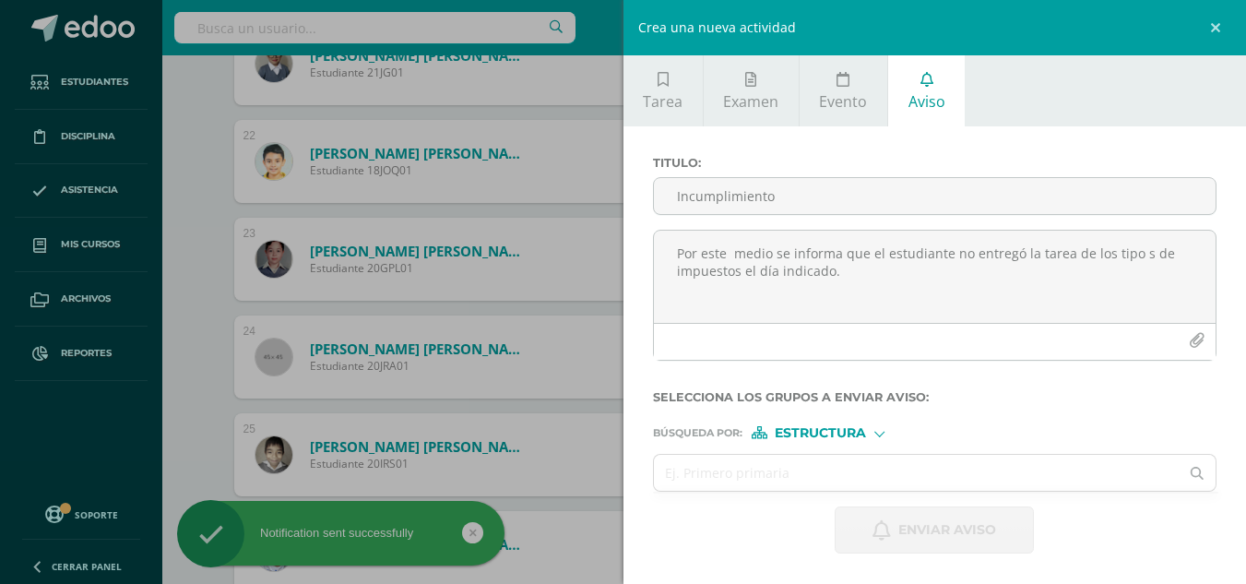
scroll to position [0, 0]
click at [184, 380] on div "Crea una nueva actividad Tarea Examen Evento Aviso Título: Valor: 100.0 Fecha: …" at bounding box center [623, 292] width 1246 height 584
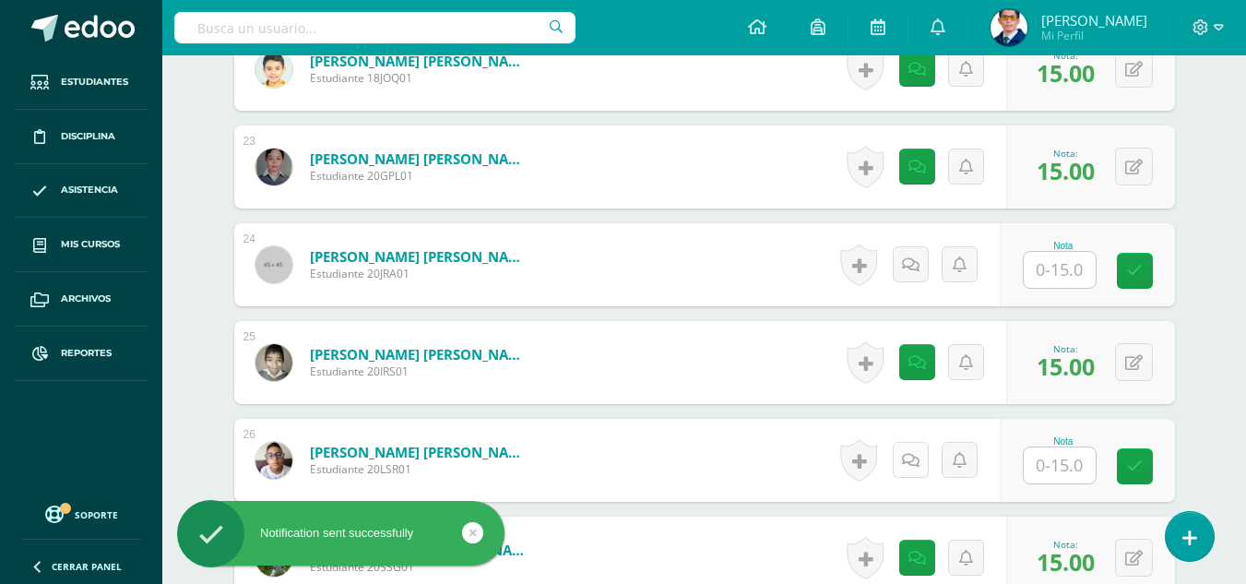
scroll to position [2757, 0]
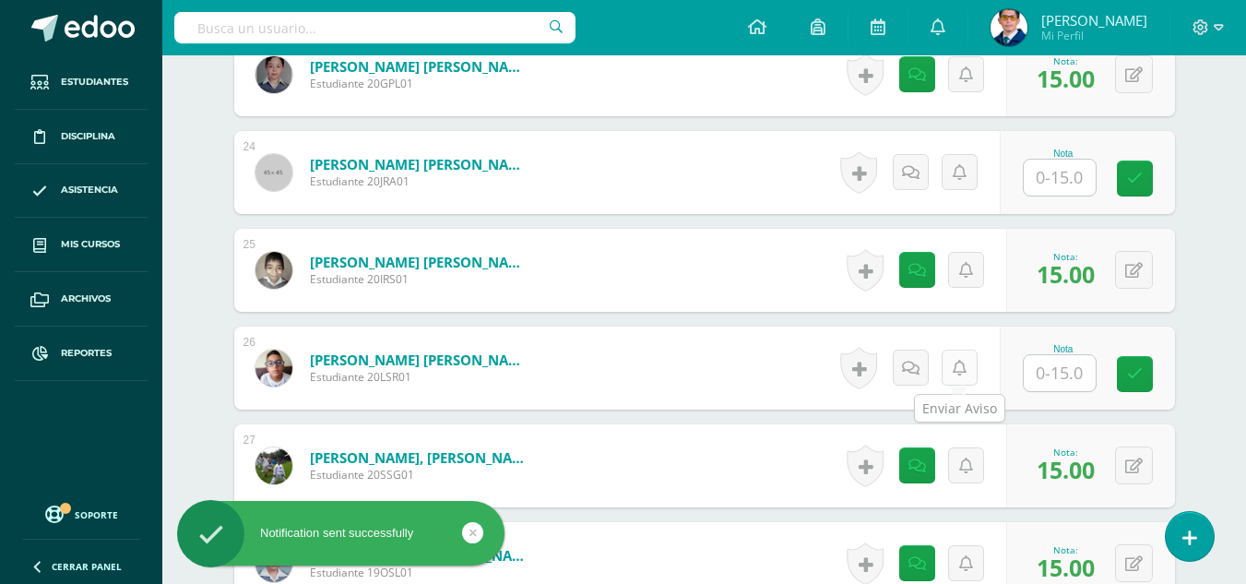
click at [959, 365] on icon at bounding box center [959, 368] width 14 height 16
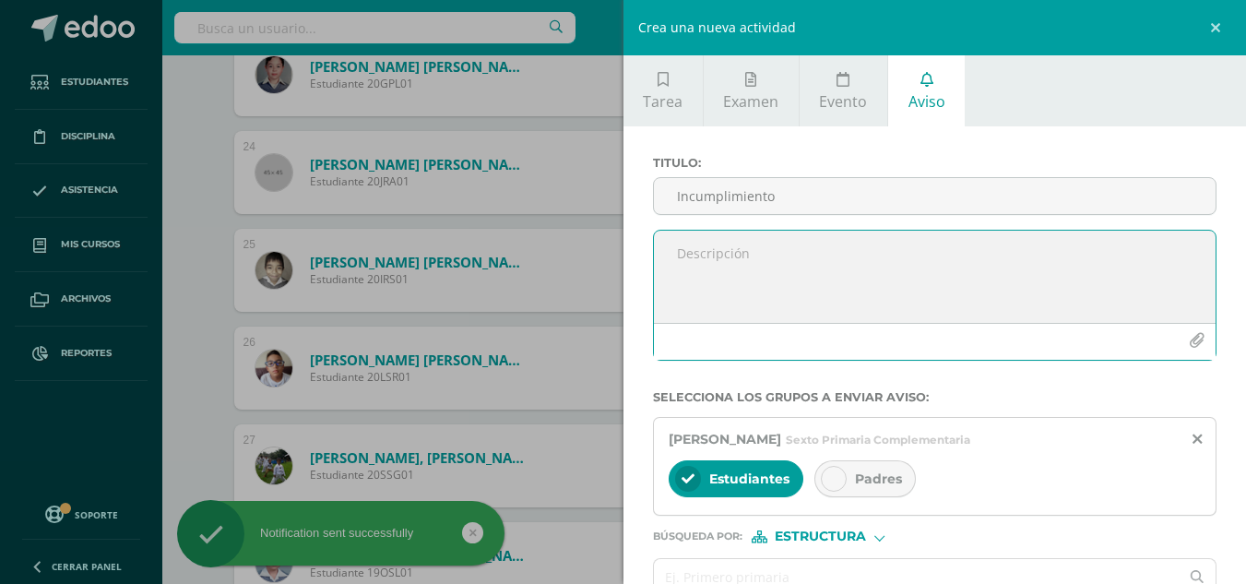
click at [833, 262] on textarea at bounding box center [935, 276] width 562 height 92
paste textarea "Por este medio se informa que el estudiante no entregó la tarea de los tipo s d…"
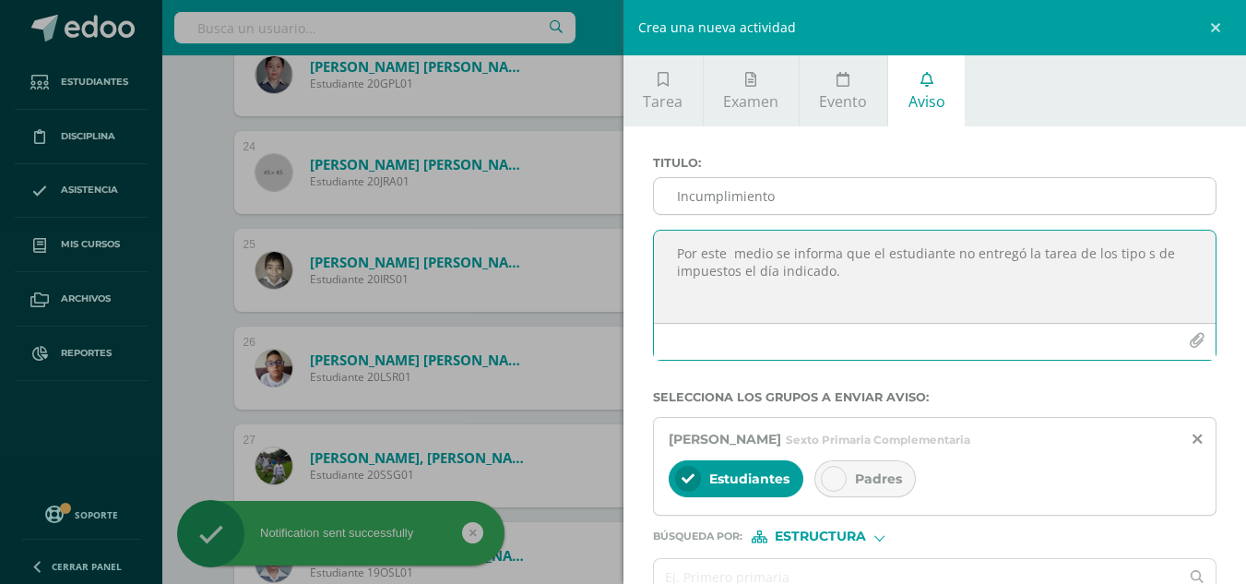
type textarea "Por este medio se informa que el estudiante no entregó la tarea de los tipo s d…"
click at [757, 207] on input "Incumplimiento" at bounding box center [935, 196] width 562 height 36
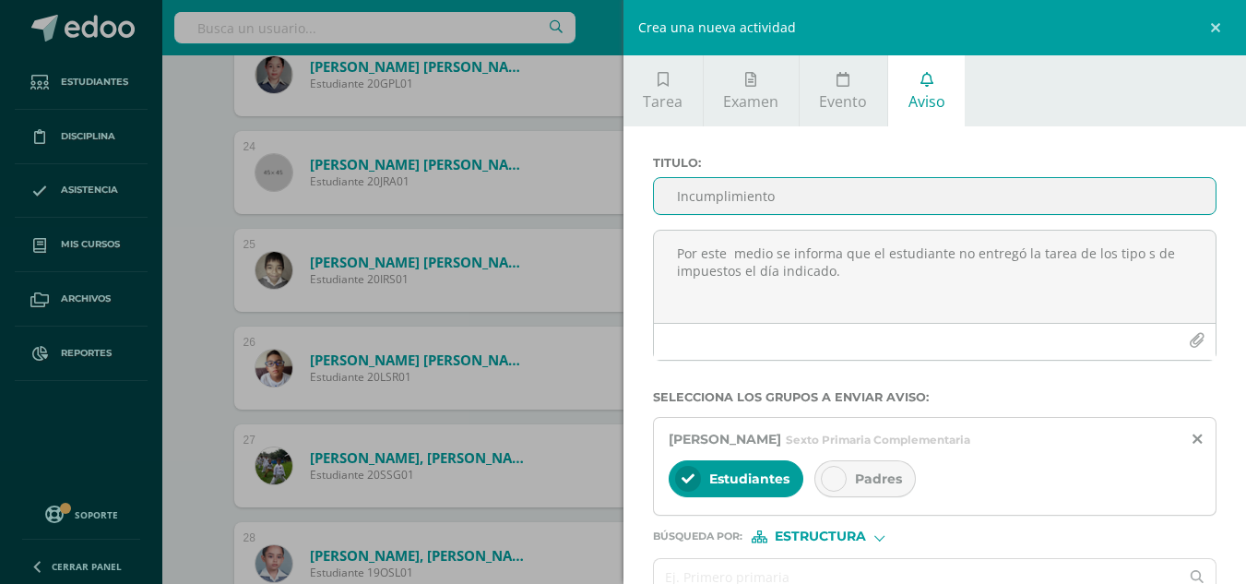
type input "Incumplimiento"
click at [882, 478] on span "Padres" at bounding box center [878, 478] width 47 height 17
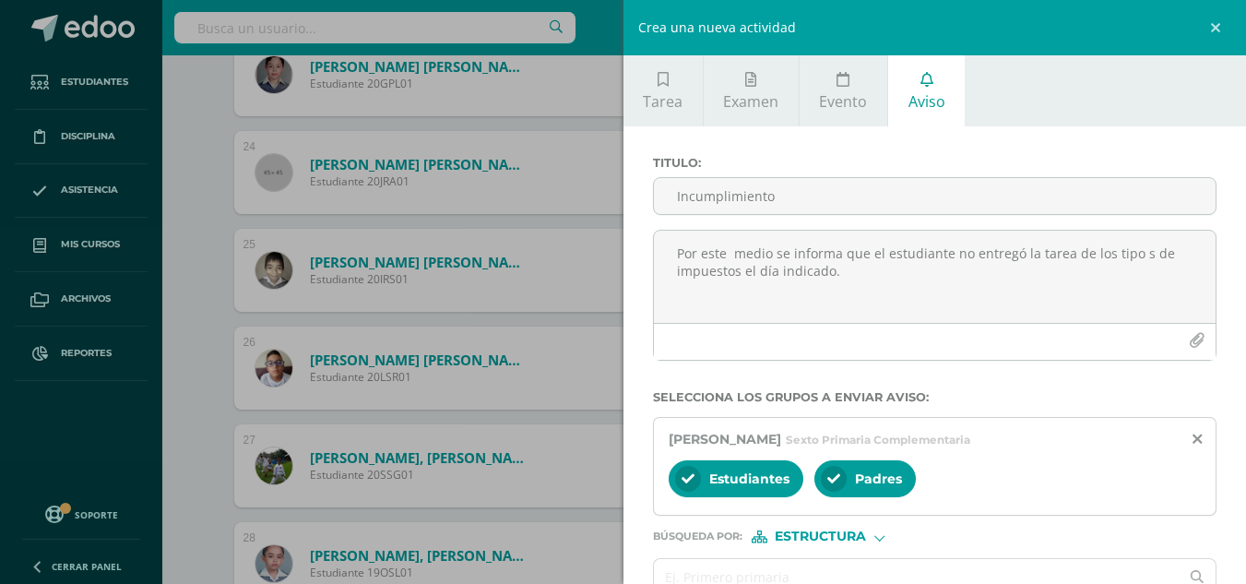
scroll to position [92, 0]
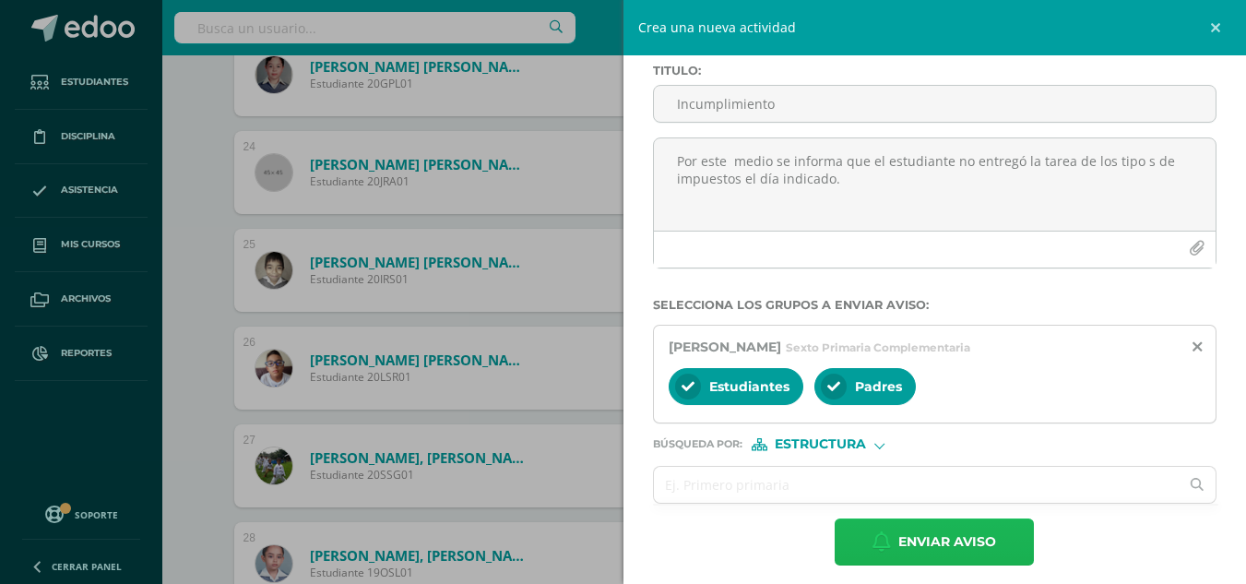
click at [1019, 542] on button "Enviar aviso" at bounding box center [933, 541] width 199 height 47
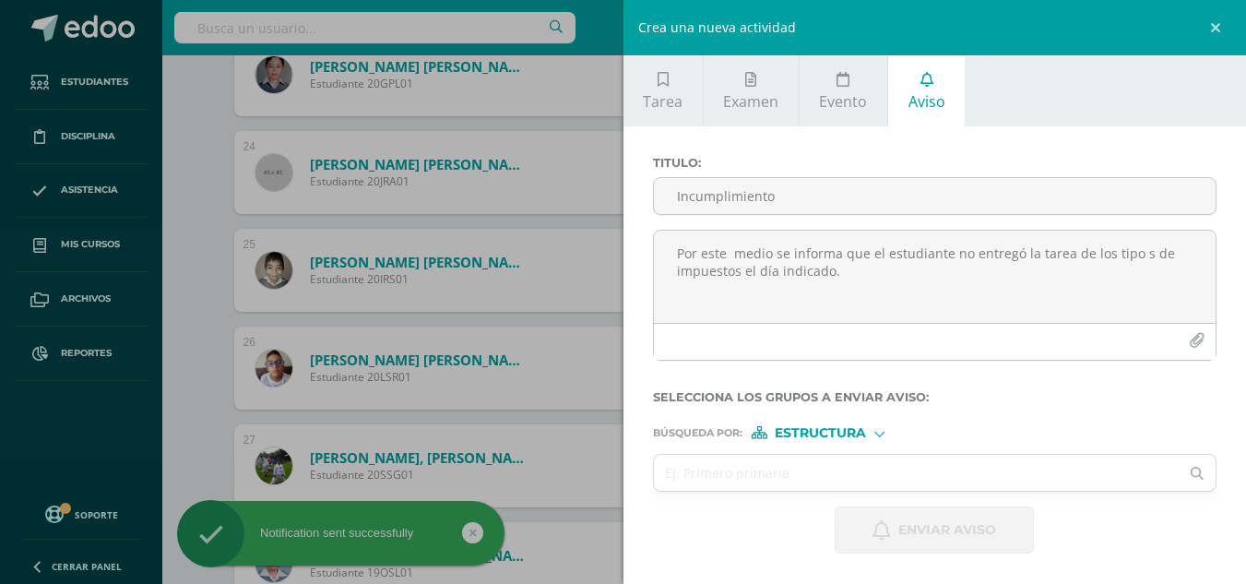
scroll to position [0, 0]
click at [191, 357] on div "Crea una nueva actividad Tarea Examen Evento Aviso Título: Valor: 100.0 Fecha: …" at bounding box center [623, 292] width 1246 height 584
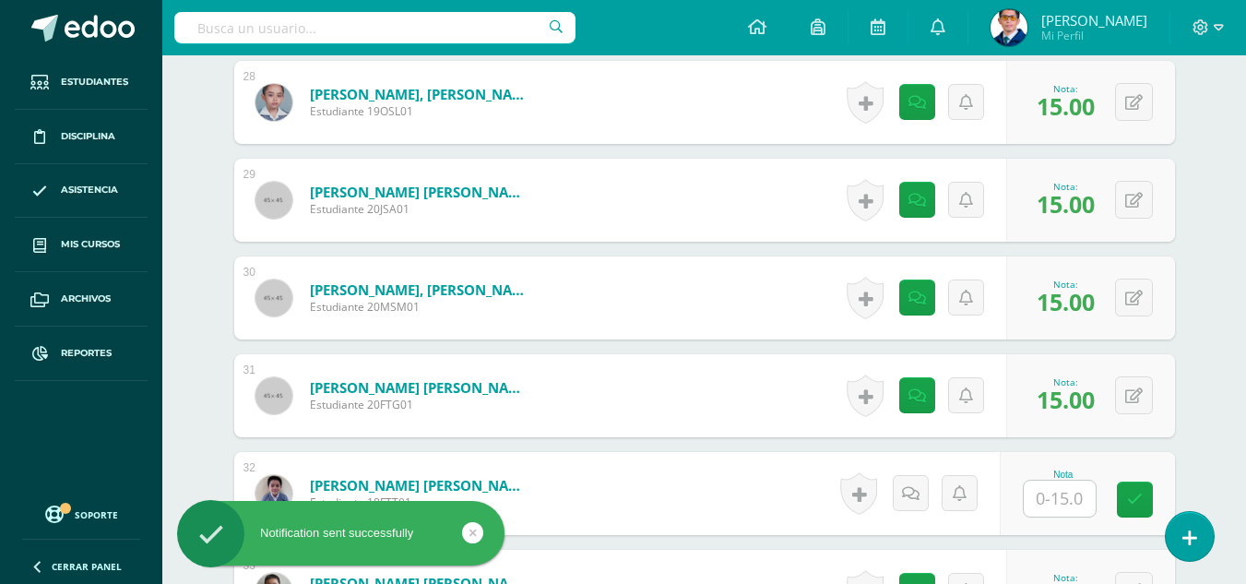
scroll to position [3311, 0]
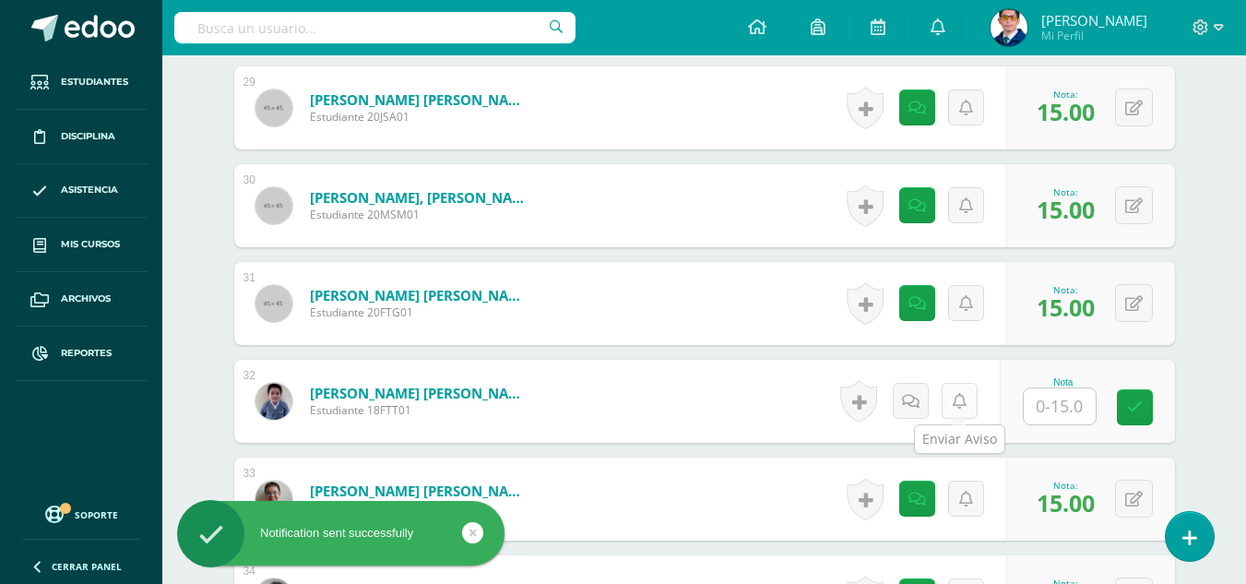
click at [953, 408] on icon at bounding box center [959, 402] width 14 height 16
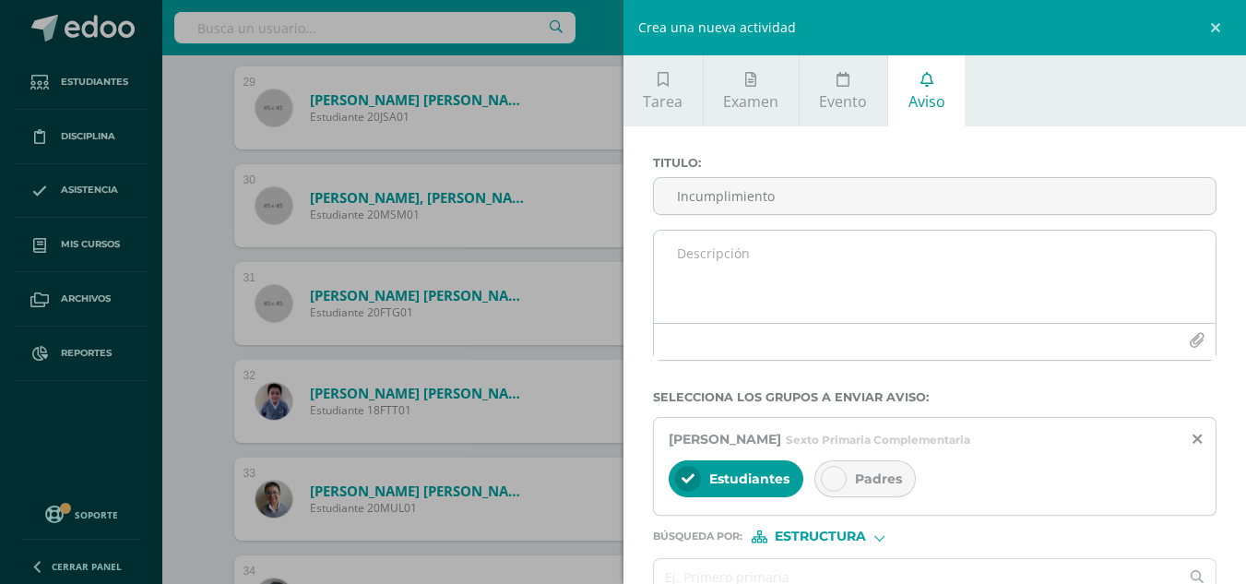
click at [818, 273] on textarea at bounding box center [935, 276] width 562 height 92
paste textarea "Por este medio se informa que el estudiante no entregó la tarea de los tipo s d…"
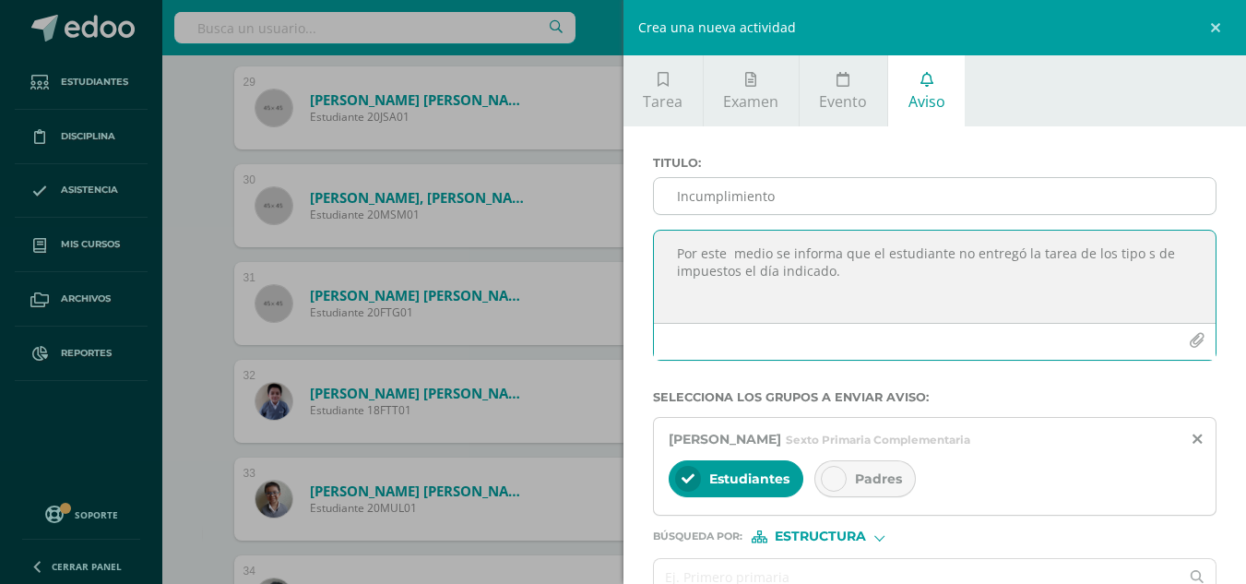
type textarea "Por este medio se informa que el estudiante no entregó la tarea de los tipo s d…"
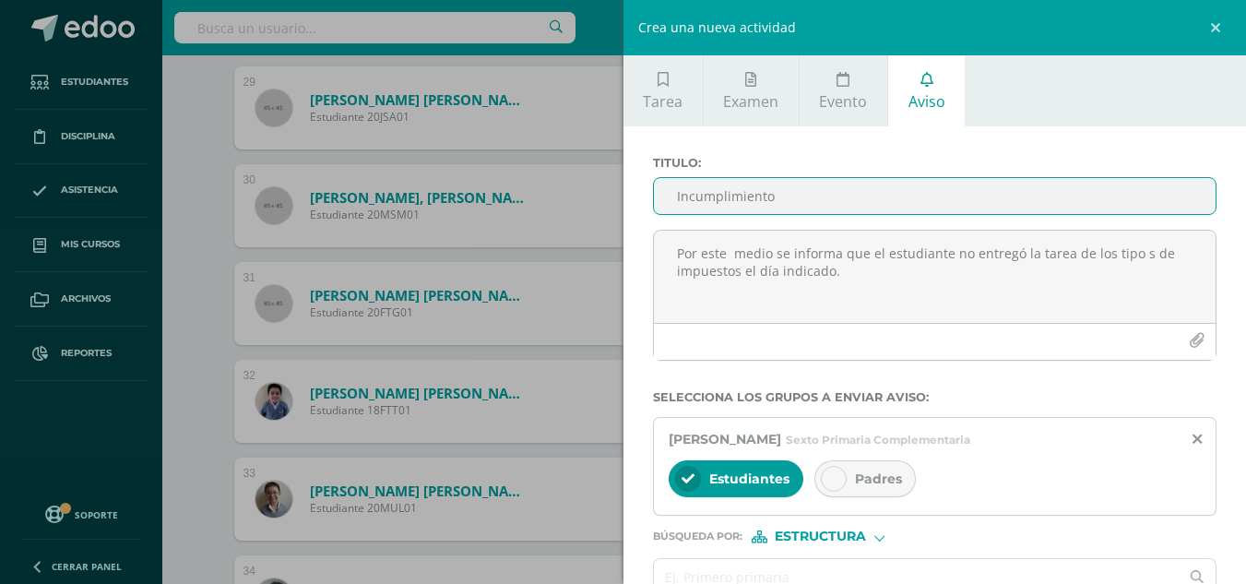
click at [779, 191] on input "Incumplimiento" at bounding box center [935, 196] width 562 height 36
type input "Incumplimiento"
click at [838, 477] on icon at bounding box center [833, 478] width 13 height 13
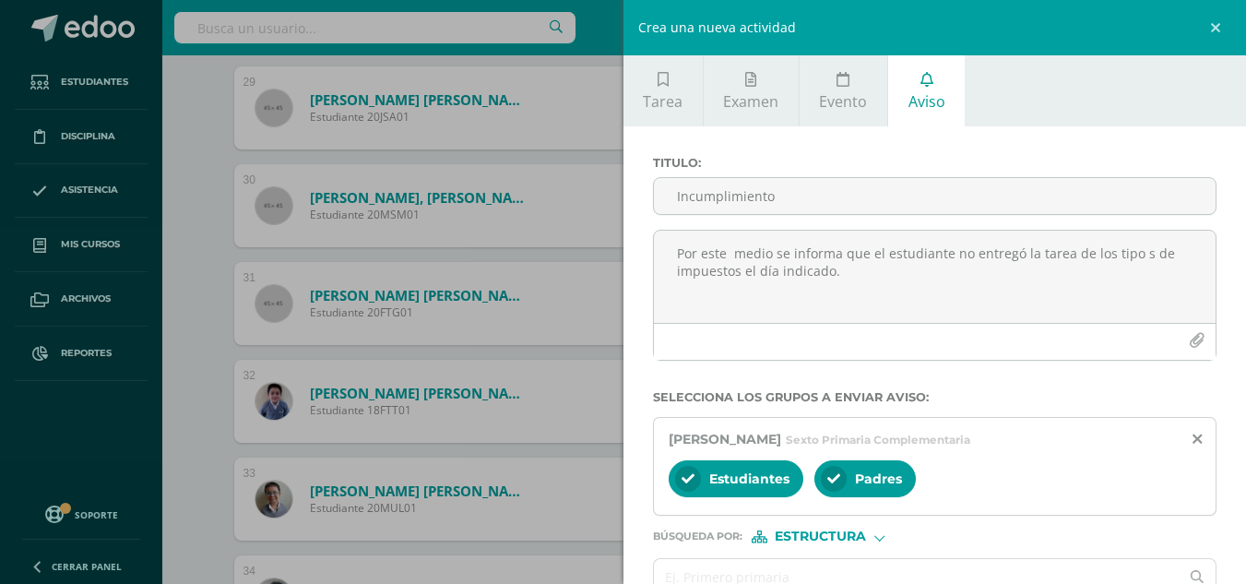
scroll to position [103, 0]
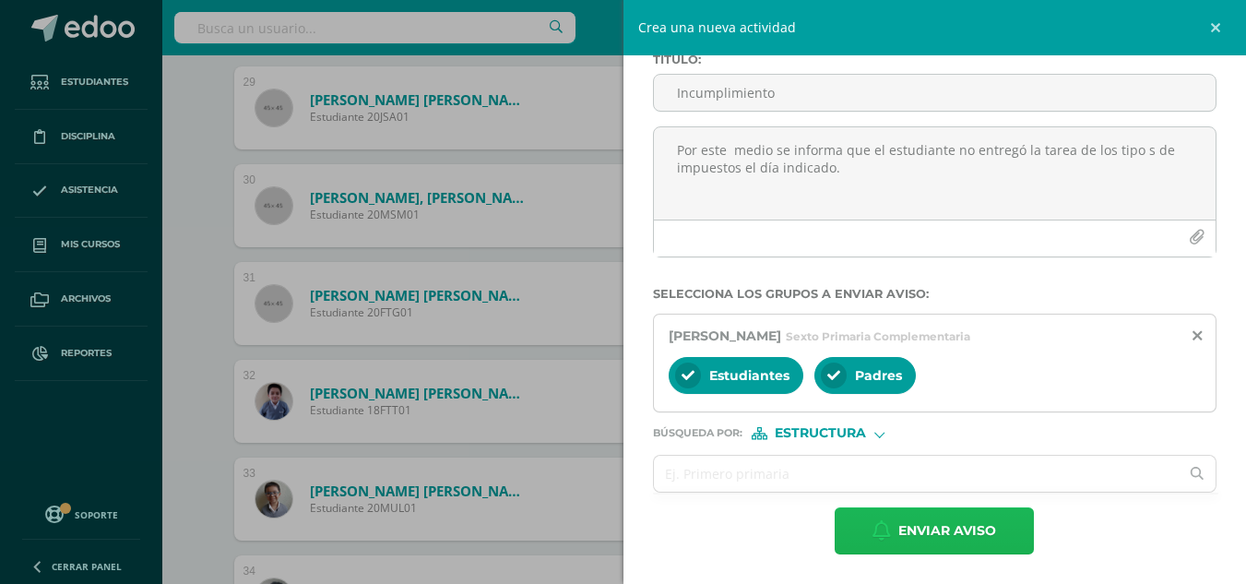
click at [887, 539] on button "Enviar aviso" at bounding box center [933, 530] width 199 height 47
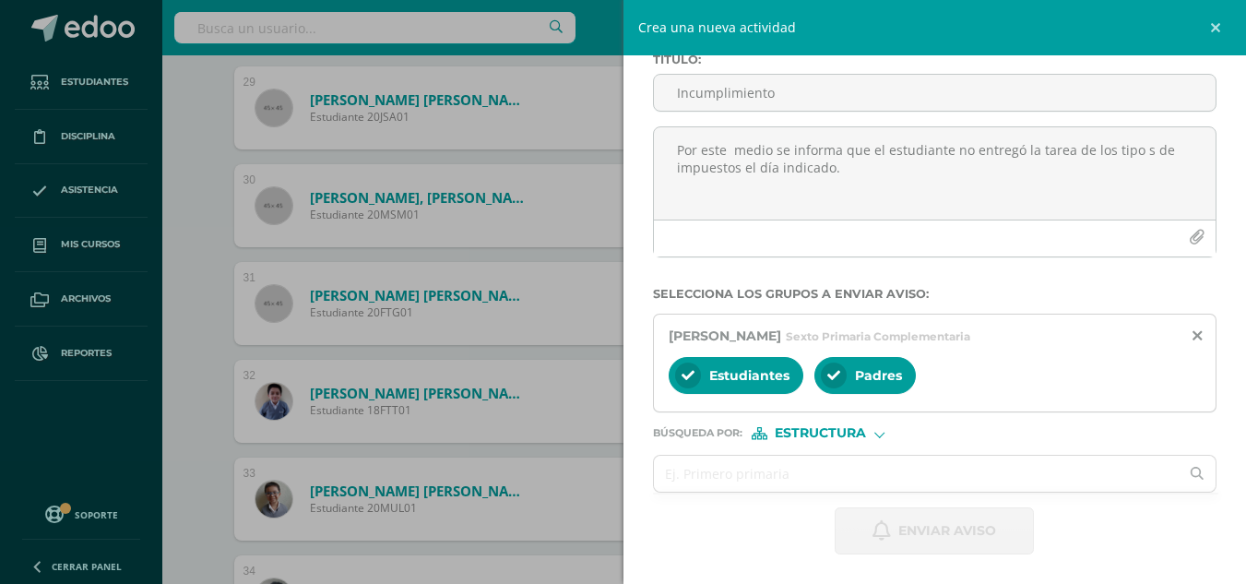
scroll to position [0, 0]
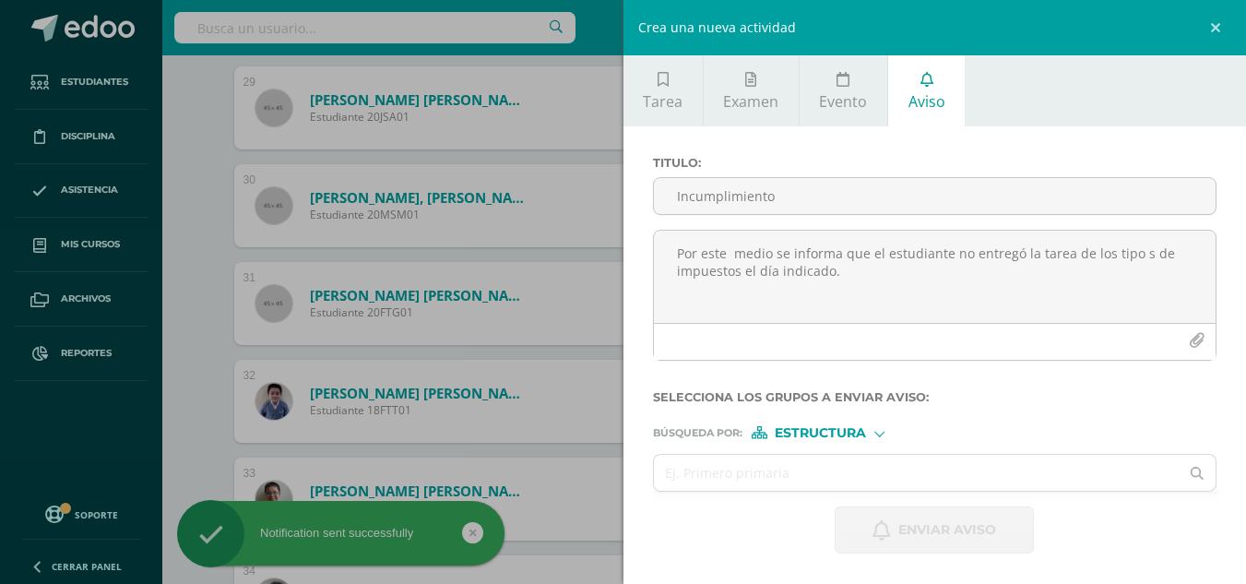
click at [190, 360] on div "Crea una nueva actividad Tarea Examen Evento Aviso Título: Valor: 100.0 Fecha: …" at bounding box center [623, 292] width 1246 height 584
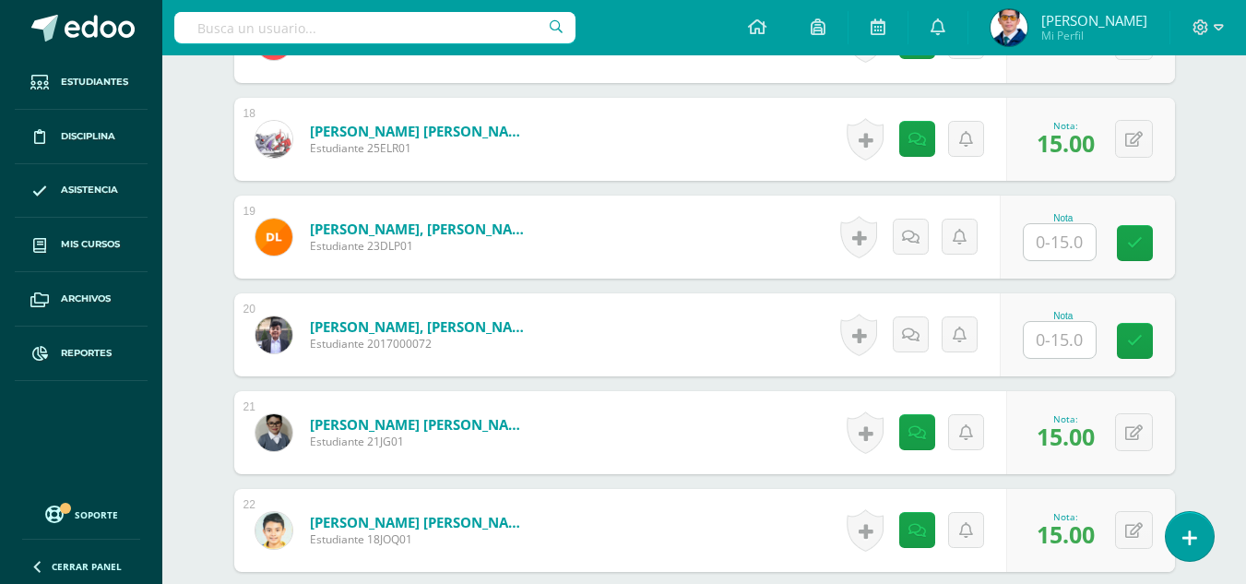
scroll to position [2020, 0]
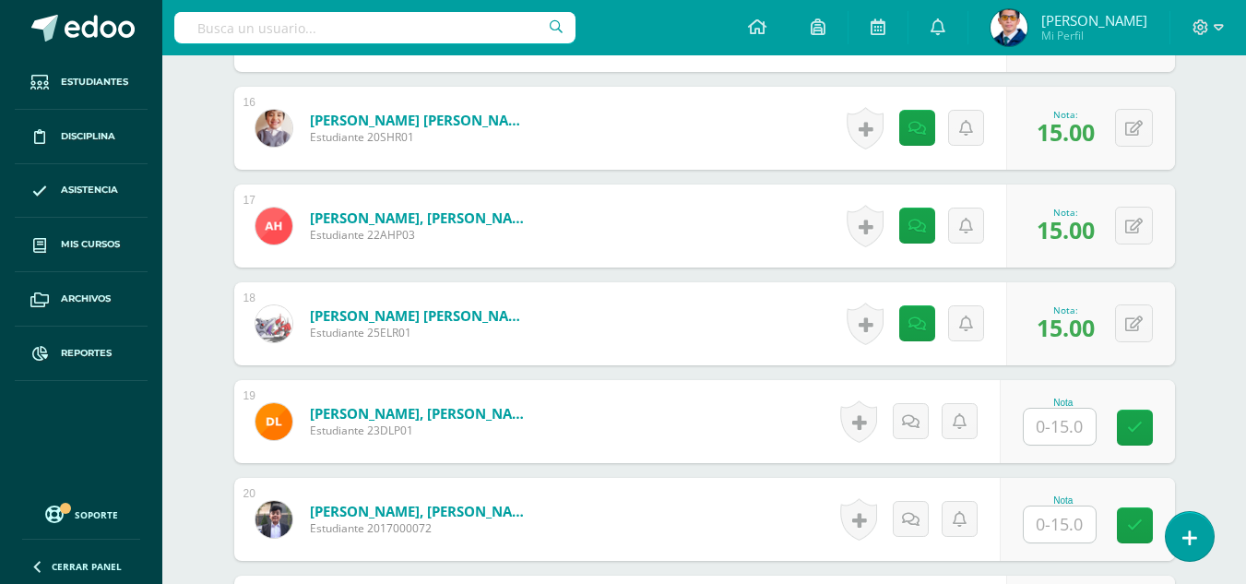
click at [1050, 422] on input "text" at bounding box center [1059, 426] width 72 height 36
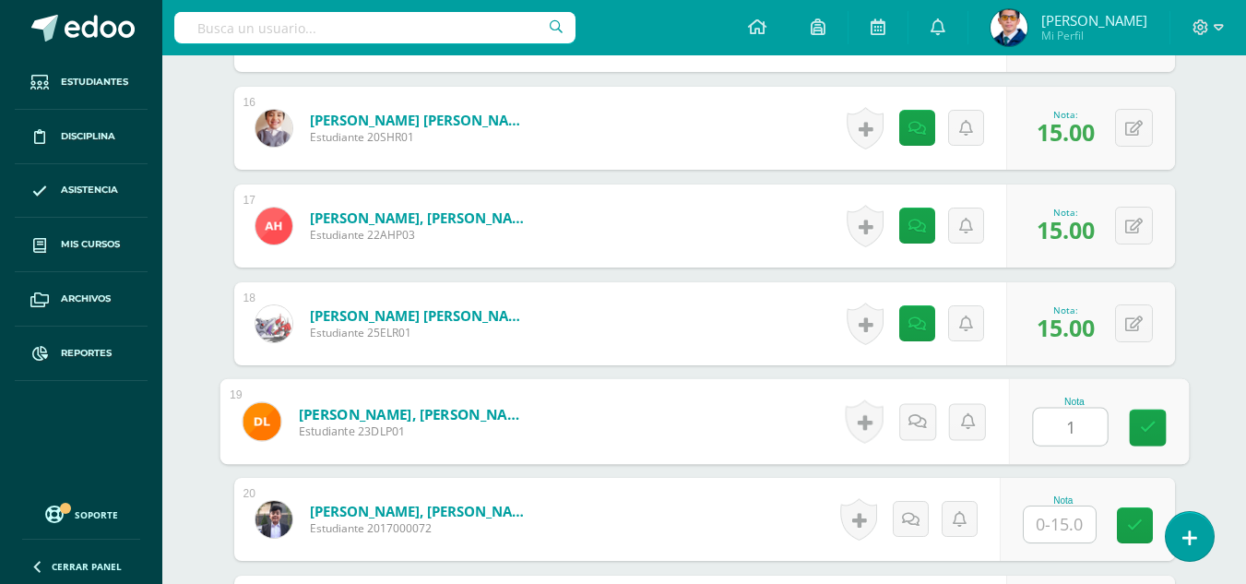
type input "15"
click at [1143, 424] on icon at bounding box center [1147, 427] width 17 height 16
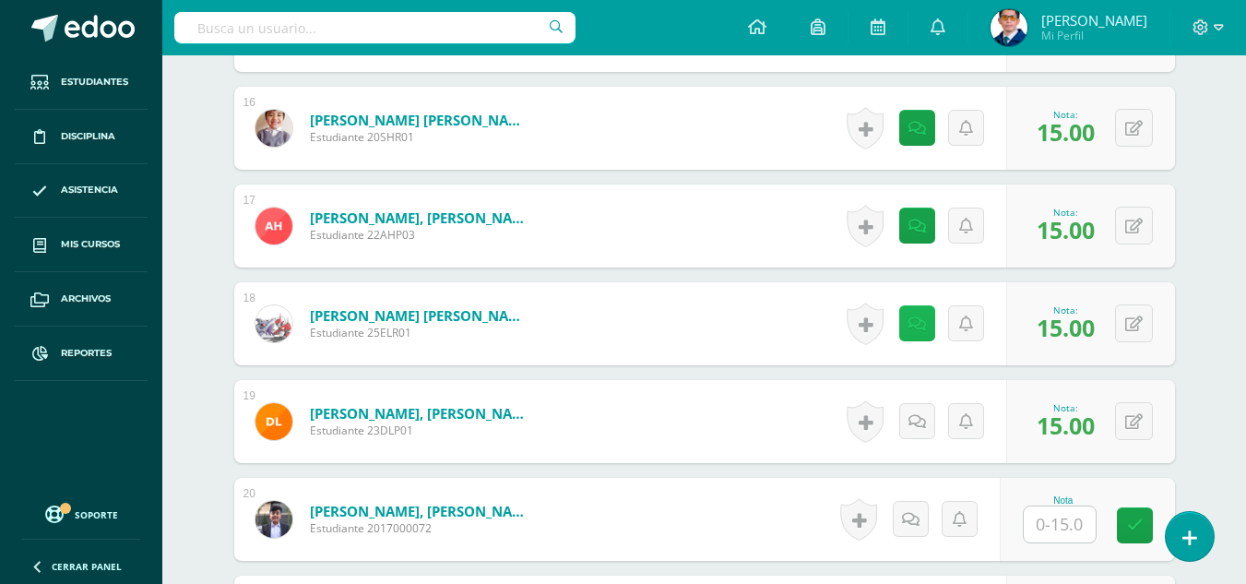
click at [915, 325] on icon at bounding box center [917, 324] width 18 height 16
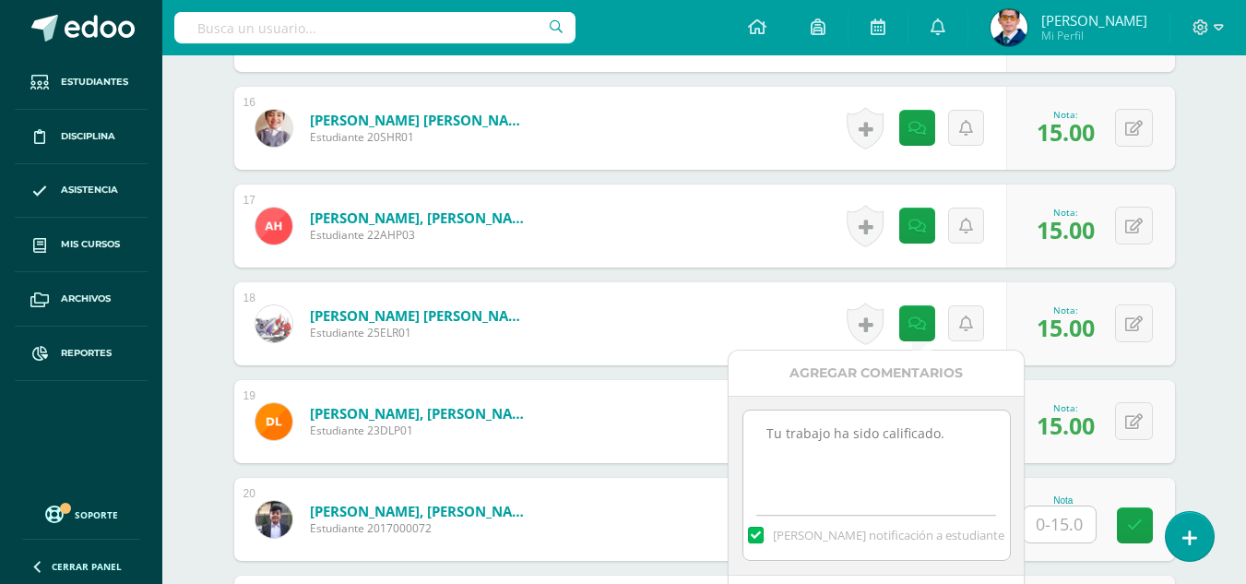
drag, startPoint x: 979, startPoint y: 426, endPoint x: 627, endPoint y: 436, distance: 352.3
click at [627, 436] on body "Notification sent successfully Notification sent successfully Notification sent…" at bounding box center [623, 157] width 1246 height 4355
click at [1199, 301] on div "¿Estás seguro que quieres eliminar esta actividad? Esto borrará la actividad y …" at bounding box center [704, 249] width 1014 height 4173
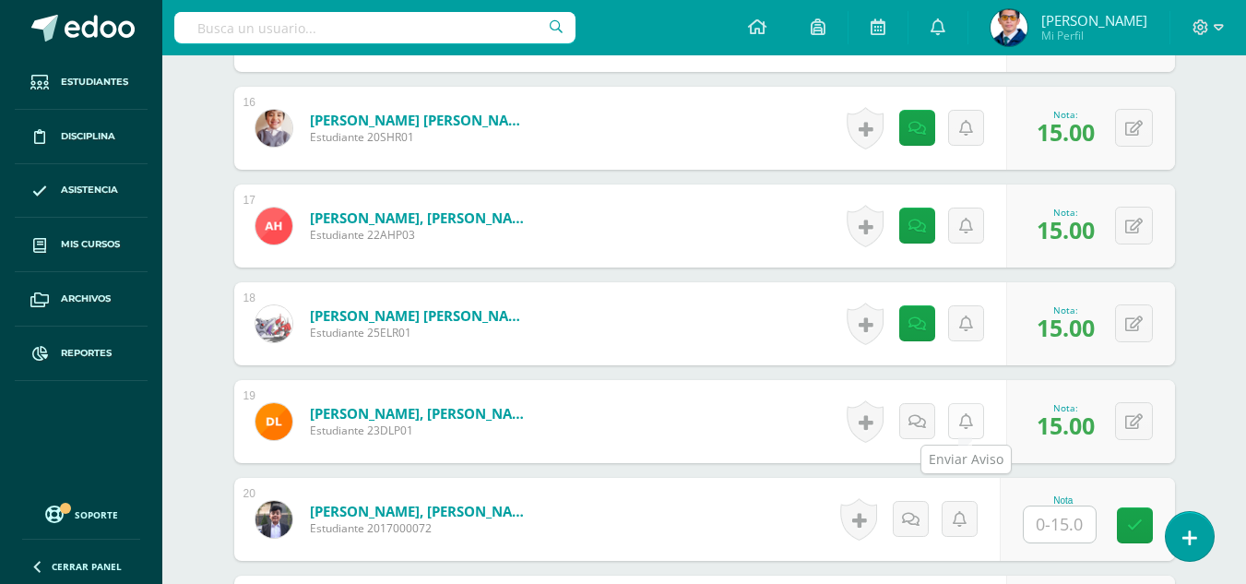
click at [969, 420] on icon at bounding box center [966, 422] width 14 height 16
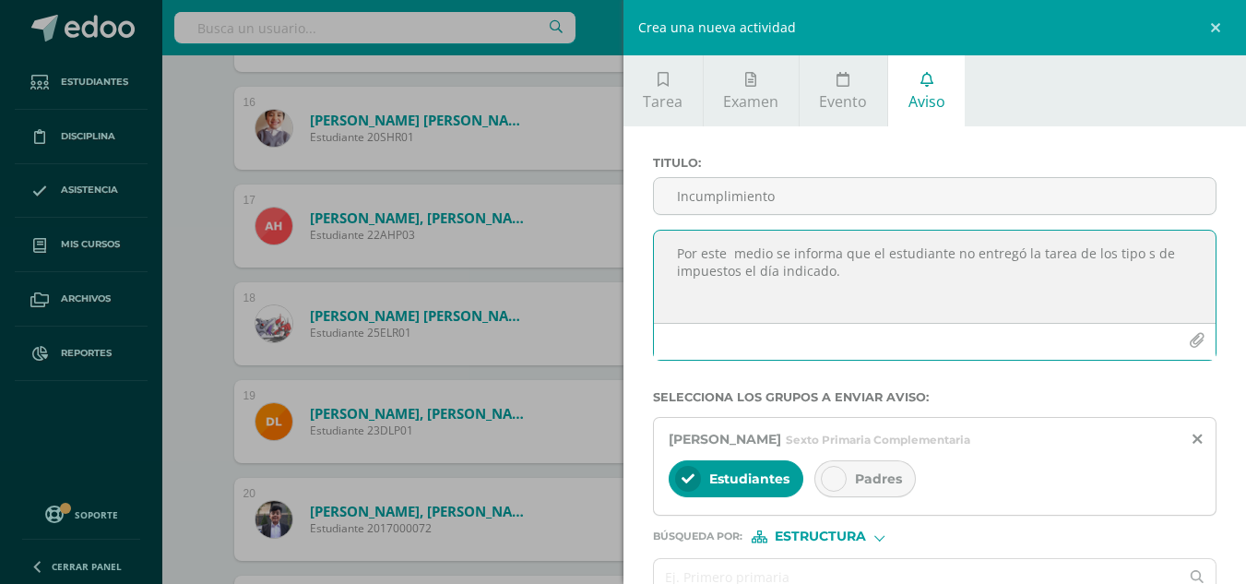
click at [813, 266] on textarea "Por este medio se informa que el estudiante no entregó la tarea de los tipo s d…" at bounding box center [935, 276] width 562 height 92
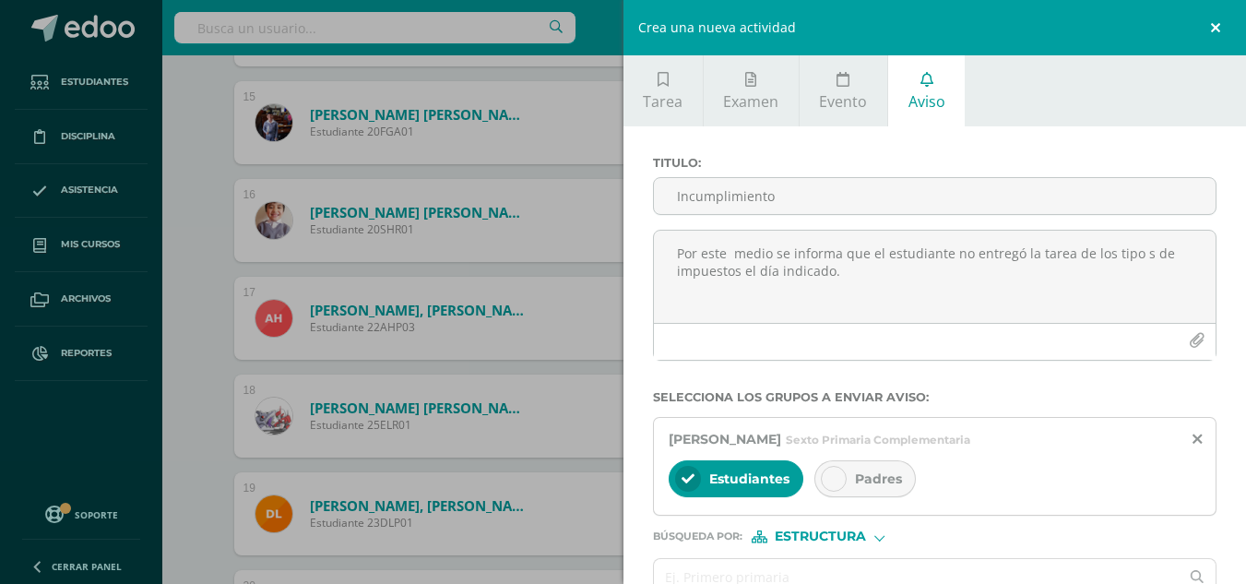
click at [1223, 27] on link at bounding box center [1217, 27] width 55 height 55
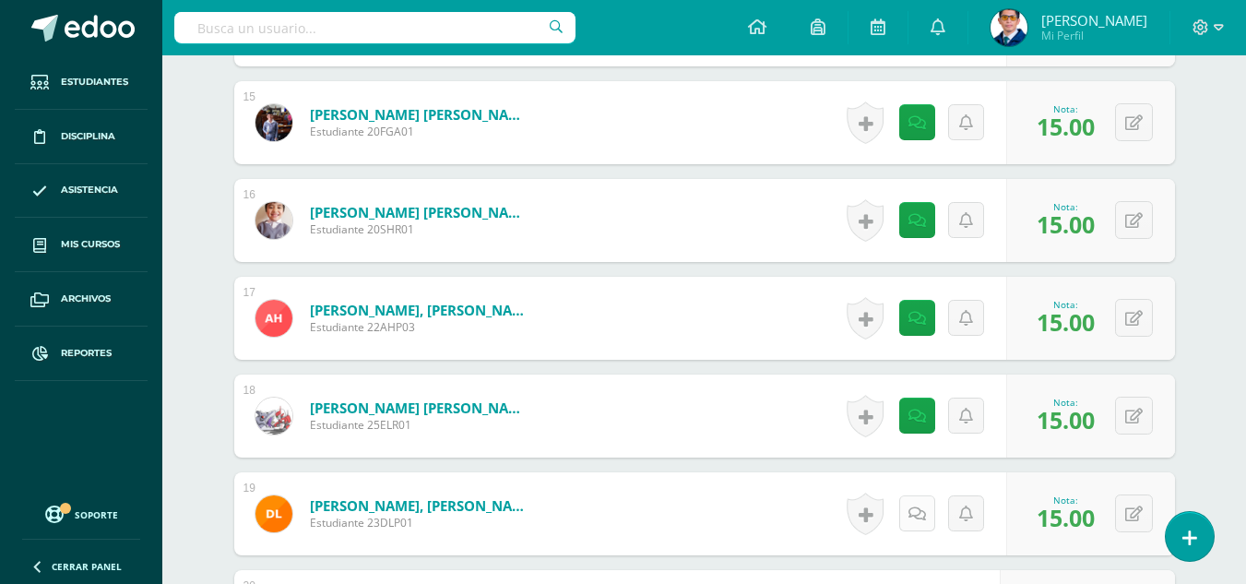
click at [924, 520] on icon at bounding box center [917, 514] width 18 height 16
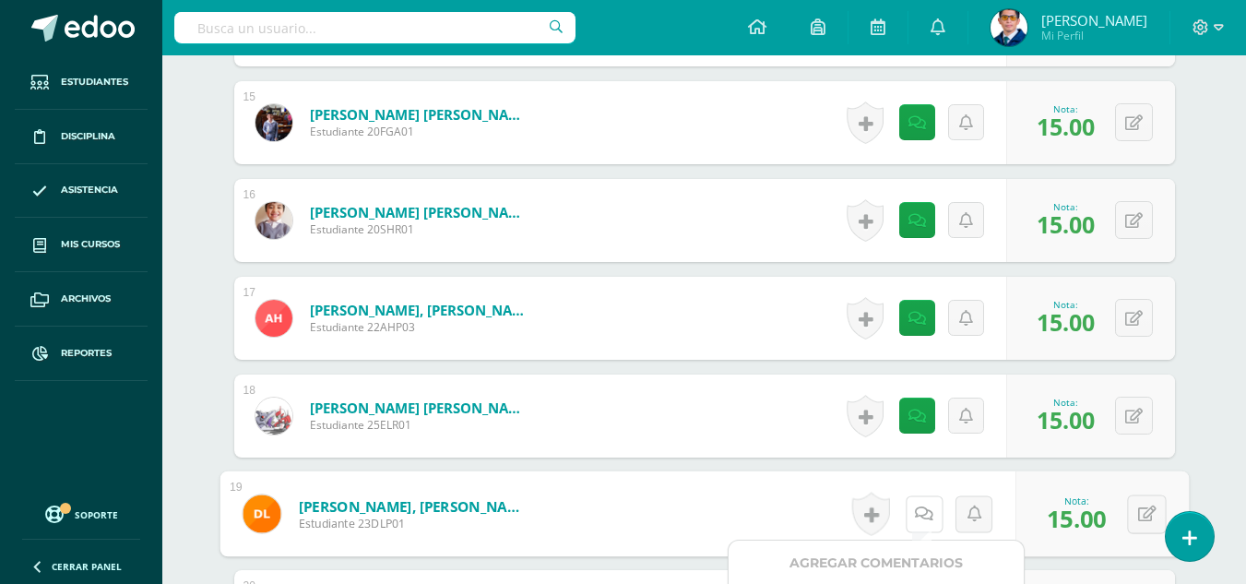
scroll to position [2020, 0]
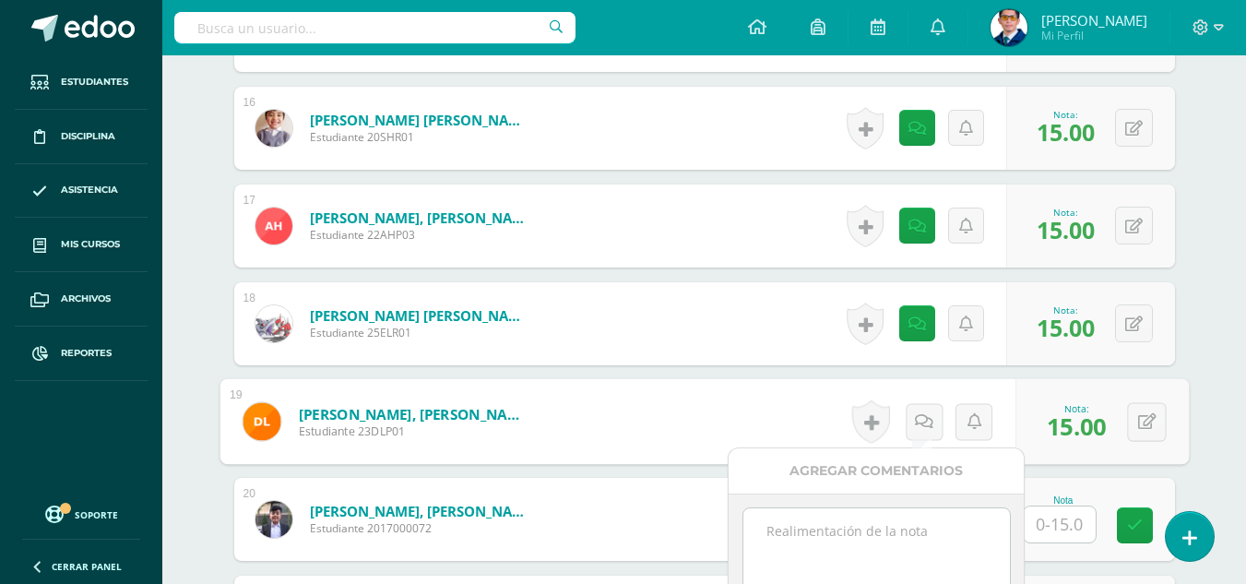
click at [842, 544] on textarea at bounding box center [876, 554] width 266 height 92
paste textarea "Tu trabajo ha sido calificado."
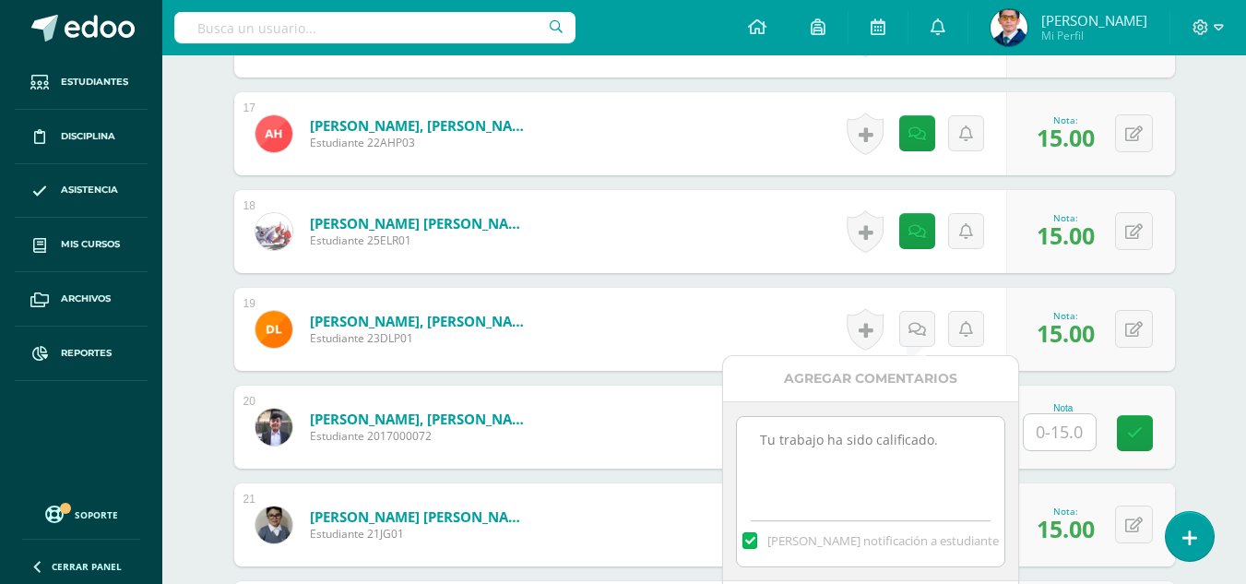
scroll to position [2297, 0]
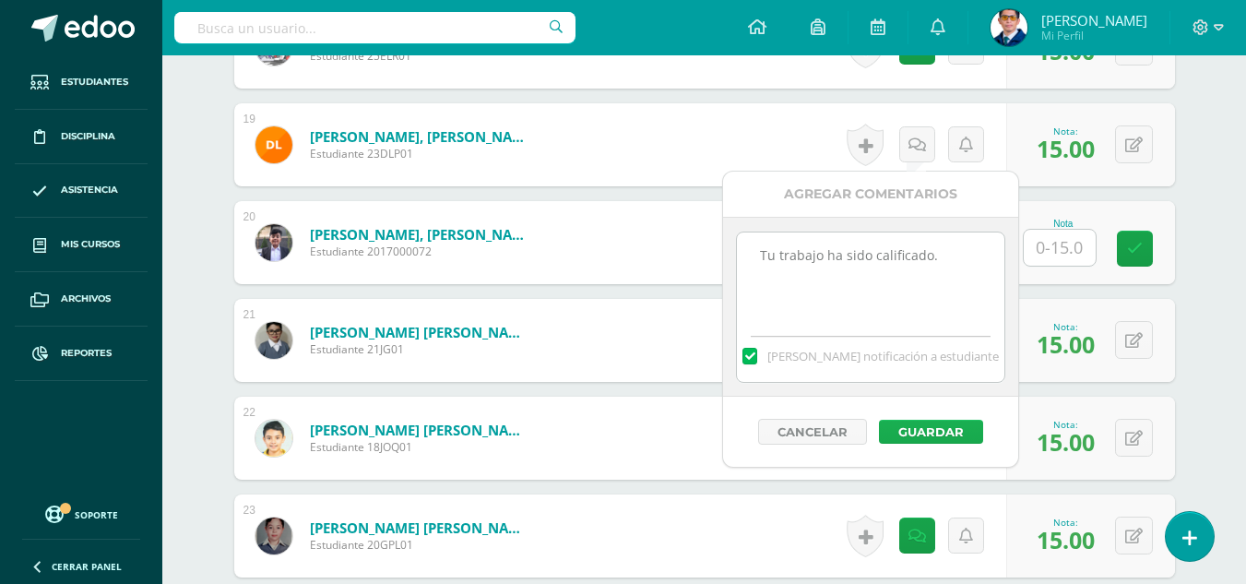
type textarea "Tu trabajo ha sido calificado."
click at [918, 424] on button "Guardar" at bounding box center [931, 431] width 104 height 24
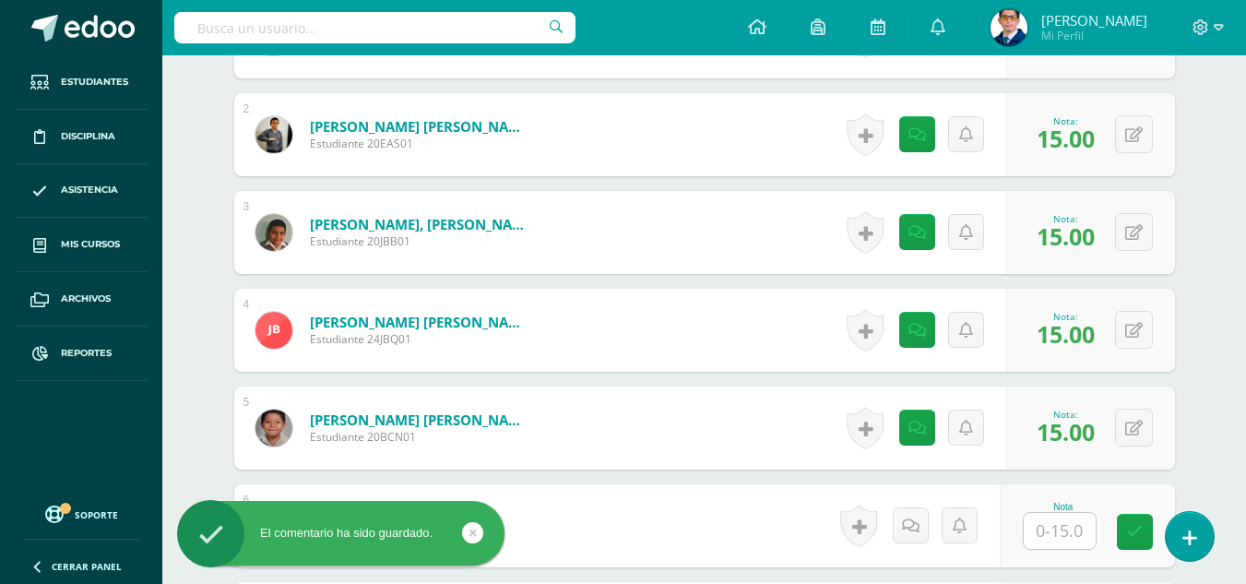
scroll to position [0, 0]
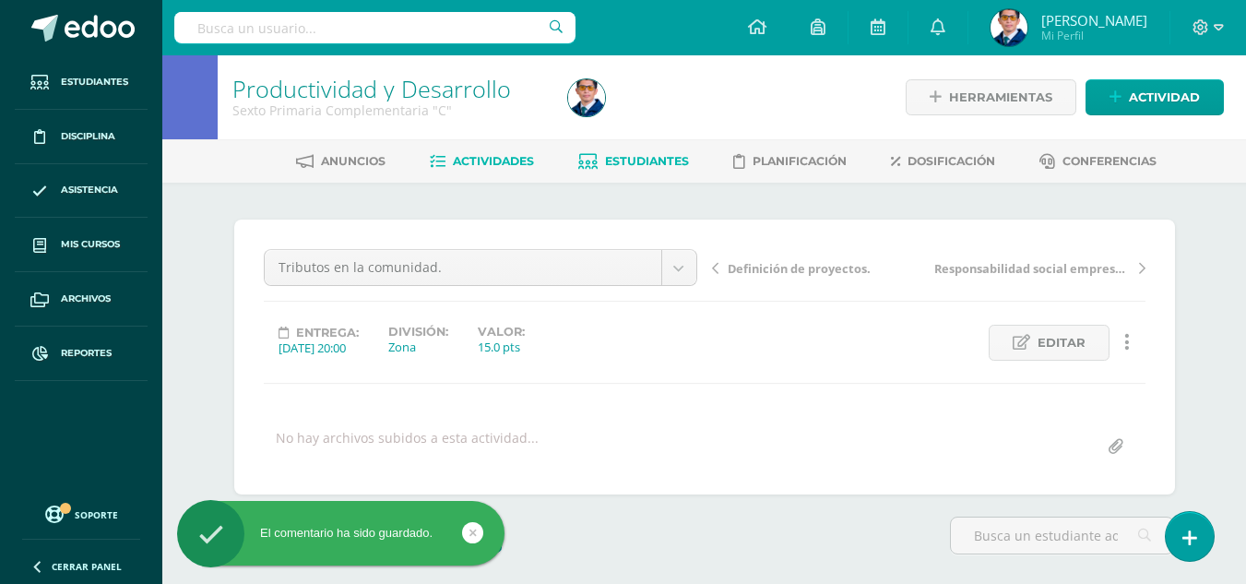
click at [608, 162] on span "Estudiantes" at bounding box center [647, 161] width 84 height 14
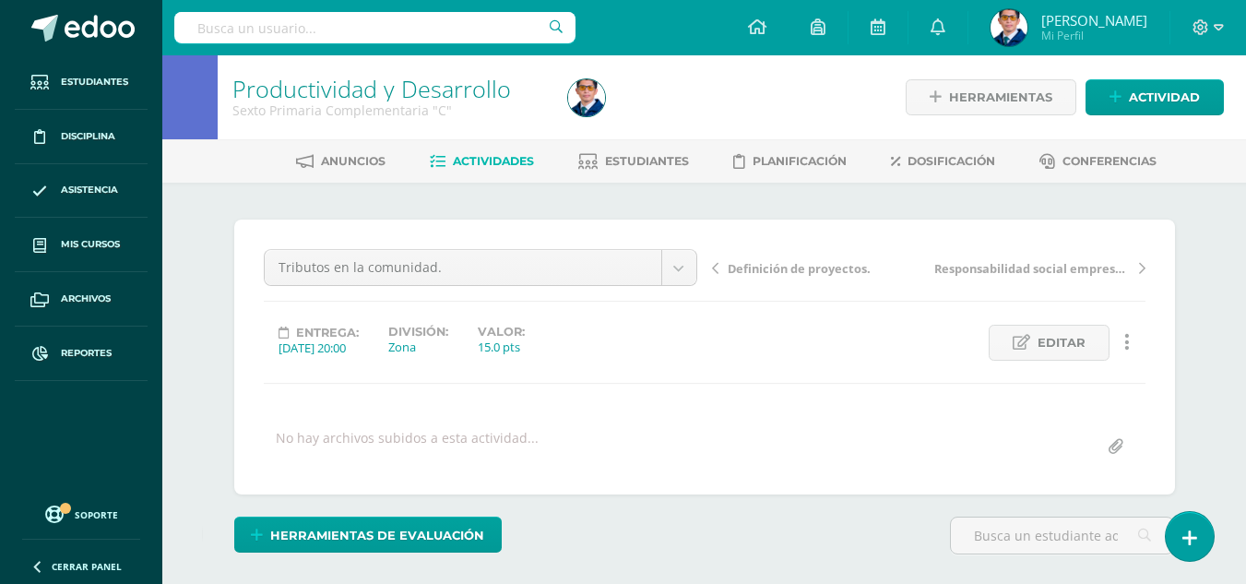
click at [520, 167] on span "Actividades" at bounding box center [493, 161] width 81 height 14
click at [487, 162] on span "Actividades" at bounding box center [493, 161] width 81 height 14
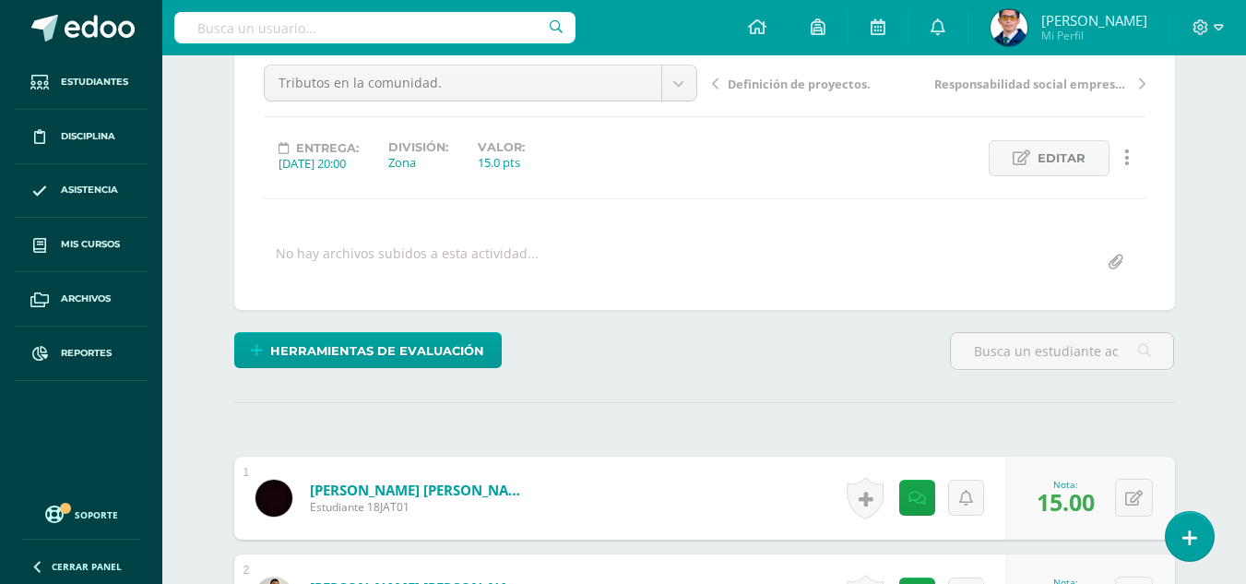
scroll to position [277, 0]
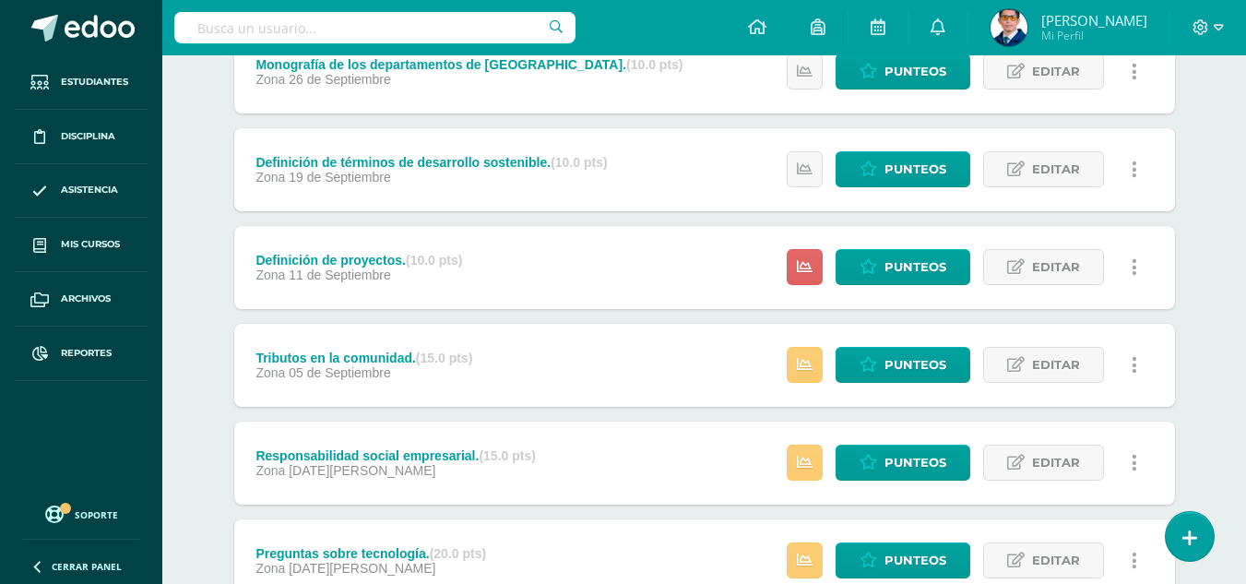
scroll to position [369, 0]
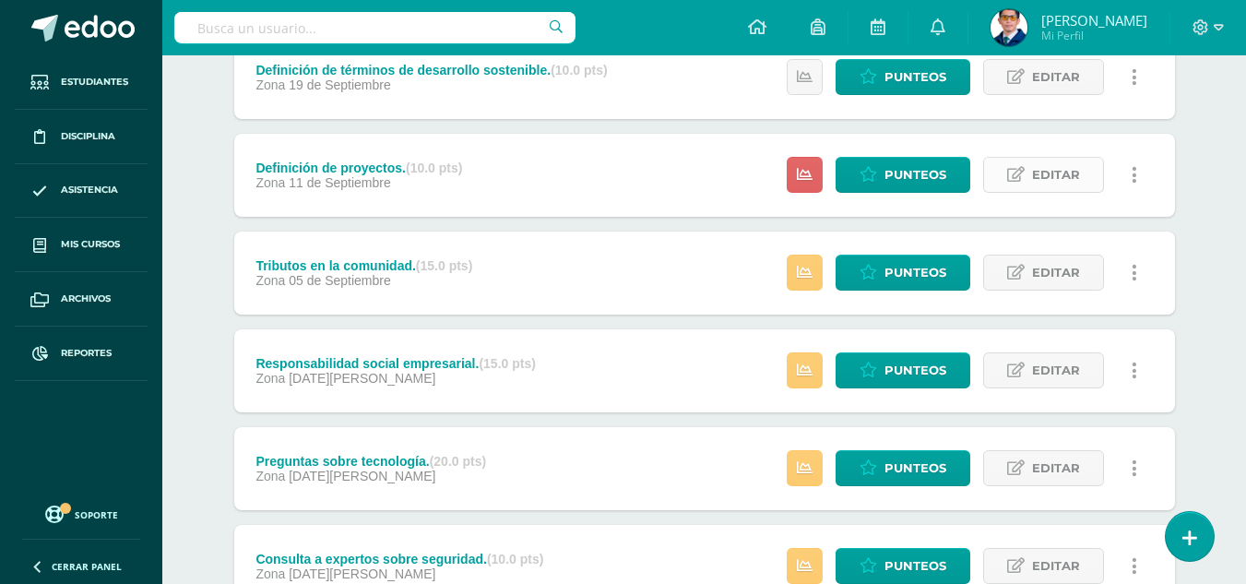
click at [1064, 181] on span "Editar" at bounding box center [1056, 175] width 48 height 34
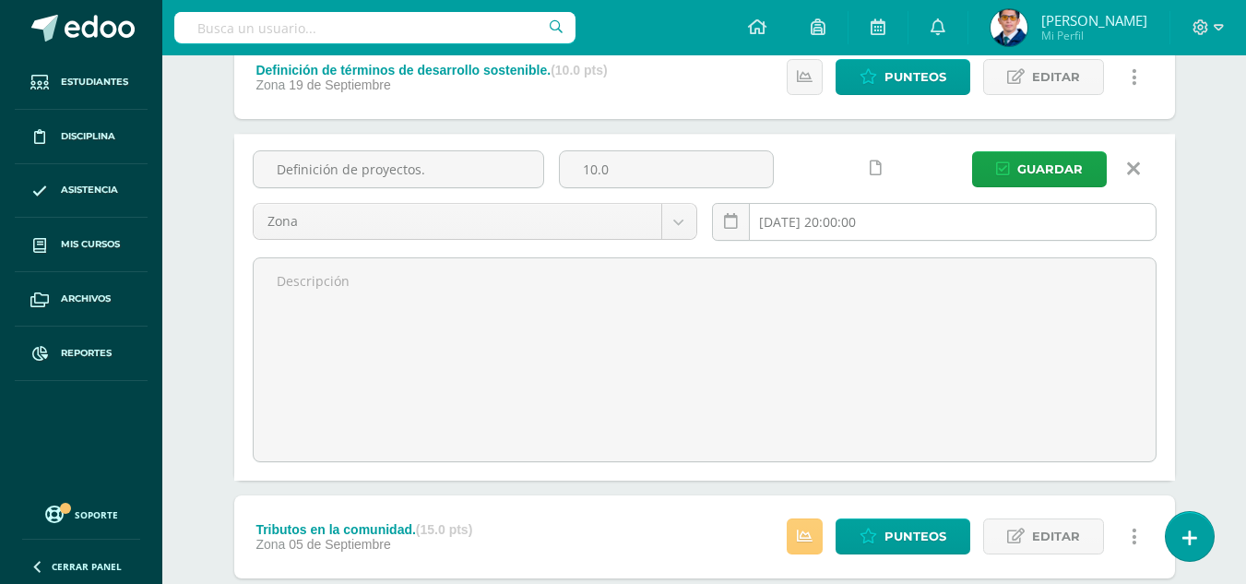
click at [1055, 223] on input "[DATE] 20:00:00" at bounding box center [934, 222] width 443 height 36
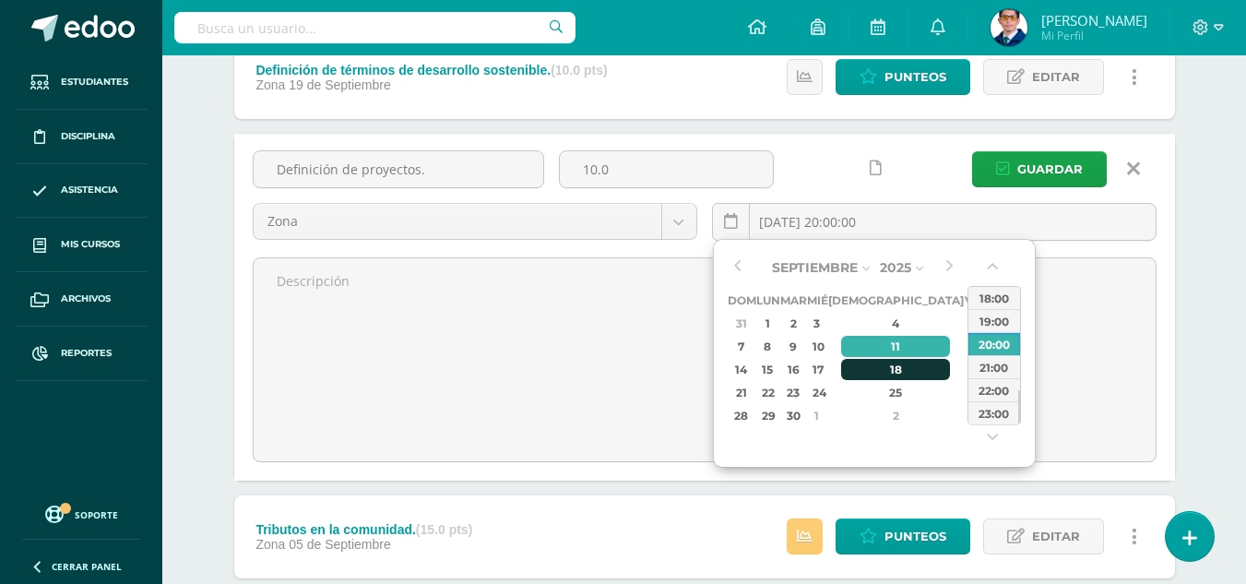
click at [875, 372] on div "18" at bounding box center [895, 369] width 109 height 21
type input "[DATE] 20:00"
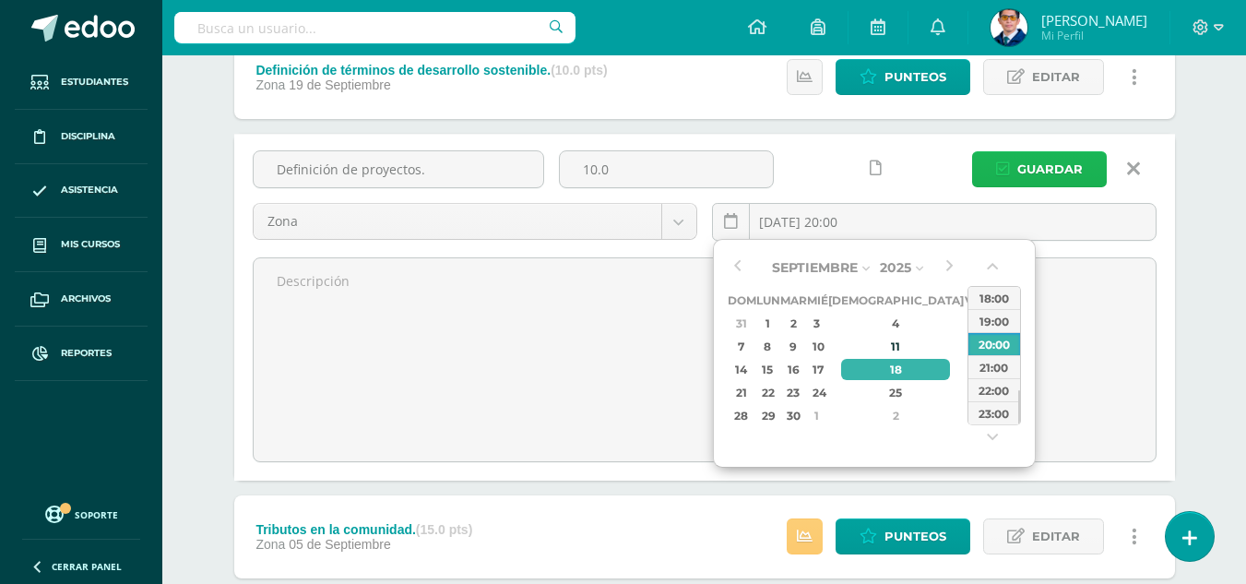
click at [990, 165] on button "Guardar" at bounding box center [1039, 169] width 135 height 36
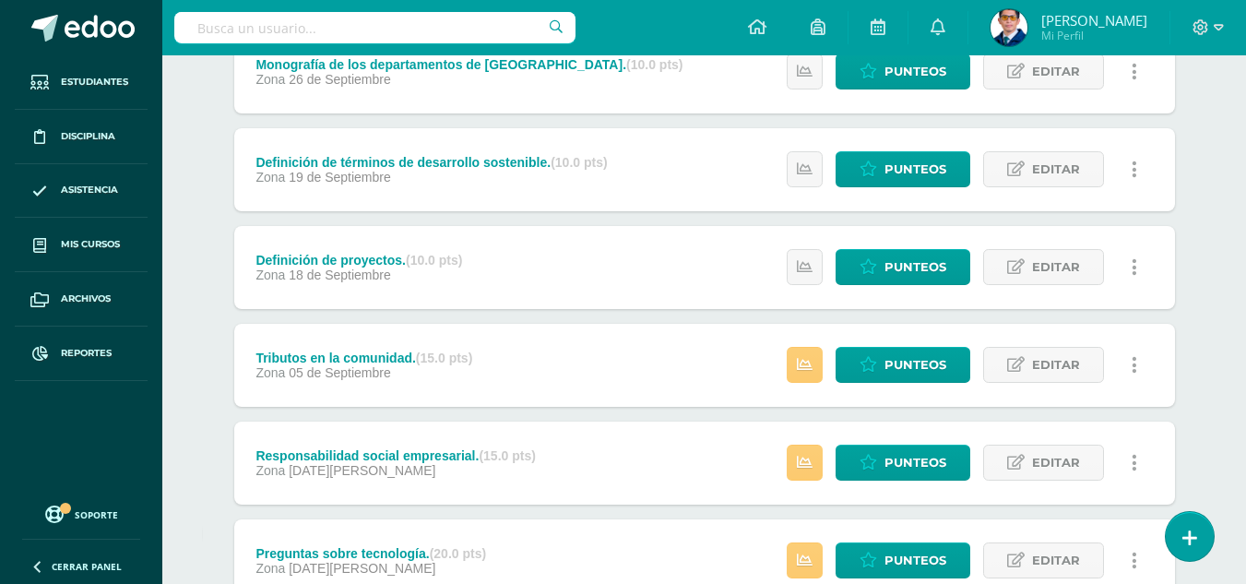
scroll to position [369, 0]
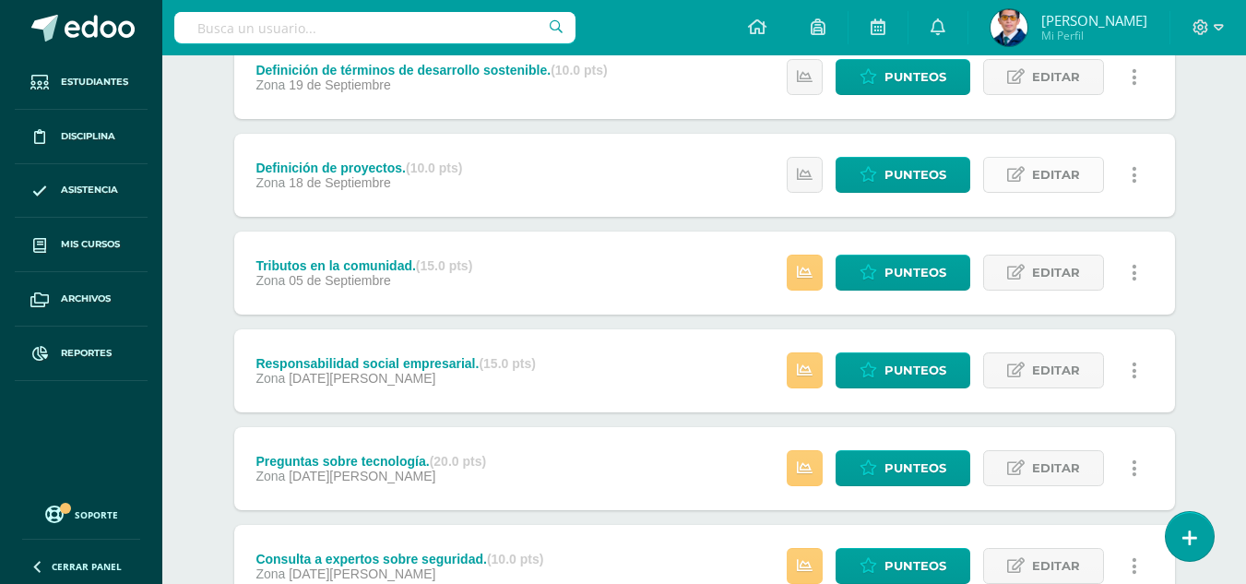
click at [1027, 171] on link "Editar" at bounding box center [1043, 175] width 121 height 36
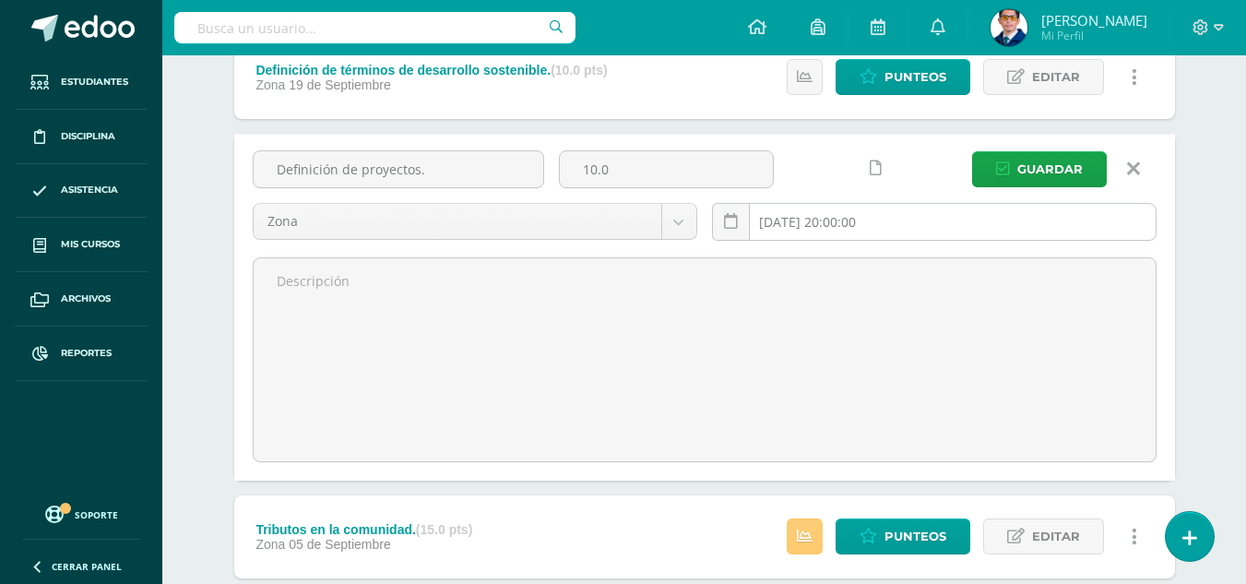
click at [846, 209] on input "[DATE] 20:00:00" at bounding box center [934, 222] width 443 height 36
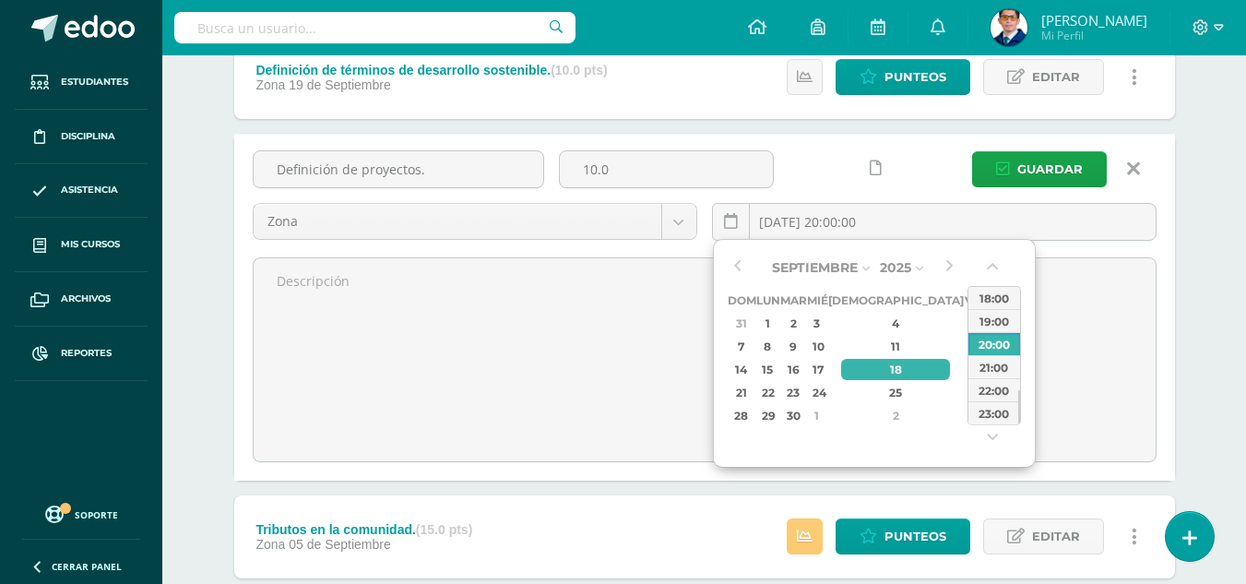
type input "[DATE] 20:00"
click at [1214, 211] on div "Productividad y Desarrollo Sexto Primaria Complementaria "C" Herramientas Detal…" at bounding box center [703, 389] width 1083 height 1405
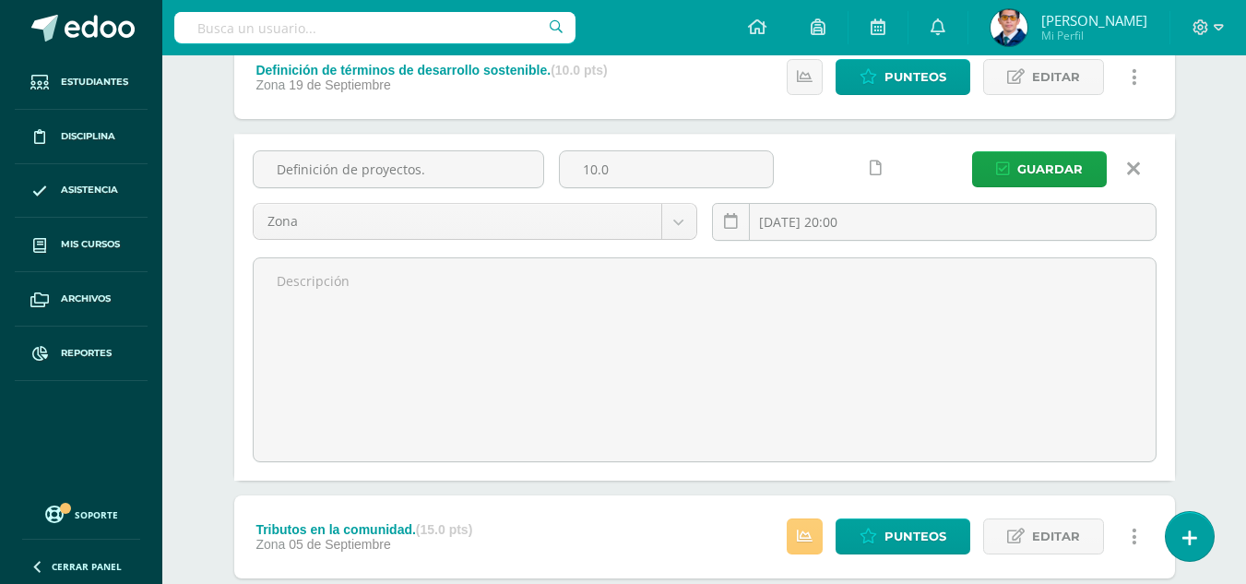
click at [1129, 166] on icon at bounding box center [1133, 169] width 13 height 20
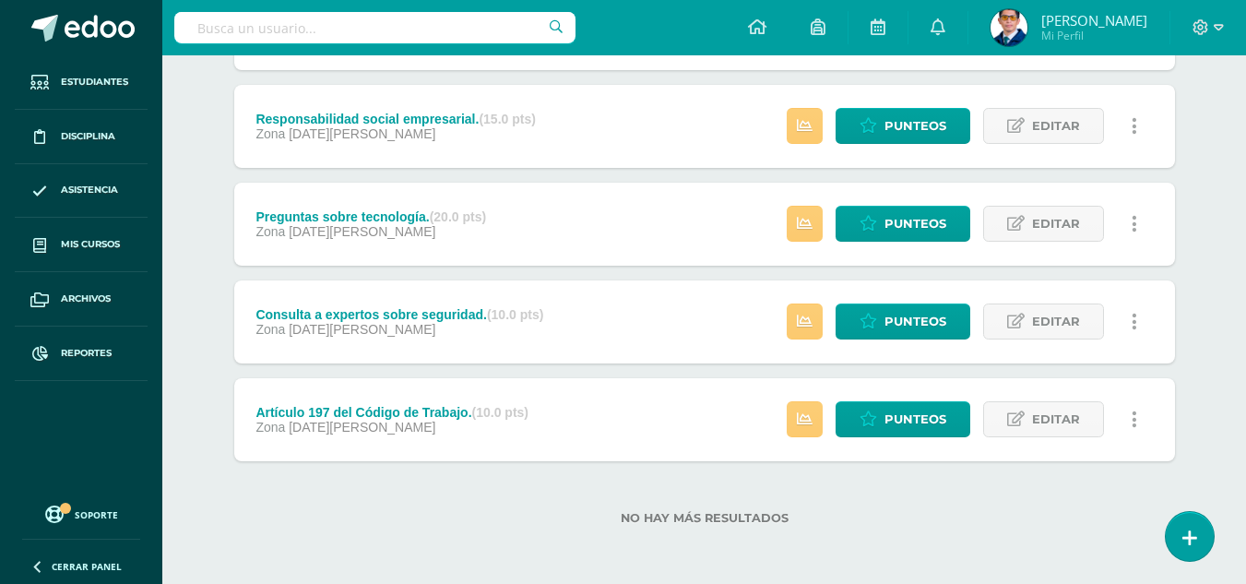
scroll to position [521, 0]
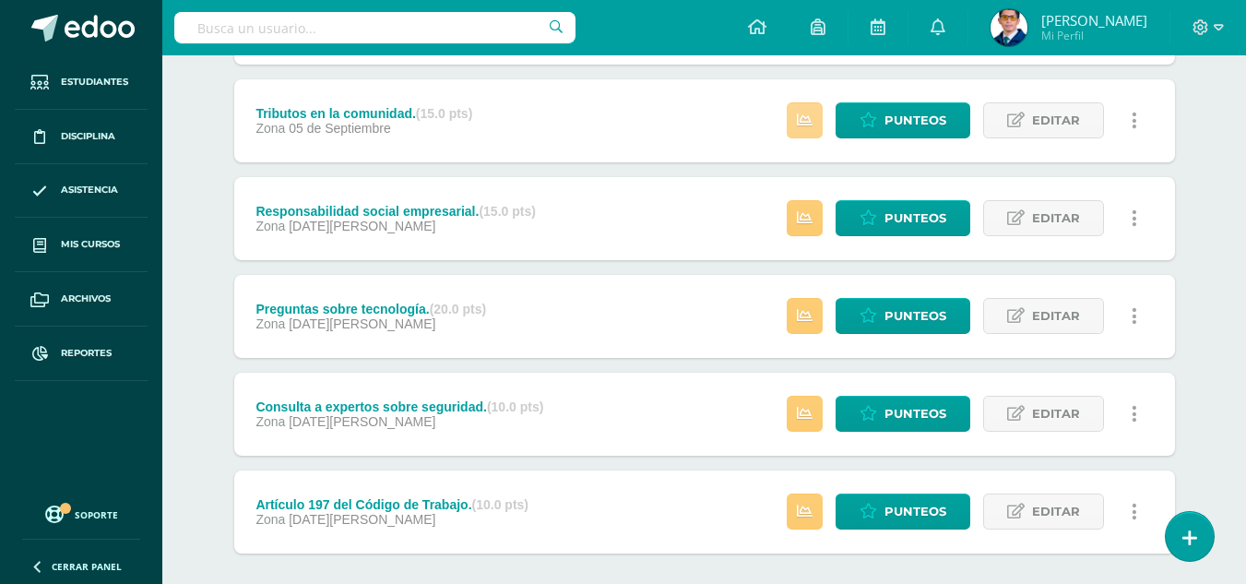
click at [822, 123] on link at bounding box center [804, 120] width 36 height 36
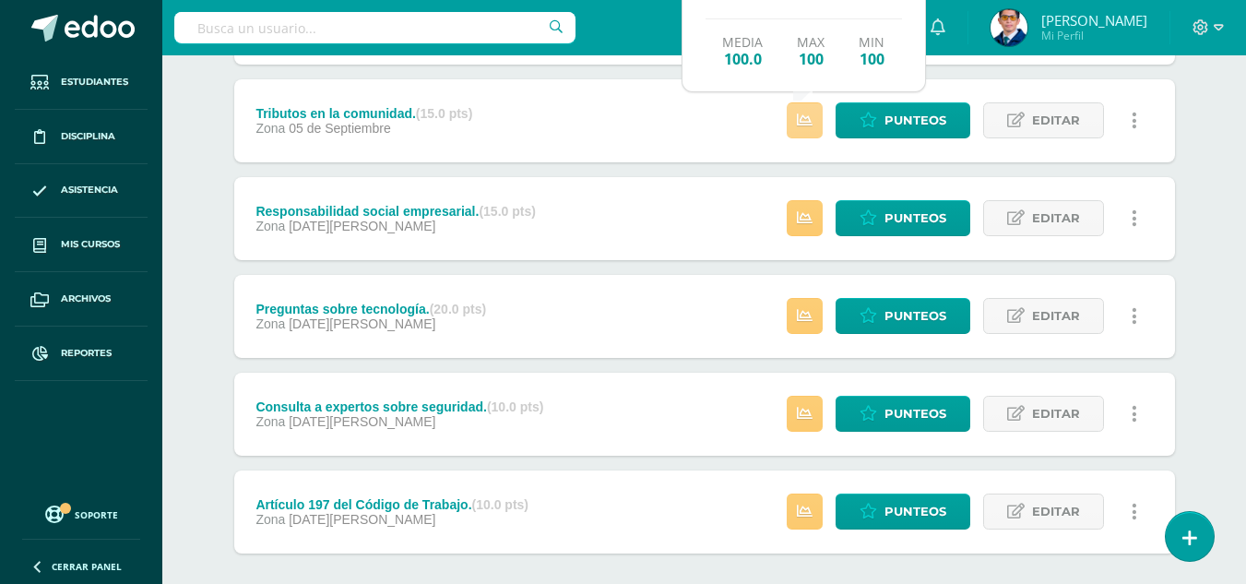
scroll to position [429, 0]
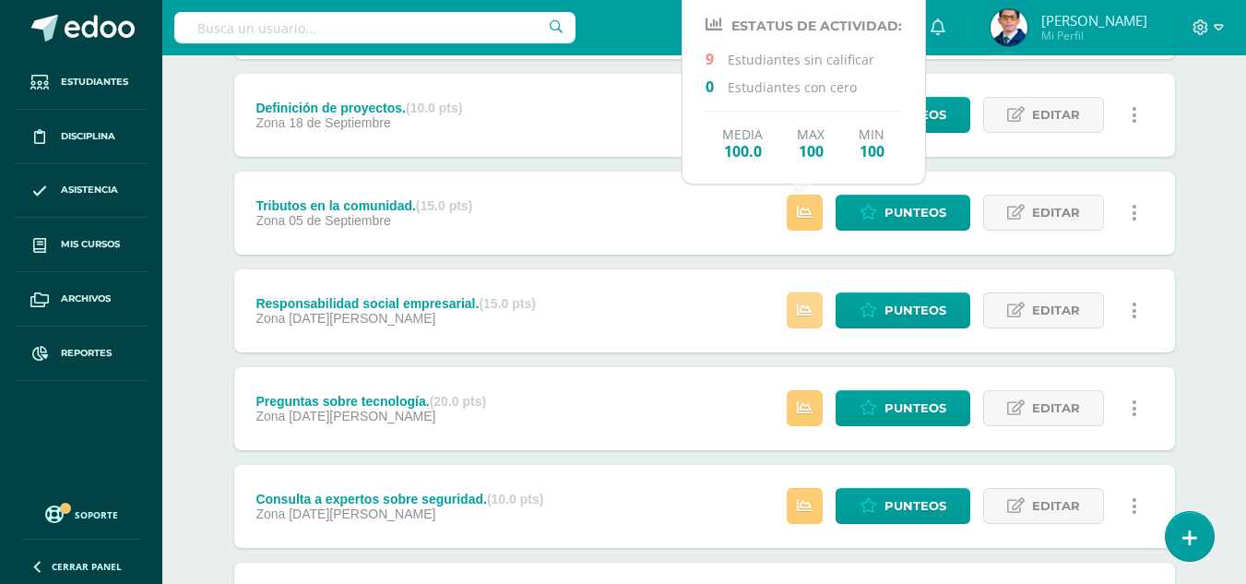
click at [799, 314] on icon at bounding box center [805, 310] width 16 height 16
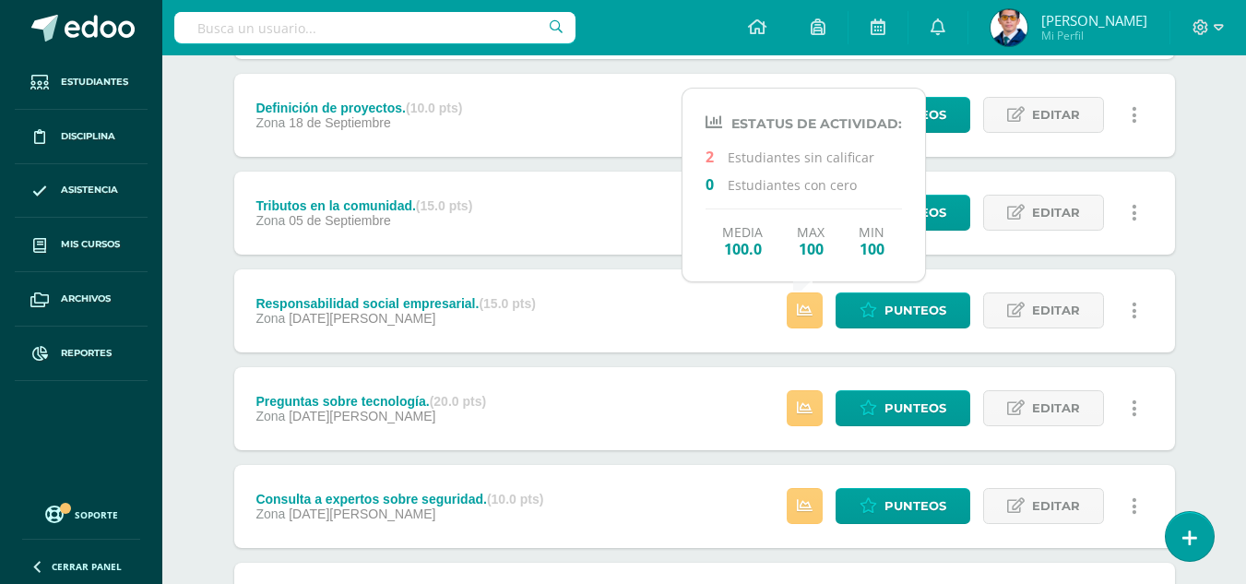
click at [883, 286] on div "Punteos Editar Historial de actividad Eliminar Historial de actividad ¿Estás se…" at bounding box center [967, 310] width 416 height 83
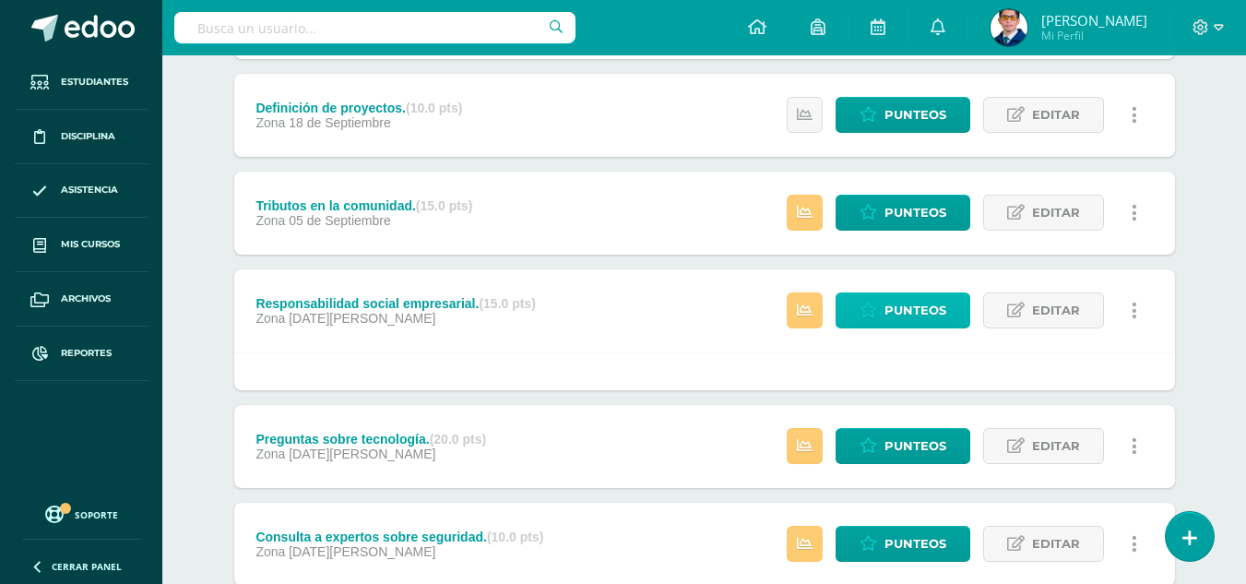
click at [882, 314] on link "Punteos" at bounding box center [902, 310] width 135 height 36
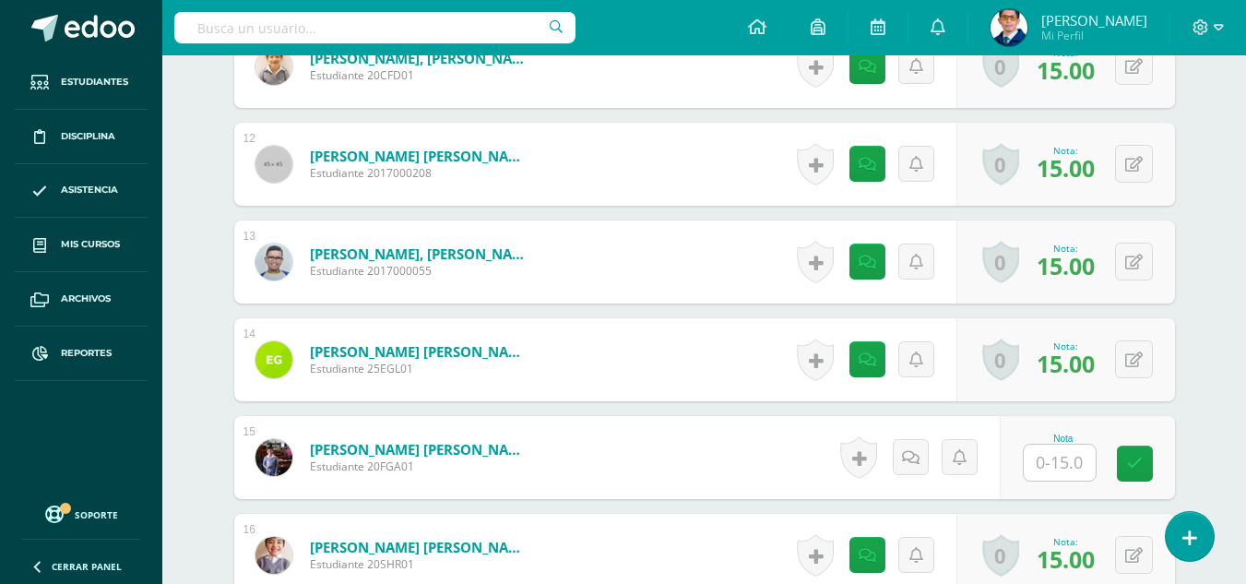
scroll to position [1685, 0]
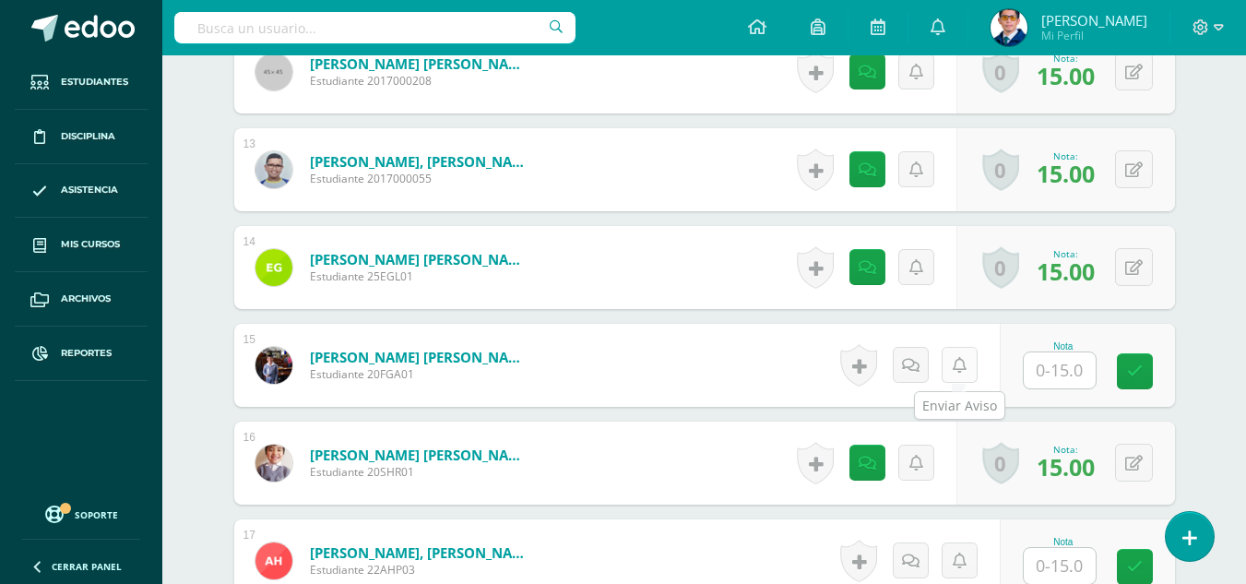
click at [963, 371] on icon at bounding box center [959, 366] width 14 height 16
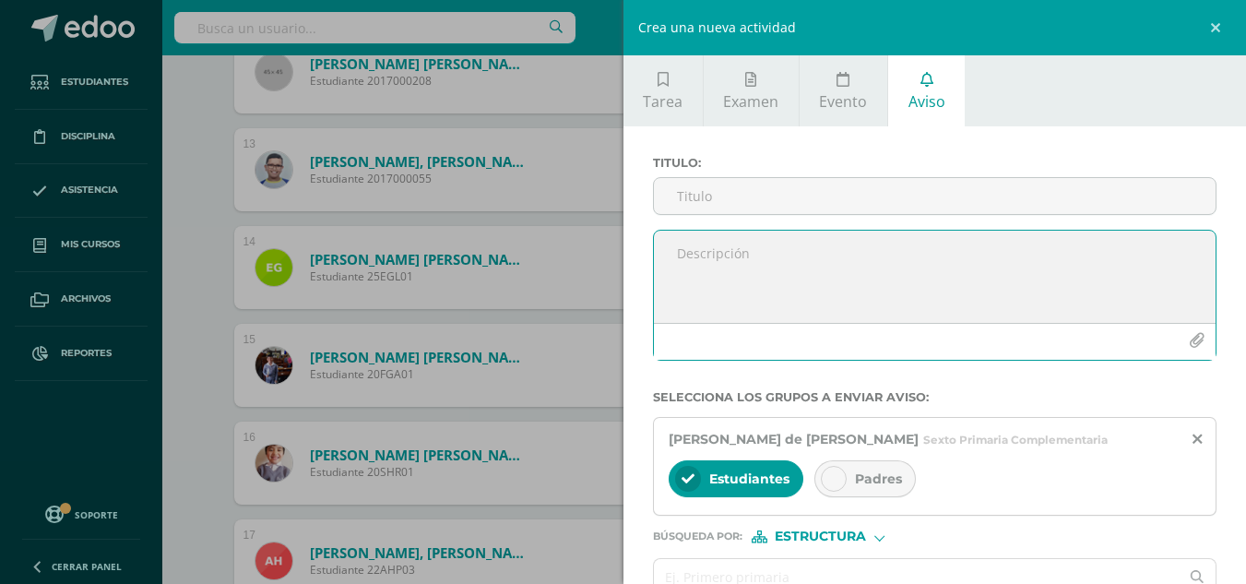
click at [911, 252] on textarea at bounding box center [935, 276] width 562 height 92
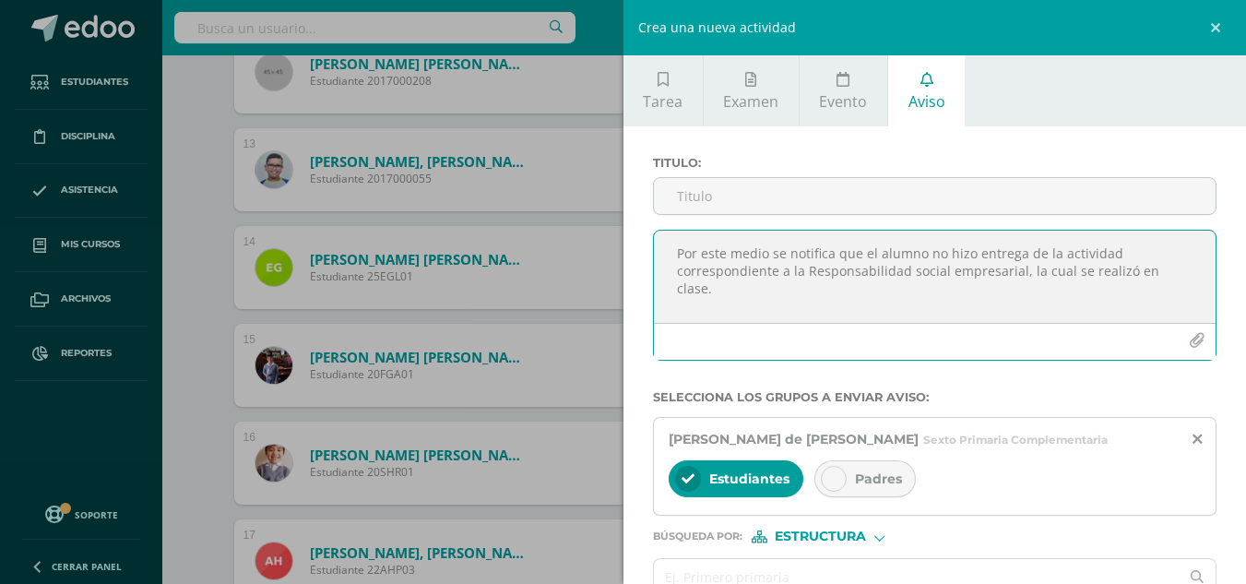
drag, startPoint x: 820, startPoint y: 291, endPoint x: 596, endPoint y: 245, distance: 227.8
click at [596, 245] on div "Crea una nueva actividad Tarea Examen Evento Aviso Título: Valor: 100.0 Fecha: …" at bounding box center [623, 292] width 1246 height 584
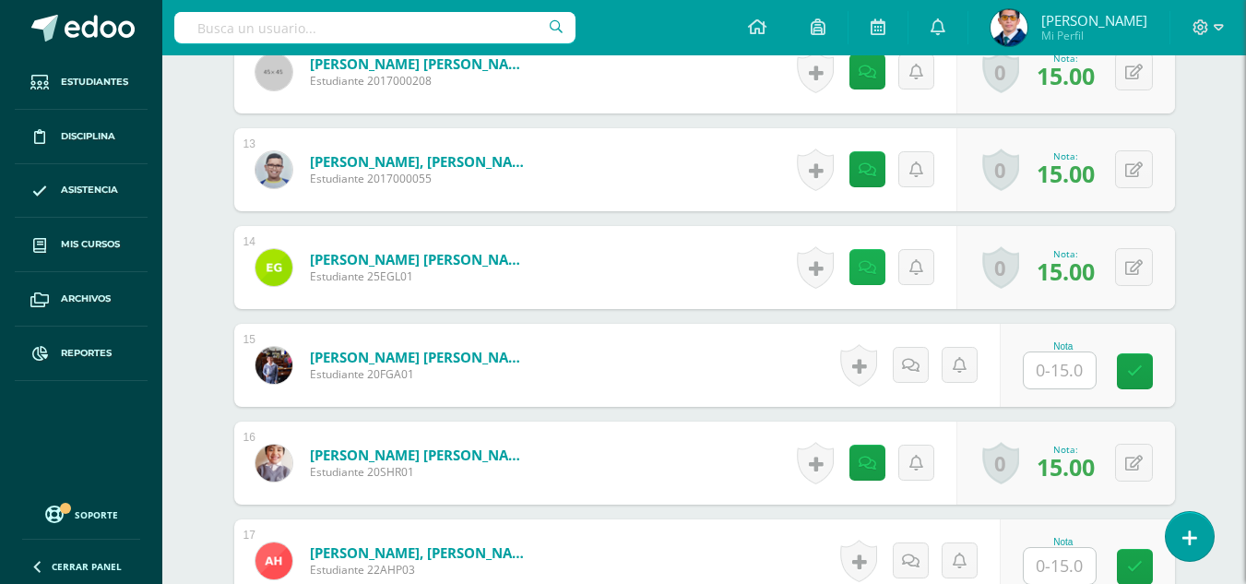
type textarea "Por este medio se notifica que el alumno no hizo entrega de la actividad corres…"
click at [960, 376] on link at bounding box center [959, 365] width 36 height 36
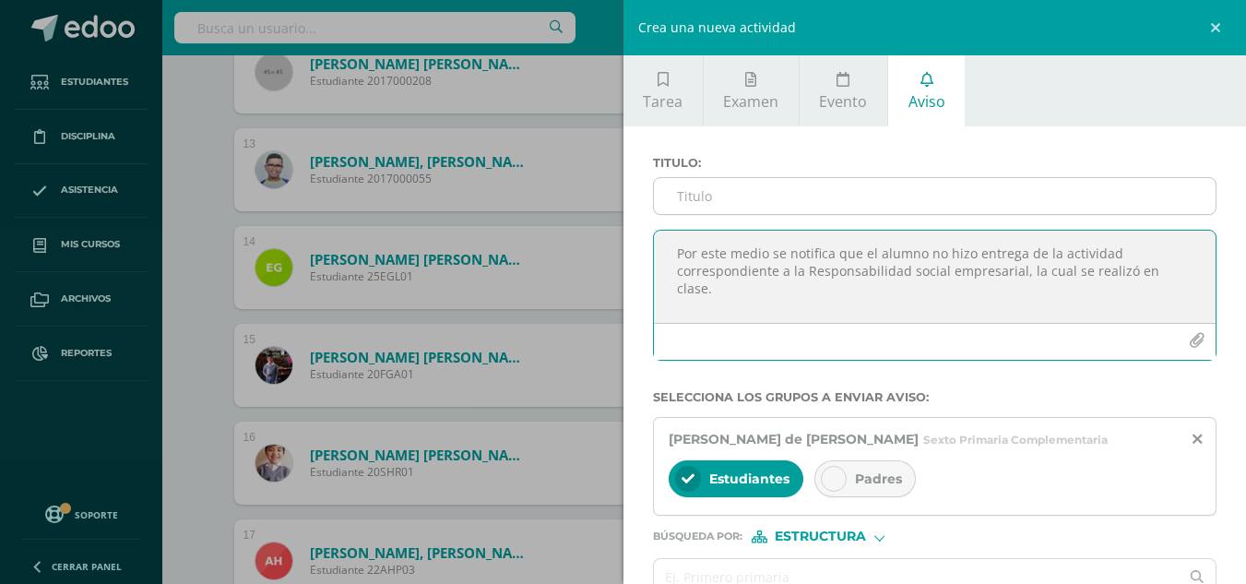
click at [728, 186] on input "Titulo :" at bounding box center [935, 196] width 562 height 36
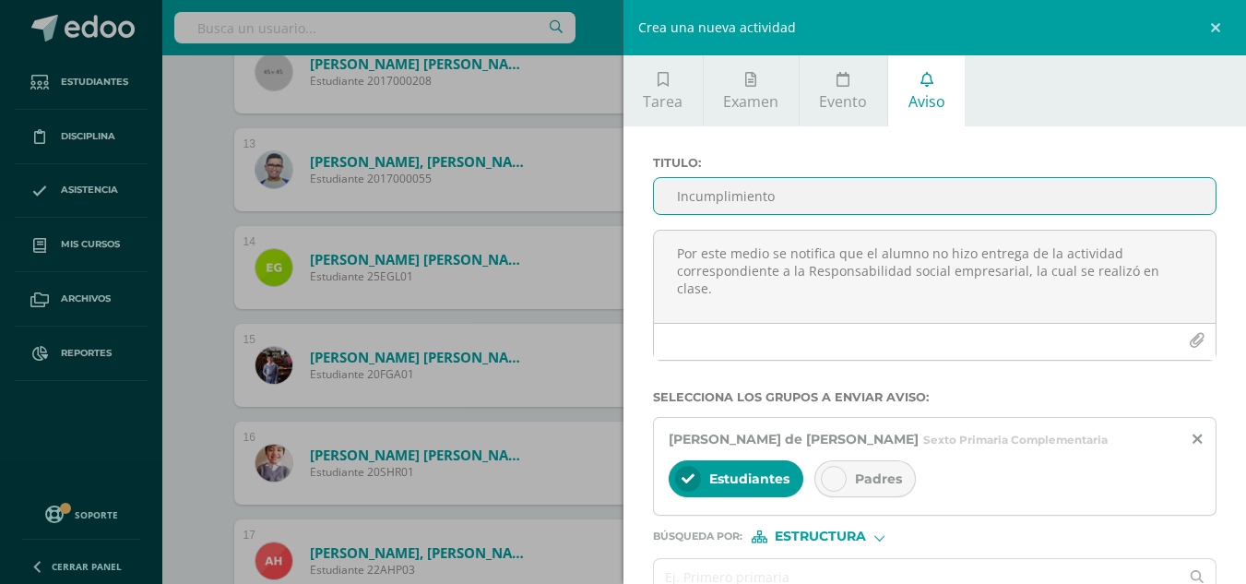
type input "Incumplimiento"
click at [849, 478] on div "Padres" at bounding box center [864, 478] width 101 height 37
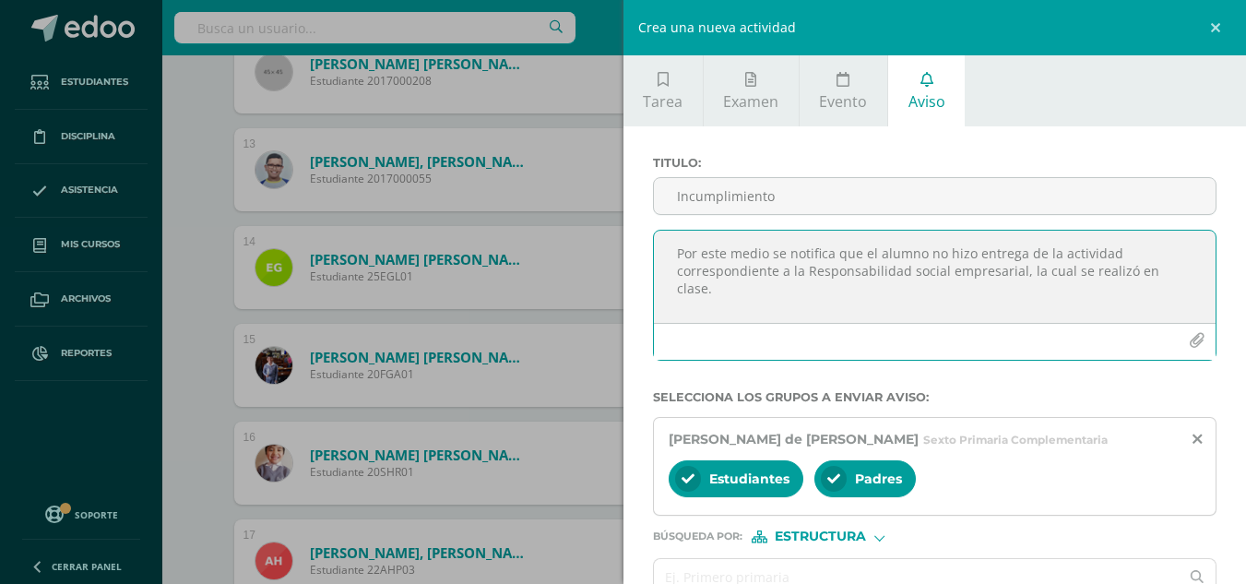
drag, startPoint x: 736, startPoint y: 298, endPoint x: 679, endPoint y: 250, distance: 73.9
click at [679, 250] on textarea "Por este medio se notifica que el alumno no hizo entrega de la actividad corres…" at bounding box center [935, 276] width 562 height 92
click at [743, 289] on textarea "Por este medio se notifica que el alumno no hizo entrega de la actividad corres…" at bounding box center [935, 276] width 562 height 92
drag, startPoint x: 744, startPoint y: 295, endPoint x: 655, endPoint y: 254, distance: 98.2
click at [655, 254] on textarea "Por este medio se notifica que el alumno no hizo entrega de la actividad corres…" at bounding box center [935, 276] width 562 height 92
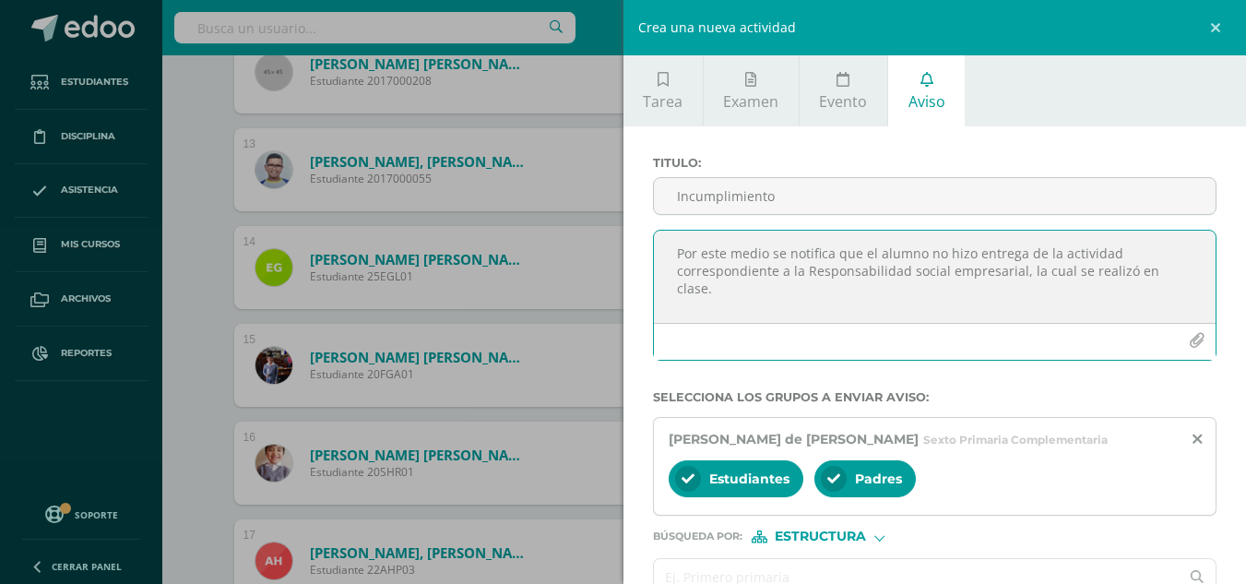
scroll to position [92, 0]
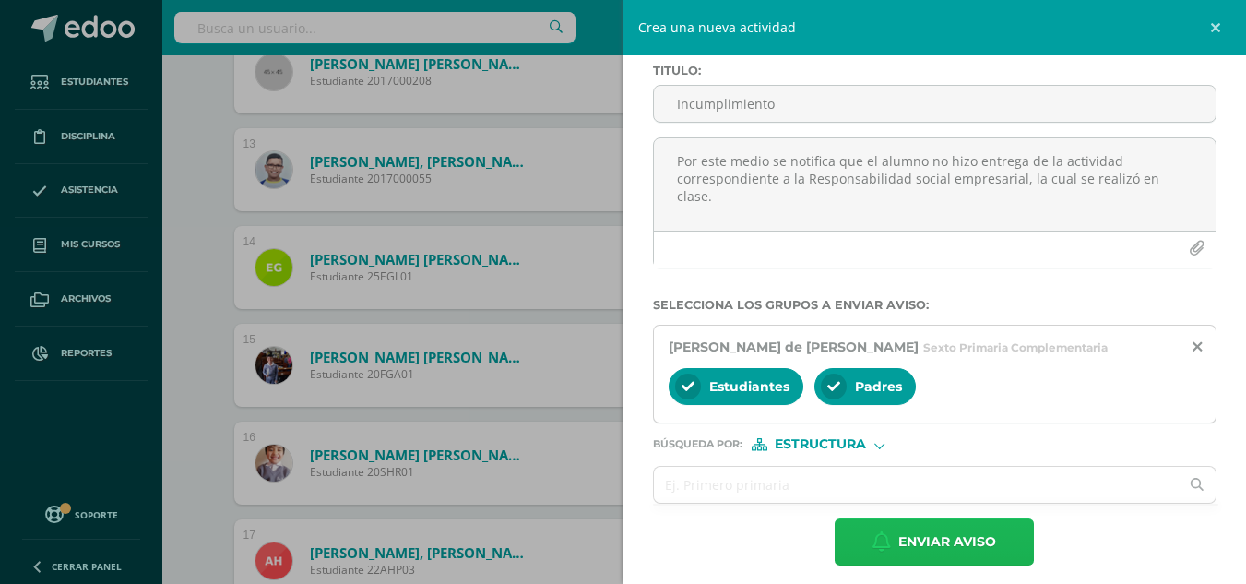
click at [913, 542] on span "Enviar aviso" at bounding box center [947, 541] width 98 height 45
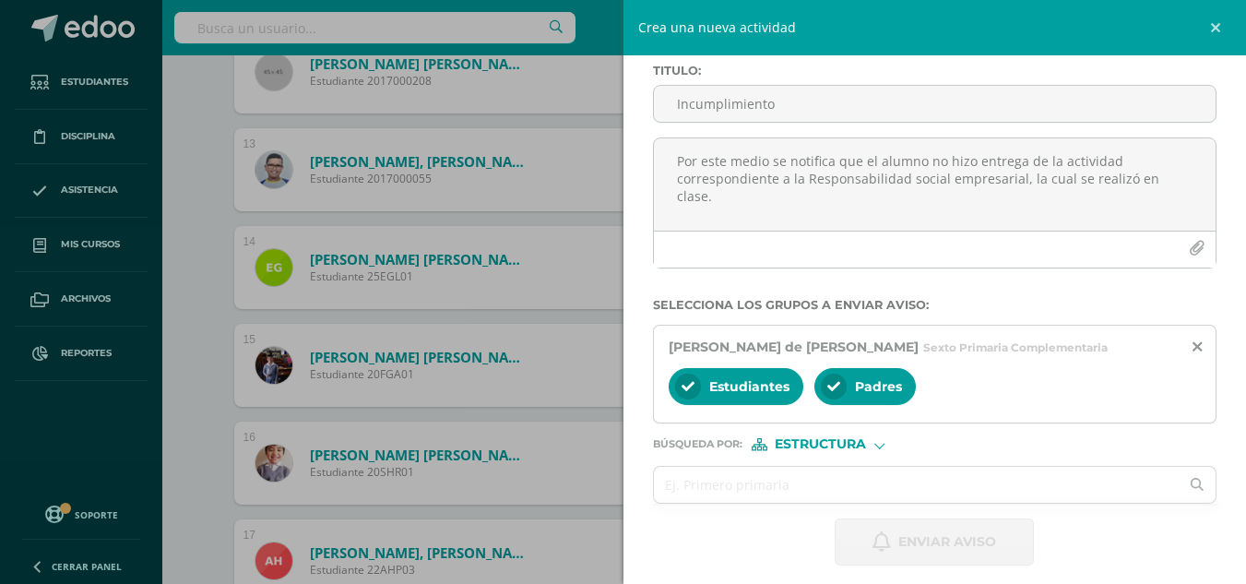
scroll to position [0, 0]
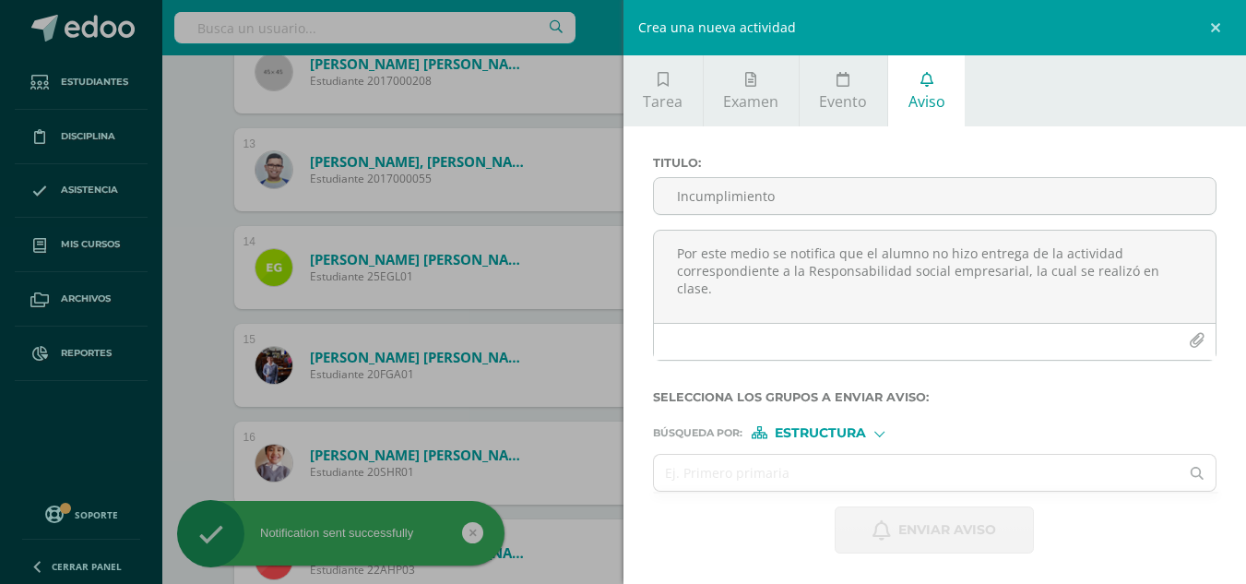
click at [203, 339] on div "Crea una nueva actividad Tarea Examen Evento Aviso Título: Valor: 100.0 Fecha: …" at bounding box center [623, 292] width 1246 height 584
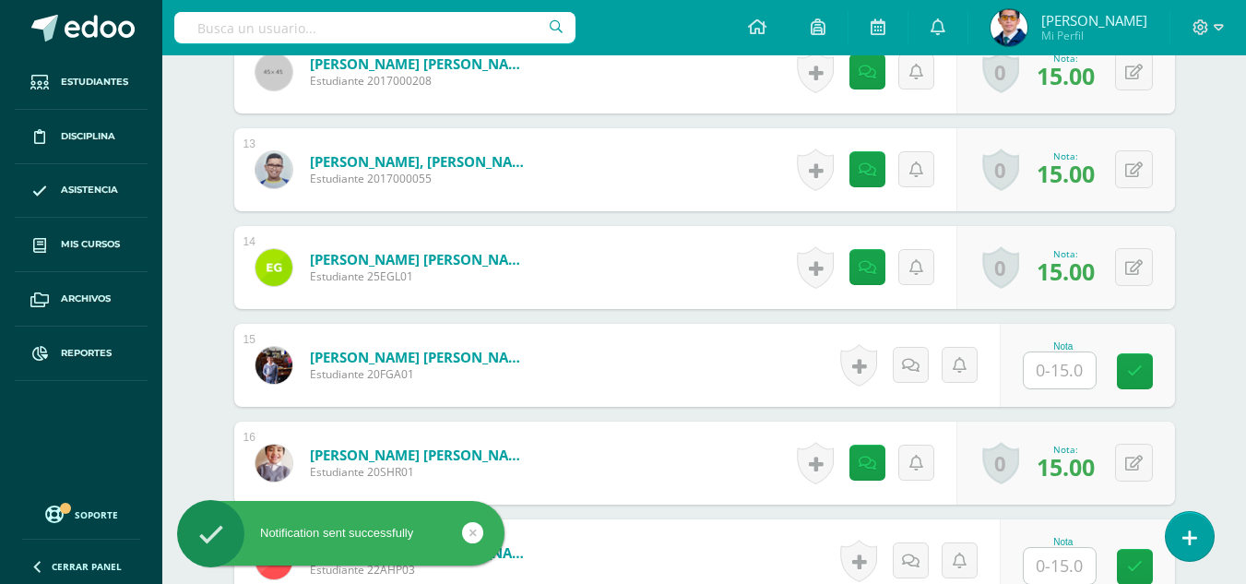
scroll to position [1777, 0]
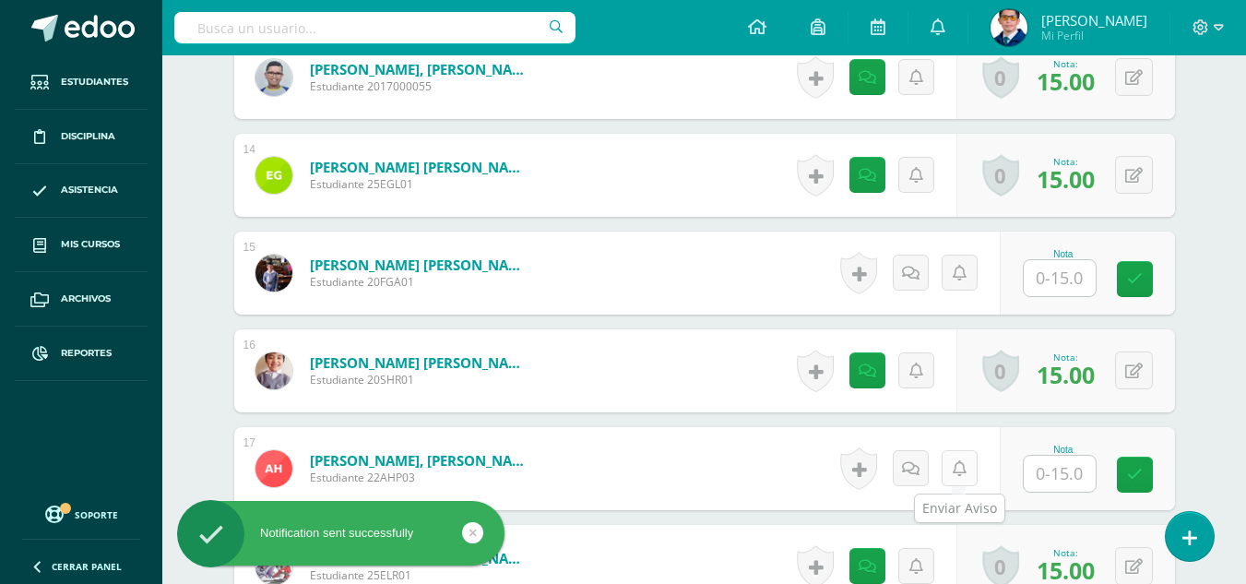
click at [962, 472] on icon at bounding box center [959, 469] width 14 height 16
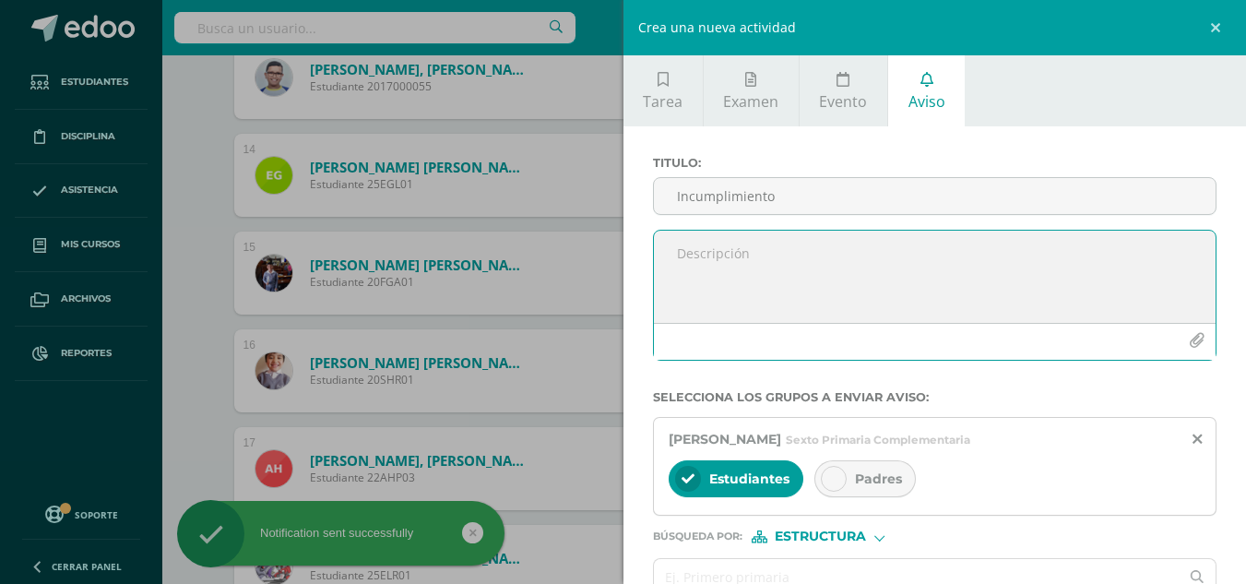
click at [792, 264] on textarea at bounding box center [935, 276] width 562 height 92
paste textarea "Por este medio se notifica que el alumno no hizo entrega de la actividad corres…"
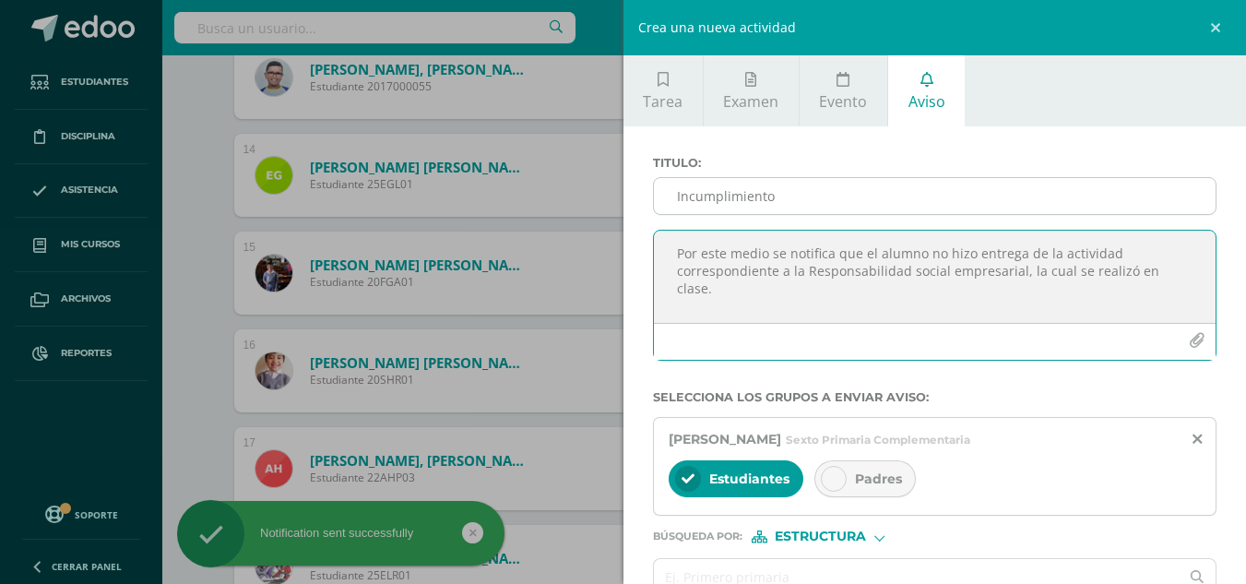
type textarea "Por este medio se notifica que el alumno no hizo entrega de la actividad corres…"
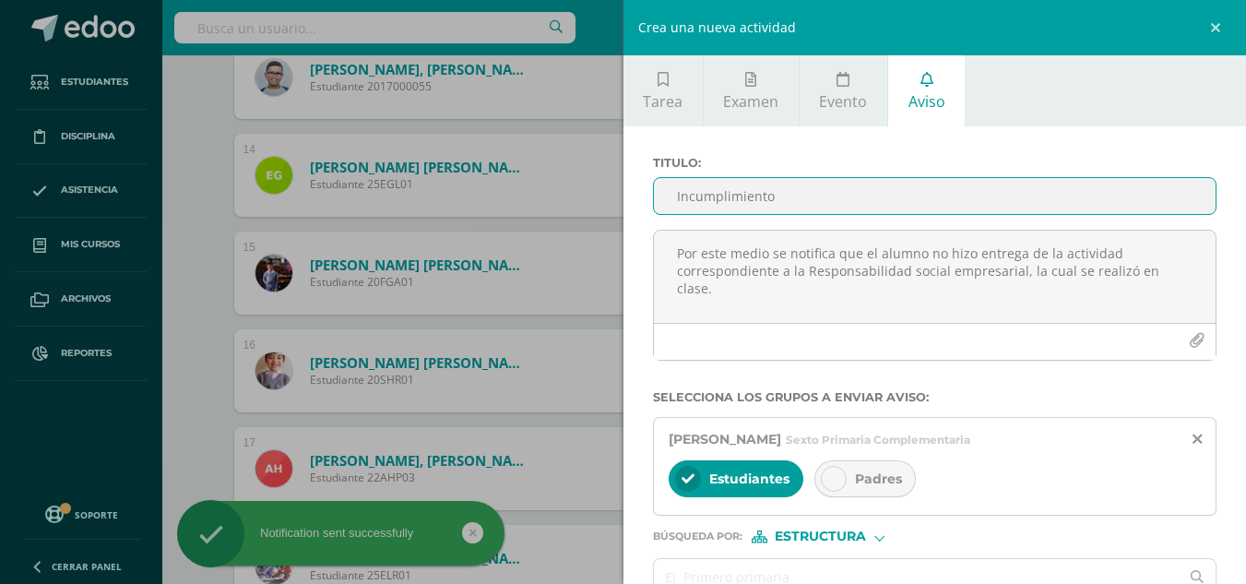
click at [747, 189] on input "Incumplimiento" at bounding box center [935, 196] width 562 height 36
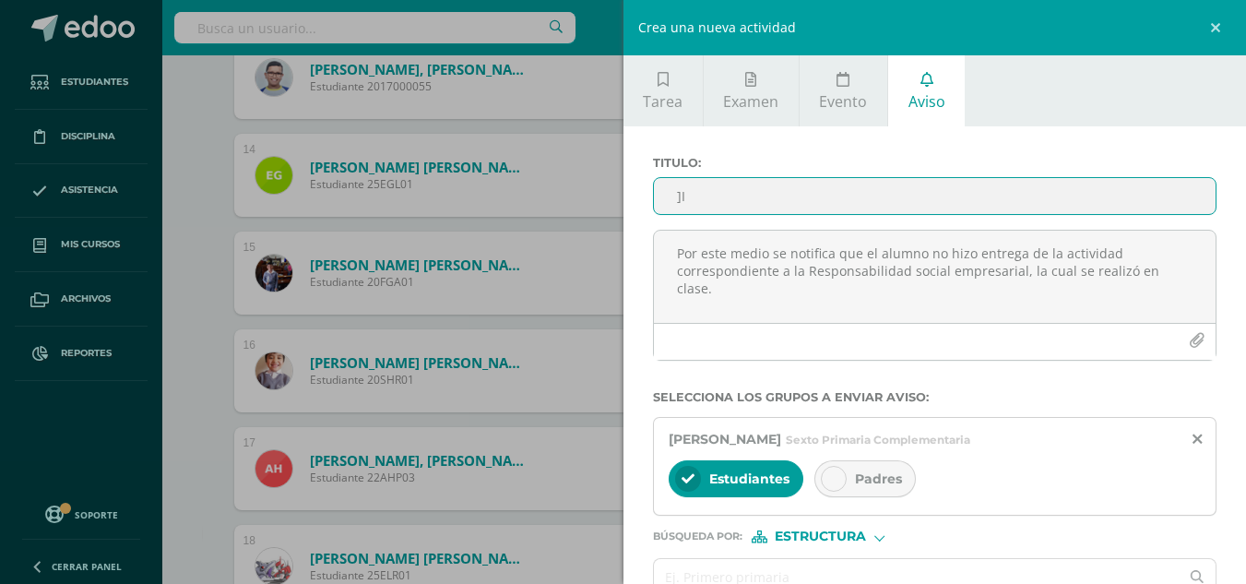
type input "]"
type input "Incumplimiento"
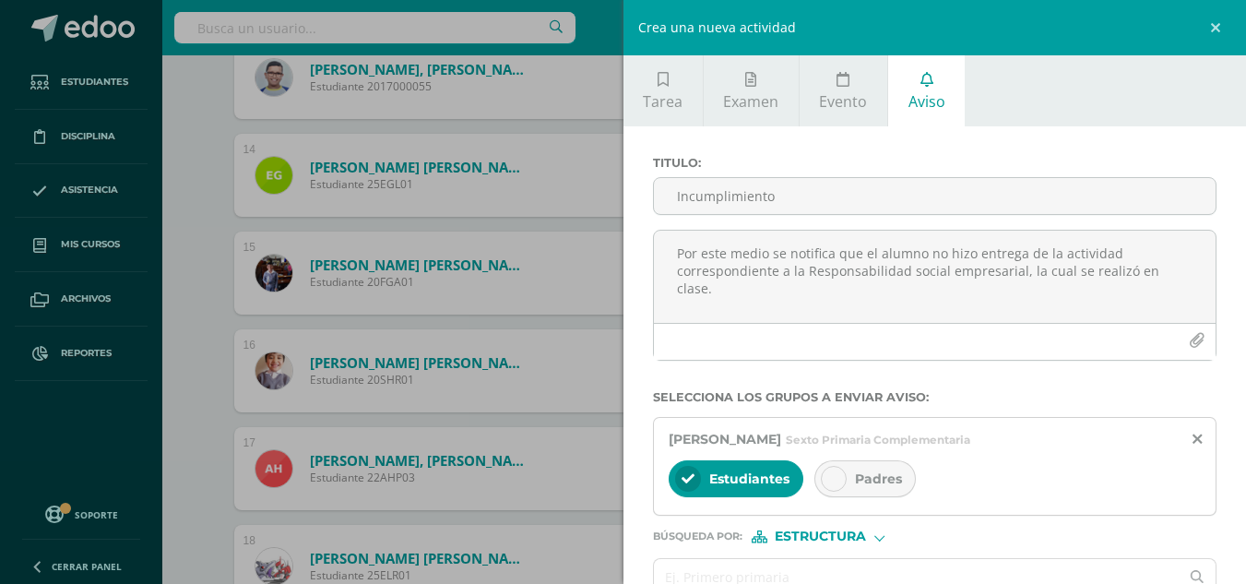
click at [877, 470] on span "Padres" at bounding box center [878, 478] width 47 height 17
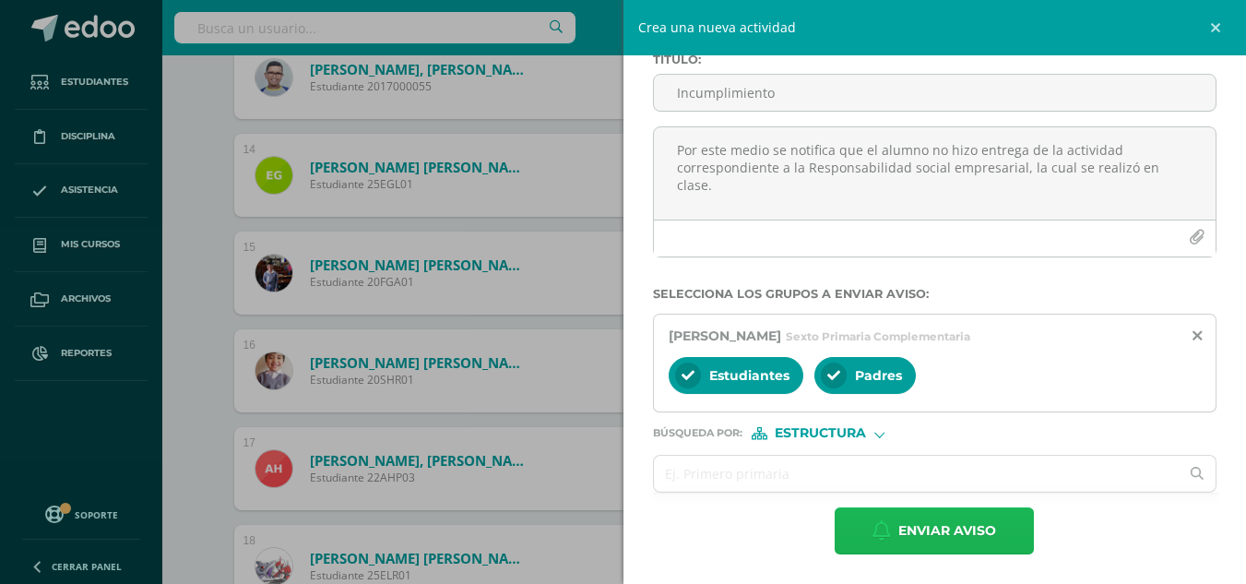
click at [948, 531] on span "Enviar aviso" at bounding box center [947, 530] width 98 height 45
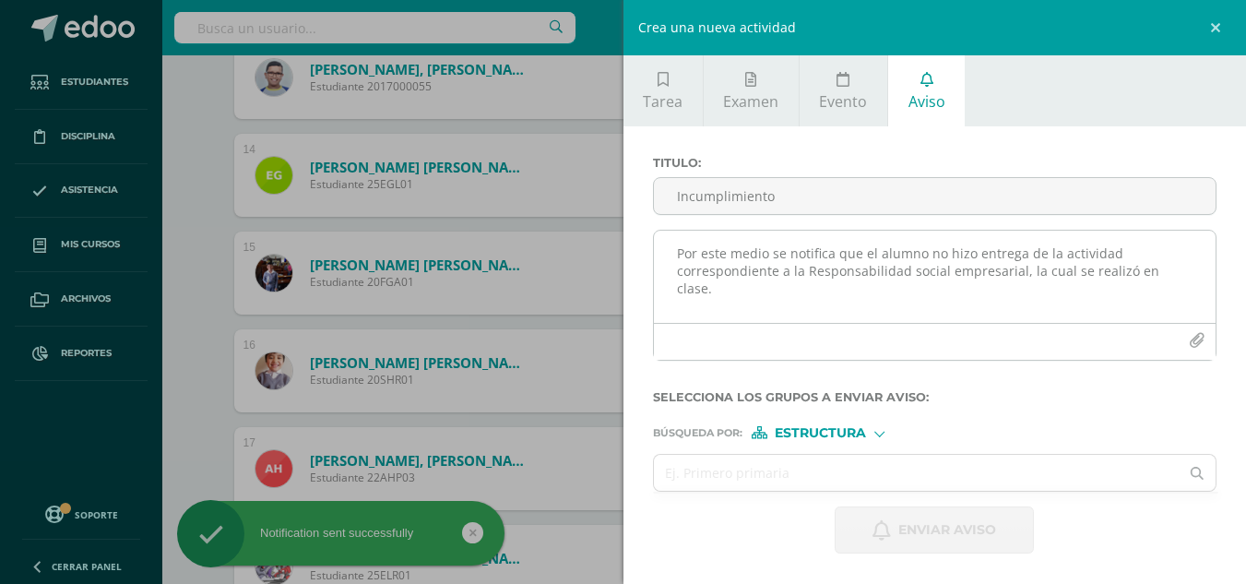
scroll to position [1962, 0]
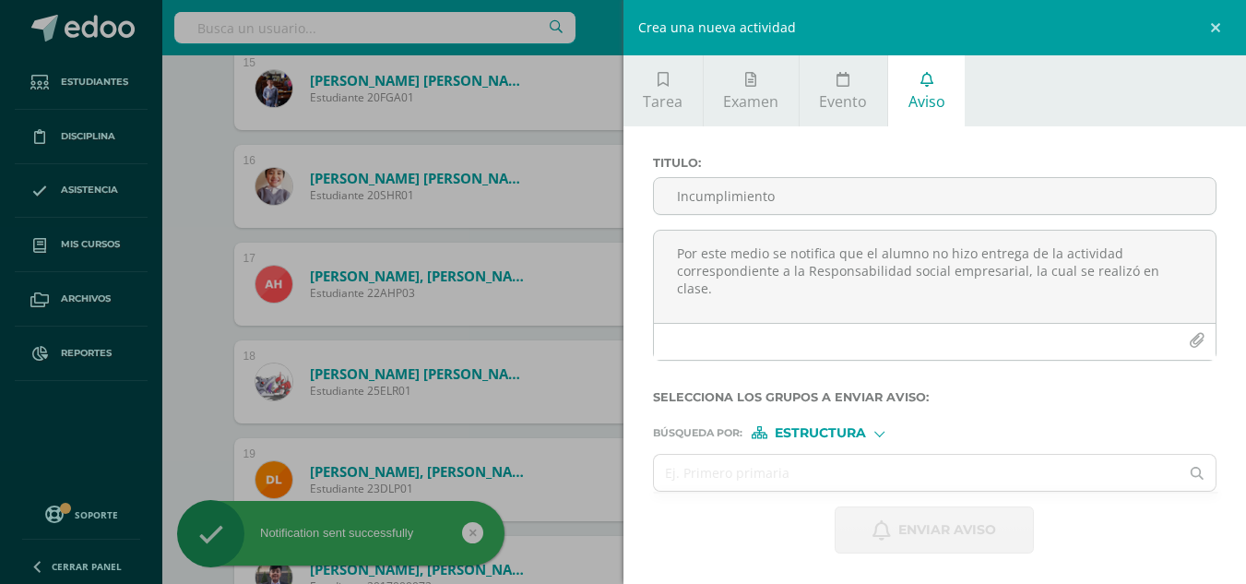
click at [188, 296] on div "Crea una nueva actividad Tarea Examen Evento Aviso Título: Valor: 100.0 Fecha: …" at bounding box center [623, 292] width 1246 height 584
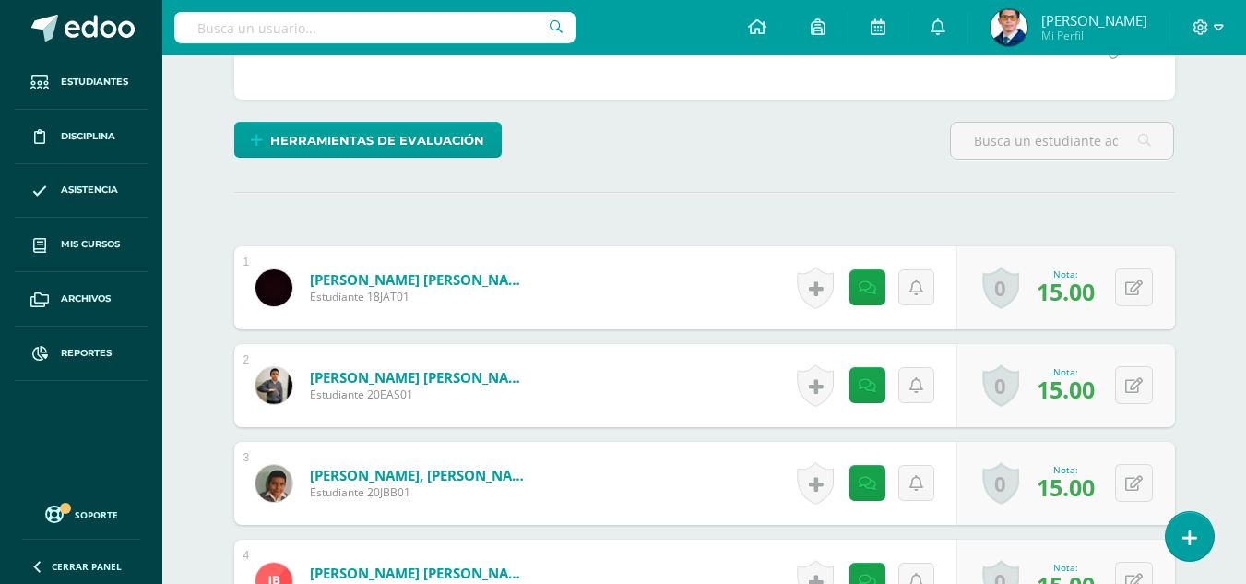
scroll to position [0, 0]
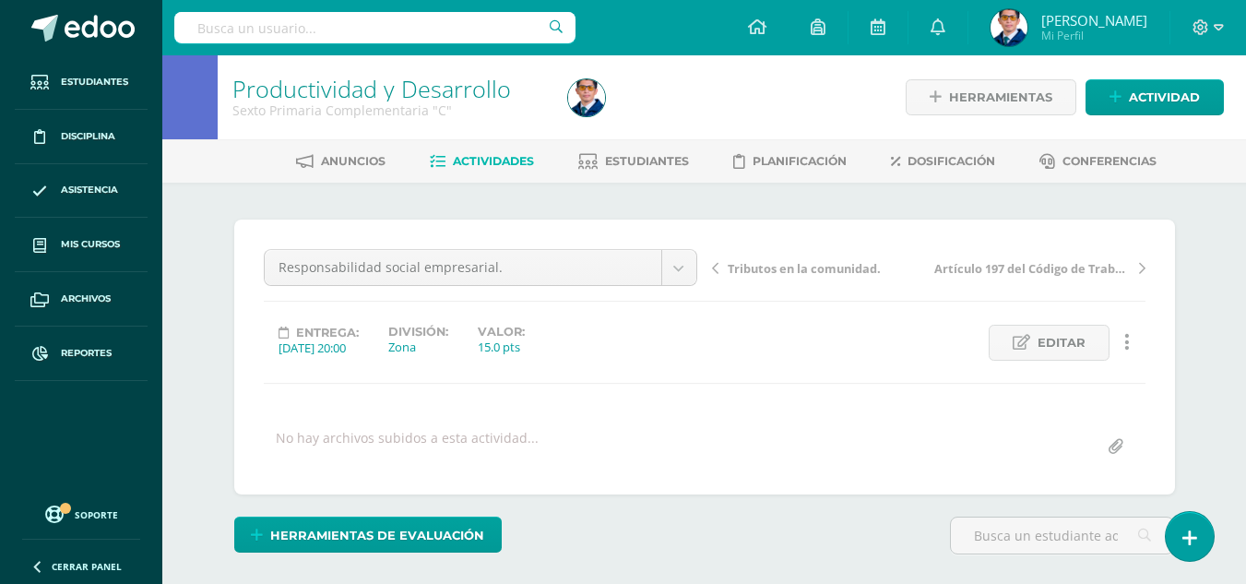
click at [485, 165] on span "Actividades" at bounding box center [493, 161] width 81 height 14
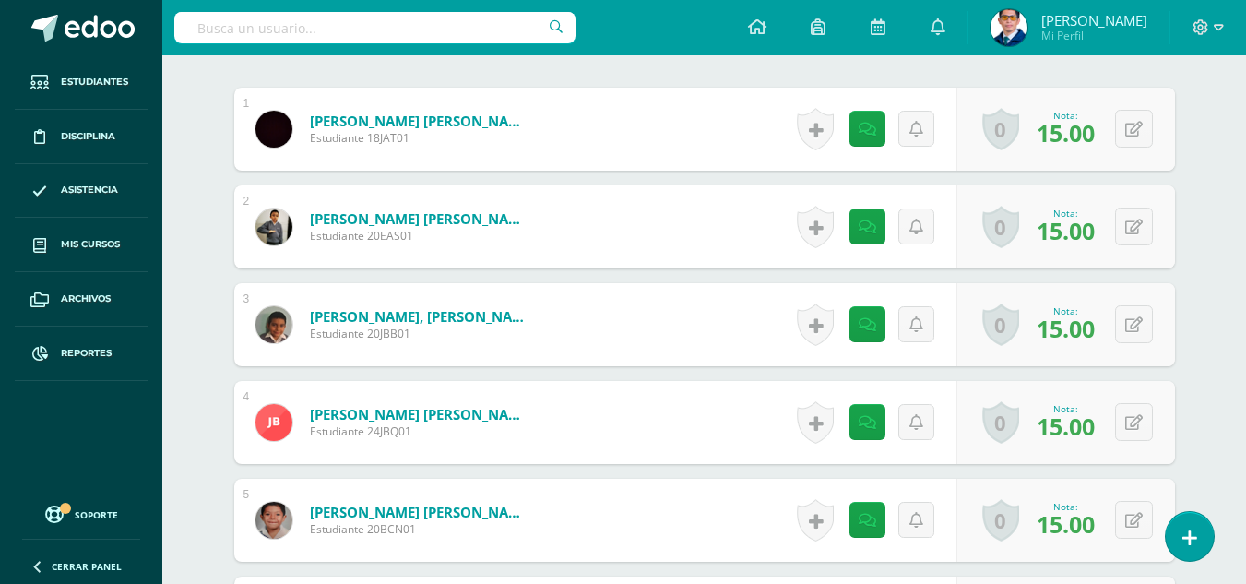
scroll to position [830, 0]
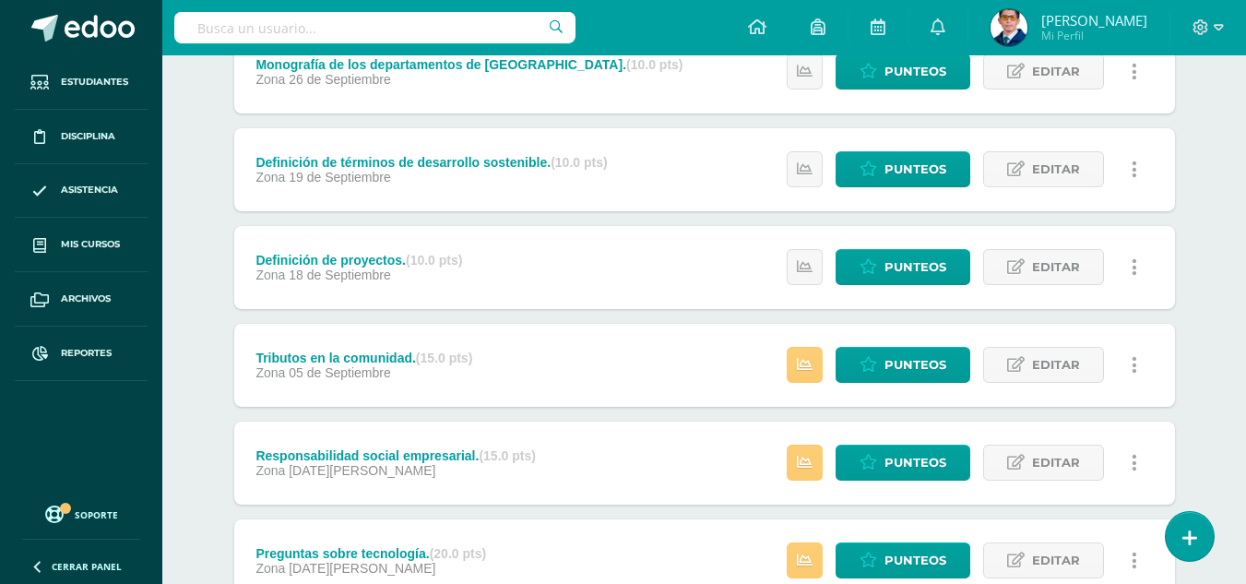
scroll to position [369, 0]
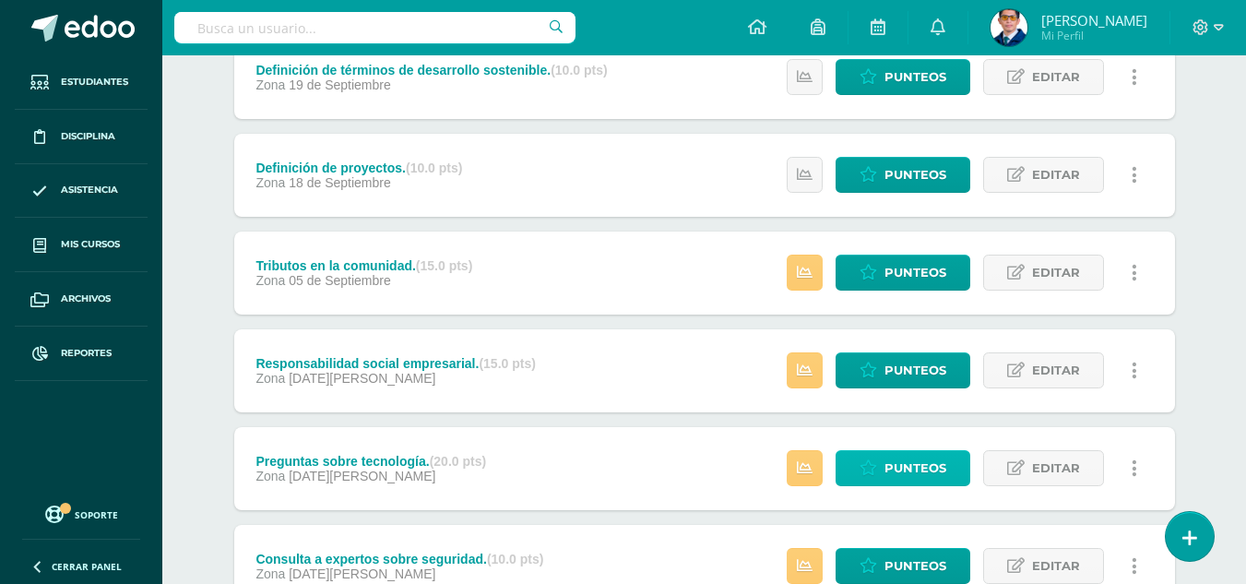
click at [917, 477] on span "Punteos" at bounding box center [915, 468] width 62 height 34
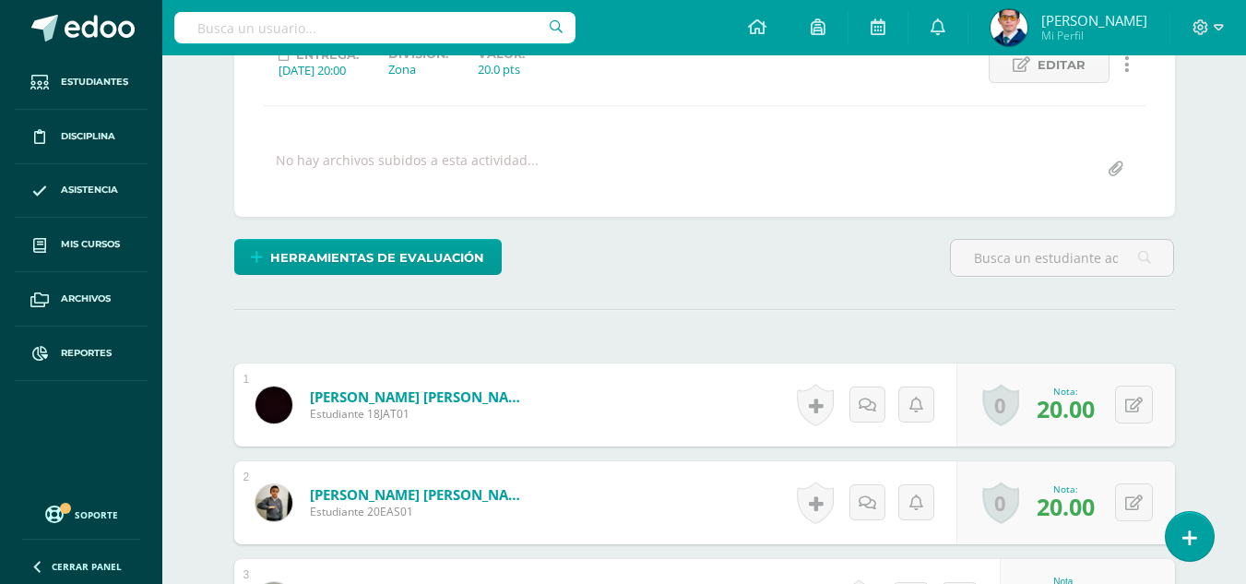
scroll to position [646, 0]
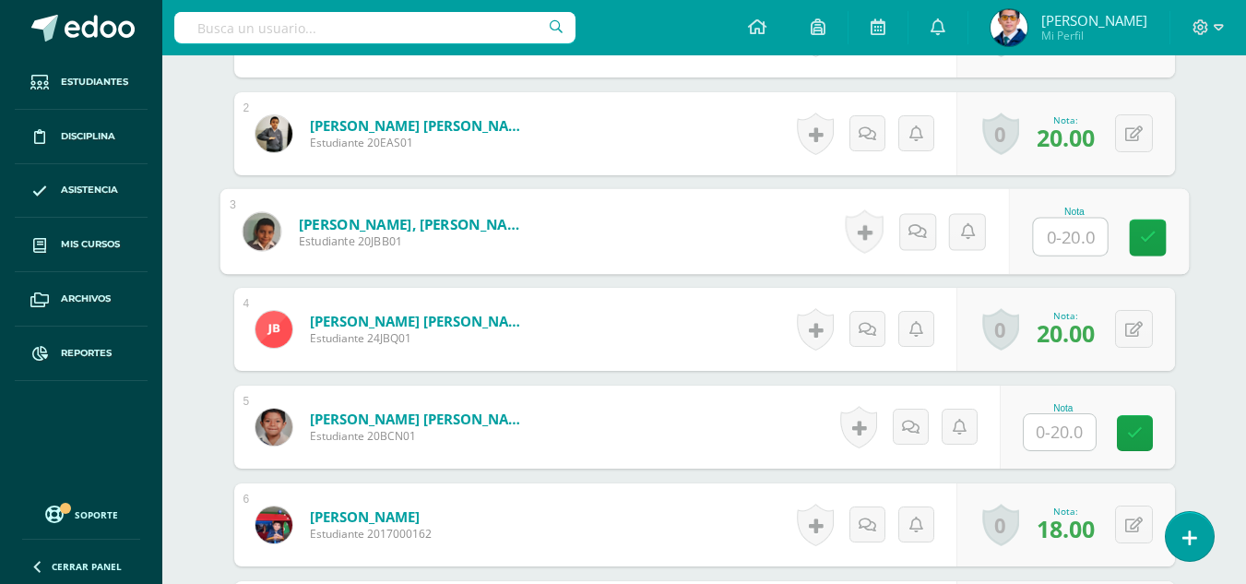
click at [1038, 246] on input "text" at bounding box center [1070, 236] width 74 height 37
type input "20"
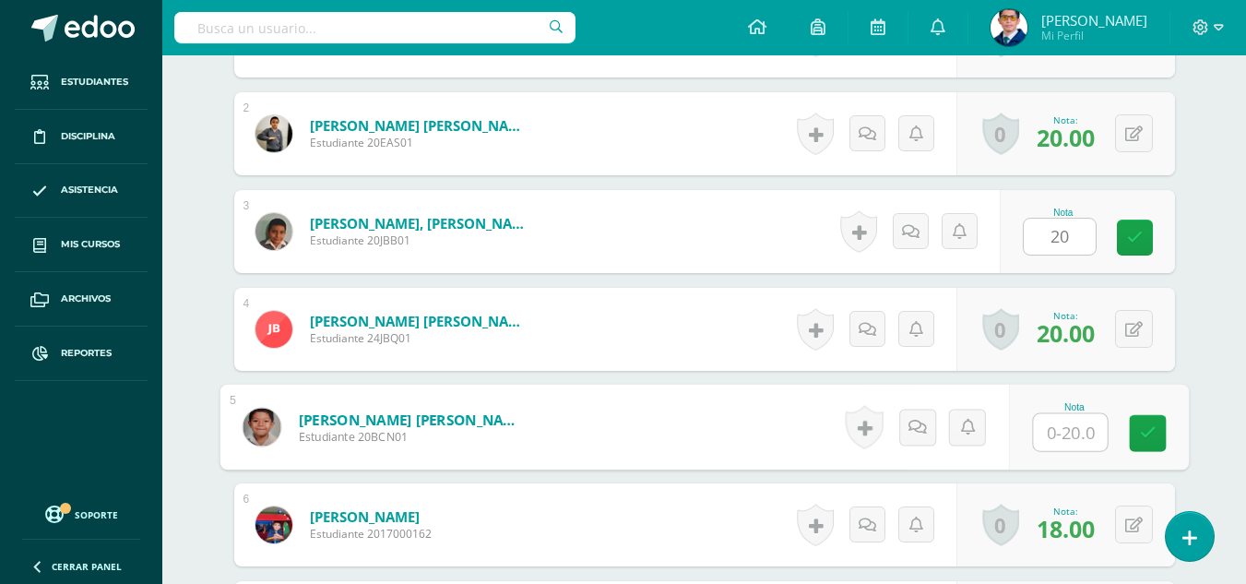
click at [1092, 423] on input "text" at bounding box center [1070, 432] width 74 height 37
type input "20"
click at [1161, 424] on link at bounding box center [1146, 433] width 37 height 37
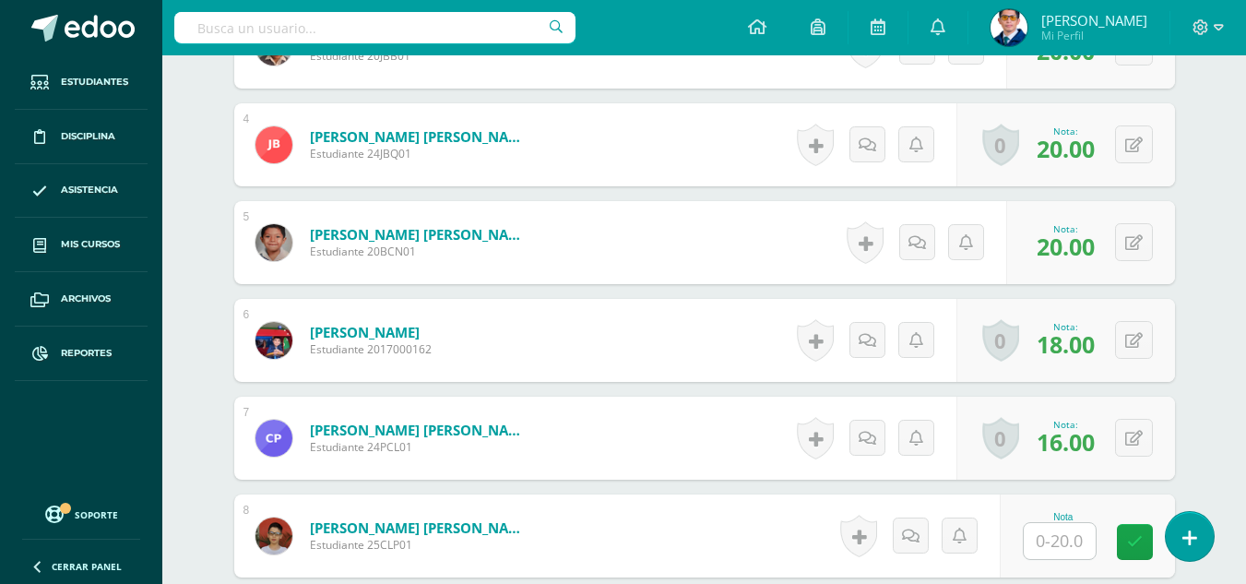
scroll to position [1107, 0]
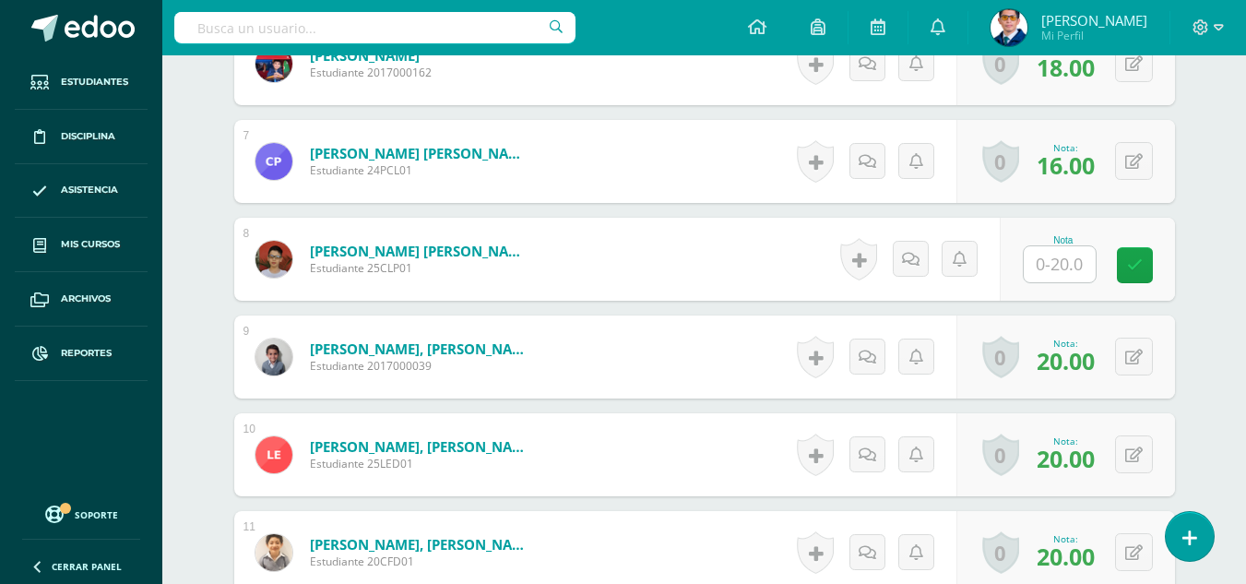
click at [1061, 240] on div "Nota" at bounding box center [1062, 240] width 81 height 10
click at [968, 263] on link at bounding box center [959, 259] width 36 height 36
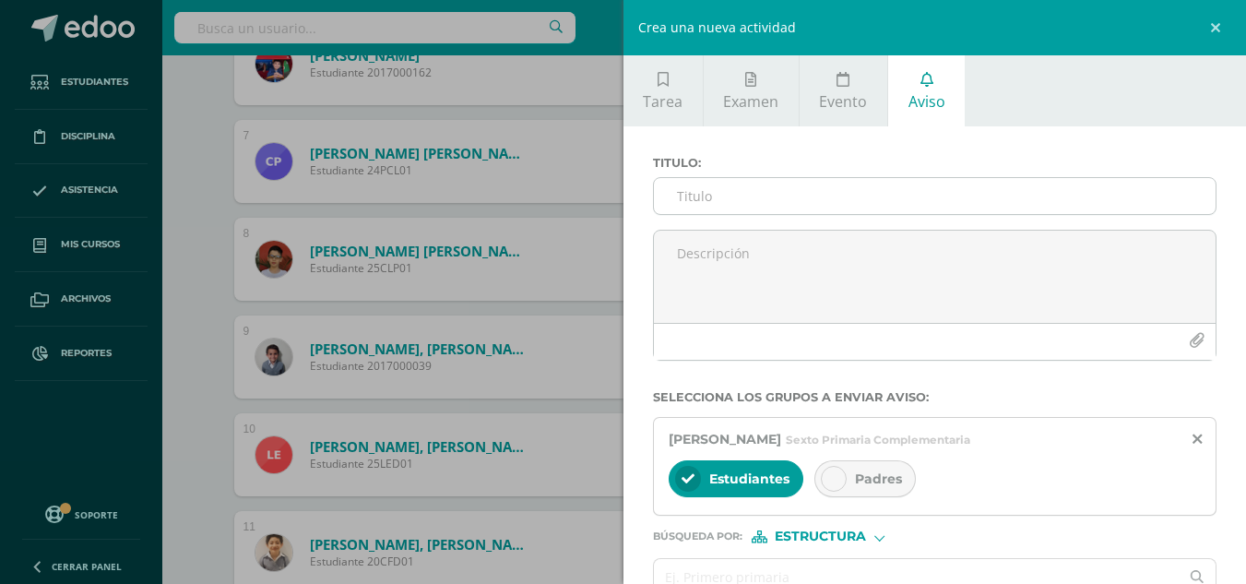
click at [852, 200] on input "Titulo :" at bounding box center [935, 196] width 562 height 36
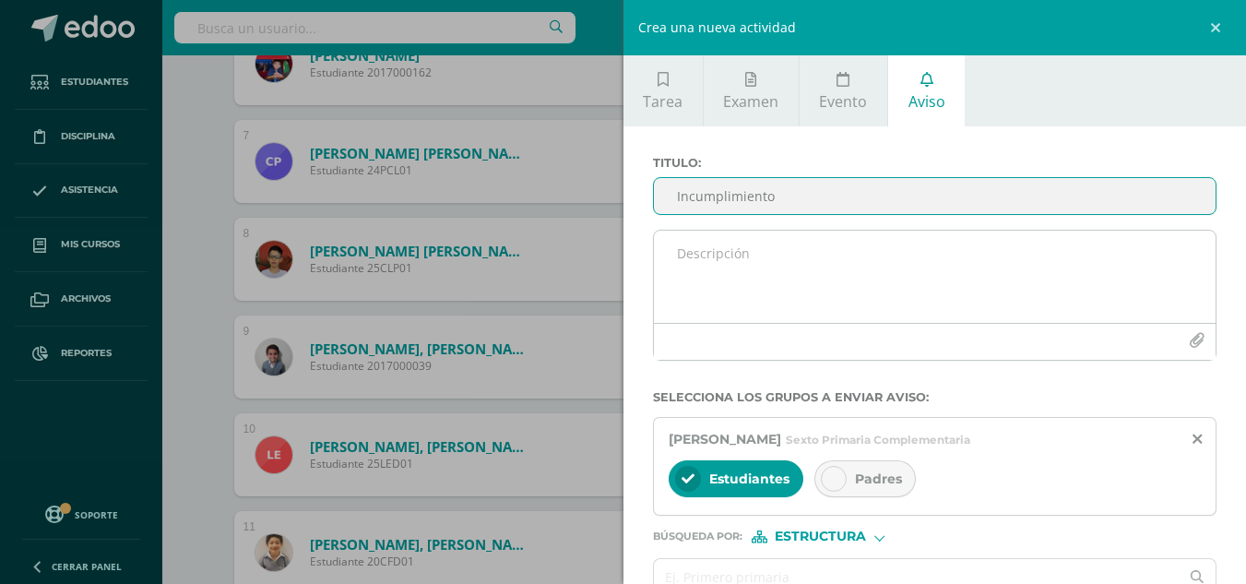
type input "Incumplimiento"
click at [790, 266] on textarea at bounding box center [935, 276] width 562 height 92
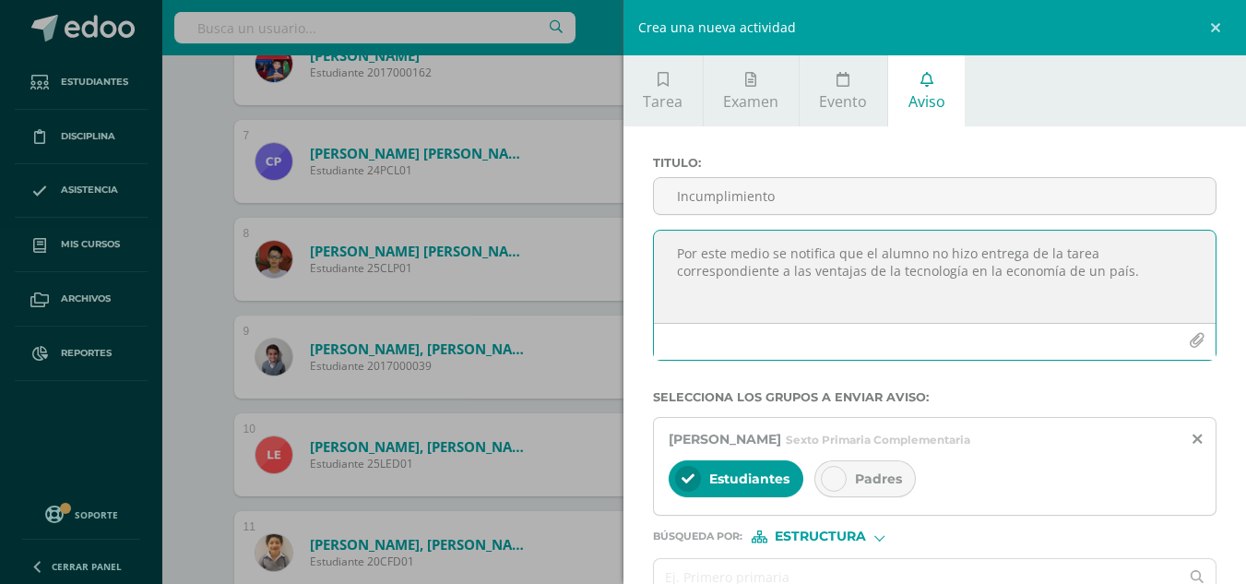
drag, startPoint x: 1176, startPoint y: 278, endPoint x: 555, endPoint y: 193, distance: 627.3
click at [555, 193] on div "Crea una nueva actividad Tarea Examen Evento Aviso Título: Valor: 100.0 Fecha: …" at bounding box center [623, 292] width 1246 height 584
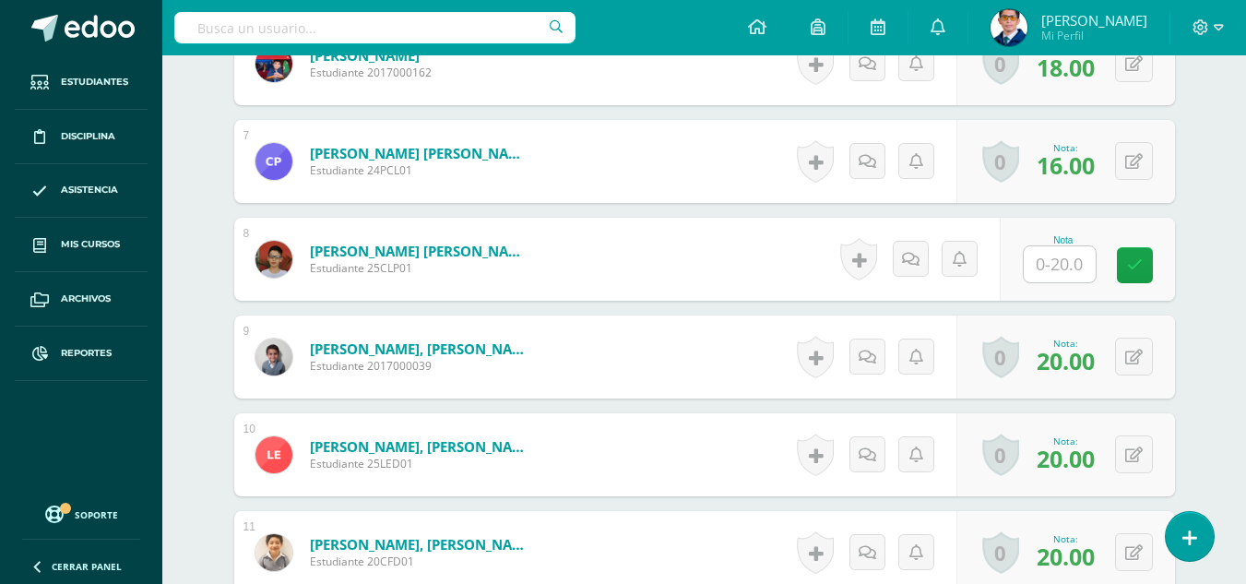
type textarea "Por este medio se notifica que el alumno no hizo entrega de la tarea correspond…"
click at [967, 265] on link at bounding box center [959, 259] width 36 height 36
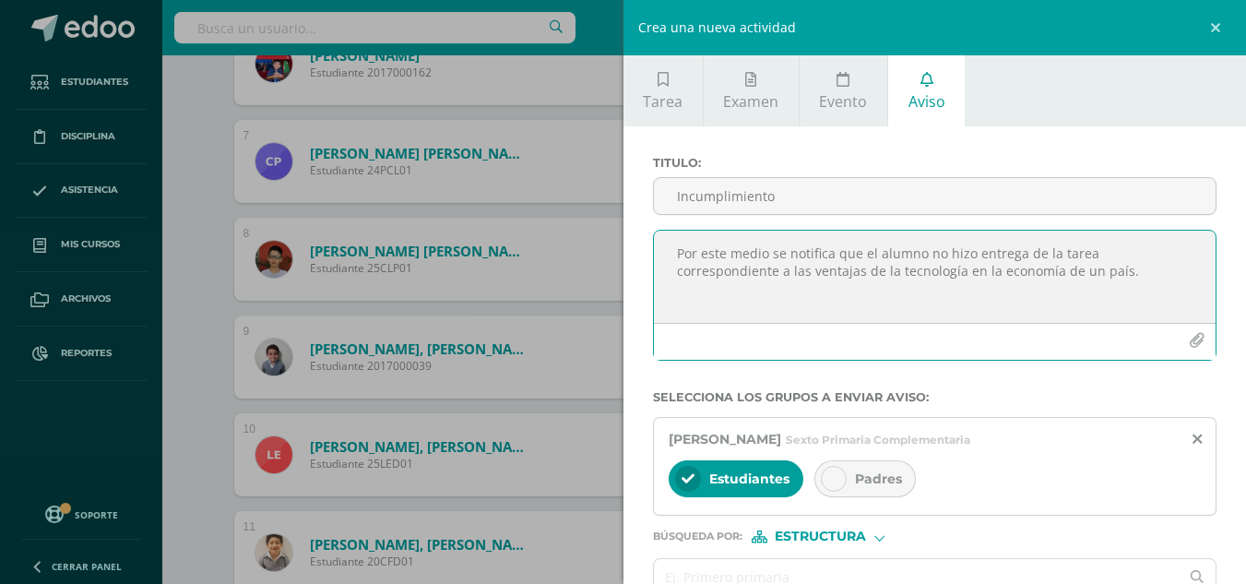
click at [869, 466] on div "Padres" at bounding box center [864, 478] width 101 height 37
drag, startPoint x: 1143, startPoint y: 274, endPoint x: 561, endPoint y: 193, distance: 588.3
click at [561, 193] on div "Crea una nueva actividad Tarea Examen Evento Aviso Título: Valor: 100.0 Fecha: …" at bounding box center [623, 292] width 1246 height 584
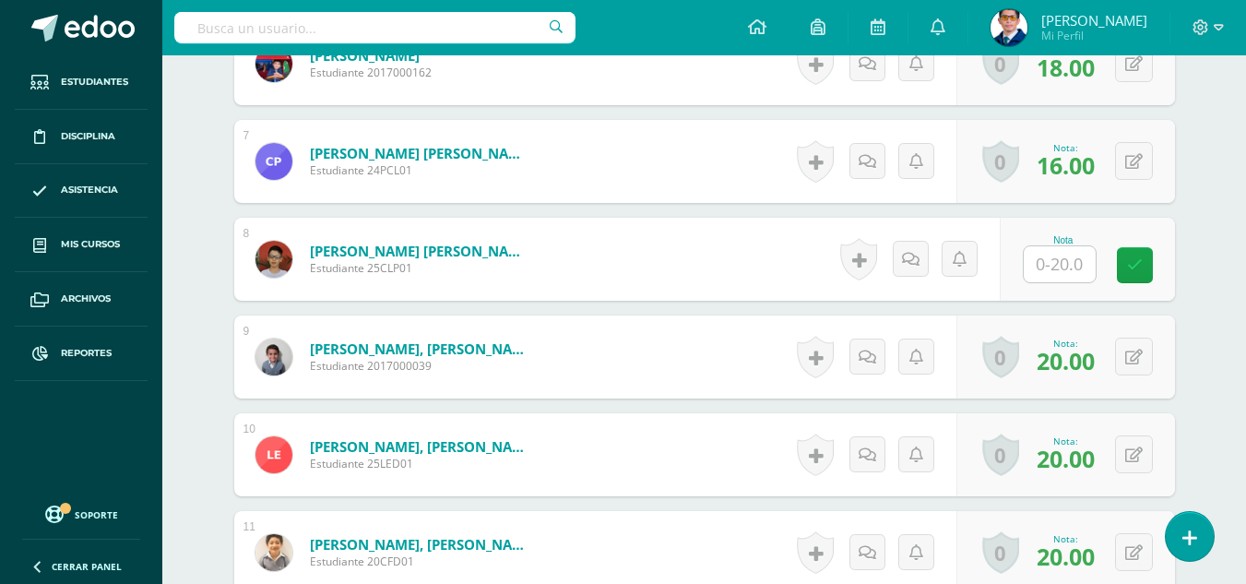
click at [936, 258] on div "Historial de actividad No hay historial para esta actividad Agregar Comentarios…" at bounding box center [916, 259] width 166 height 83
click at [949, 258] on link at bounding box center [959, 259] width 36 height 36
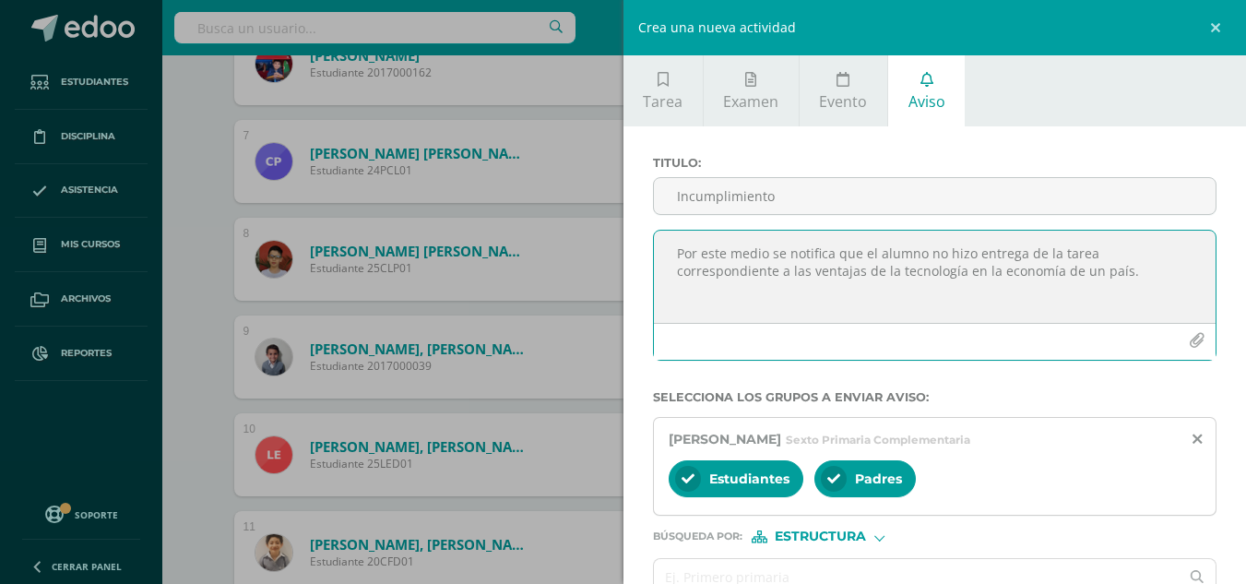
drag, startPoint x: 1140, startPoint y: 270, endPoint x: 624, endPoint y: 245, distance: 516.9
click at [624, 245] on div "Titulo : Incumplimiento Por este medio se notifica que el alumno no hizo entreg…" at bounding box center [934, 406] width 623 height 561
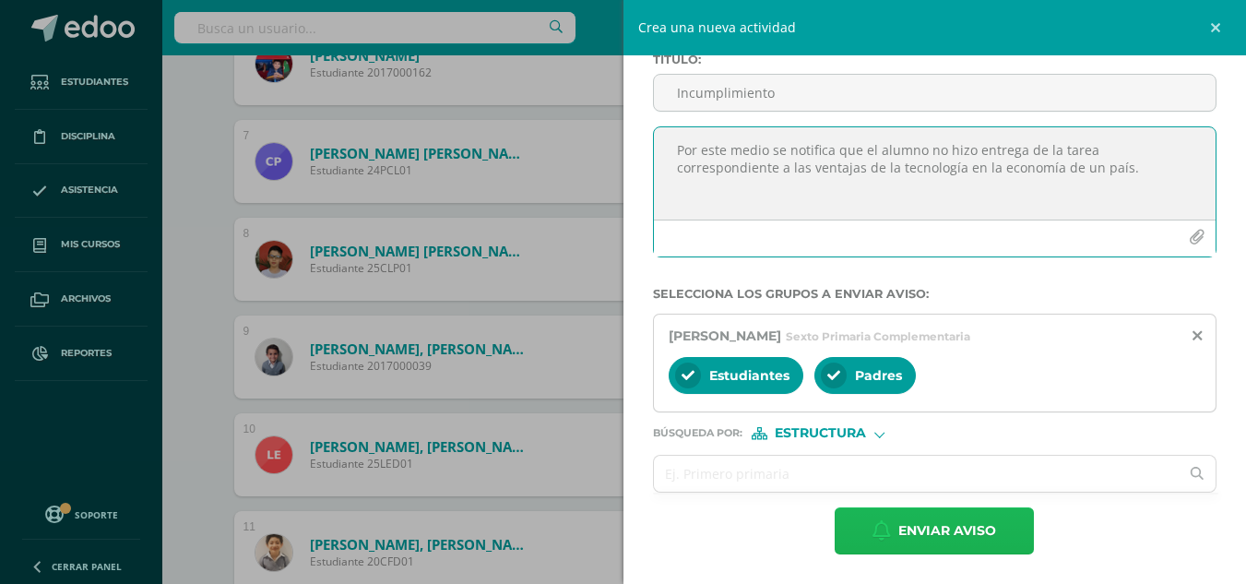
click at [915, 531] on span "Enviar aviso" at bounding box center [947, 530] width 98 height 45
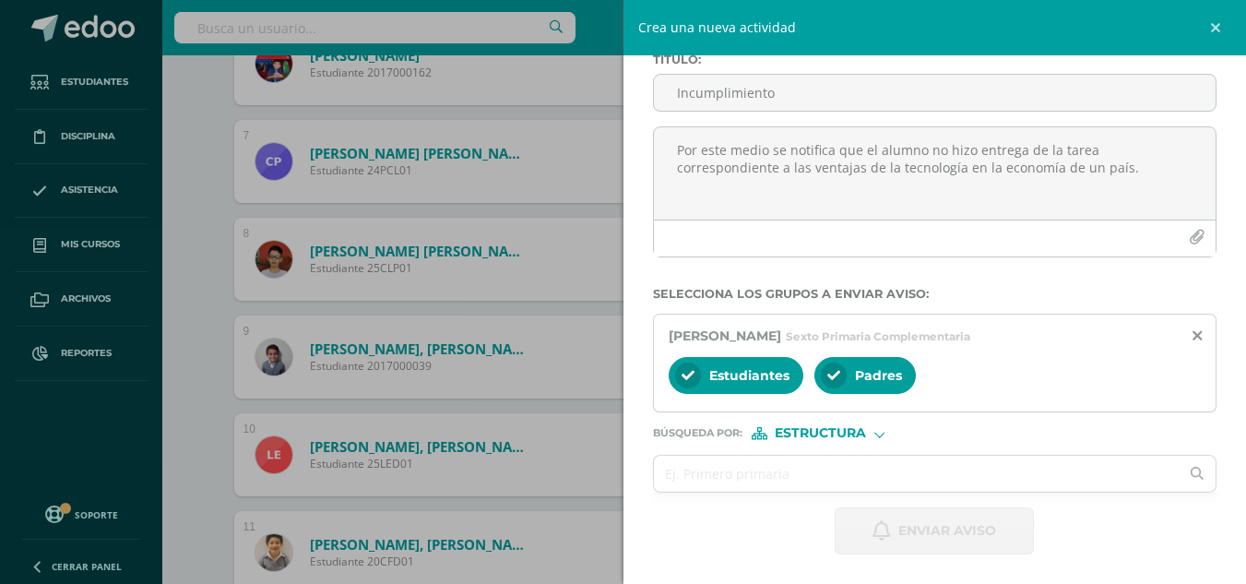
scroll to position [0, 0]
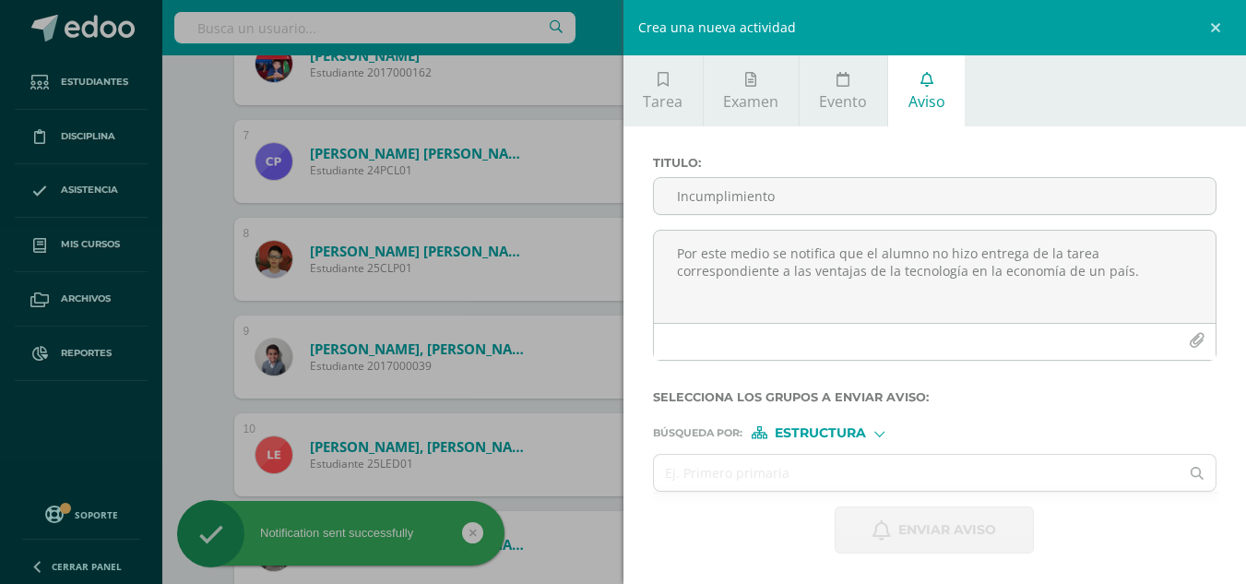
click div "Crea una nueva actividad Tarea Examen Evento Aviso Título: Valor: 100.0 Fecha: …"
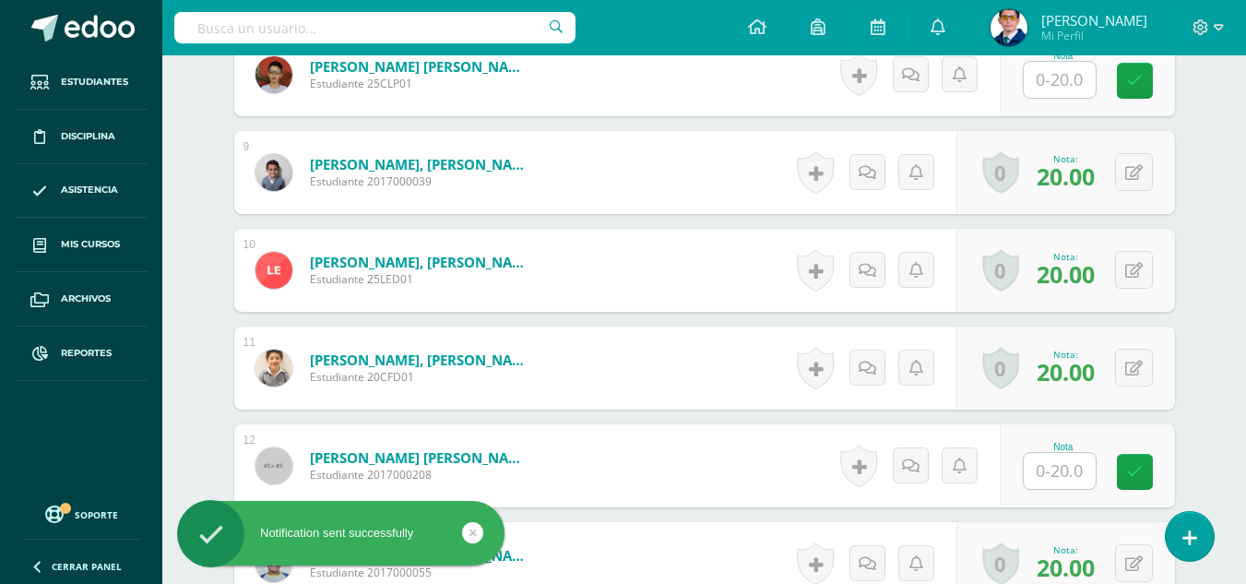
scroll to position [1476, 0]
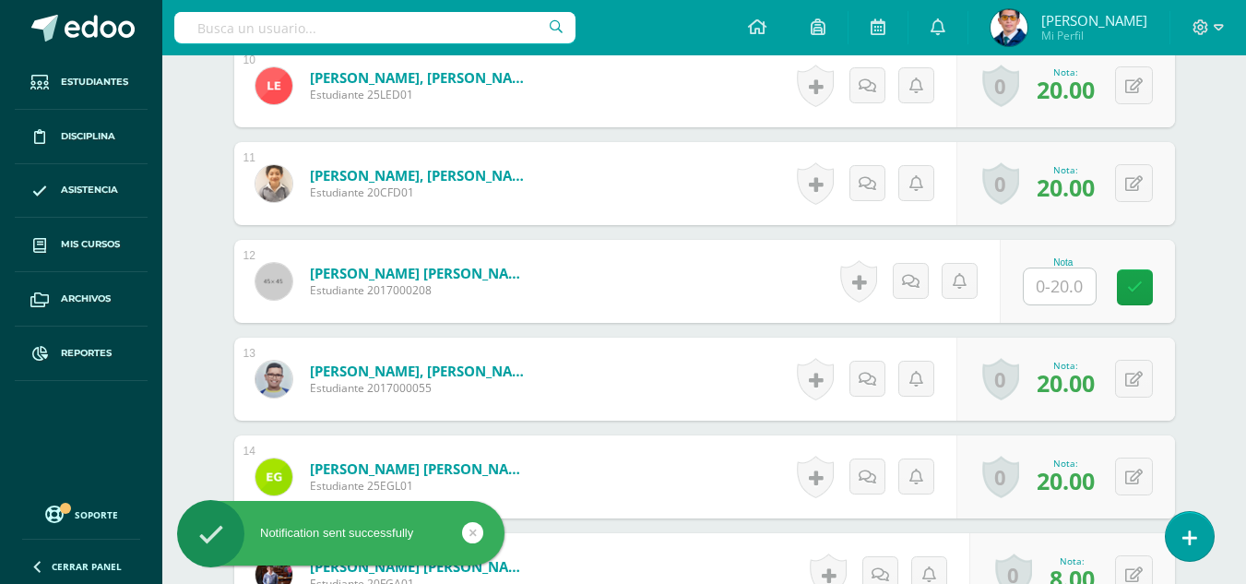
click input "text"
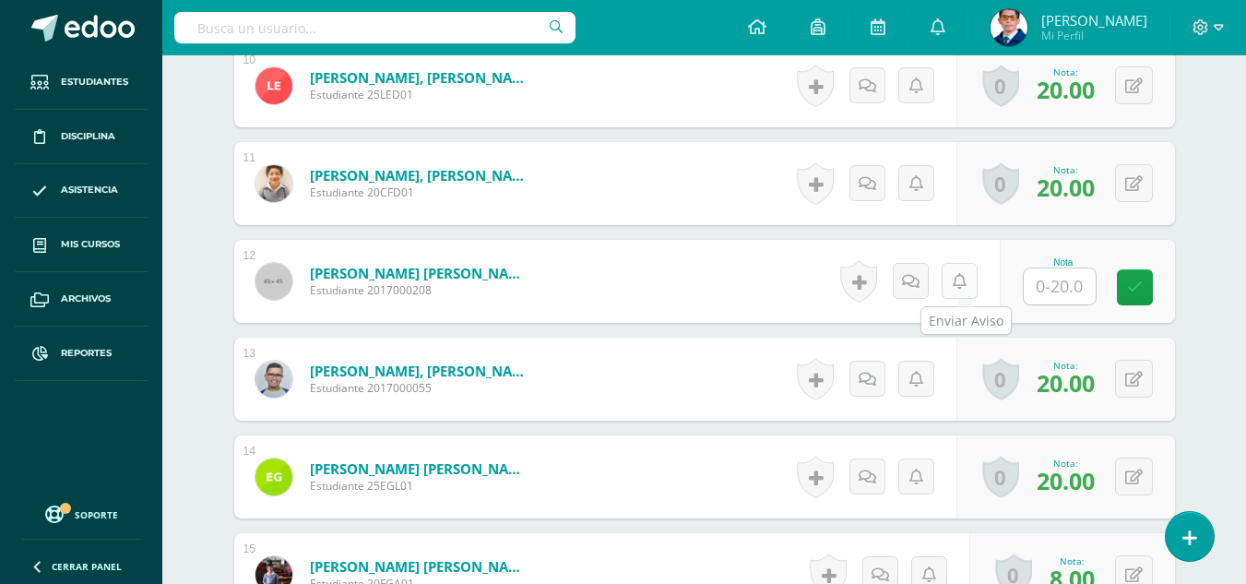
click div "Historial de actividad No hay historial para esta actividad Agregar Comentarios…"
click link
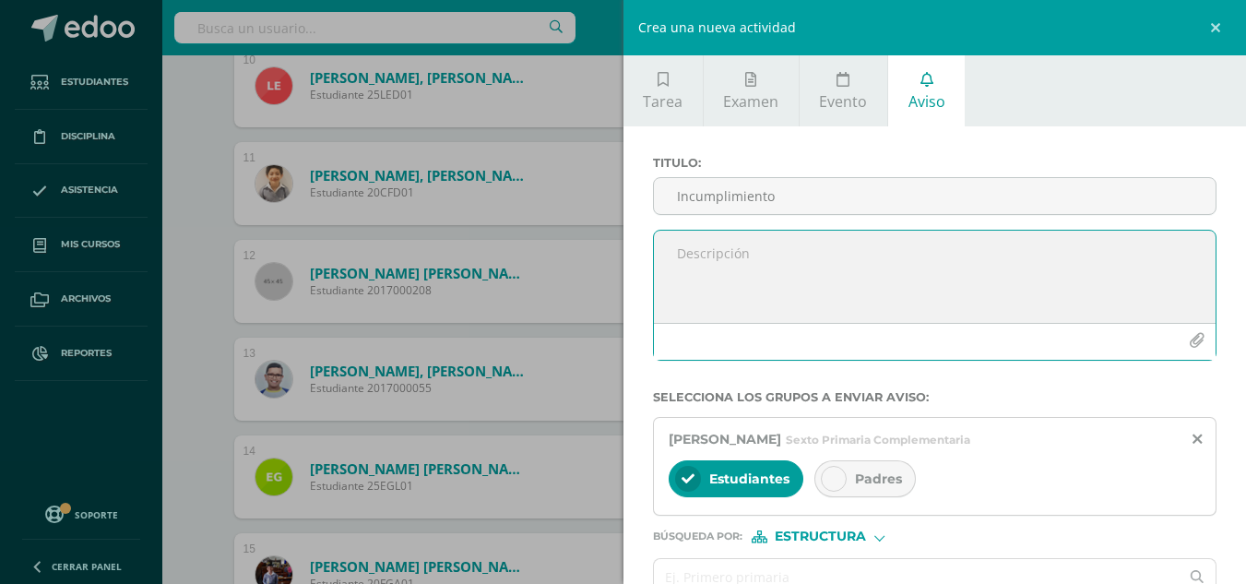
paste textarea "Por este medio se notifica que el alumno no hizo entrega de la tarea correspond…"
click textarea
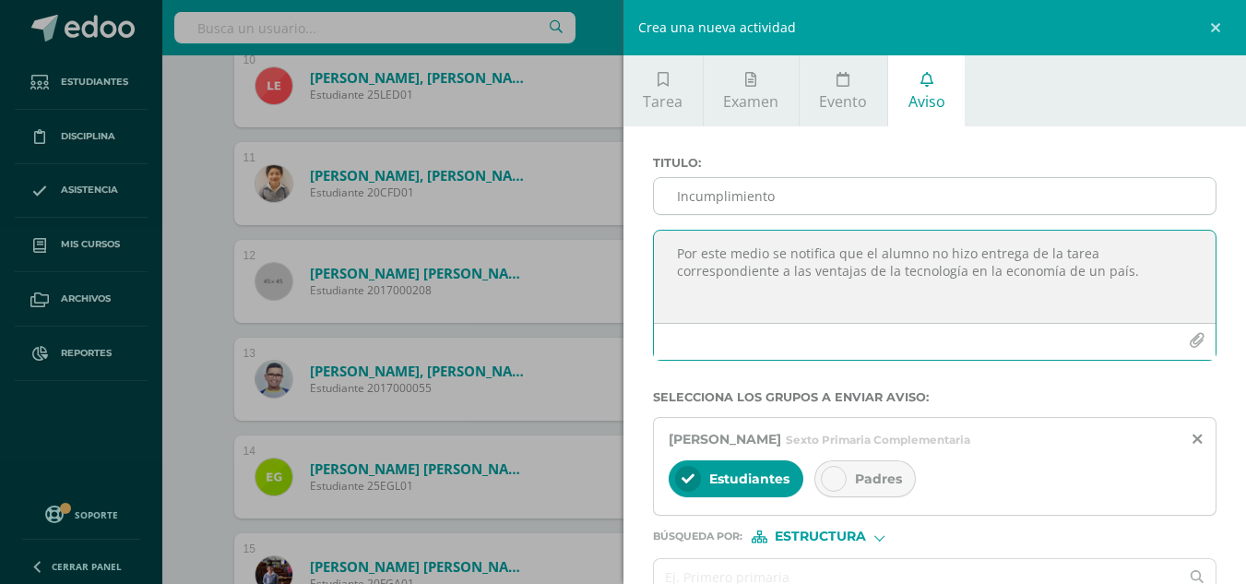
type textarea "Por este medio se notifica que el alumno no hizo entrega de la tarea correspond…"
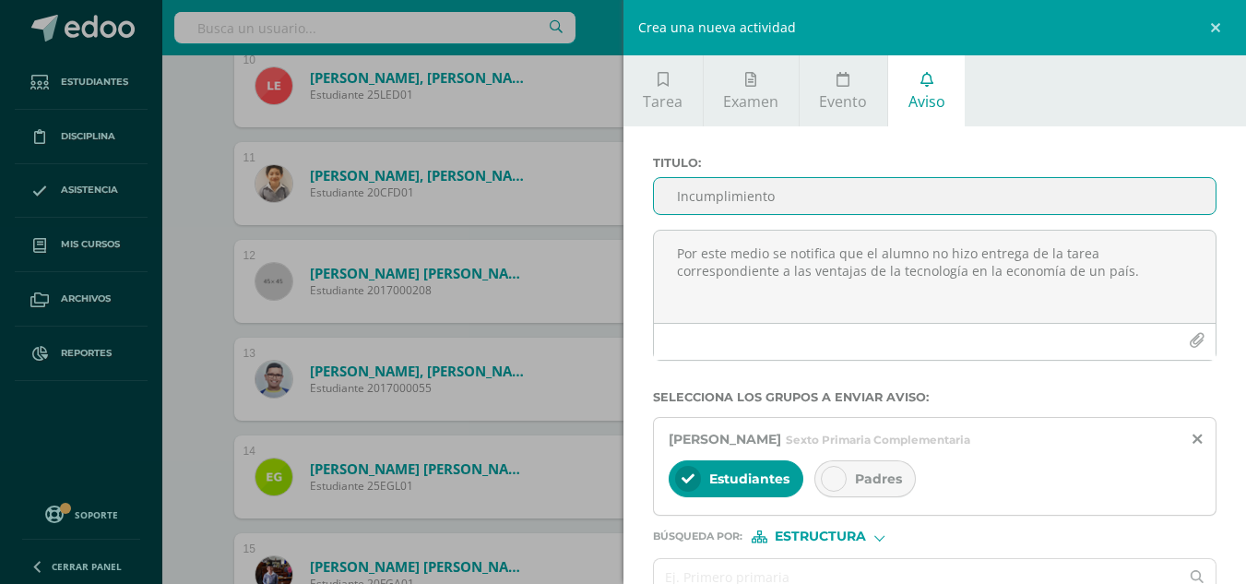
click input "Incumplimiento"
type input "Incumplimiento"
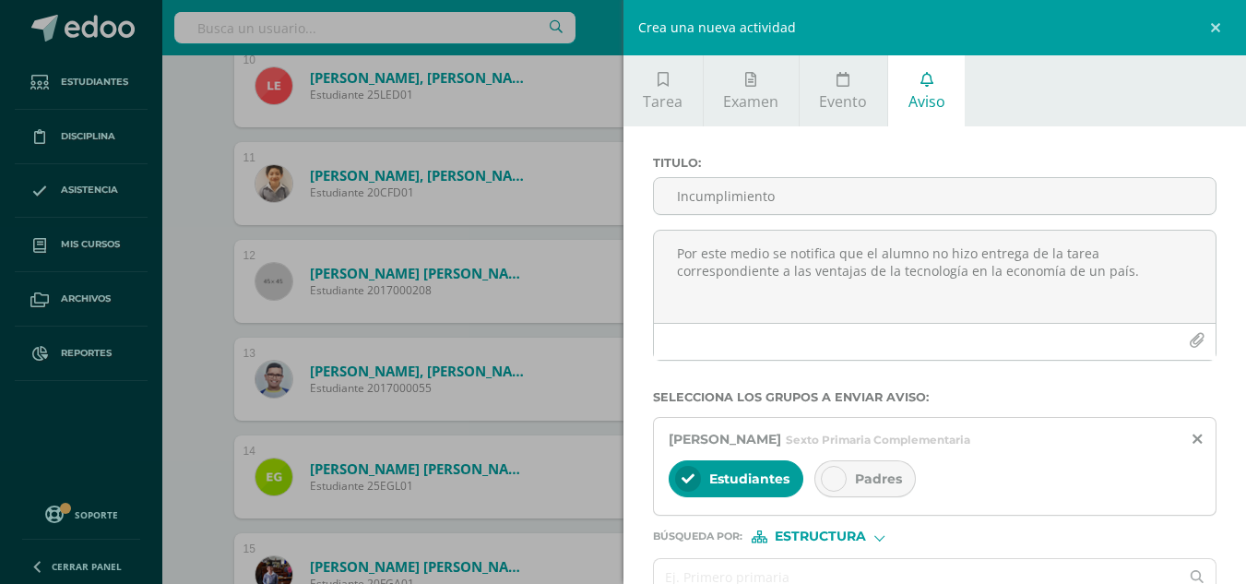
click div "Padres"
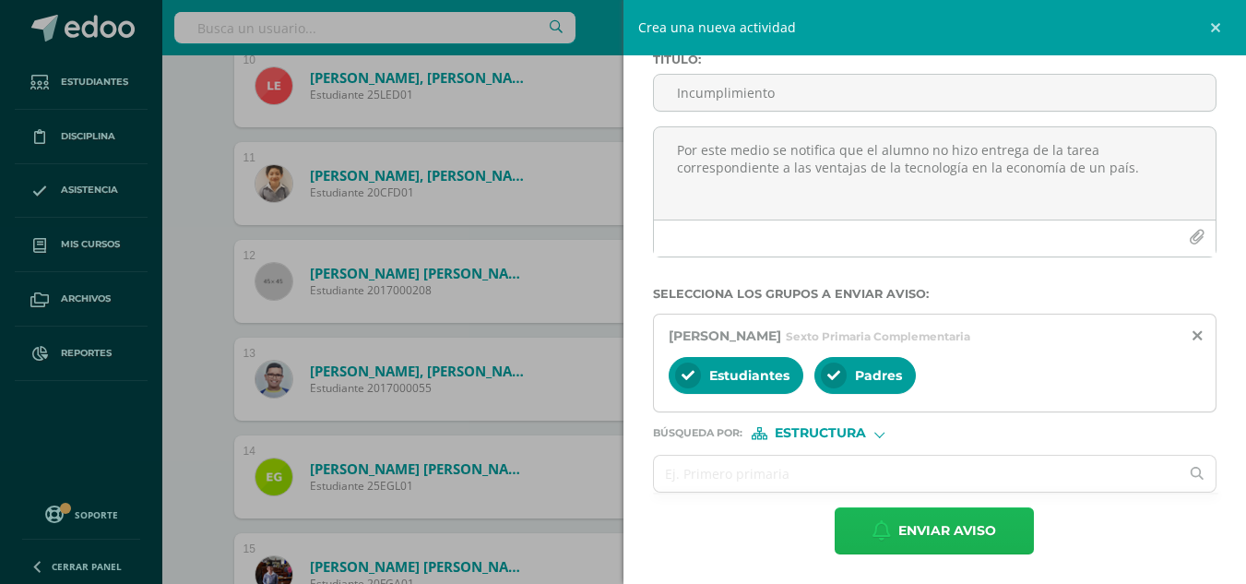
click span "Enviar aviso"
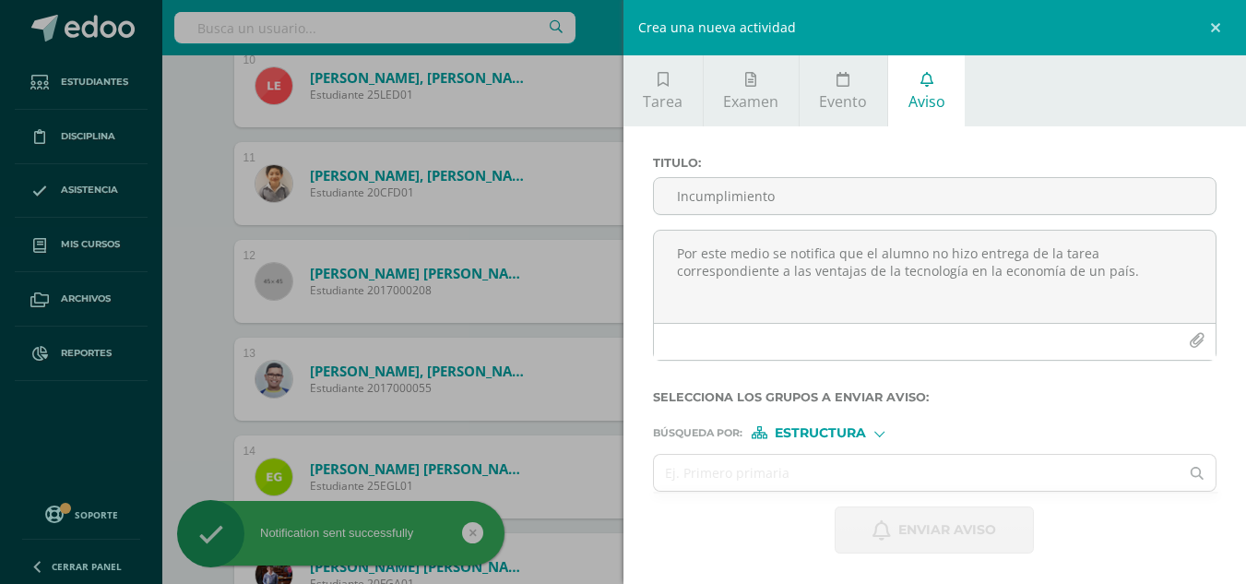
scroll to position [0, 0]
click div "Crea una nueva actividad Tarea Examen Evento Aviso Título: Valor: 100.0 Fecha: …"
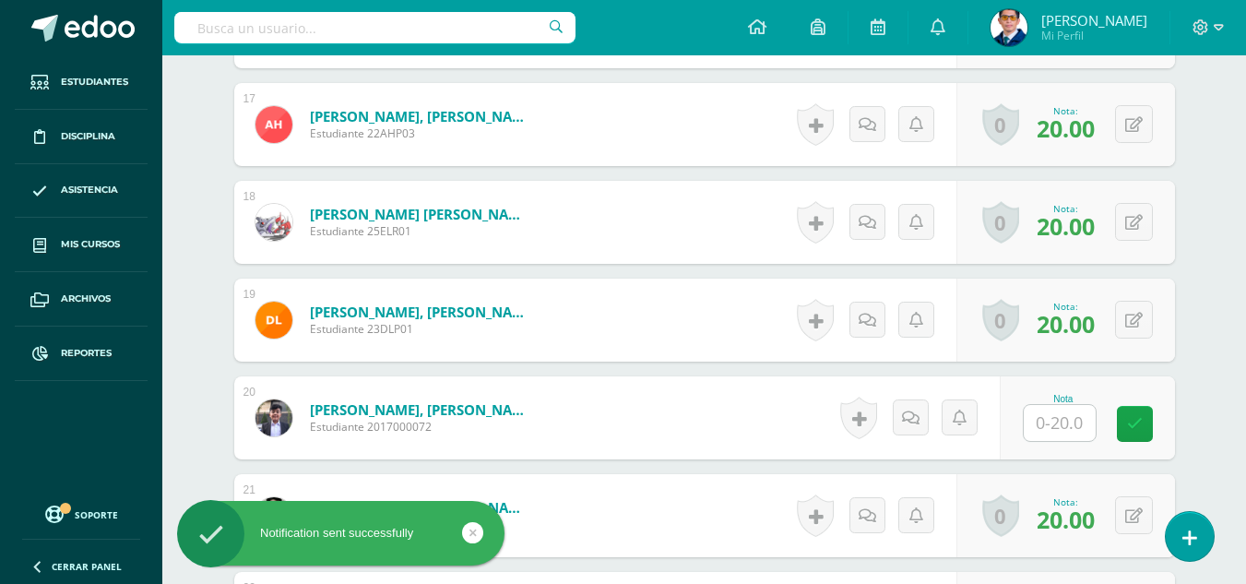
scroll to position [2214, 0]
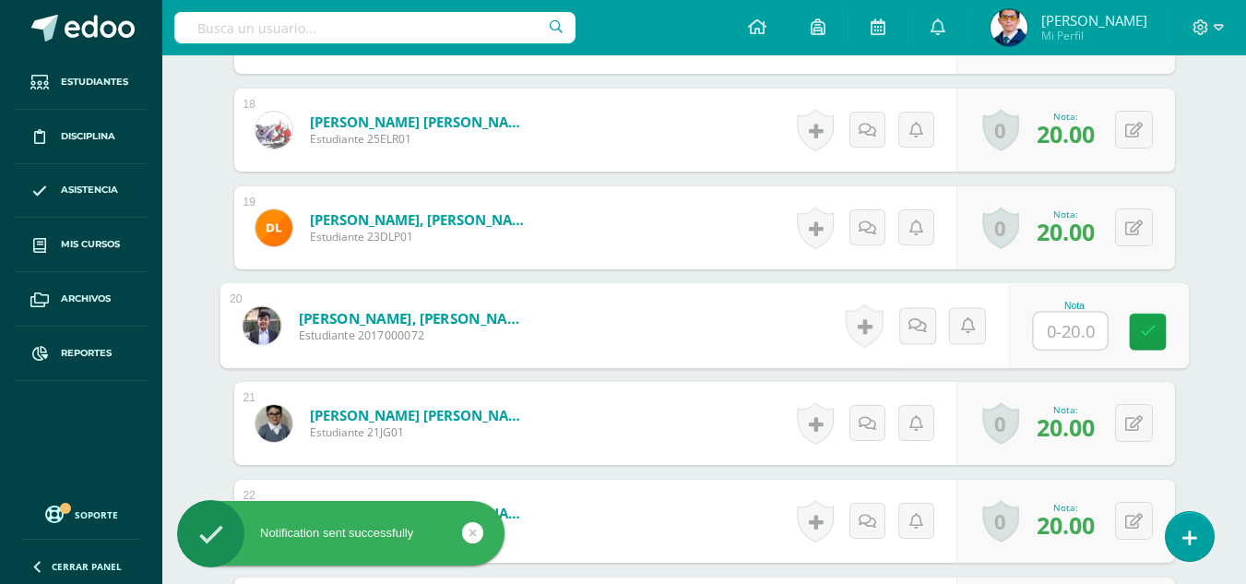
click input "text"
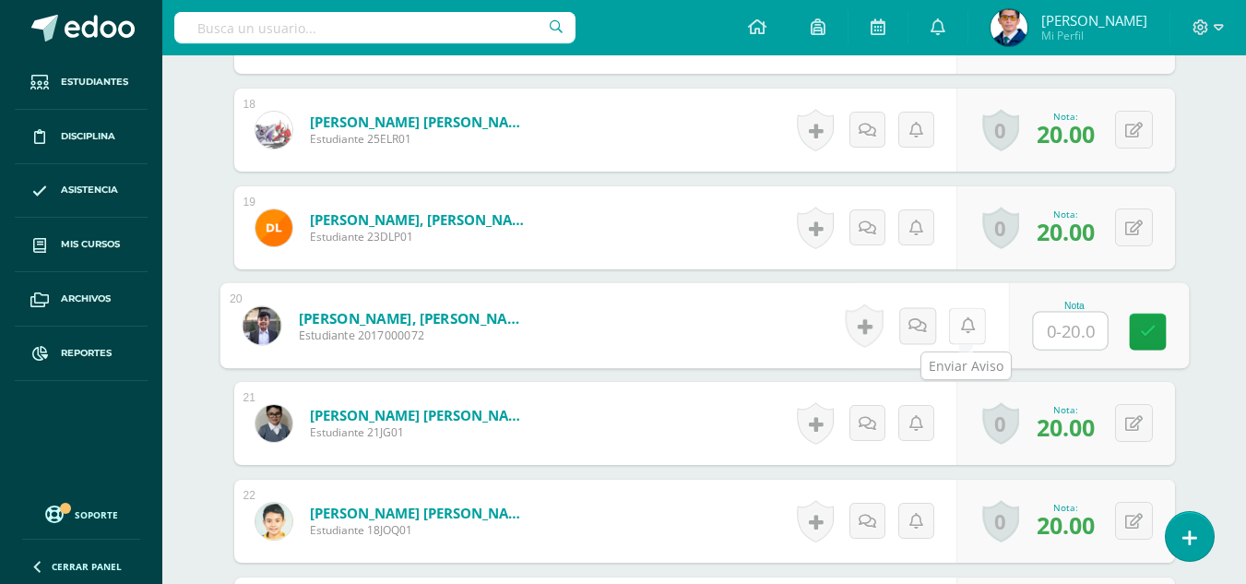
click link
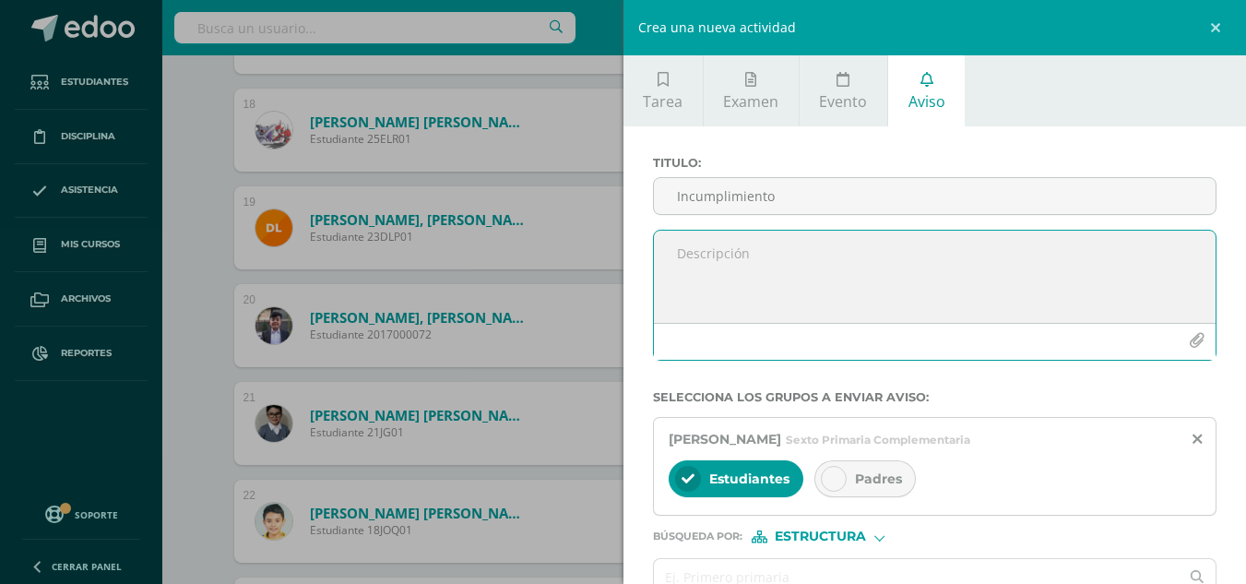
click textarea
paste textarea "Por este medio se notifica que el alumno no hizo entrega de la tarea correspond…"
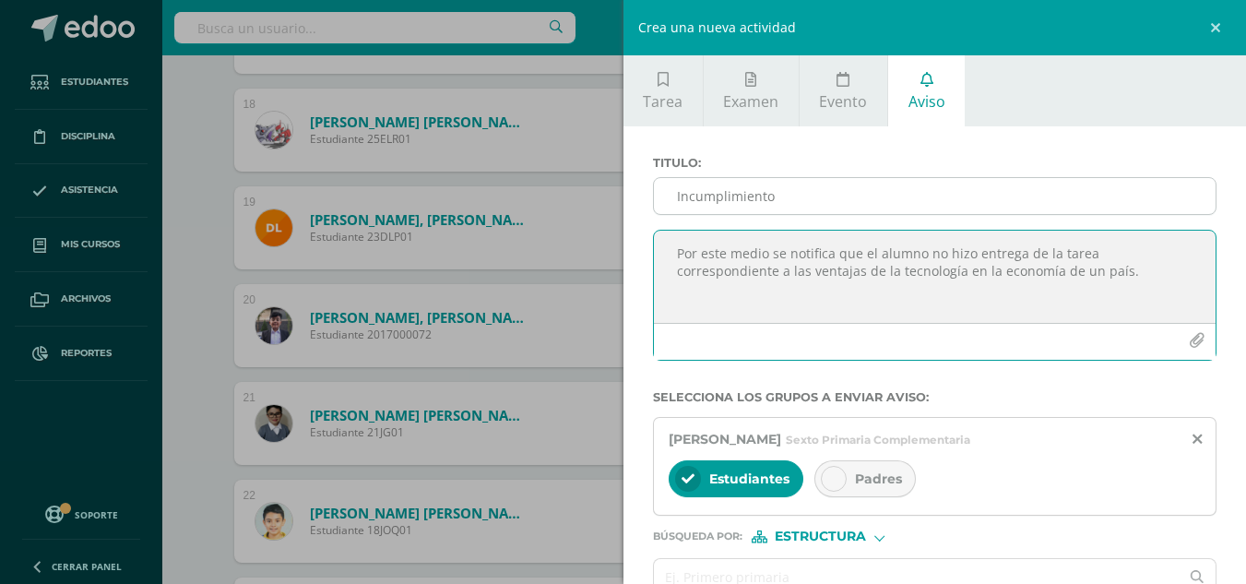
type textarea "Por este medio se notifica que el alumno no hizo entrega de la tarea correspond…"
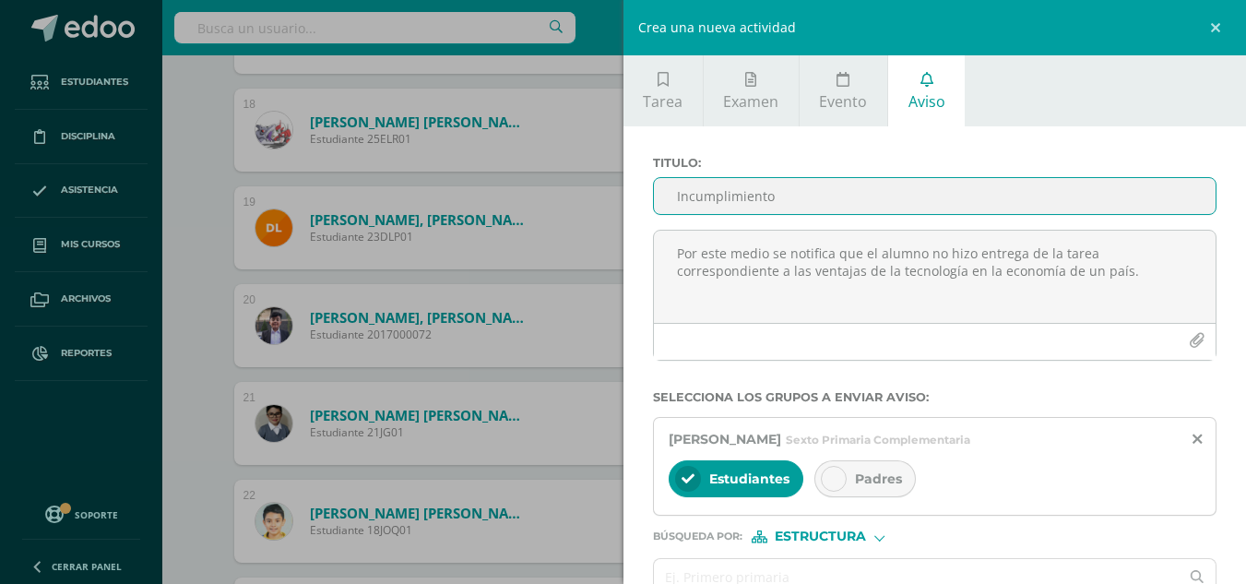
click input "Incumplimiento"
type input "Incumplimiento"
click div "Padres"
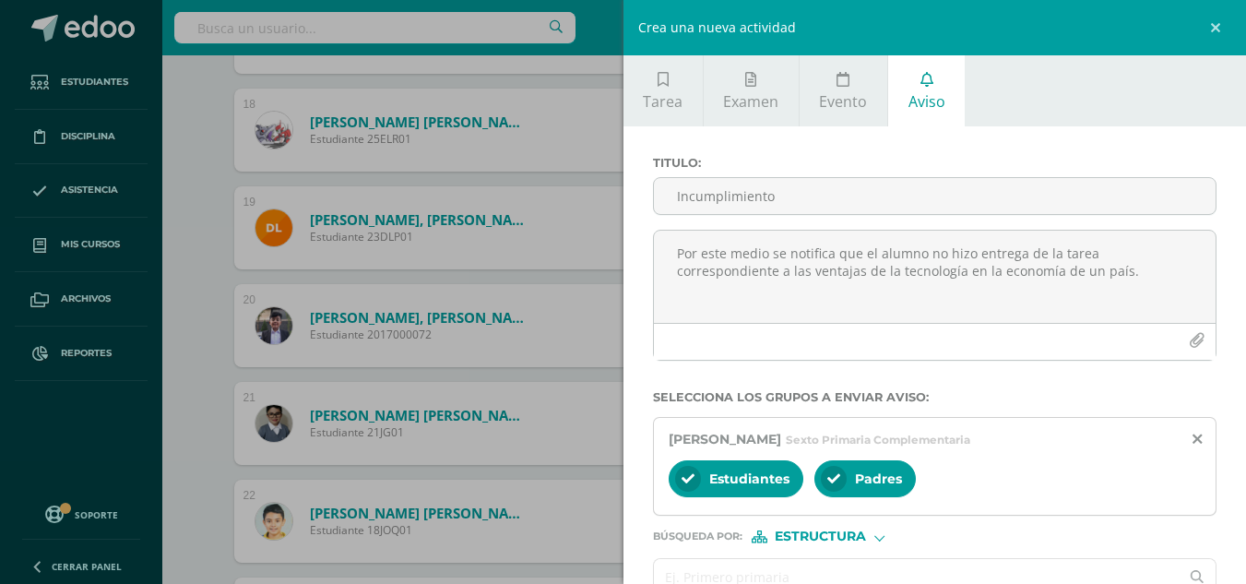
scroll to position [92, 0]
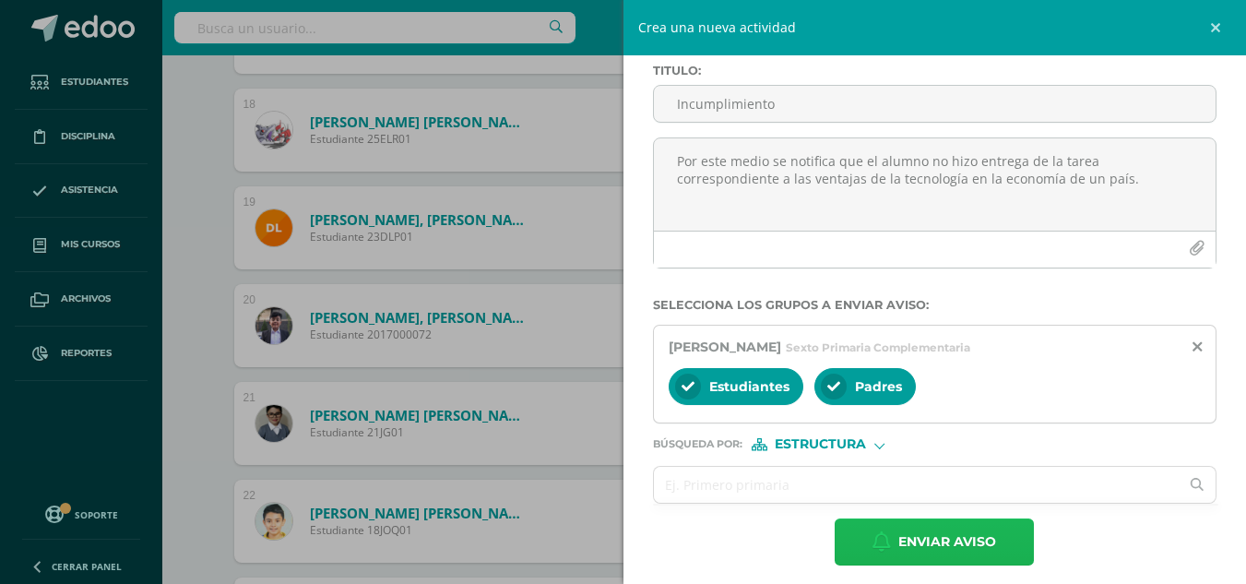
click span "Enviar aviso"
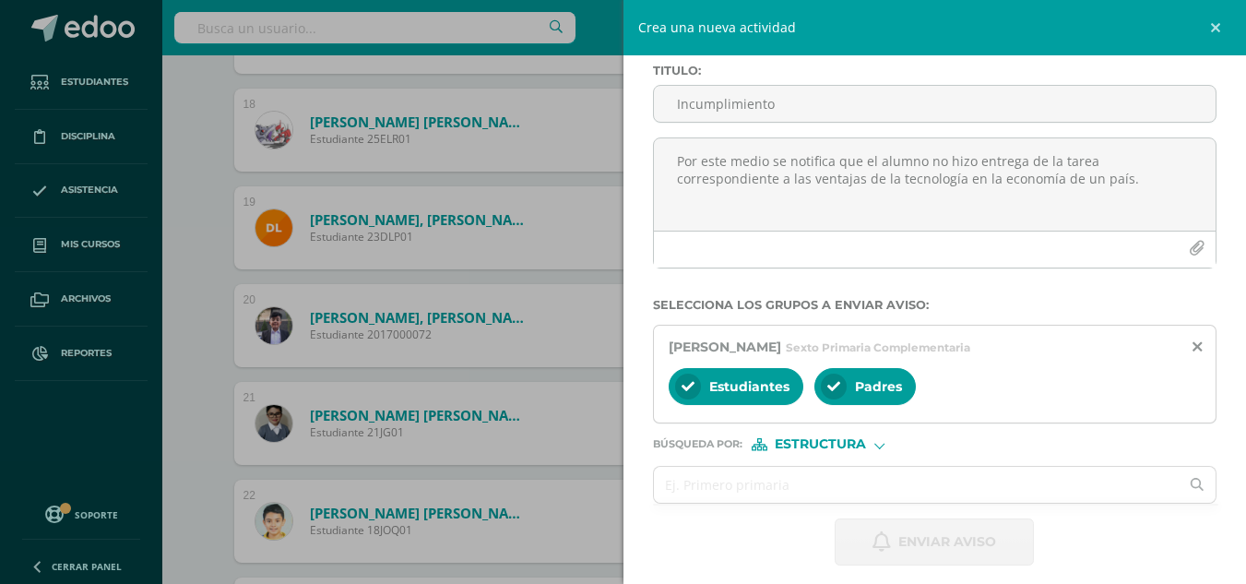
scroll to position [0, 0]
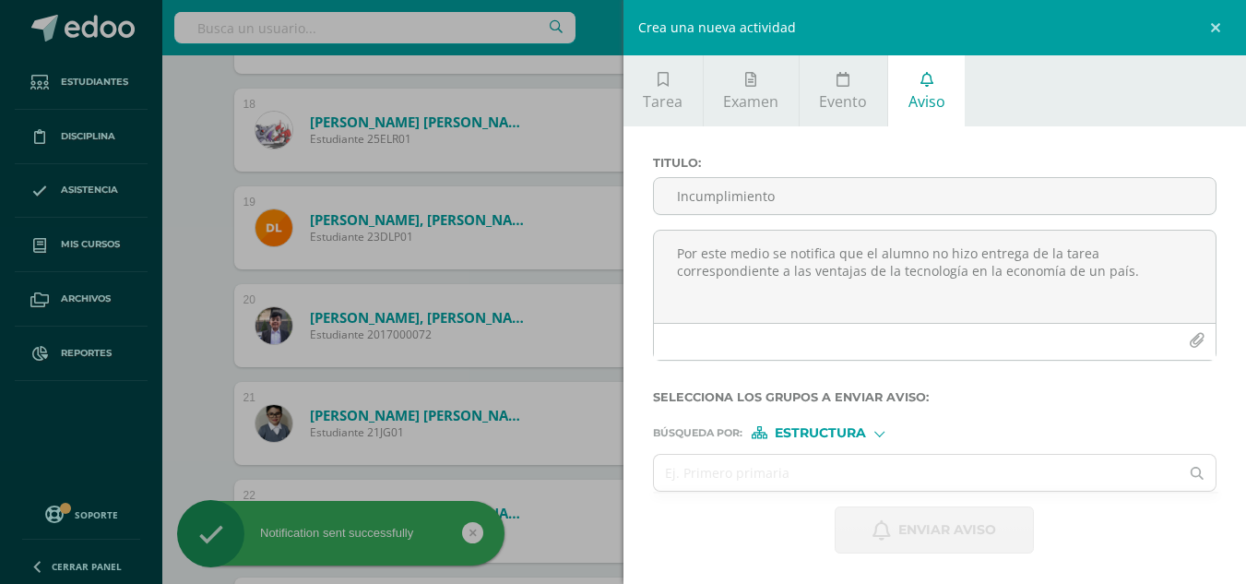
click div "Crea una nueva actividad Tarea Examen Evento Aviso Título: Valor: 100.0 Fecha: …"
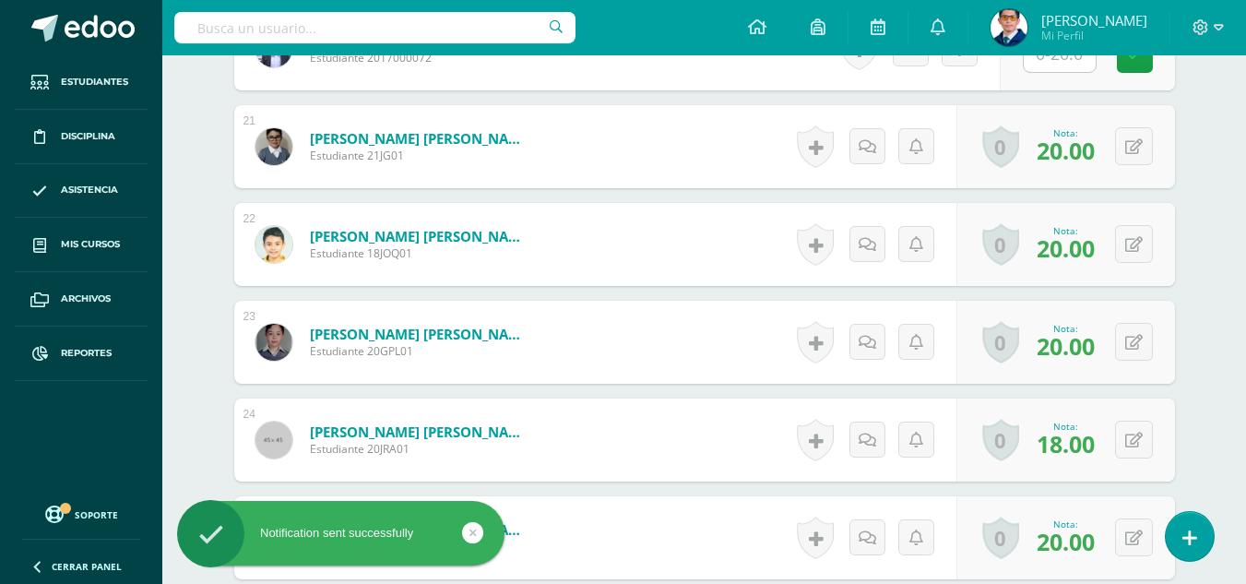
scroll to position [2675, 0]
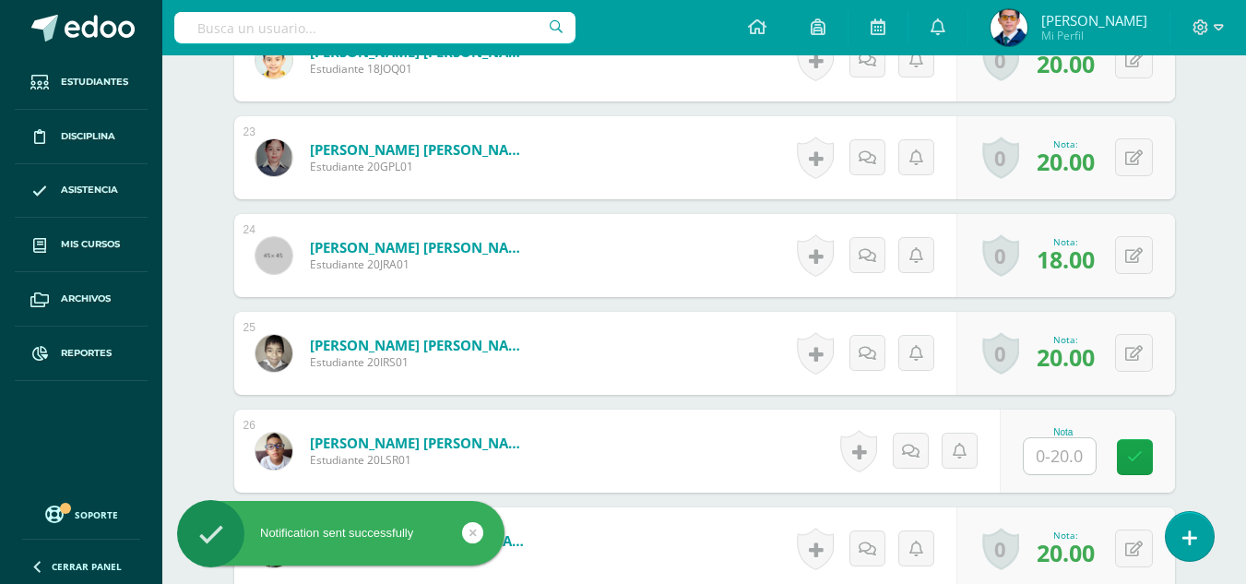
click input "text"
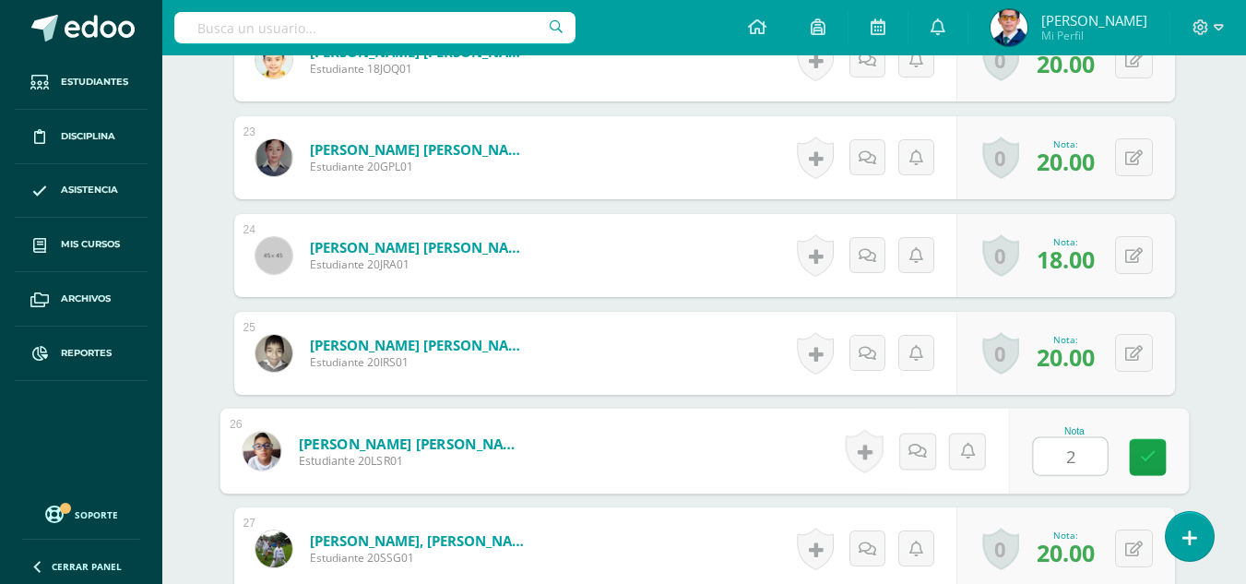
type input "20"
click icon
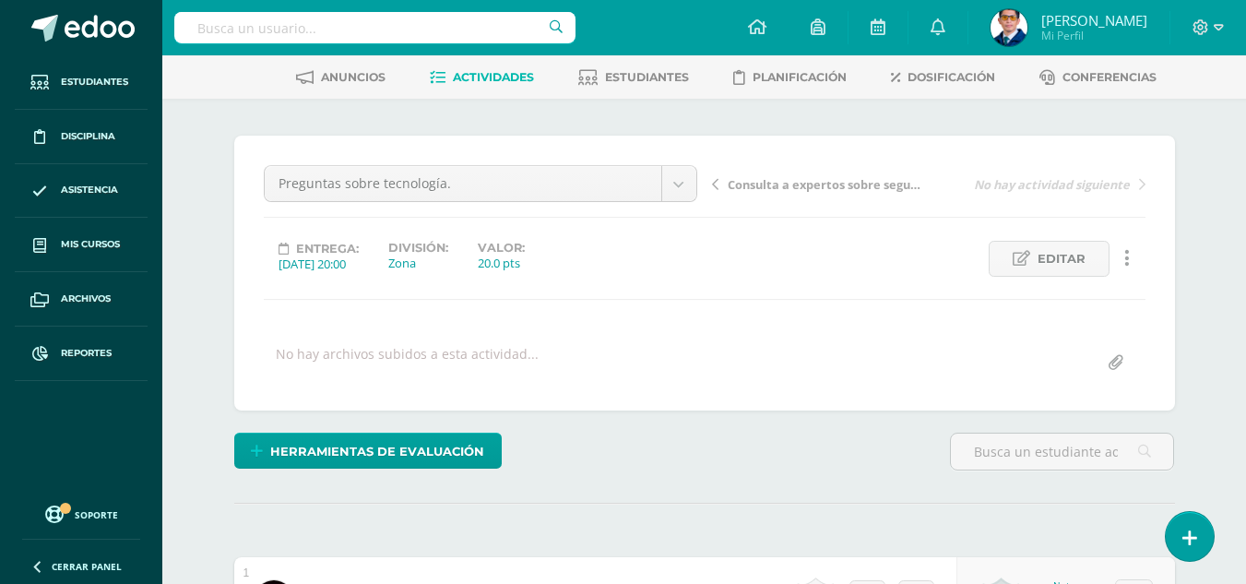
scroll to position [0, 0]
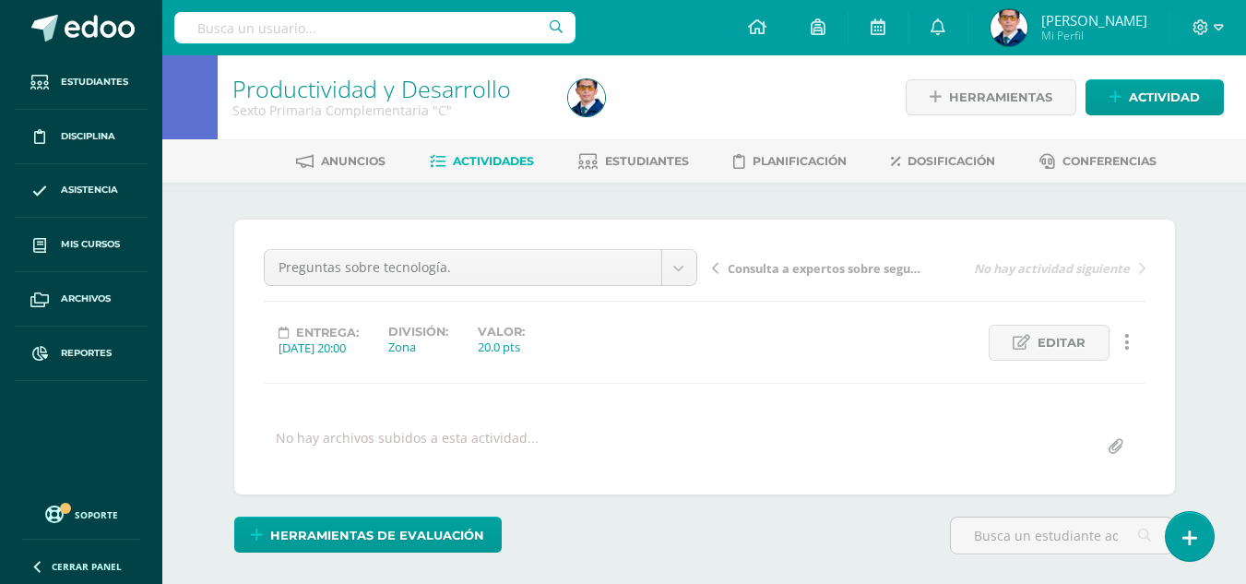
click span "Actividades"
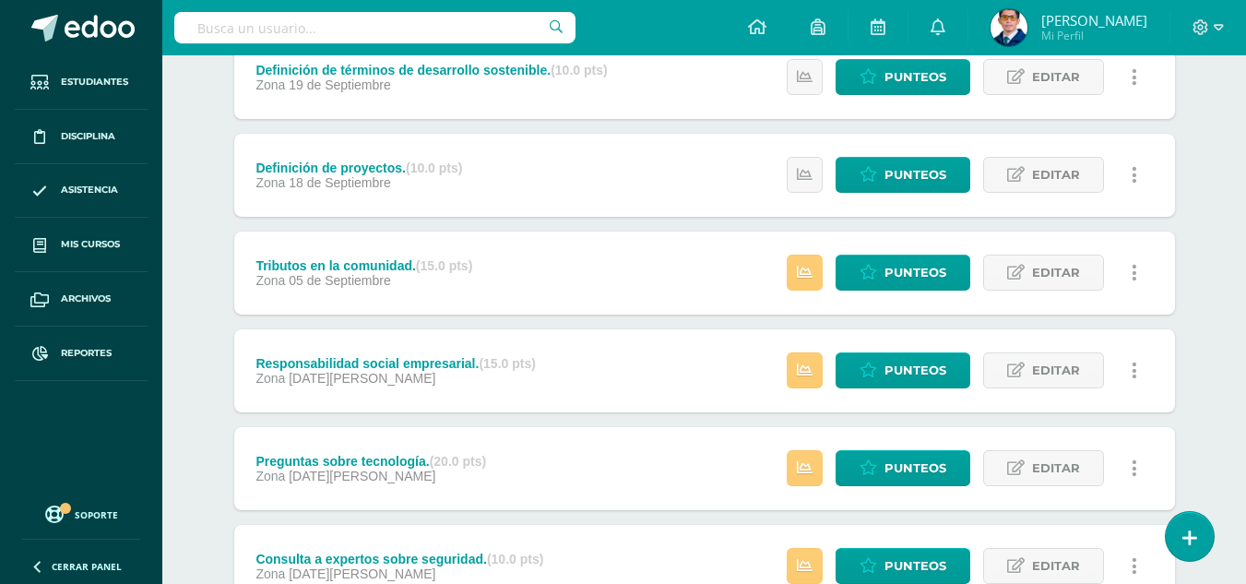
scroll to position [461, 0]
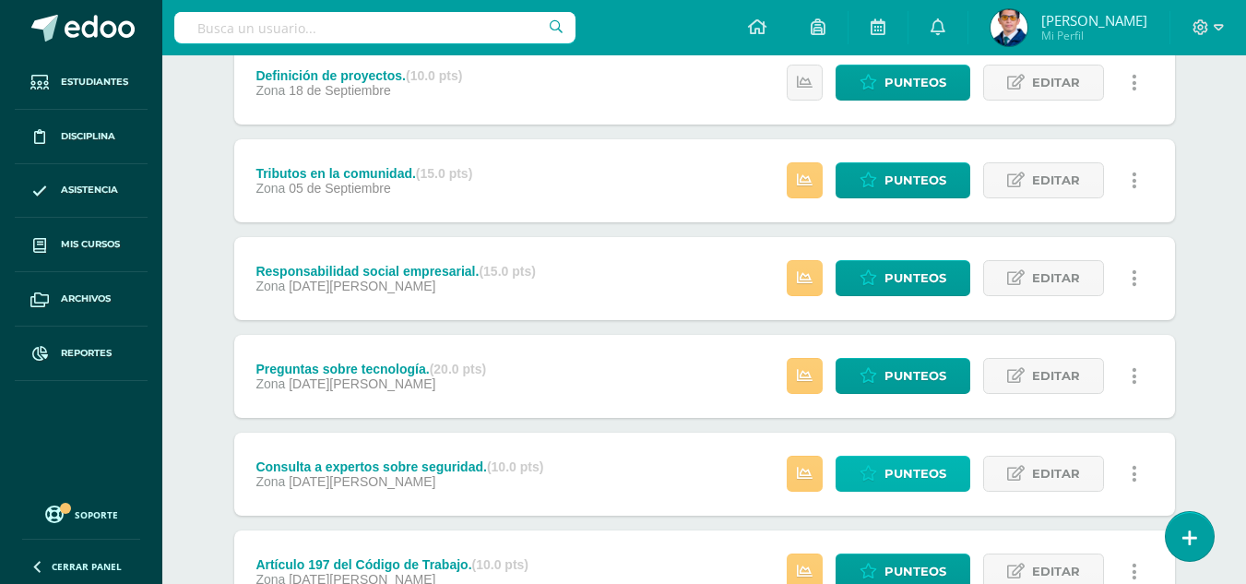
click at [897, 482] on span "Punteos" at bounding box center [915, 473] width 62 height 34
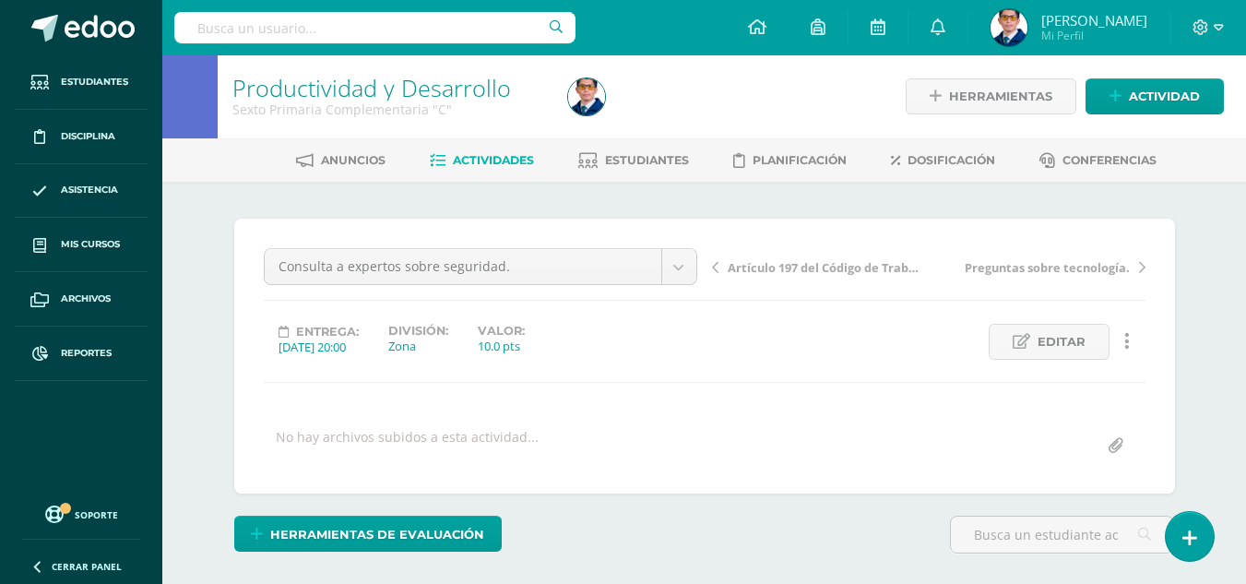
scroll to position [462, 0]
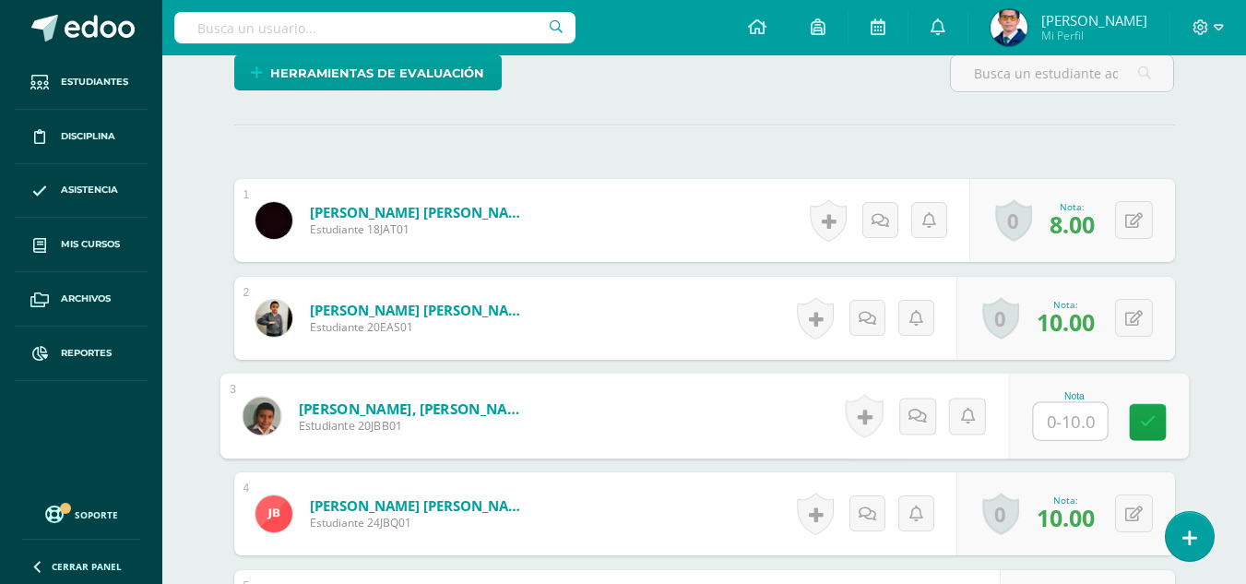
click at [1038, 419] on input "text" at bounding box center [1070, 421] width 74 height 37
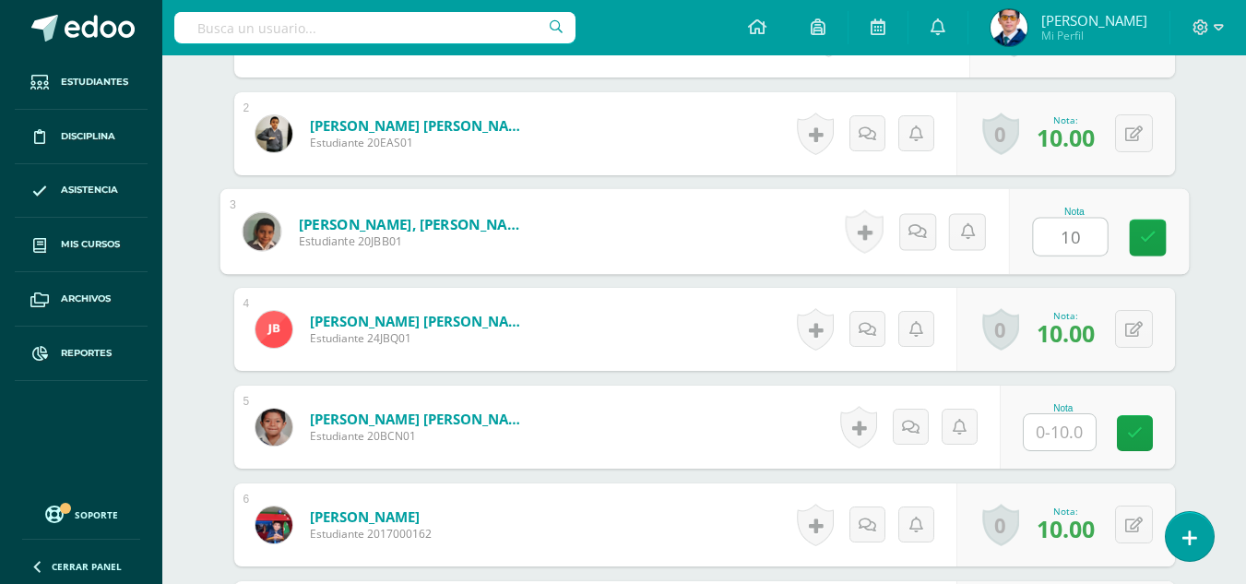
scroll to position [738, 0]
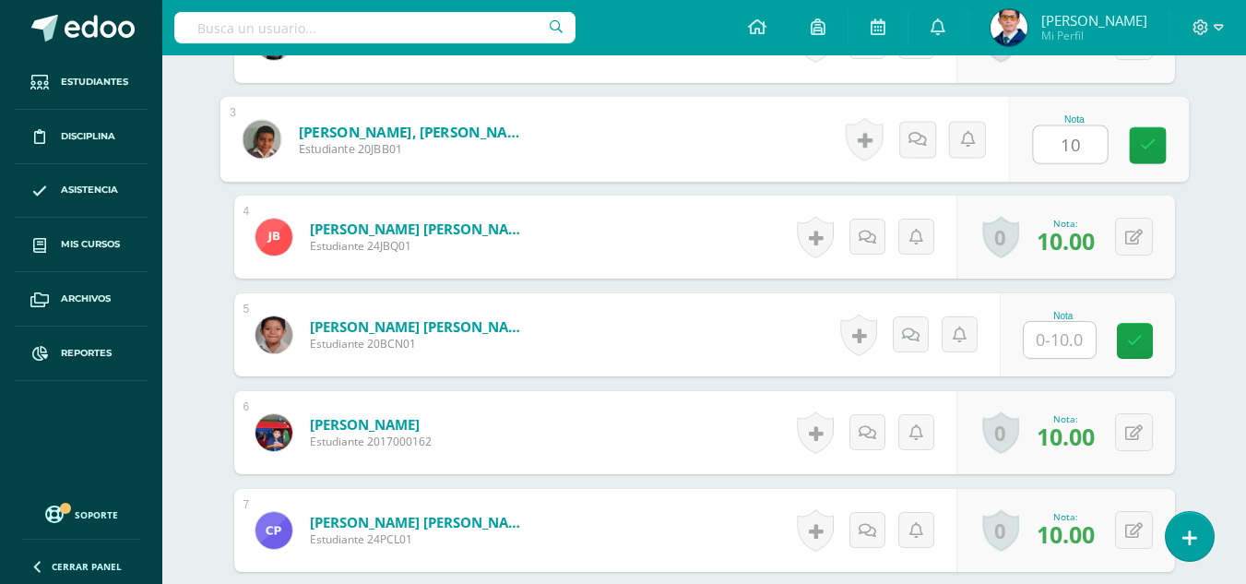
type input "10"
click at [1073, 344] on input "text" at bounding box center [1059, 340] width 72 height 36
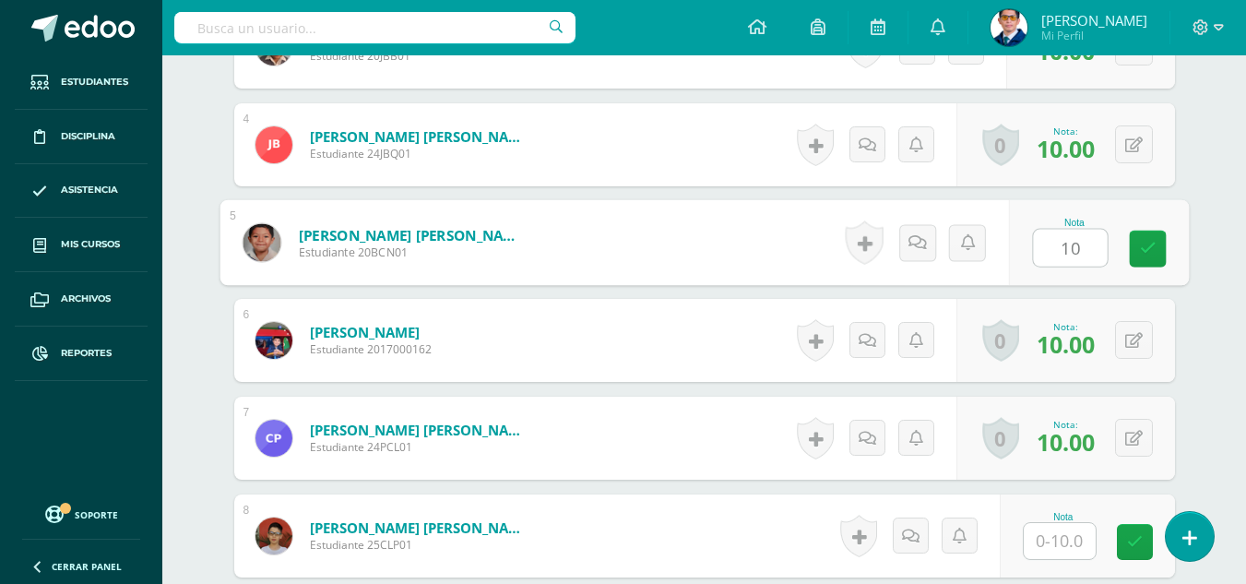
scroll to position [1107, 0]
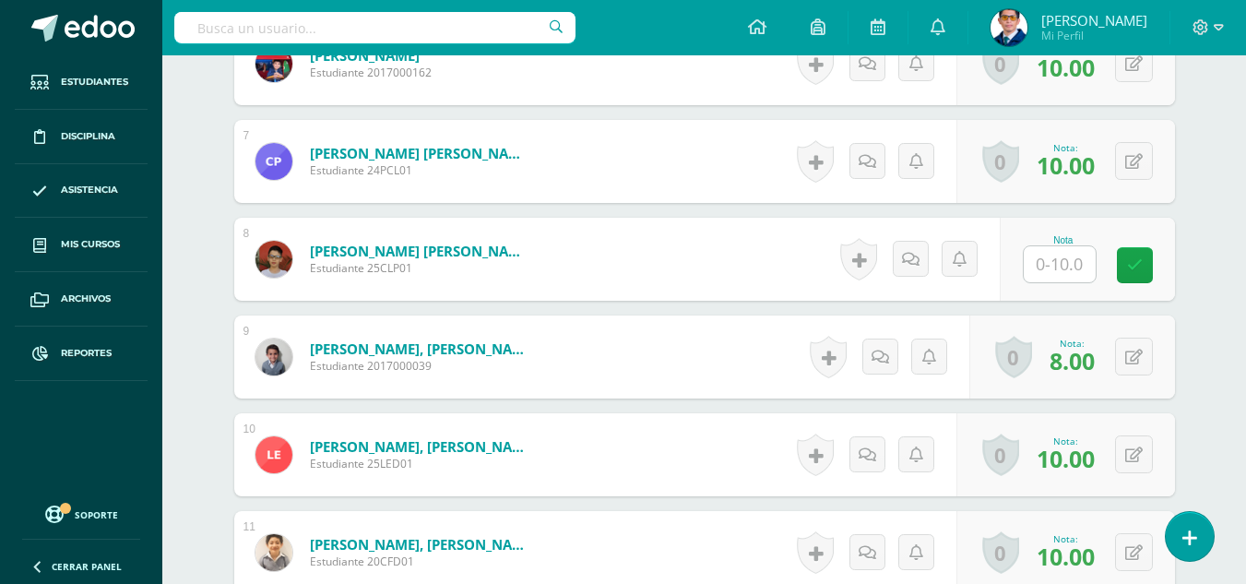
type input "10"
click at [1069, 266] on input "text" at bounding box center [1070, 264] width 74 height 37
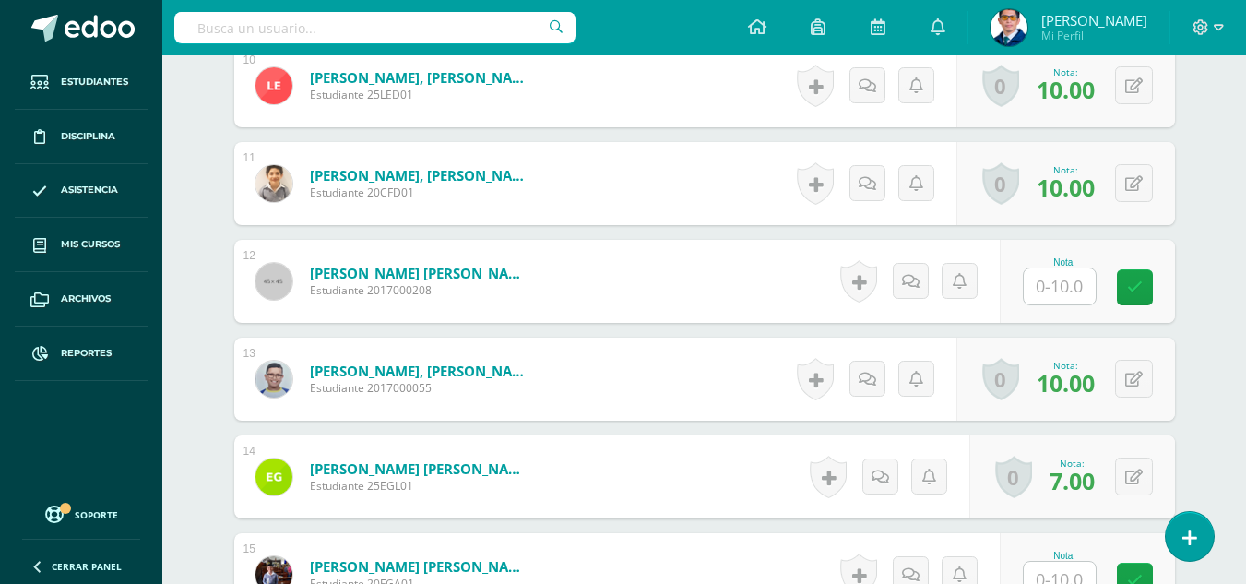
scroll to position [1660, 0]
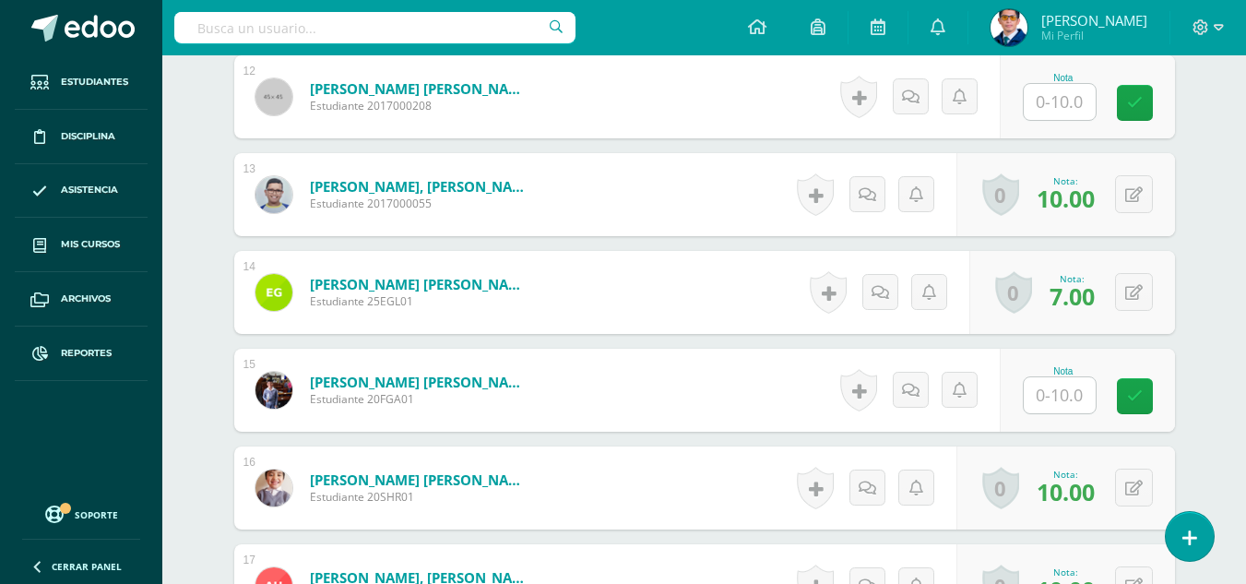
click at [1069, 395] on input "text" at bounding box center [1059, 395] width 72 height 36
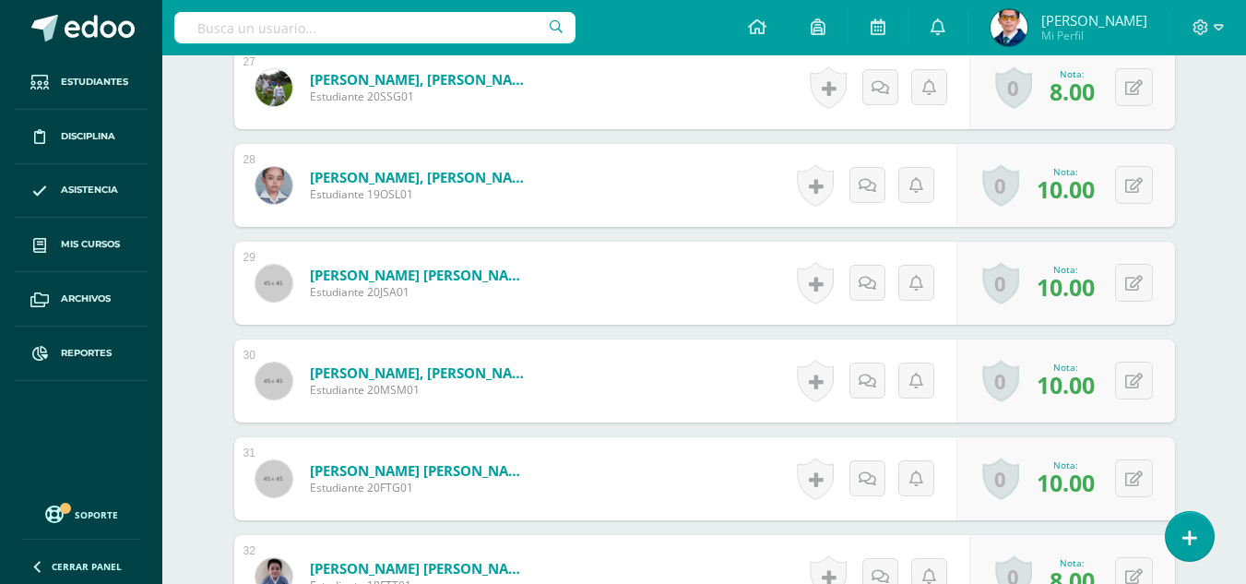
scroll to position [2859, 0]
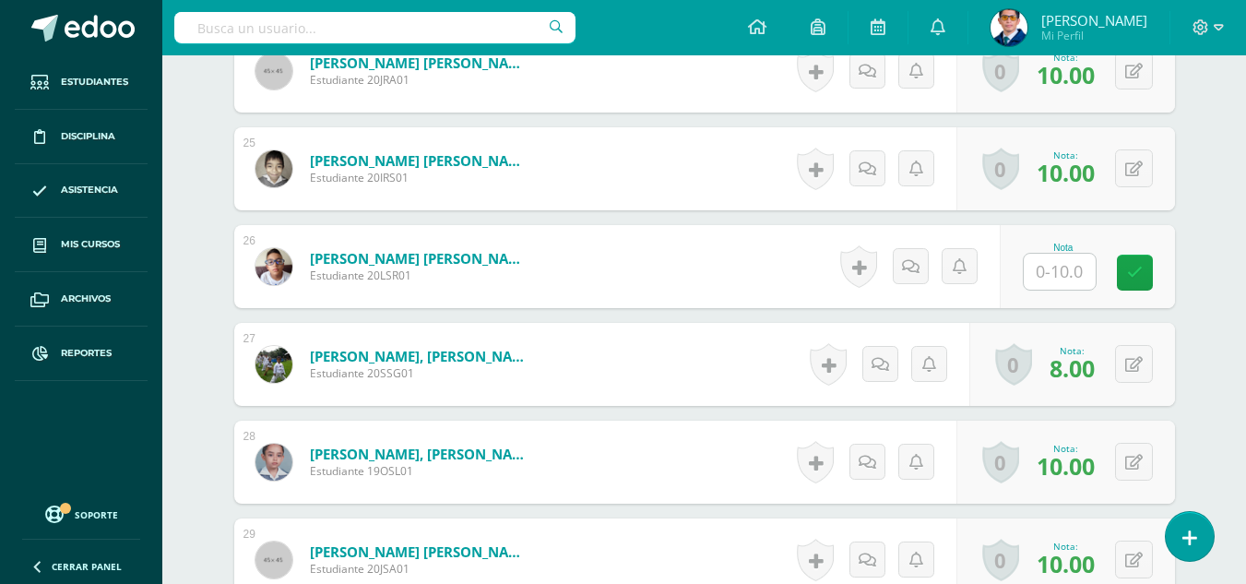
click at [1056, 290] on div at bounding box center [1059, 272] width 74 height 38
click at [1057, 274] on input "text" at bounding box center [1059, 272] width 72 height 36
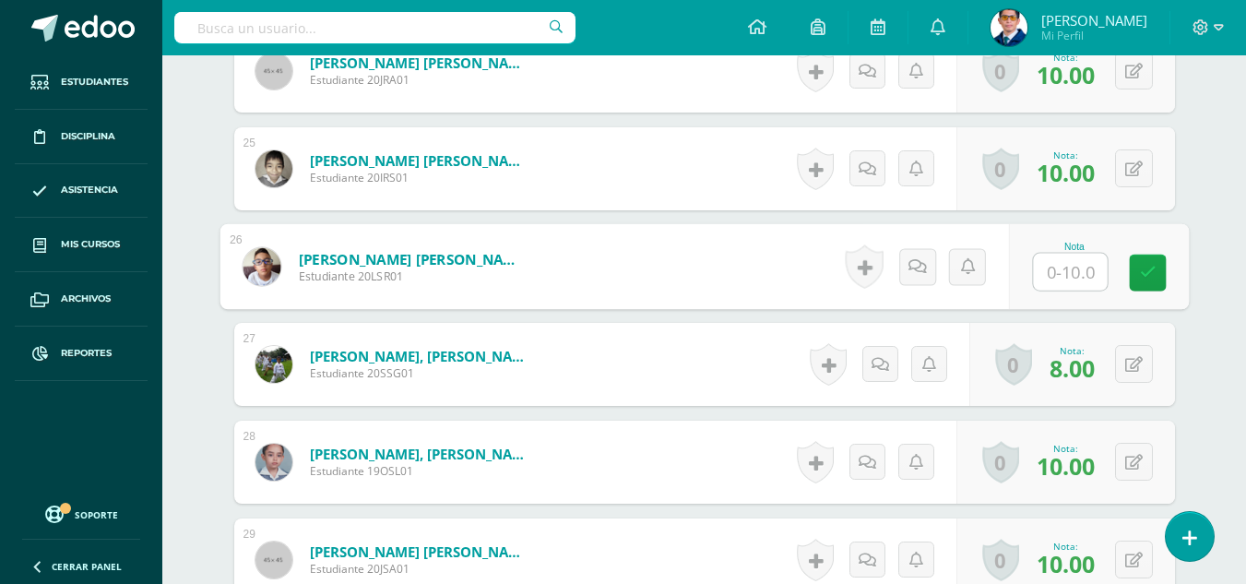
type input "8"
click at [1153, 280] on icon at bounding box center [1147, 273] width 17 height 16
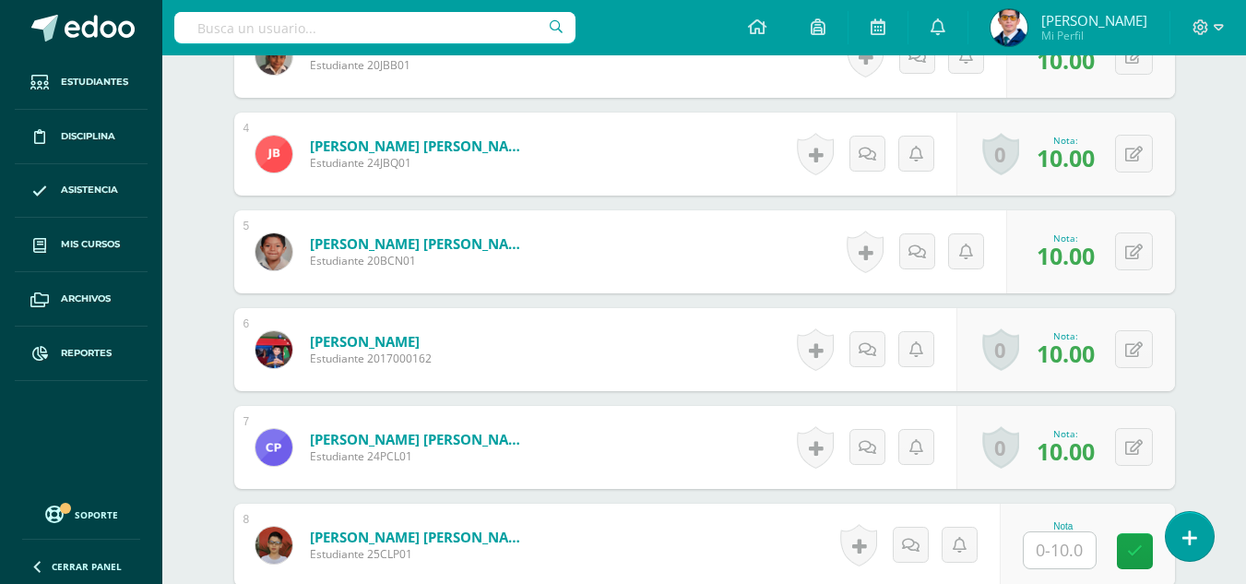
scroll to position [1006, 0]
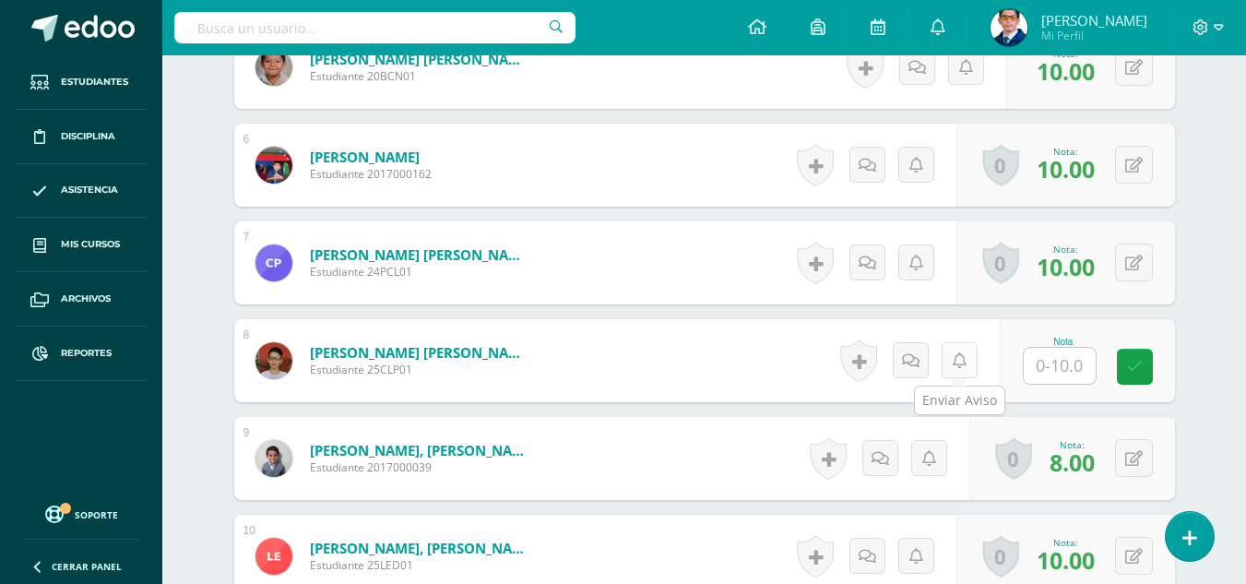
click at [962, 370] on link at bounding box center [959, 360] width 36 height 36
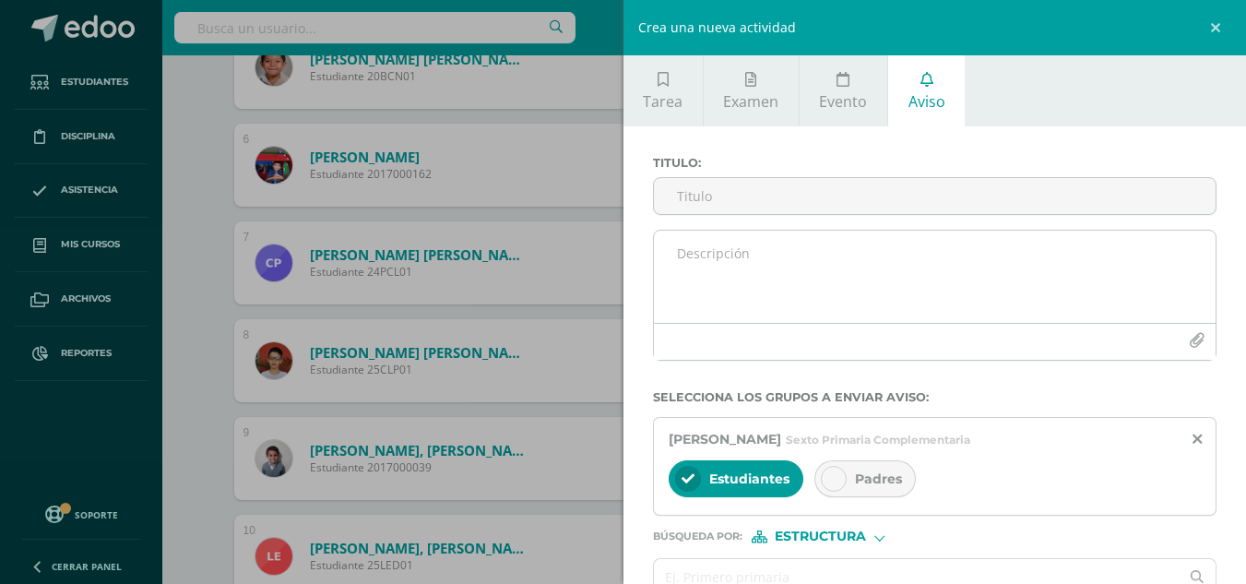
click at [922, 248] on textarea at bounding box center [935, 276] width 562 height 92
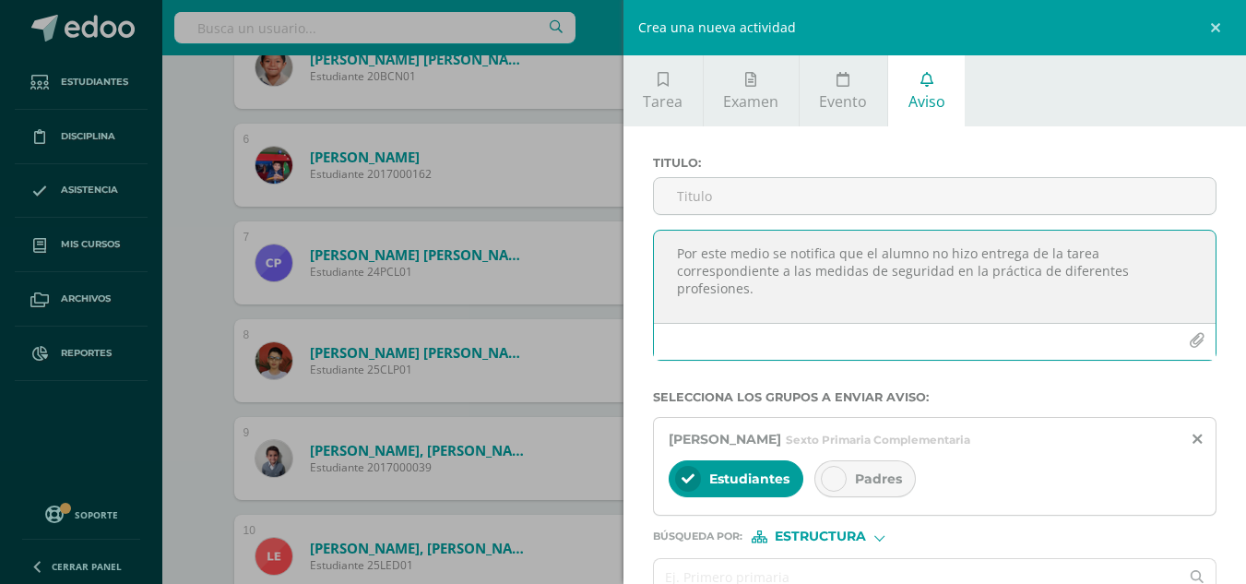
click at [954, 272] on textarea "Por este medio se notifica que el alumno no hizo entrega de la tarea correspond…" at bounding box center [935, 276] width 562 height 92
type textarea "Por este medio se notifica que el alumno no hizo entrega de la tarea correspond…"
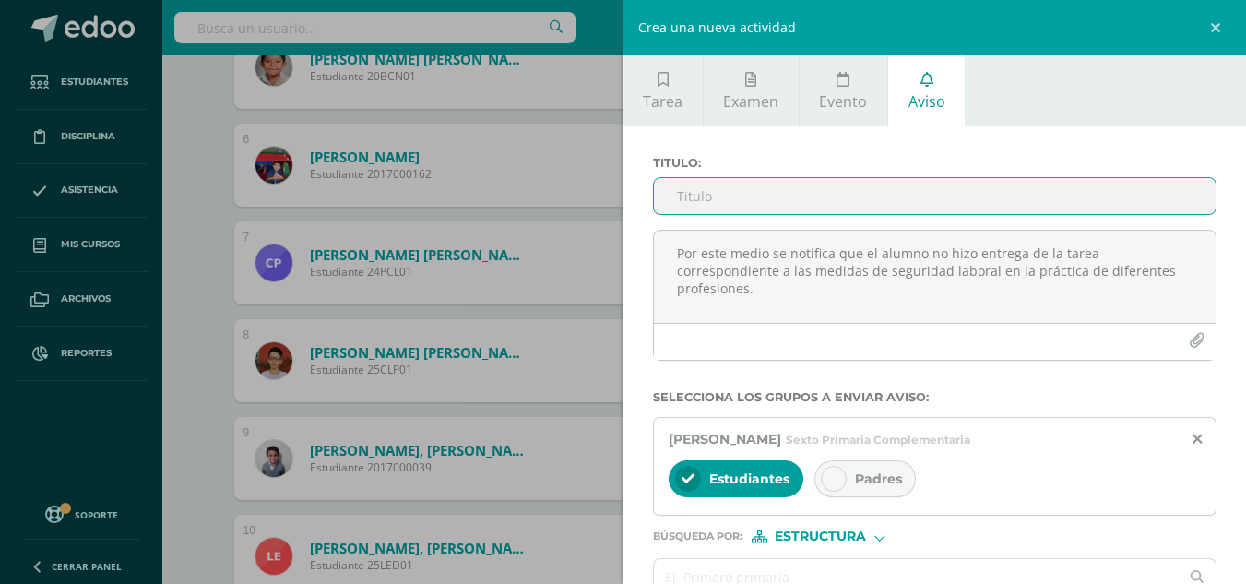
click at [776, 205] on input "Titulo :" at bounding box center [935, 196] width 562 height 36
click at [784, 199] on input "Incumplimiento" at bounding box center [935, 196] width 562 height 36
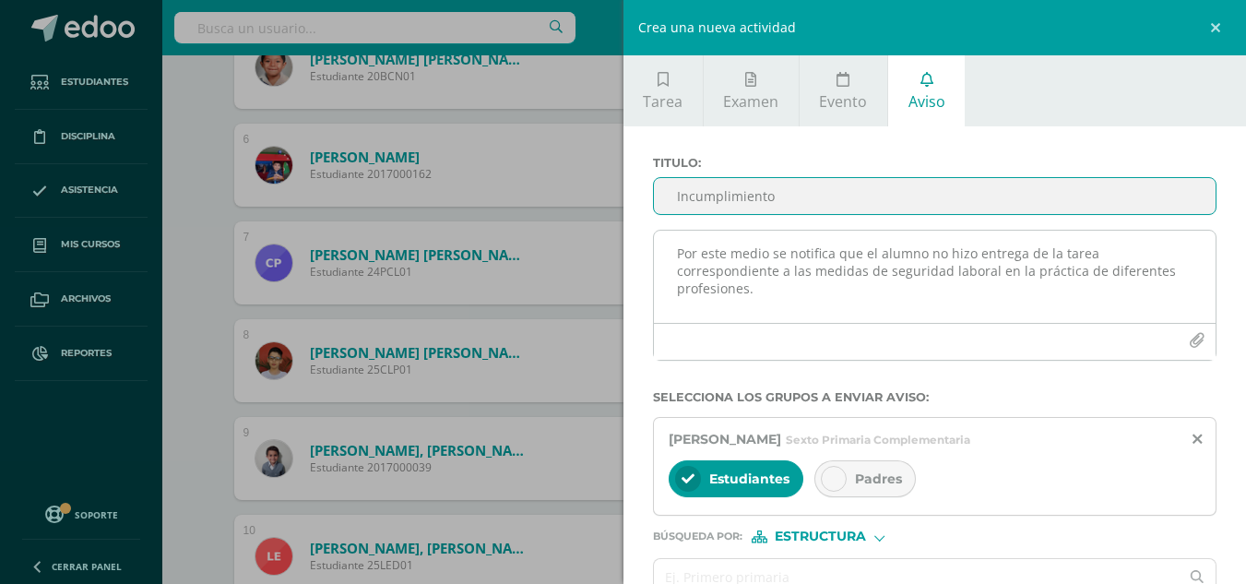
type input "Incumplimiento"
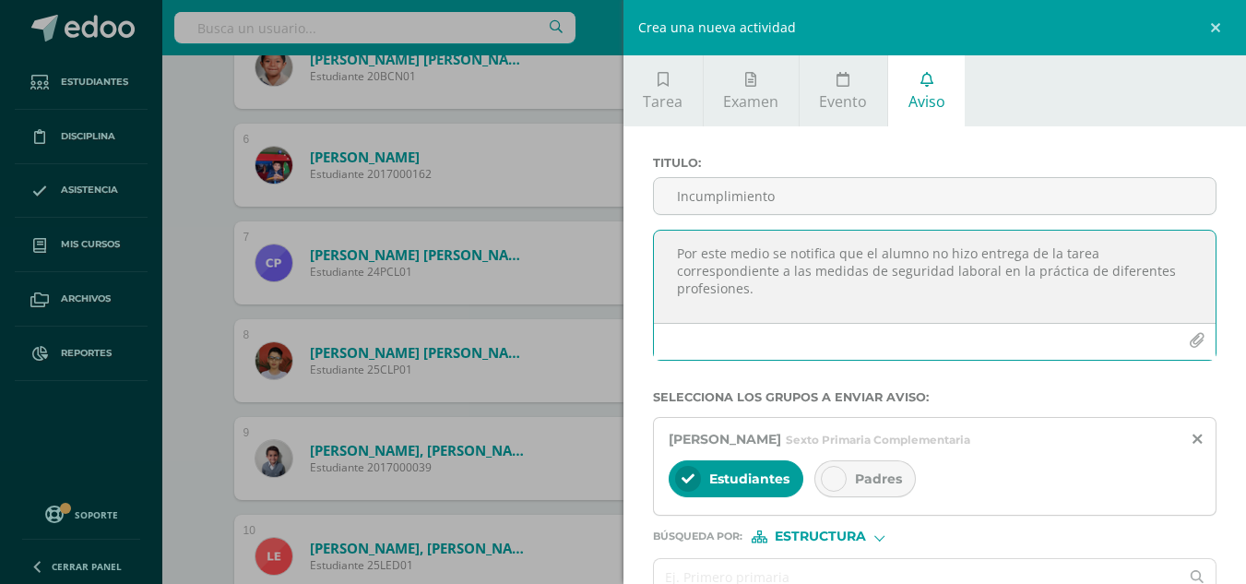
drag, startPoint x: 776, startPoint y: 287, endPoint x: 667, endPoint y: 249, distance: 116.0
click at [667, 249] on textarea "Por este medio se notifica que el alumno no hizo entrega de la tarea correspond…" at bounding box center [935, 276] width 562 height 92
click at [890, 490] on div "Padres" at bounding box center [864, 478] width 101 height 37
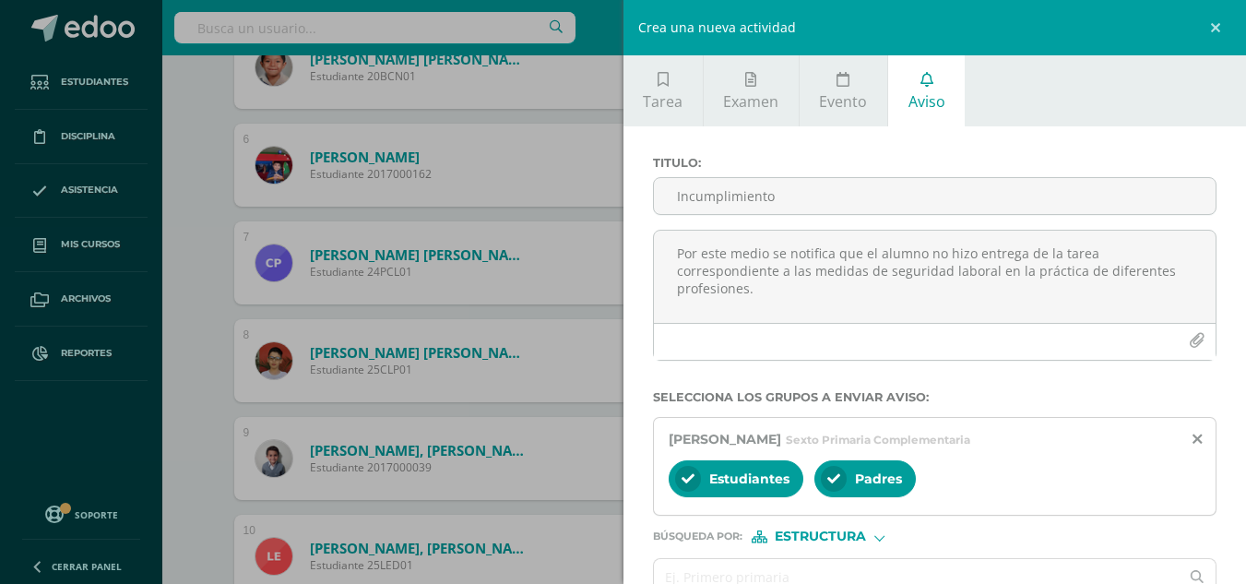
scroll to position [103, 0]
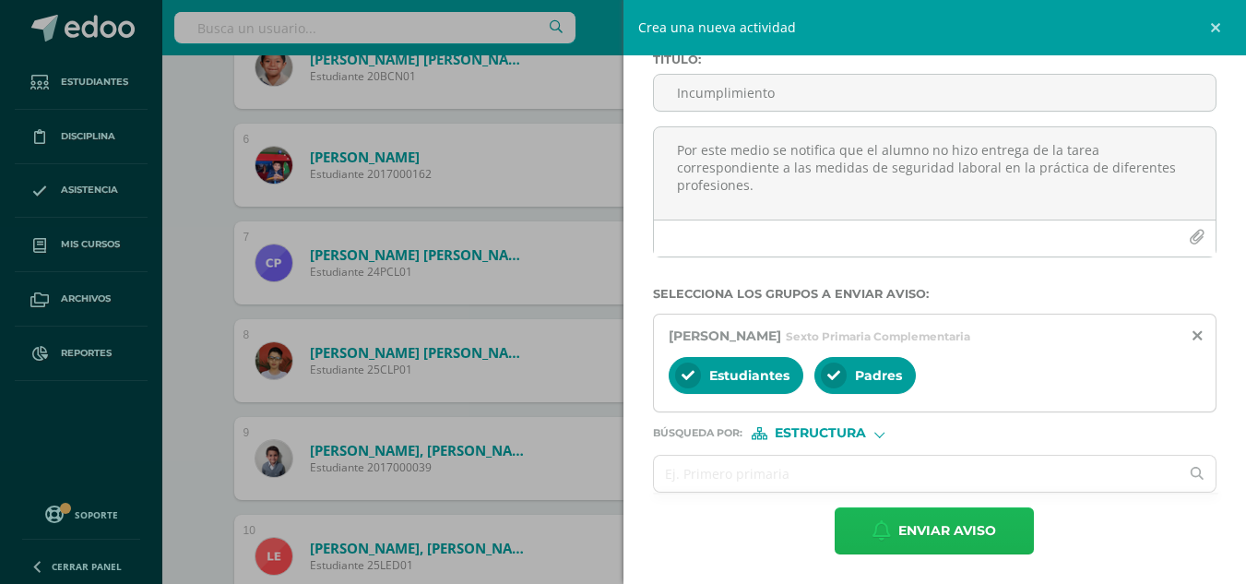
click at [943, 538] on span "Enviar aviso" at bounding box center [947, 530] width 98 height 45
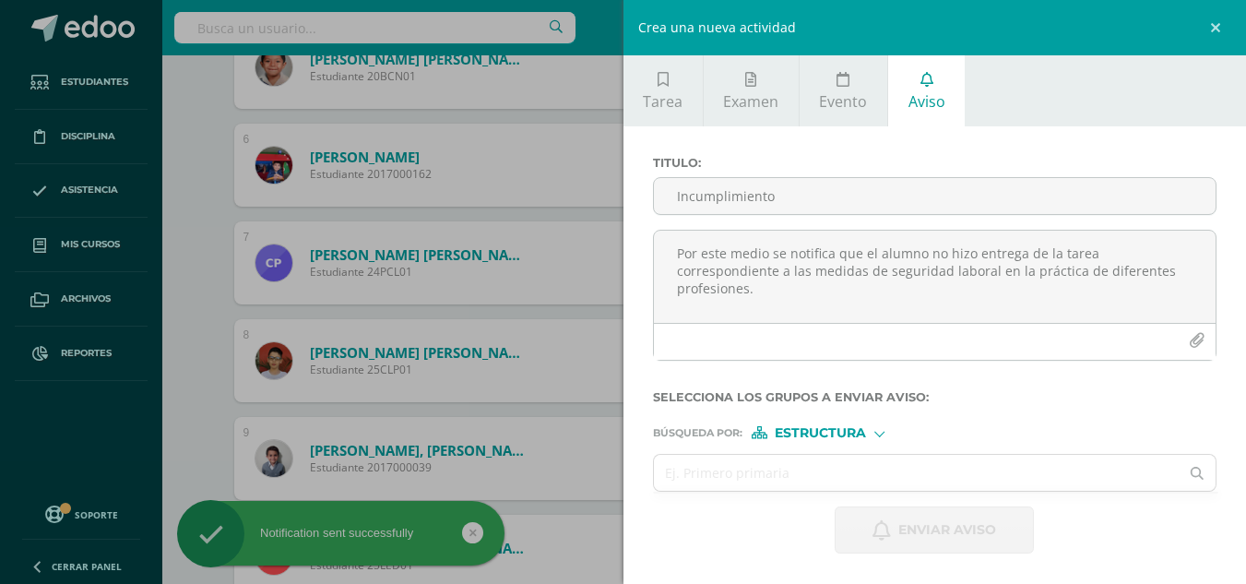
scroll to position [1098, 0]
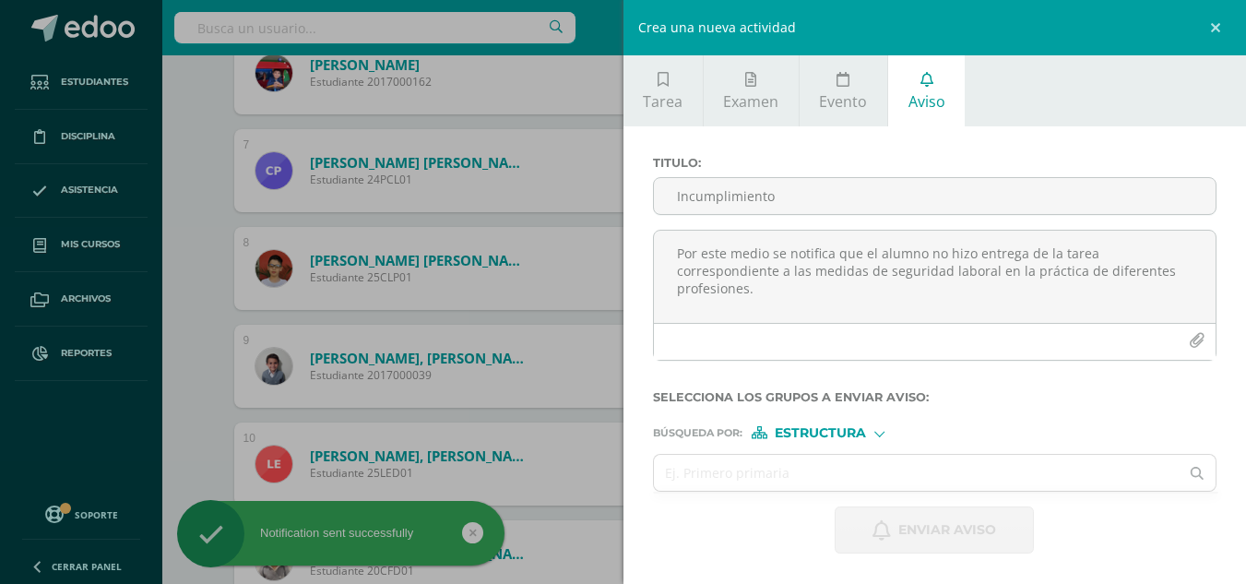
click at [193, 332] on div "Crea una nueva actividad Tarea Examen Evento Aviso Título: Valor: 100.0 Fecha: …" at bounding box center [623, 292] width 1246 height 584
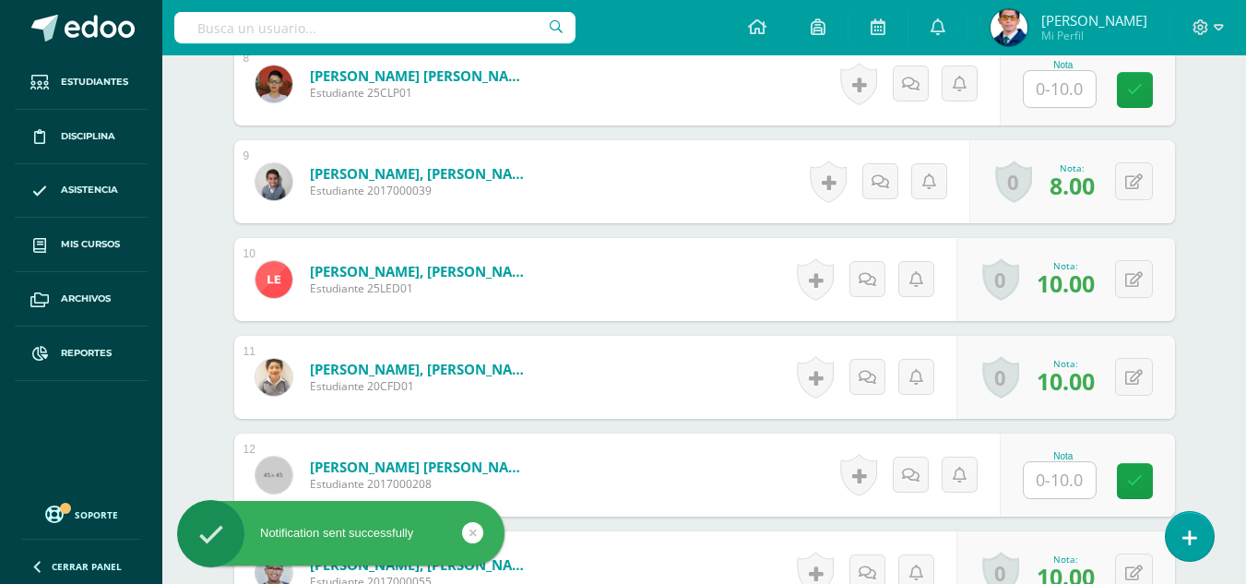
scroll to position [1375, 0]
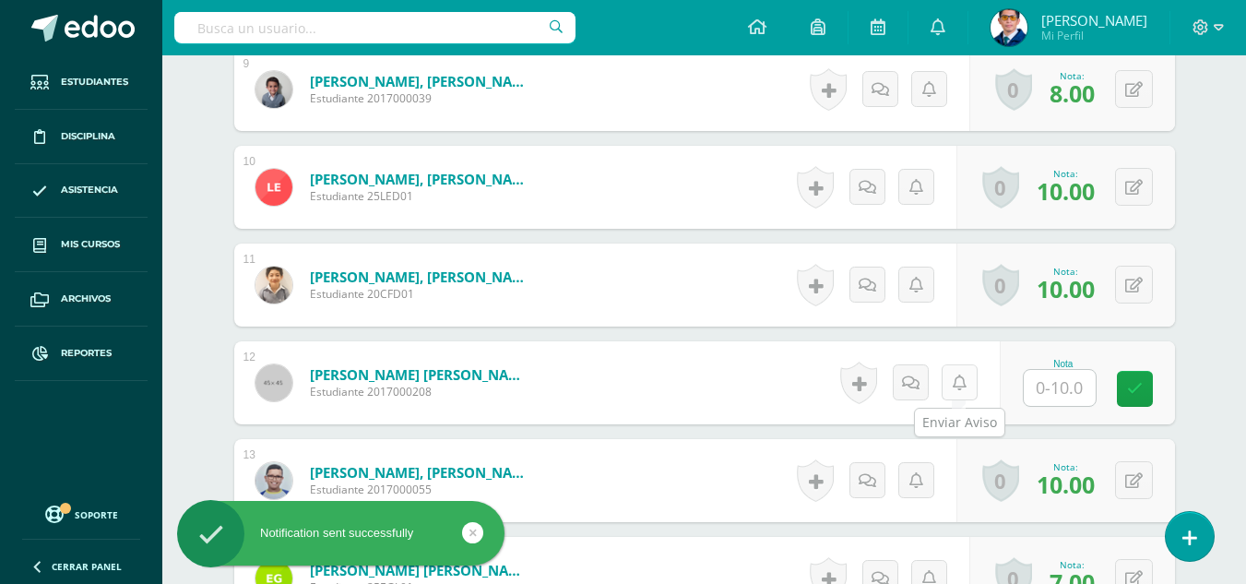
click at [967, 385] on link at bounding box center [959, 382] width 36 height 36
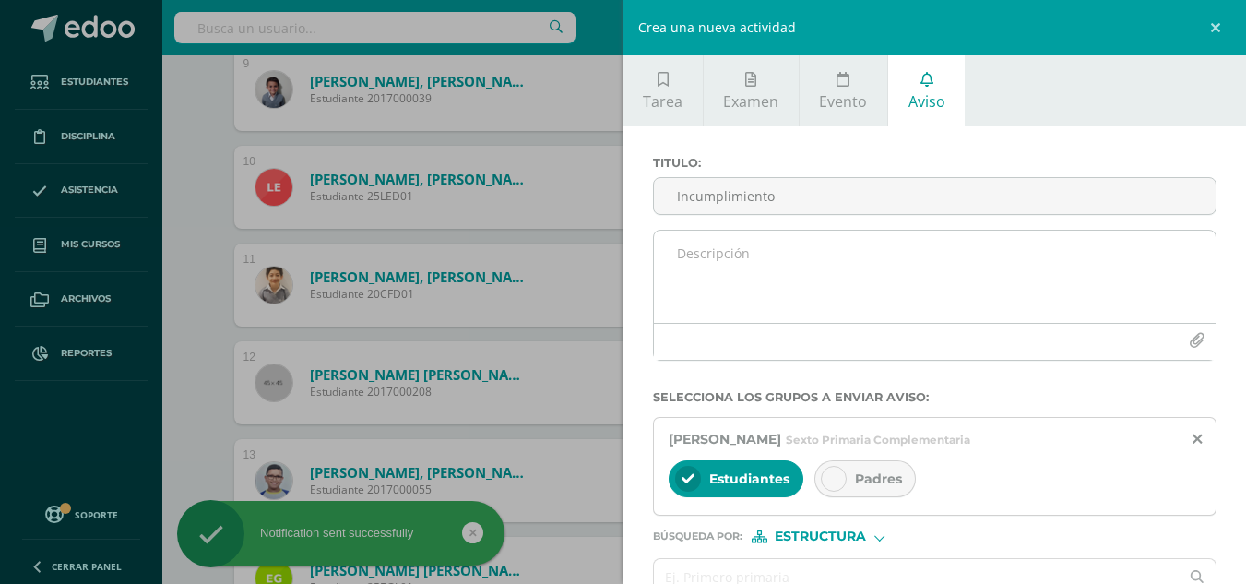
click at [855, 257] on textarea at bounding box center [935, 276] width 562 height 92
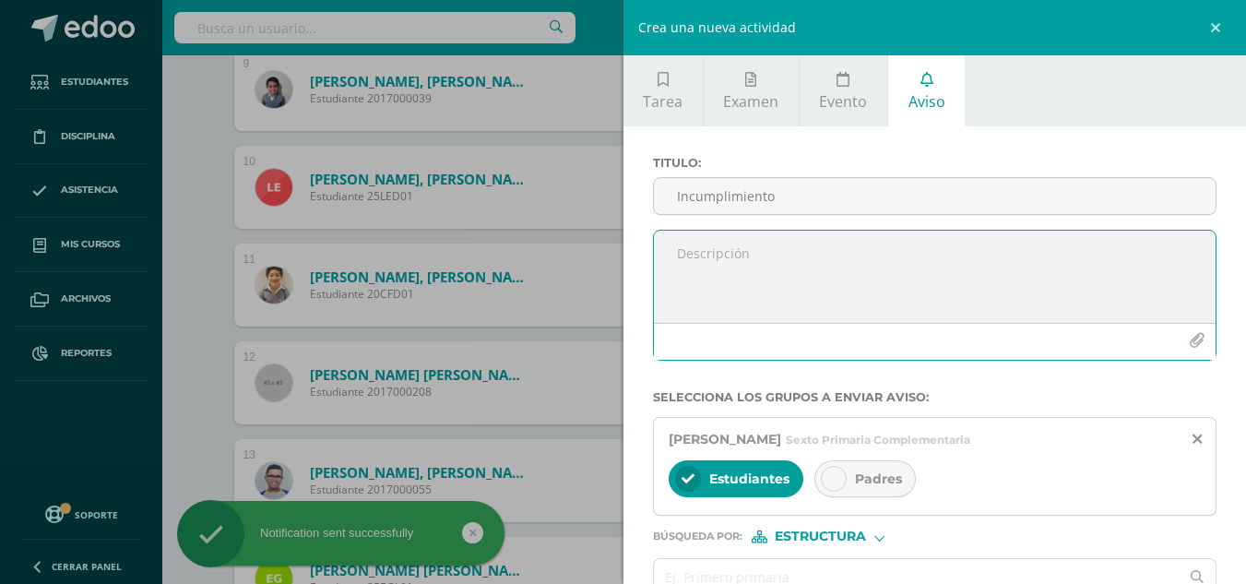
paste textarea "Por este medio se notifica que el alumno no hizo entrega de la tarea correspond…"
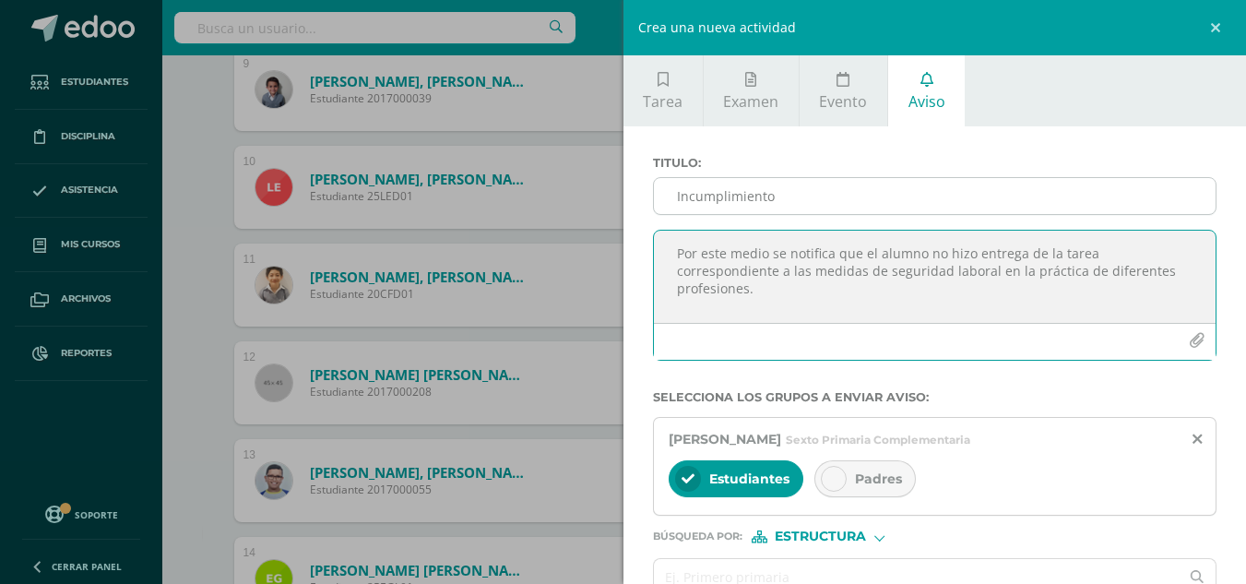
type textarea "Por este medio se notifica que el alumno no hizo entrega de la tarea correspond…"
click at [816, 195] on input "Incumplimiento" at bounding box center [935, 196] width 562 height 36
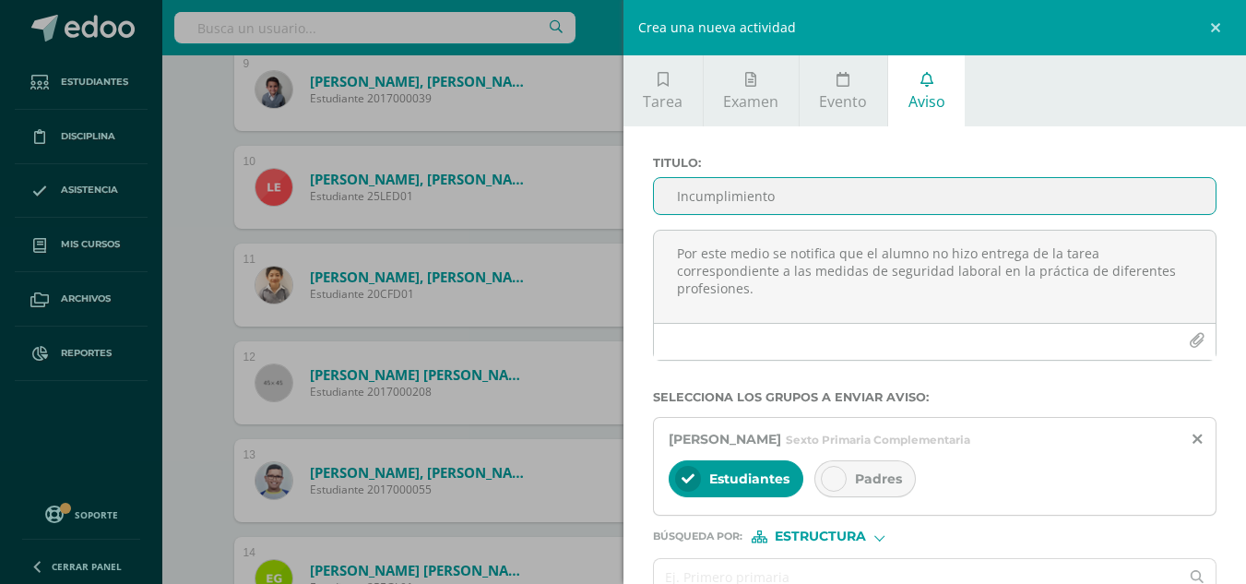
type input "Incumplimiento"
click at [894, 472] on span "Padres" at bounding box center [878, 478] width 47 height 17
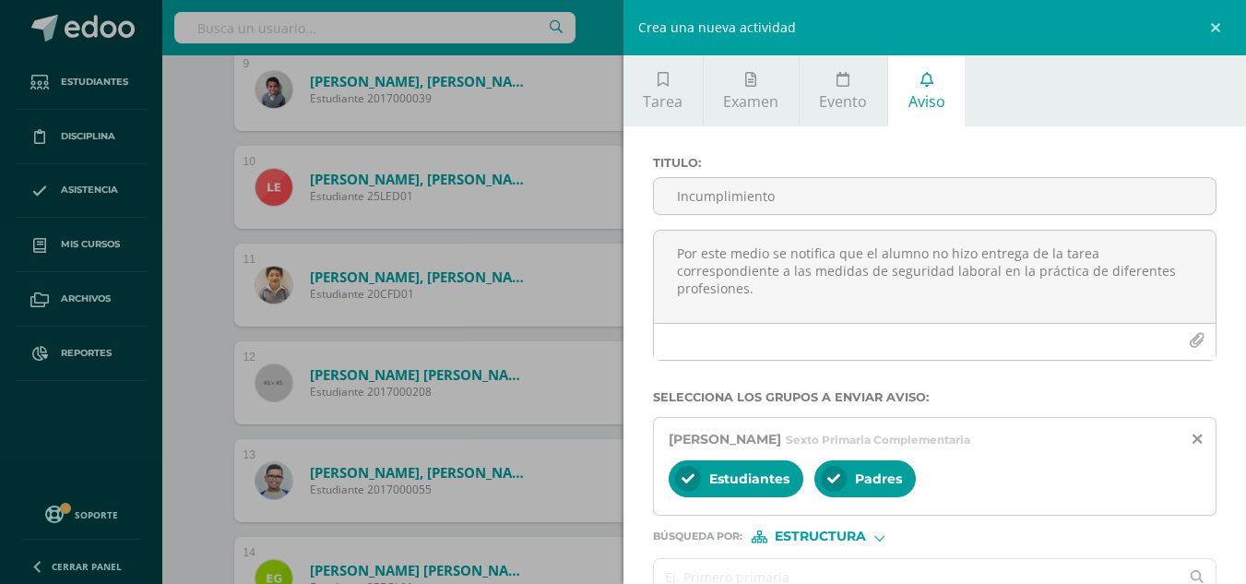
scroll to position [92, 0]
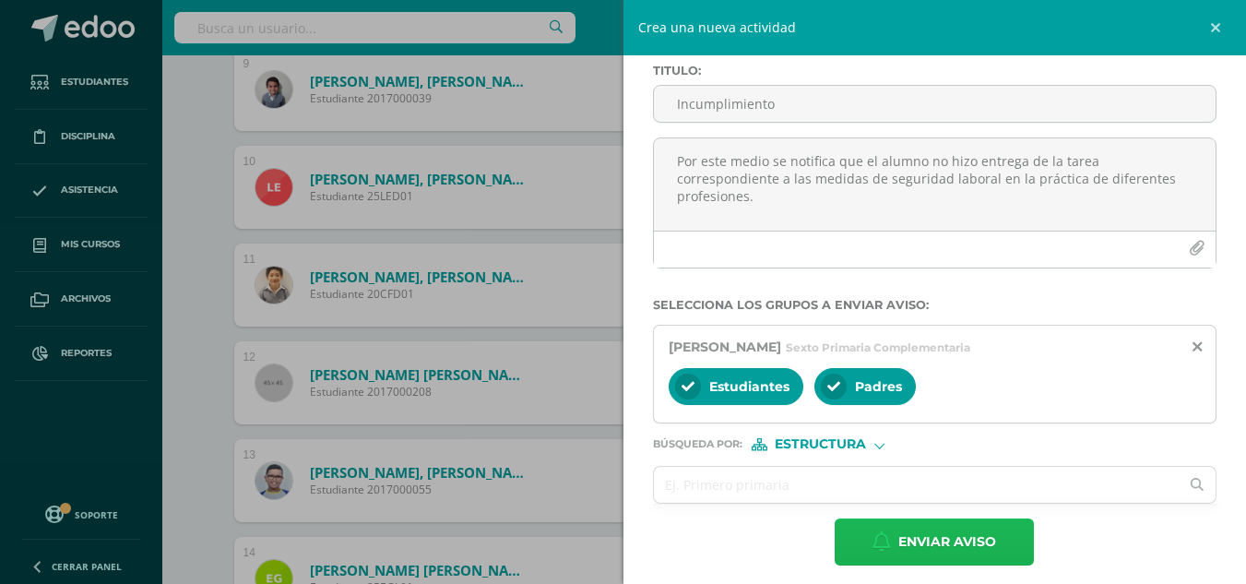
click at [916, 551] on span "Enviar aviso" at bounding box center [947, 541] width 98 height 45
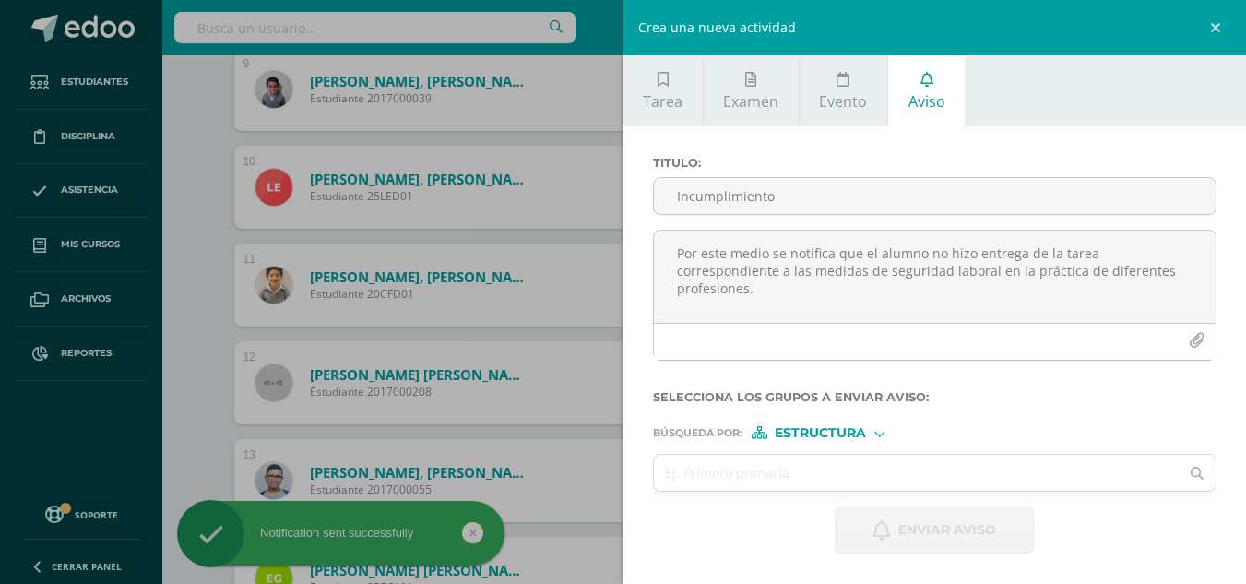
scroll to position [0, 0]
click at [190, 419] on div "Crea una nueva actividad Tarea Examen Evento Aviso Título: Valor: 100.0 Fecha: …" at bounding box center [623, 292] width 1246 height 584
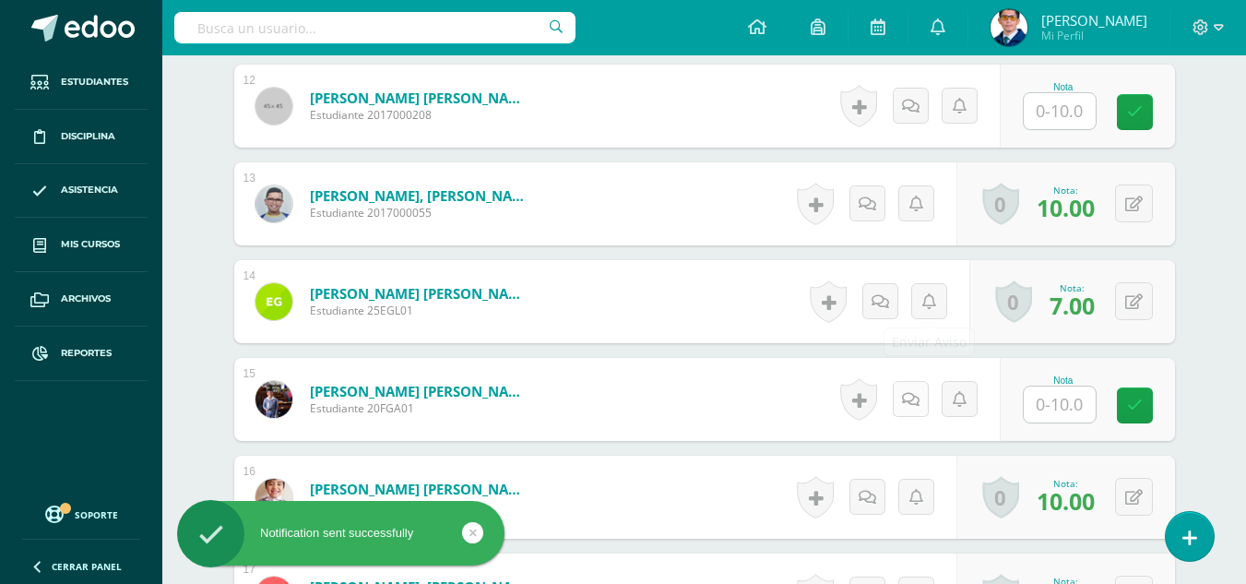
scroll to position [1743, 0]
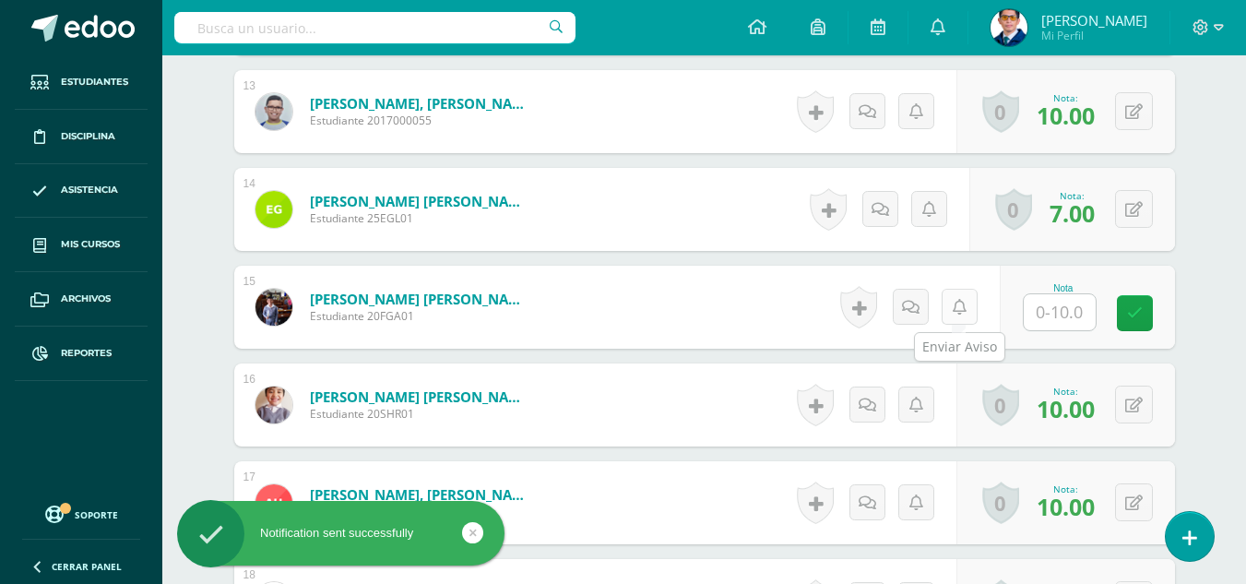
click at [965, 312] on link at bounding box center [959, 307] width 36 height 36
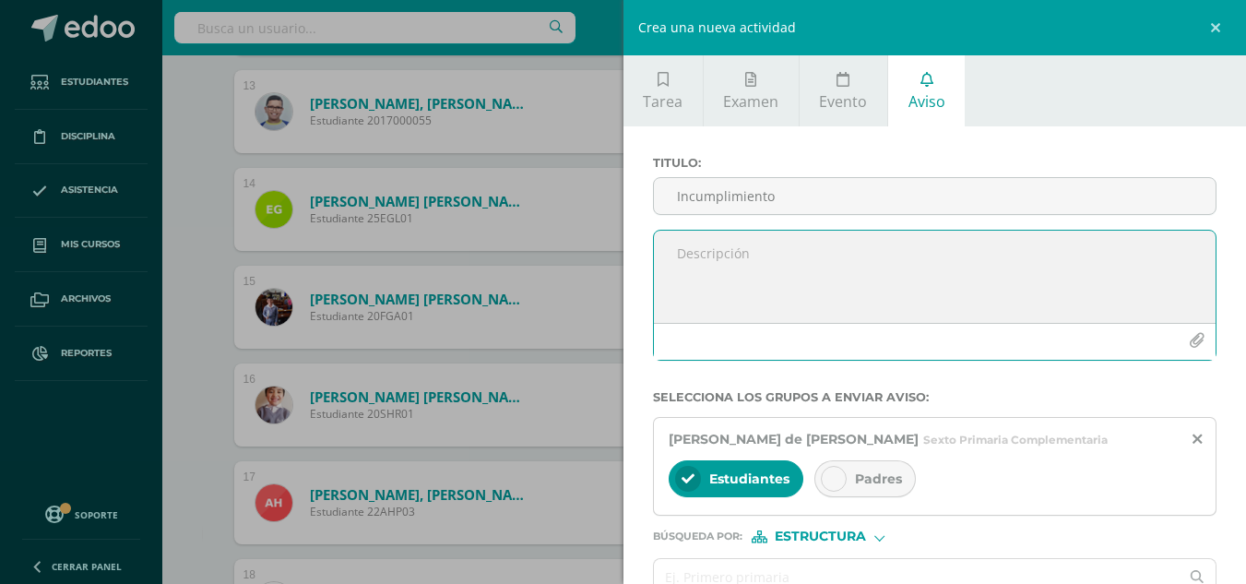
click at [809, 254] on textarea at bounding box center [935, 276] width 562 height 92
paste textarea "Por este medio se notifica que el alumno no hizo entrega de la tarea correspond…"
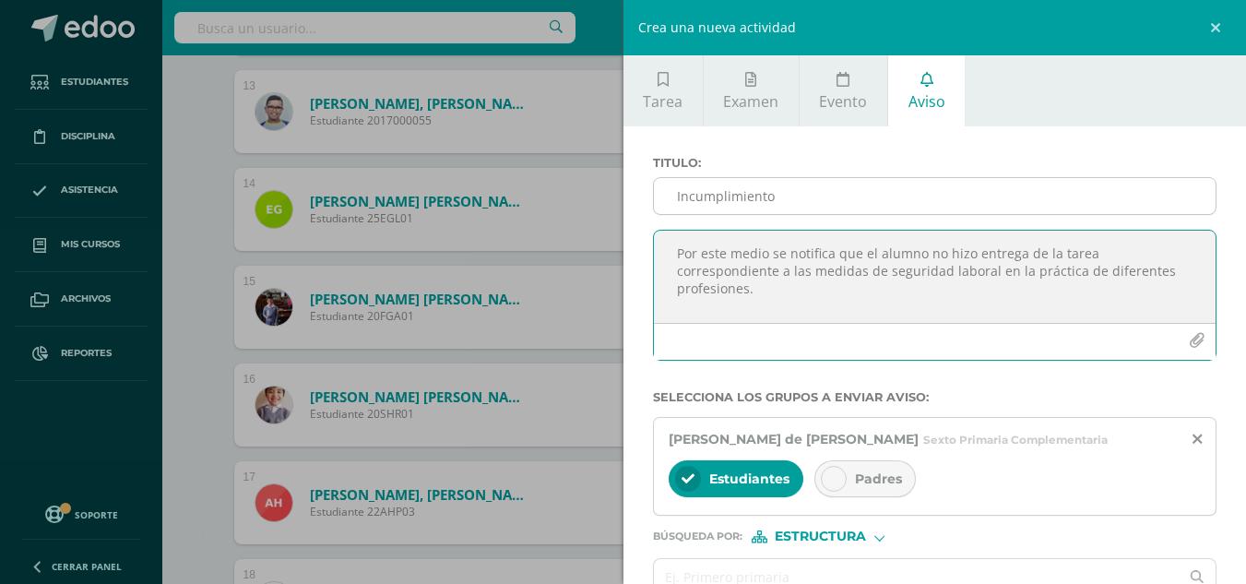
type textarea "Por este medio se notifica que el alumno no hizo entrega de la tarea correspond…"
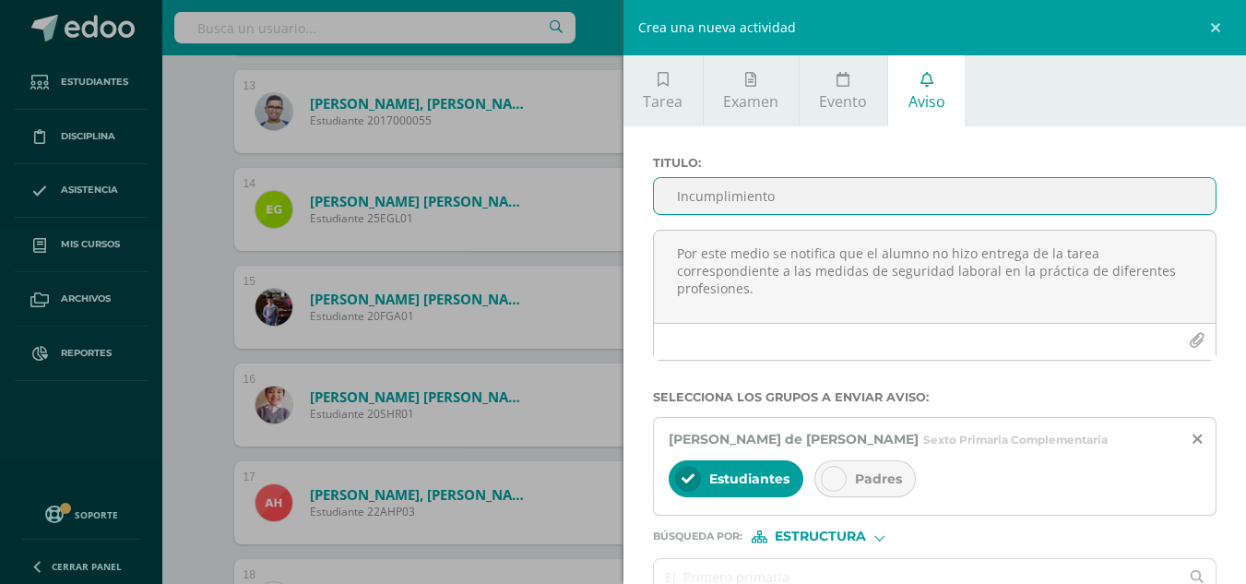
click at [806, 194] on input "Incumplimiento" at bounding box center [935, 196] width 562 height 36
type input "Incumplimiento"
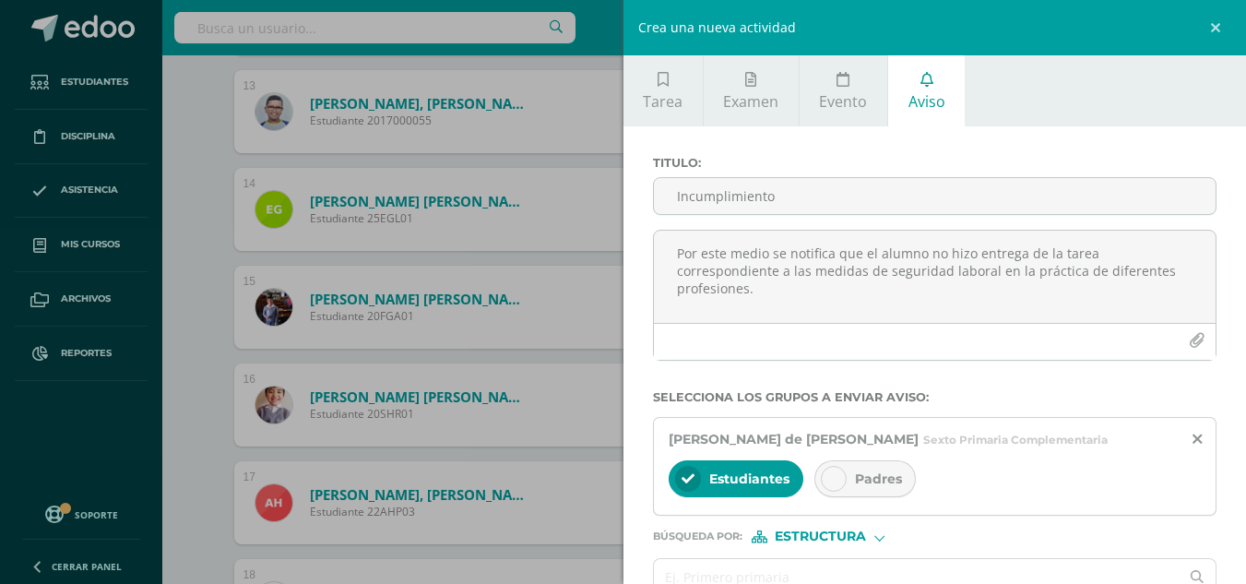
click at [853, 456] on div "[PERSON_NAME] de [PERSON_NAME] Sexto Primaria Complementaria Estudiantes Padres" at bounding box center [935, 466] width 564 height 99
click at [855, 460] on div "Padres" at bounding box center [864, 478] width 101 height 37
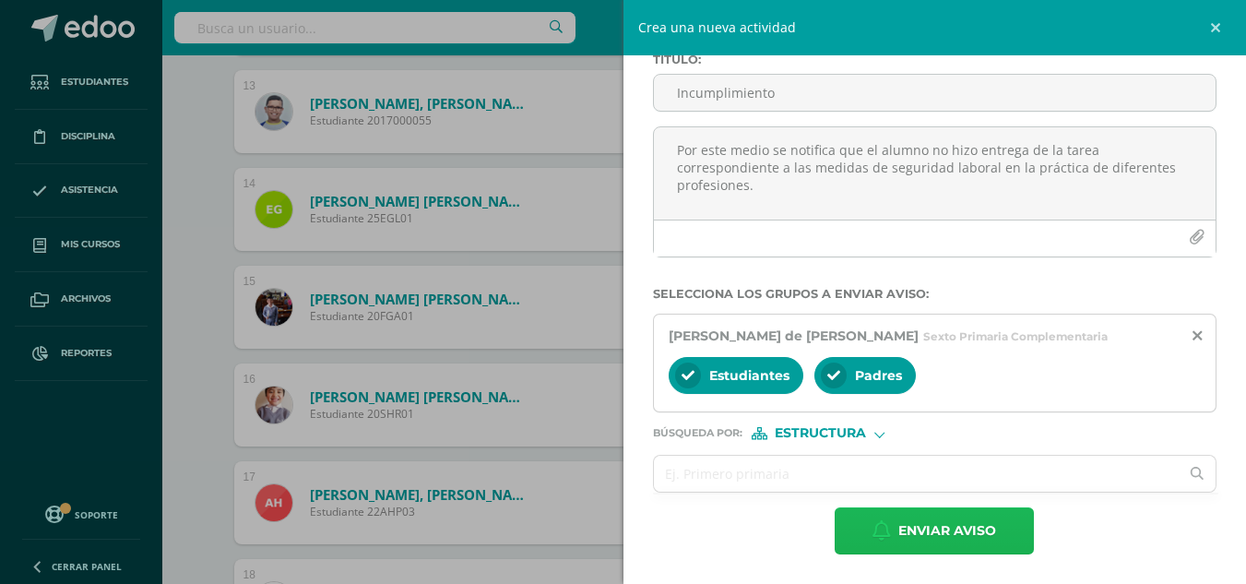
click at [977, 524] on span "Enviar aviso" at bounding box center [947, 530] width 98 height 45
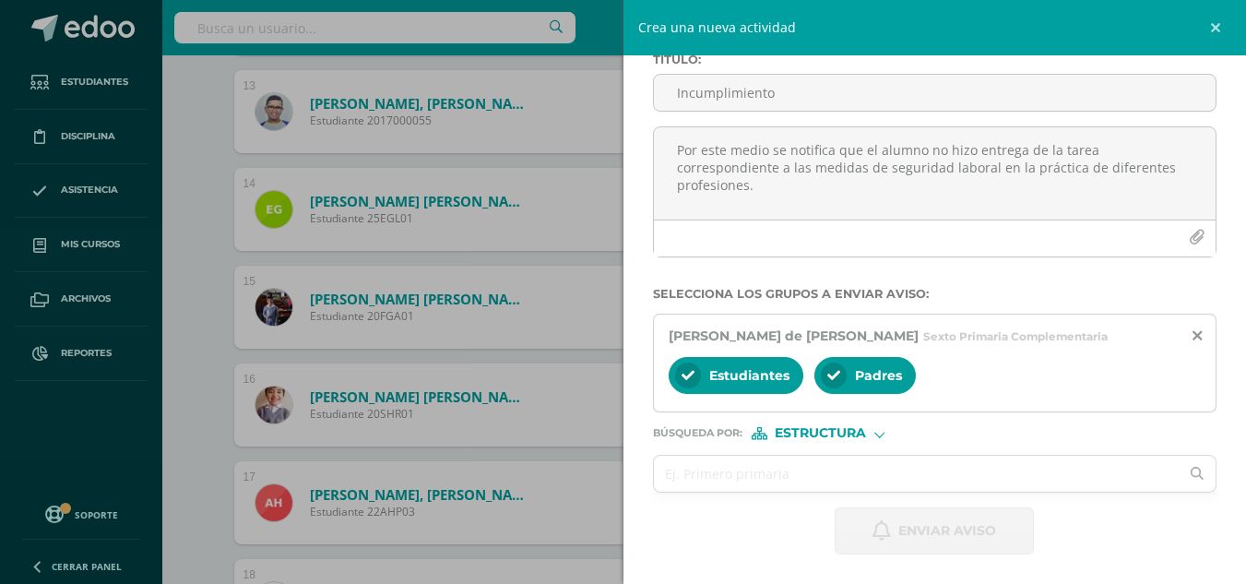
scroll to position [0, 0]
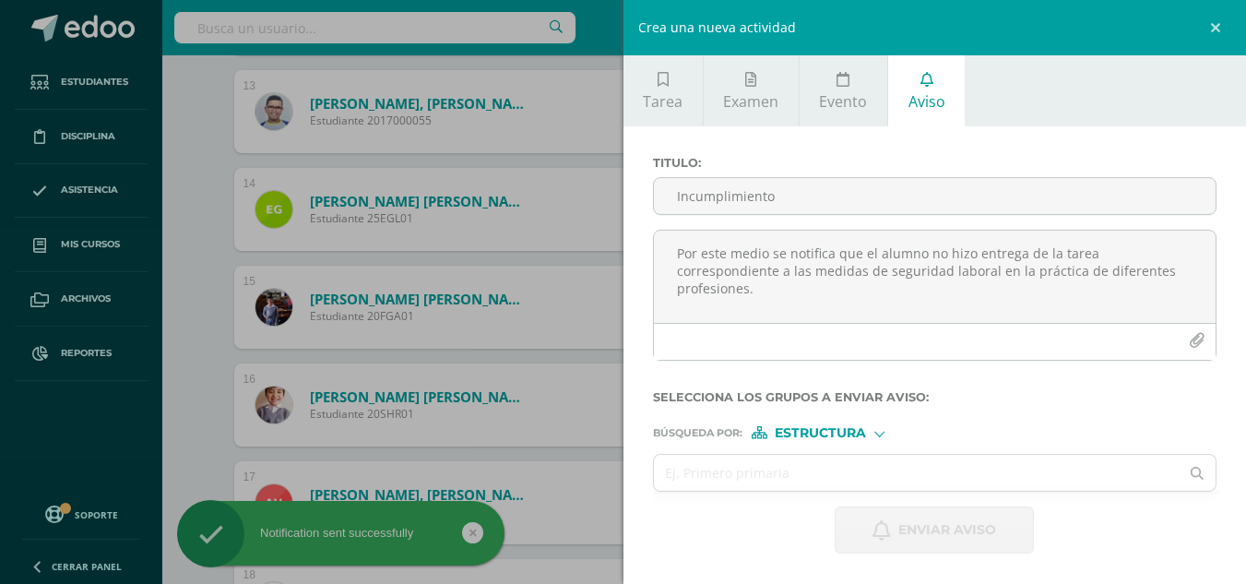
click at [180, 358] on div "Crea una nueva actividad Tarea Examen Evento Aviso Título: Valor: 100.0 Fecha: …" at bounding box center [623, 292] width 1246 height 584
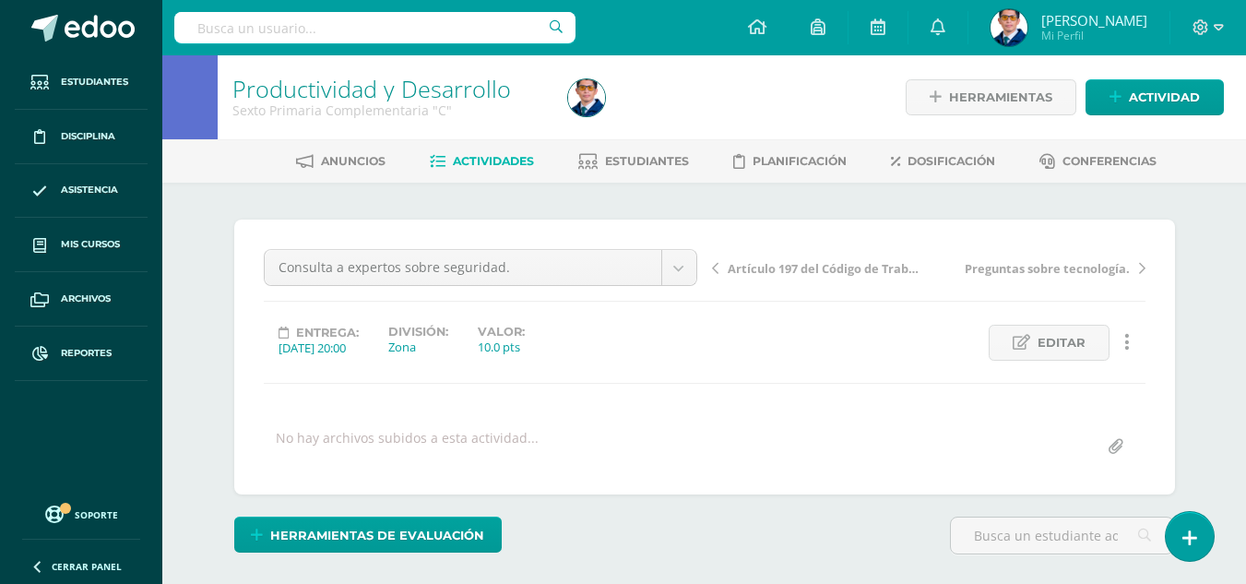
click at [527, 161] on span "Actividades" at bounding box center [493, 161] width 81 height 14
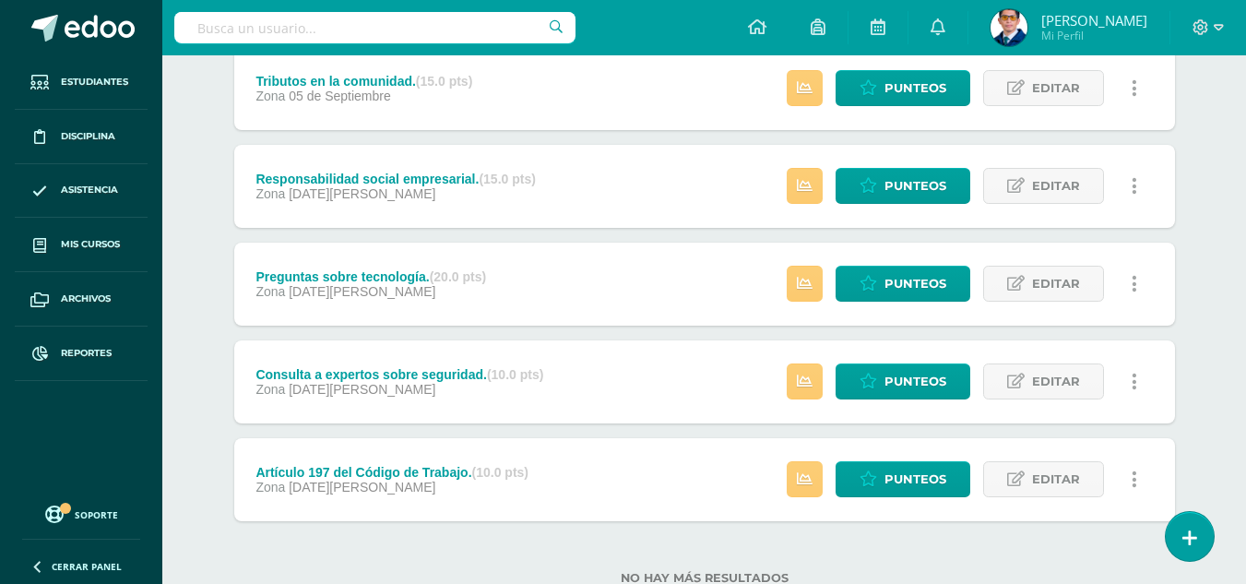
scroll to position [613, 0]
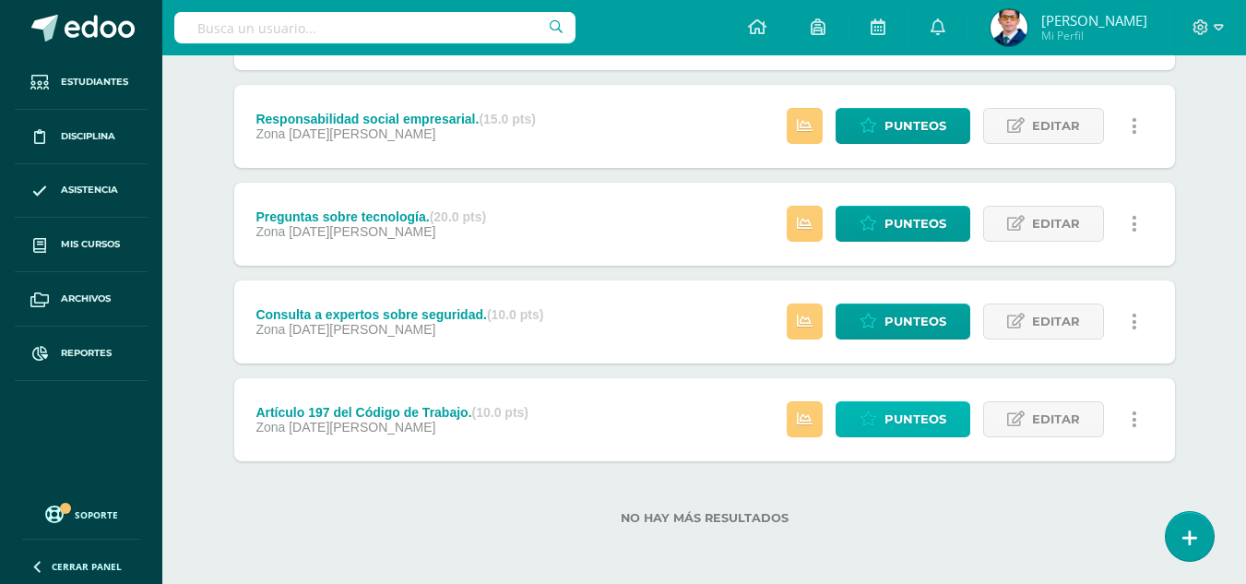
click at [845, 426] on link "Punteos" at bounding box center [902, 419] width 135 height 36
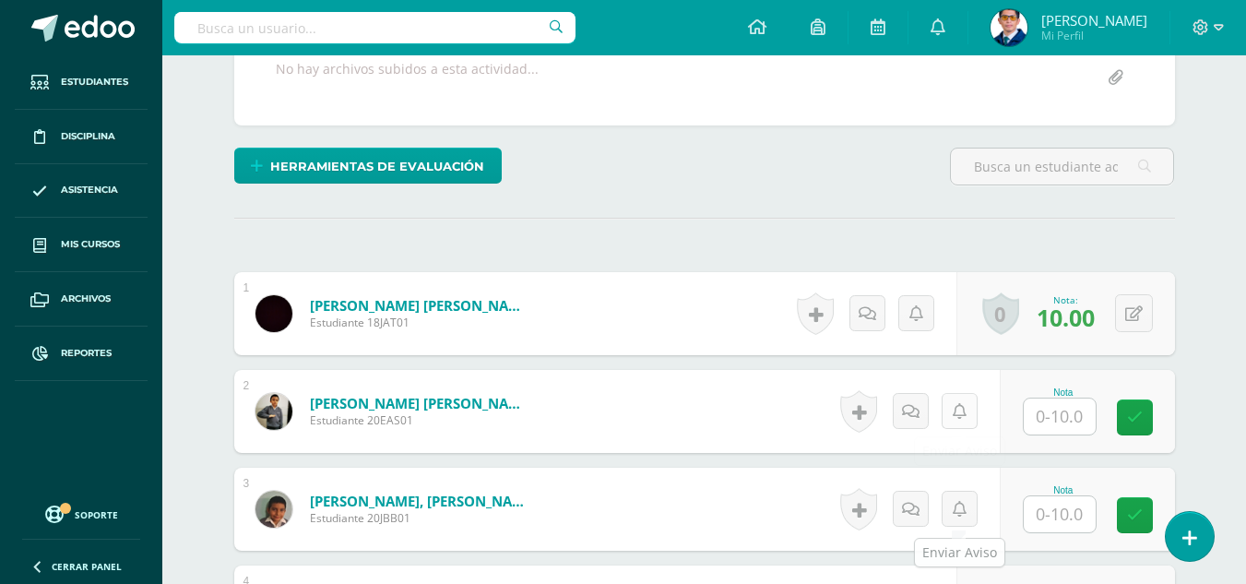
scroll to position [461, 0]
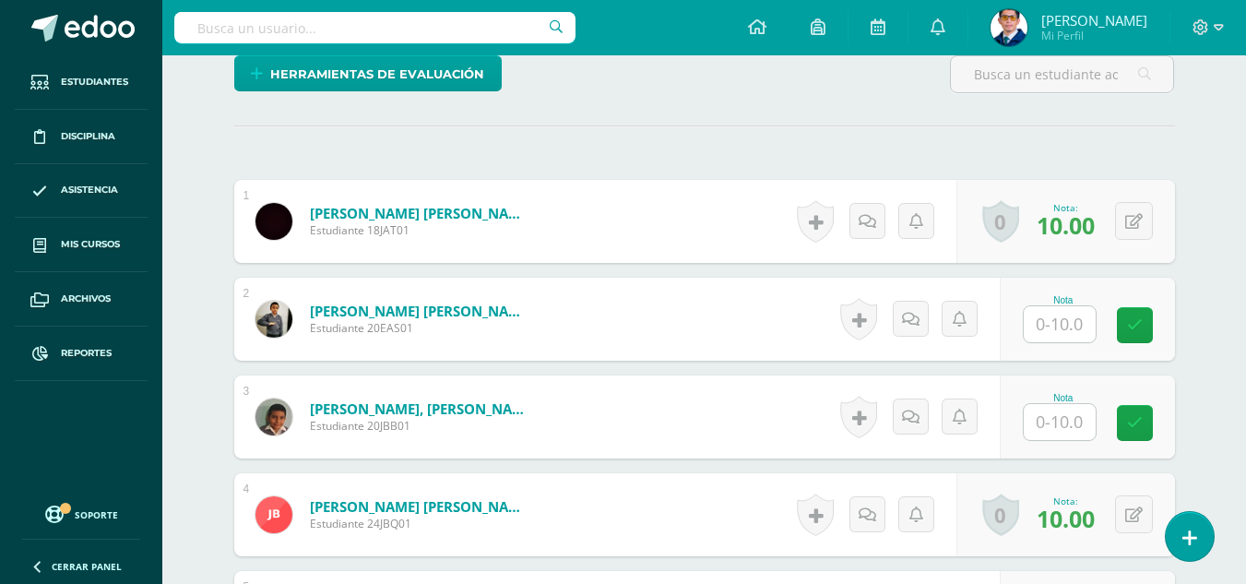
click at [1066, 431] on input "text" at bounding box center [1059, 422] width 72 height 36
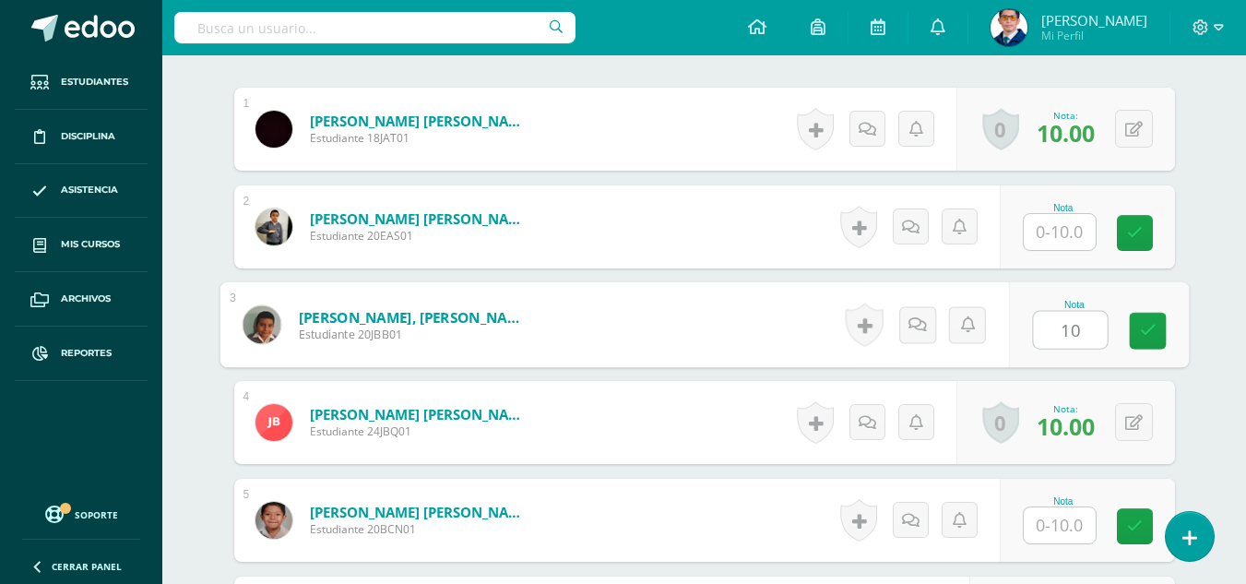
type input "10"
click at [1036, 521] on input "text" at bounding box center [1059, 525] width 72 height 36
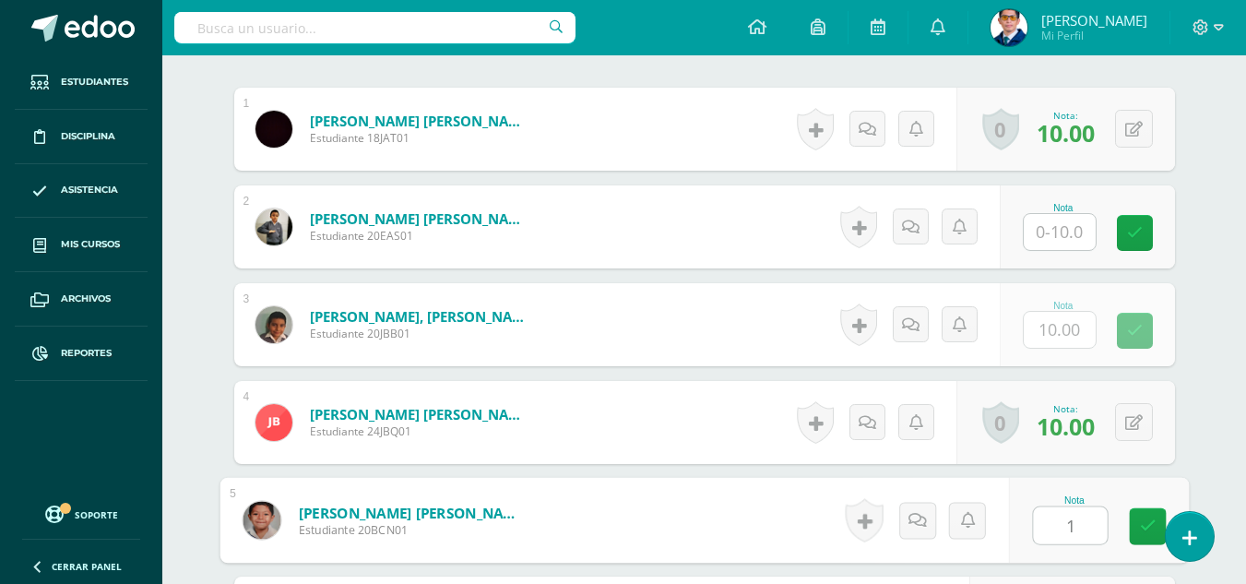
type input "10"
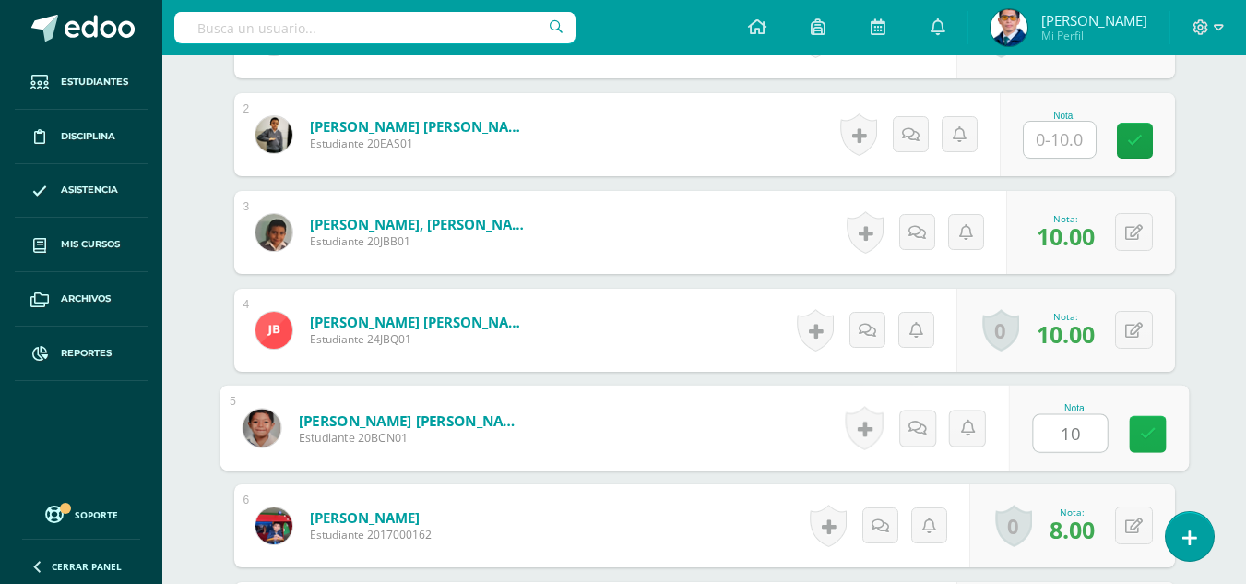
click at [1138, 421] on link at bounding box center [1146, 434] width 37 height 37
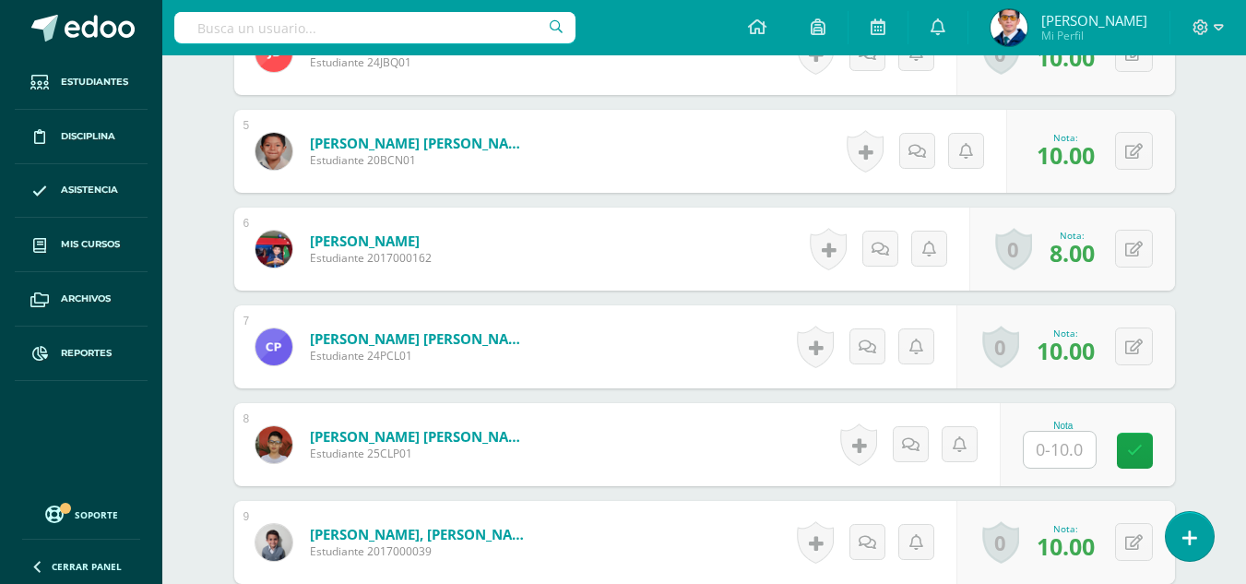
scroll to position [1199, 0]
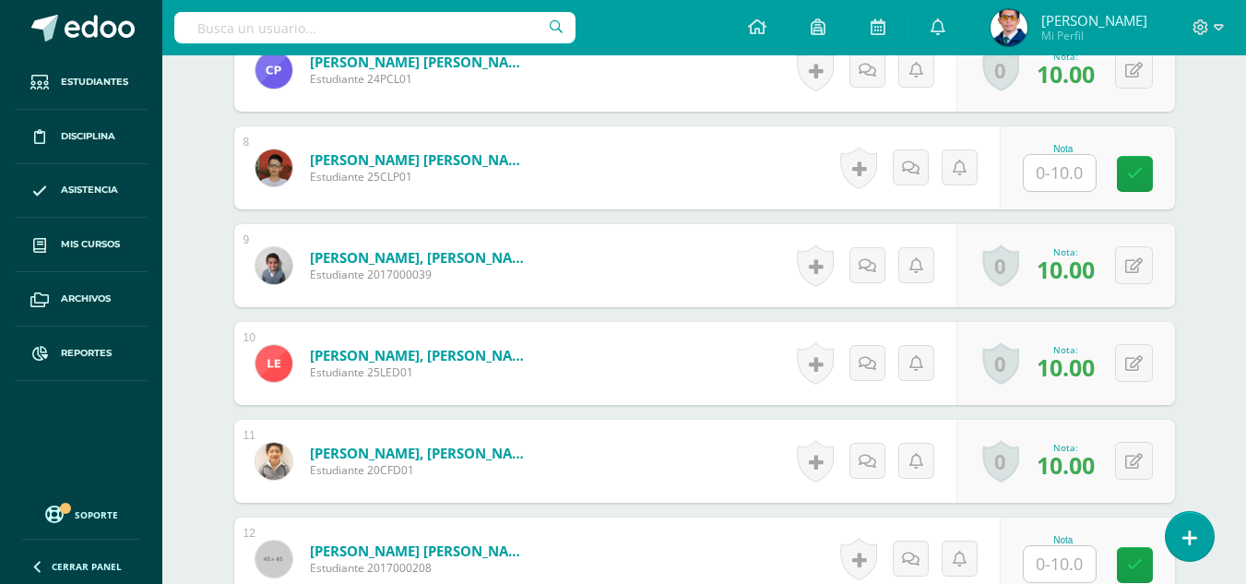
click at [1045, 182] on input "text" at bounding box center [1059, 173] width 72 height 36
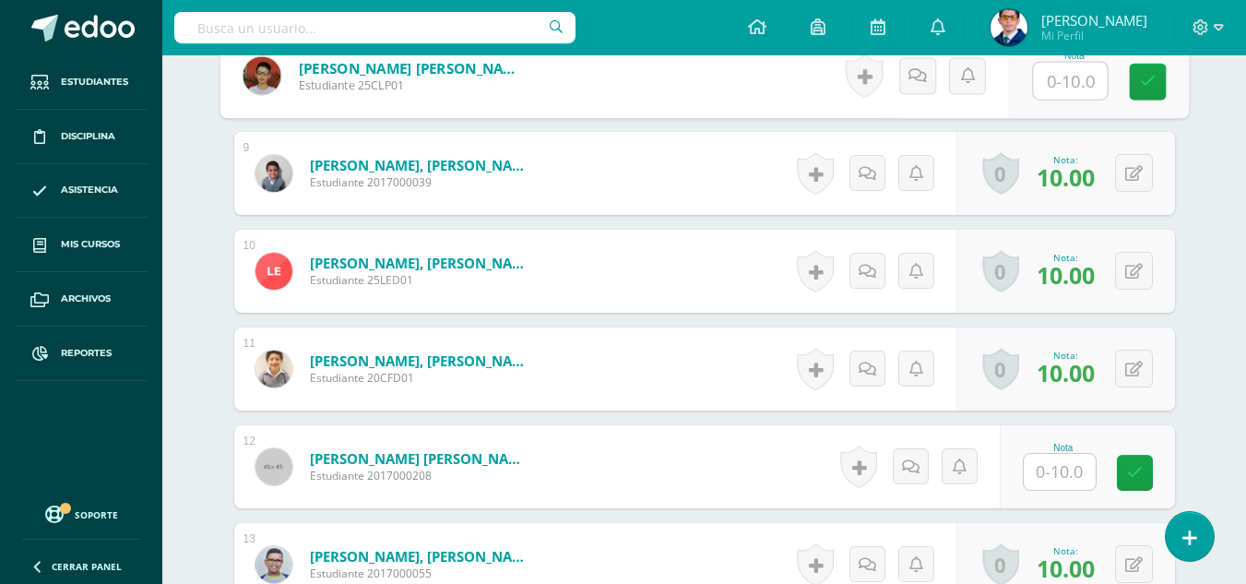
click at [1056, 474] on input "text" at bounding box center [1059, 472] width 72 height 36
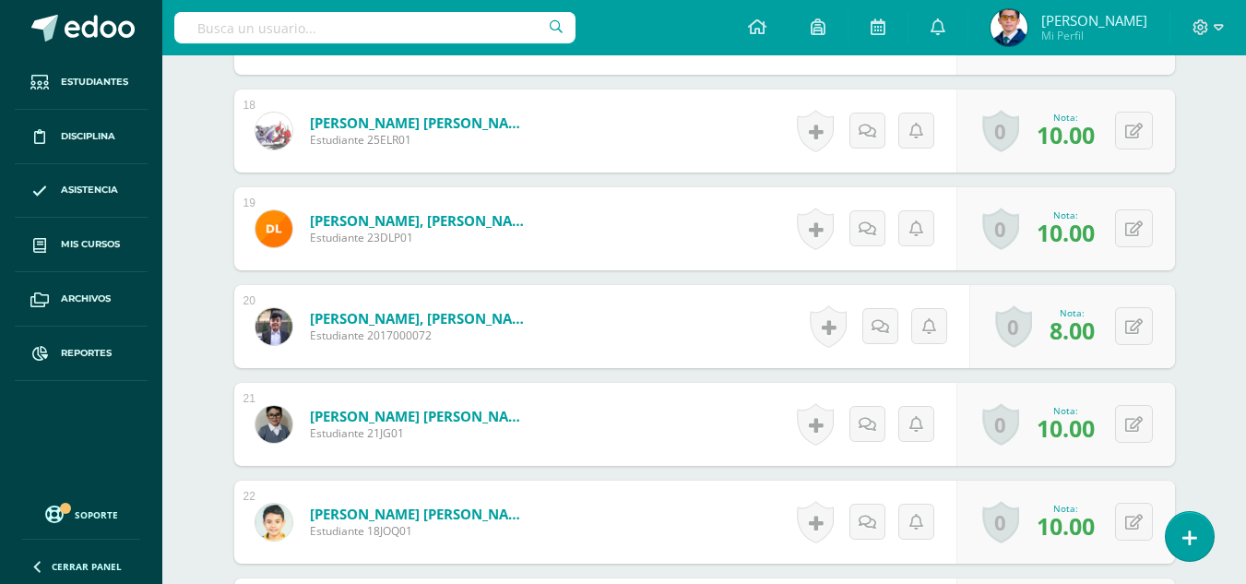
scroll to position [2674, 0]
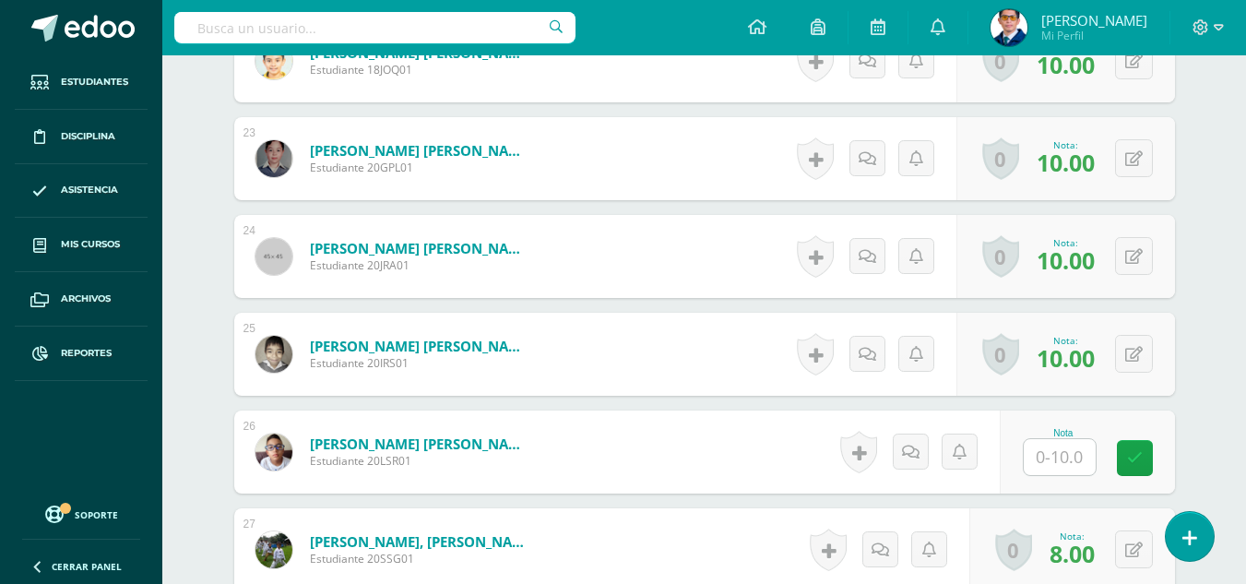
click at [1057, 443] on input "text" at bounding box center [1059, 457] width 72 height 36
type input "10"
click at [1156, 461] on link at bounding box center [1146, 458] width 37 height 37
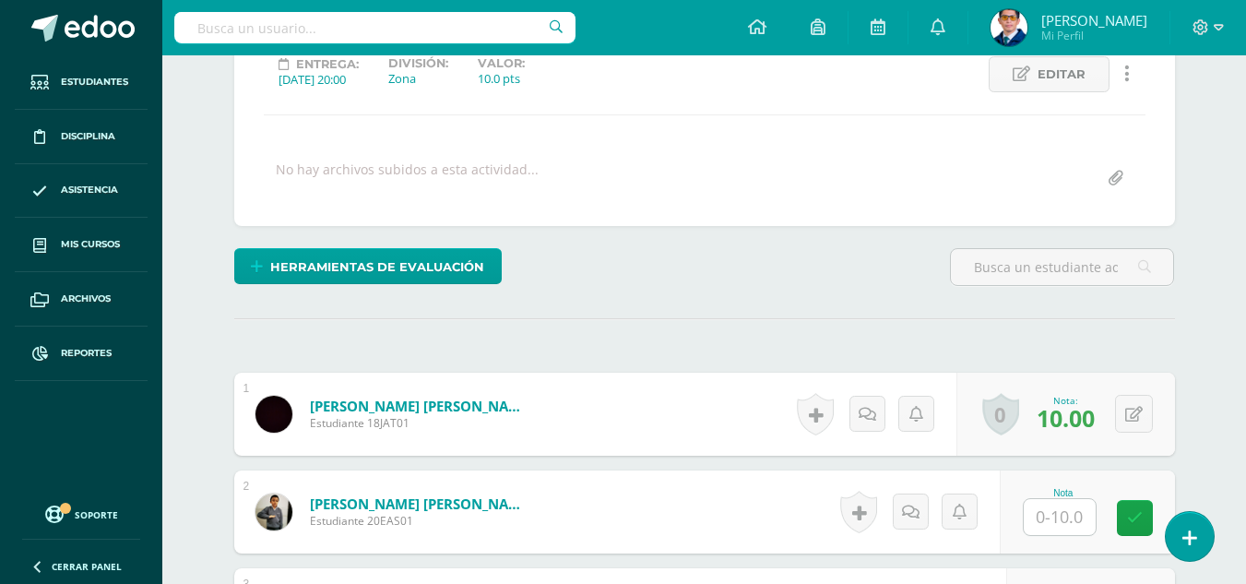
scroll to position [453, 0]
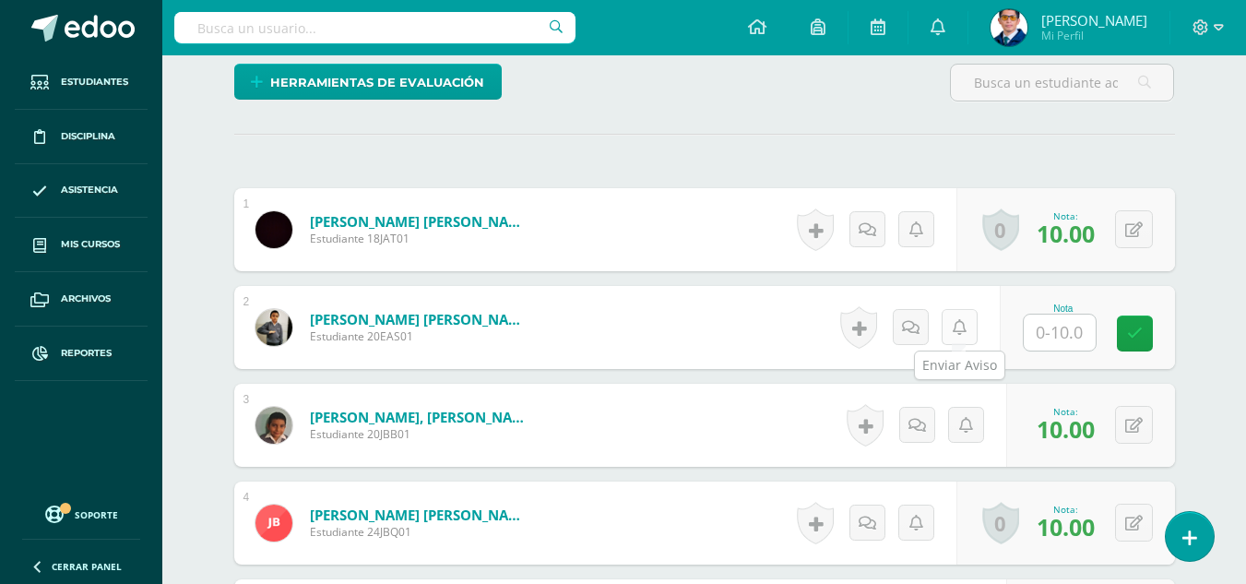
click at [974, 327] on link at bounding box center [959, 327] width 36 height 36
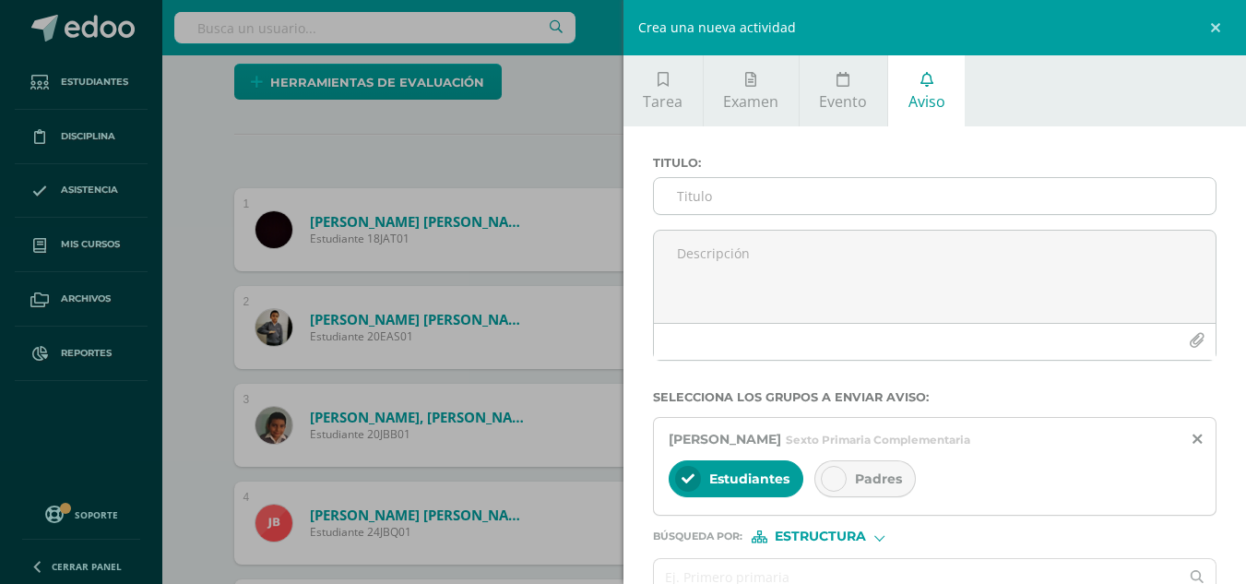
click at [847, 196] on input "Titulo :" at bounding box center [935, 196] width 562 height 36
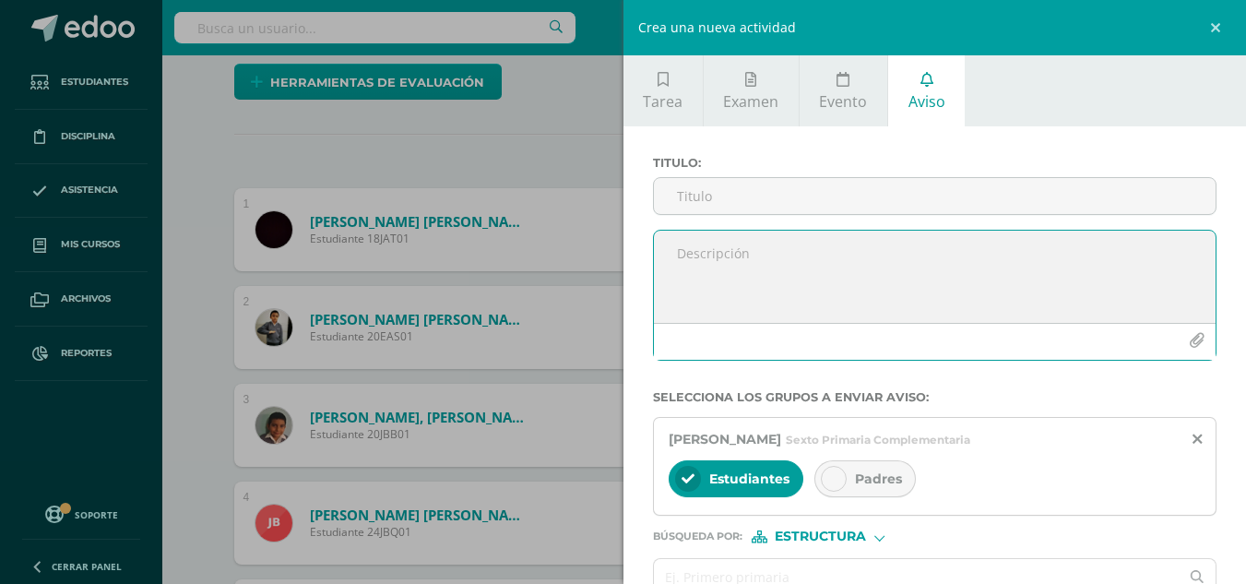
click at [818, 261] on textarea at bounding box center [935, 276] width 562 height 92
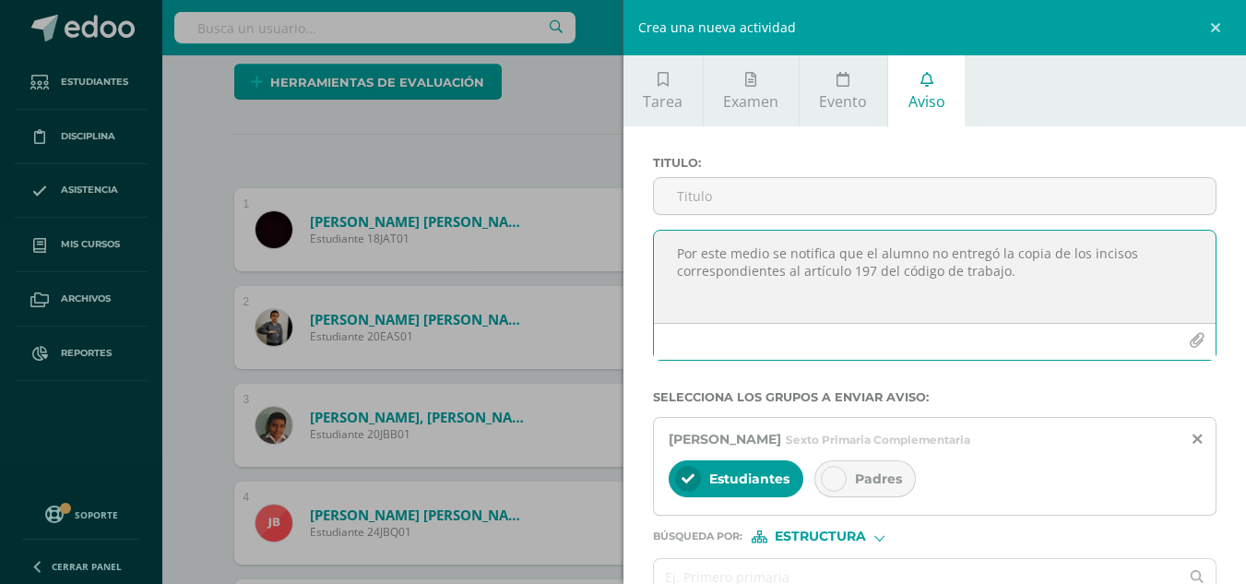
click at [908, 275] on textarea "Por este medio se notifica que el alumno no entregó la copia de los incisos cor…" at bounding box center [935, 276] width 562 height 92
click at [974, 272] on textarea "Por este medio se notifica que el alumno no entregó la copia de los incisos cor…" at bounding box center [935, 276] width 562 height 92
click at [1027, 269] on textarea "Por este medio se notifica que el alumno no entregó la copia de los incisos cor…" at bounding box center [935, 276] width 562 height 92
type textarea "Por este medio se notifica que el alumno no entregó la copia de los incisos cor…"
drag, startPoint x: 778, startPoint y: 291, endPoint x: 668, endPoint y: 248, distance: 118.0
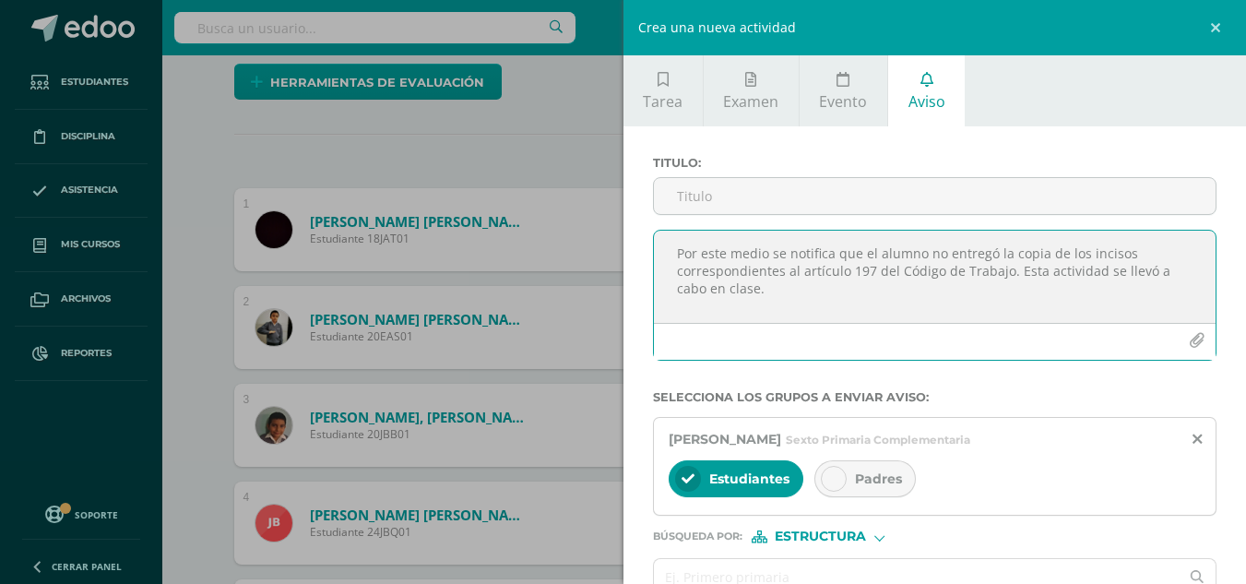
click at [668, 248] on textarea "Por este medio se notifica que el alumno no entregó la copia de los incisos cor…" at bounding box center [935, 276] width 562 height 92
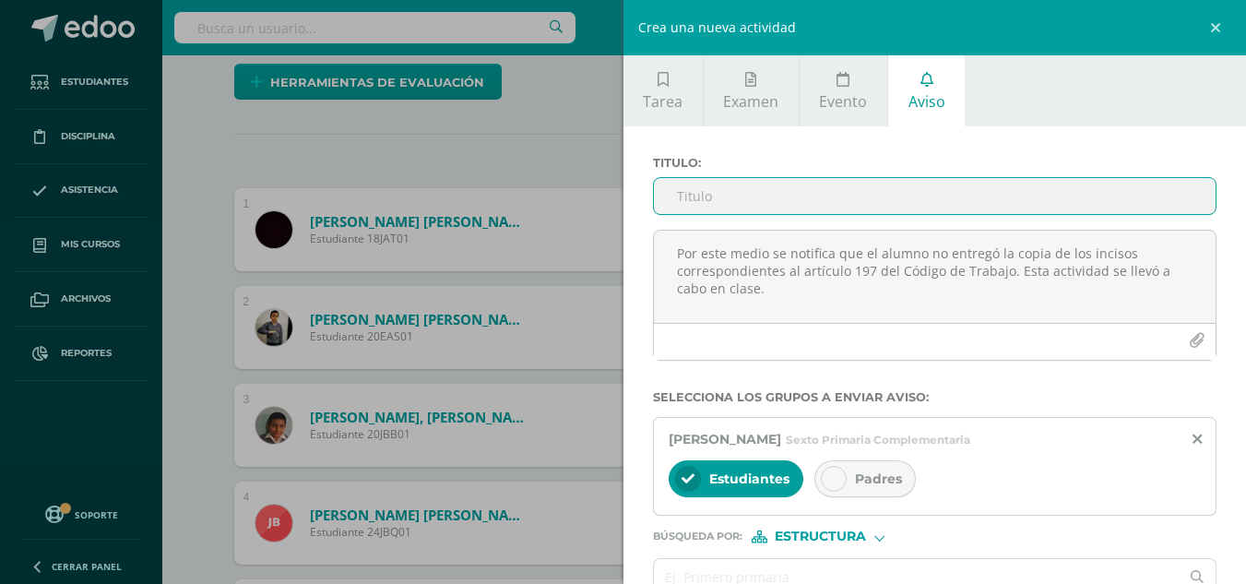
click at [761, 193] on input "Titulo :" at bounding box center [935, 196] width 562 height 36
type input "Incumplimiento"
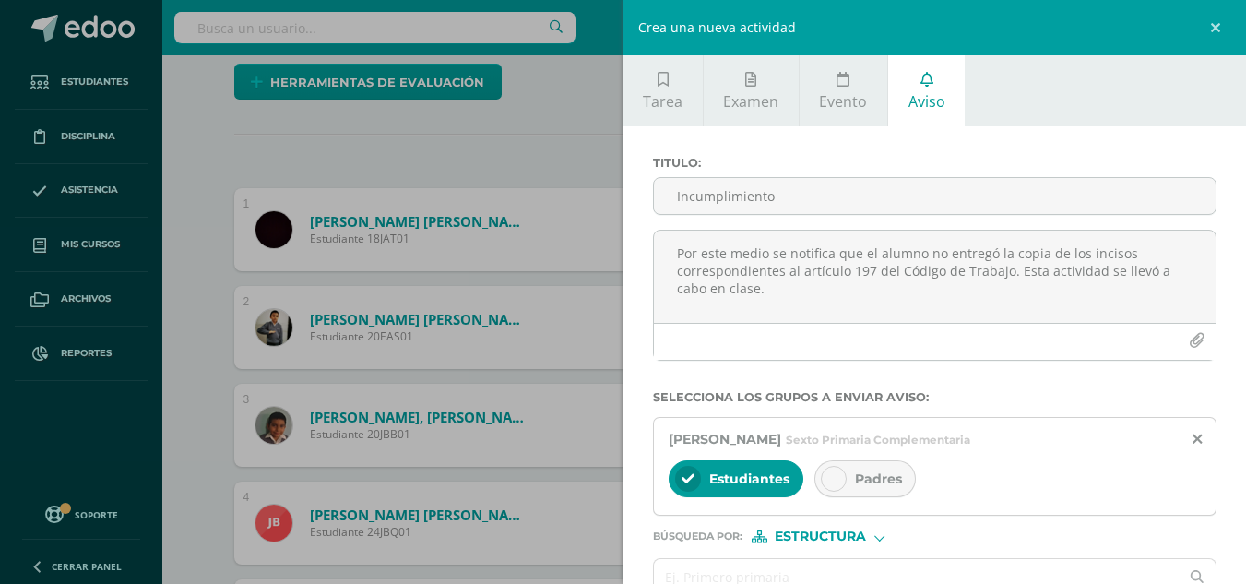
click at [872, 476] on span "Padres" at bounding box center [878, 478] width 47 height 17
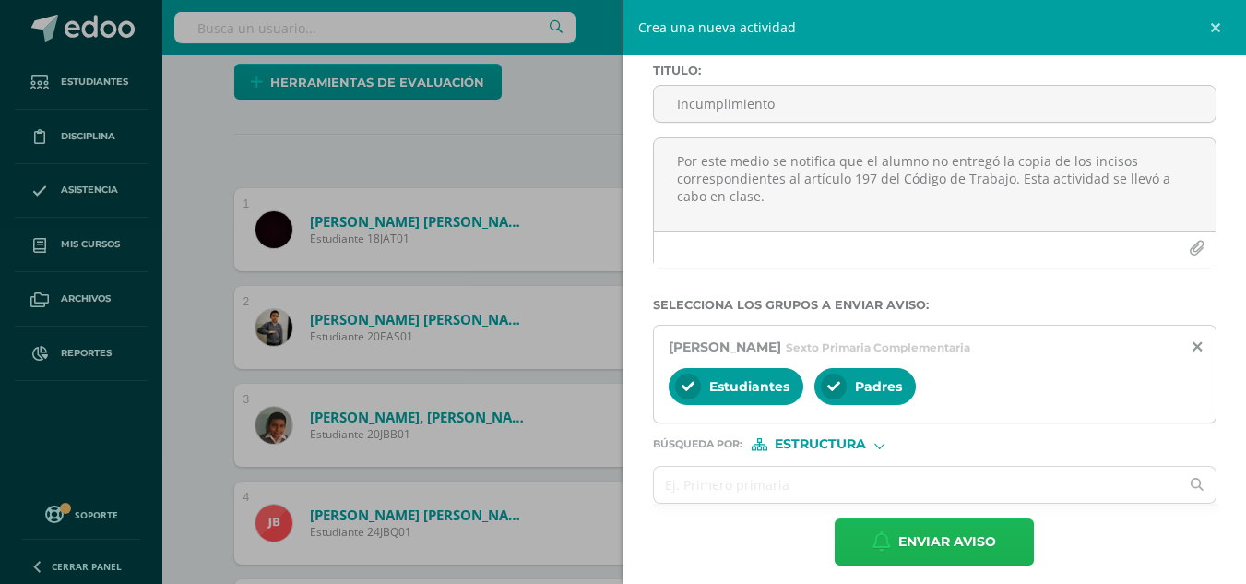
click at [911, 538] on span "Enviar aviso" at bounding box center [947, 541] width 98 height 45
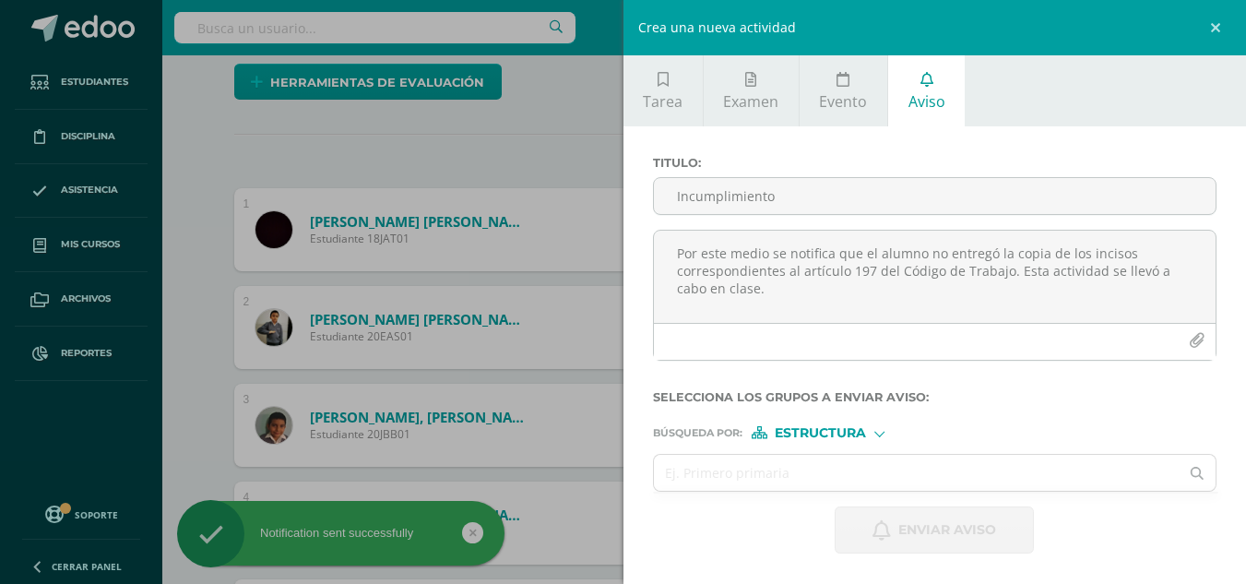
scroll to position [0, 0]
click at [207, 332] on div "Crea una nueva actividad Tarea Examen Evento Aviso Título: Valor: 100.0 Fecha: …" at bounding box center [623, 292] width 1246 height 584
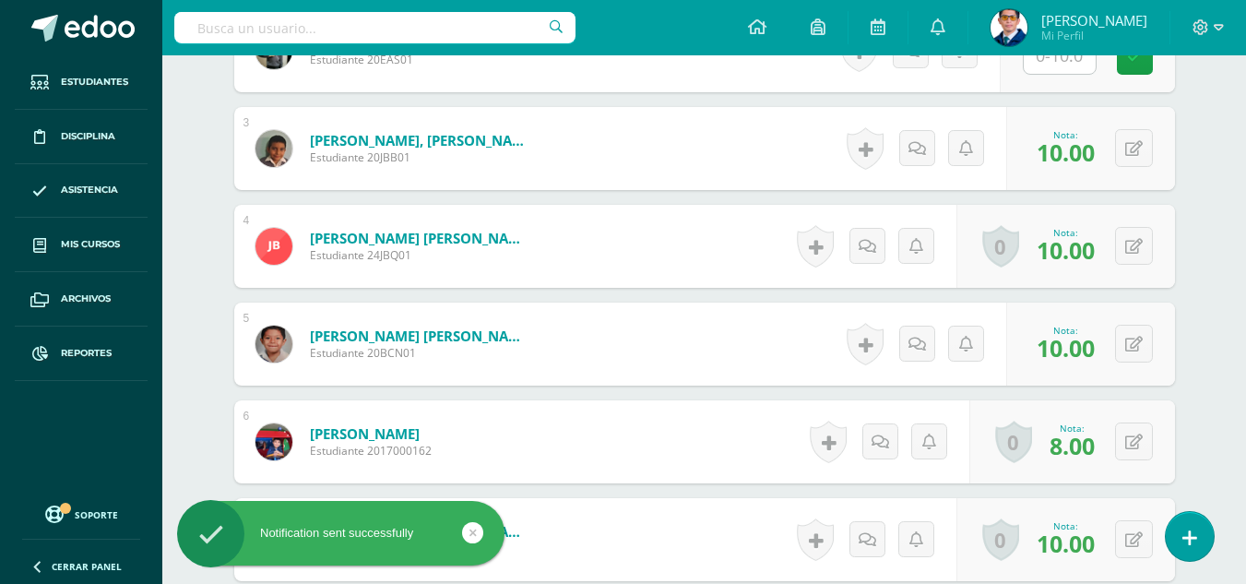
scroll to position [914, 0]
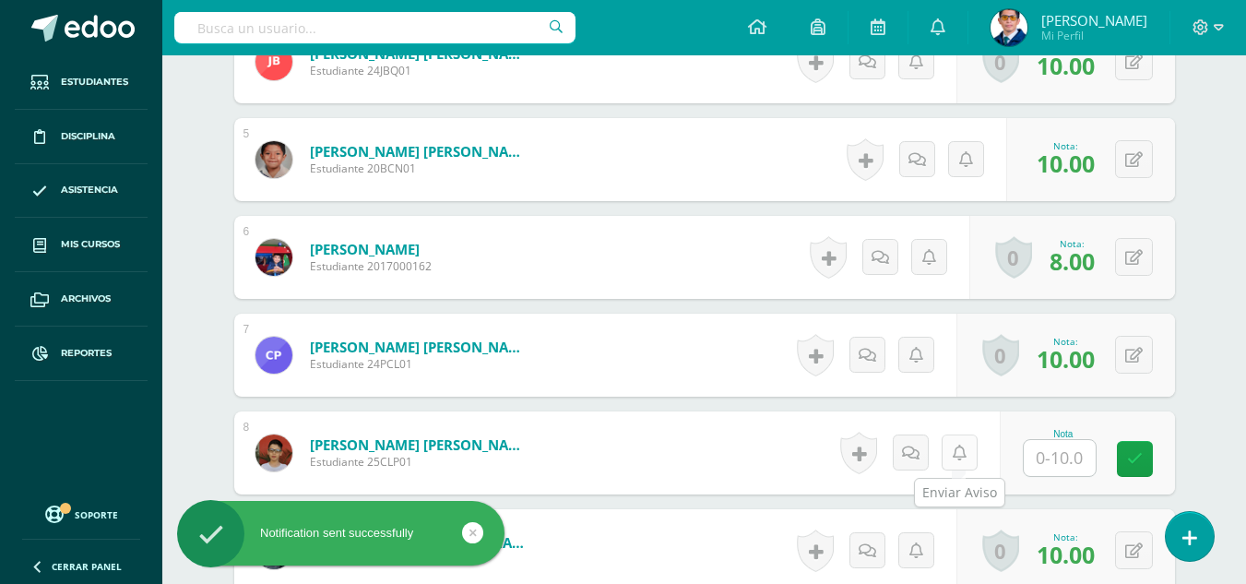
click at [955, 453] on icon at bounding box center [959, 453] width 14 height 16
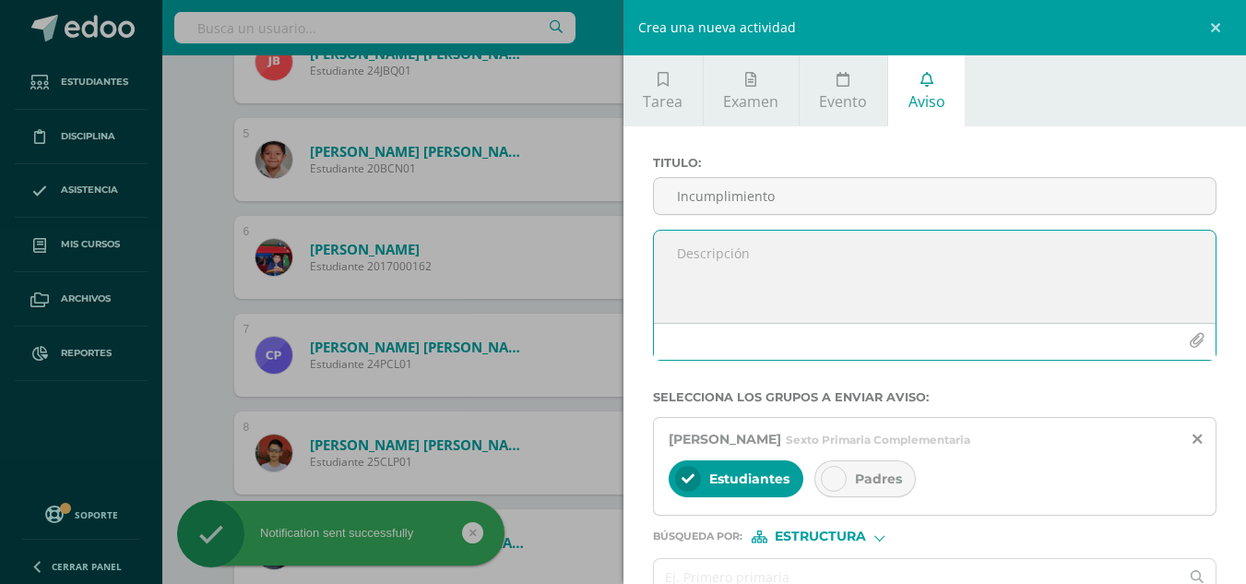
click at [824, 252] on div at bounding box center [935, 295] width 564 height 131
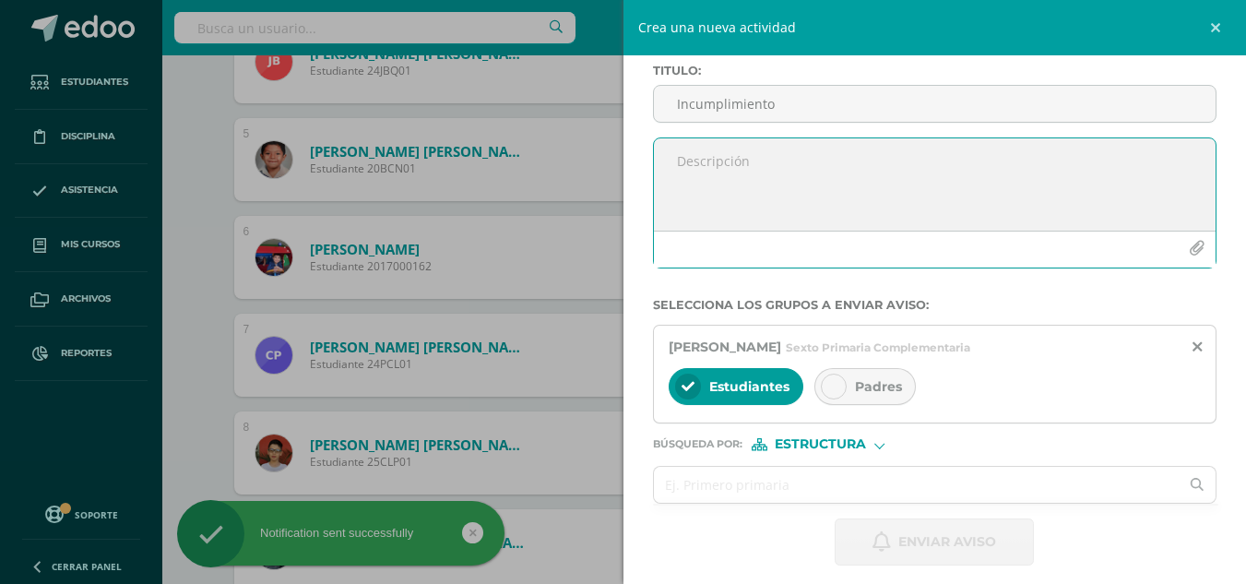
paste textarea "Por este medio se notifica que el alumno no entregó la copia de los incisos cor…"
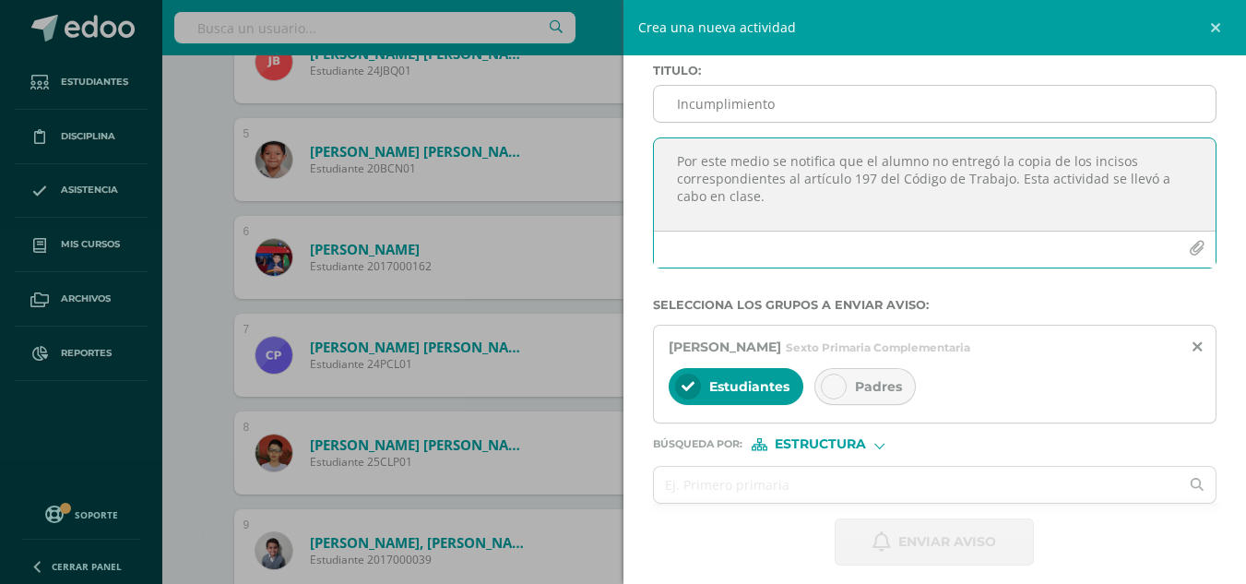
type textarea "Por este medio se notifica que el alumno no entregó la copia de los incisos cor…"
click at [802, 103] on input "Incumplimiento" at bounding box center [935, 104] width 562 height 36
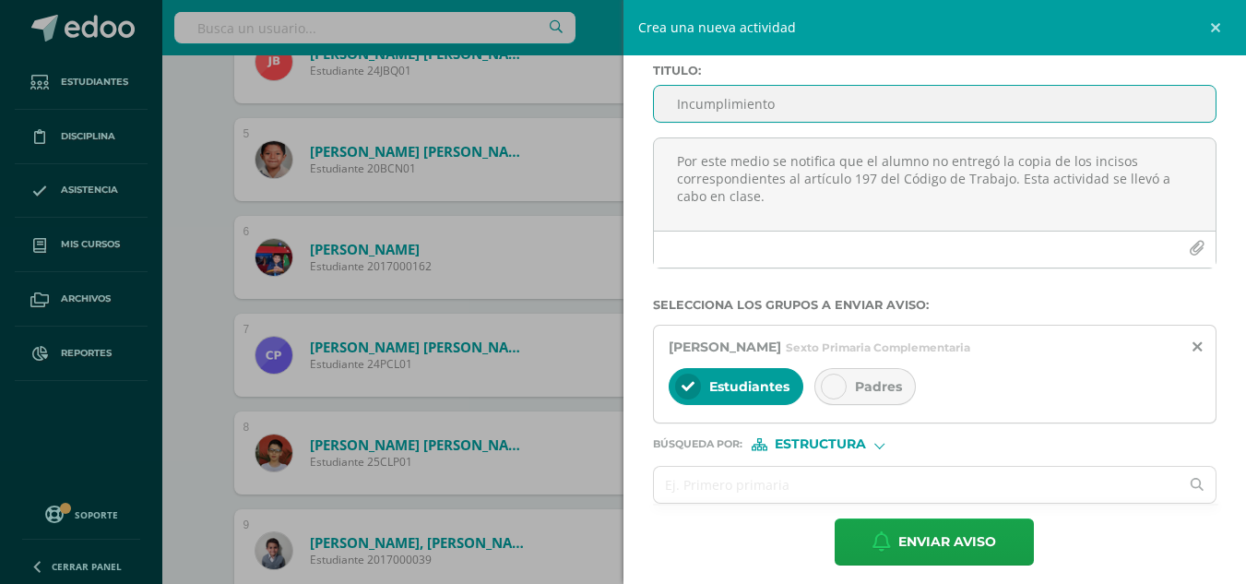
type input "Incumplimiento"
click at [896, 382] on span "Padres" at bounding box center [878, 386] width 47 height 17
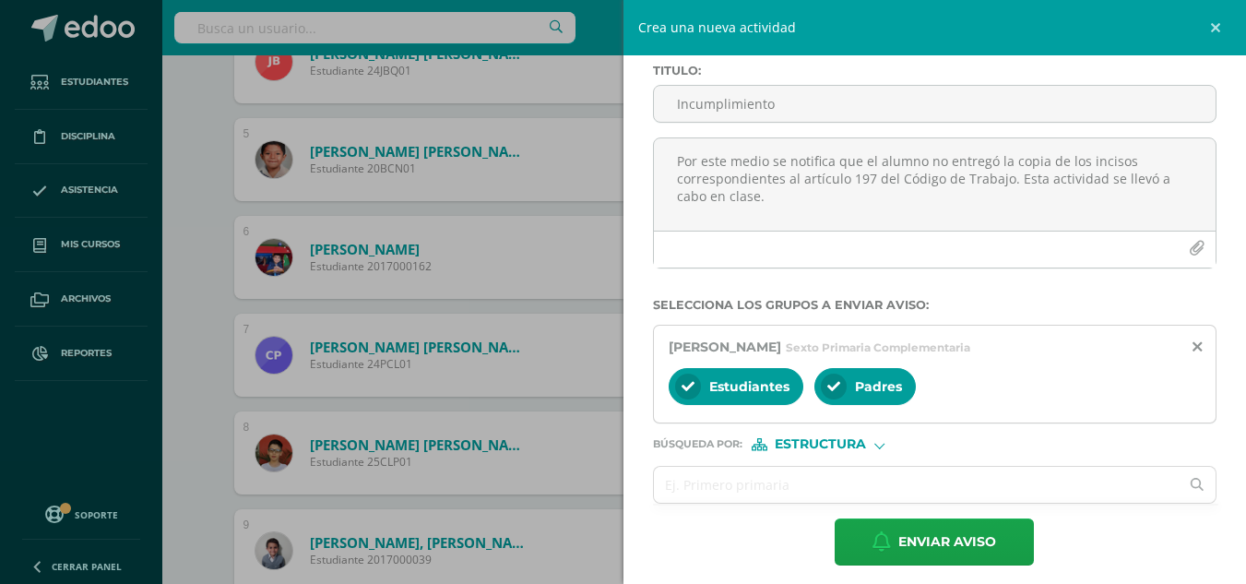
click at [925, 570] on div "Titulo : Incumplimiento Por este medio se notifica que el alumno no entregó la …" at bounding box center [934, 314] width 623 height 561
click at [927, 563] on span "Enviar aviso" at bounding box center [947, 541] width 98 height 45
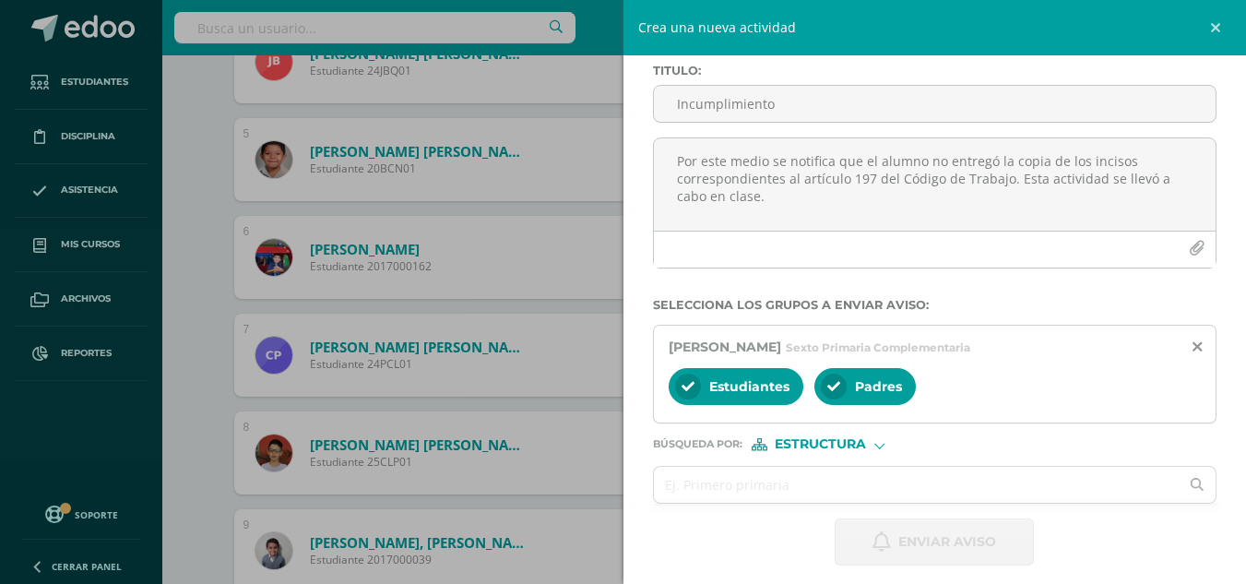
scroll to position [0, 0]
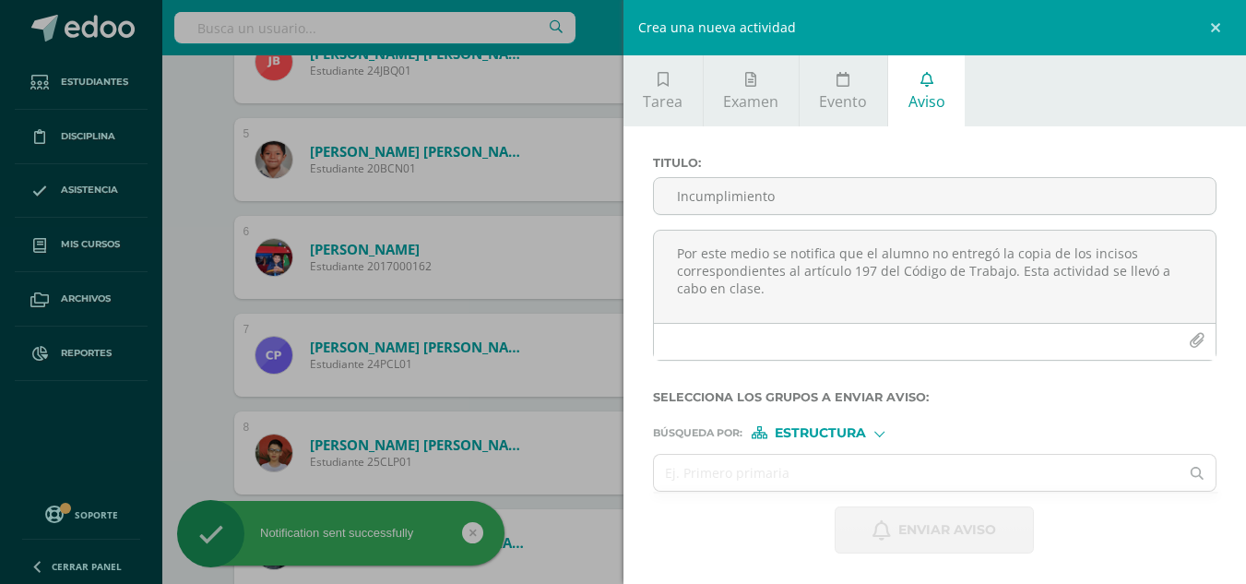
click at [172, 337] on div "Crea una nueva actividad Tarea Examen Evento Aviso Título: Valor: 100.0 Fecha: …" at bounding box center [623, 292] width 1246 height 584
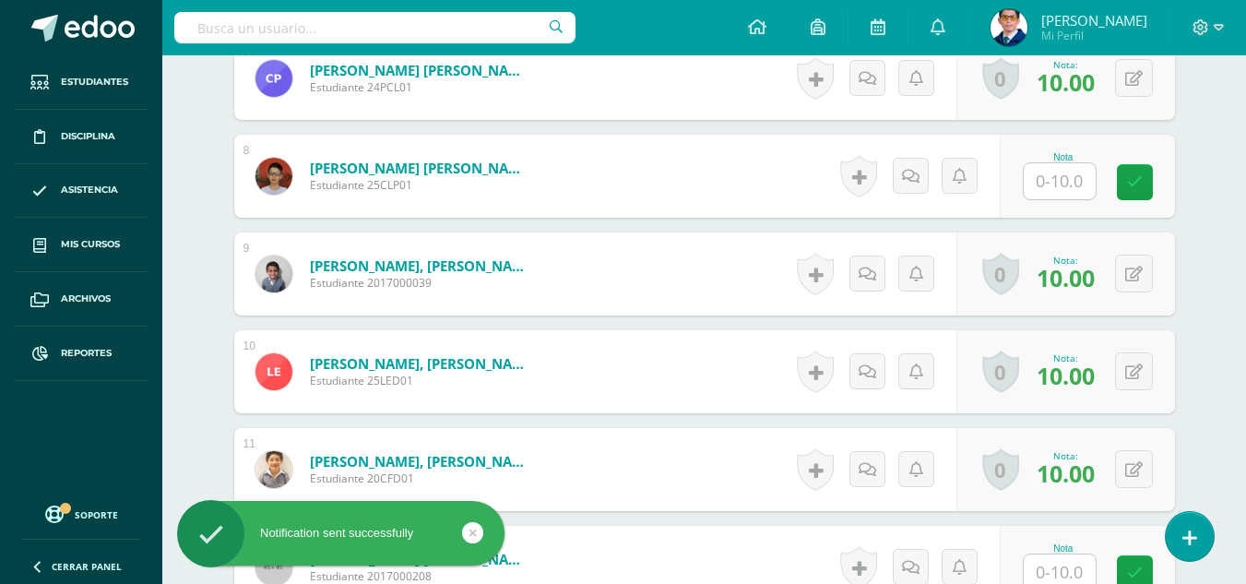
scroll to position [1375, 0]
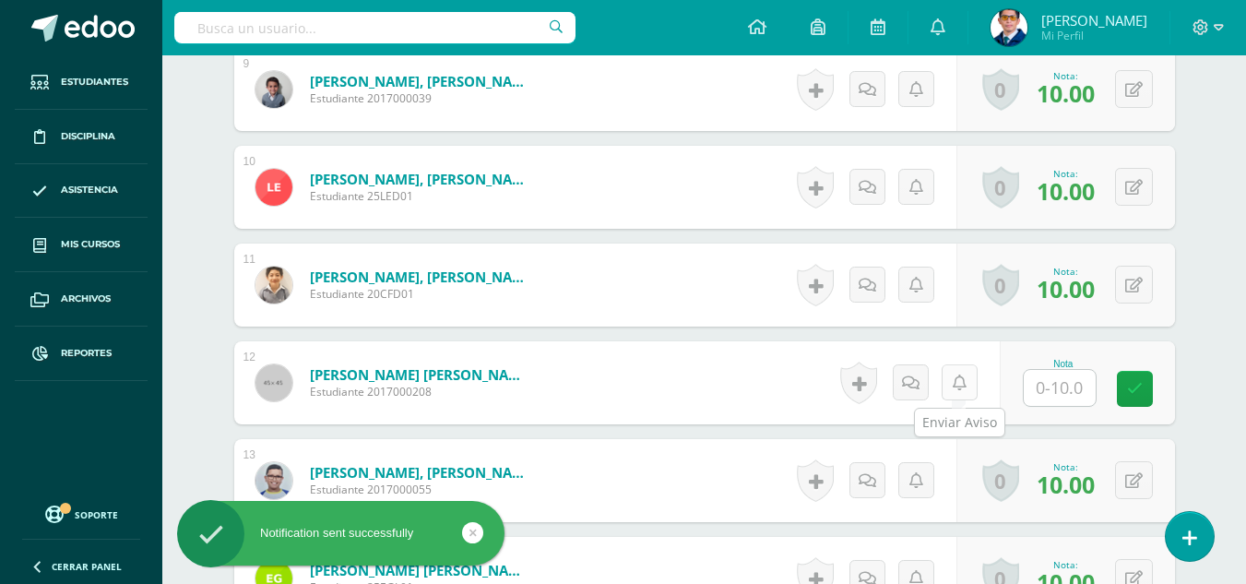
click at [963, 393] on link at bounding box center [959, 382] width 36 height 36
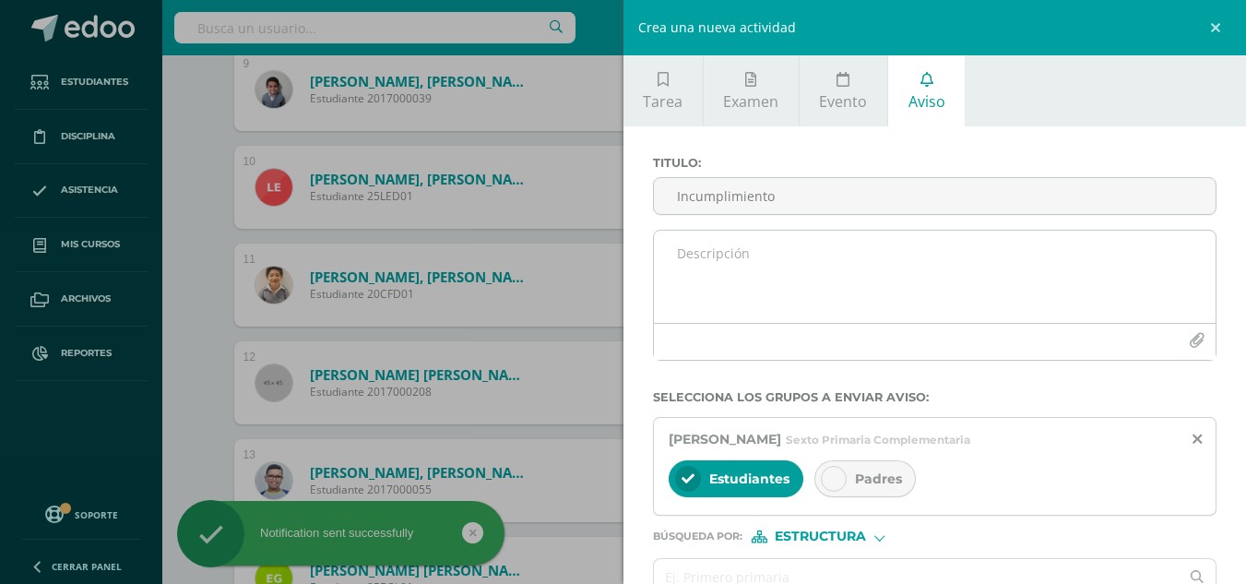
click at [846, 280] on textarea at bounding box center [935, 276] width 562 height 92
paste textarea "Por este medio se notifica que el alumno no entregó la copia de los incisos cor…"
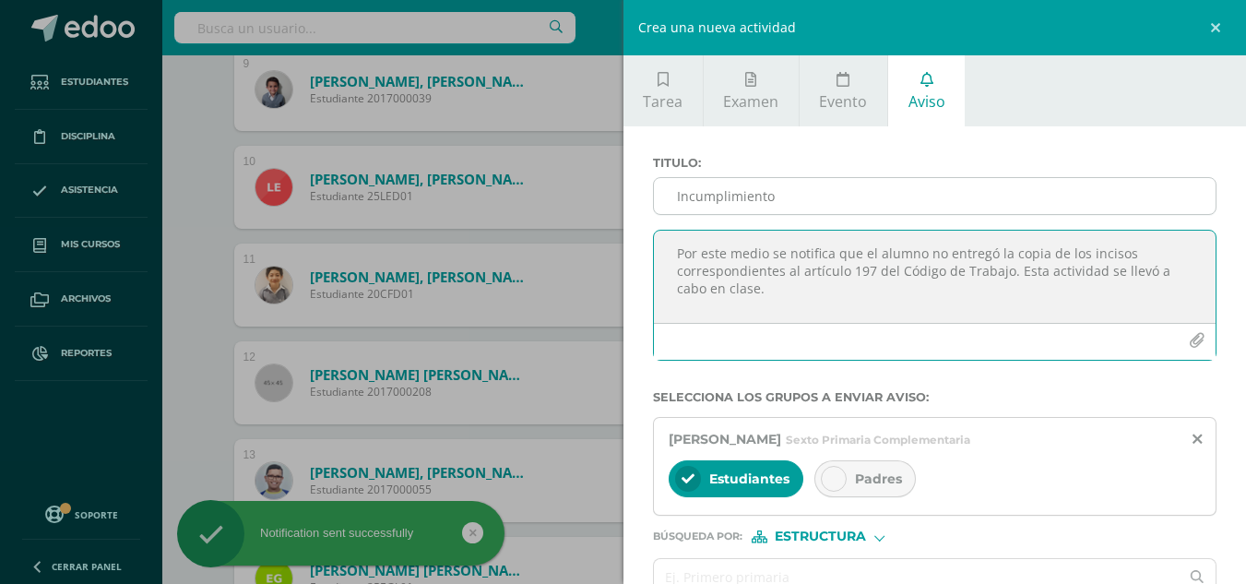
type textarea "Por este medio se notifica que el alumno no entregó la copia de los incisos cor…"
click at [811, 184] on input "Incumplimiento" at bounding box center [935, 196] width 562 height 36
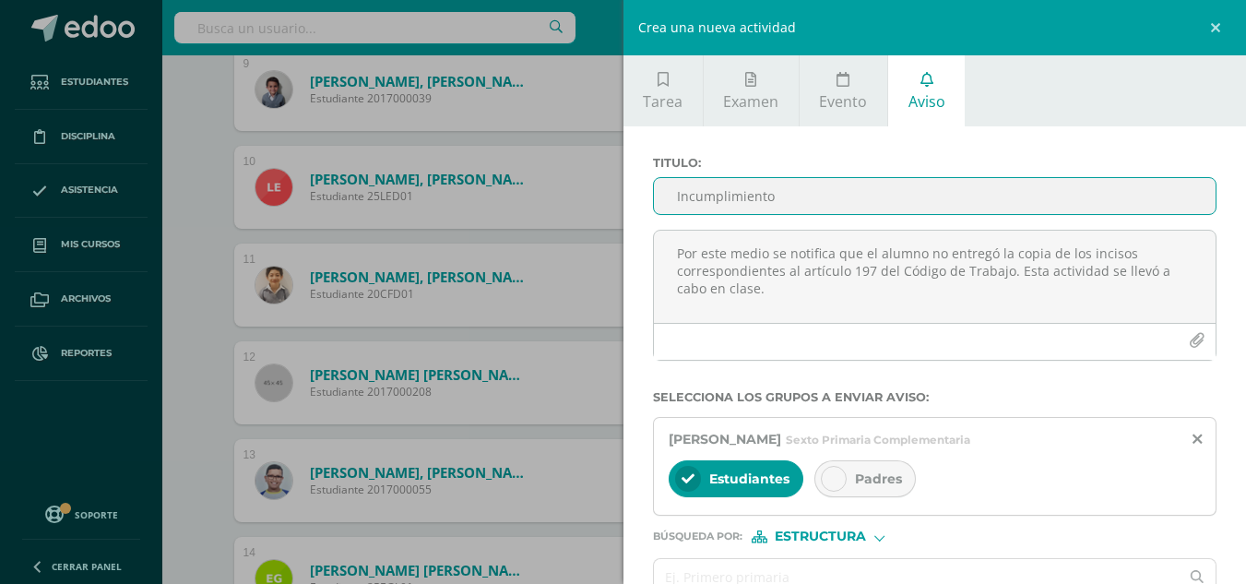
type input "Incumplimiento"
click at [867, 484] on span "Padres" at bounding box center [878, 478] width 47 height 17
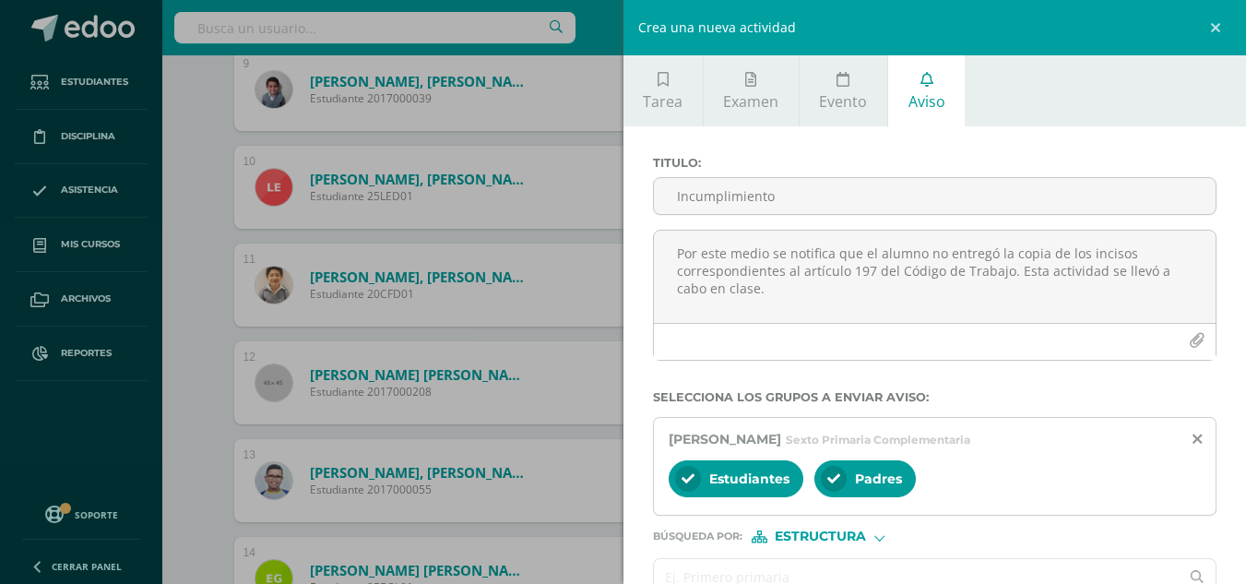
scroll to position [92, 0]
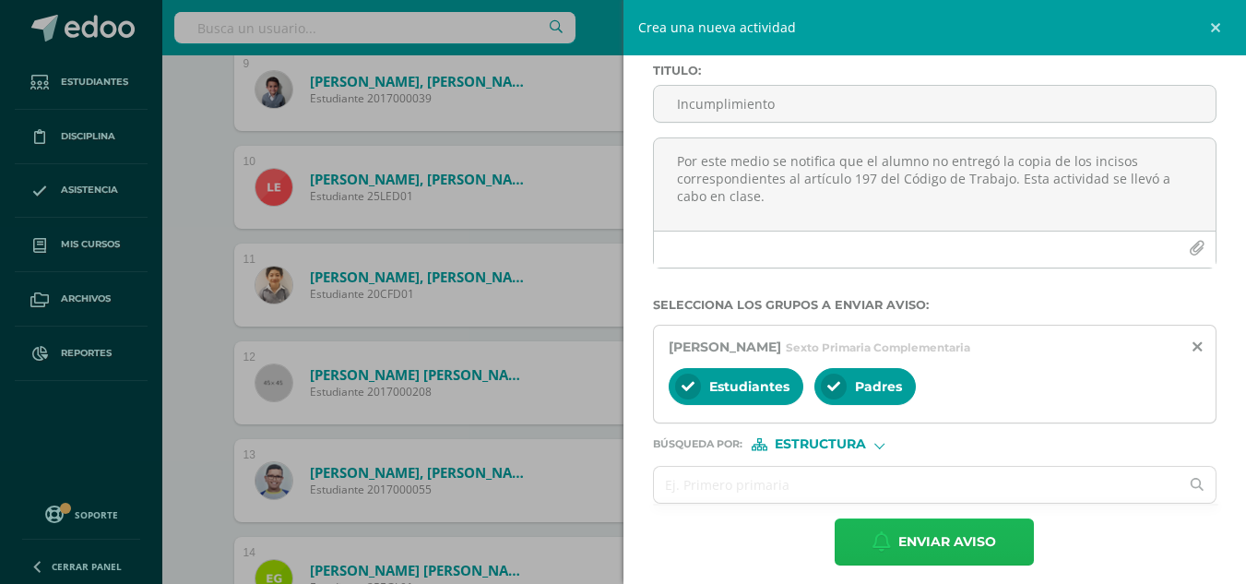
click at [898, 543] on span "Enviar aviso" at bounding box center [947, 541] width 98 height 45
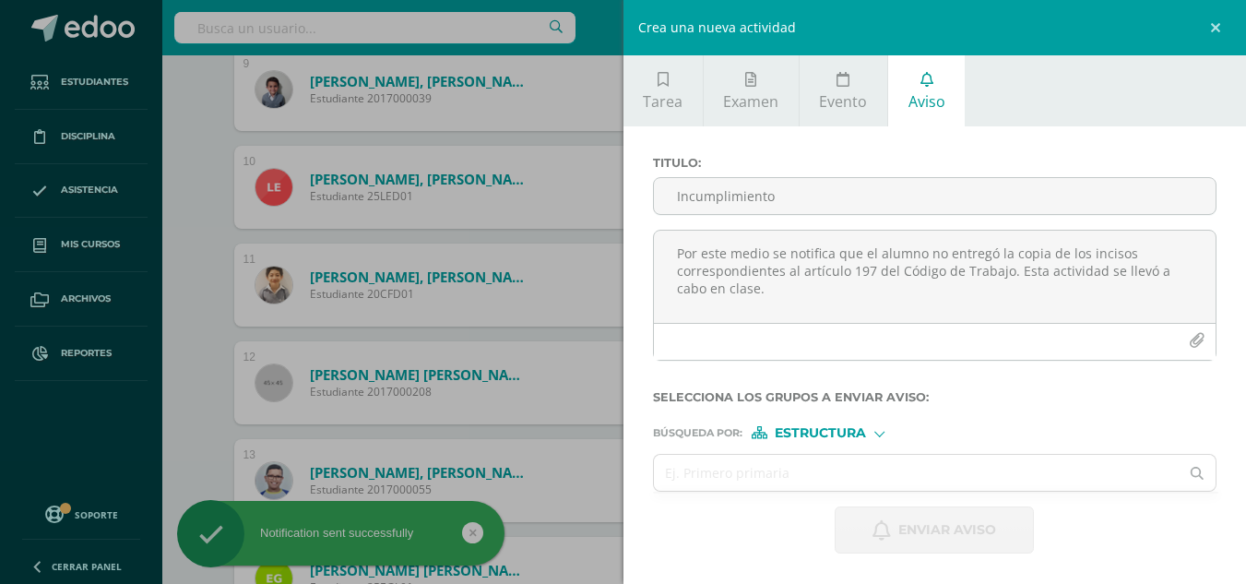
scroll to position [0, 0]
click at [187, 380] on div "Crea una nueva actividad Tarea Examen Evento Aviso Título: Valor: 100.0 Fecha: …" at bounding box center [623, 292] width 1246 height 584
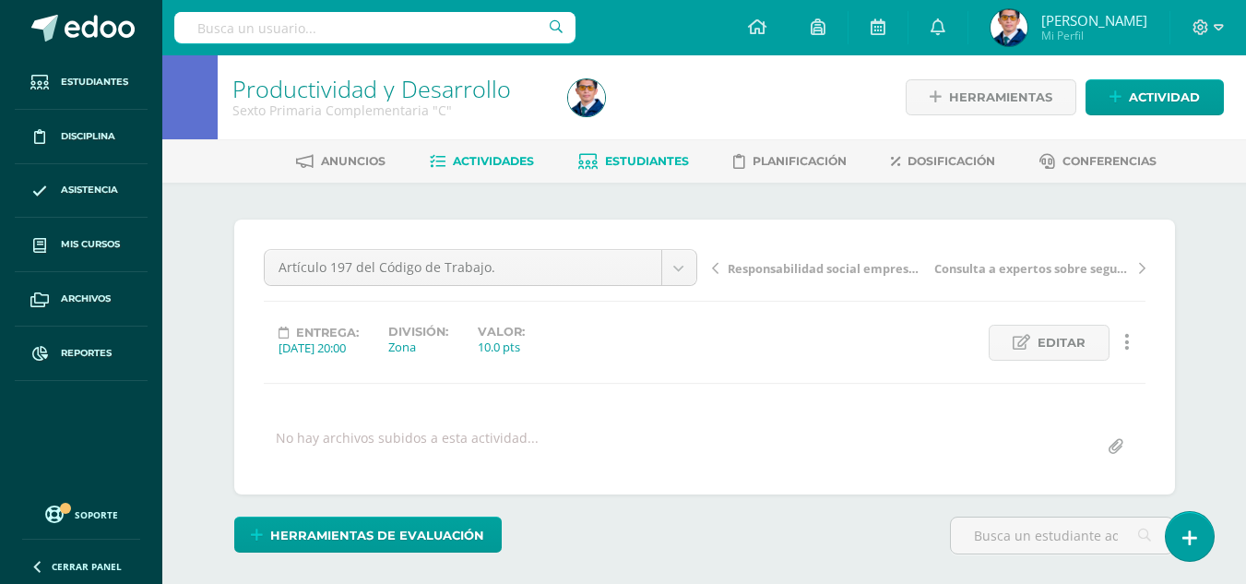
click at [640, 163] on span "Estudiantes" at bounding box center [647, 161] width 84 height 14
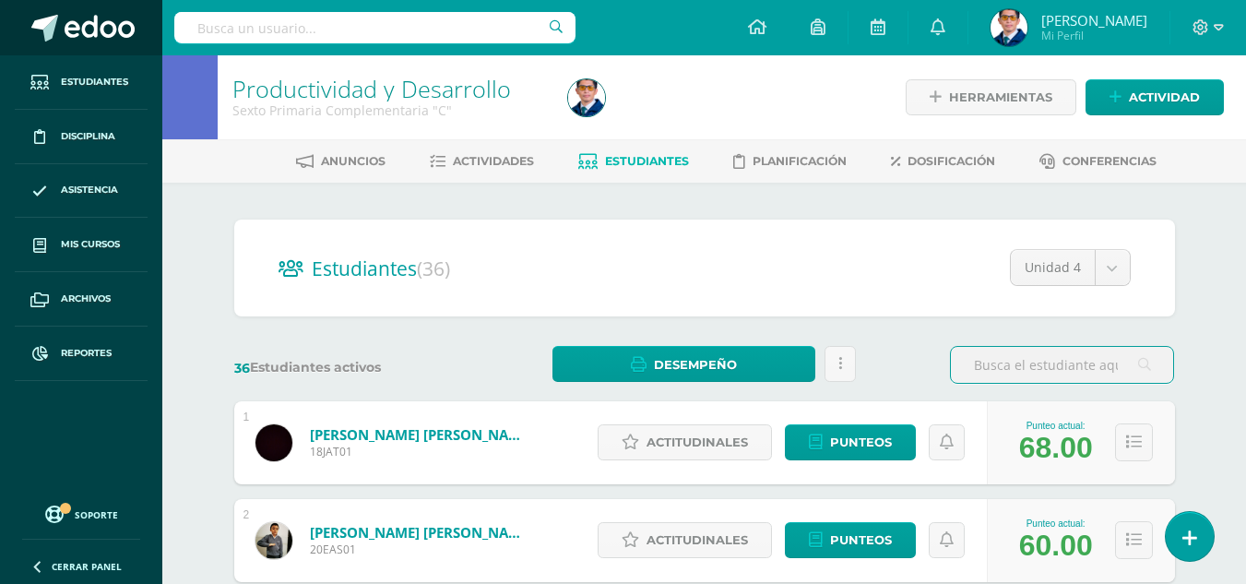
click at [68, 30] on span at bounding box center [100, 29] width 70 height 28
